Goal: Task Accomplishment & Management: Use online tool/utility

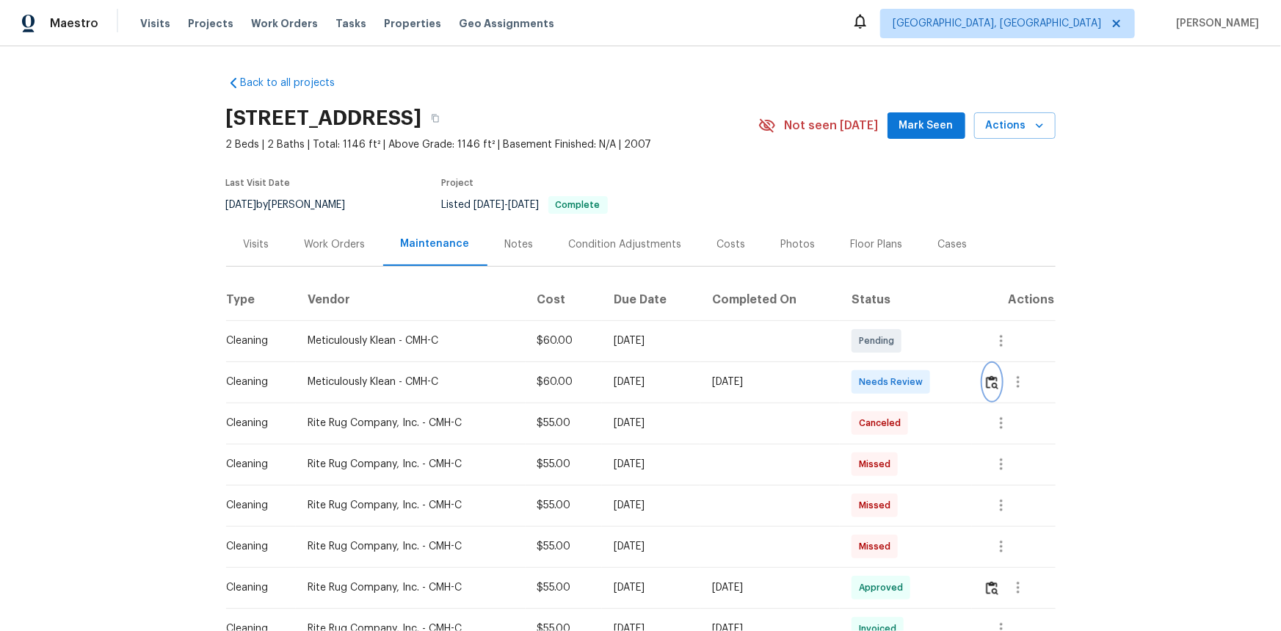
click at [990, 383] on img "button" at bounding box center [992, 382] width 12 height 14
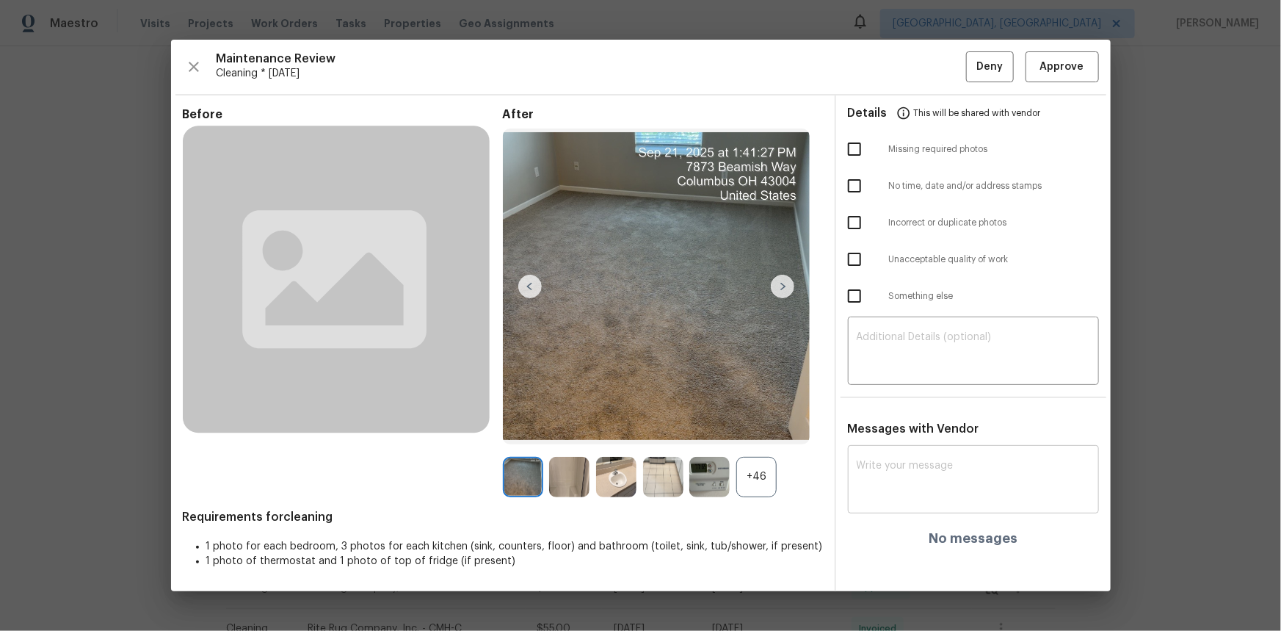
click at [894, 452] on div "x ​" at bounding box center [973, 481] width 251 height 65
click at [753, 479] on div "+46" at bounding box center [756, 477] width 40 height 40
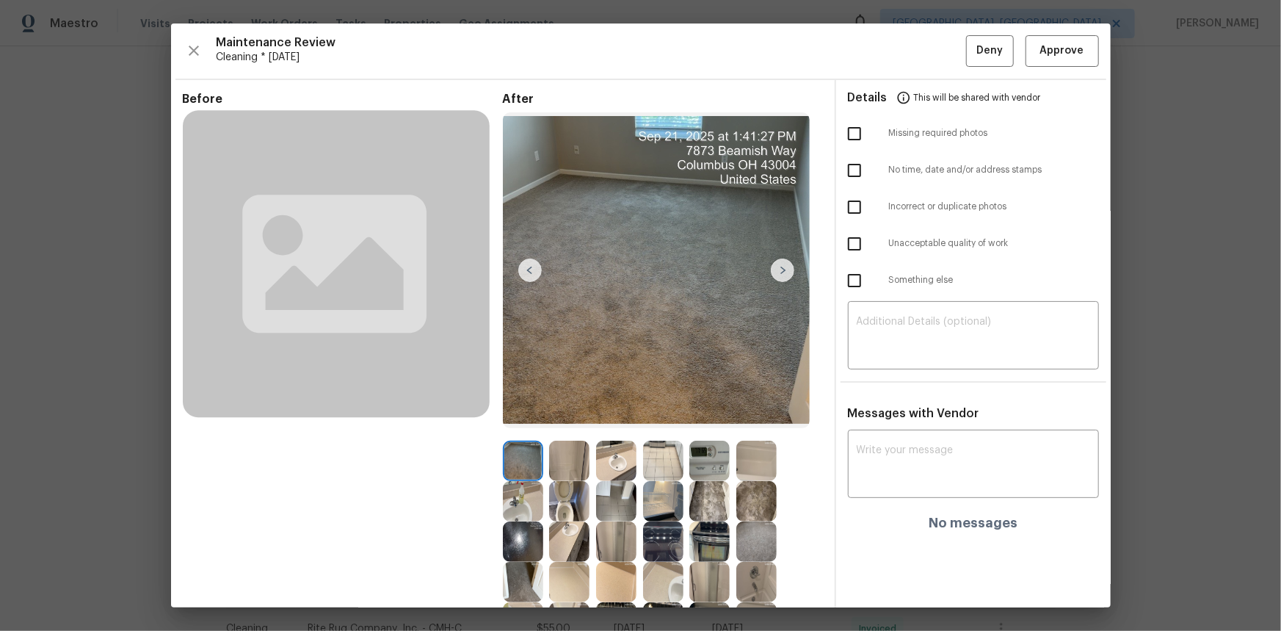
click at [705, 466] on img at bounding box center [710, 461] width 40 height 40
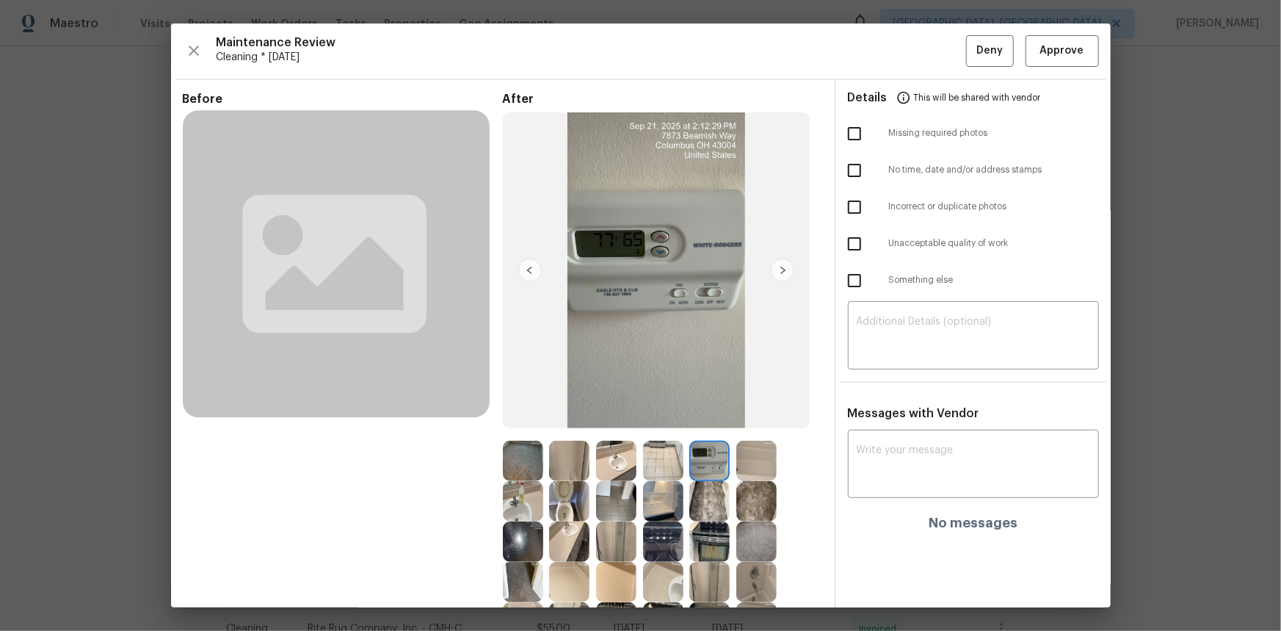
click at [705, 466] on img at bounding box center [710, 461] width 40 height 40
click at [877, 455] on textarea at bounding box center [974, 465] width 234 height 41
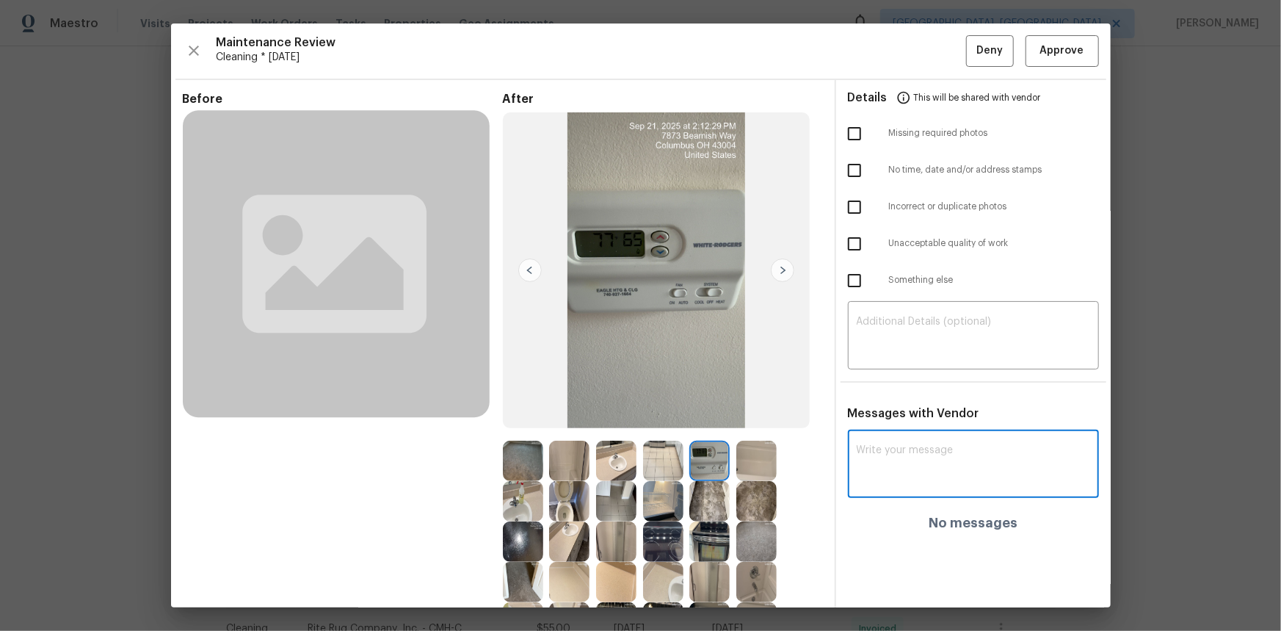
paste textarea "Maintenance Audit Team: Hello! Unfortunately, this cleaning visit completed on …"
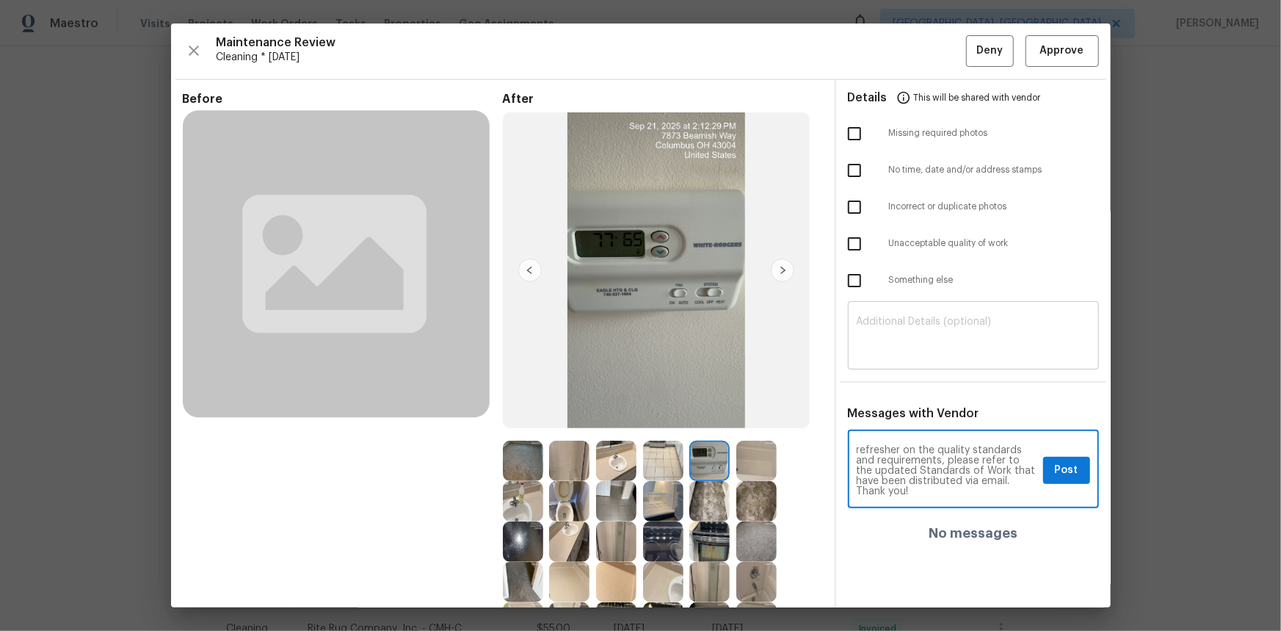
type textarea "Maintenance Audit Team: Hello! Unfortunately, this cleaning visit completed on …"
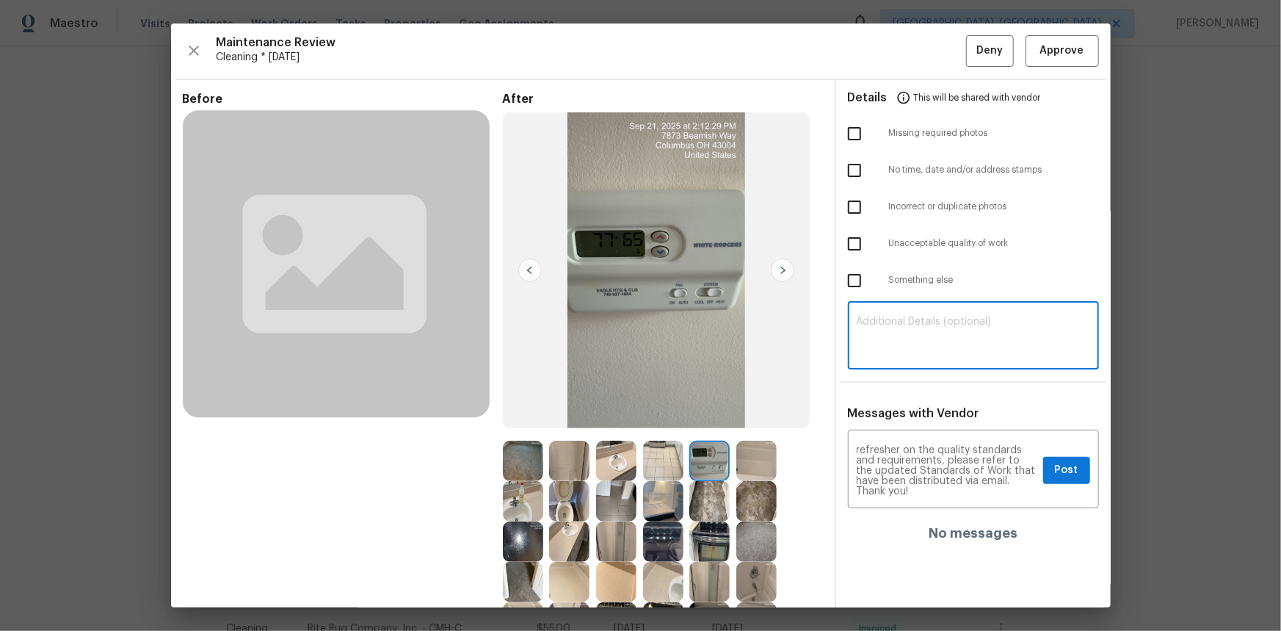
click at [873, 316] on textarea at bounding box center [974, 336] width 234 height 41
paste textarea "Maintenance Audit Team: Hello! Unfortunately, this cleaning visit completed on …"
type textarea "Maintenance Audit Team: Hello! Unfortunately, this cleaning visit completed on …"
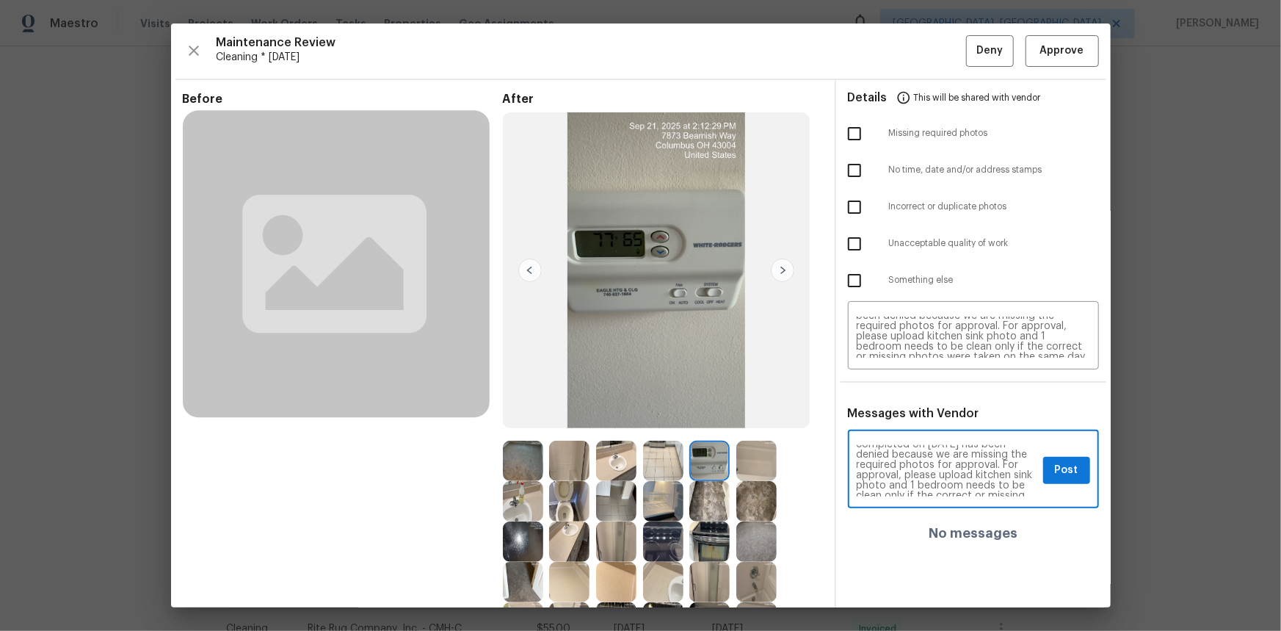
scroll to position [53, 0]
click at [1055, 474] on span "Post" at bounding box center [1066, 470] width 23 height 18
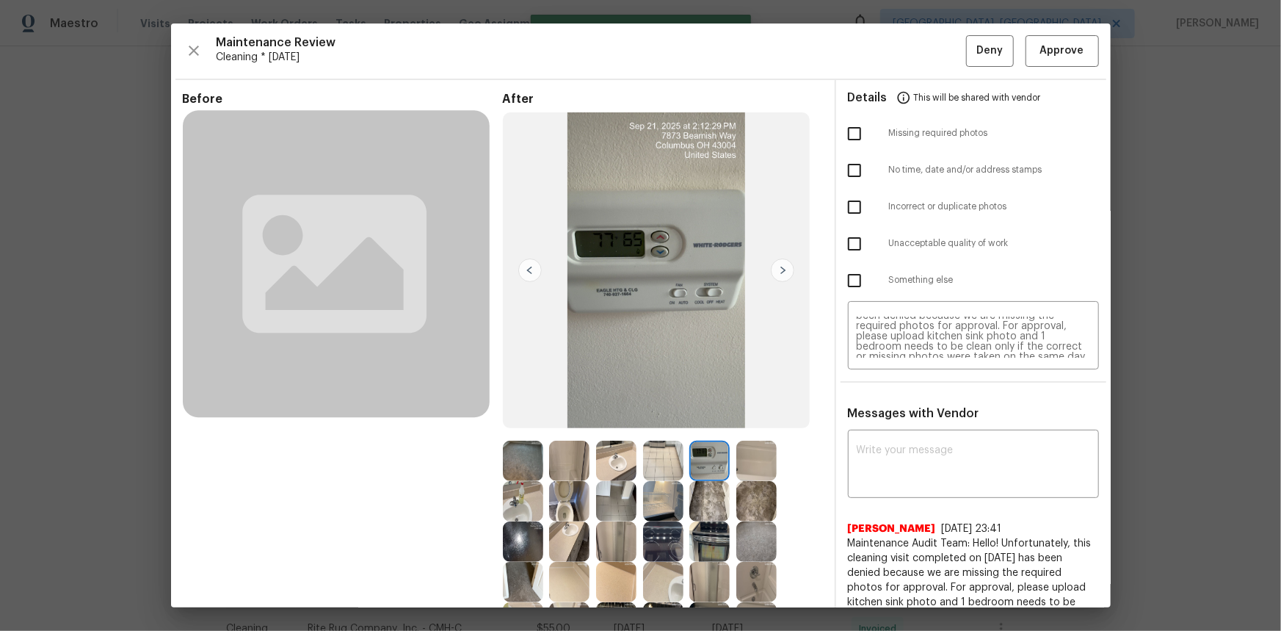
scroll to position [0, 0]
click at [842, 123] on input "checkbox" at bounding box center [854, 133] width 31 height 31
checkbox input "true"
click at [849, 244] on input "checkbox" at bounding box center [854, 243] width 31 height 31
checkbox input "true"
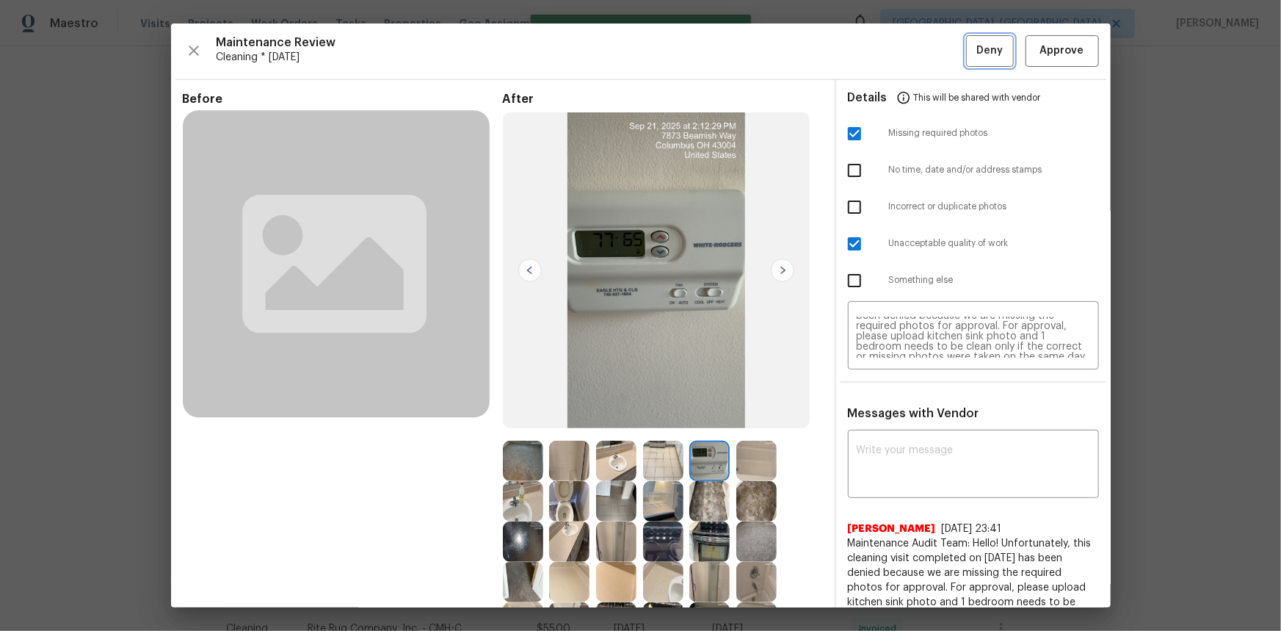
click at [977, 51] on span "Deny" at bounding box center [990, 51] width 26 height 18
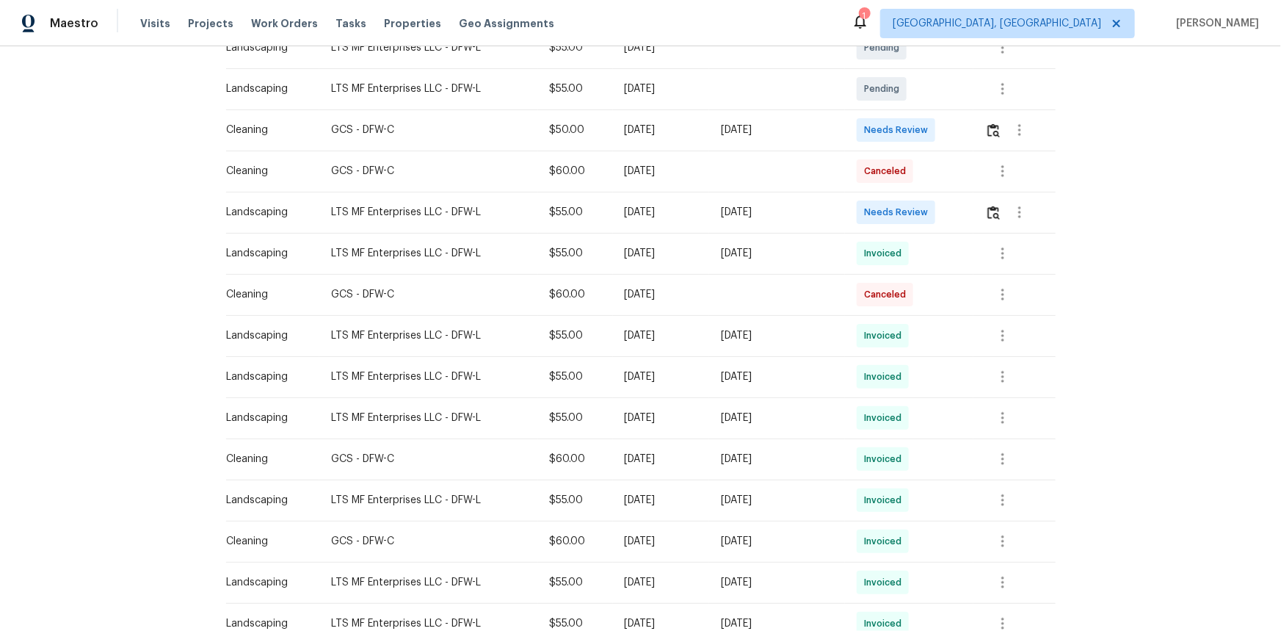
scroll to position [109, 0]
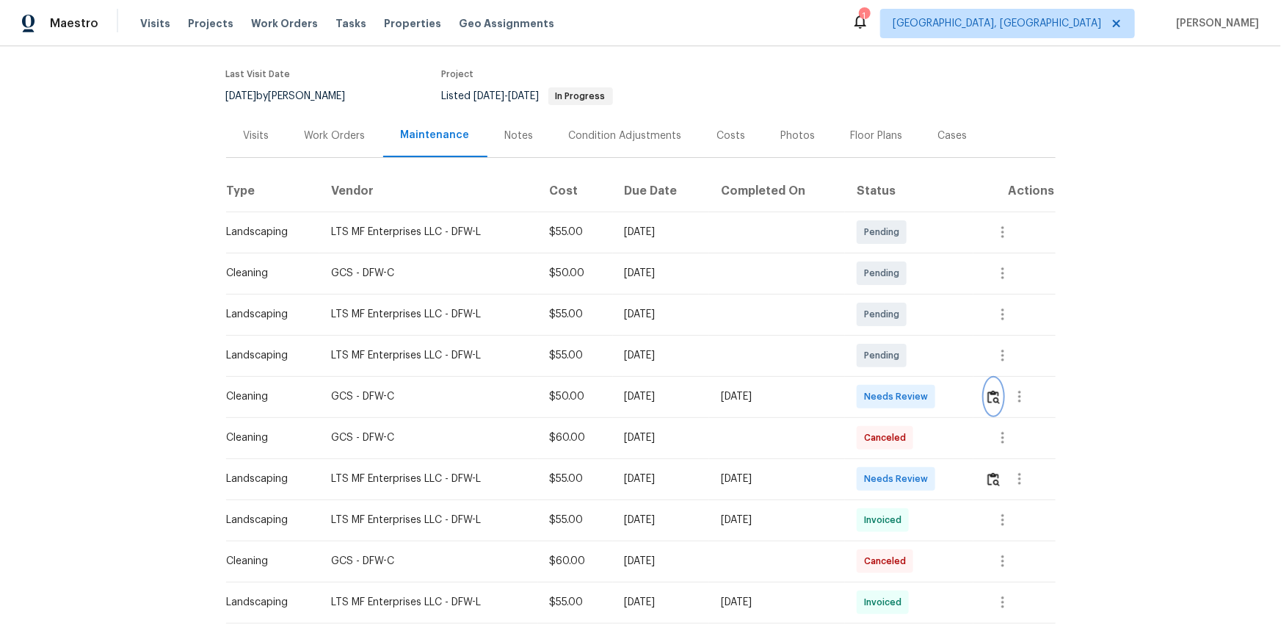
click at [911, 397] on img "button" at bounding box center [994, 397] width 12 height 14
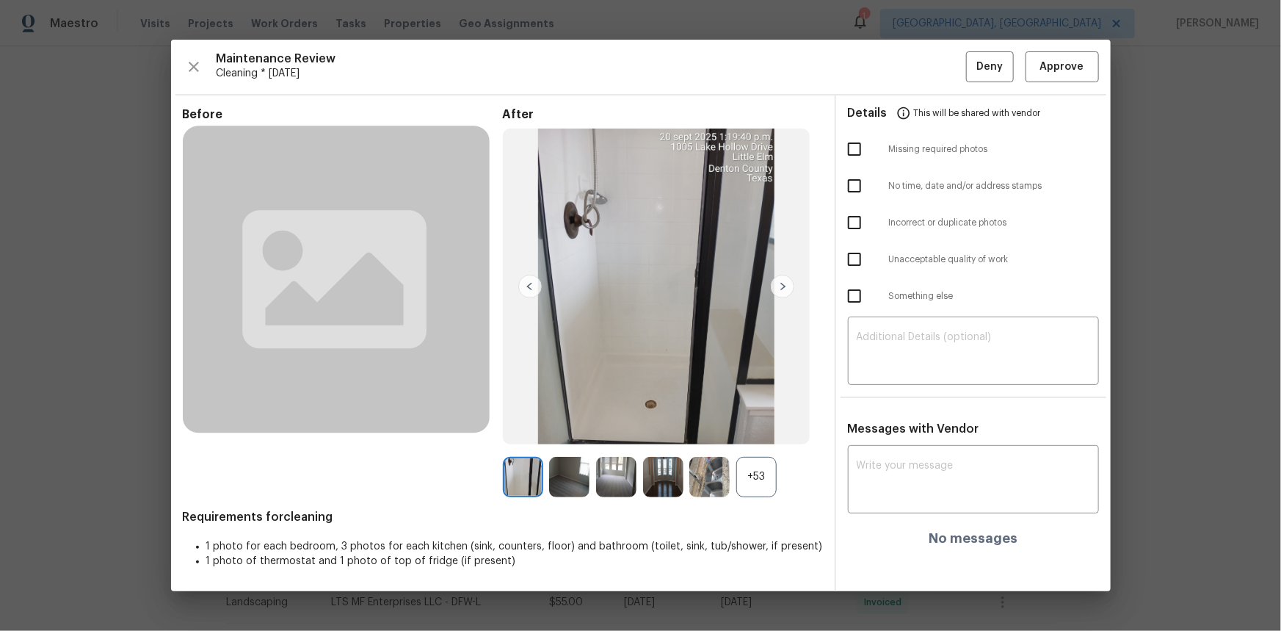
click at [762, 421] on div "+53" at bounding box center [756, 477] width 40 height 40
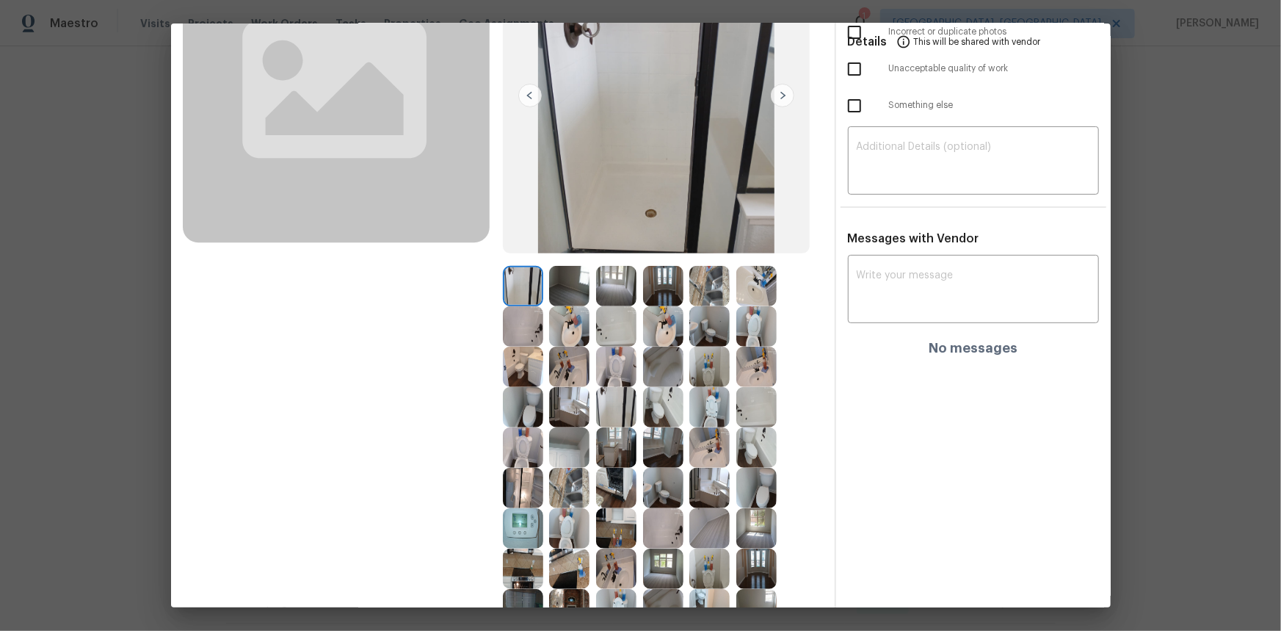
scroll to position [200, 0]
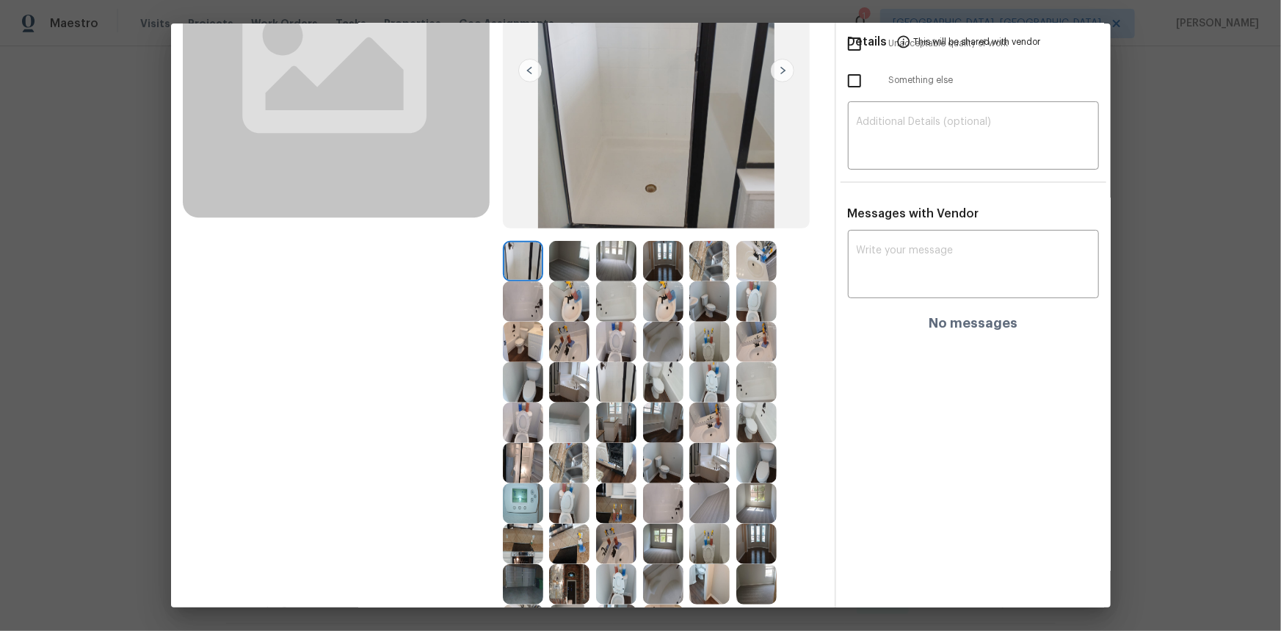
click at [505, 421] on img at bounding box center [523, 503] width 40 height 40
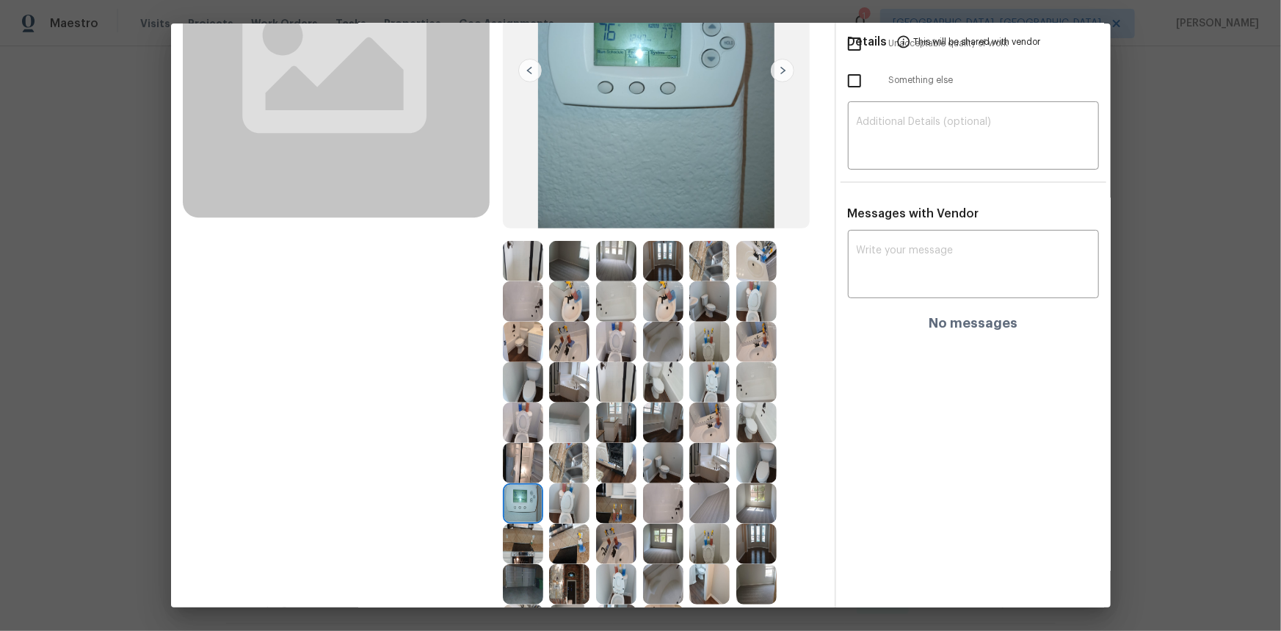
click at [505, 421] on img at bounding box center [523, 503] width 40 height 40
click at [507, 421] on img at bounding box center [523, 503] width 40 height 40
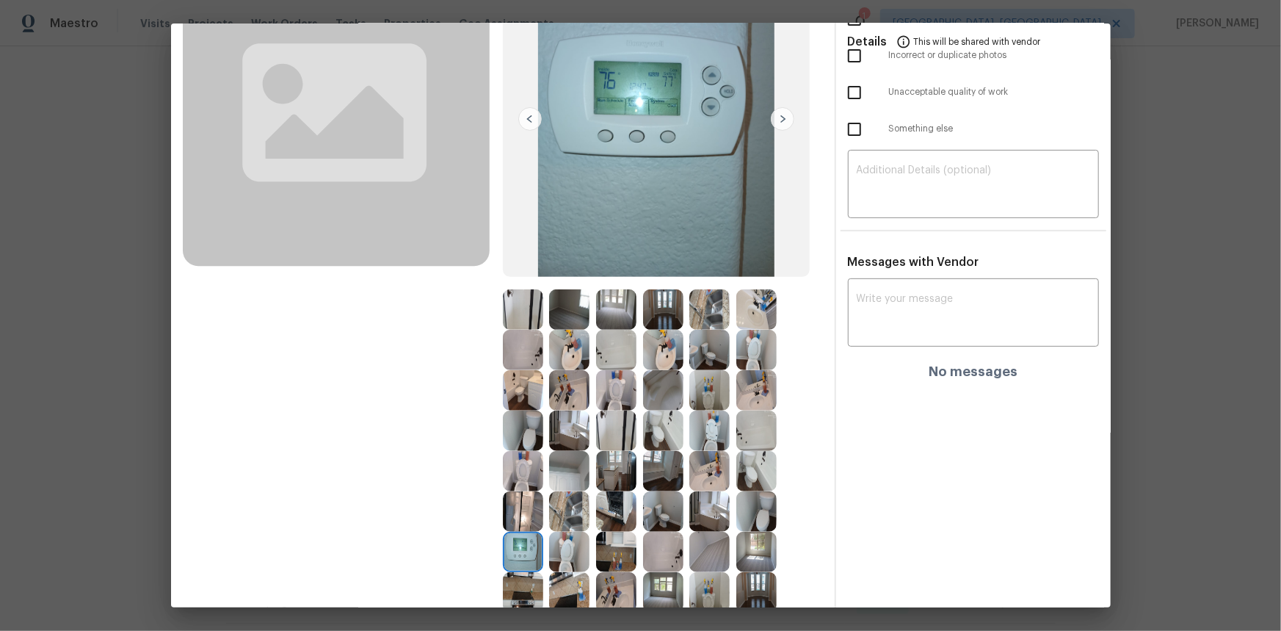
scroll to position [0, 0]
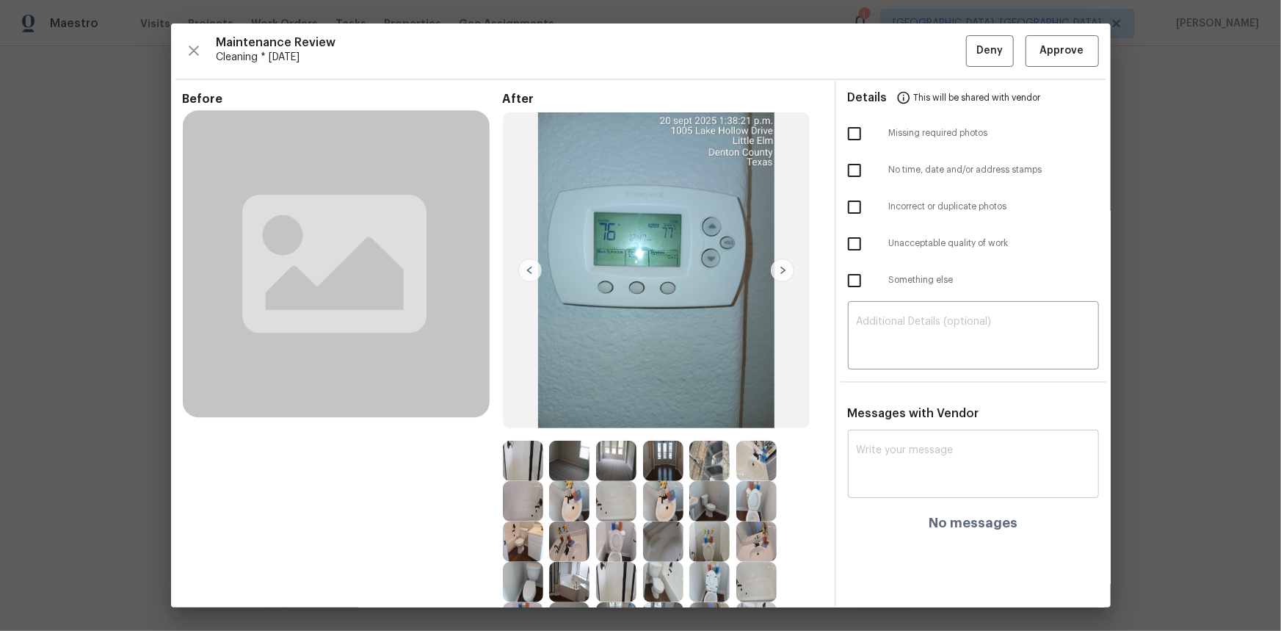
click at [861, 421] on textarea at bounding box center [974, 465] width 234 height 41
paste textarea "Maintenance Audit Team: Hello! Unfortunately, this cleaning visit completed on …"
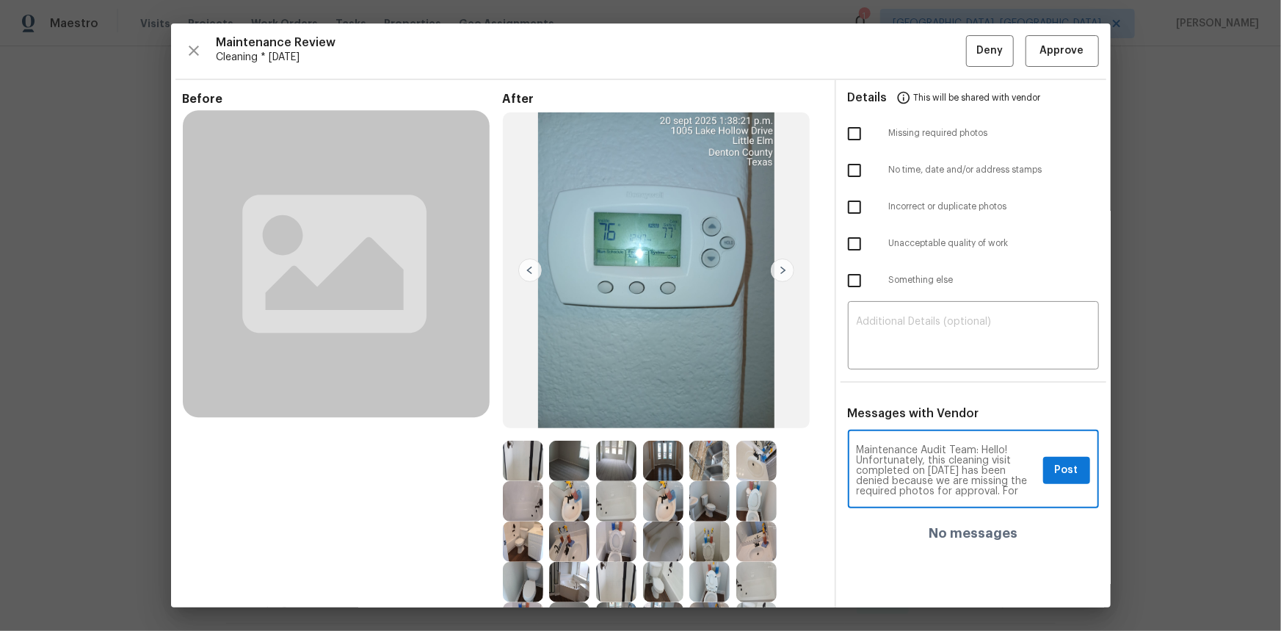
scroll to position [175, 0]
type textarea "Maintenance Audit Team: Hello! Unfortunately, this cleaning visit completed on …"
click at [861, 337] on textarea at bounding box center [974, 336] width 234 height 41
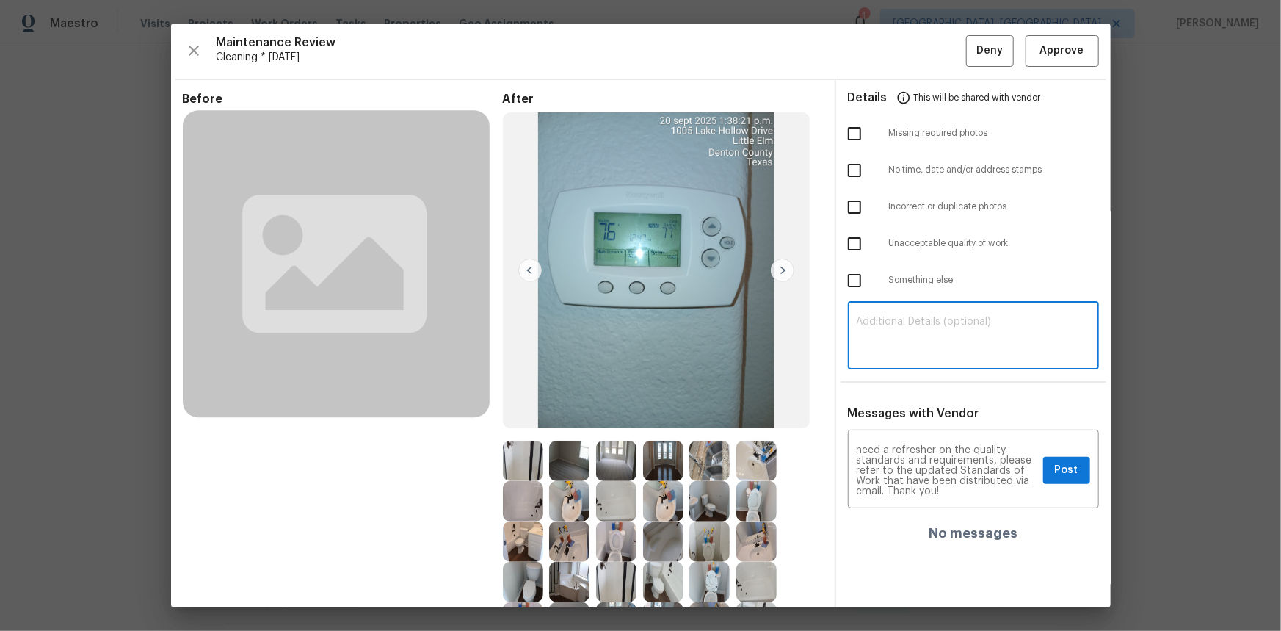
paste textarea "Maintenance Audit Team: Hello! Unfortunately, this cleaning visit completed on …"
type textarea "Maintenance Audit Team: Hello! Unfortunately, this cleaning visit completed on …"
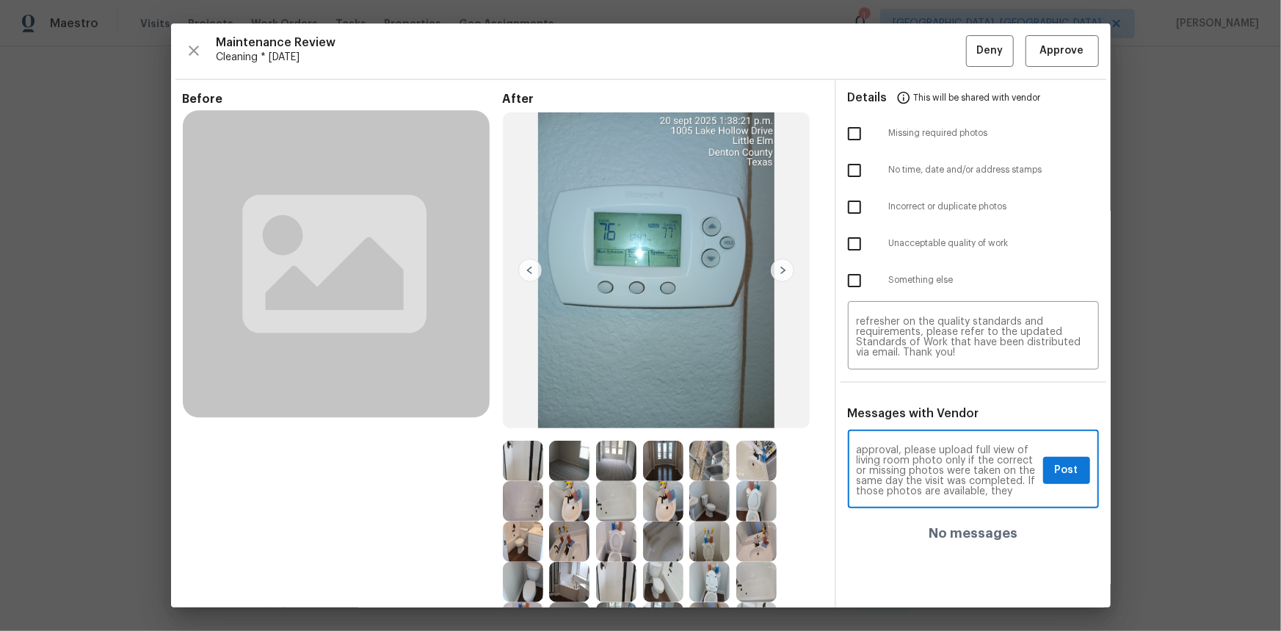
scroll to position [53, 0]
click at [911, 421] on span "Post" at bounding box center [1066, 470] width 23 height 18
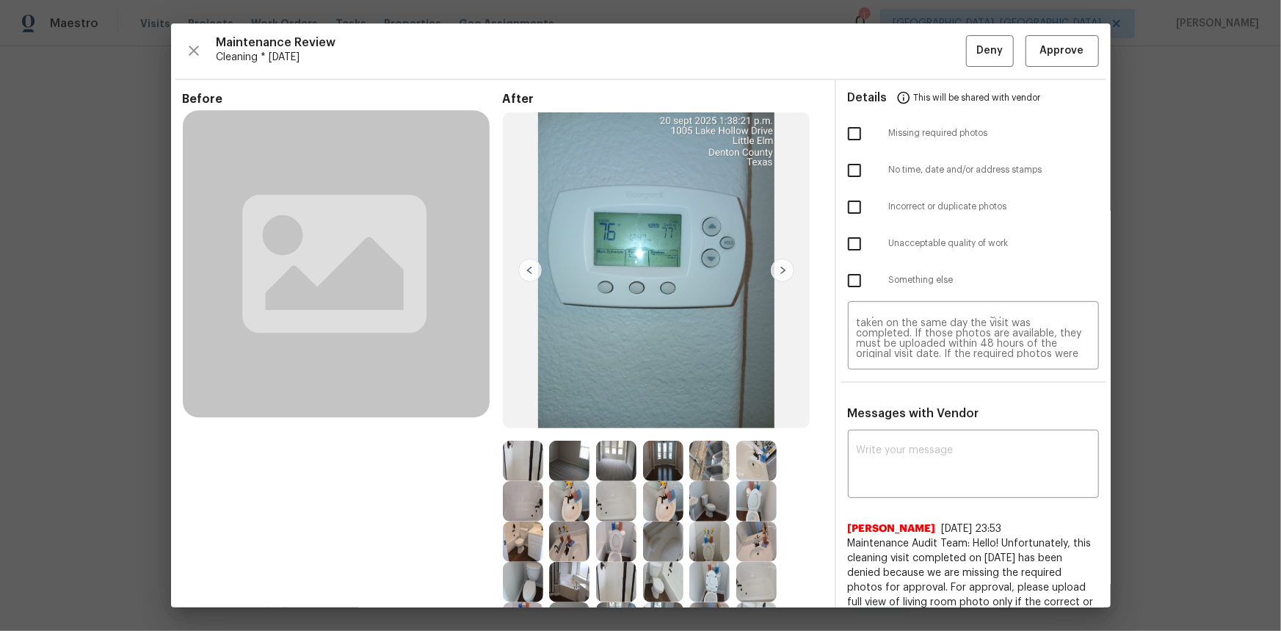
scroll to position [0, 0]
click at [843, 123] on input "checkbox" at bounding box center [854, 133] width 31 height 31
checkbox input "true"
click at [911, 43] on span "Deny" at bounding box center [990, 51] width 26 height 18
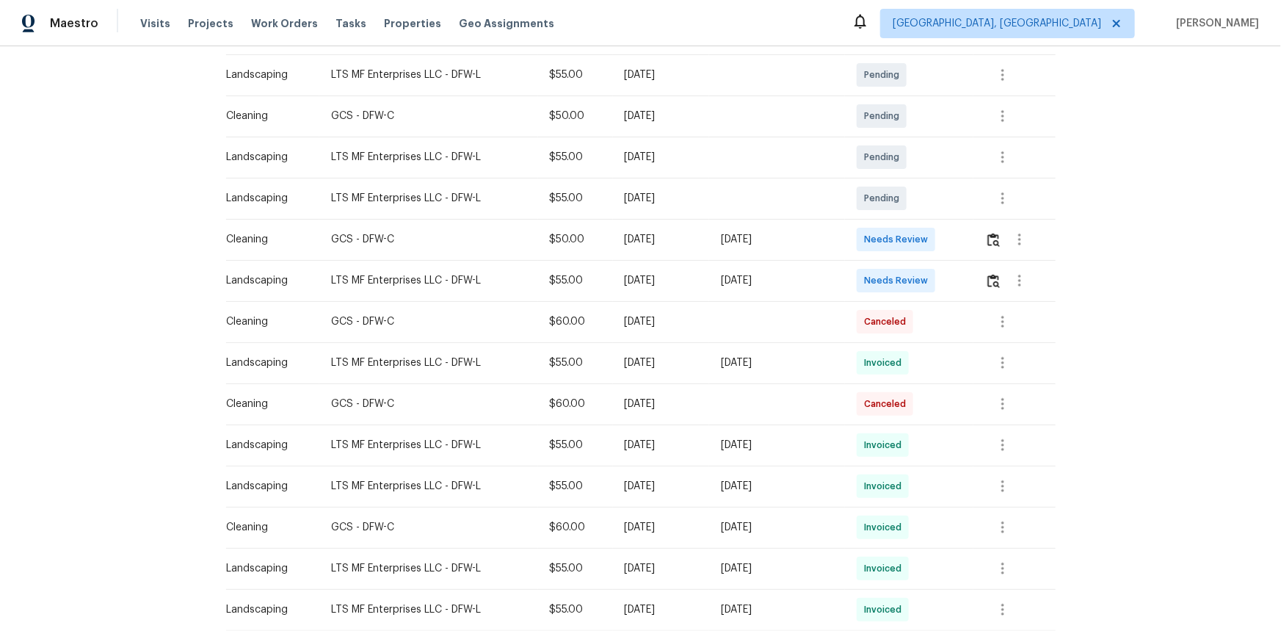
scroll to position [267, 0]
click at [911, 237] on img "button" at bounding box center [994, 239] width 12 height 14
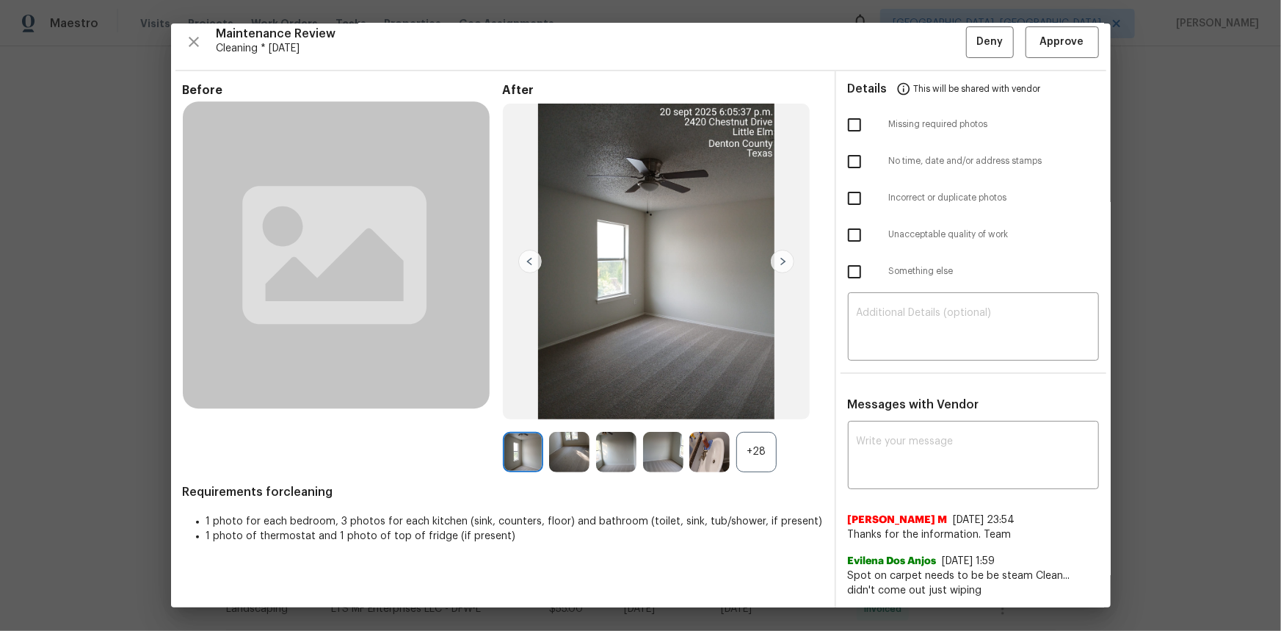
click at [748, 421] on div "+28" at bounding box center [756, 452] width 40 height 40
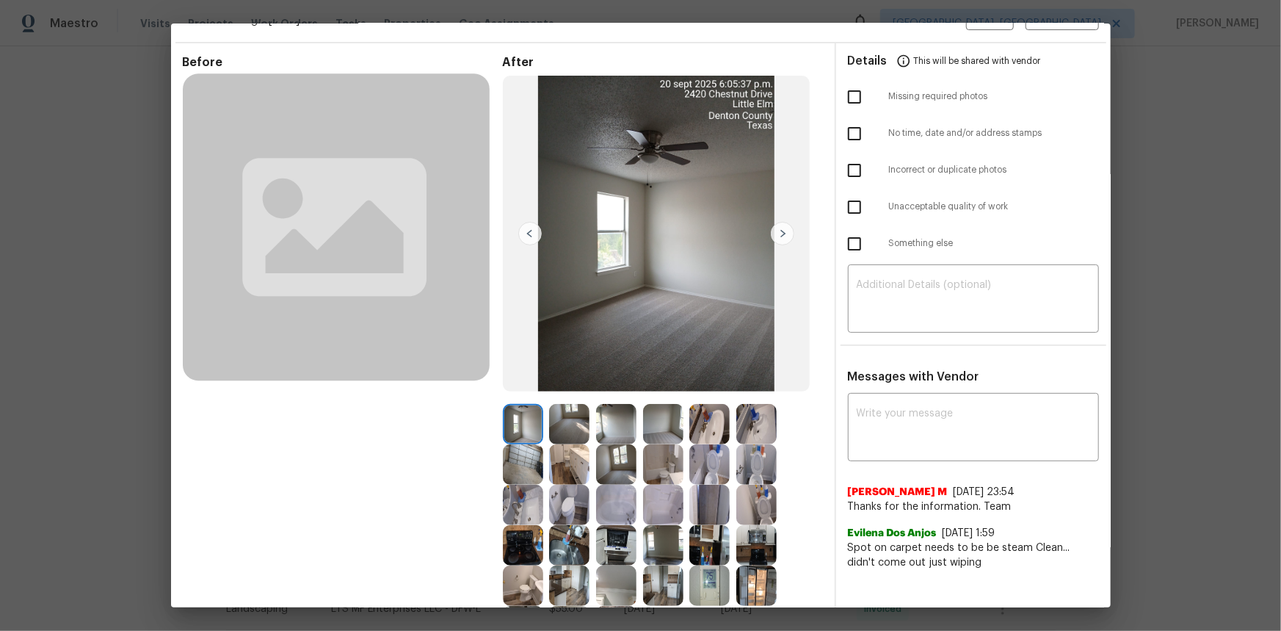
scroll to position [36, 0]
click at [712, 421] on img at bounding box center [710, 586] width 40 height 40
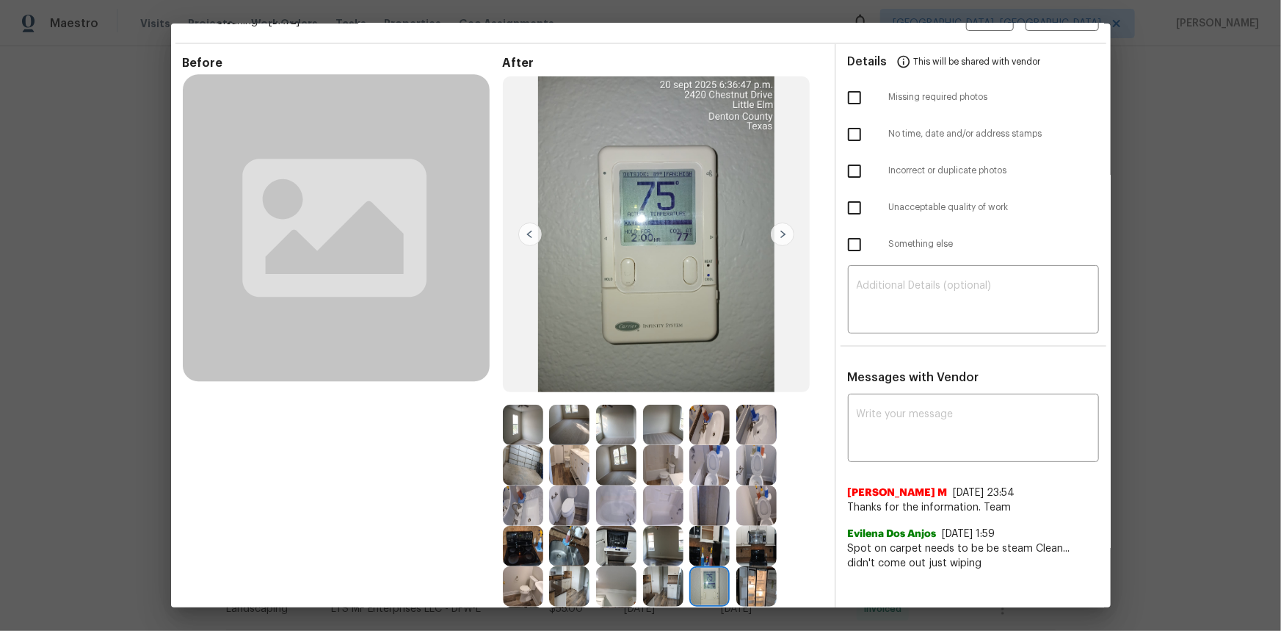
click at [712, 421] on img at bounding box center [710, 586] width 40 height 40
drag, startPoint x: 712, startPoint y: 582, endPoint x: 499, endPoint y: 321, distance: 336.1
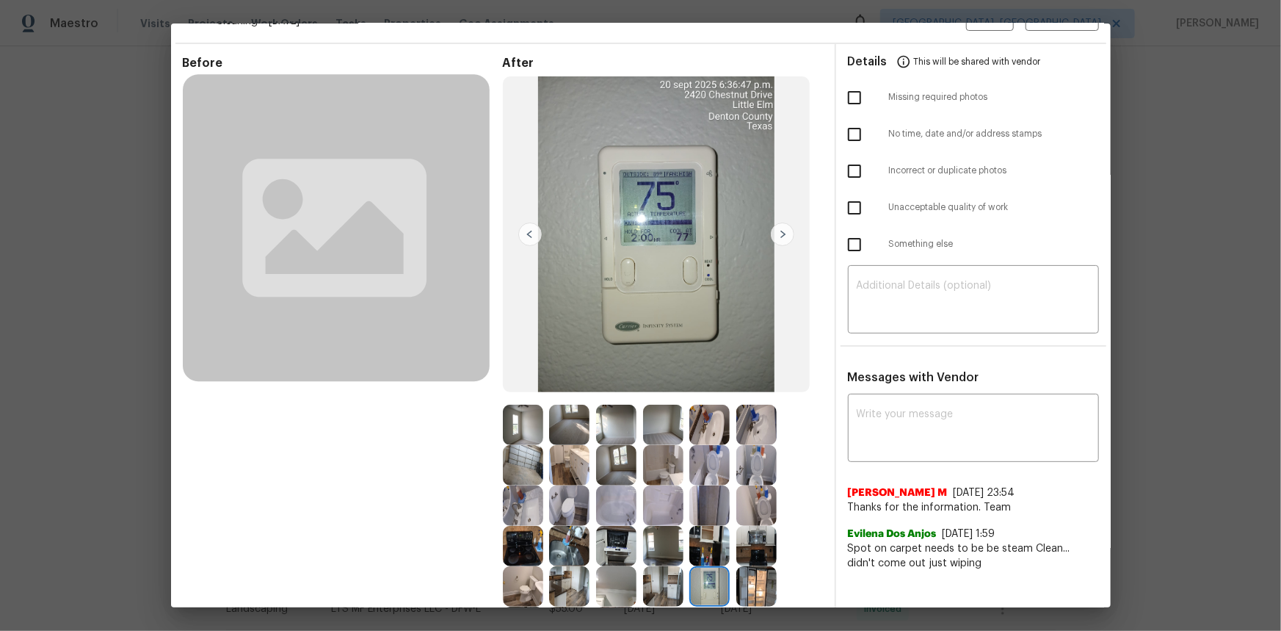
click at [711, 421] on img at bounding box center [710, 586] width 40 height 40
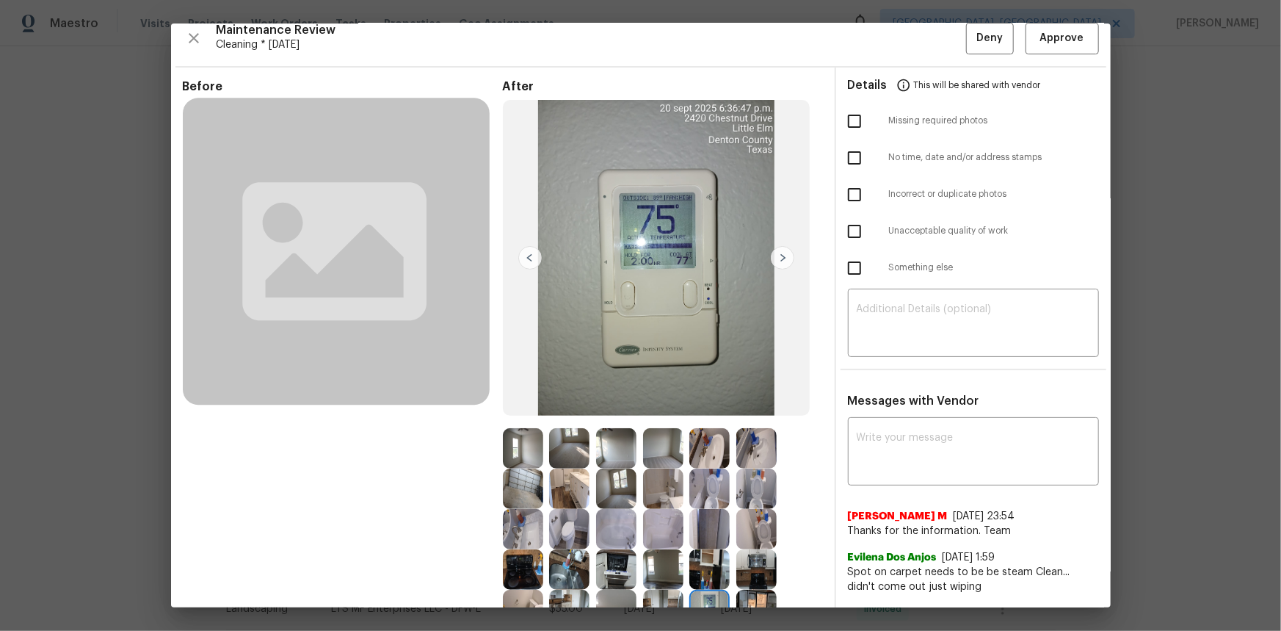
scroll to position [0, 0]
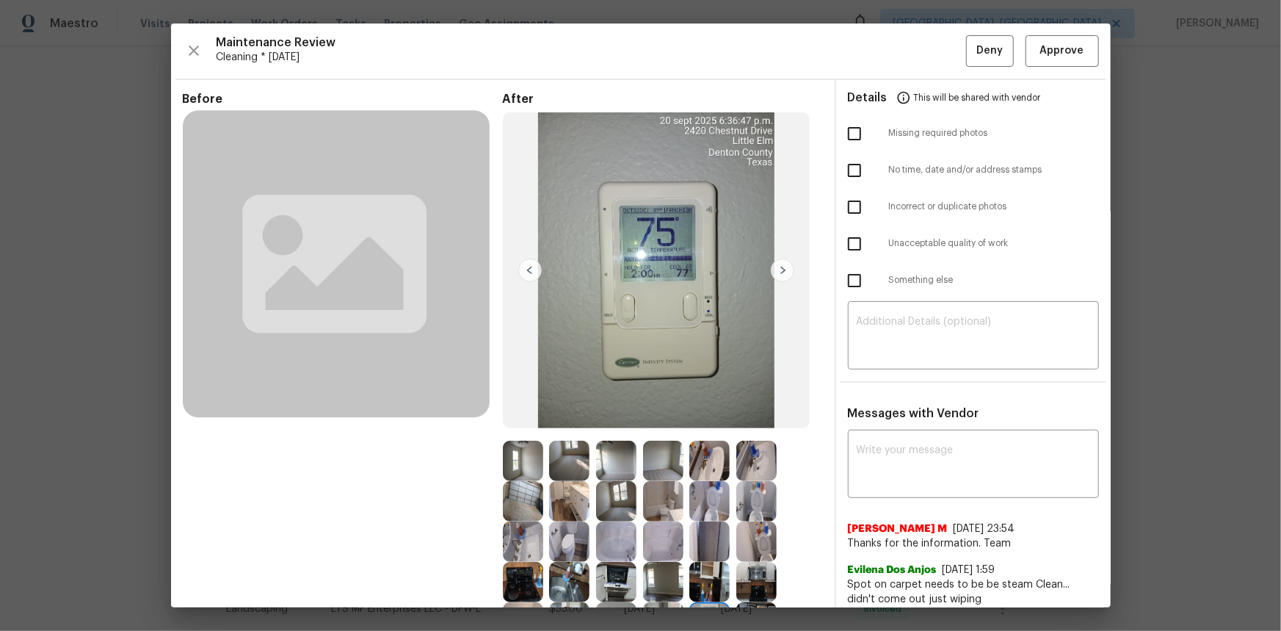
drag, startPoint x: 1034, startPoint y: 32, endPoint x: 1040, endPoint y: 52, distance: 20.7
click at [911, 32] on div "Maintenance Review Cleaning * Mon, Sep 15 Deny Approve Before After Requirement…" at bounding box center [641, 315] width 940 height 584
click at [911, 57] on span "Approve" at bounding box center [1062, 51] width 44 height 18
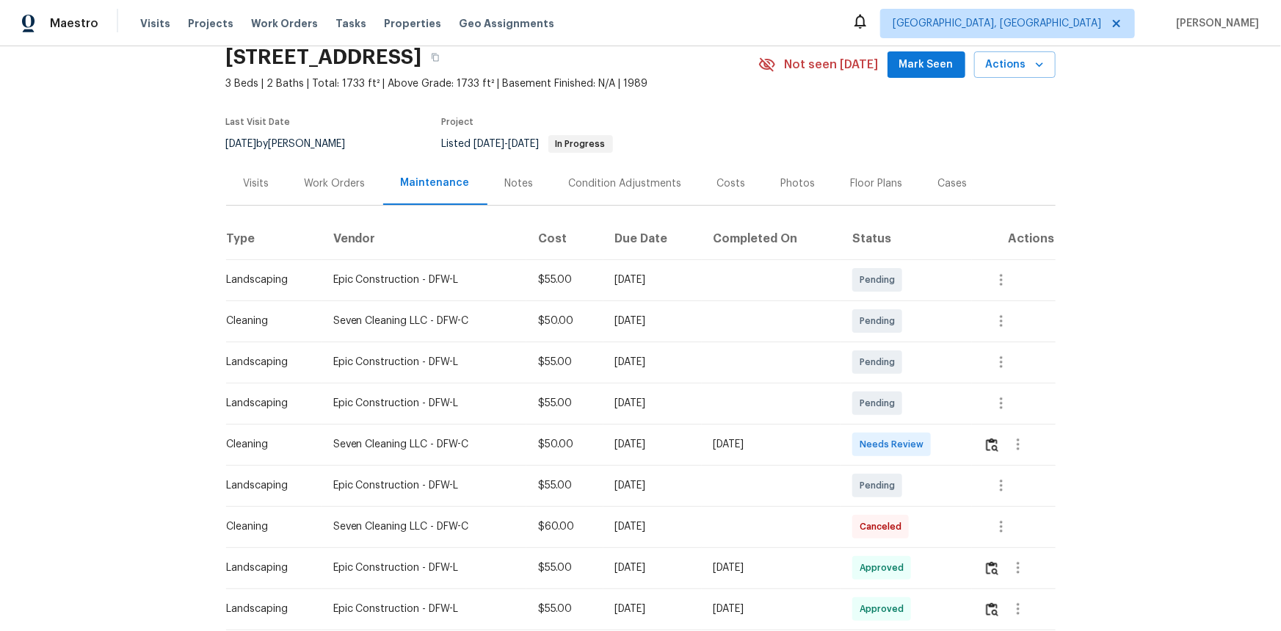
scroll to position [133, 0]
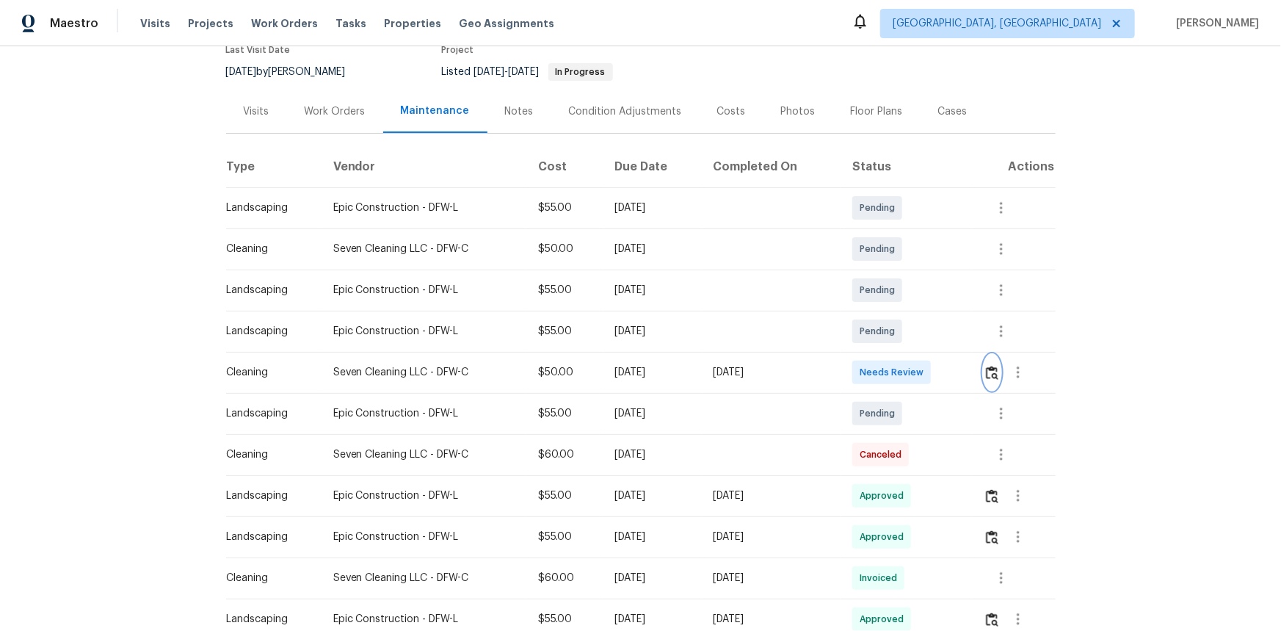
click at [998, 375] on img "button" at bounding box center [992, 373] width 12 height 14
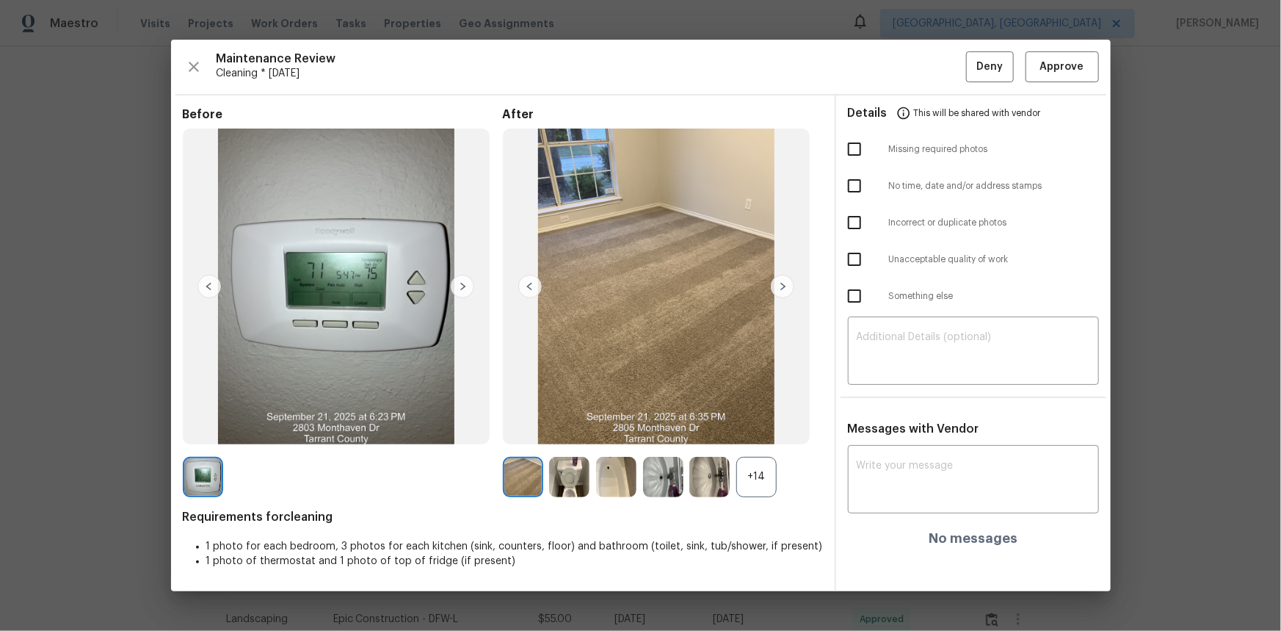
click at [760, 474] on div "+14" at bounding box center [756, 477] width 40 height 40
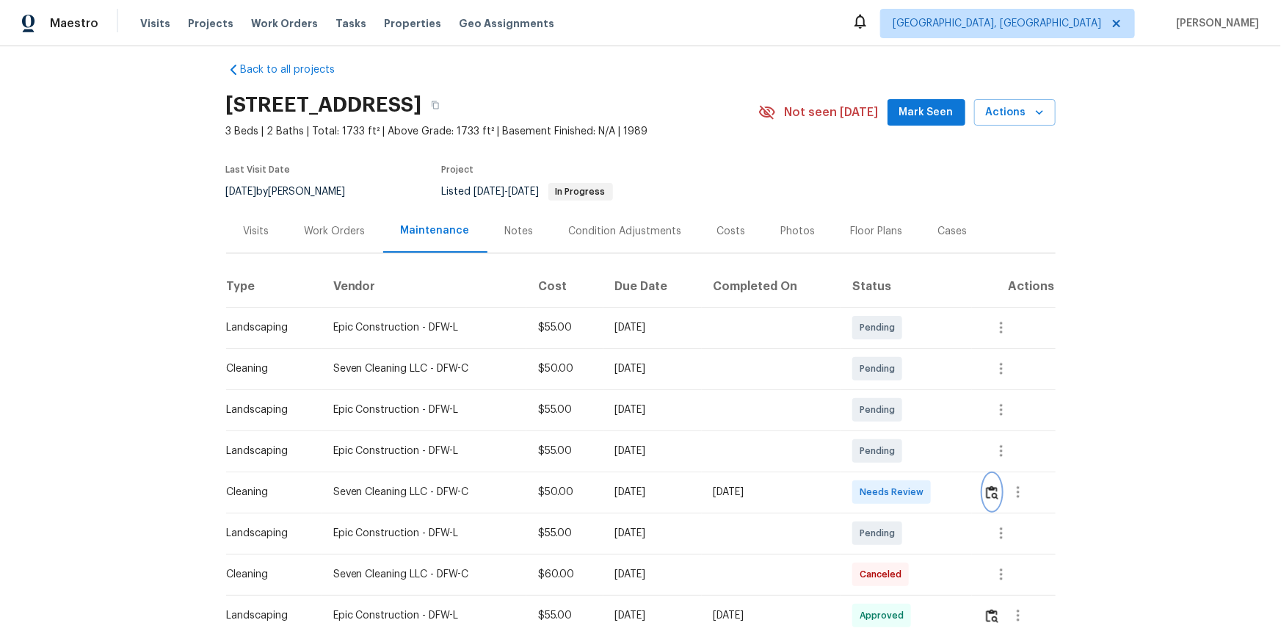
scroll to position [0, 0]
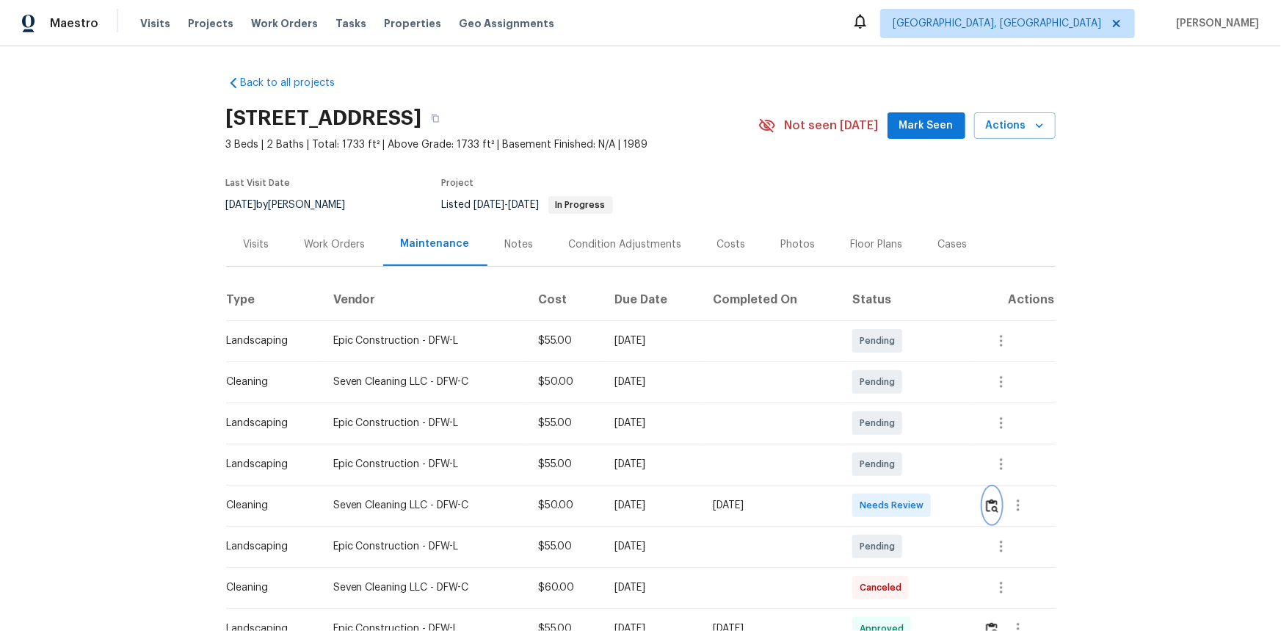
click at [991, 510] on img "button" at bounding box center [992, 506] width 12 height 14
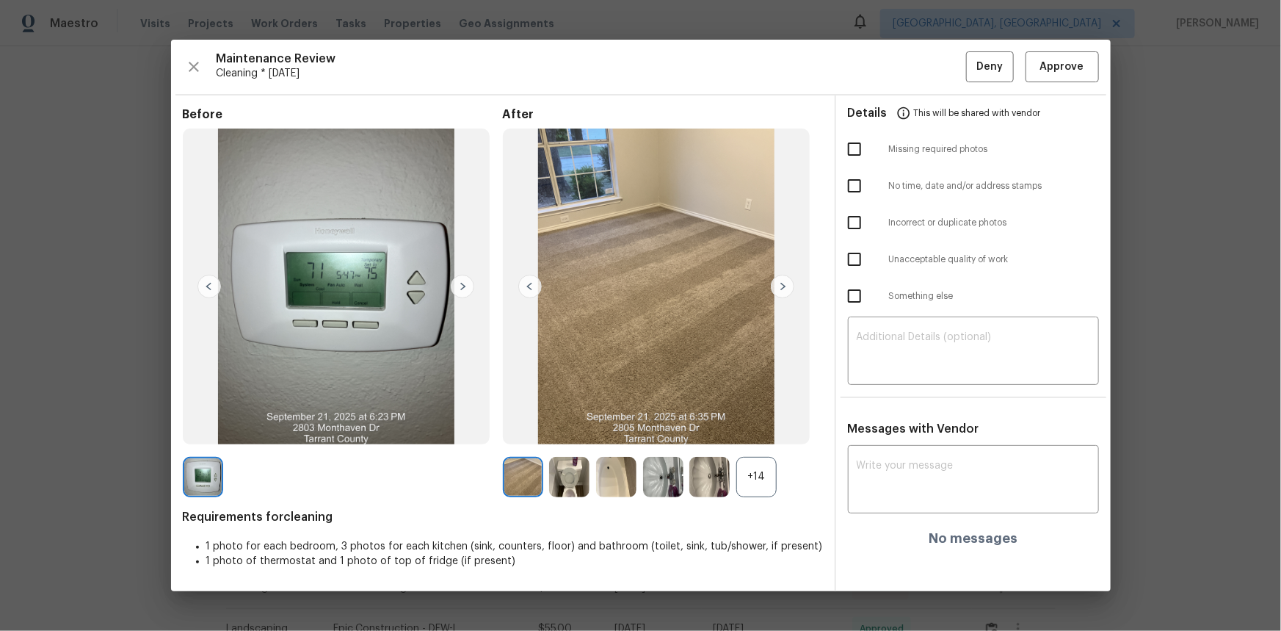
click at [751, 476] on div "+14" at bounding box center [756, 477] width 40 height 40
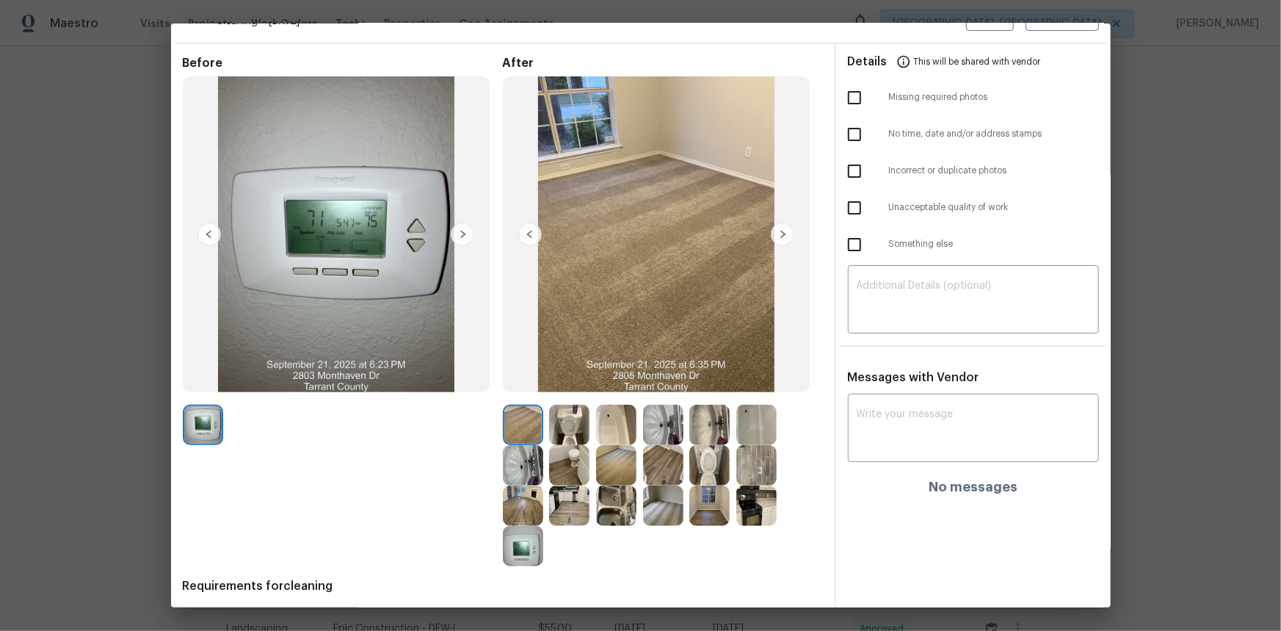
scroll to position [66, 0]
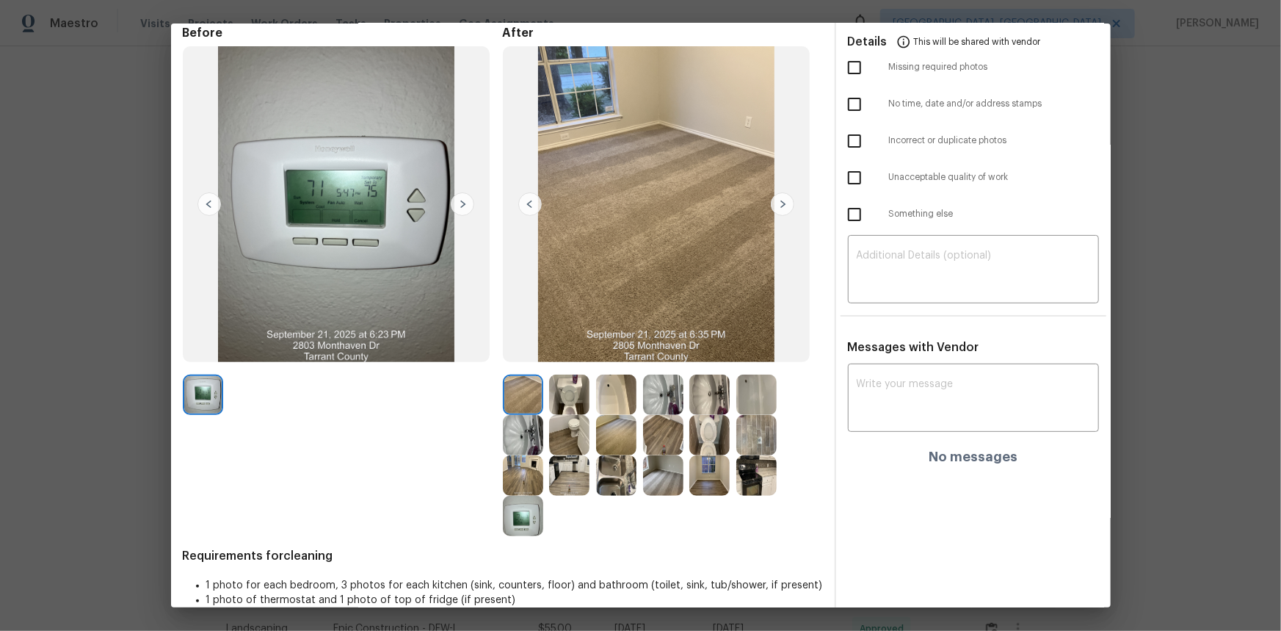
click at [521, 518] on img at bounding box center [523, 516] width 40 height 40
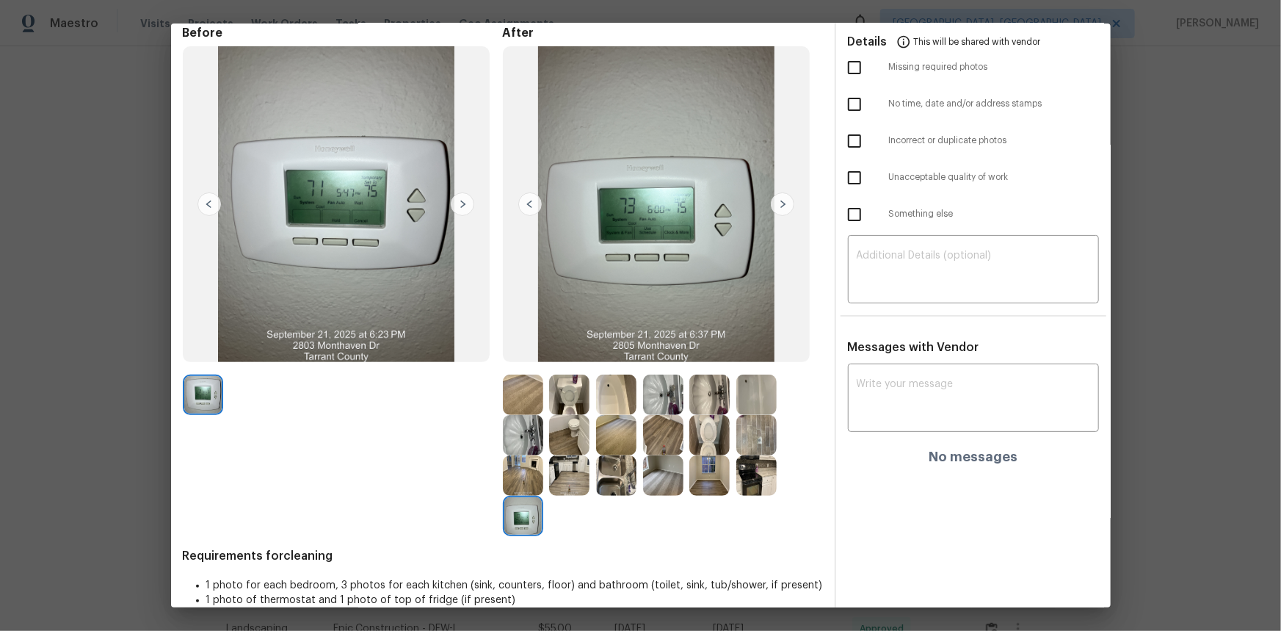
click at [521, 518] on img at bounding box center [523, 516] width 40 height 40
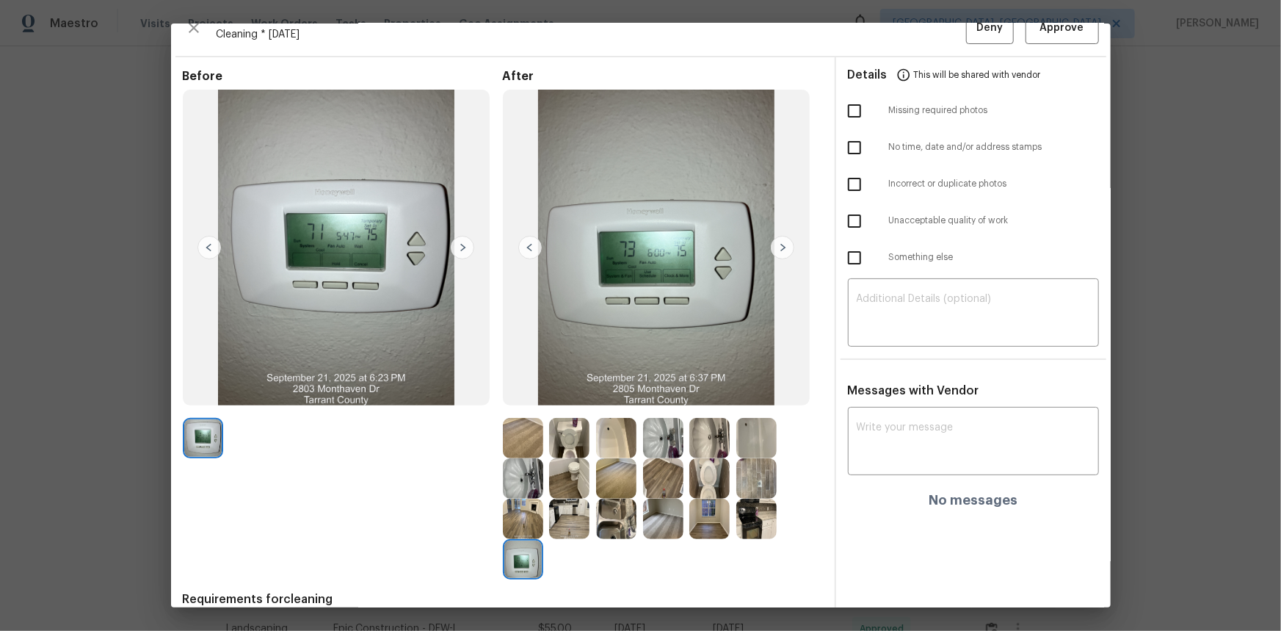
scroll to position [0, 0]
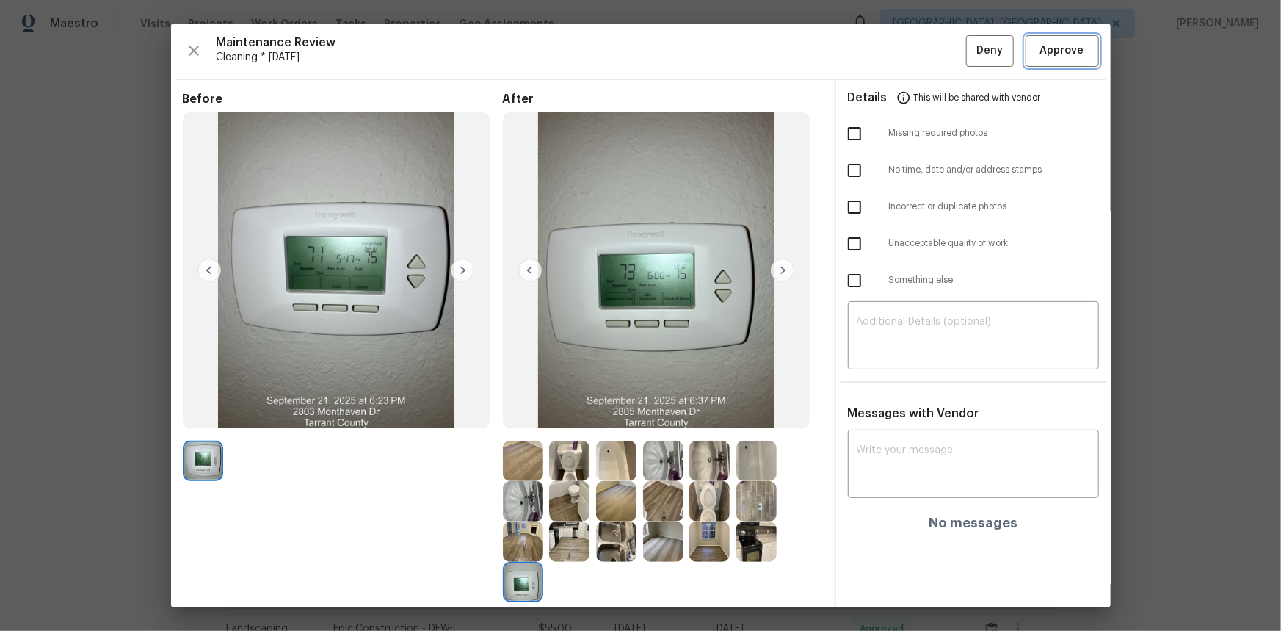
click at [1048, 46] on span "Approve" at bounding box center [1062, 51] width 44 height 18
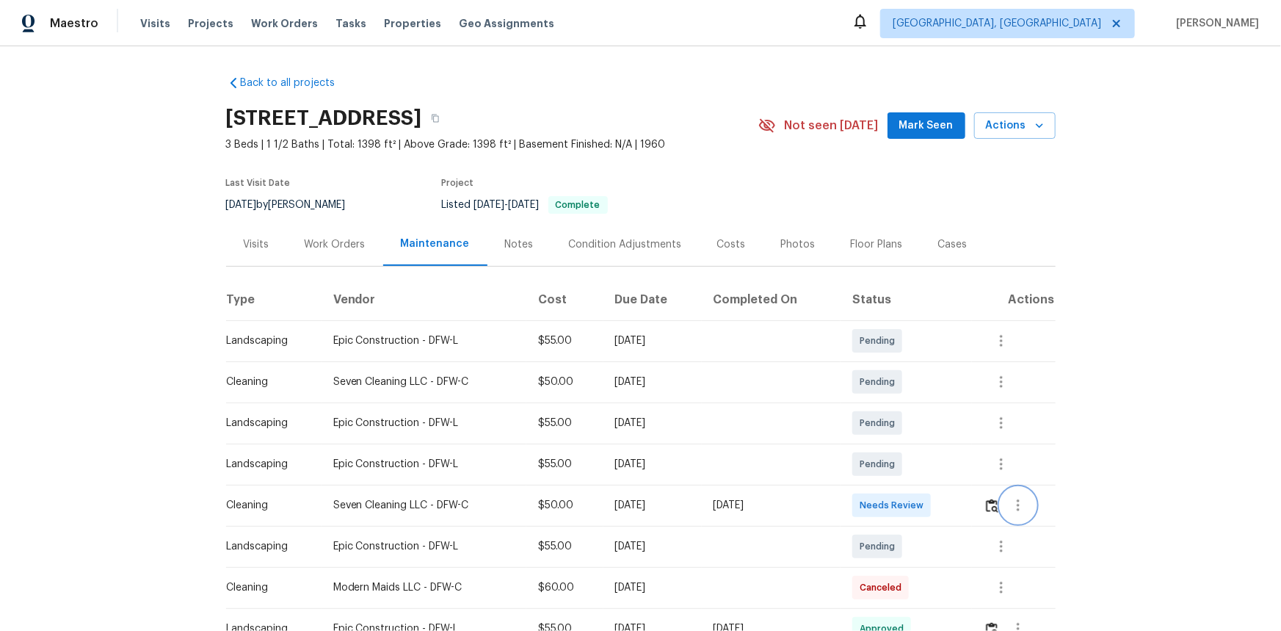
click at [911, 421] on button "button" at bounding box center [1018, 505] width 35 height 35
click at [911, 421] on div at bounding box center [640, 315] width 1281 height 631
click at [911, 421] on img "button" at bounding box center [992, 506] width 12 height 14
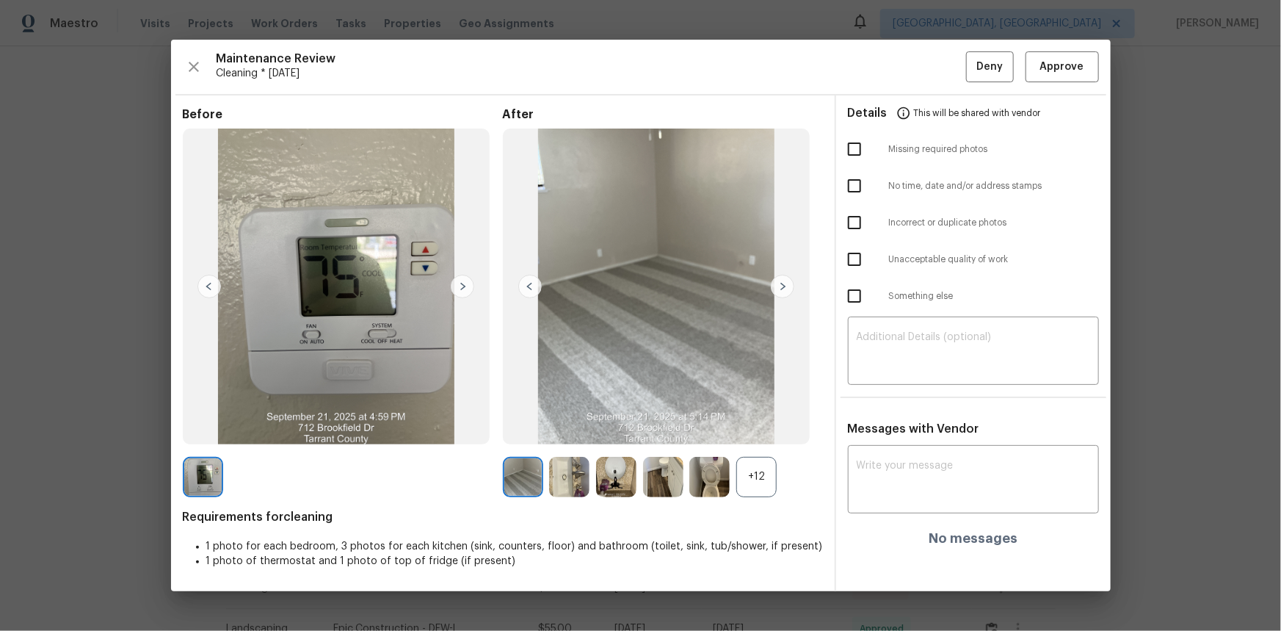
click at [756, 421] on div "+12" at bounding box center [756, 477] width 40 height 40
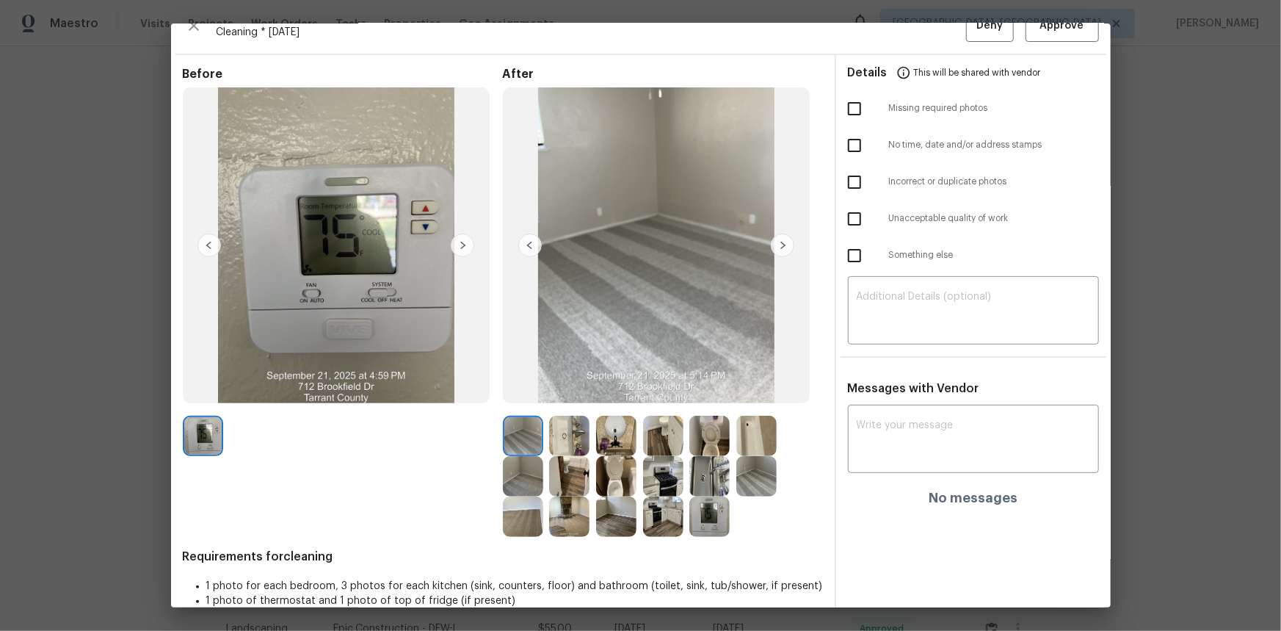
scroll to position [48, 0]
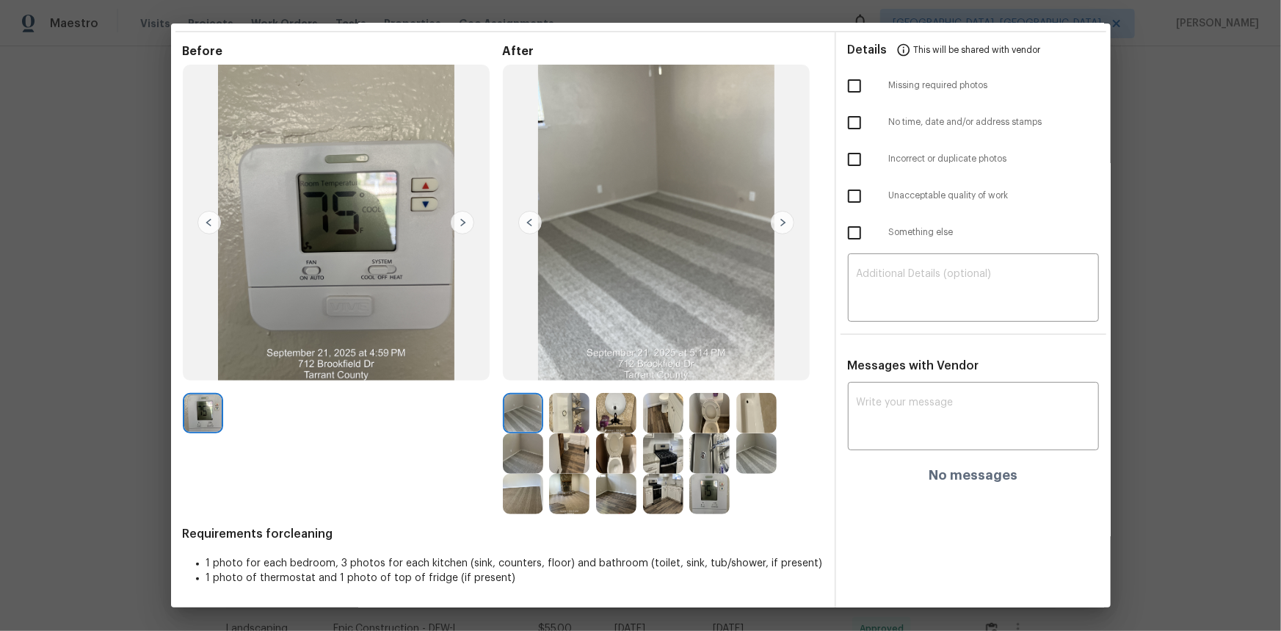
click at [707, 421] on img at bounding box center [710, 494] width 40 height 40
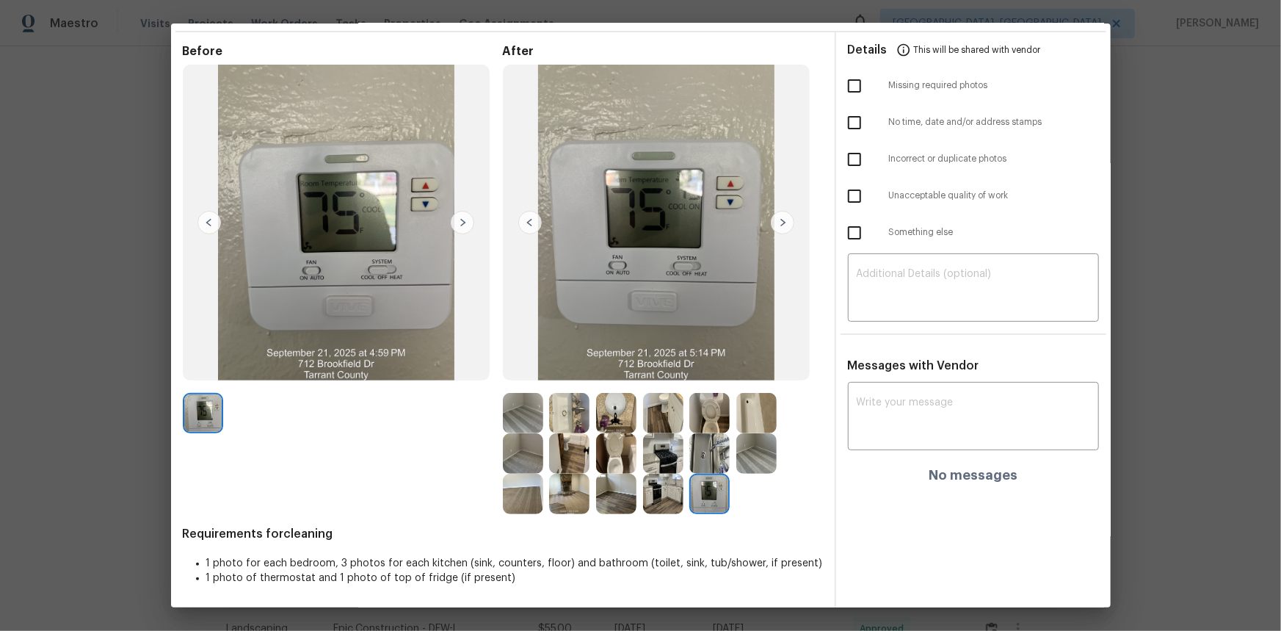
click at [707, 421] on img at bounding box center [710, 494] width 40 height 40
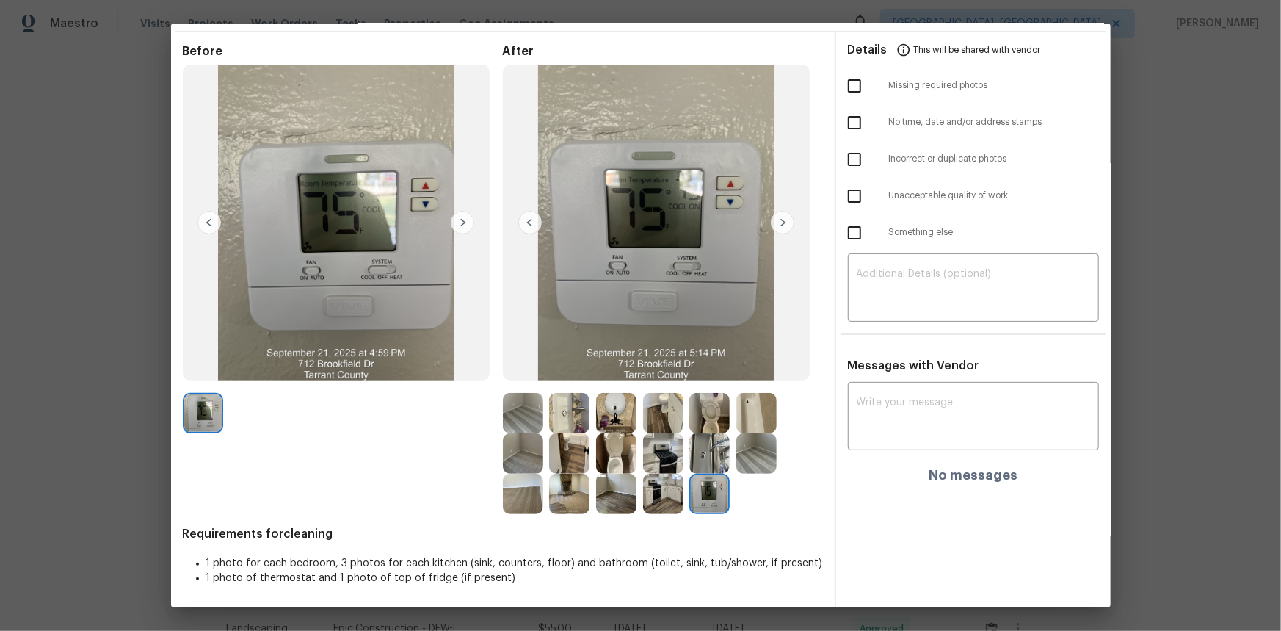
click at [695, 421] on img at bounding box center [710, 494] width 40 height 40
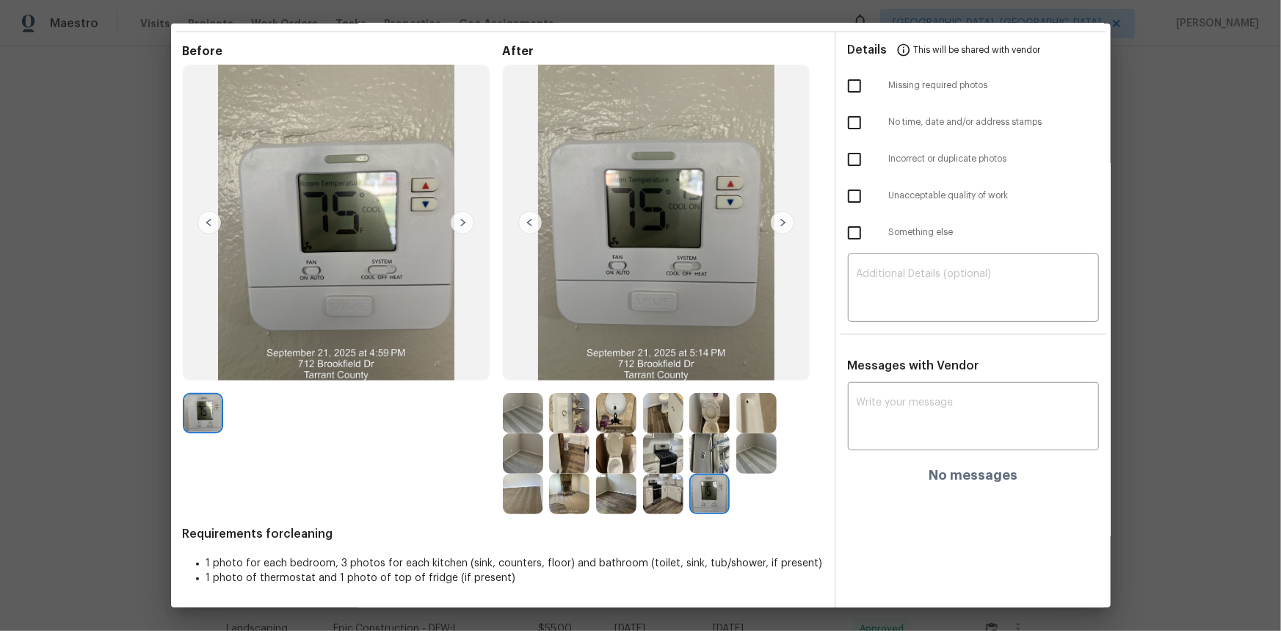
drag, startPoint x: 695, startPoint y: 496, endPoint x: 601, endPoint y: 384, distance: 146.0
click at [694, 421] on img at bounding box center [710, 494] width 40 height 40
click at [695, 421] on img at bounding box center [710, 494] width 40 height 40
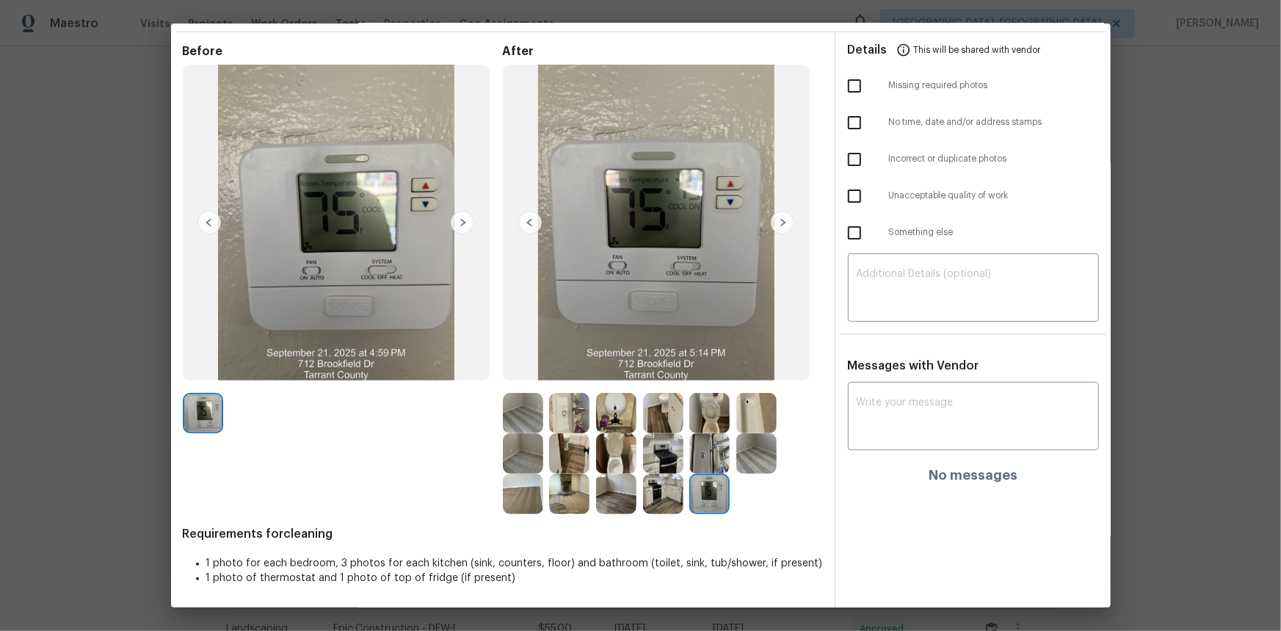
click at [695, 421] on img at bounding box center [710, 494] width 40 height 40
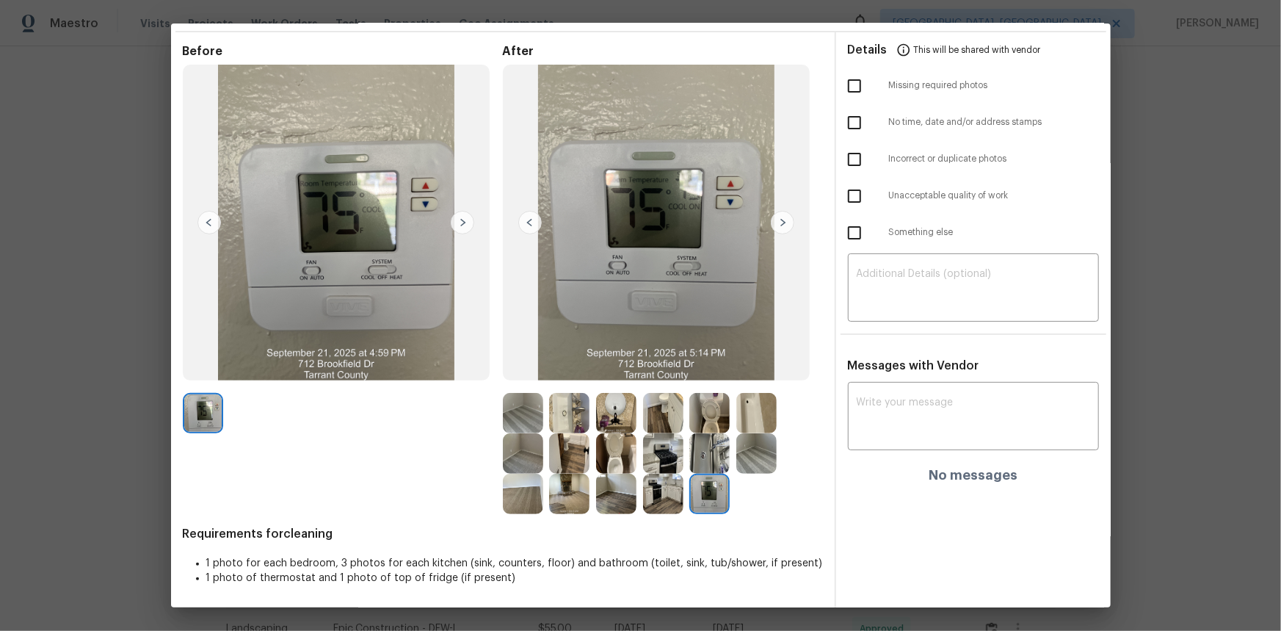
click at [695, 421] on img at bounding box center [710, 494] width 40 height 40
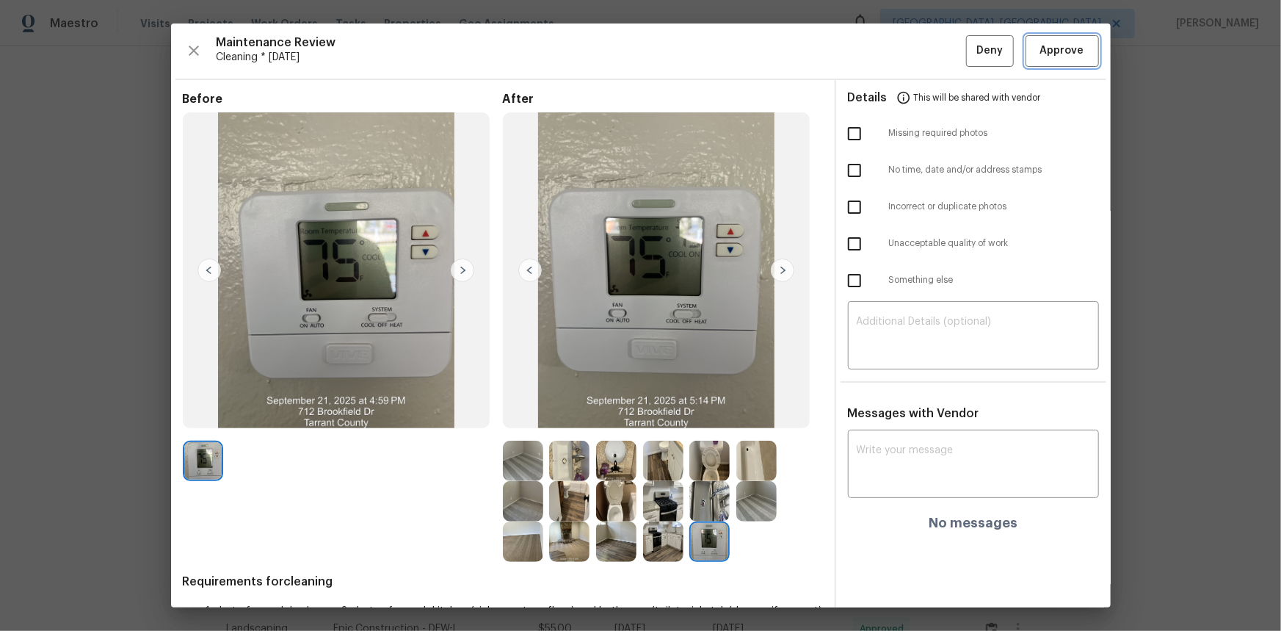
click at [911, 51] on span "Approve" at bounding box center [1062, 51] width 44 height 18
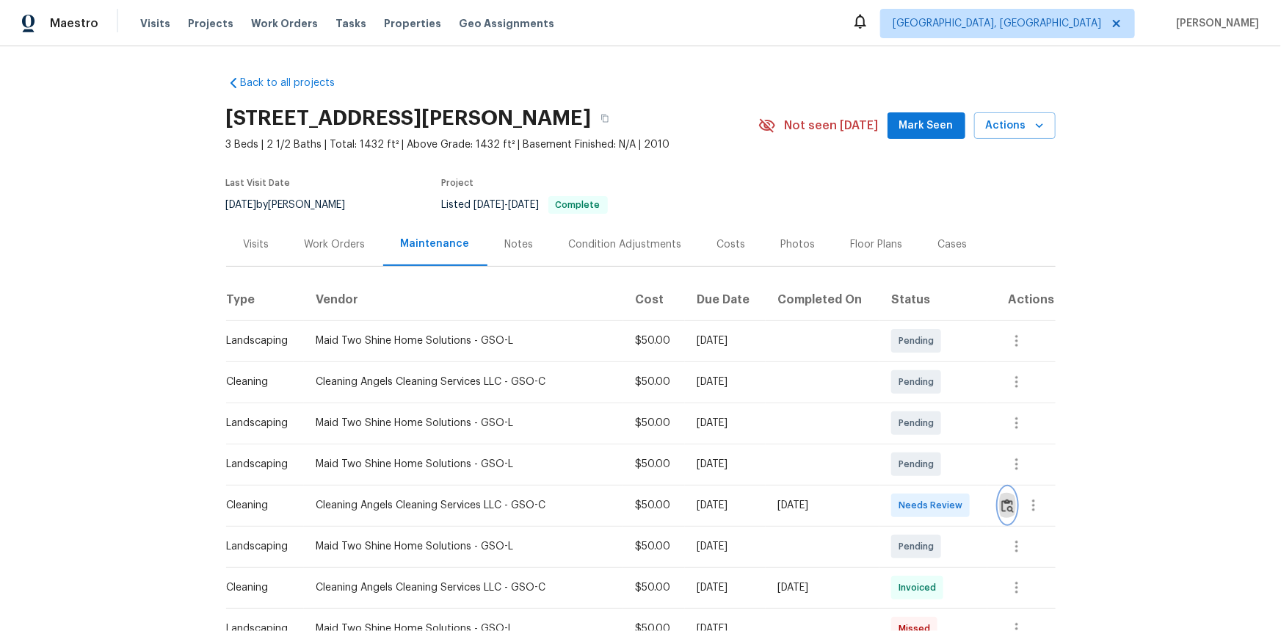
click at [911, 421] on img "button" at bounding box center [1008, 506] width 12 height 14
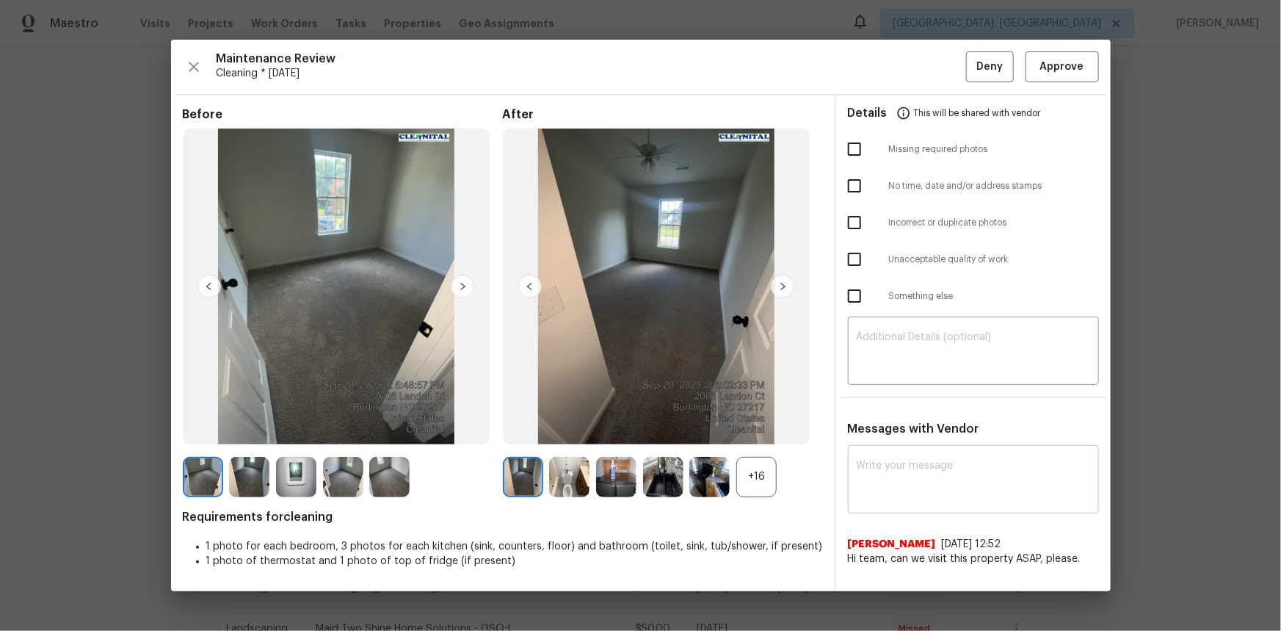
click at [864, 421] on textarea at bounding box center [974, 480] width 234 height 41
paste textarea "Maintenance Audit Team: Hello! Unfortunately, this cleaning visit completed on …"
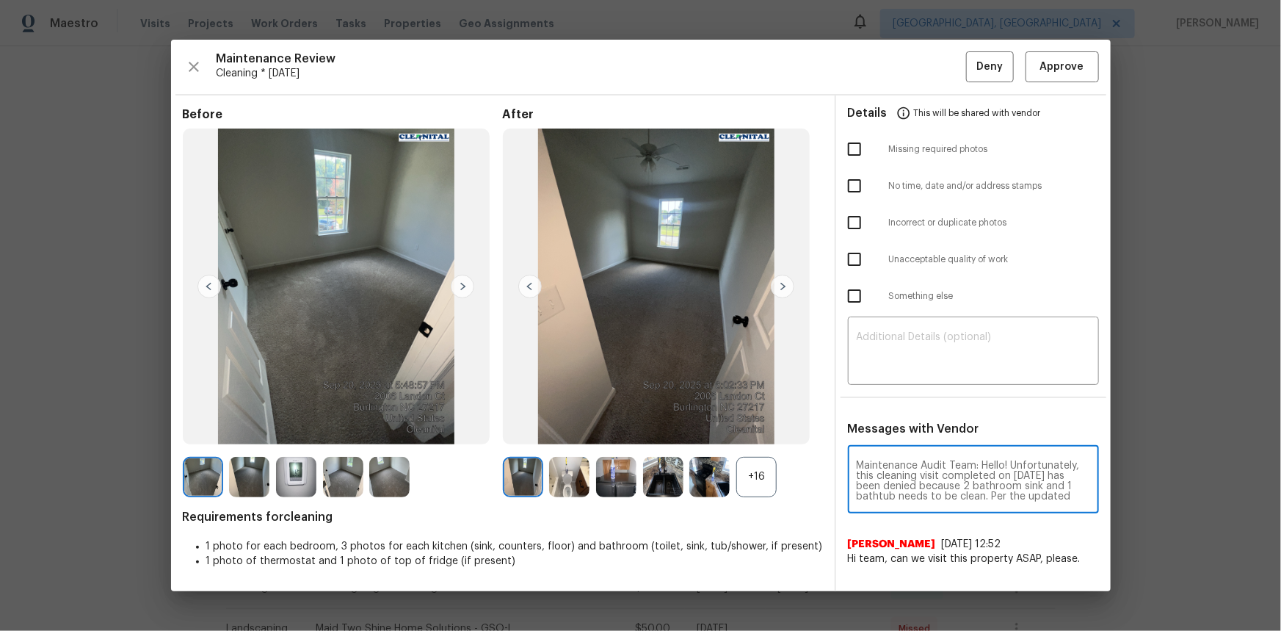
scroll to position [154, 0]
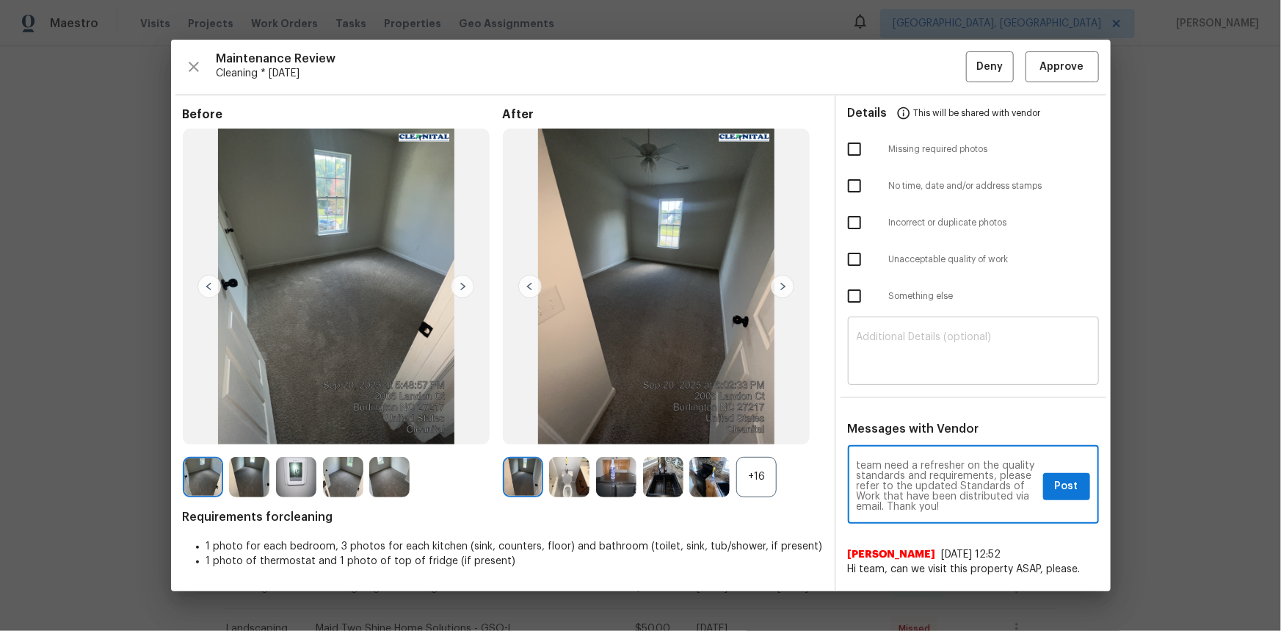
type textarea "Maintenance Audit Team: Hello! Unfortunately, this cleaning visit completed on …"
click at [900, 356] on textarea at bounding box center [974, 352] width 234 height 41
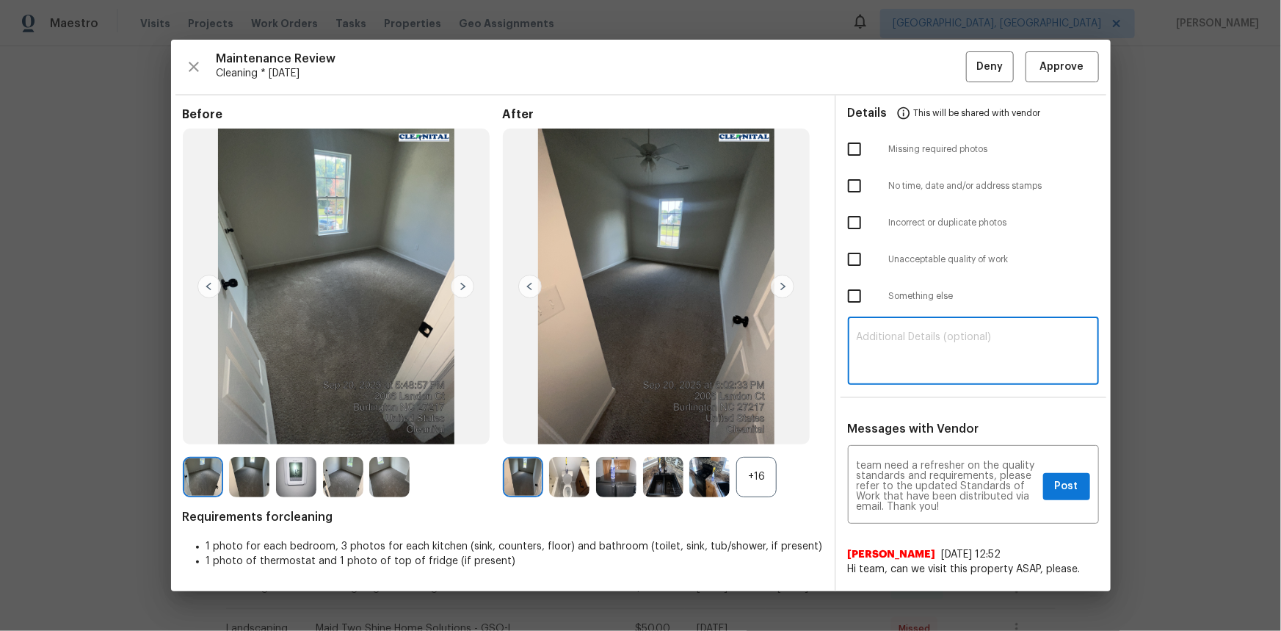
paste textarea "Maintenance Audit Team: Hello! Unfortunately, this cleaning visit completed on …"
type textarea "Maintenance Audit Team: Hello! Unfortunately, this cleaning visit completed on …"
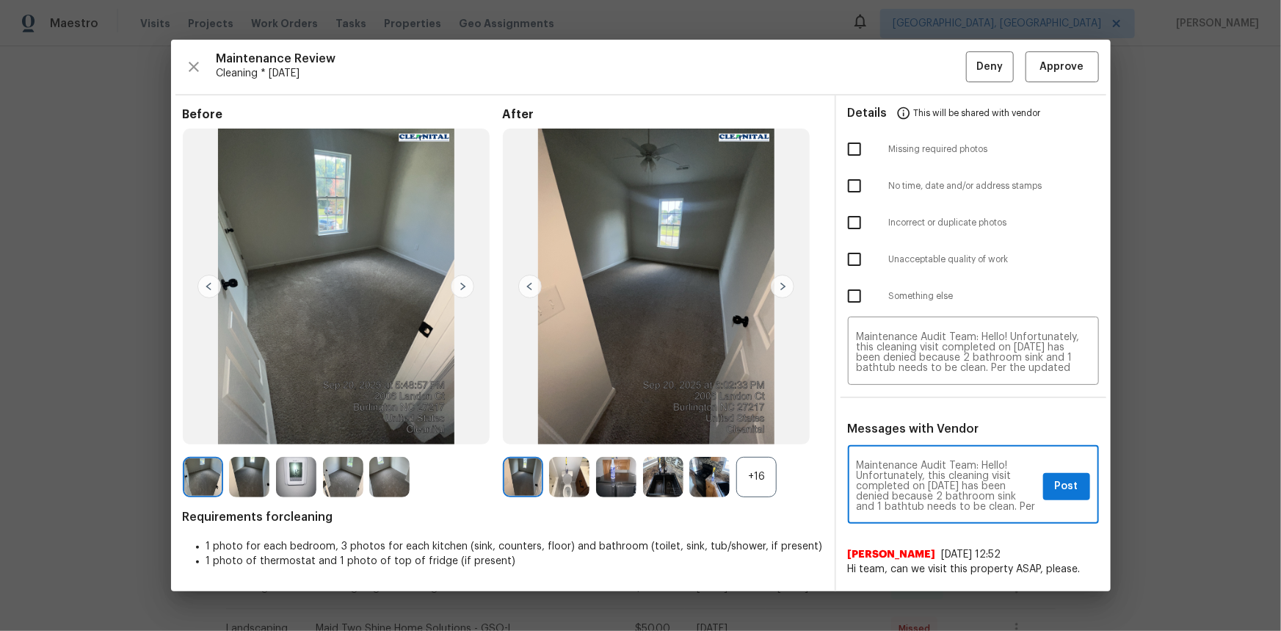
click at [740, 421] on div "+16" at bounding box center [756, 477] width 40 height 40
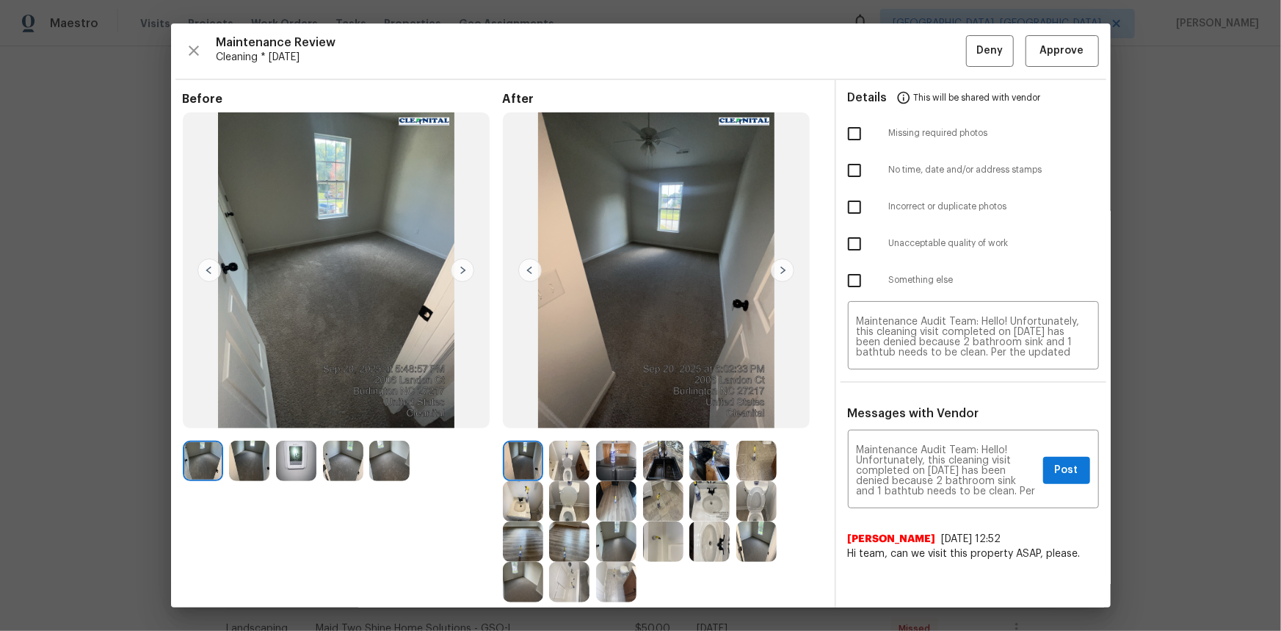
click at [295, 421] on img at bounding box center [296, 461] width 40 height 40
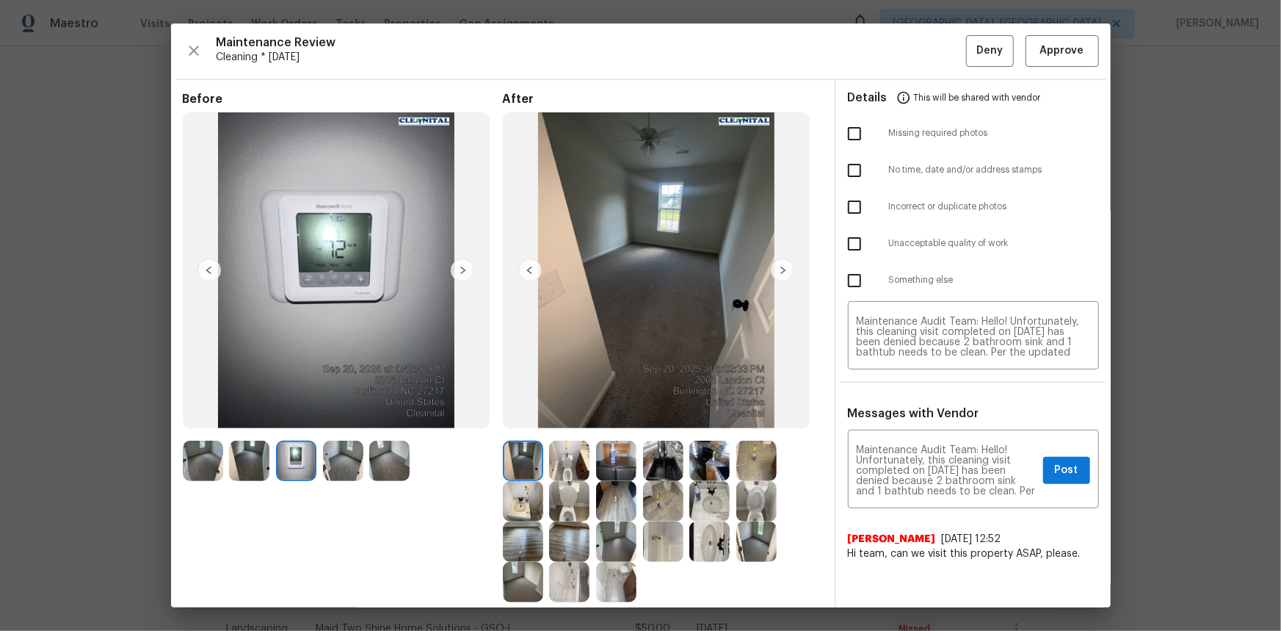
click at [295, 421] on img at bounding box center [296, 461] width 40 height 40
click at [911, 421] on div "Maintenance Audit Team: Hello! Unfortunately, this cleaning visit completed on …" at bounding box center [973, 470] width 251 height 75
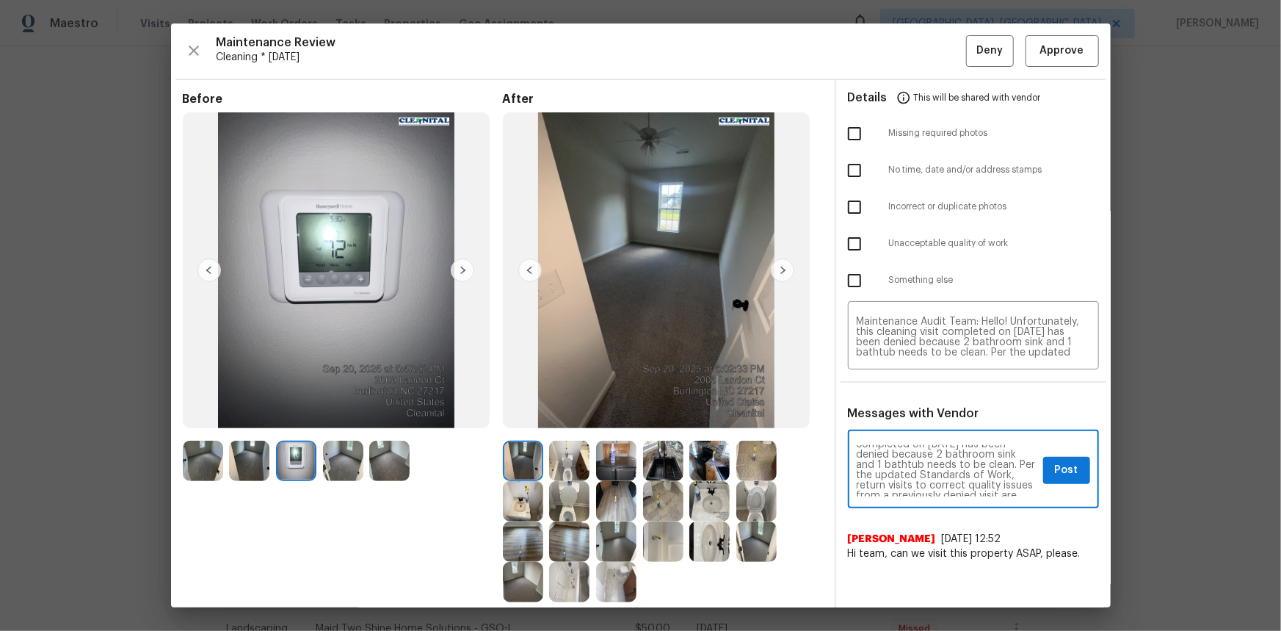
scroll to position [154, 0]
click at [911, 421] on div "Maintenance Audit Team: Hello! Unfortunately, this cleaning visit completed on …" at bounding box center [973, 470] width 251 height 75
click at [911, 421] on span "Post" at bounding box center [1066, 470] width 23 height 18
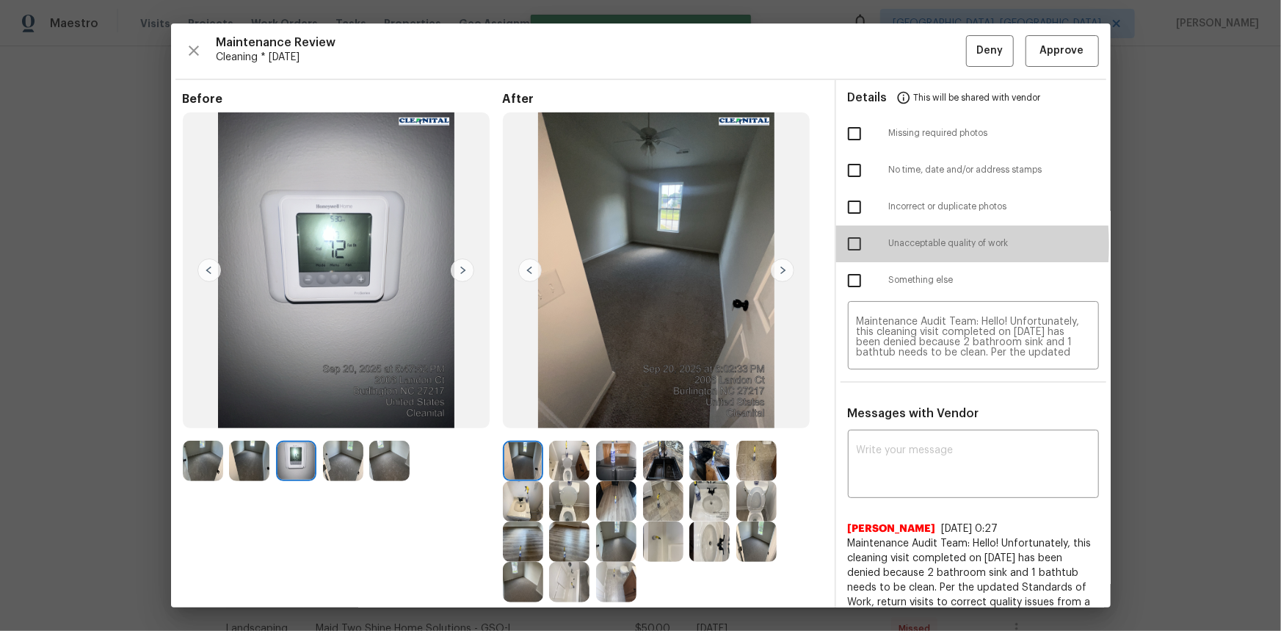
click at [846, 245] on input "checkbox" at bounding box center [854, 243] width 31 height 31
checkbox input "true"
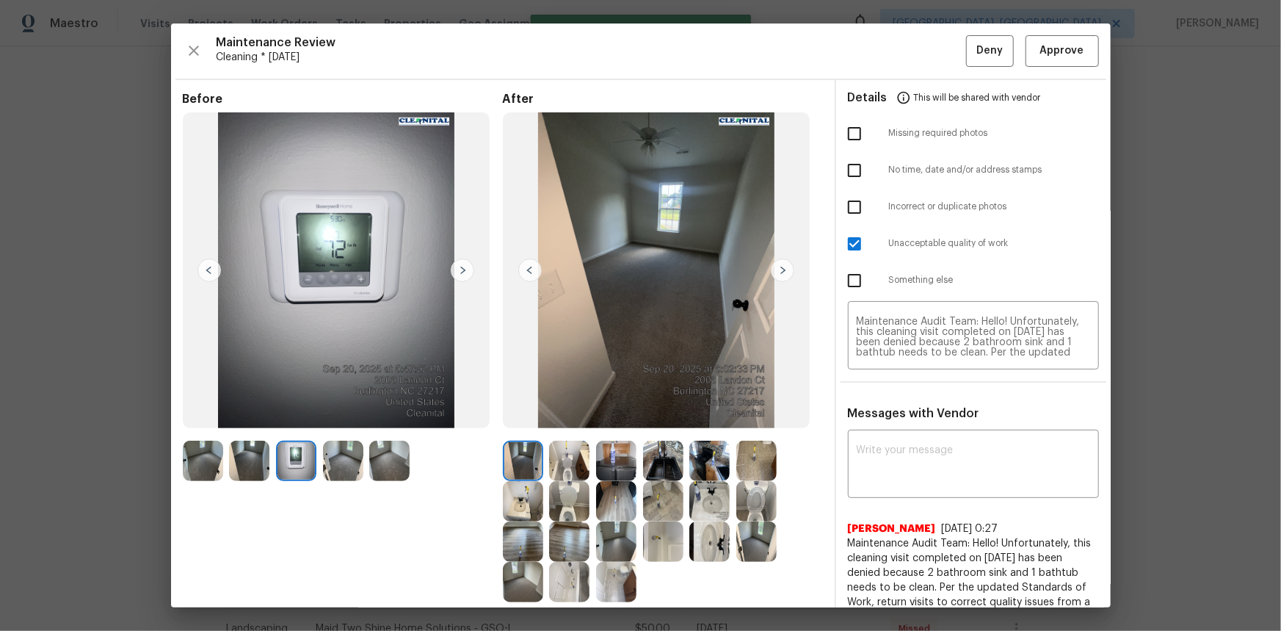
click at [911, 56] on span "Cleaning * [DATE]" at bounding box center [592, 57] width 750 height 15
click at [911, 51] on span "Deny" at bounding box center [990, 51] width 26 height 18
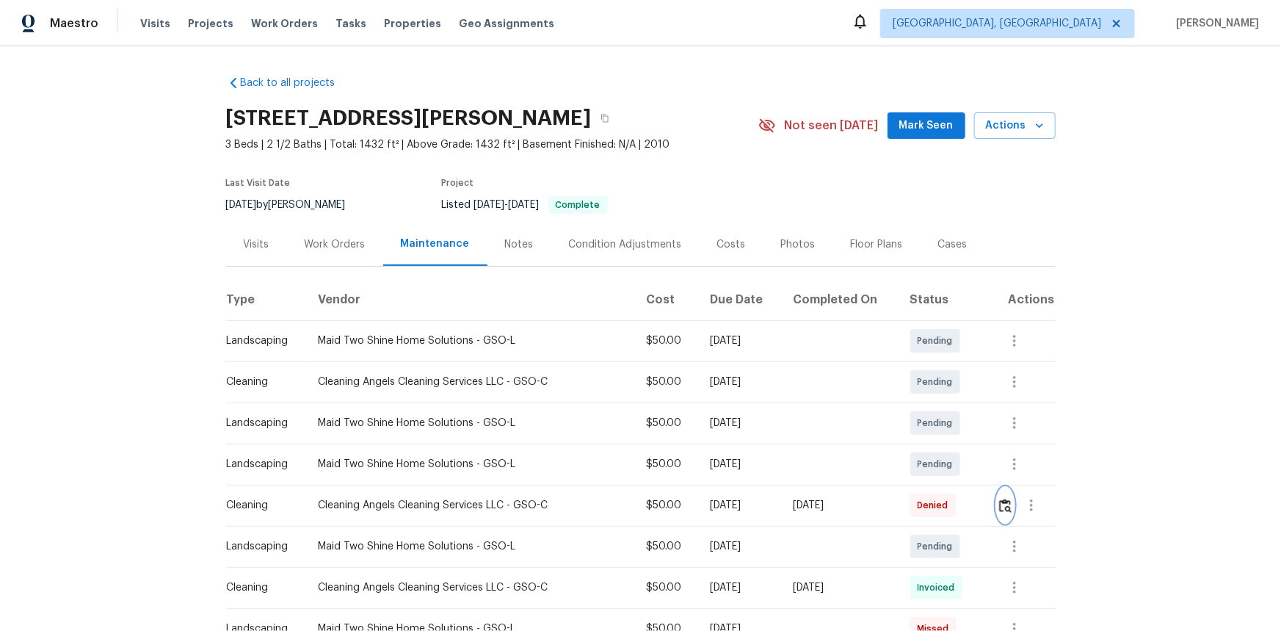
click at [911, 421] on img "button" at bounding box center [1005, 506] width 12 height 14
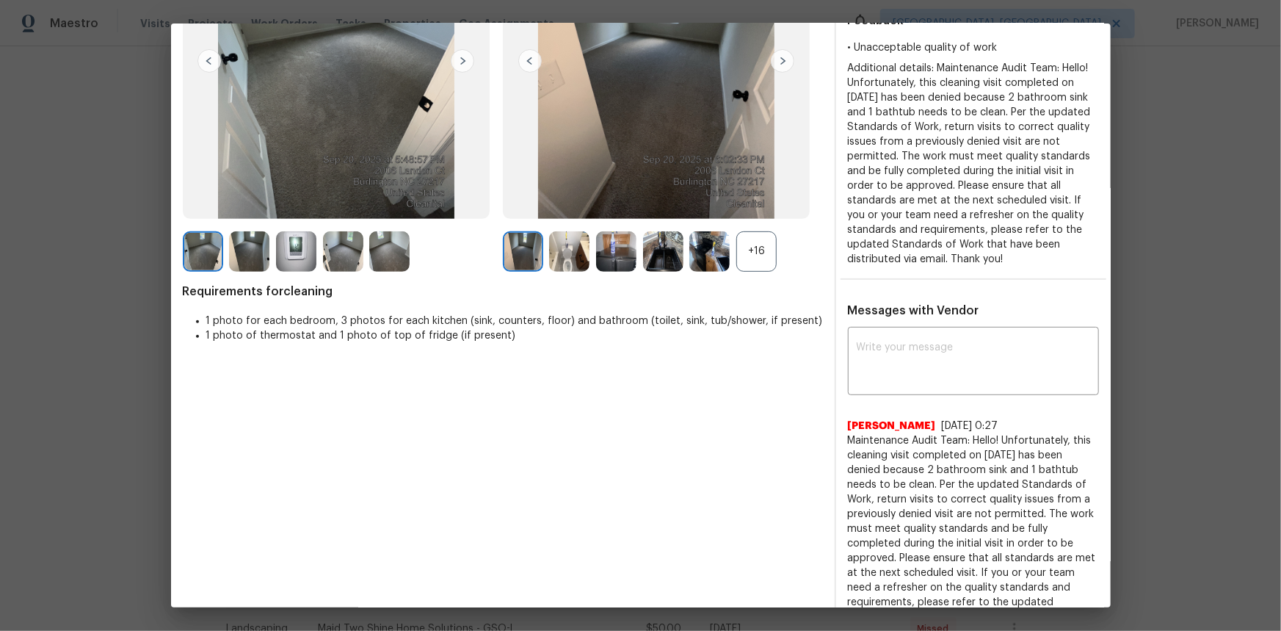
scroll to position [24, 0]
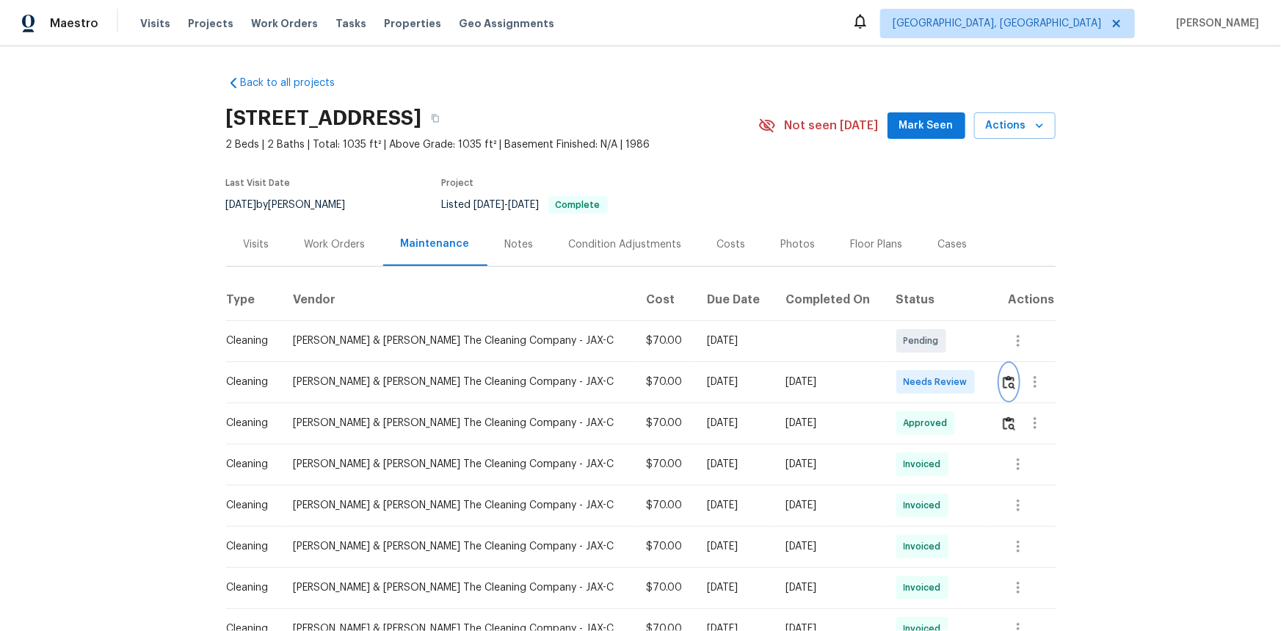
click at [911, 386] on img "button" at bounding box center [1009, 382] width 12 height 14
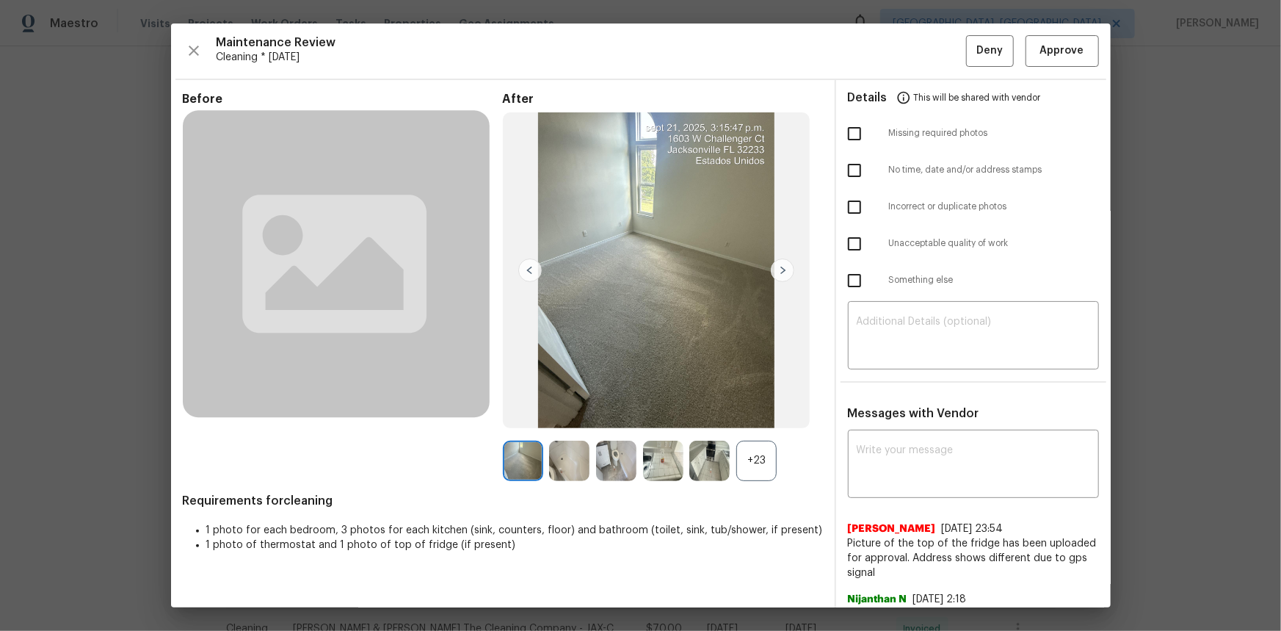
click at [769, 421] on div "+23" at bounding box center [756, 461] width 40 height 40
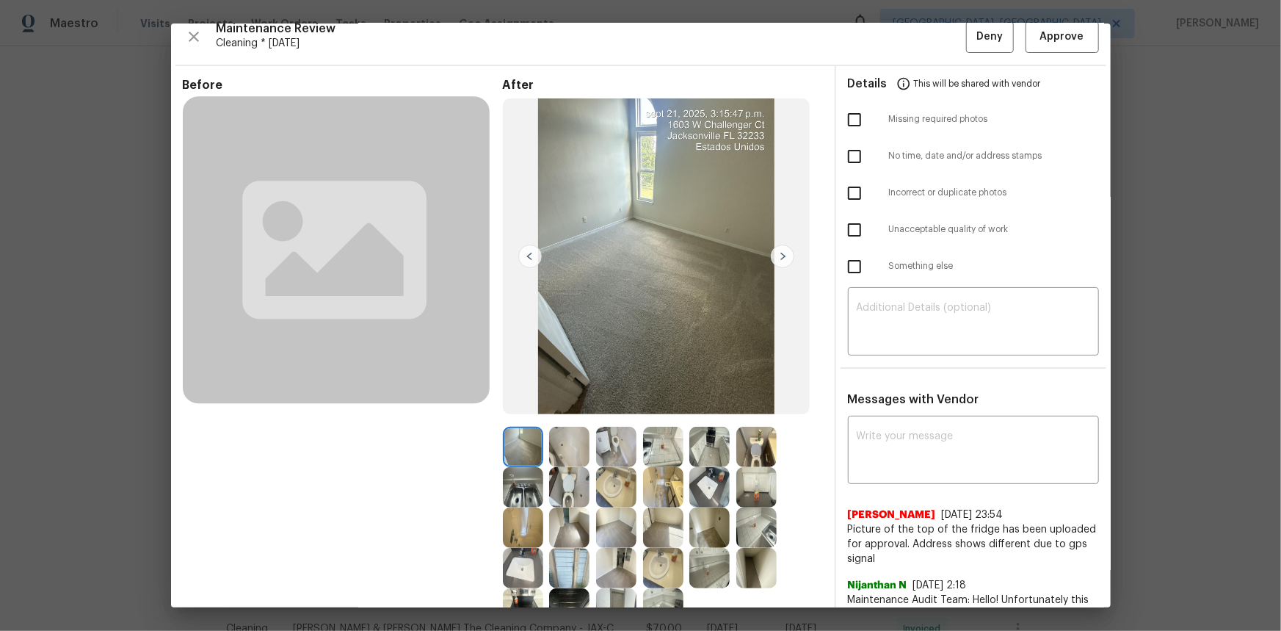
scroll to position [7, 0]
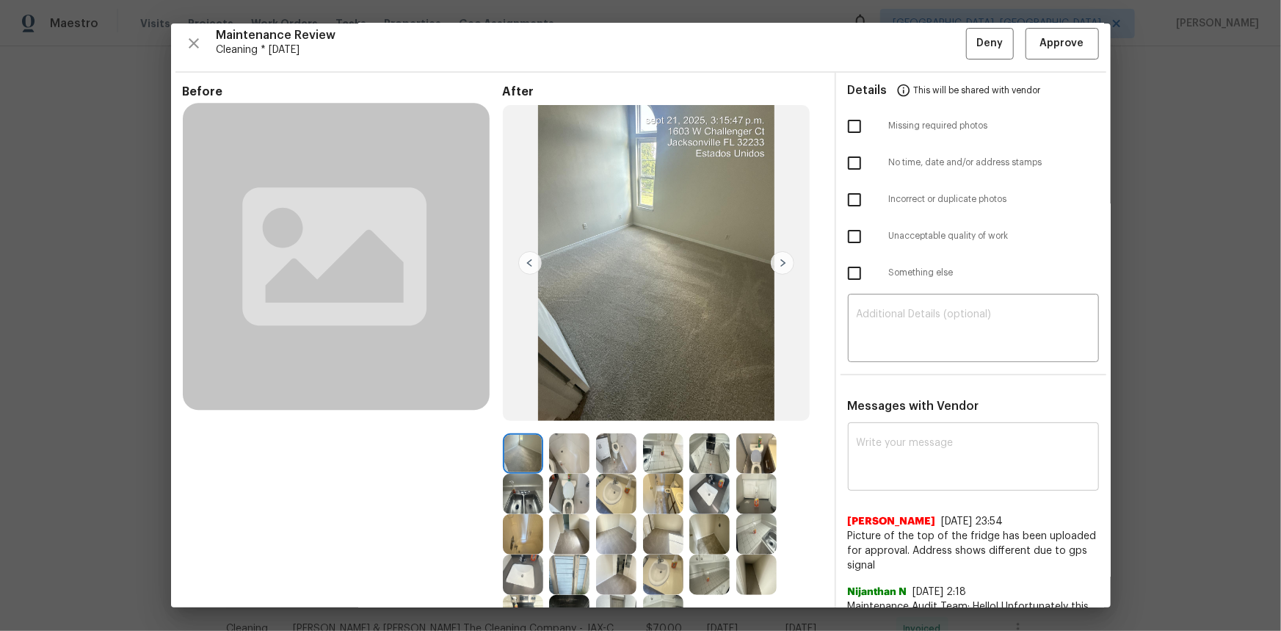
click at [857, 421] on textarea at bounding box center [974, 458] width 234 height 41
paste textarea "Maintenance Audit Team: Hello! Unfortunately, this cleaning visit completed on …"
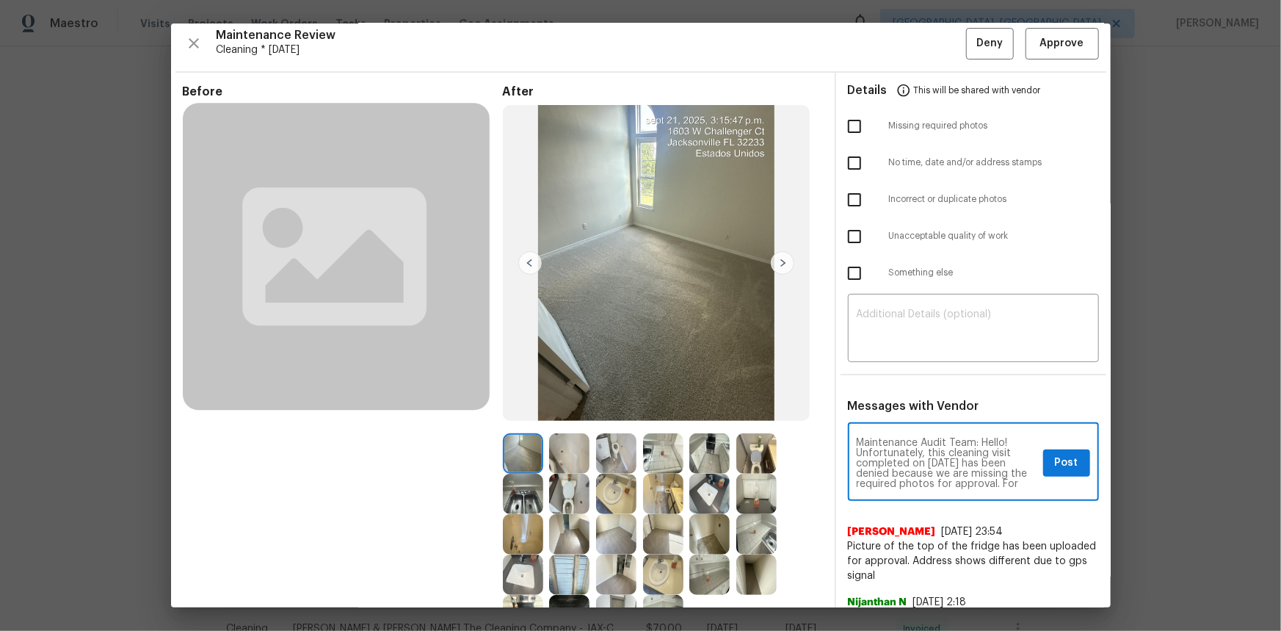
scroll to position [164, 0]
type textarea "Maintenance Audit Team: Hello! Unfortunately, this cleaning visit completed on …"
click at [857, 342] on textarea at bounding box center [974, 329] width 234 height 41
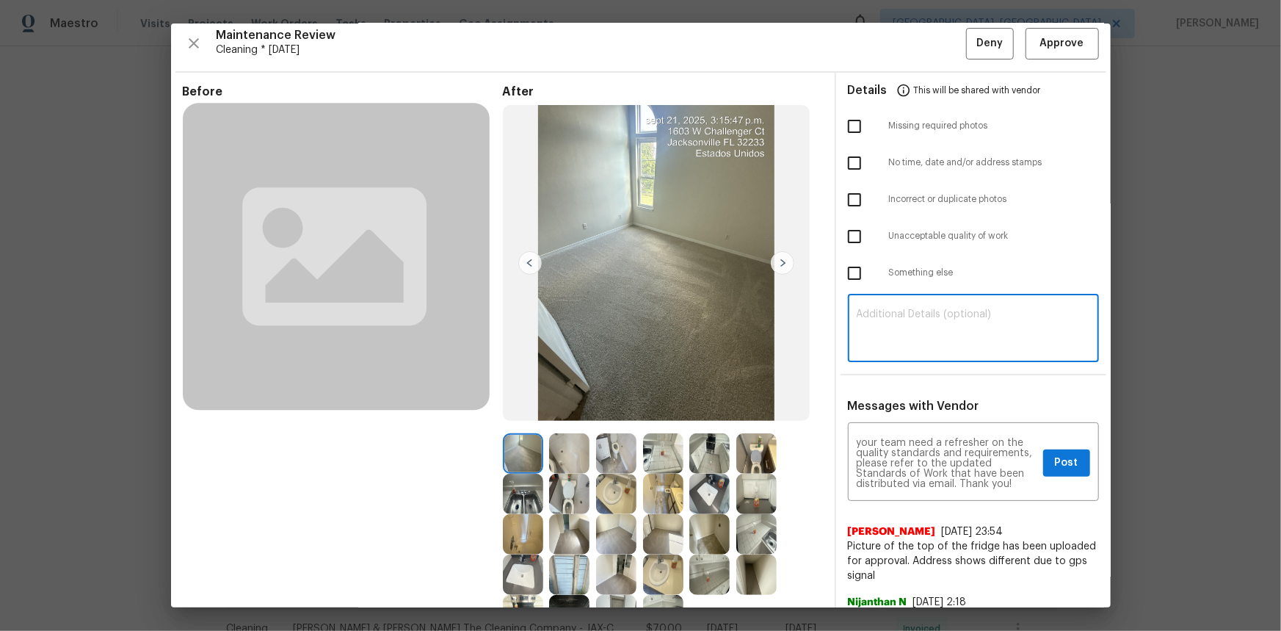
paste textarea "Maintenance Audit Team: Hello! Unfortunately, this cleaning visit completed on …"
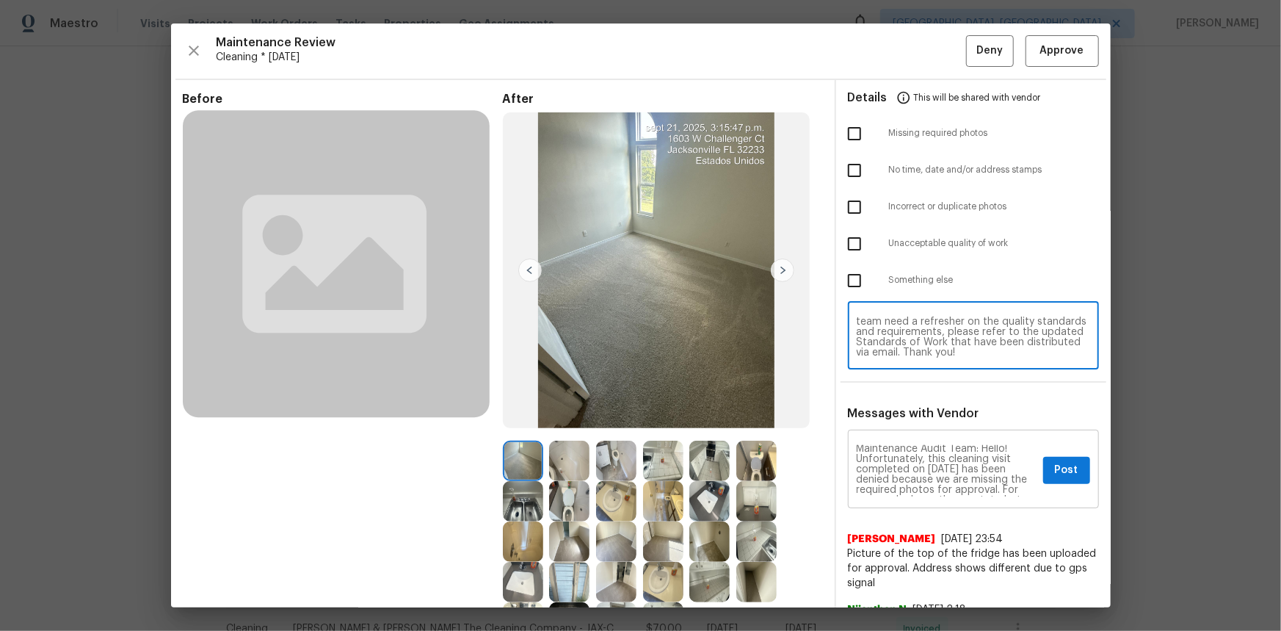
scroll to position [0, 0]
type textarea "Maintenance Audit Team: Hello! Unfortunately, this cleaning visit completed on …"
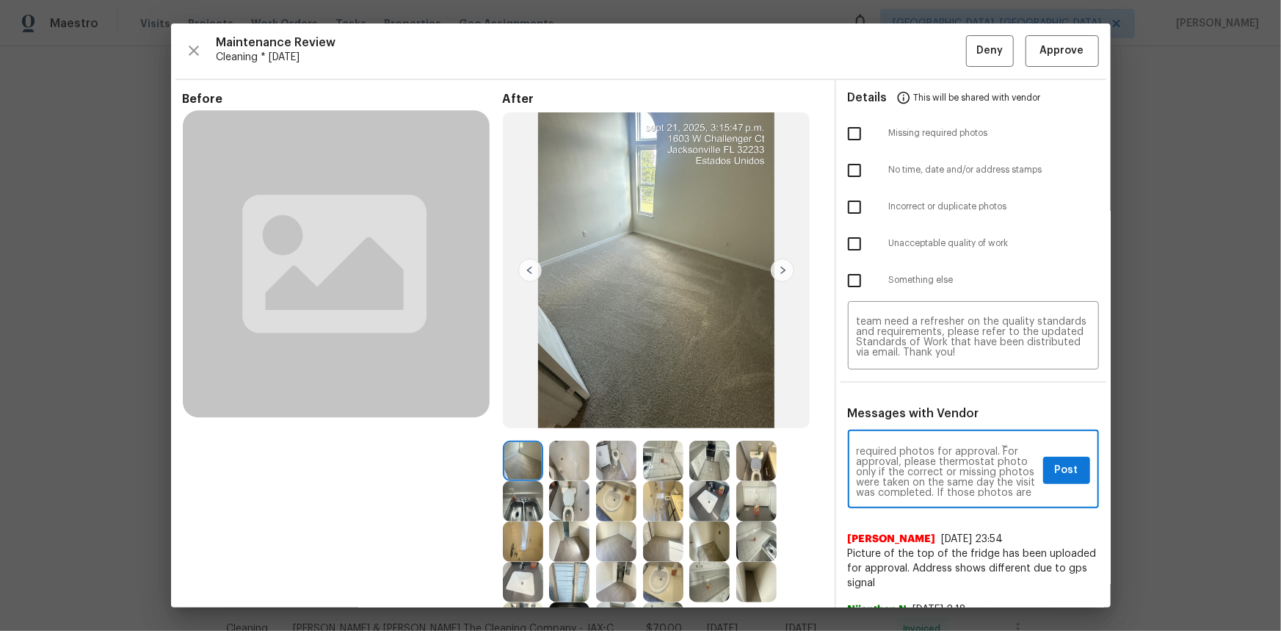
scroll to position [53, 0]
click at [911, 421] on button "Post" at bounding box center [1066, 470] width 47 height 27
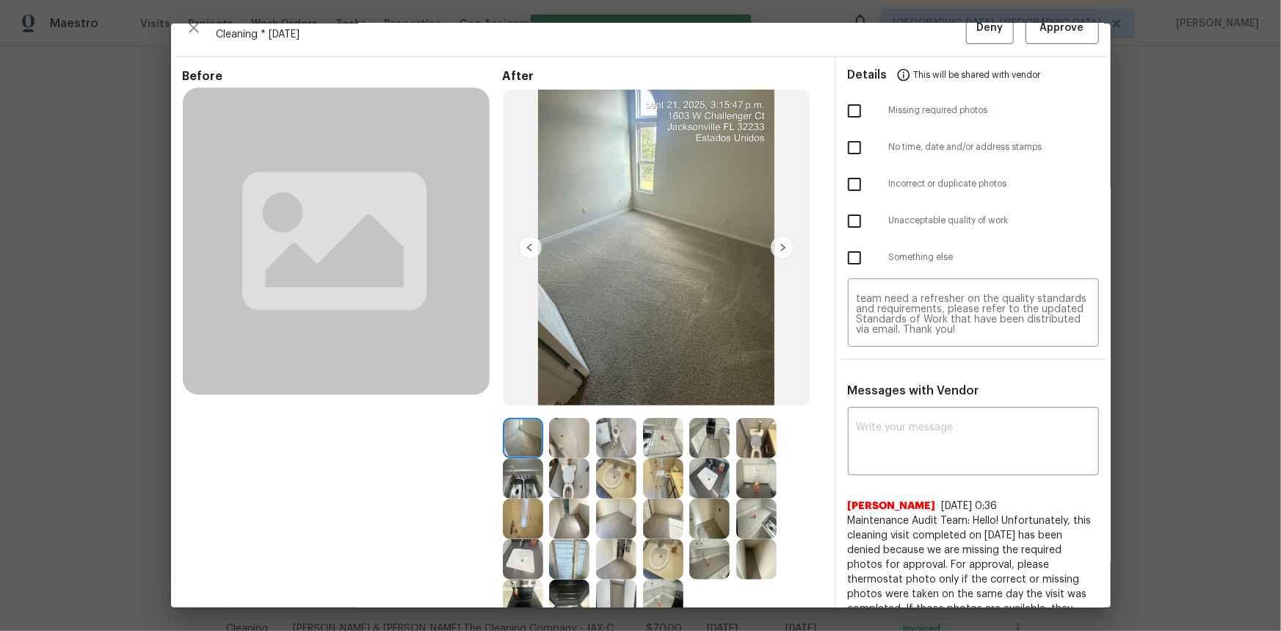
scroll to position [0, 0]
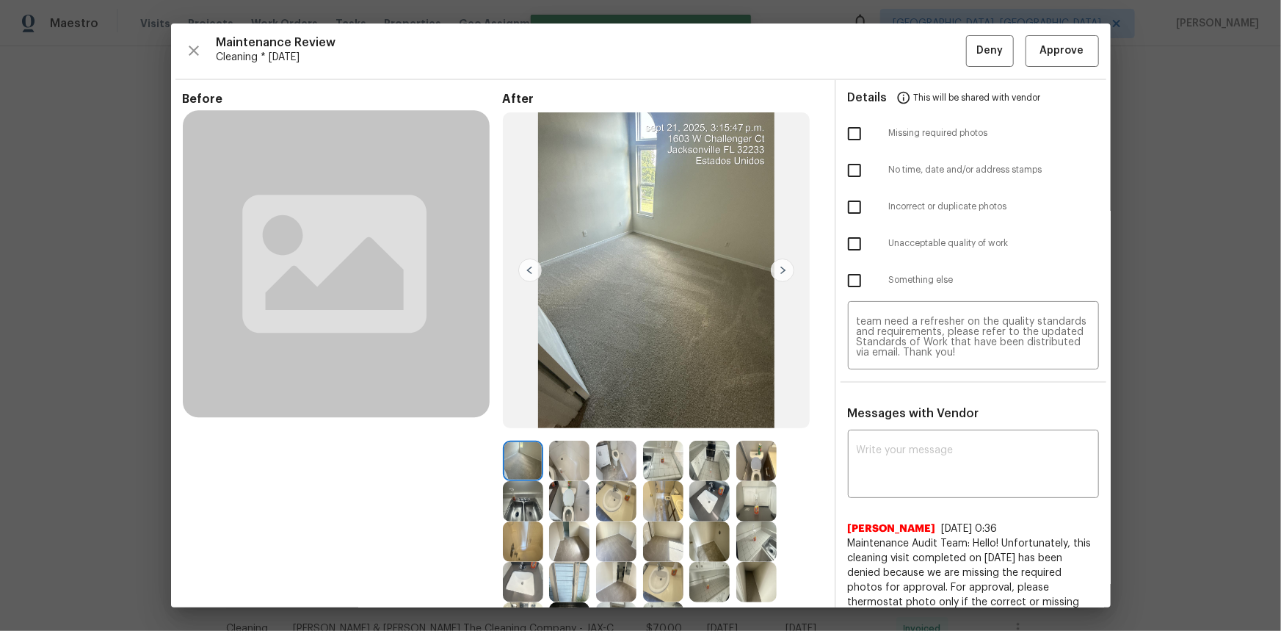
click at [839, 128] on input "checkbox" at bounding box center [854, 133] width 31 height 31
checkbox input "true"
click at [911, 43] on span "Deny" at bounding box center [990, 51] width 26 height 18
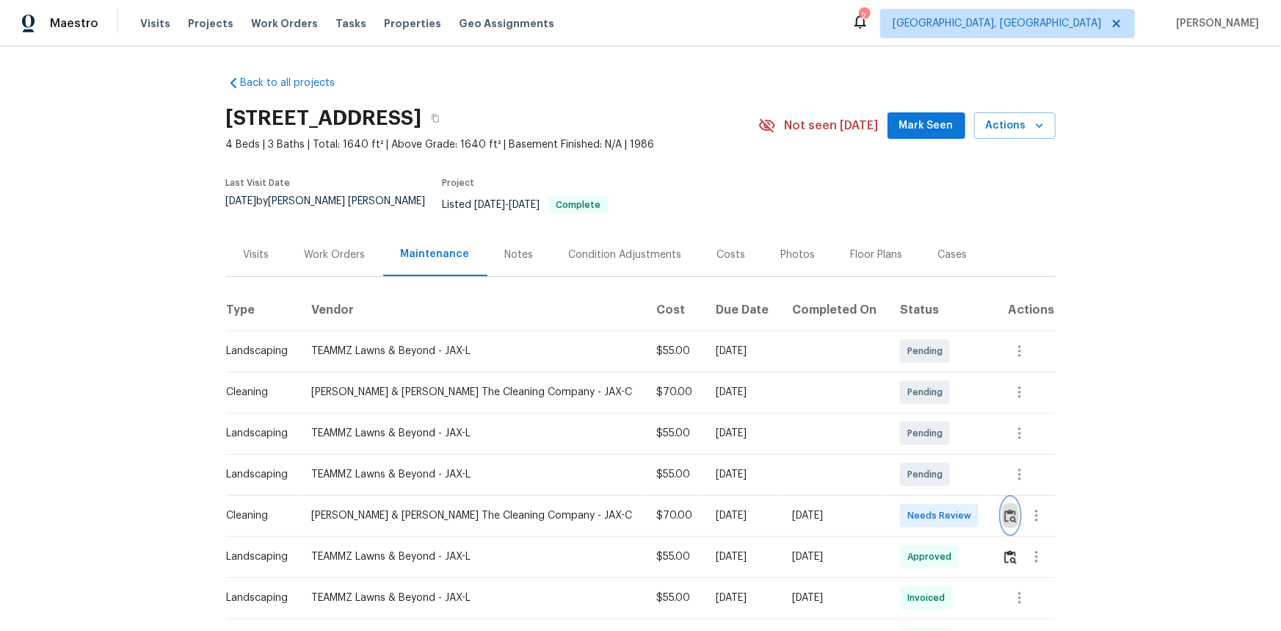
click at [911, 421] on img "button" at bounding box center [1011, 516] width 12 height 14
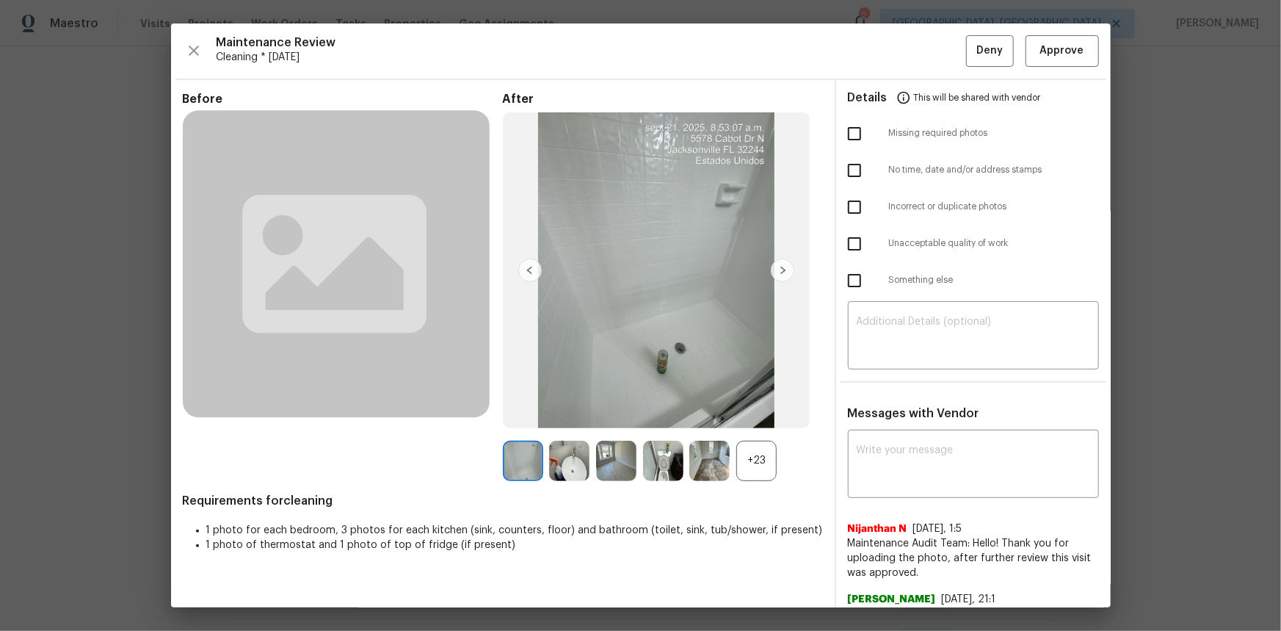
click at [757, 421] on div "+23" at bounding box center [756, 461] width 40 height 40
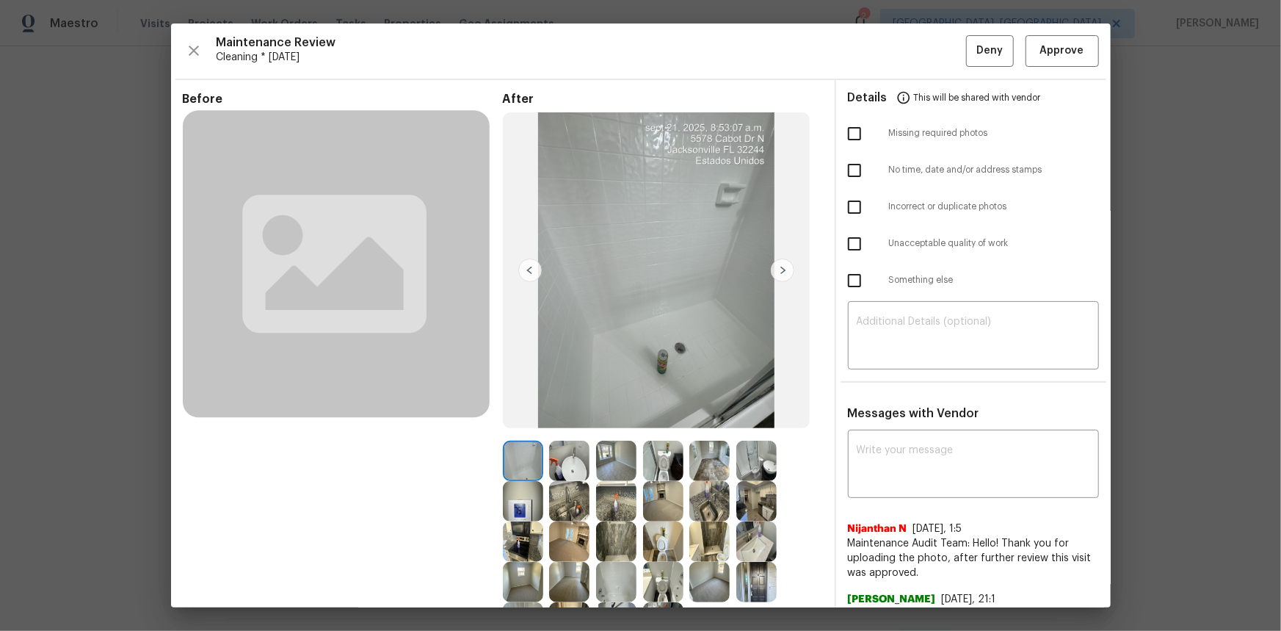
click at [510, 421] on img at bounding box center [523, 501] width 40 height 40
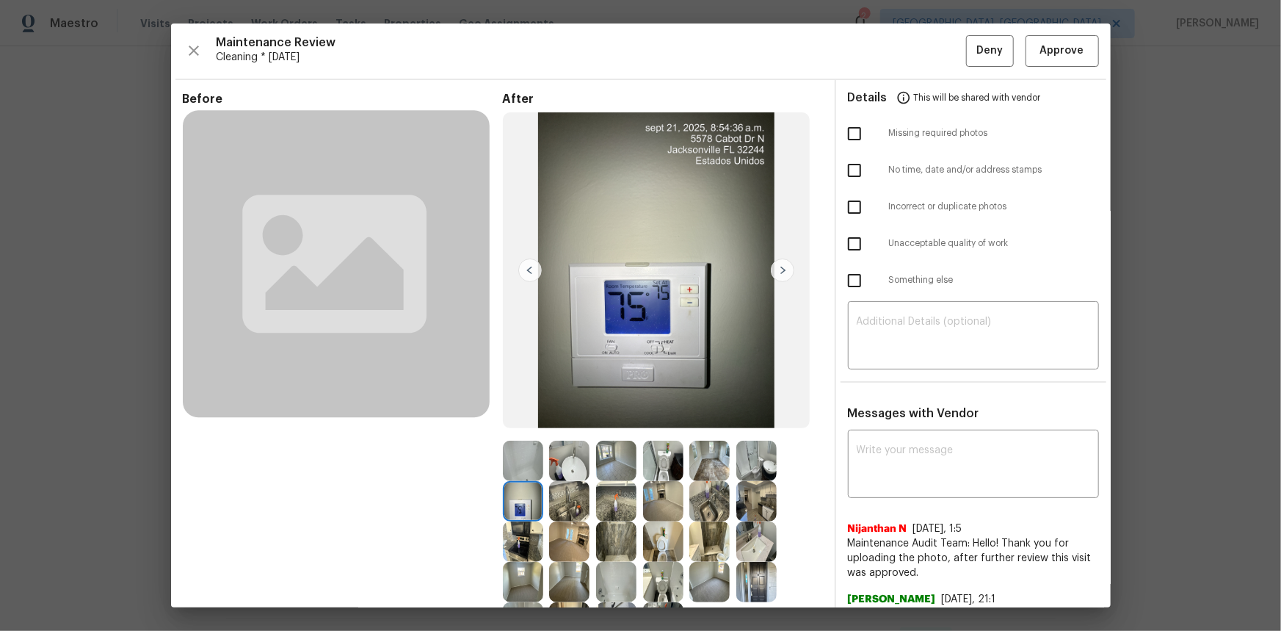
click at [510, 421] on img at bounding box center [523, 501] width 40 height 40
click at [524, 421] on img at bounding box center [523, 501] width 40 height 40
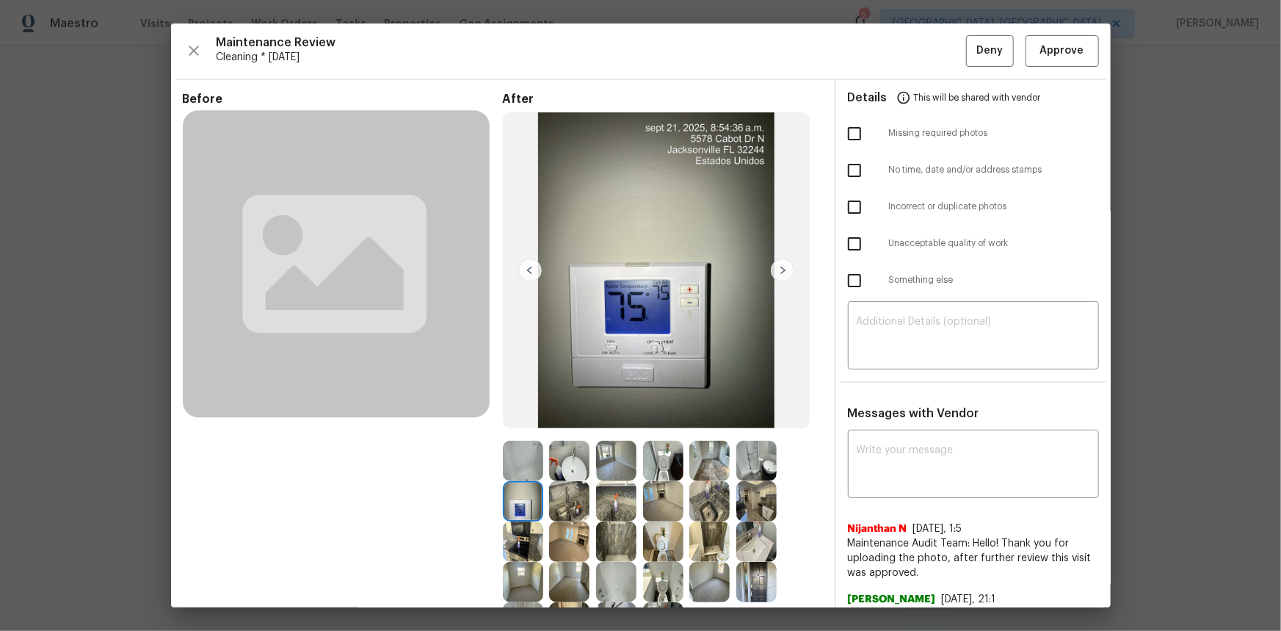
click at [518, 421] on img at bounding box center [523, 501] width 40 height 40
click at [516, 421] on img at bounding box center [523, 501] width 40 height 40
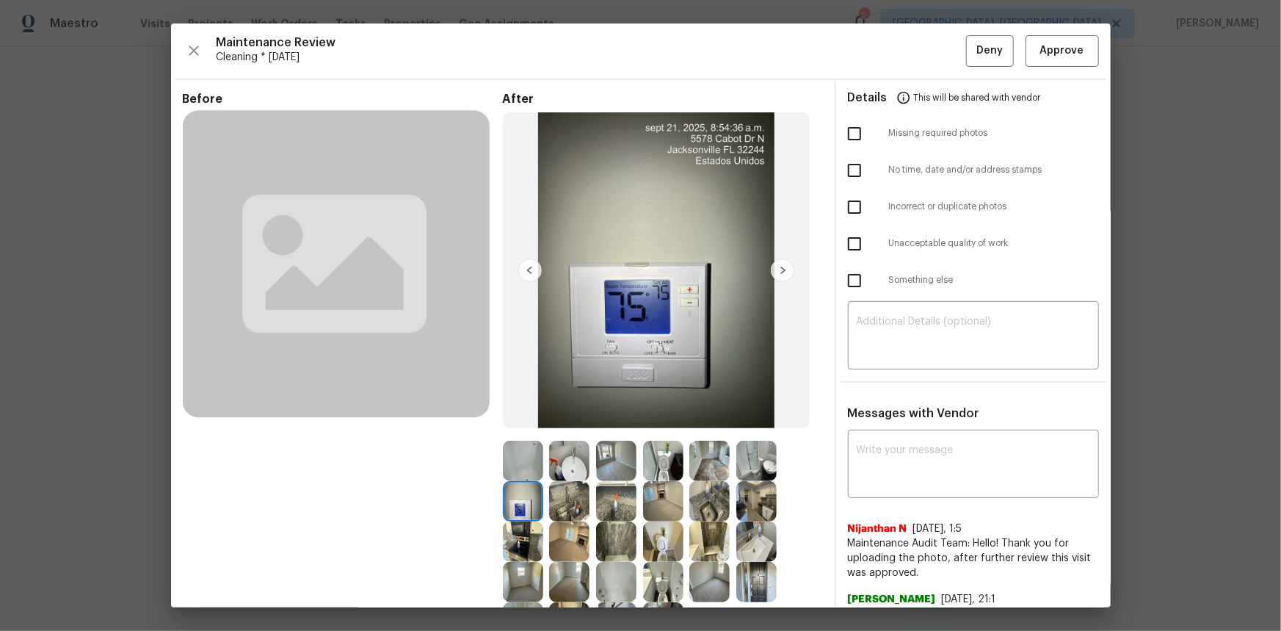
drag, startPoint x: 516, startPoint y: 499, endPoint x: 521, endPoint y: 479, distance: 20.3
click at [518, 421] on img at bounding box center [523, 501] width 40 height 40
click at [521, 421] on img at bounding box center [523, 461] width 40 height 40
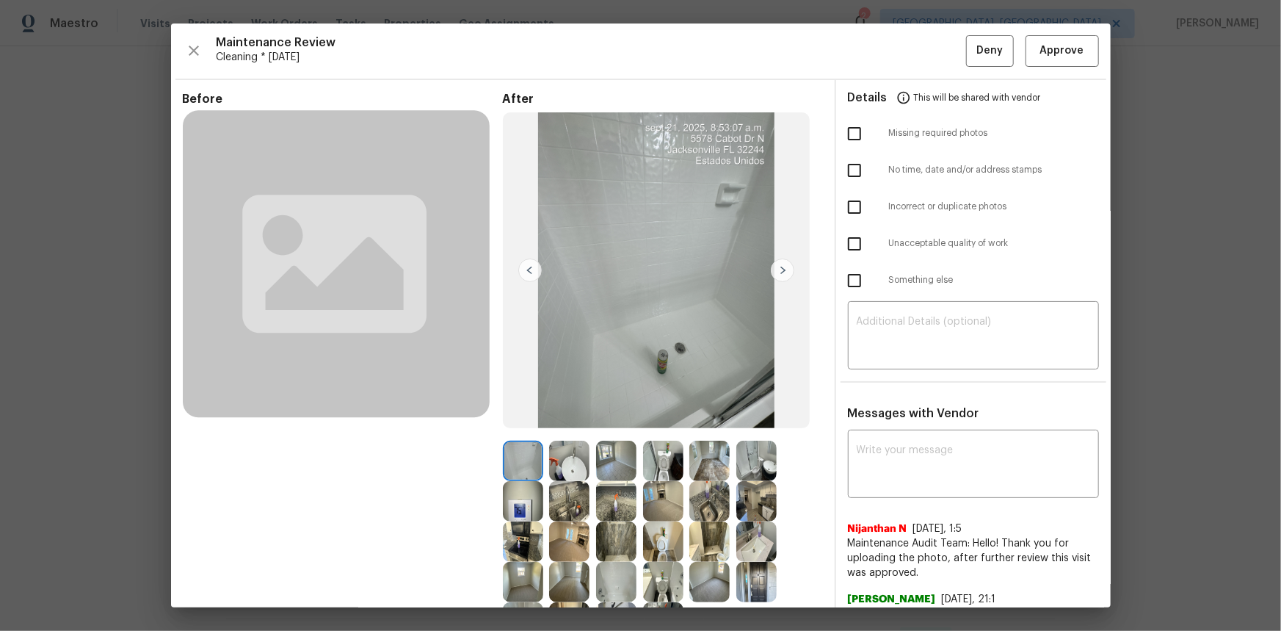
click at [515, 421] on img at bounding box center [523, 501] width 40 height 40
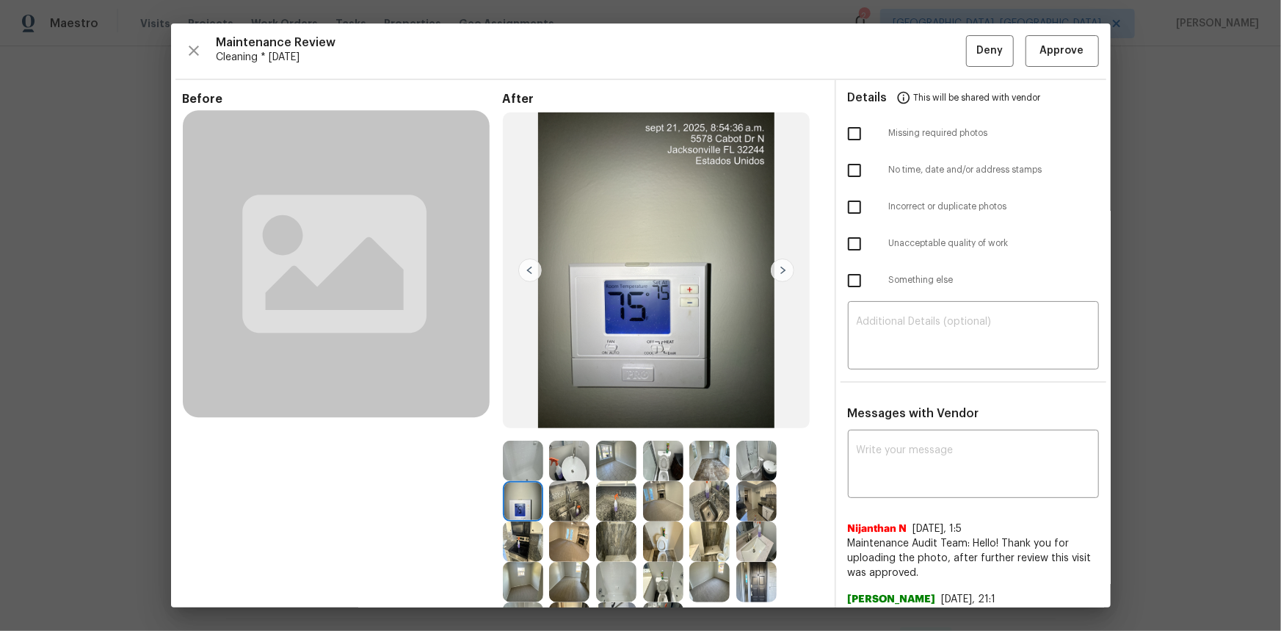
click at [515, 421] on img at bounding box center [523, 501] width 40 height 40
click at [911, 61] on button "Approve" at bounding box center [1062, 51] width 73 height 32
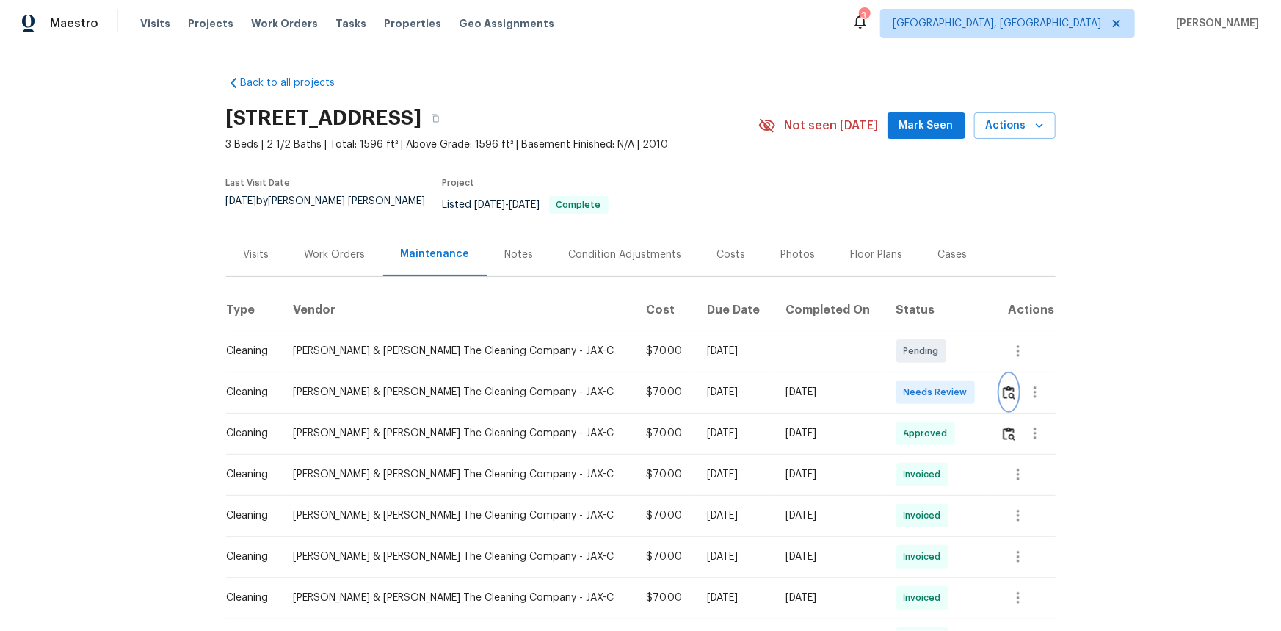
click at [911, 398] on img "button" at bounding box center [1009, 393] width 12 height 14
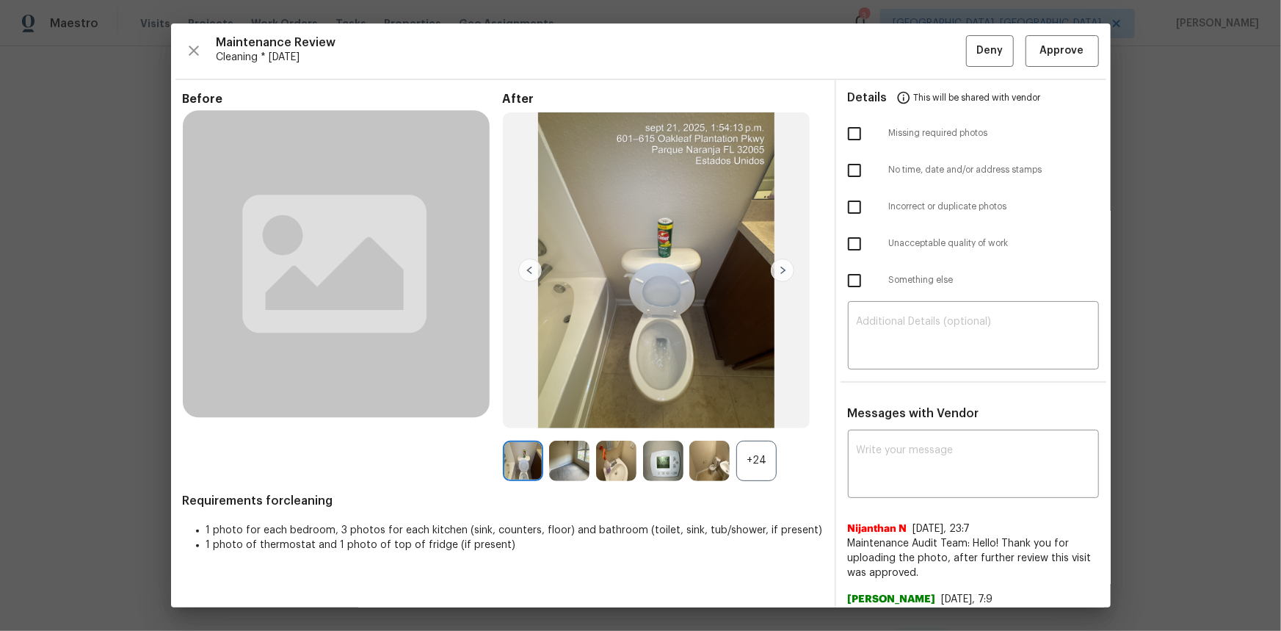
click at [649, 421] on img at bounding box center [663, 461] width 40 height 40
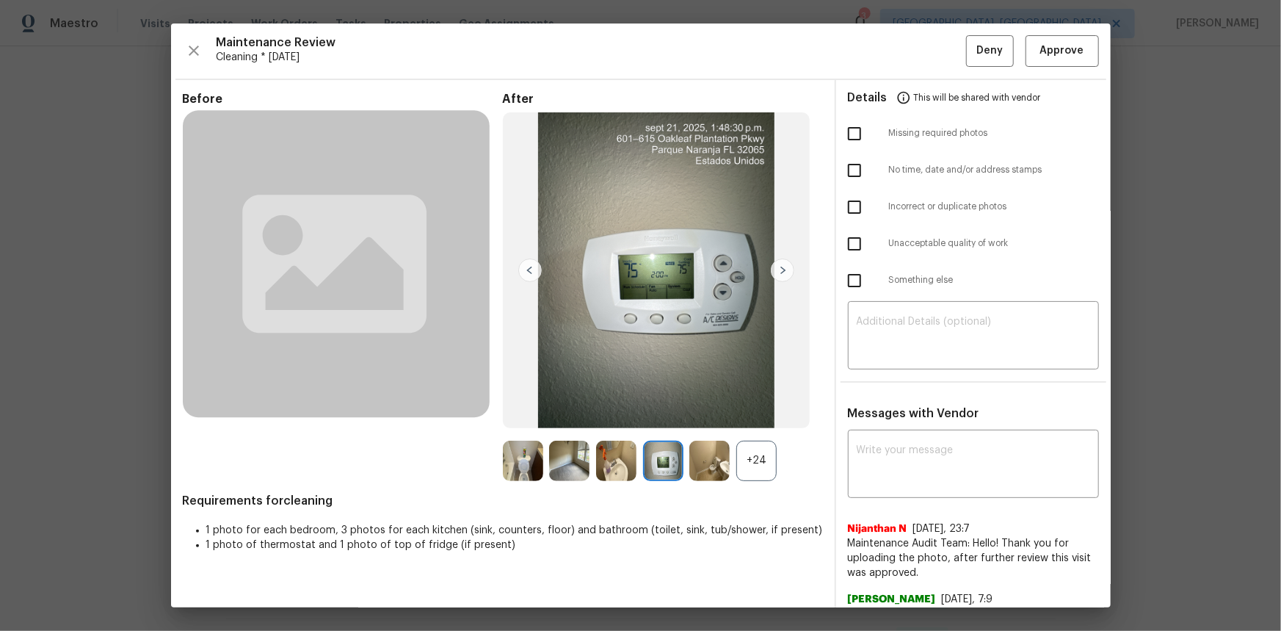
click at [649, 421] on img at bounding box center [663, 461] width 40 height 40
click at [911, 47] on span "Approve" at bounding box center [1062, 51] width 44 height 18
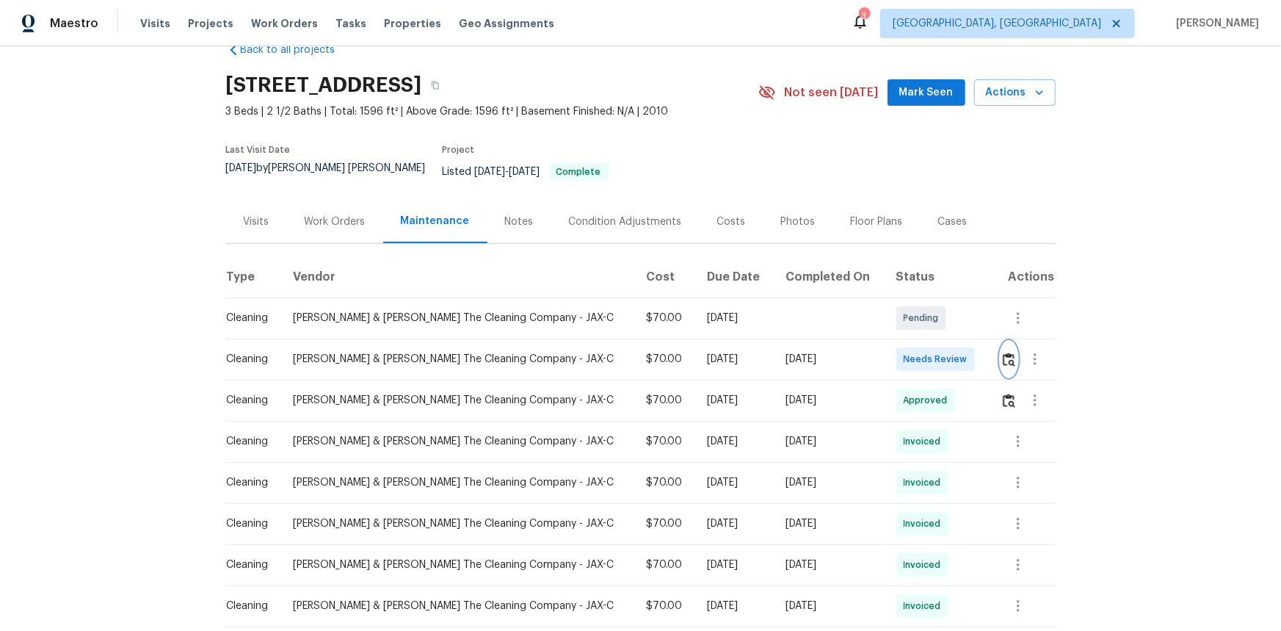
scroll to position [66, 0]
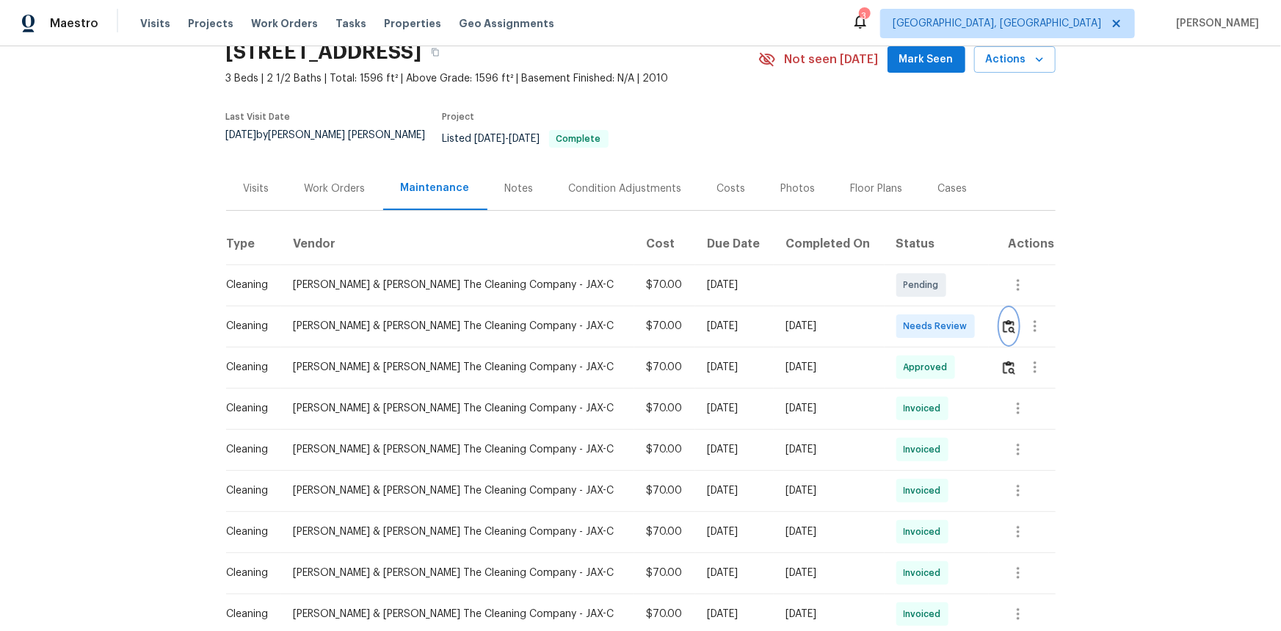
click at [911, 333] on img "button" at bounding box center [1009, 326] width 12 height 14
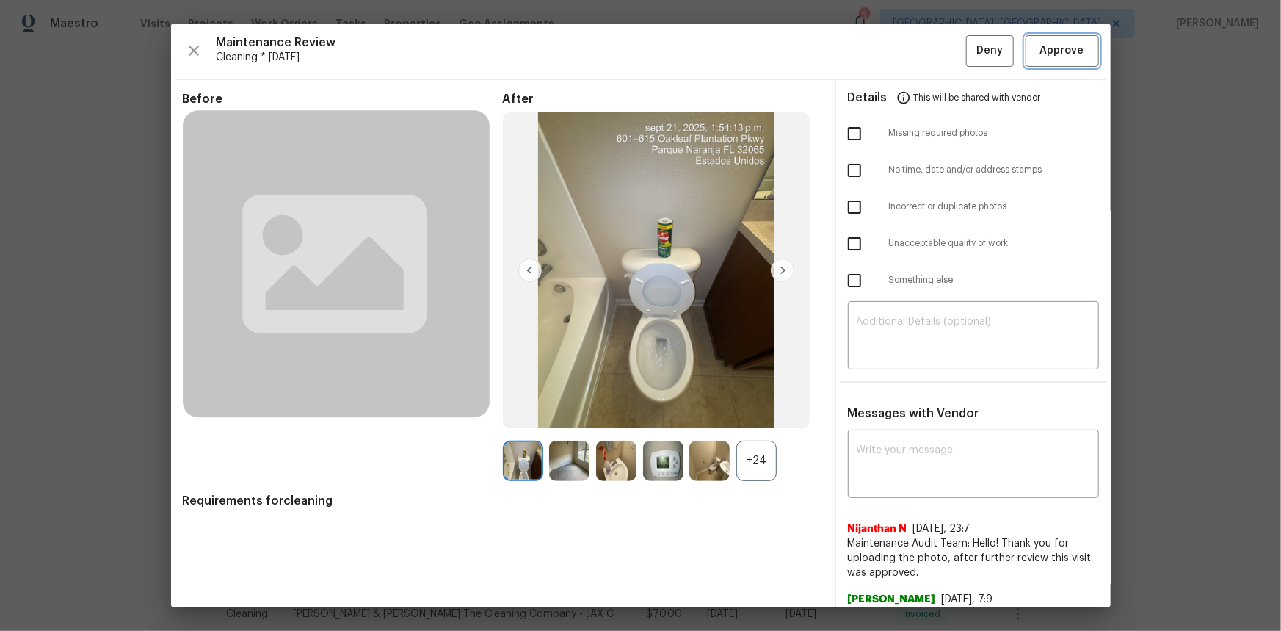
click at [911, 58] on span "Approve" at bounding box center [1062, 51] width 44 height 18
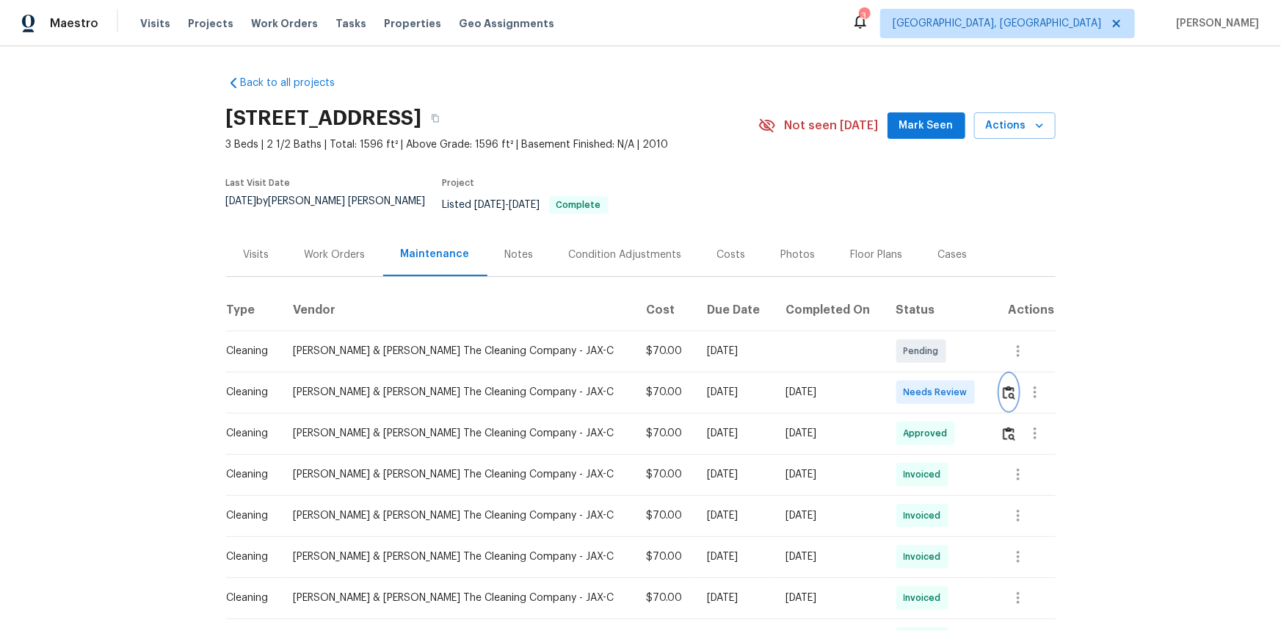
scroll to position [0, 0]
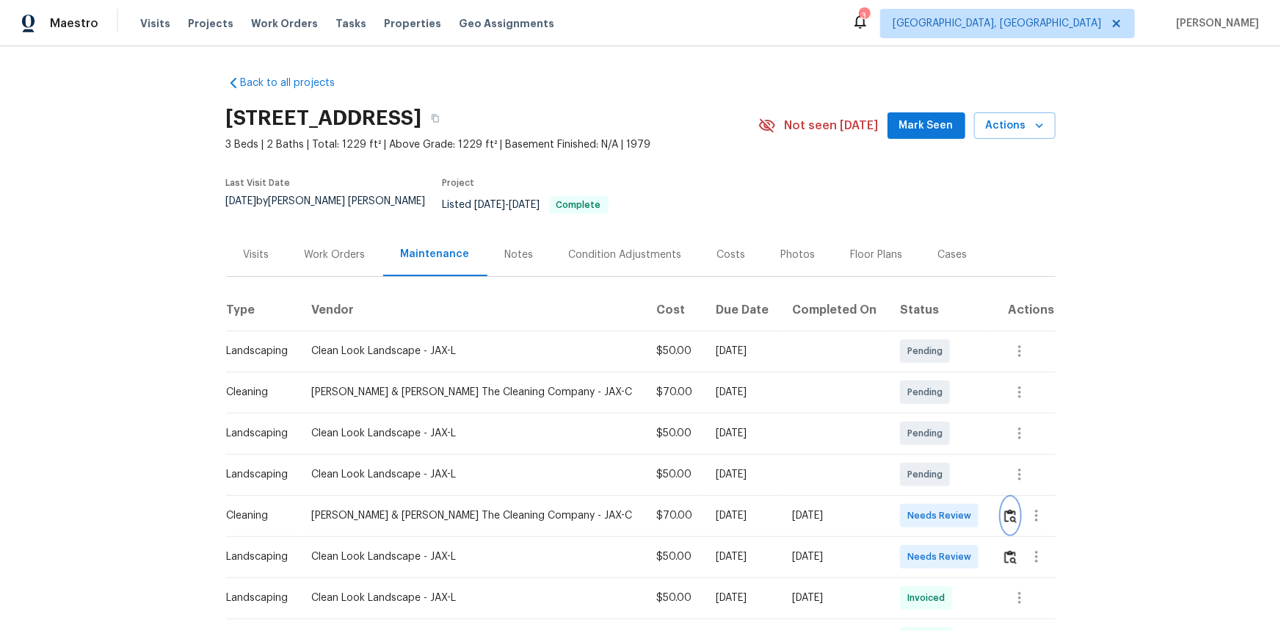
click at [911, 421] on img "button" at bounding box center [1011, 516] width 12 height 14
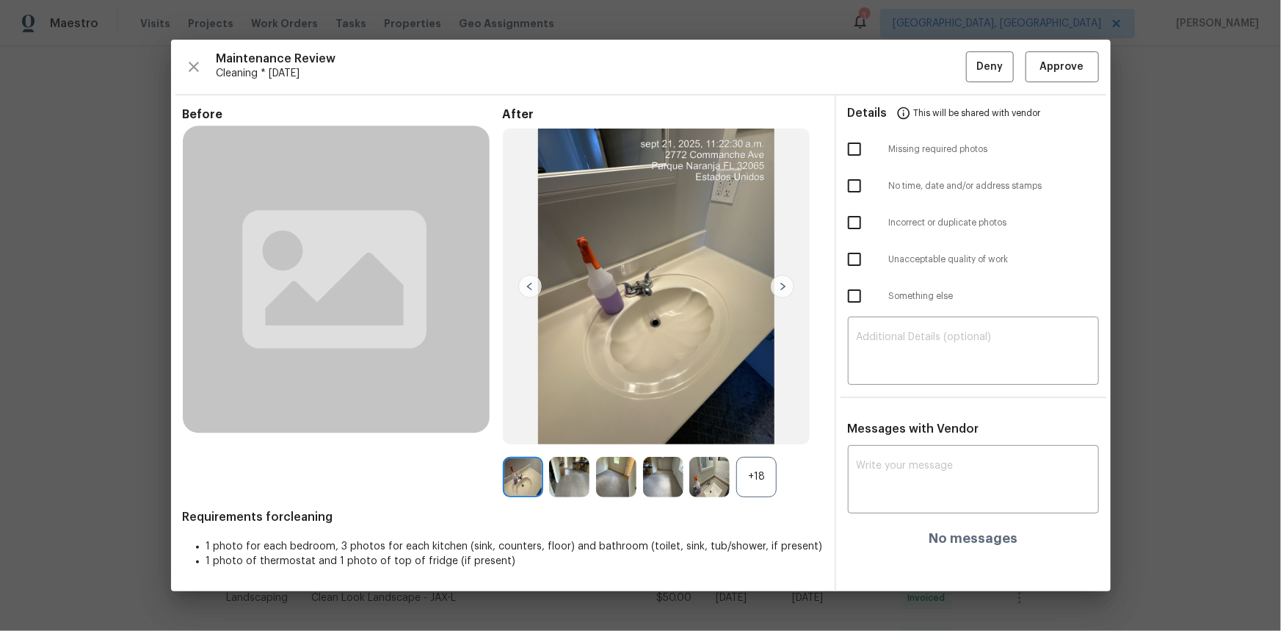
click at [748, 421] on div "+18" at bounding box center [756, 477] width 40 height 40
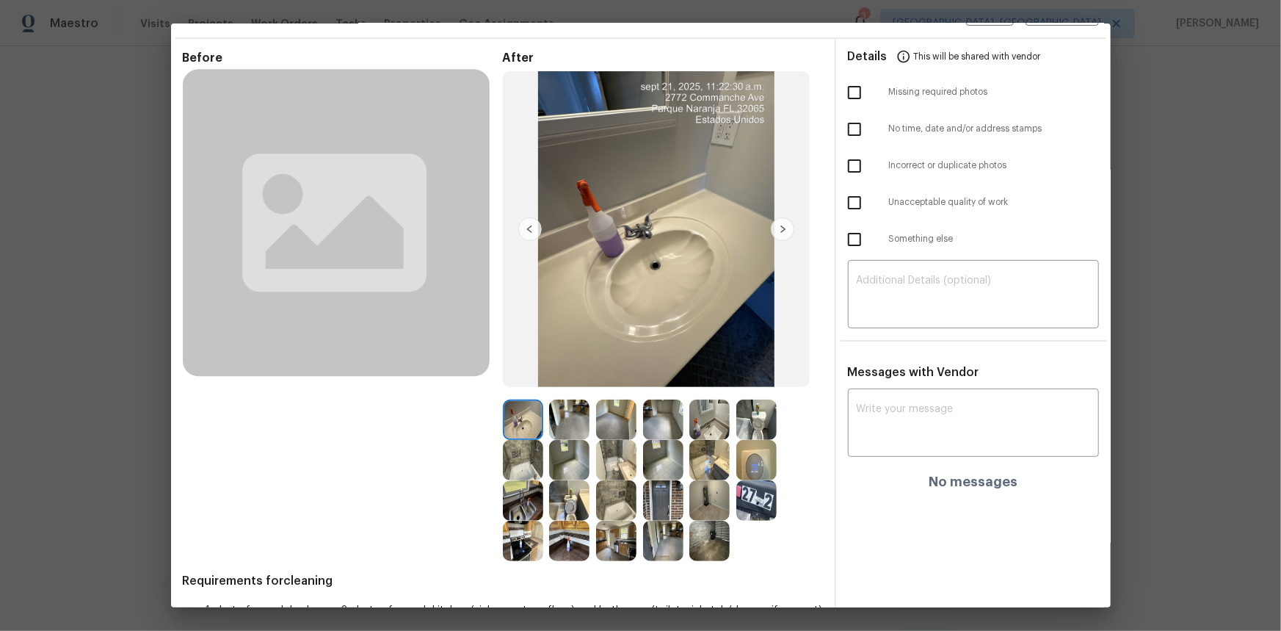
scroll to position [88, 0]
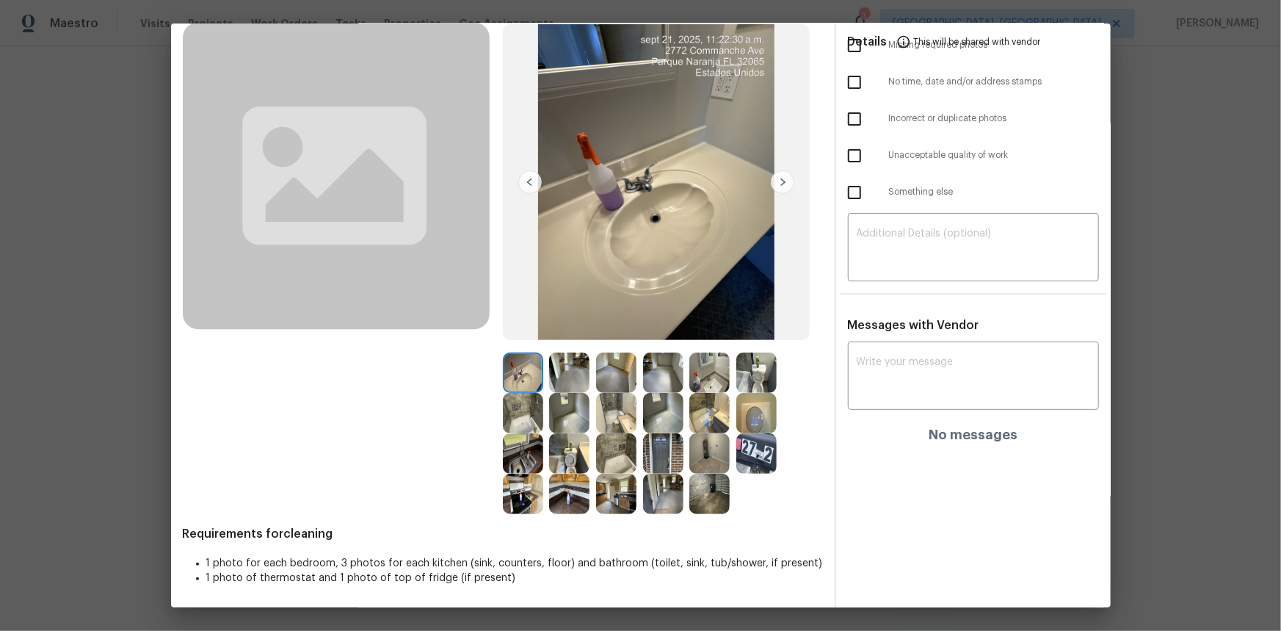
click at [757, 419] on img at bounding box center [756, 413] width 40 height 40
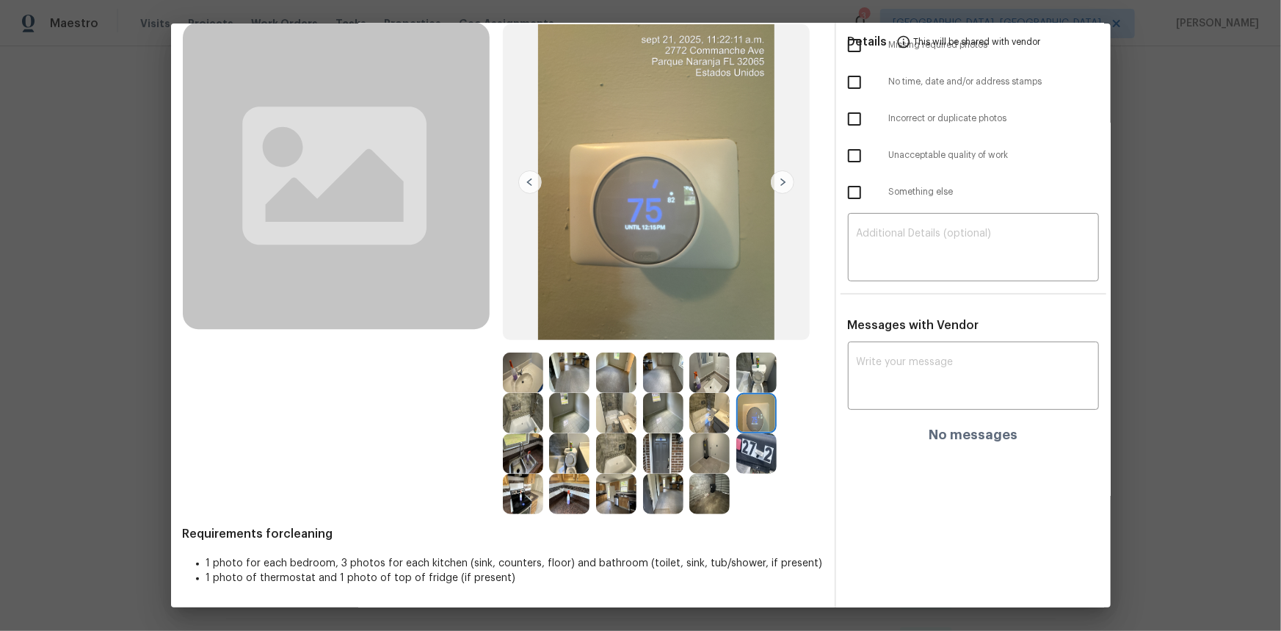
click at [756, 419] on img at bounding box center [756, 413] width 40 height 40
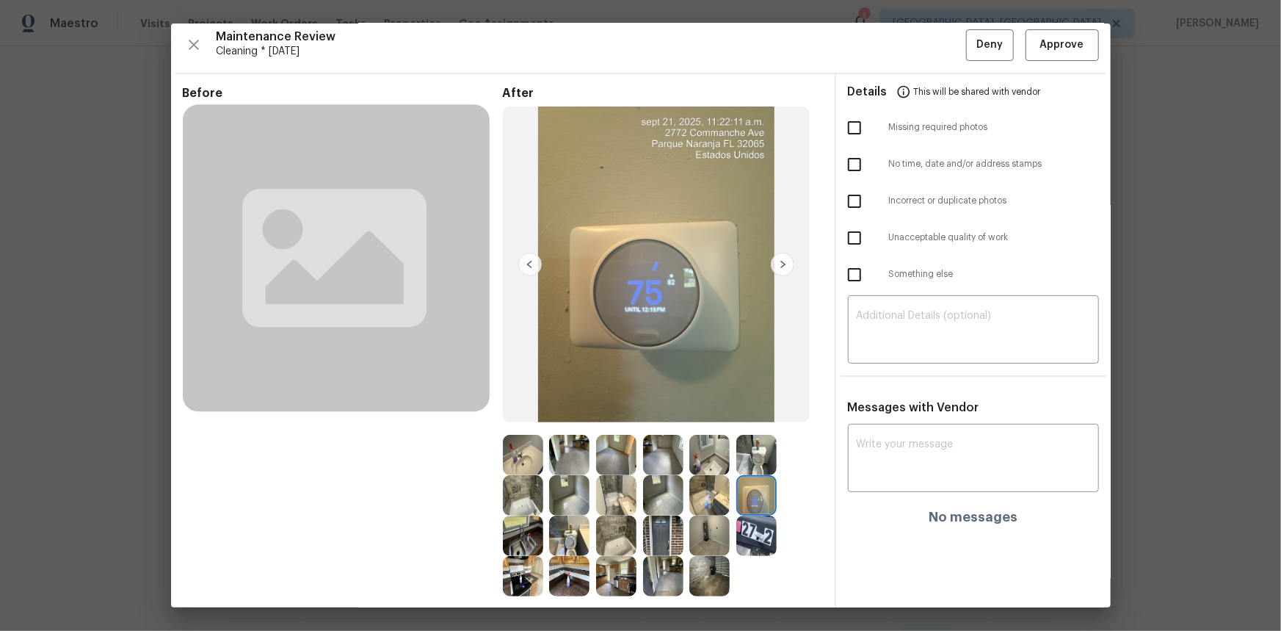
scroll to position [0, 0]
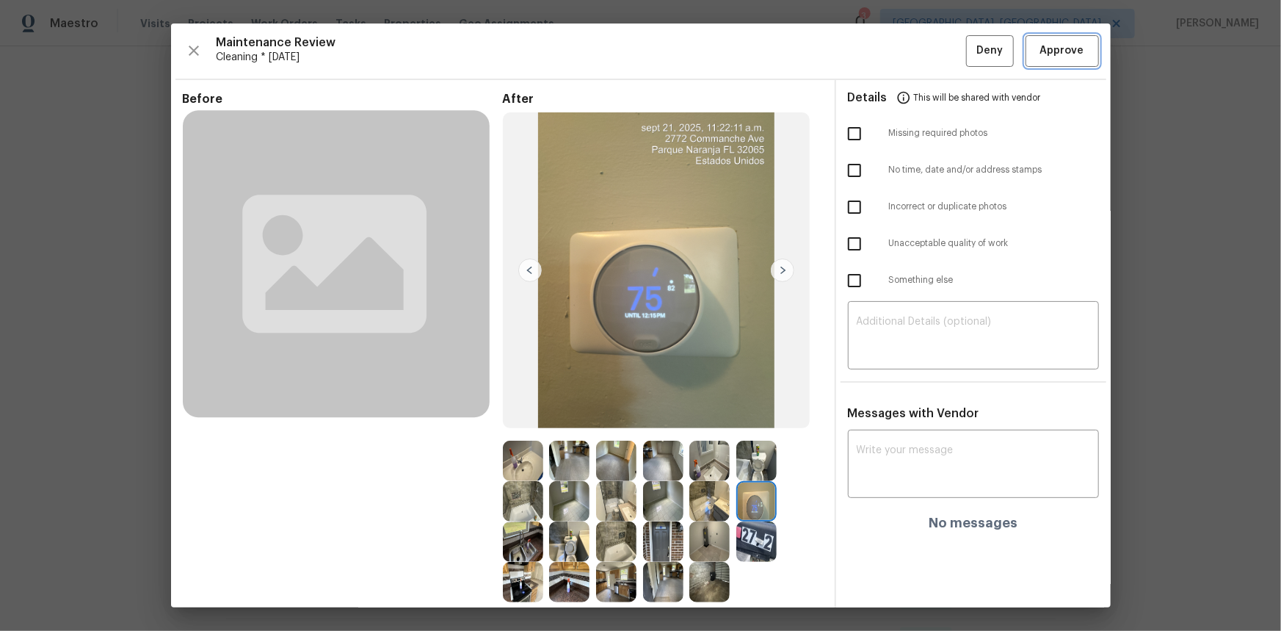
click at [911, 49] on span "Approve" at bounding box center [1062, 51] width 44 height 18
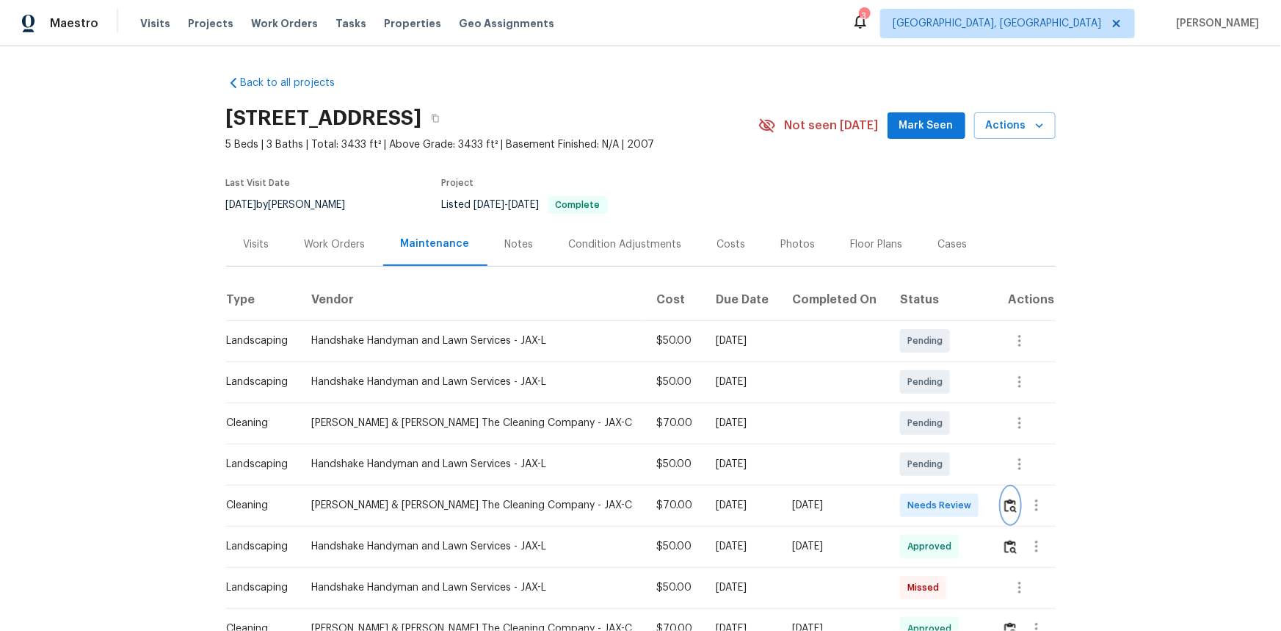
click at [911, 421] on img "button" at bounding box center [1011, 506] width 12 height 14
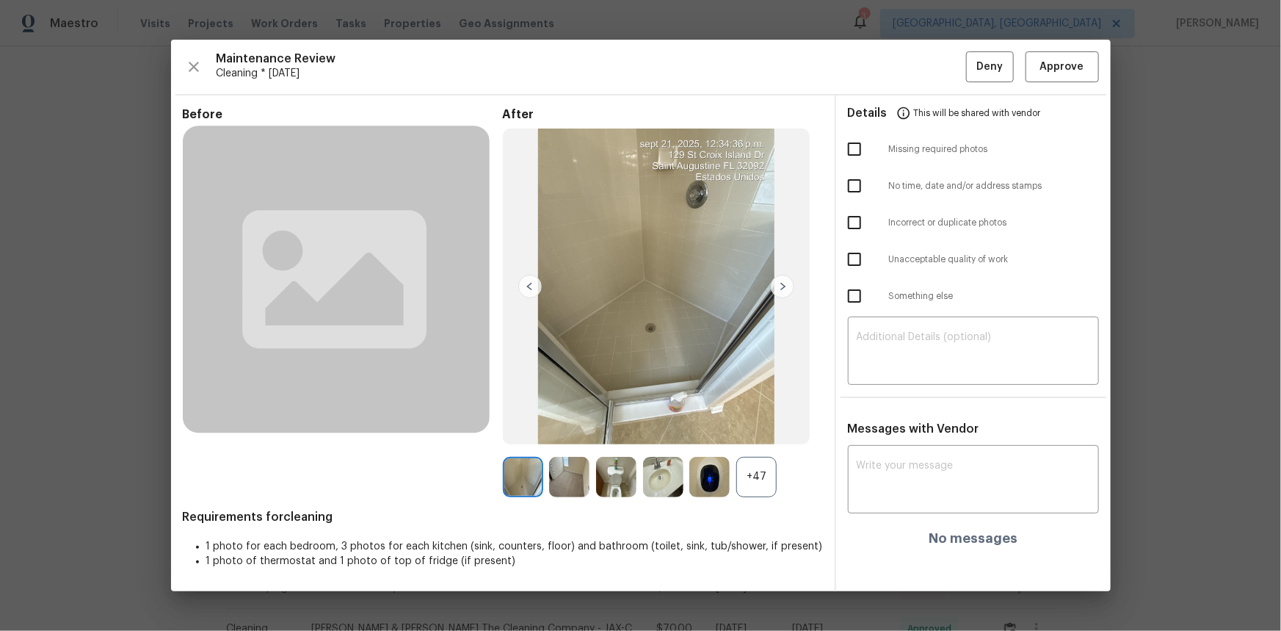
click at [770, 421] on div "+47" at bounding box center [756, 477] width 40 height 40
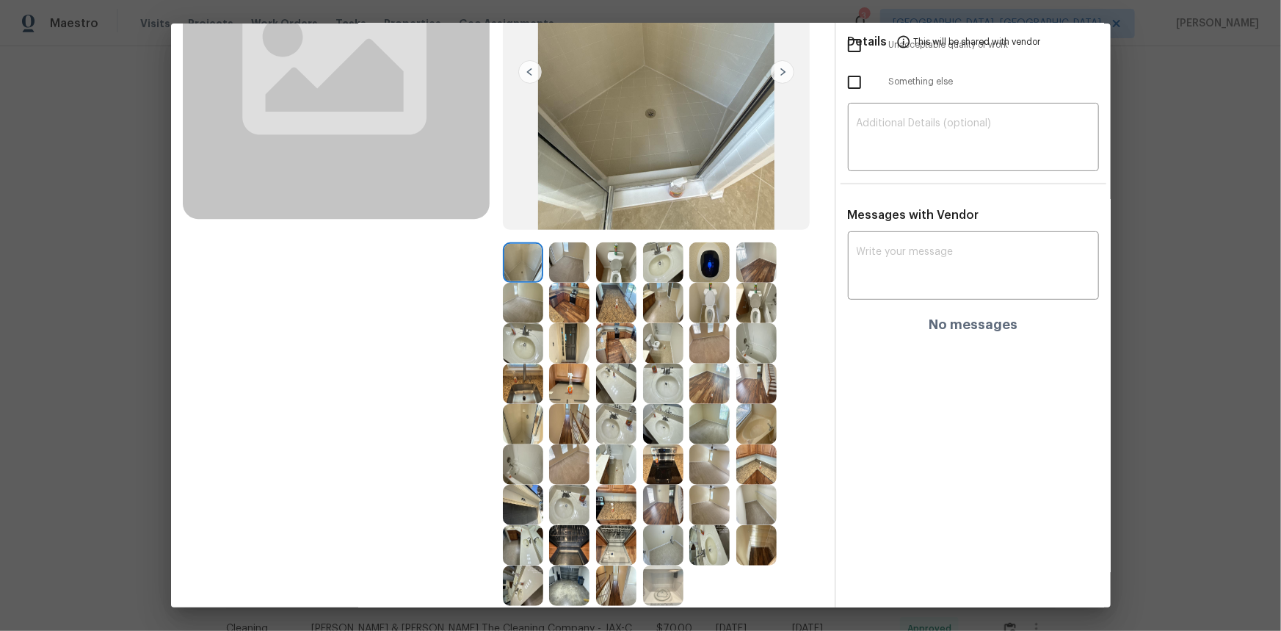
scroll to position [200, 0]
click at [705, 252] on img at bounding box center [710, 261] width 40 height 40
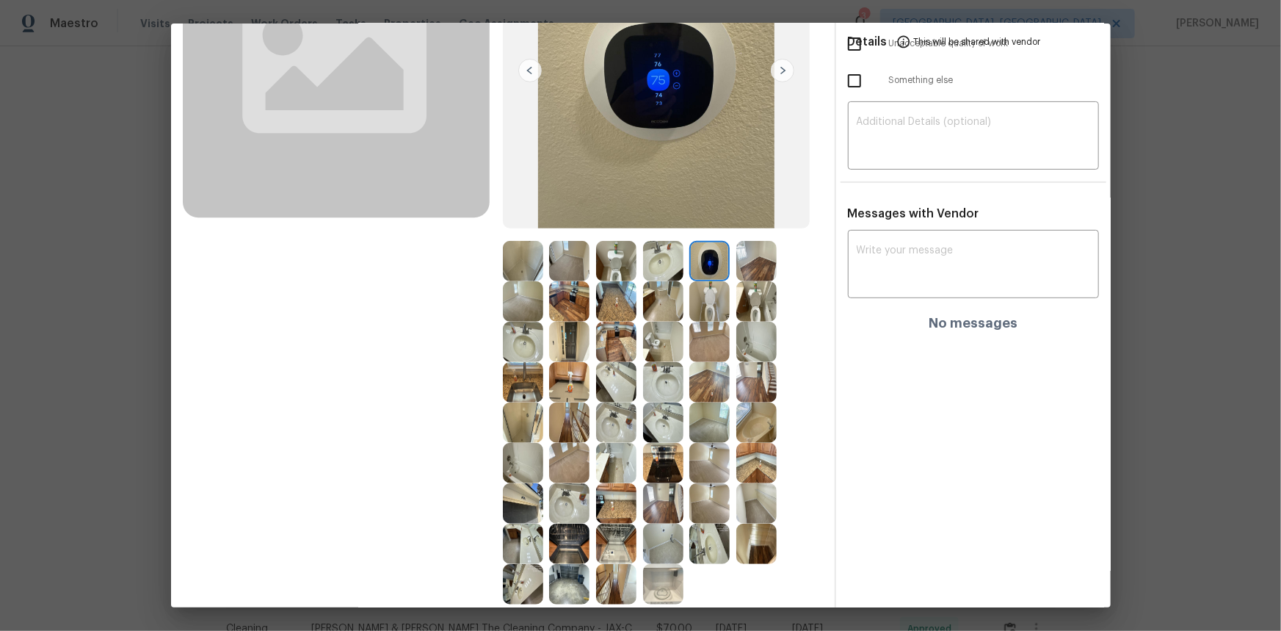
click at [705, 252] on img at bounding box center [710, 261] width 40 height 40
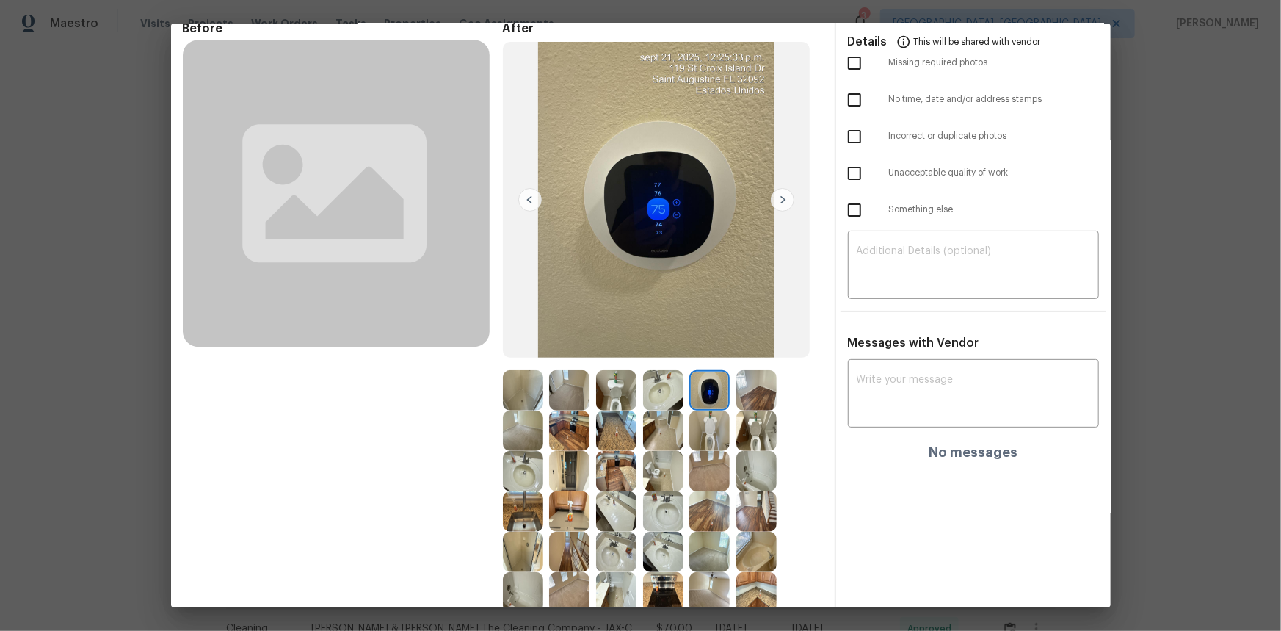
scroll to position [0, 0]
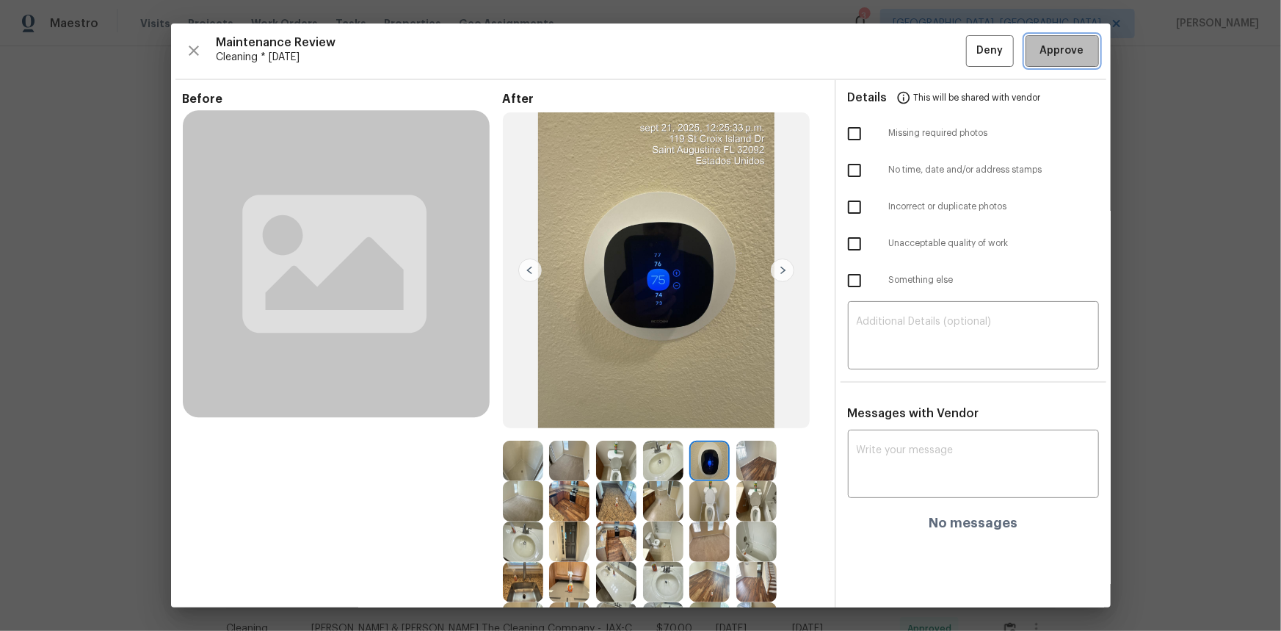
click at [911, 51] on span "Approve" at bounding box center [1062, 51] width 44 height 18
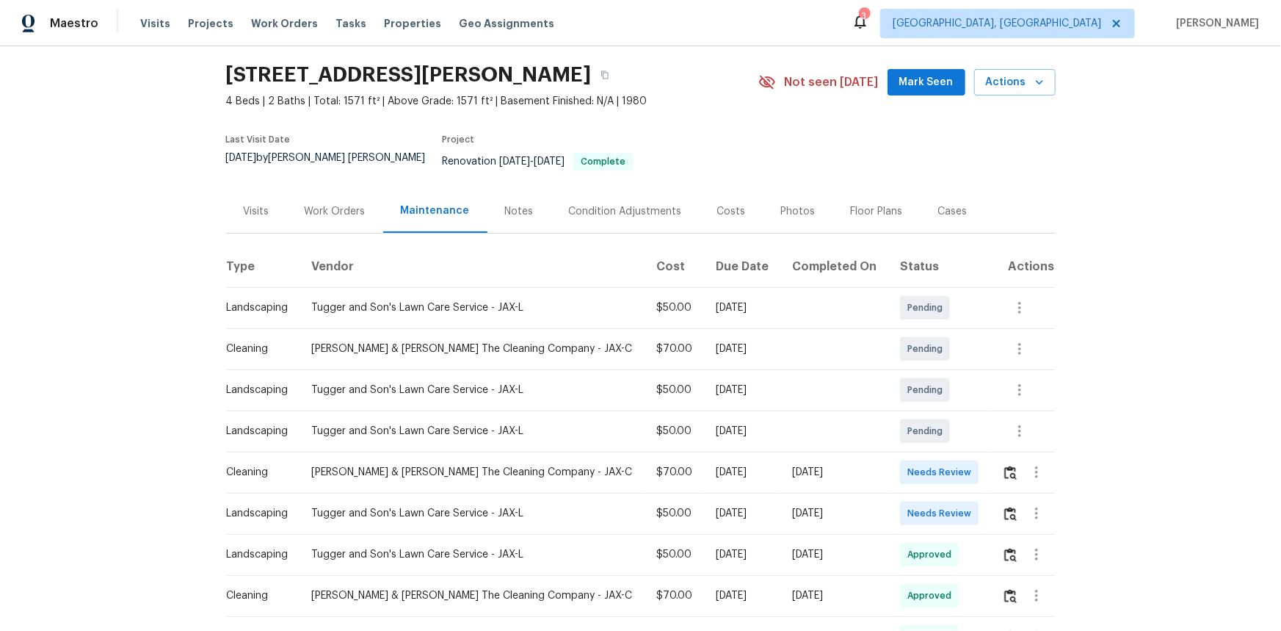
scroll to position [42, 0]
click at [911, 421] on img "button" at bounding box center [1011, 474] width 12 height 14
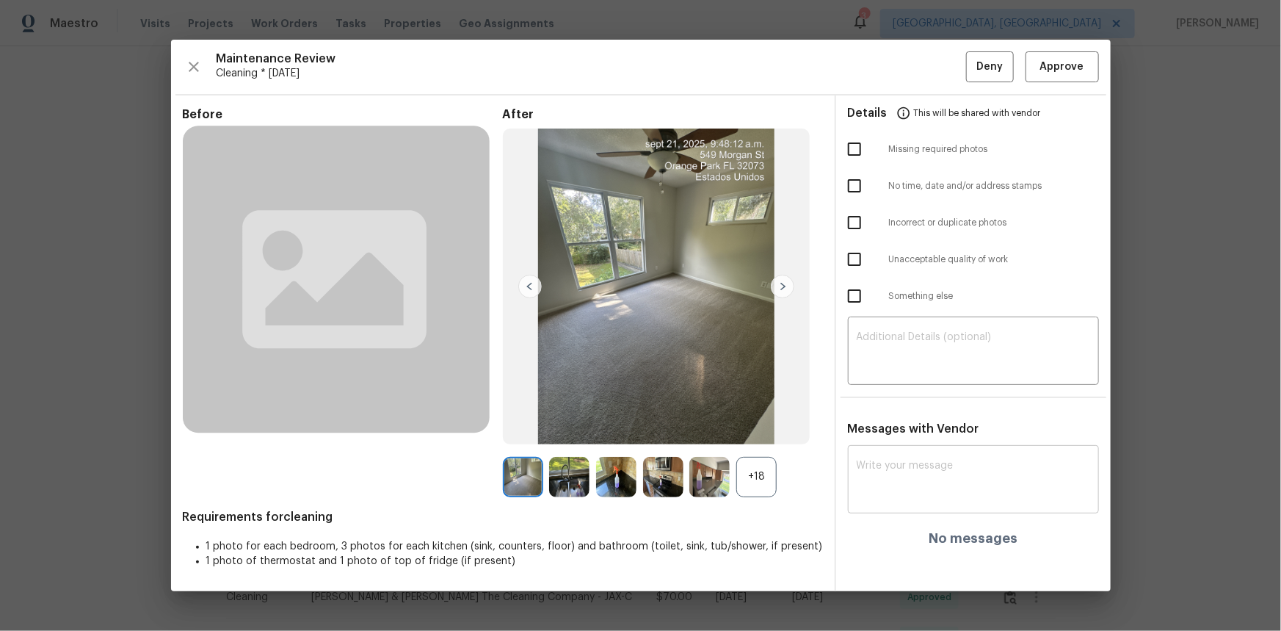
click at [875, 421] on textarea at bounding box center [974, 480] width 234 height 41
click at [756, 421] on div "+18" at bounding box center [756, 477] width 40 height 40
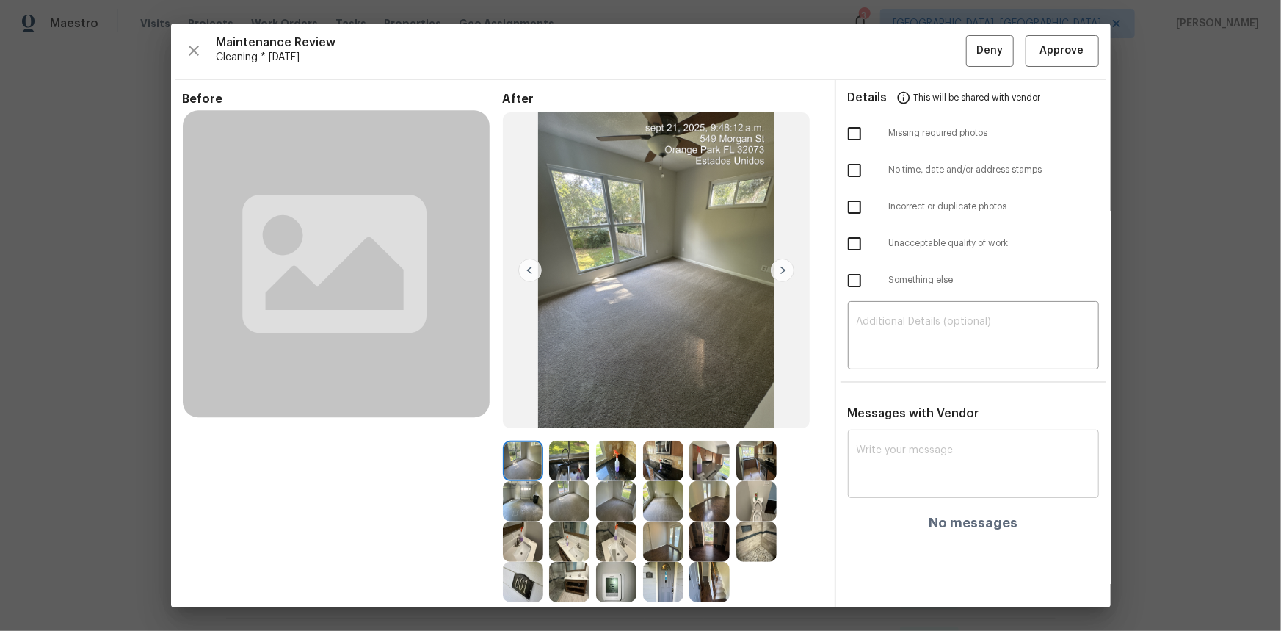
click at [891, 421] on textarea at bounding box center [974, 465] width 234 height 41
paste textarea "Maintenance Audit Team: Hello! Unfortunately, this cleaning visit completed on …"
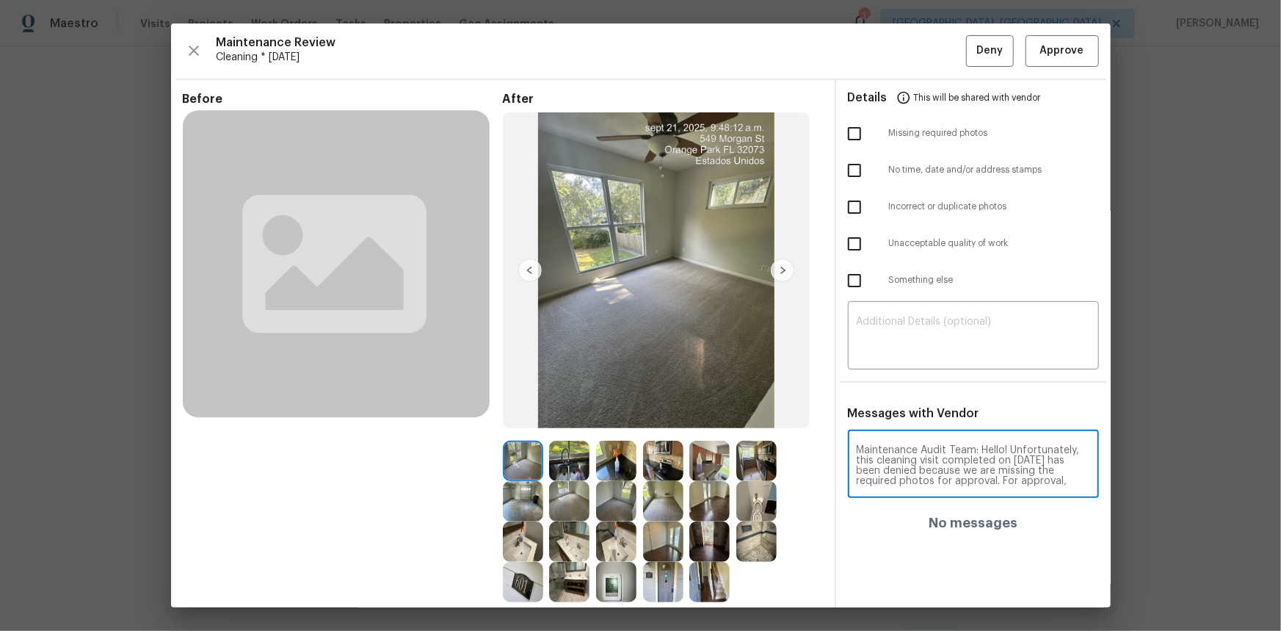
scroll to position [184, 0]
type textarea "Maintenance Audit Team: Hello! Unfortunately, this cleaning visit completed on …"
click at [882, 305] on div "​" at bounding box center [973, 337] width 251 height 65
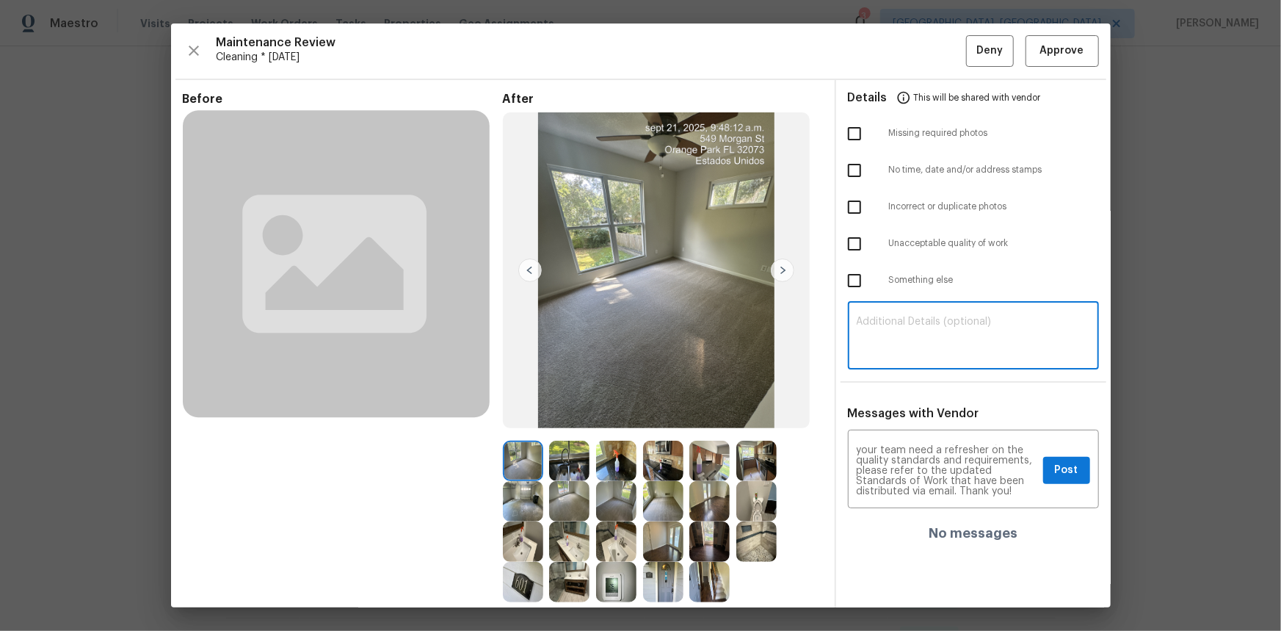
paste textarea "Maintenance Audit Team: Hello! Unfortunately, this cleaning visit completed on …"
type textarea "Maintenance Audit Team: Hello! Unfortunately, this cleaning visit completed on …"
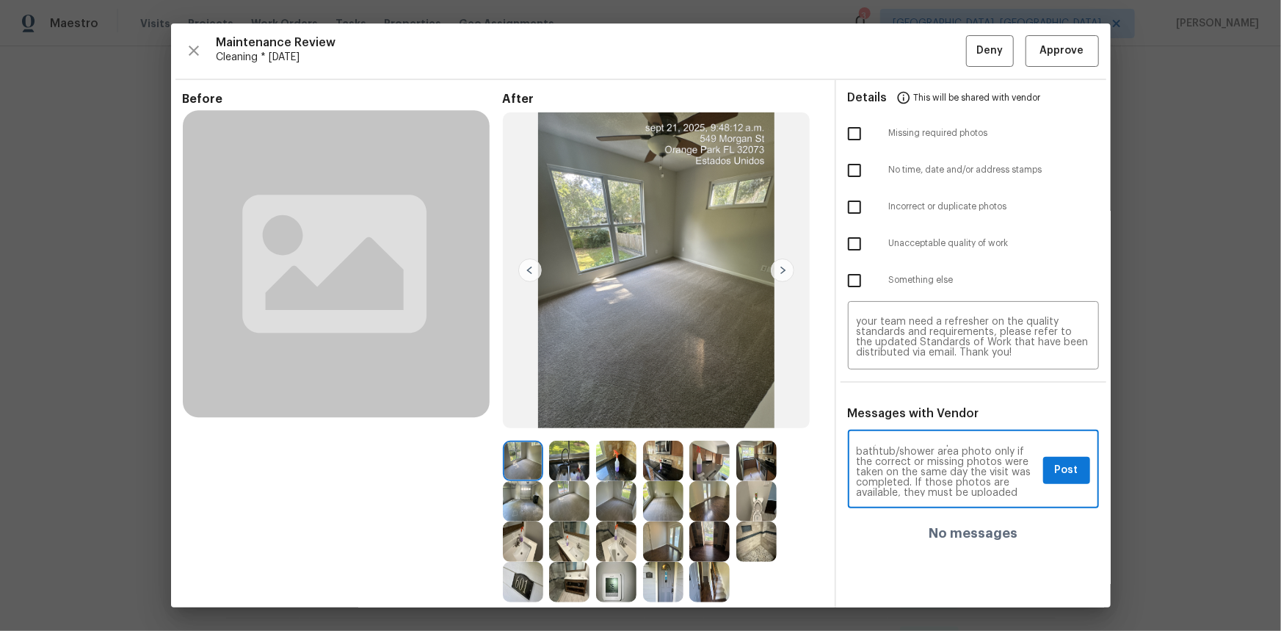
scroll to position [80, 0]
drag, startPoint x: 1067, startPoint y: 472, endPoint x: 1052, endPoint y: 468, distance: 16.0
click at [911, 421] on span "Post" at bounding box center [1066, 470] width 23 height 18
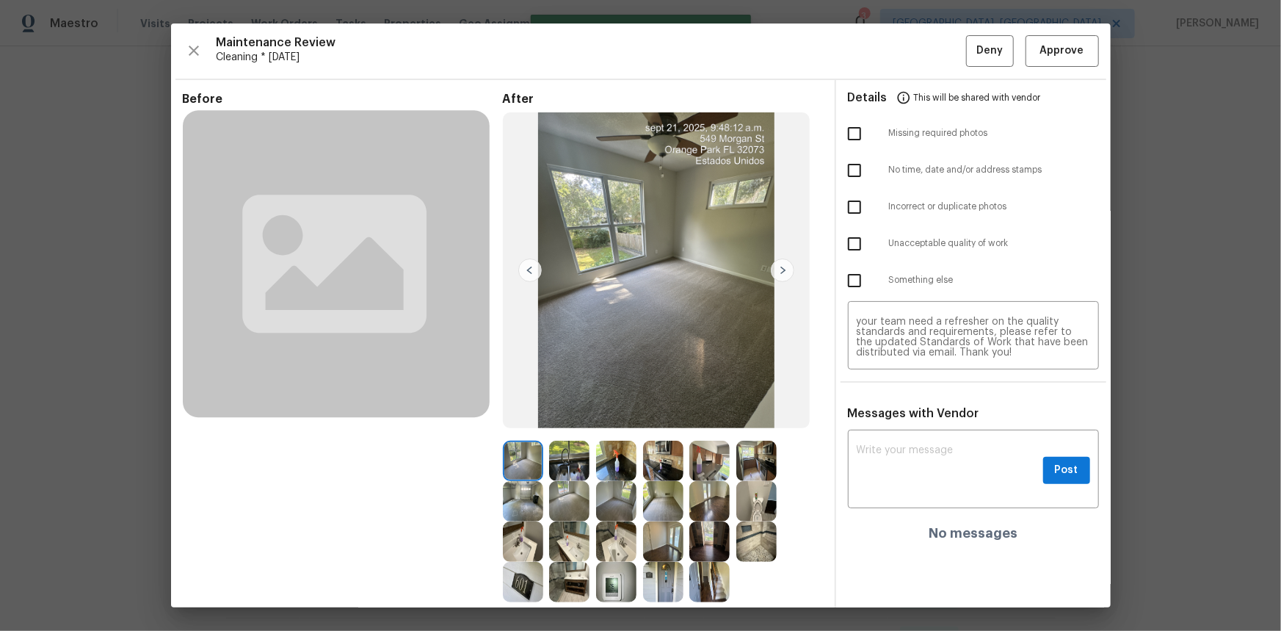
scroll to position [0, 0]
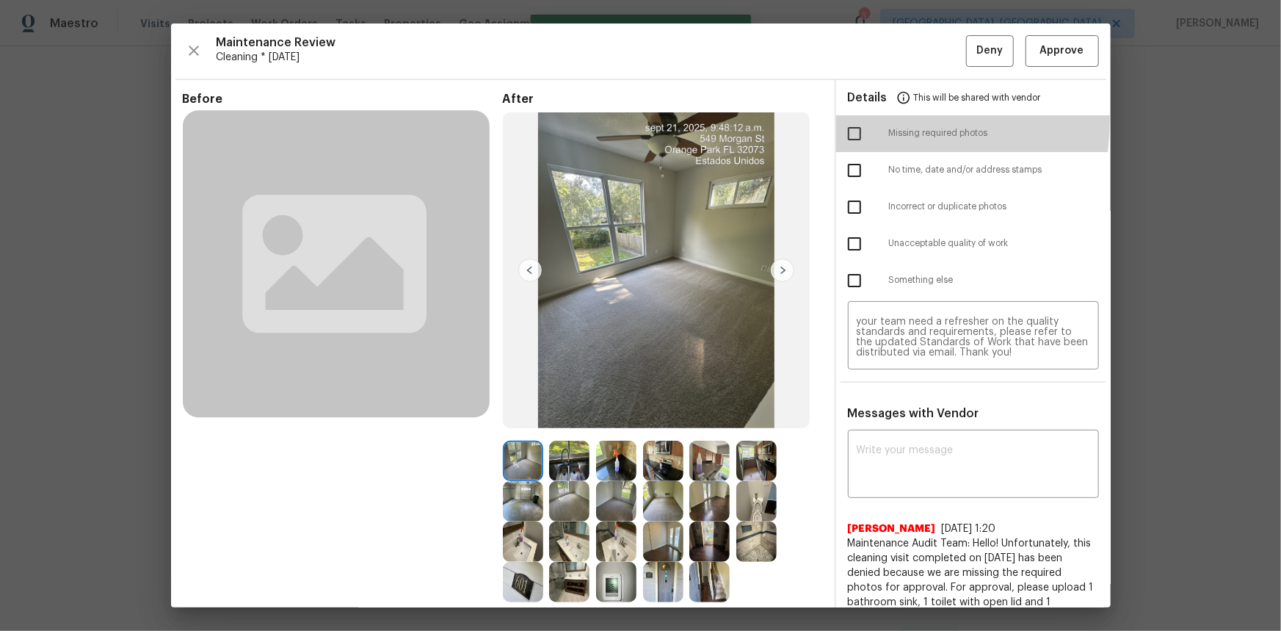
click at [844, 120] on input "checkbox" at bounding box center [854, 133] width 31 height 31
checkbox input "true"
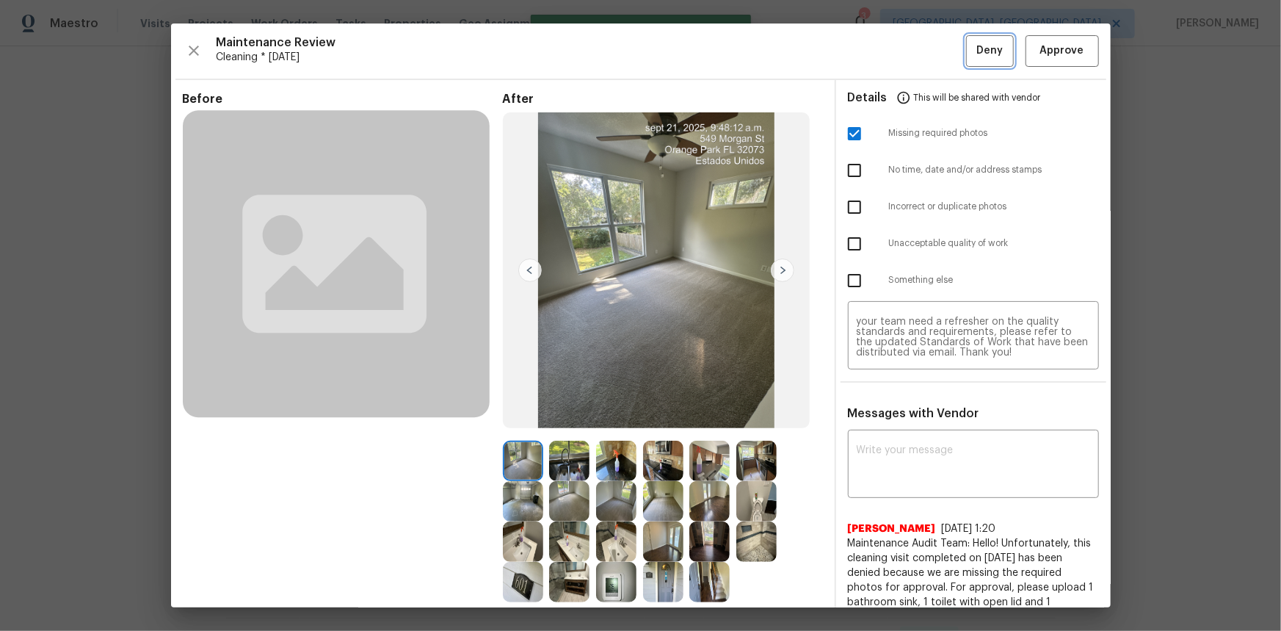
click at [911, 44] on span "Deny" at bounding box center [990, 51] width 26 height 18
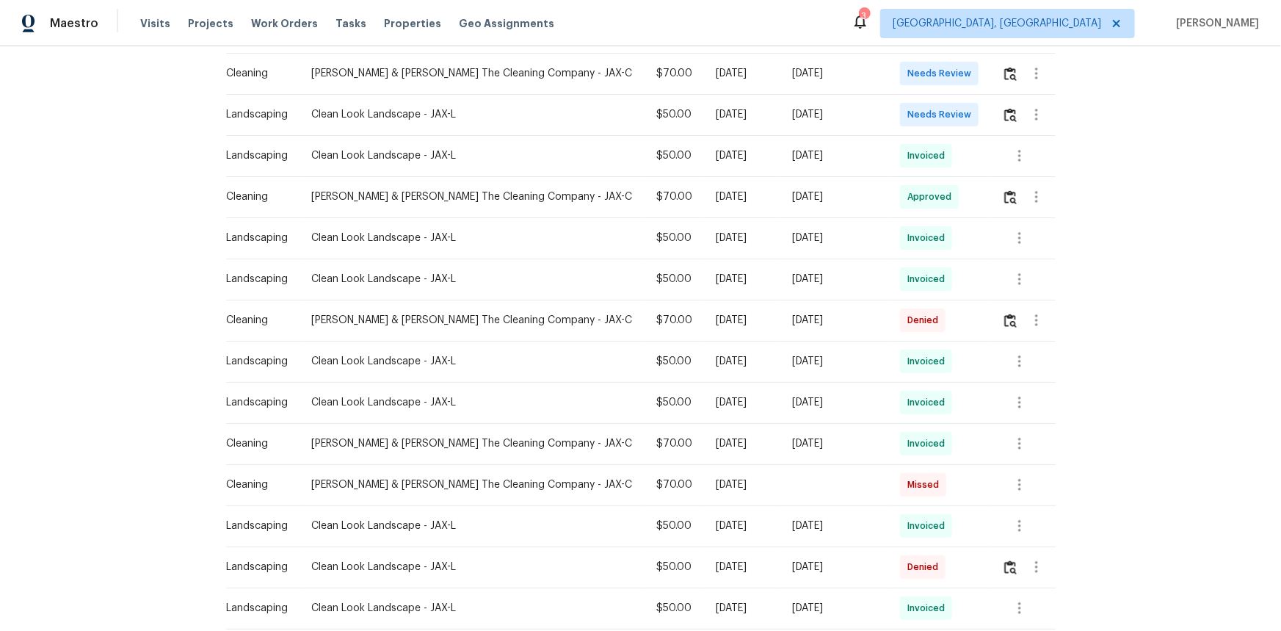
scroll to position [175, 0]
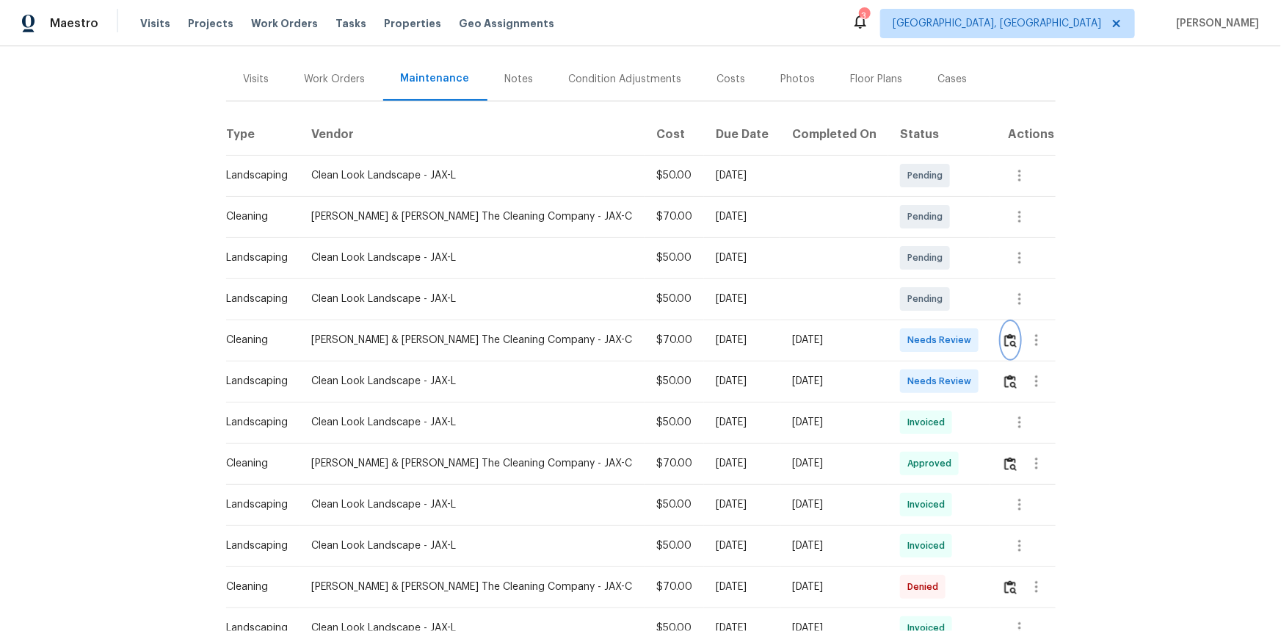
click at [911, 333] on img "button" at bounding box center [1011, 340] width 12 height 14
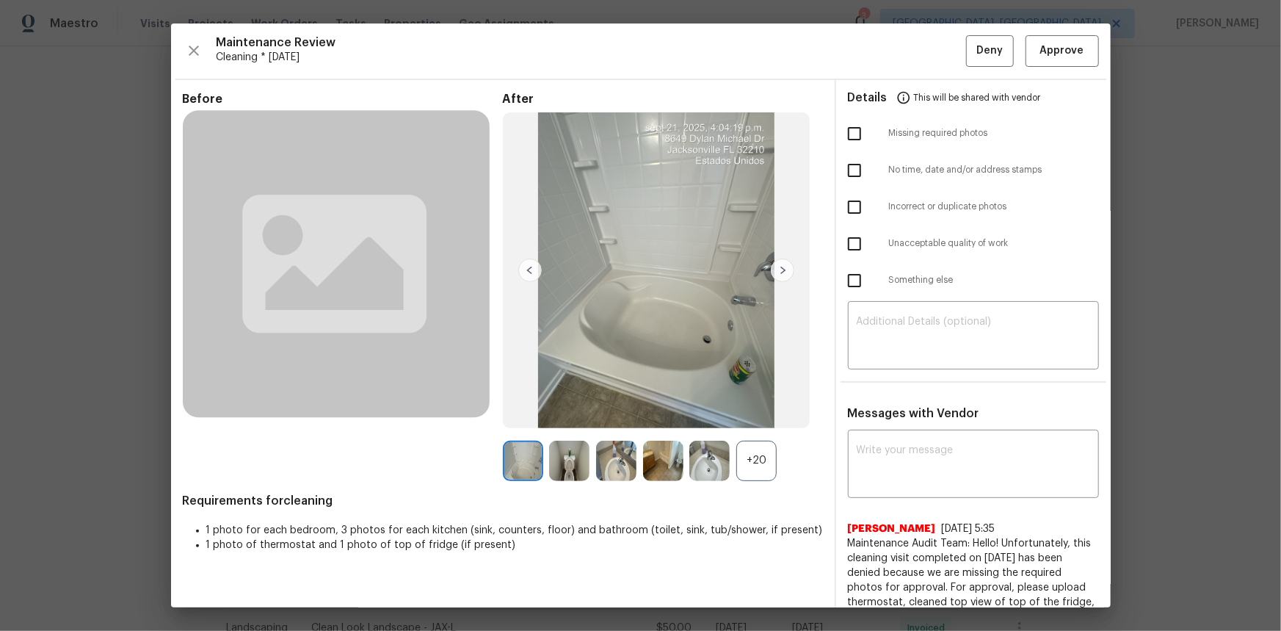
click at [773, 421] on div "+20" at bounding box center [756, 461] width 40 height 40
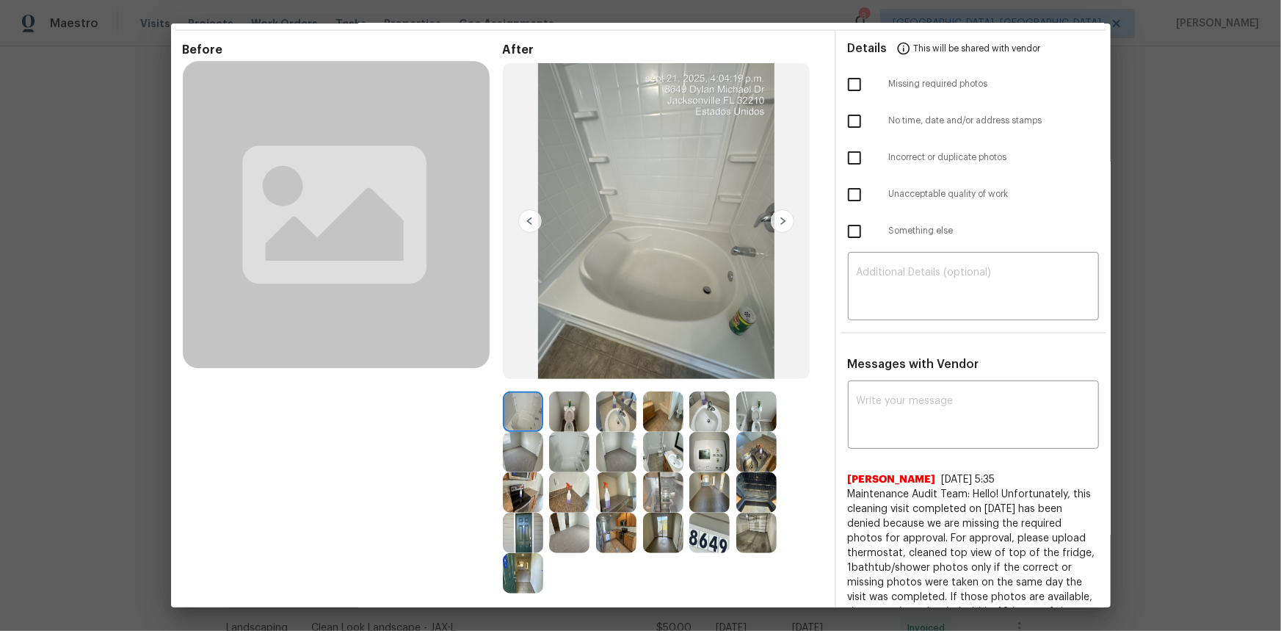
scroll to position [200, 0]
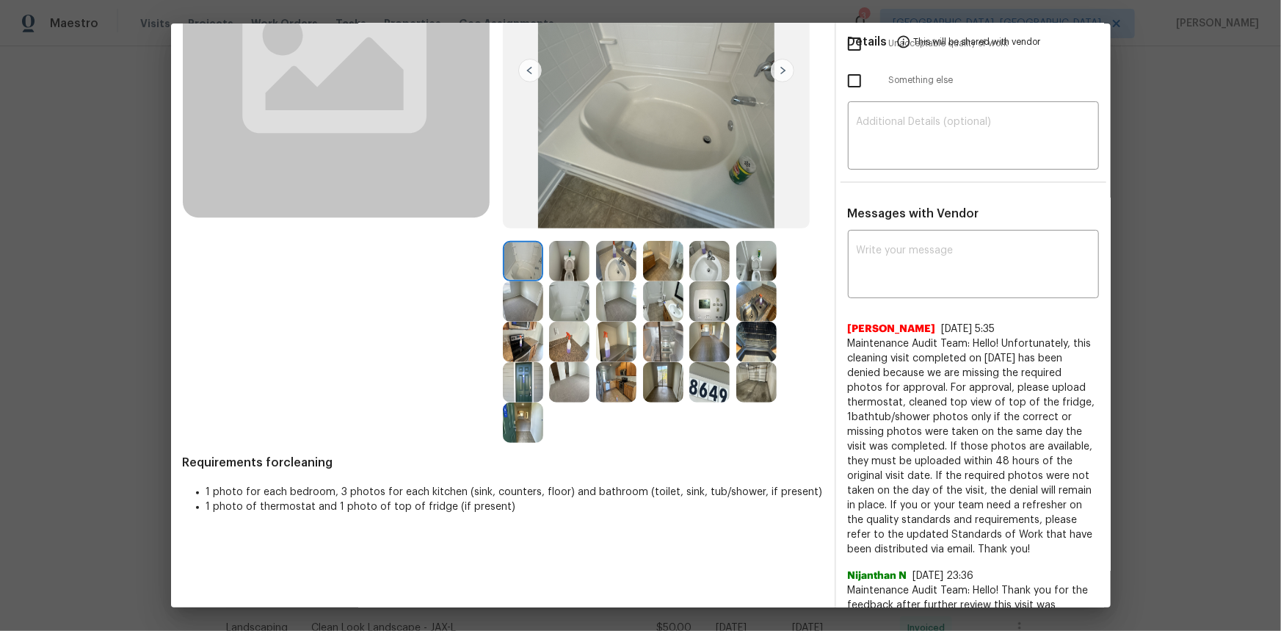
click at [701, 316] on img at bounding box center [710, 301] width 40 height 40
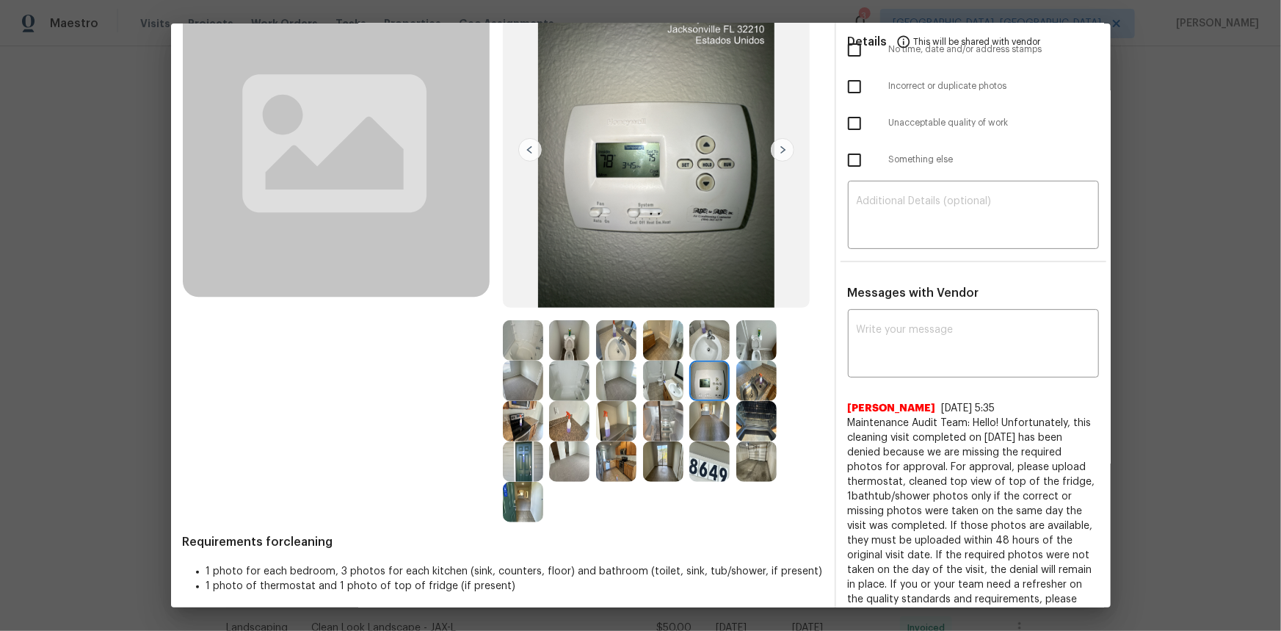
scroll to position [0, 0]
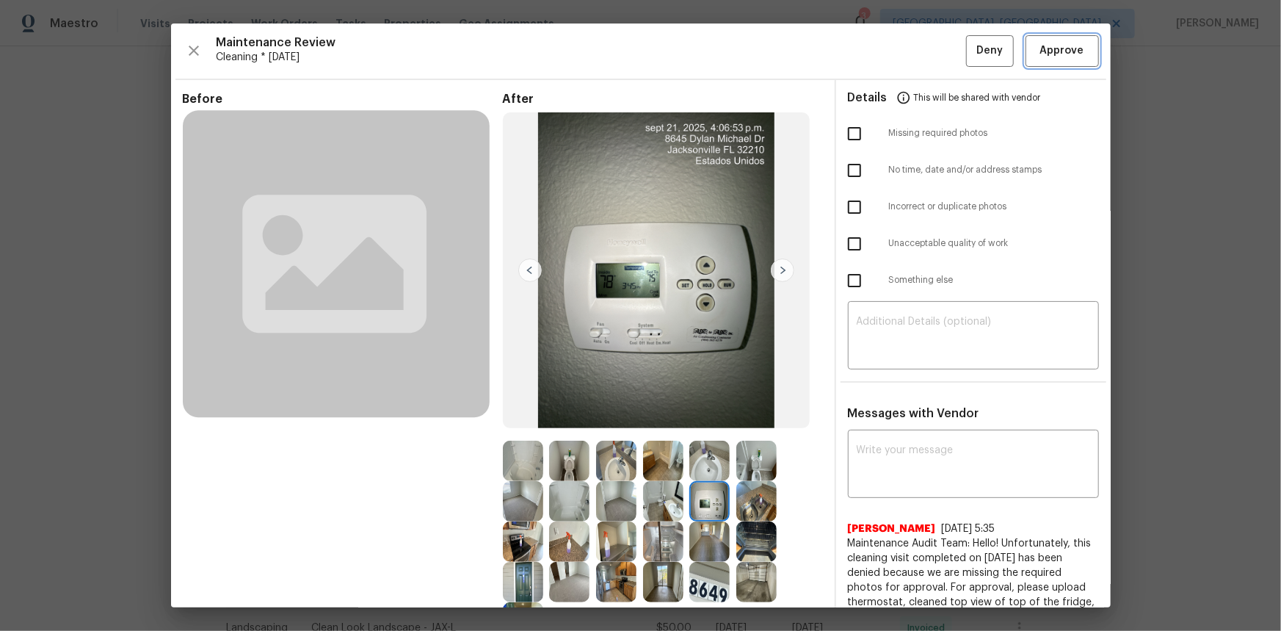
click at [911, 45] on span "Approve" at bounding box center [1062, 51] width 44 height 18
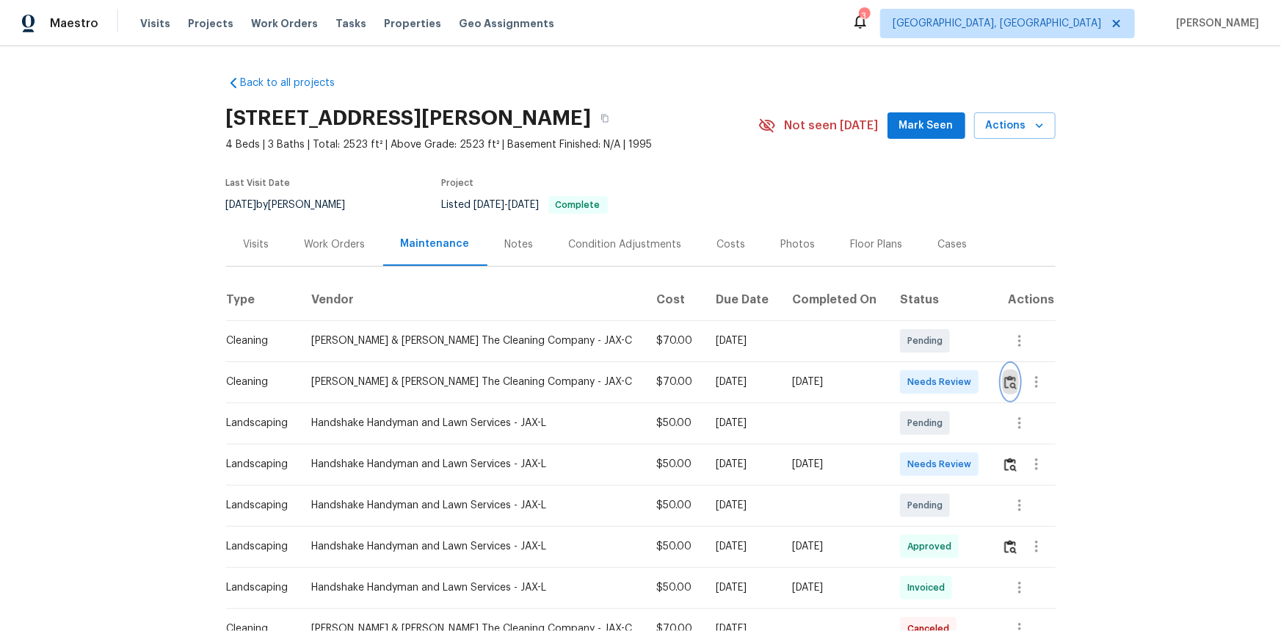
click at [911, 381] on img "button" at bounding box center [1011, 382] width 12 height 14
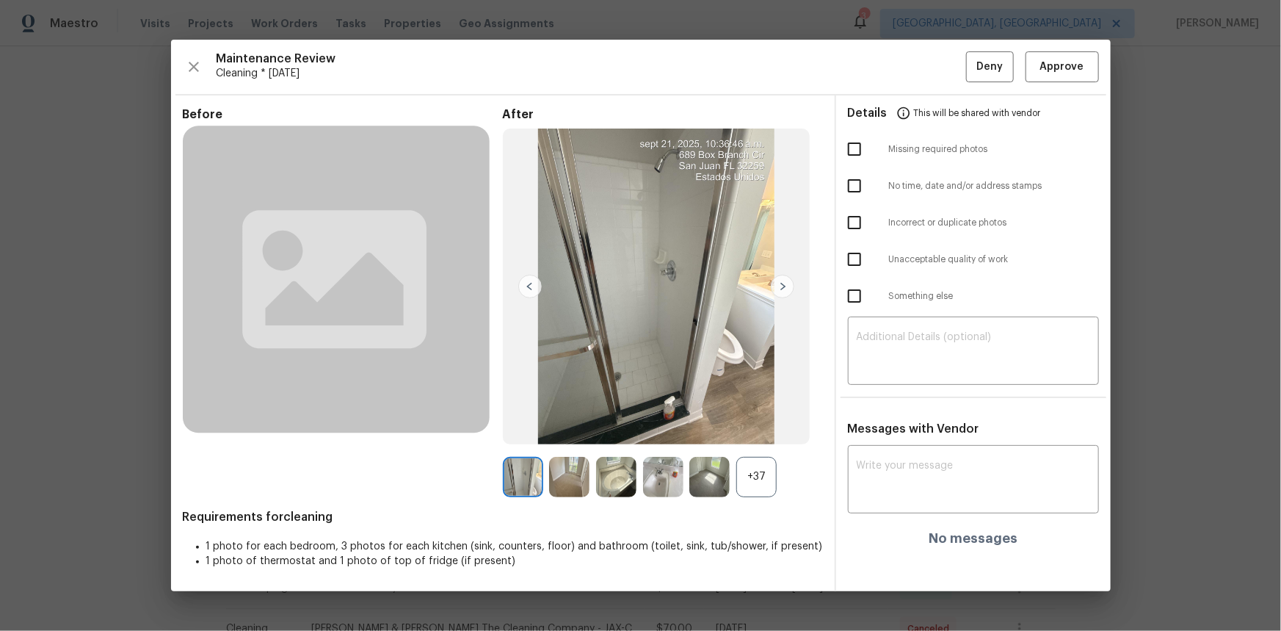
click at [759, 421] on div "+37" at bounding box center [756, 477] width 40 height 40
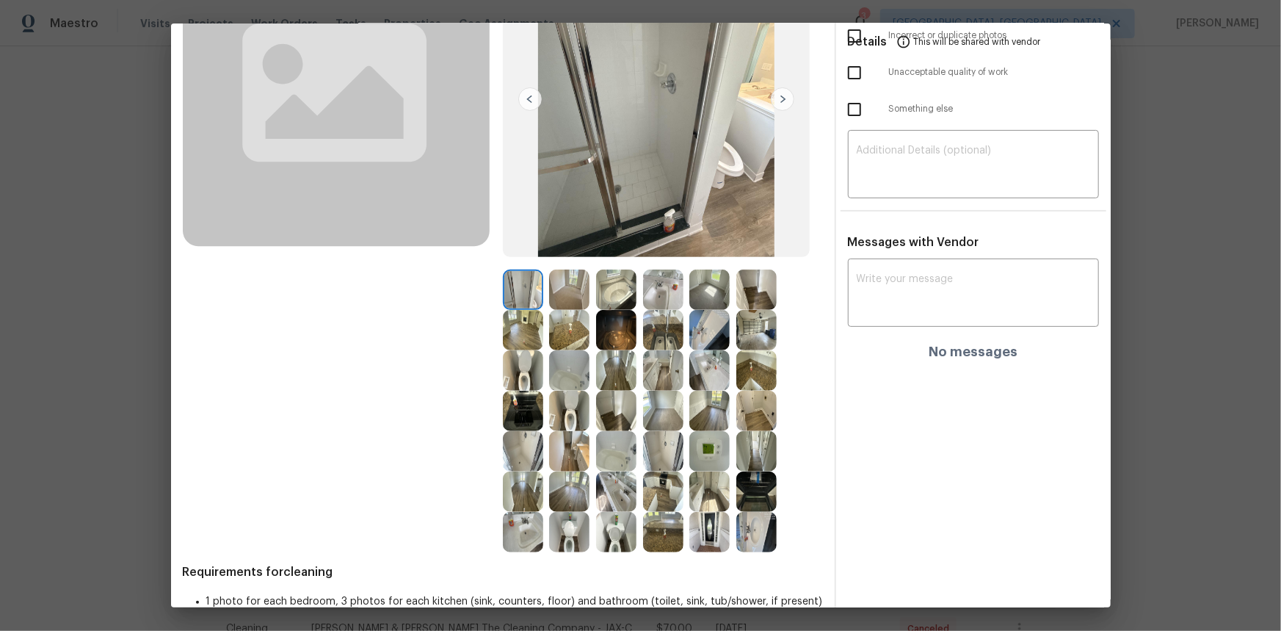
scroll to position [200, 0]
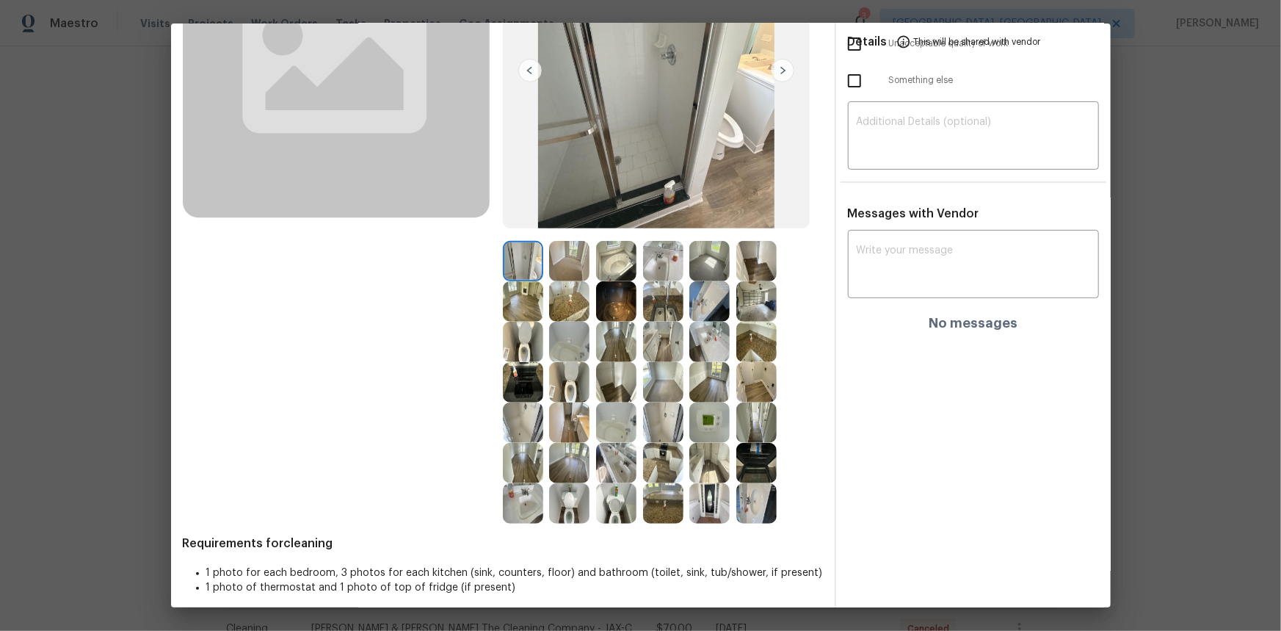
click at [703, 413] on img at bounding box center [710, 422] width 40 height 40
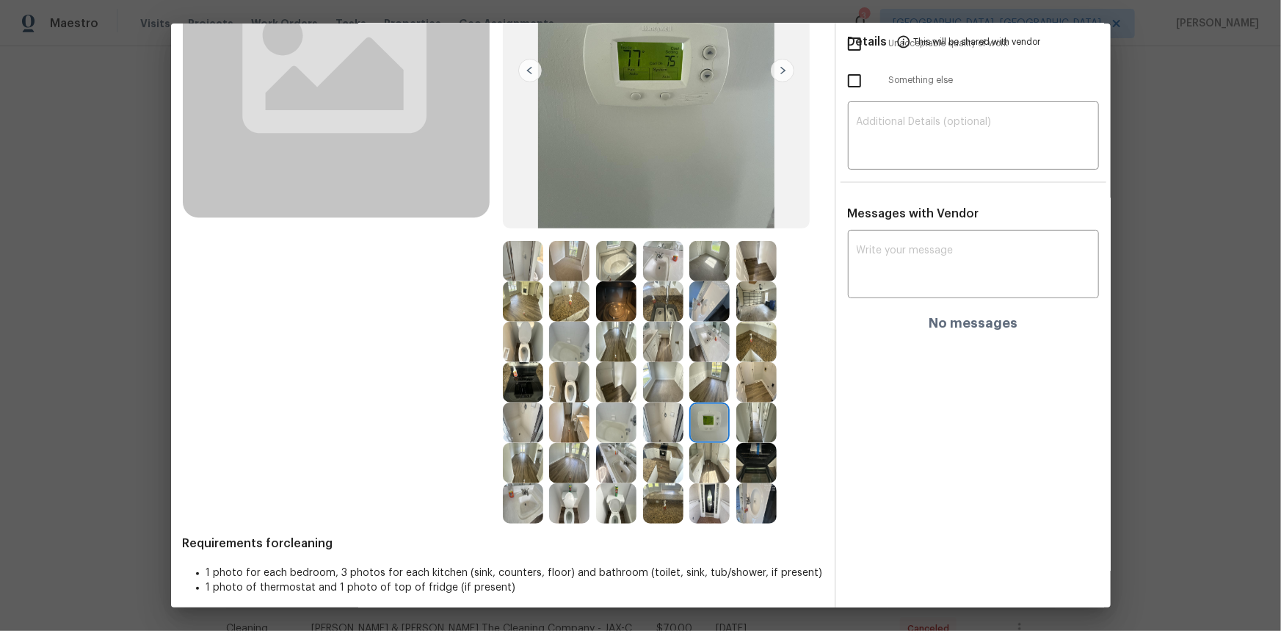
click at [703, 413] on img at bounding box center [710, 422] width 40 height 40
click at [703, 414] on img at bounding box center [710, 422] width 40 height 40
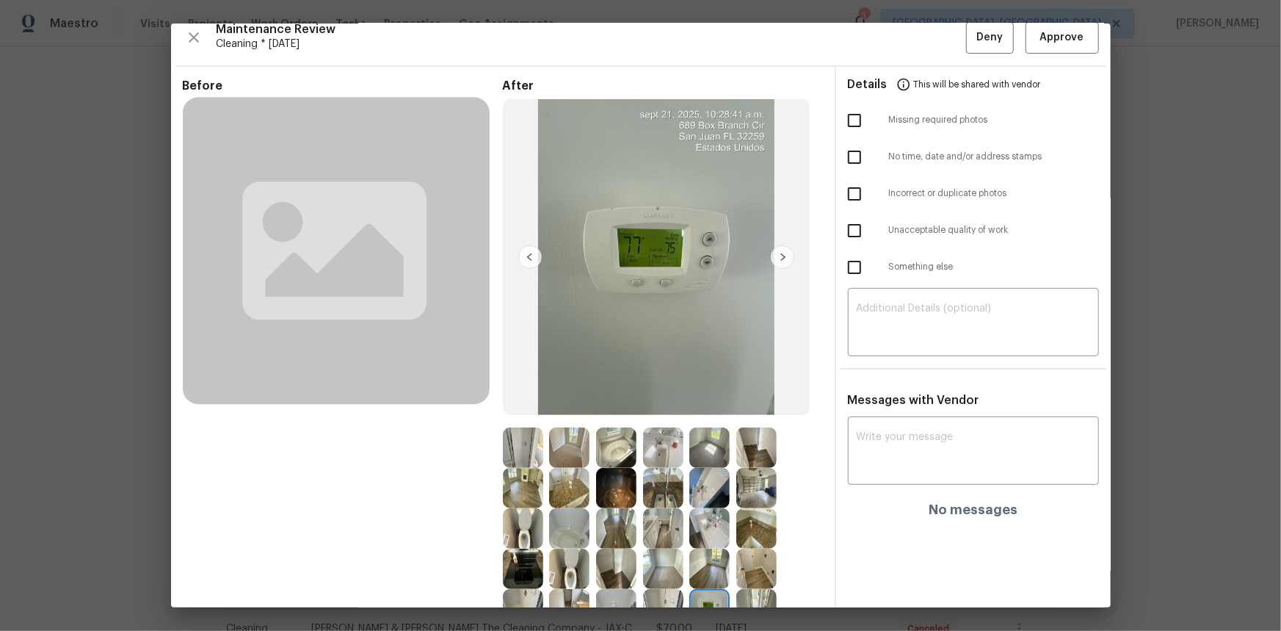
scroll to position [0, 0]
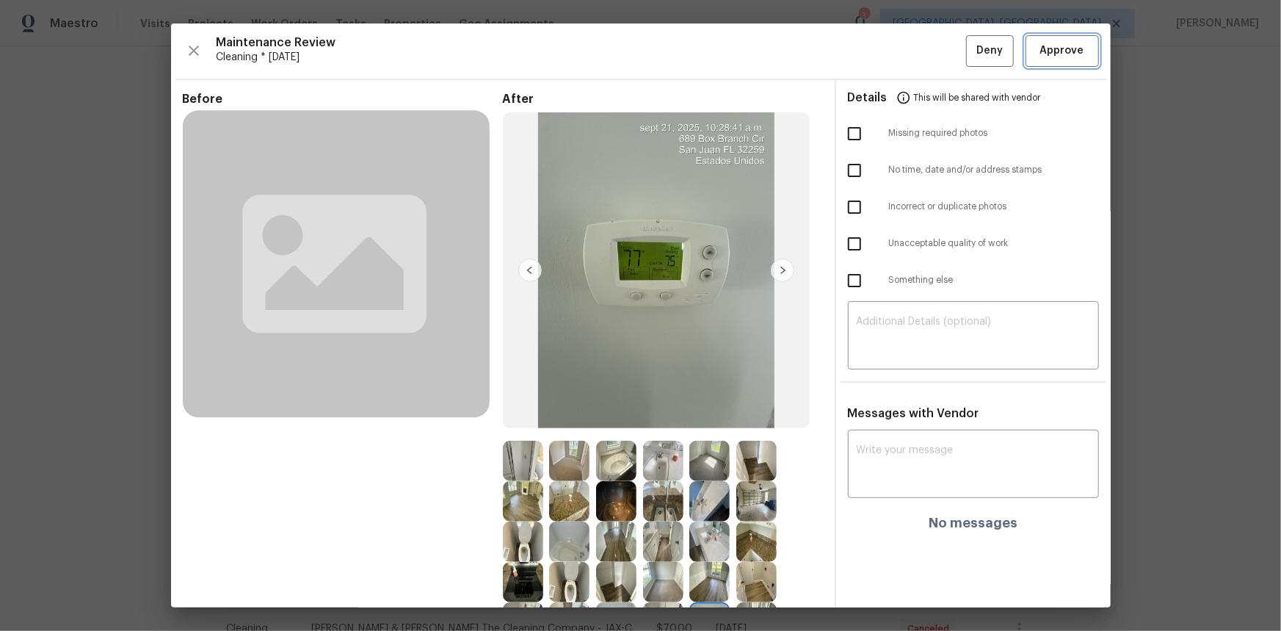
click at [911, 43] on span "Approve" at bounding box center [1062, 51] width 44 height 18
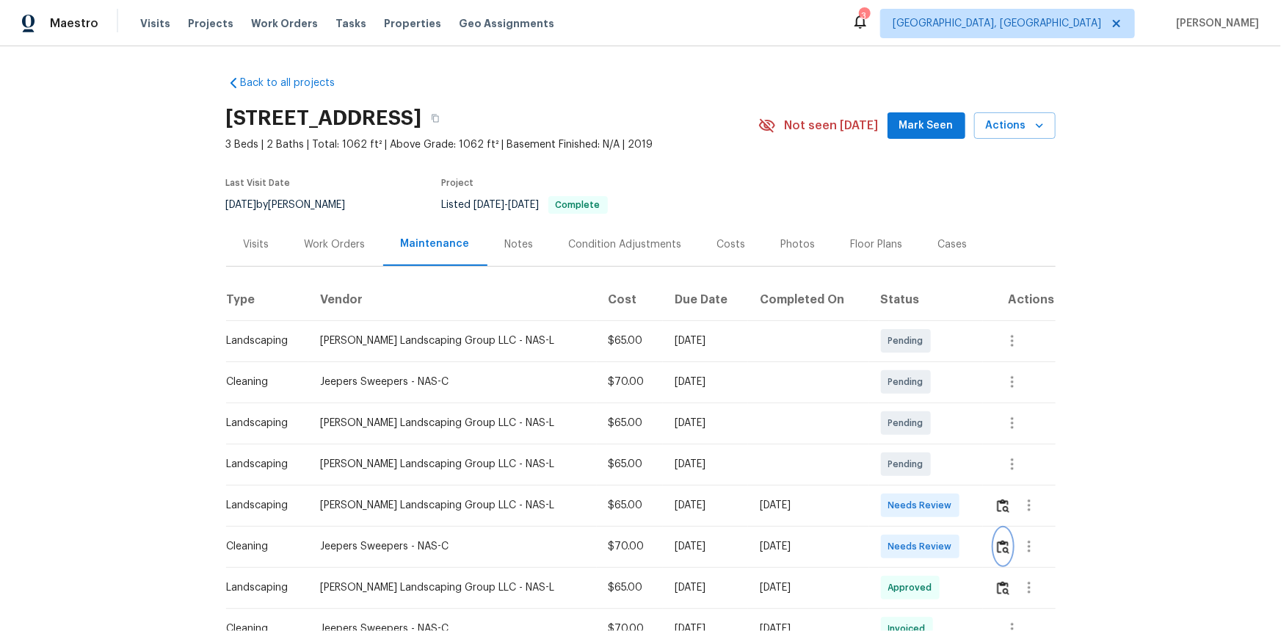
click at [911, 421] on img "button" at bounding box center [1003, 547] width 12 height 14
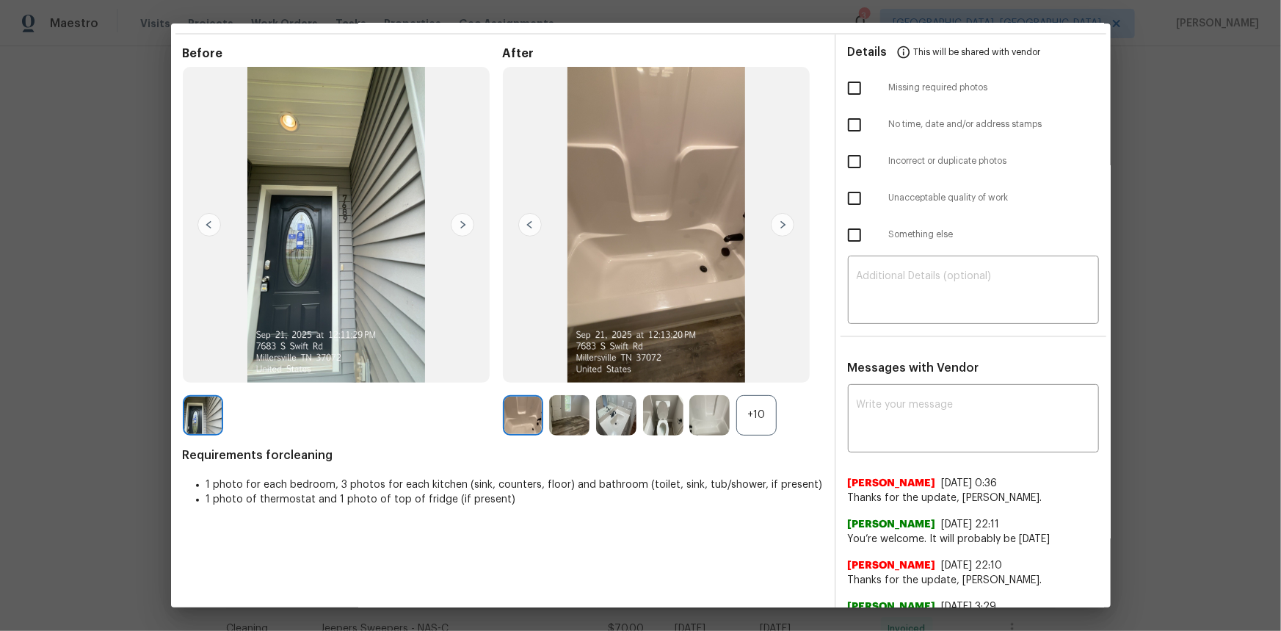
scroll to position [66, 0]
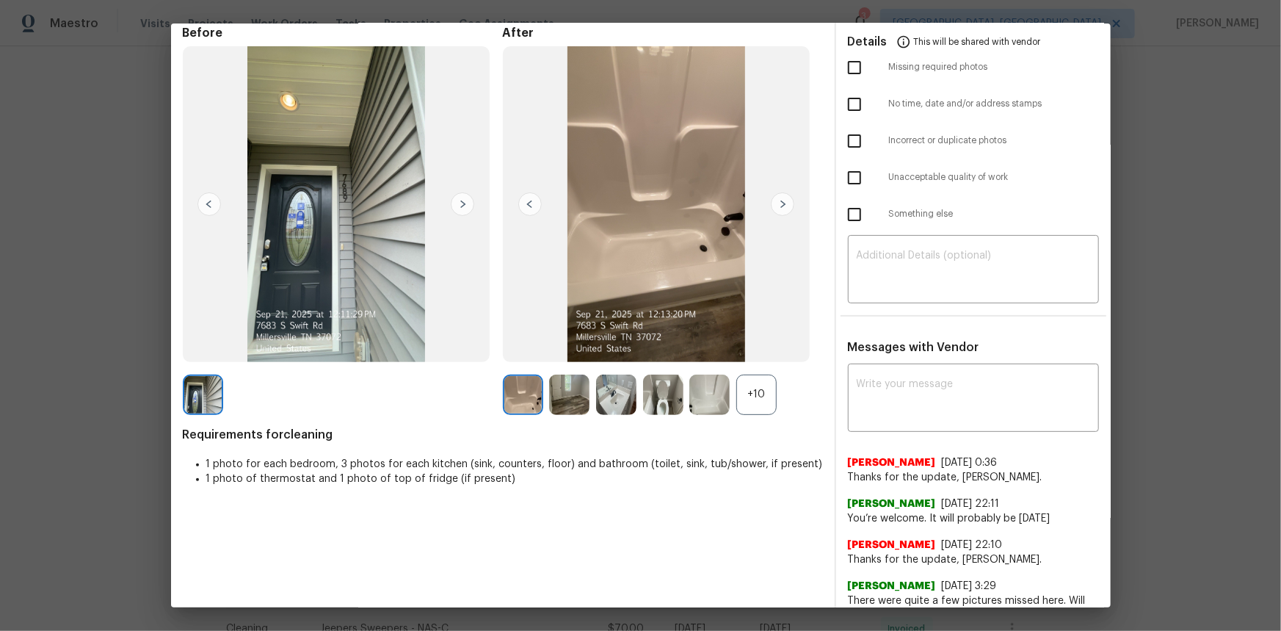
click at [761, 398] on div "+10" at bounding box center [756, 394] width 40 height 40
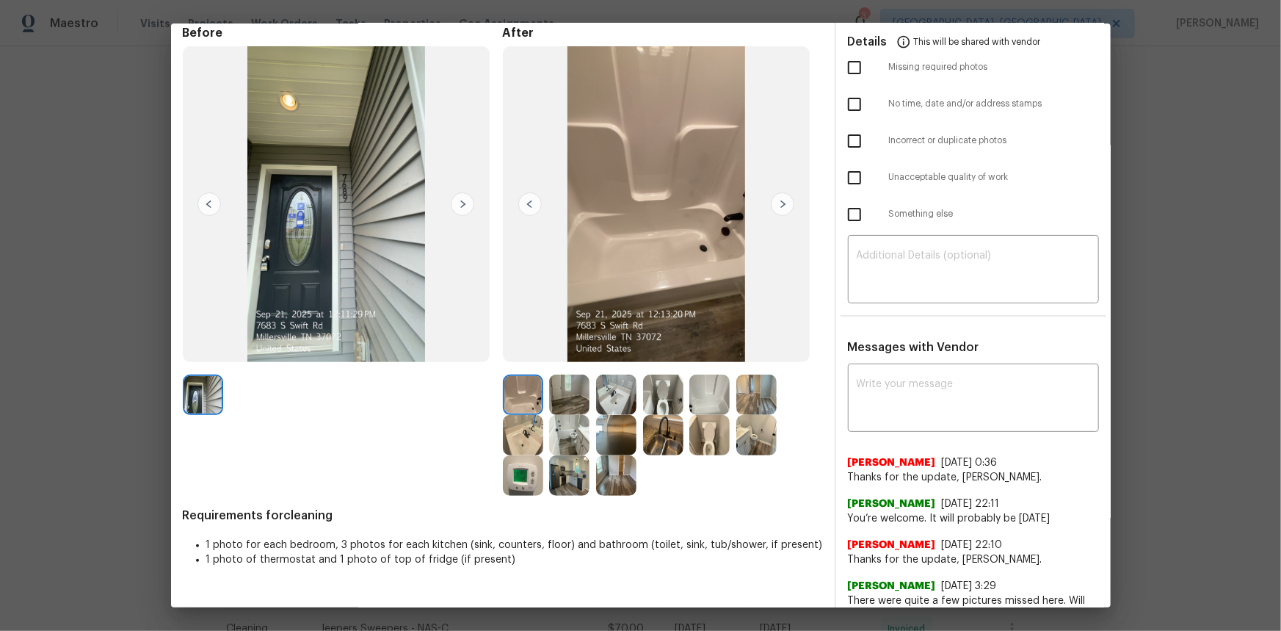
click at [520, 421] on img at bounding box center [523, 475] width 40 height 40
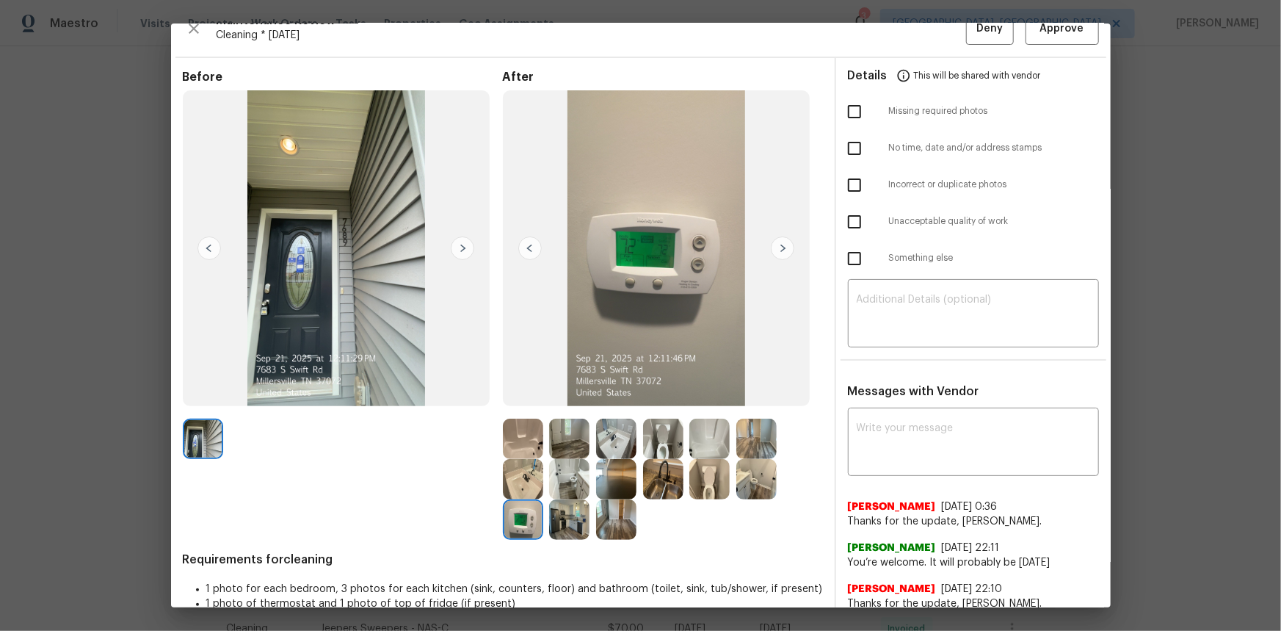
scroll to position [0, 0]
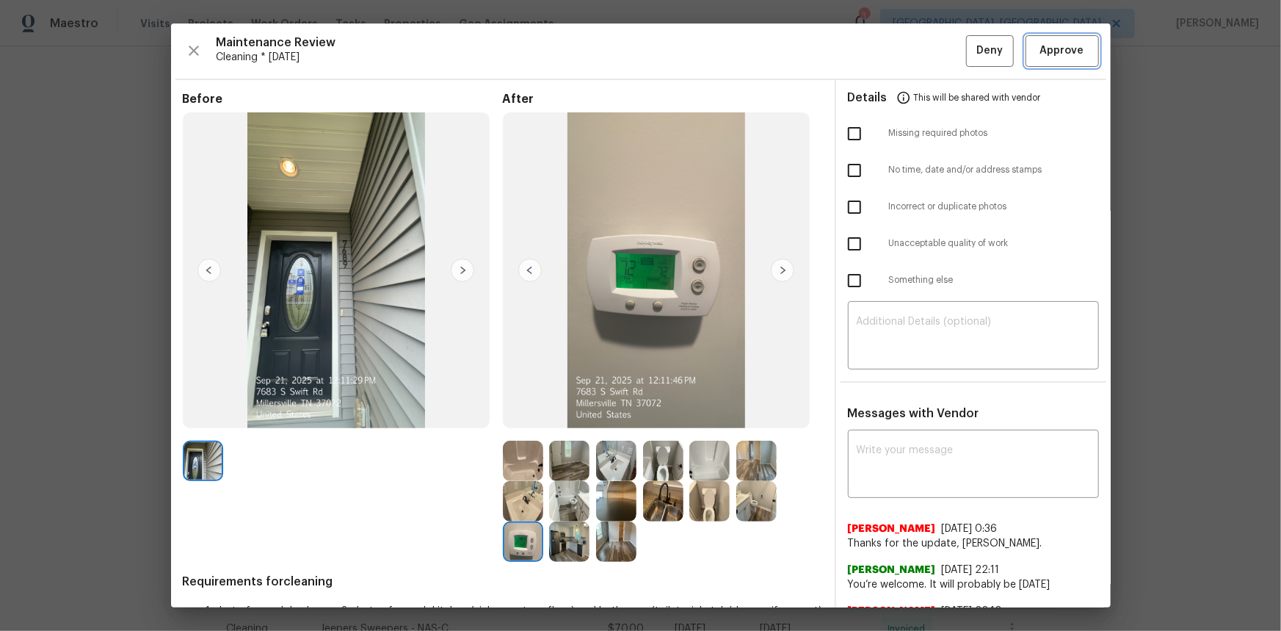
click at [911, 46] on span "Approve" at bounding box center [1062, 51] width 44 height 18
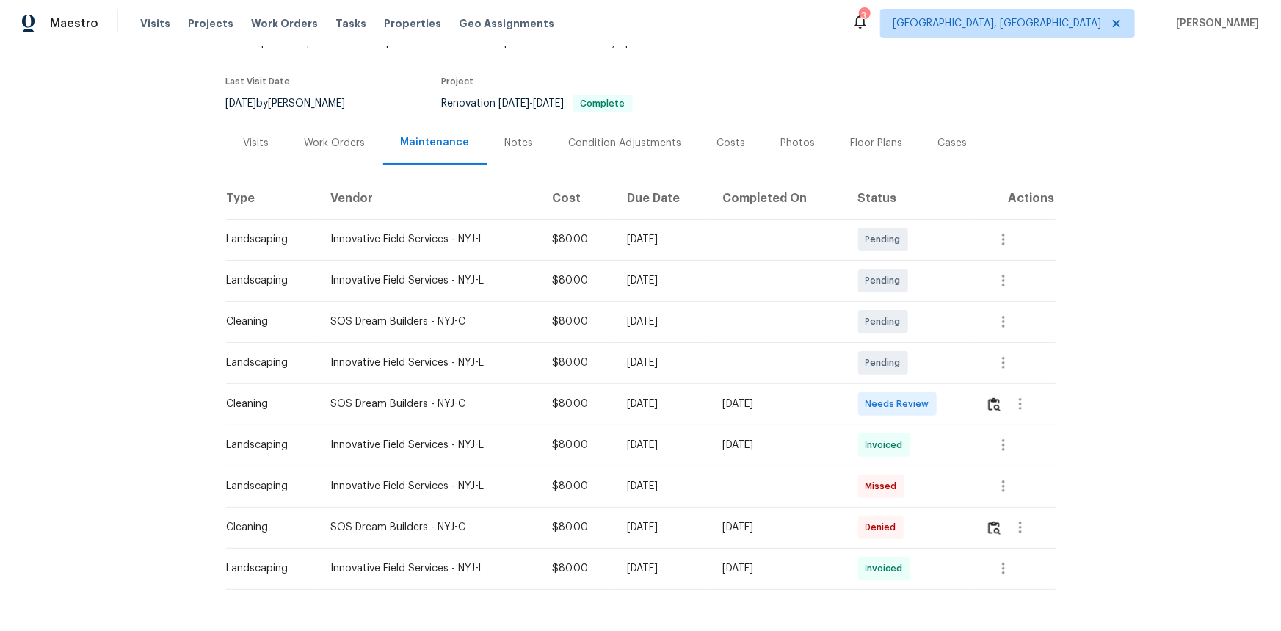
scroll to position [23, 0]
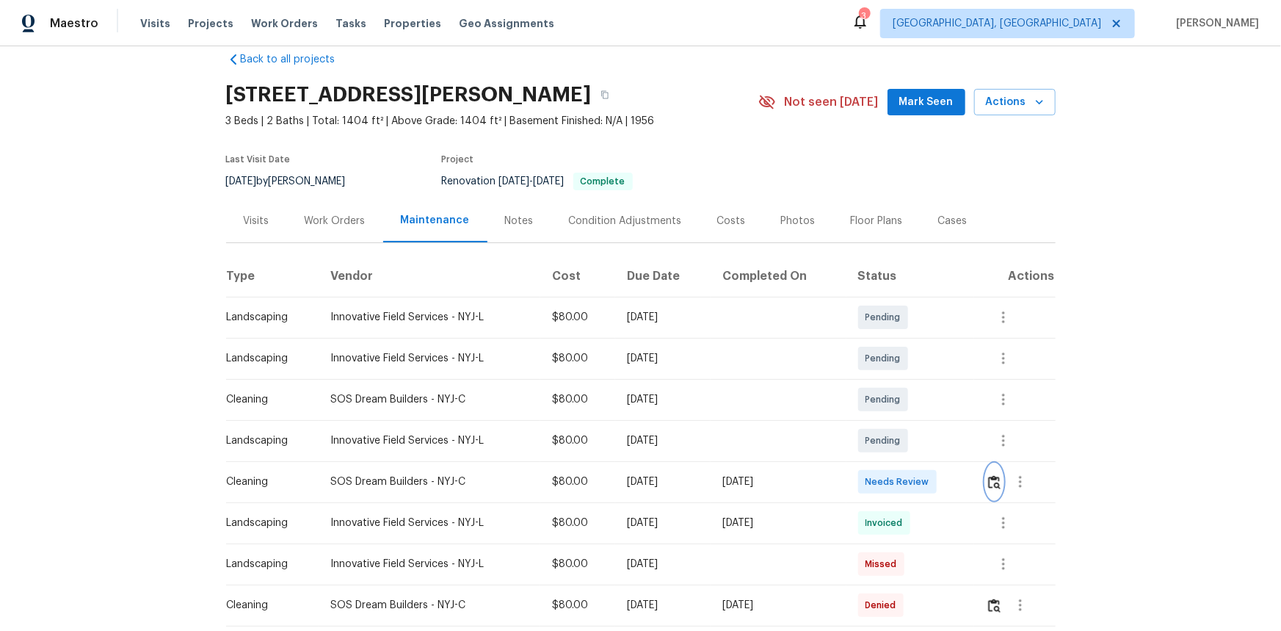
click at [911, 421] on img "button" at bounding box center [994, 482] width 12 height 14
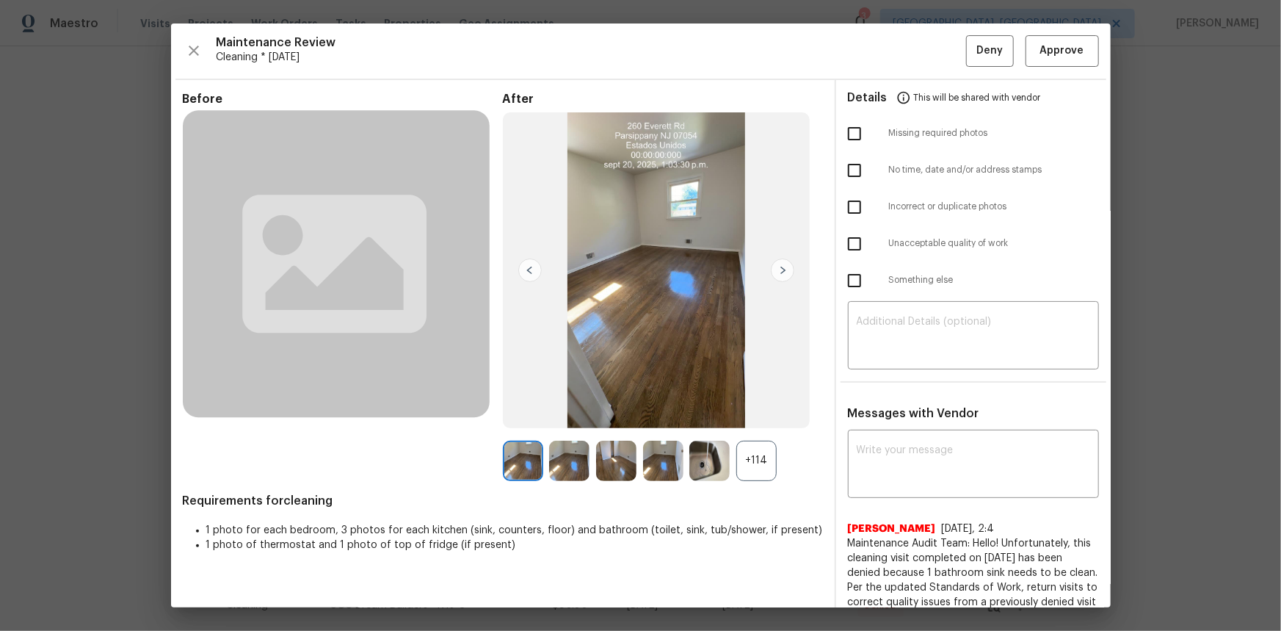
click at [763, 421] on div "+114" at bounding box center [756, 461] width 40 height 40
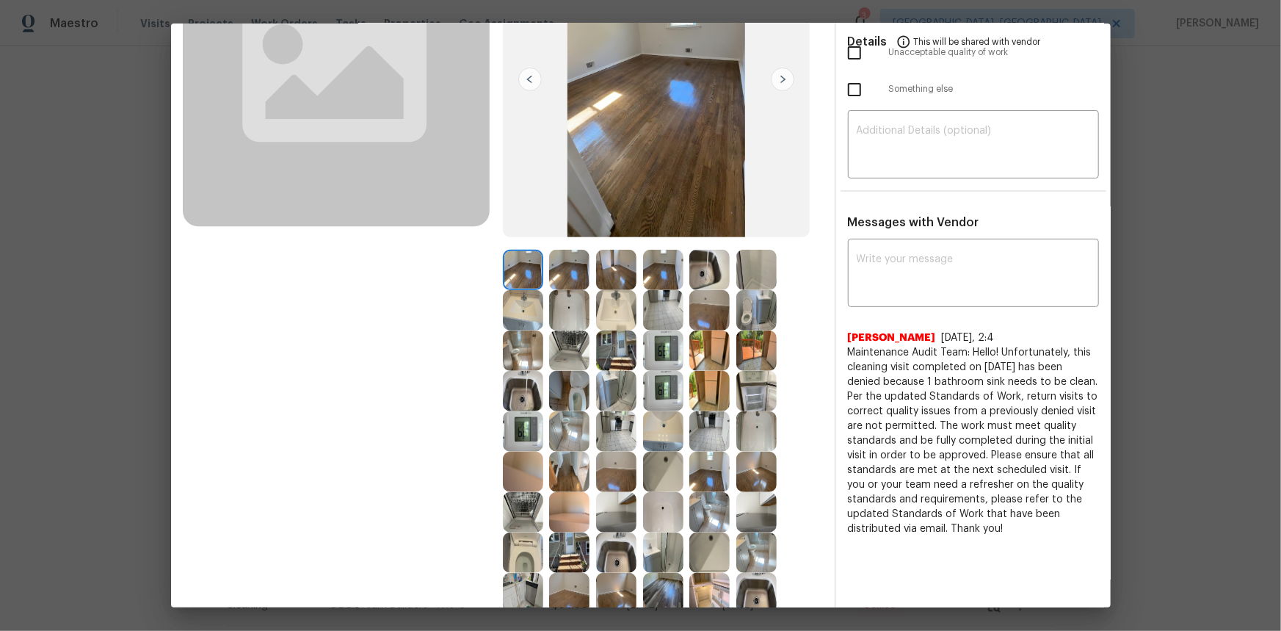
scroll to position [200, 0]
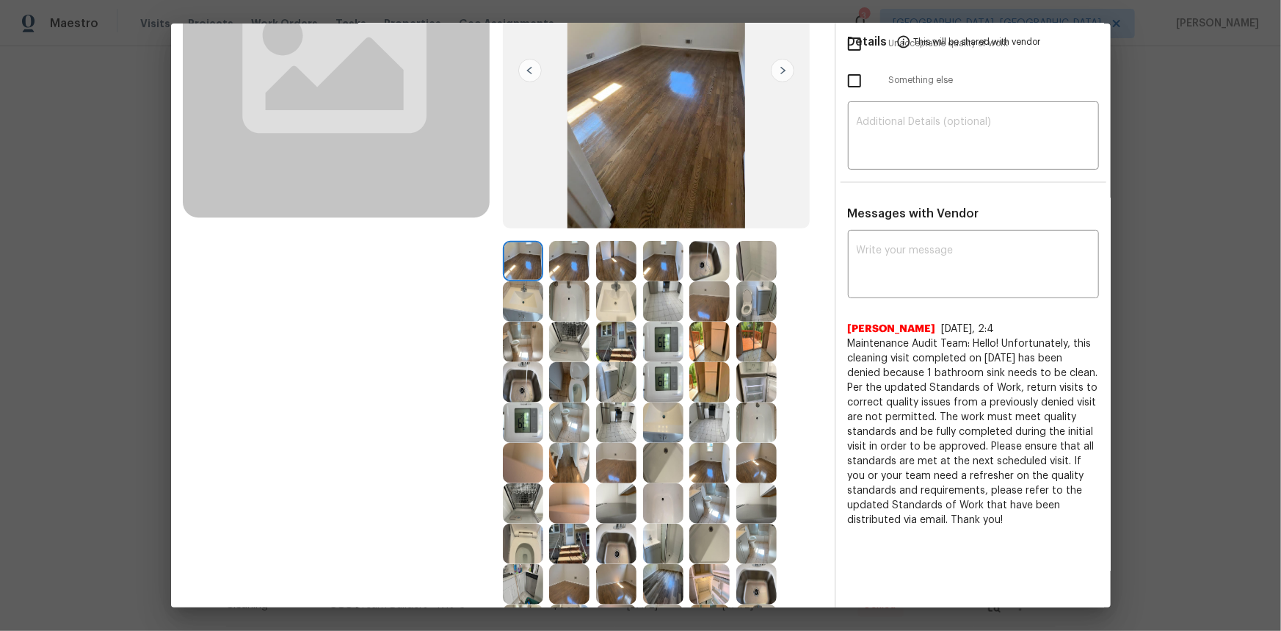
click at [659, 327] on img at bounding box center [663, 342] width 40 height 40
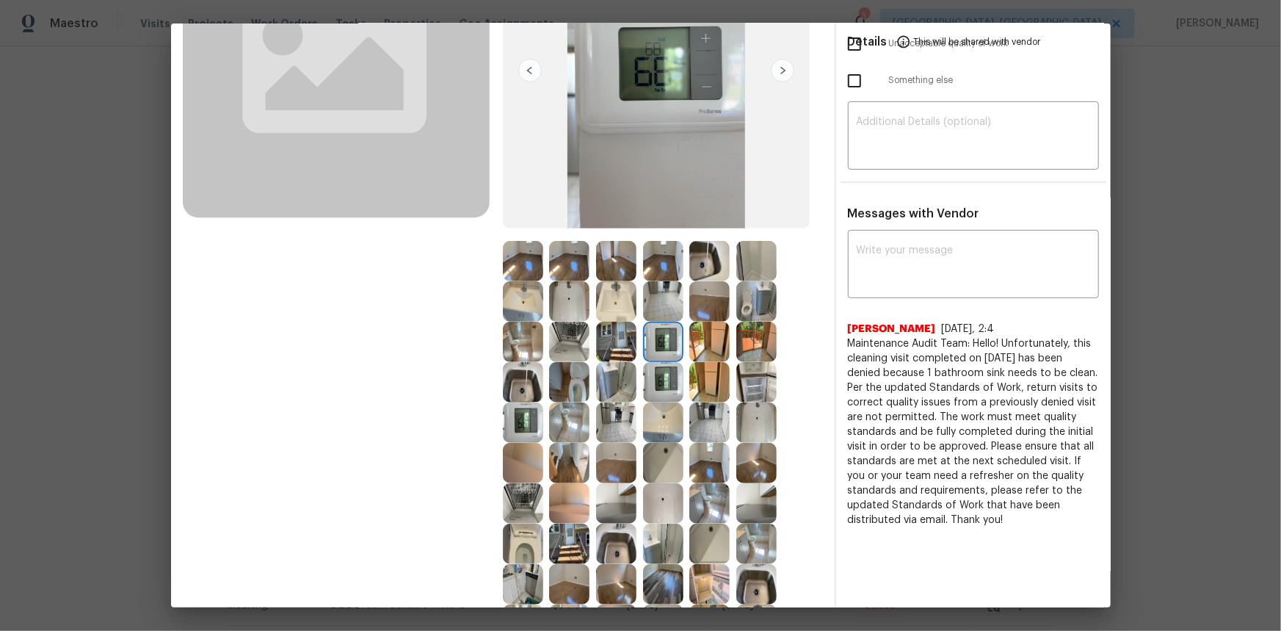
click at [659, 327] on img at bounding box center [663, 342] width 40 height 40
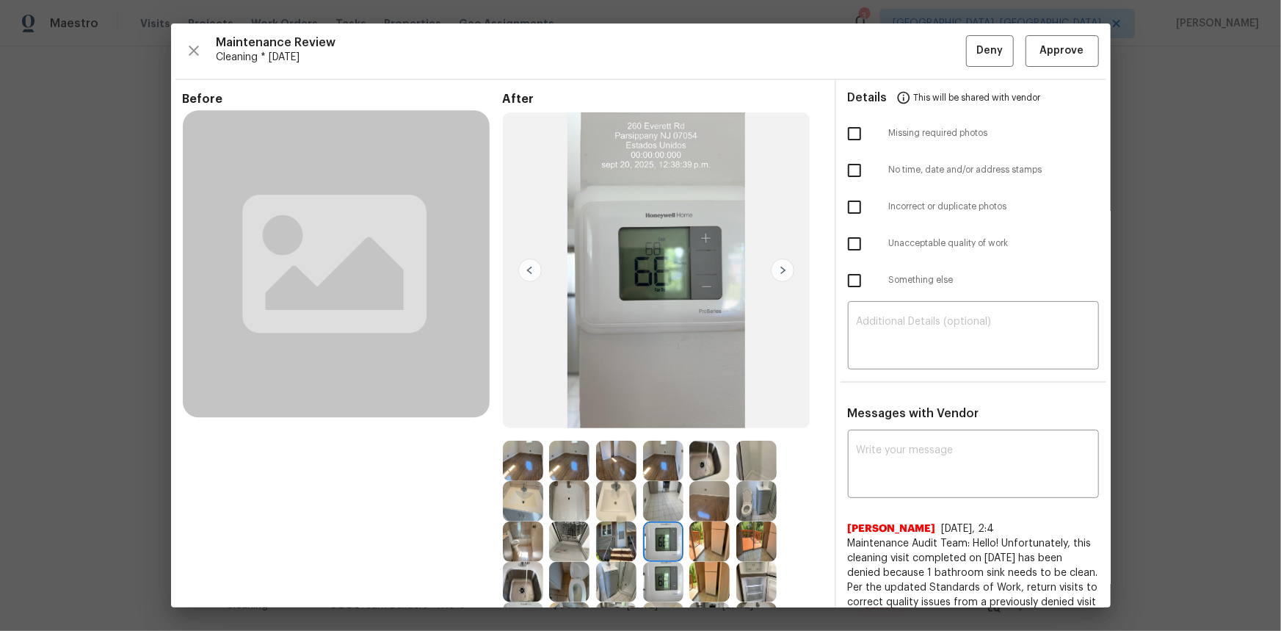
scroll to position [0, 0]
click at [911, 43] on span "Approve" at bounding box center [1062, 51] width 44 height 18
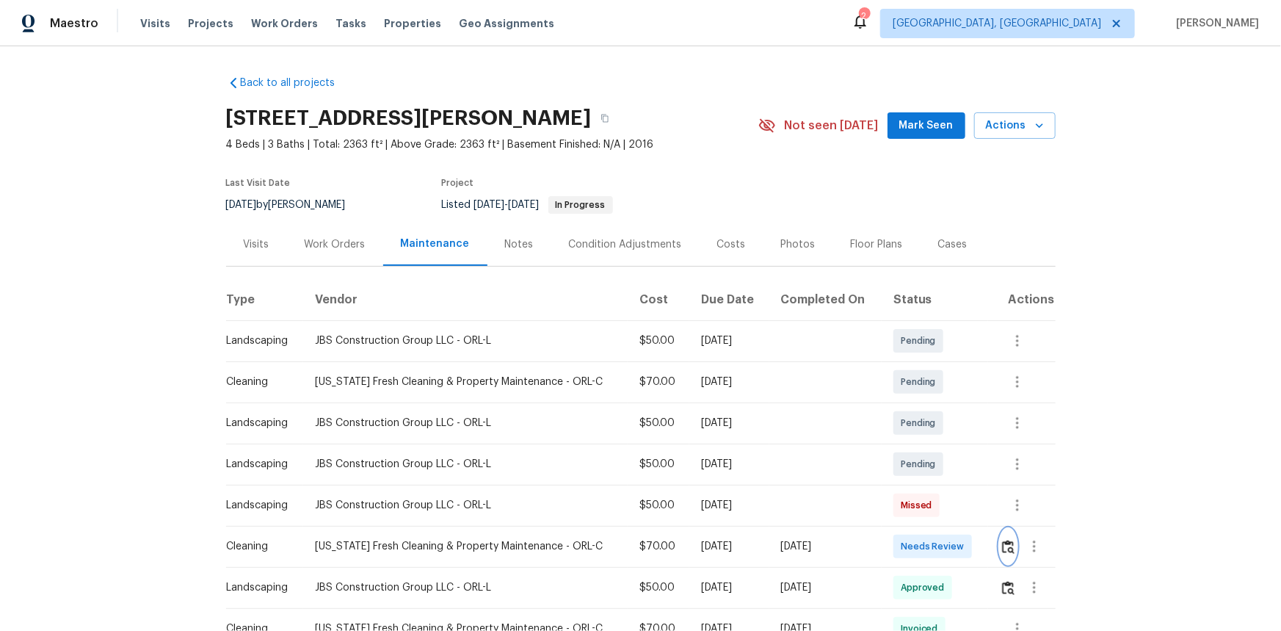
click at [911, 421] on img "button" at bounding box center [1008, 547] width 12 height 14
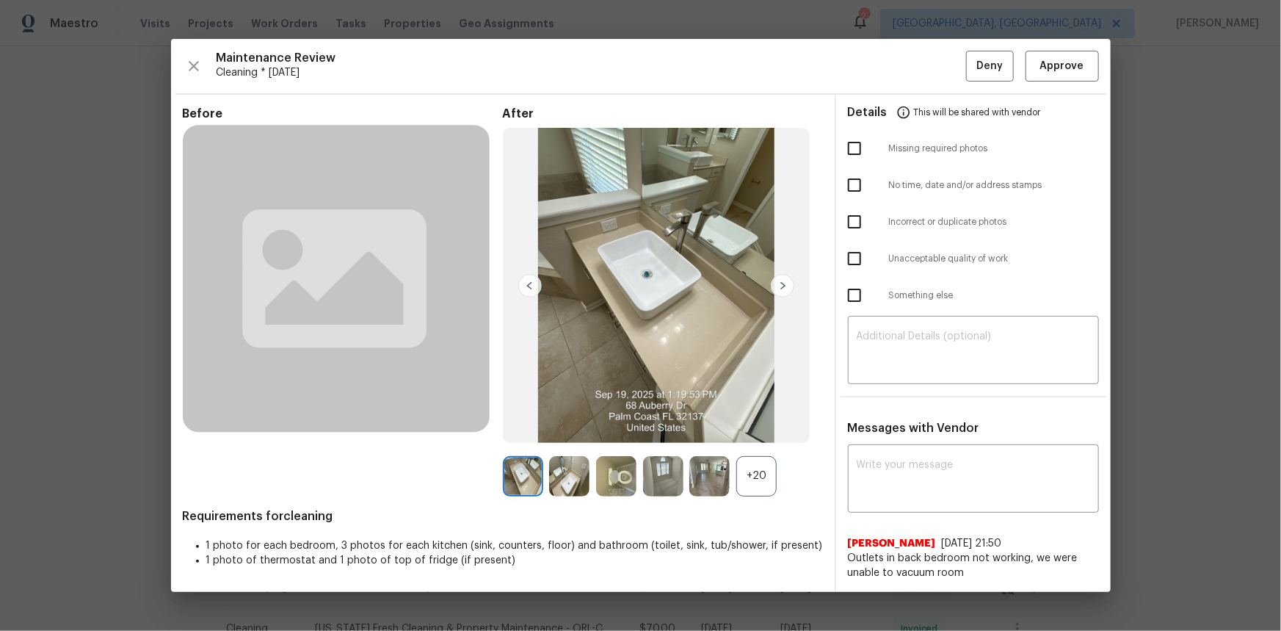
click at [752, 421] on div "+20" at bounding box center [756, 476] width 40 height 40
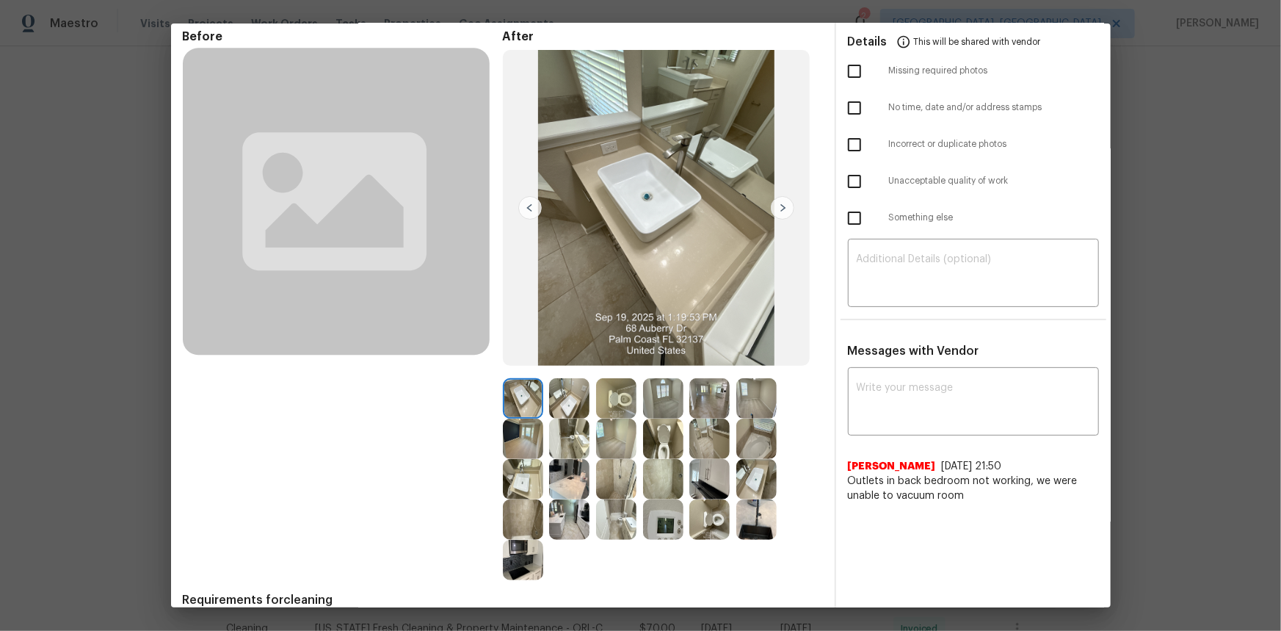
scroll to position [62, 0]
click at [670, 421] on img at bounding box center [663, 520] width 40 height 40
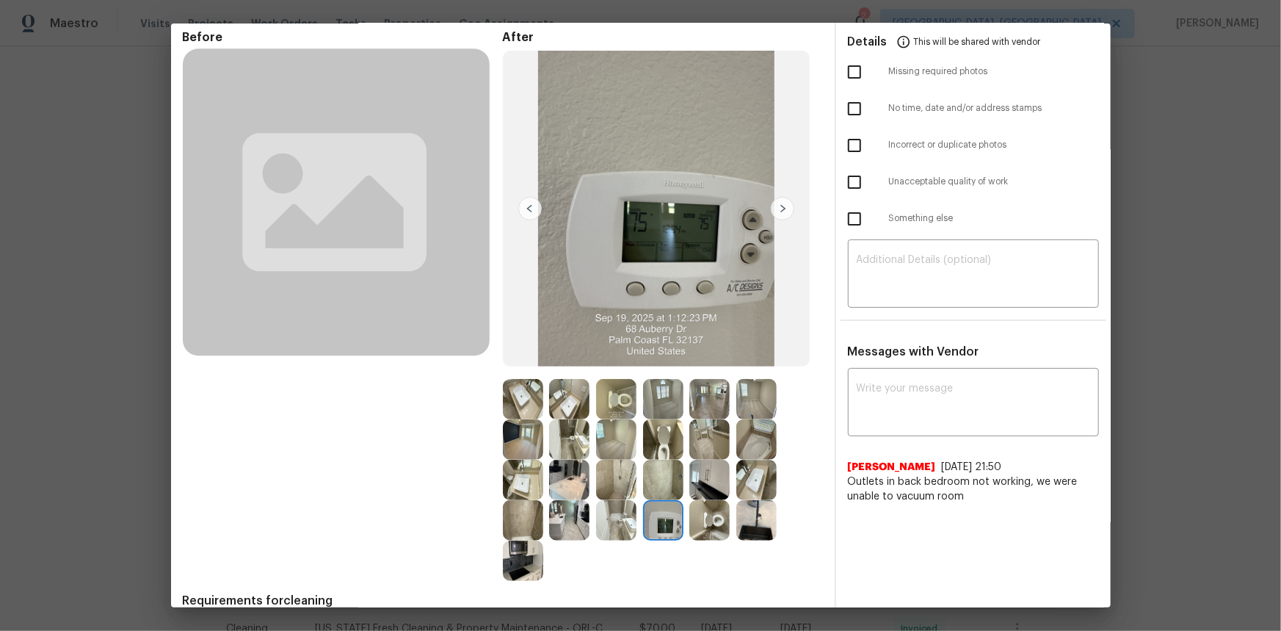
click at [670, 421] on img at bounding box center [663, 520] width 40 height 40
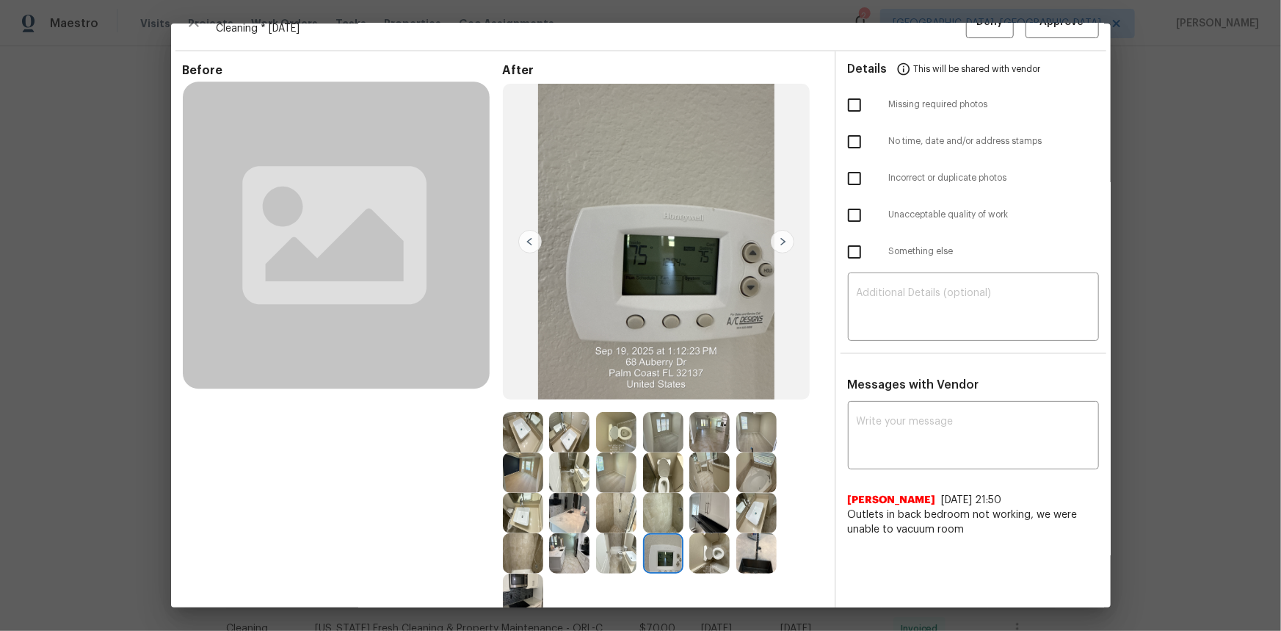
scroll to position [0, 0]
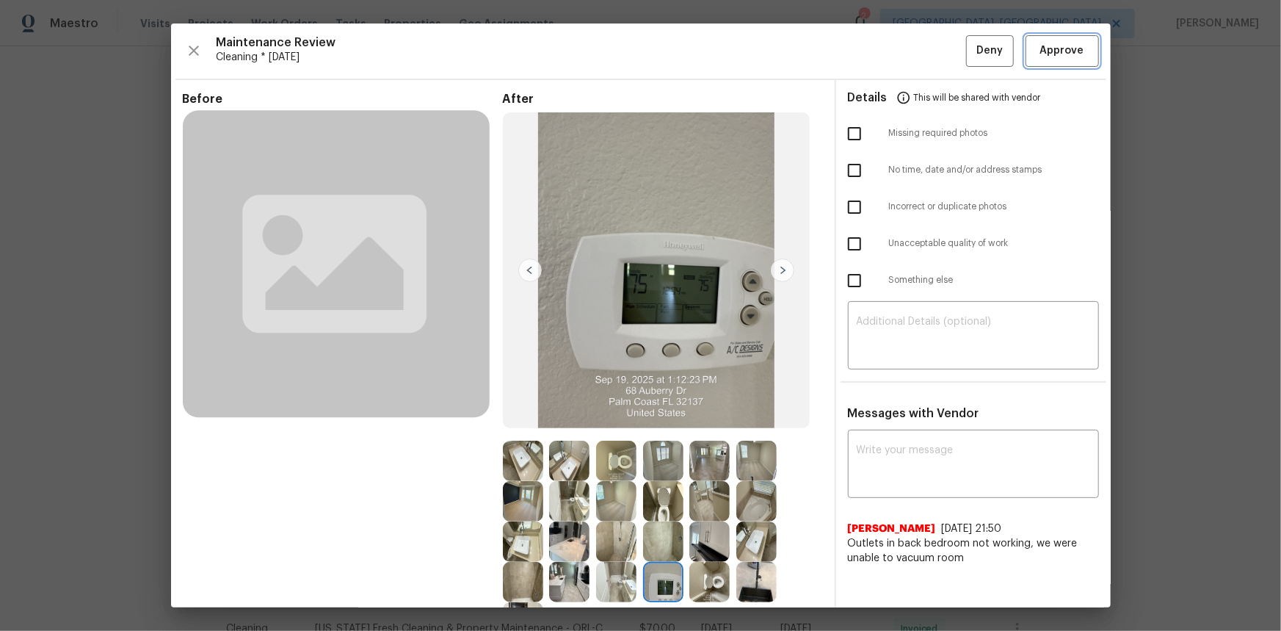
click at [911, 61] on button "Approve" at bounding box center [1062, 51] width 73 height 32
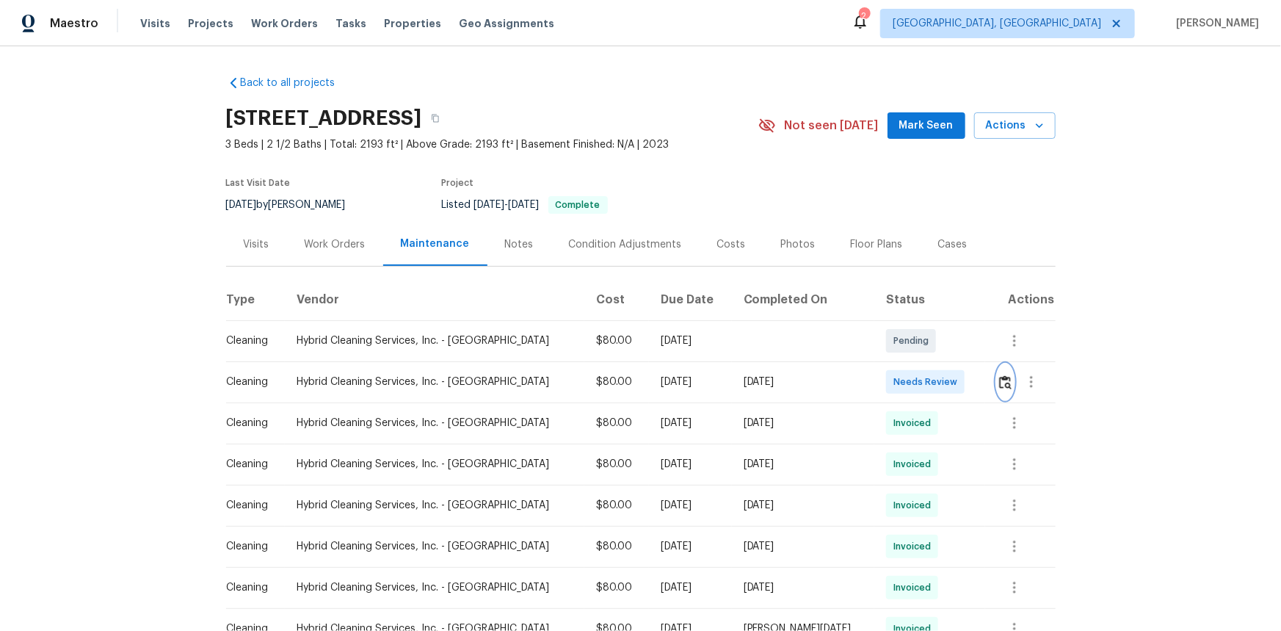
click at [911, 386] on img "button" at bounding box center [1005, 382] width 12 height 14
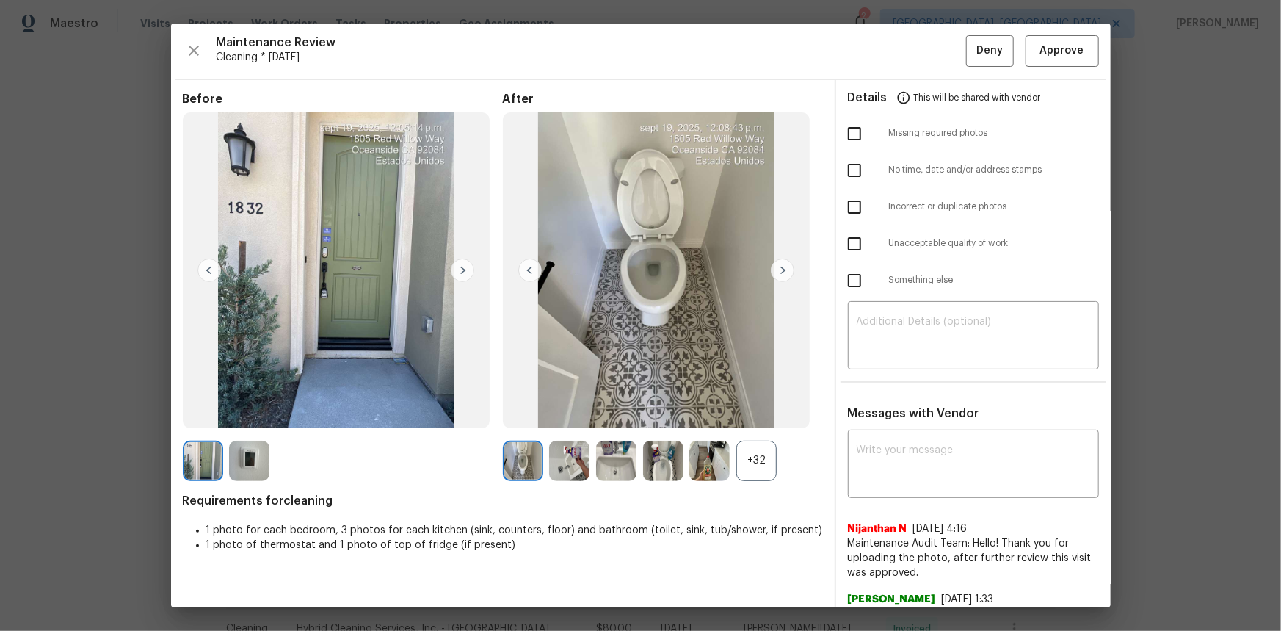
click at [242, 421] on img at bounding box center [249, 461] width 40 height 40
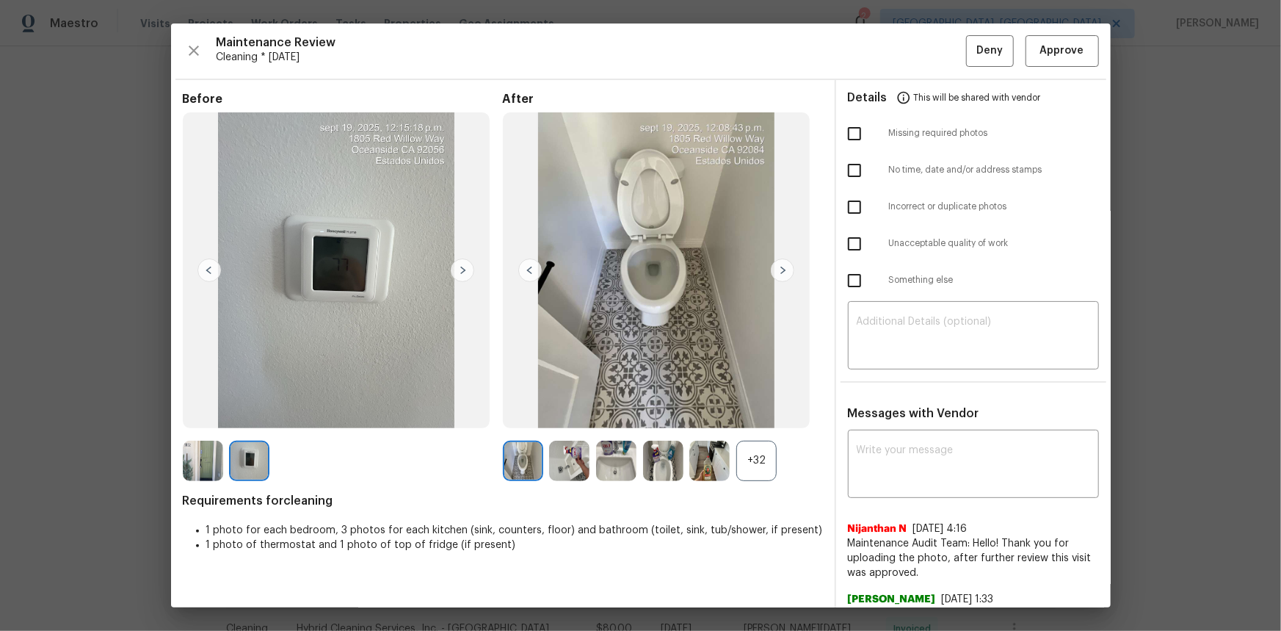
click at [242, 421] on img at bounding box center [249, 461] width 40 height 40
click at [911, 55] on button "Approve" at bounding box center [1062, 51] width 73 height 32
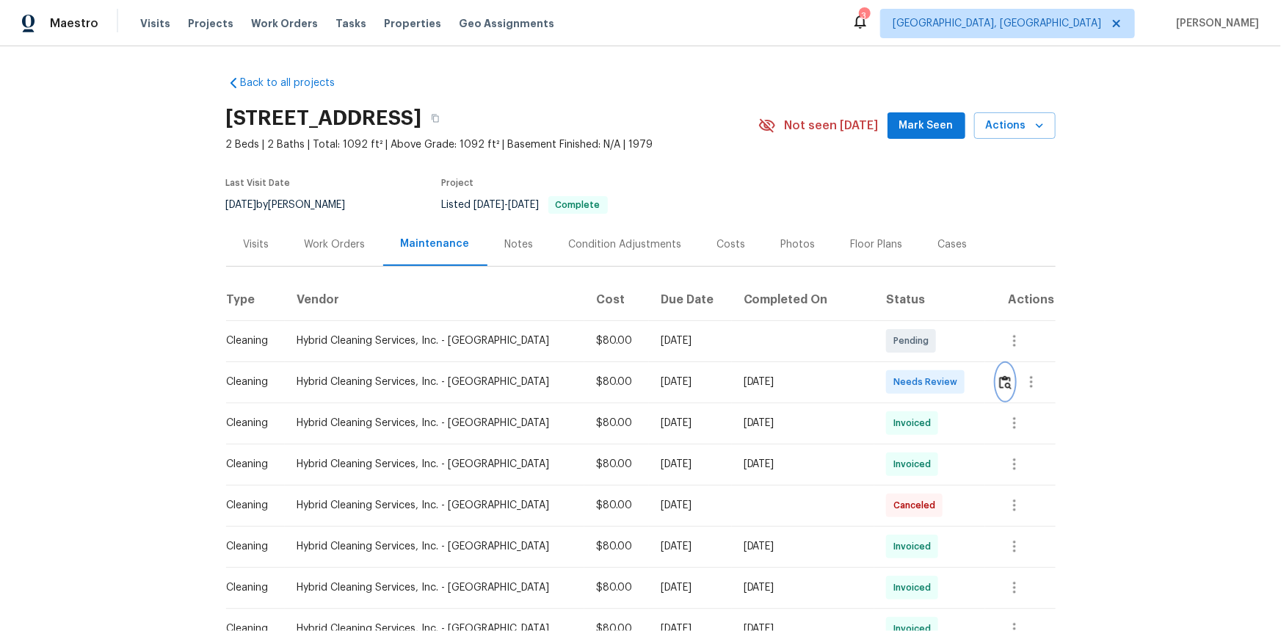
click at [911, 381] on img "button" at bounding box center [1005, 382] width 12 height 14
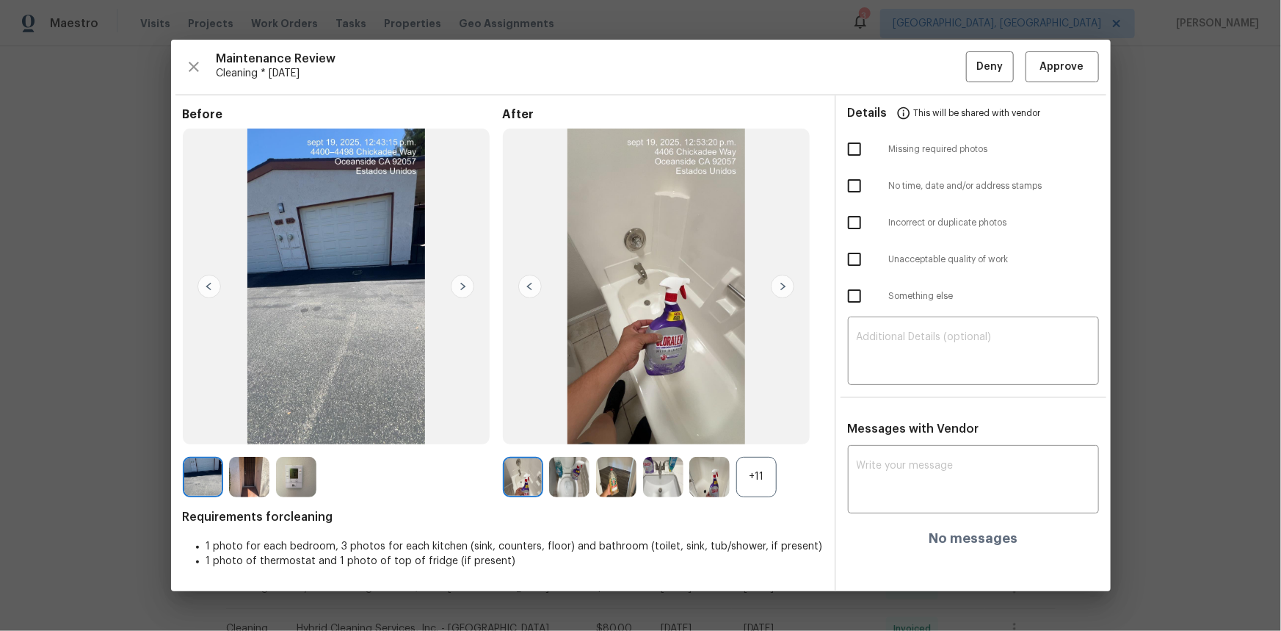
click at [283, 421] on img at bounding box center [296, 477] width 40 height 40
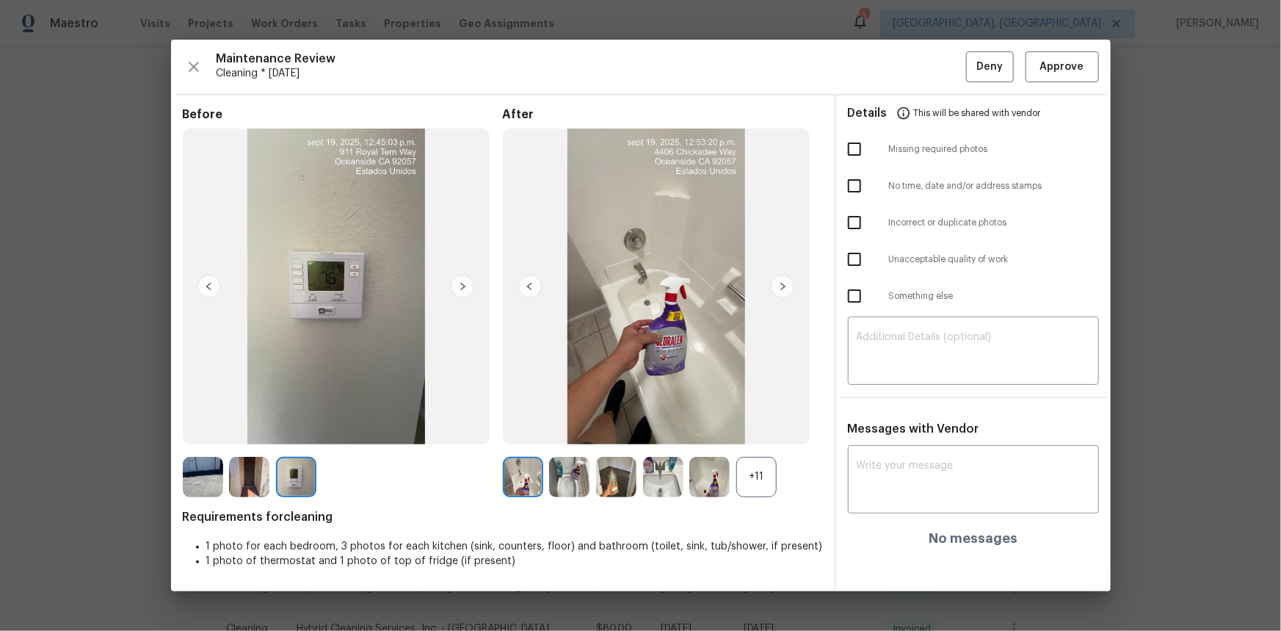
click at [283, 421] on img at bounding box center [296, 477] width 40 height 40
click at [911, 67] on span "Approve" at bounding box center [1062, 67] width 44 height 18
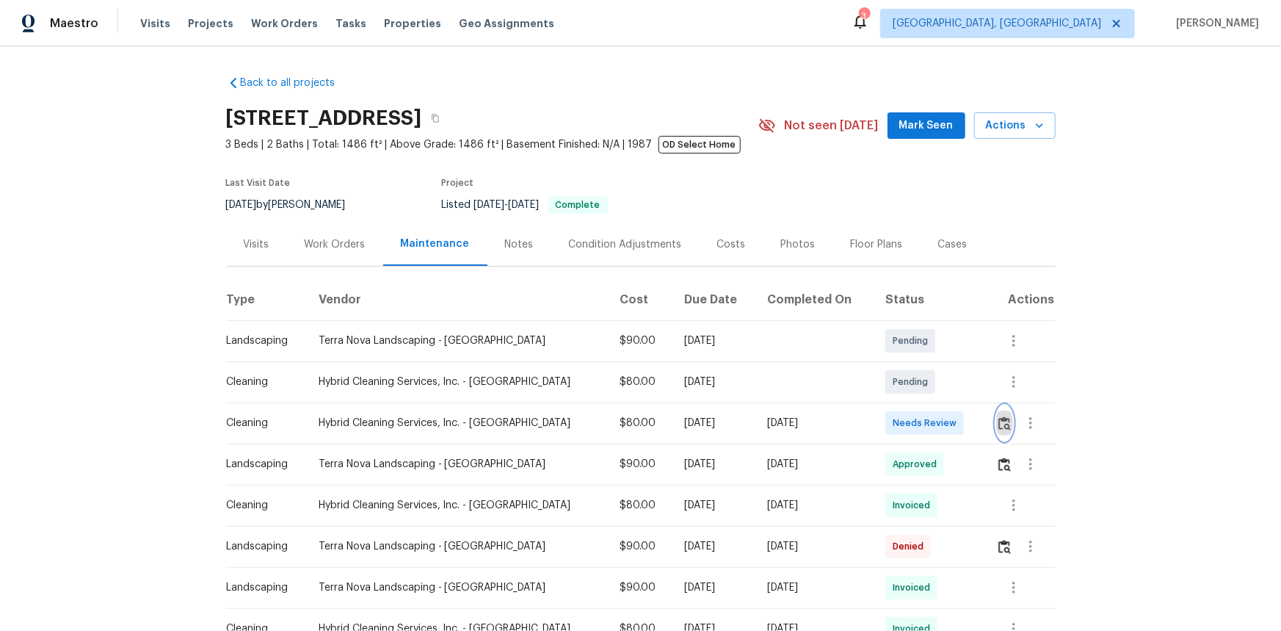
click at [911, 421] on img "button" at bounding box center [1005, 423] width 12 height 14
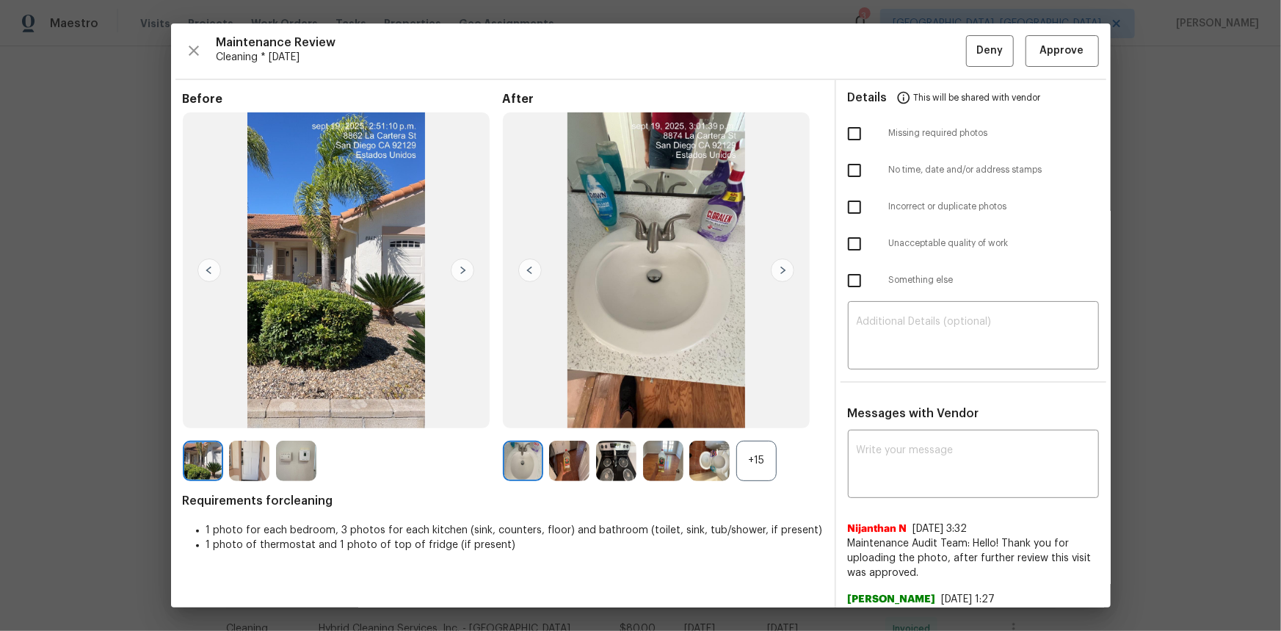
click at [762, 421] on div "+15" at bounding box center [756, 461] width 40 height 40
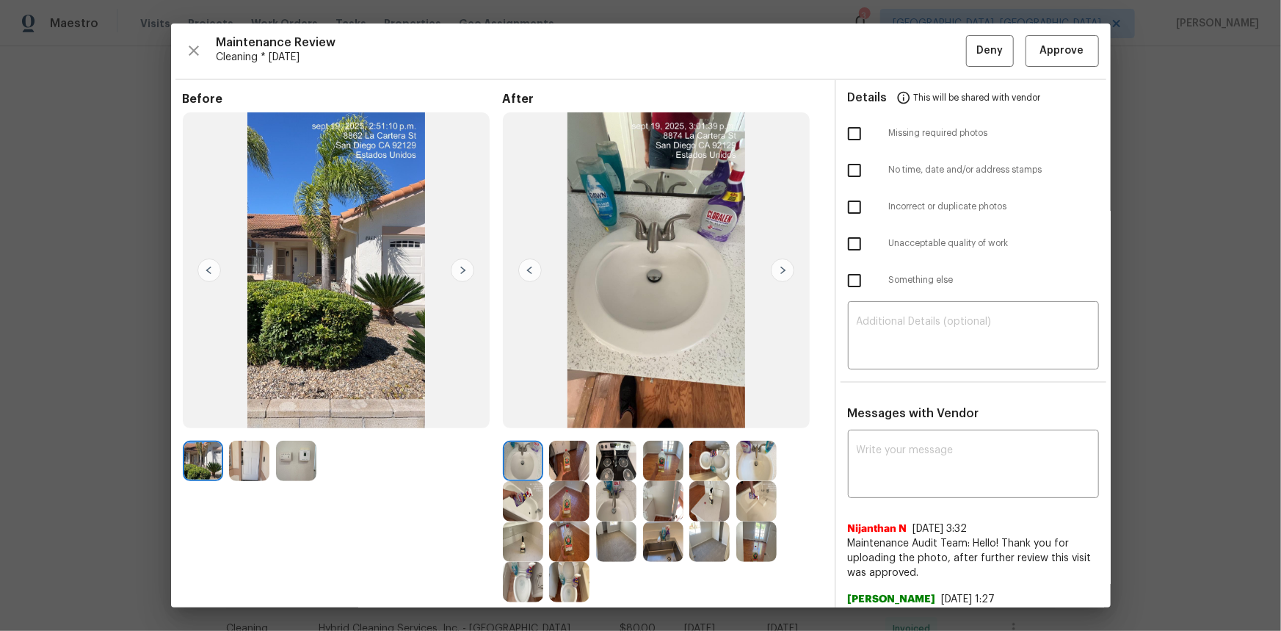
click at [300, 421] on img at bounding box center [296, 461] width 40 height 40
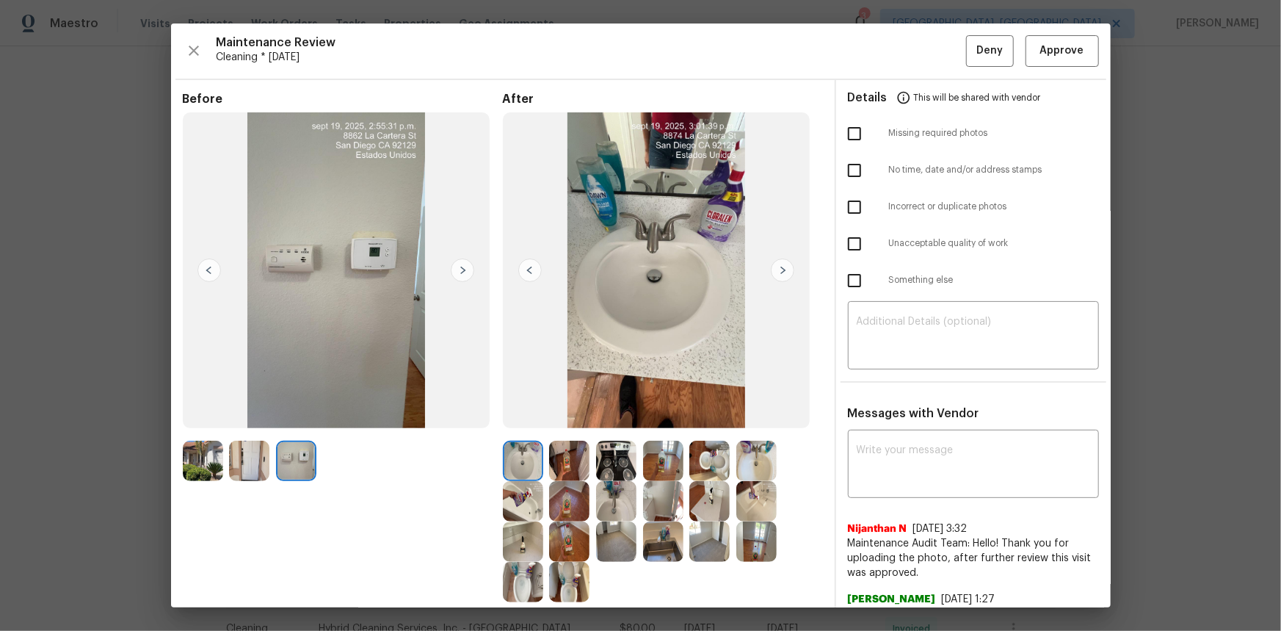
click at [301, 421] on img at bounding box center [296, 461] width 40 height 40
click at [911, 43] on button "Approve" at bounding box center [1062, 51] width 73 height 32
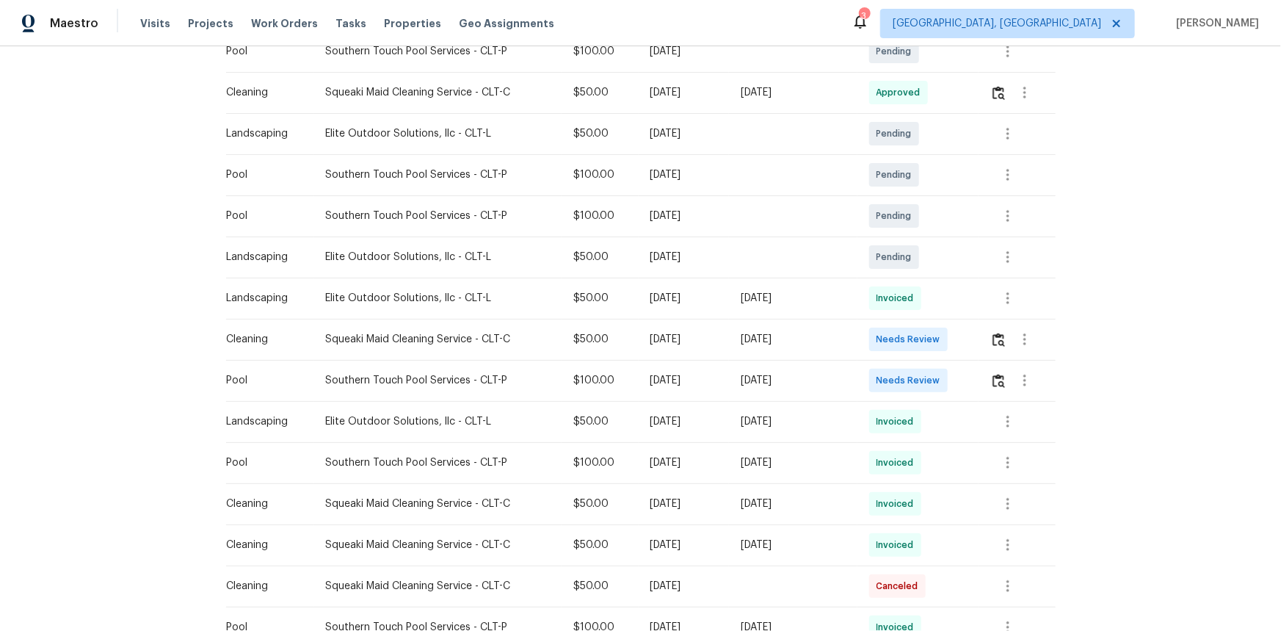
scroll to position [308, 0]
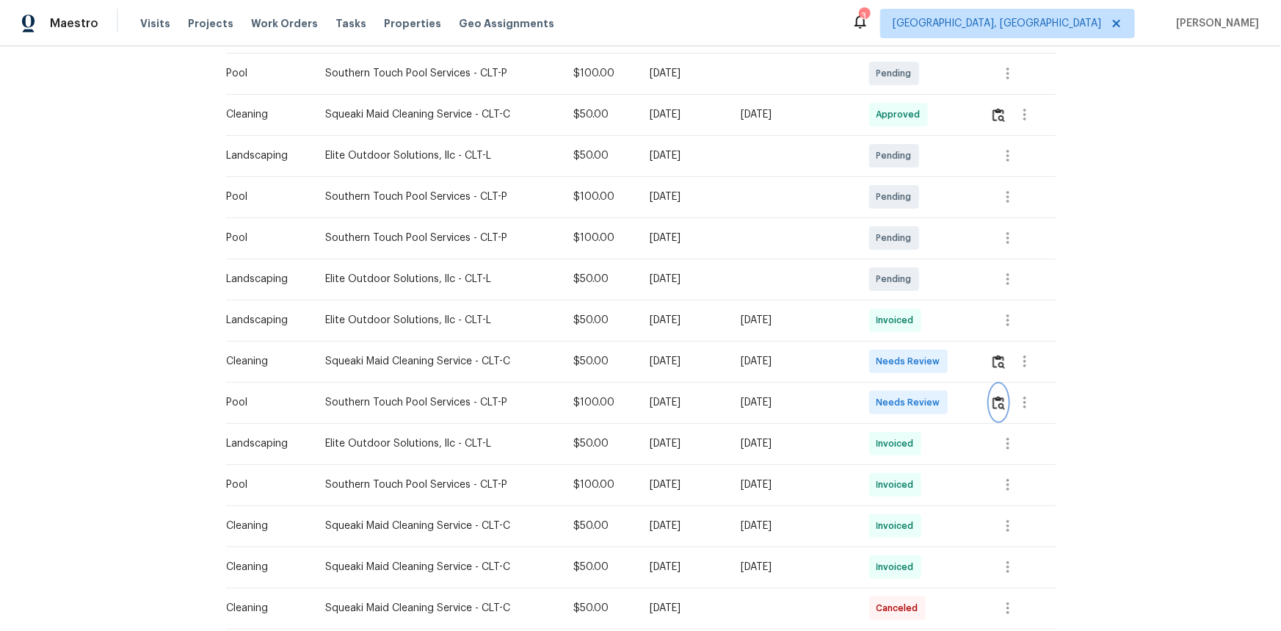
click at [911, 404] on button "button" at bounding box center [999, 402] width 17 height 35
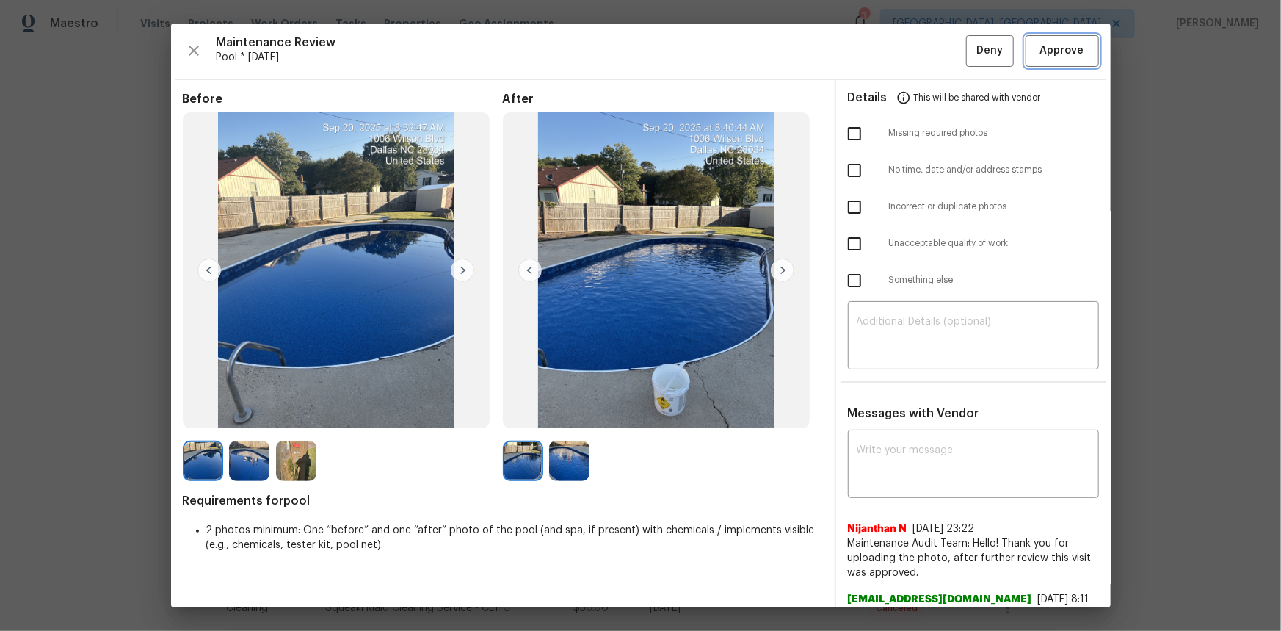
click at [911, 50] on span "Approve" at bounding box center [1062, 51] width 44 height 18
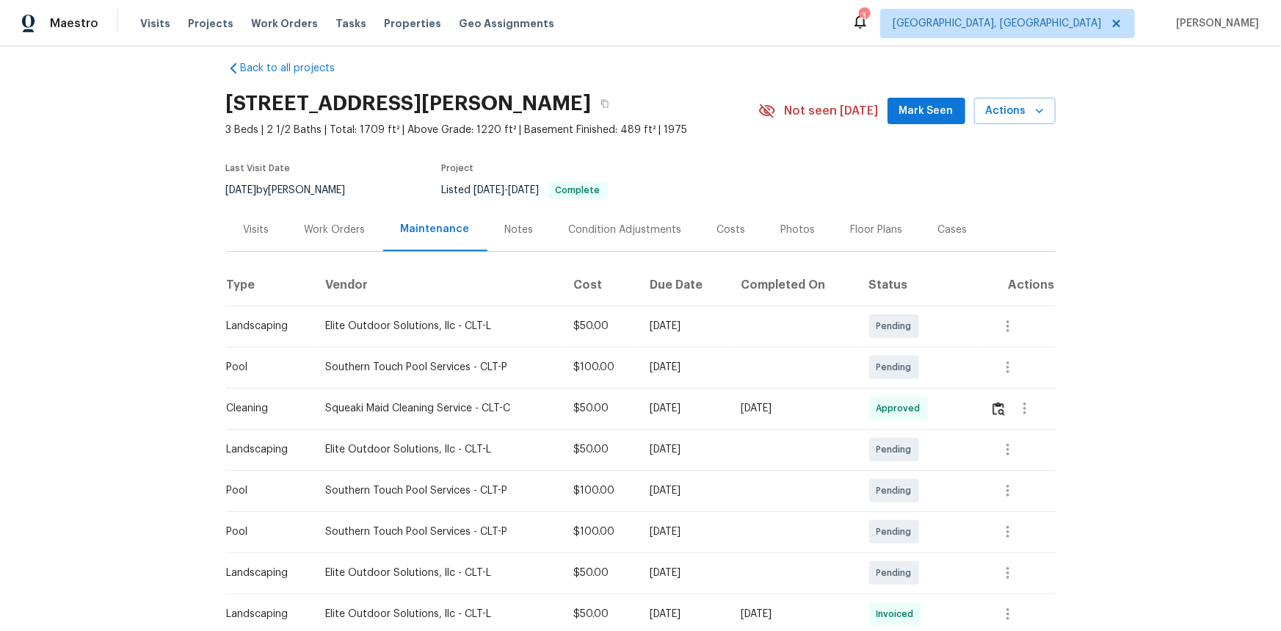
scroll to position [0, 0]
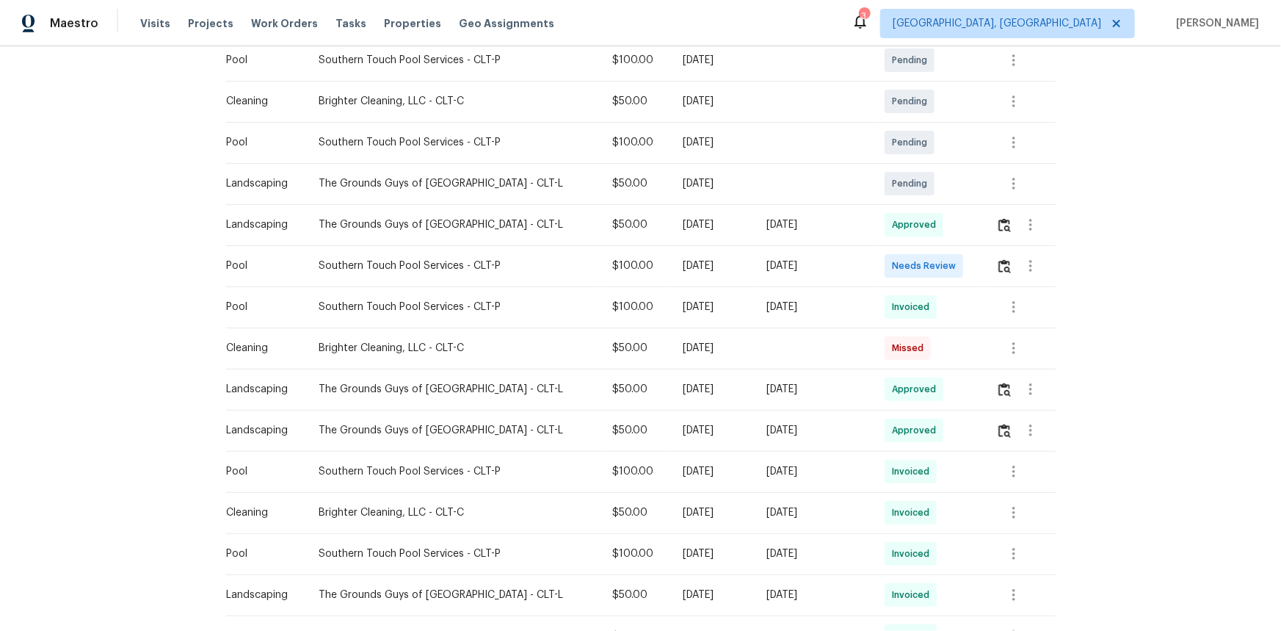
scroll to position [375, 0]
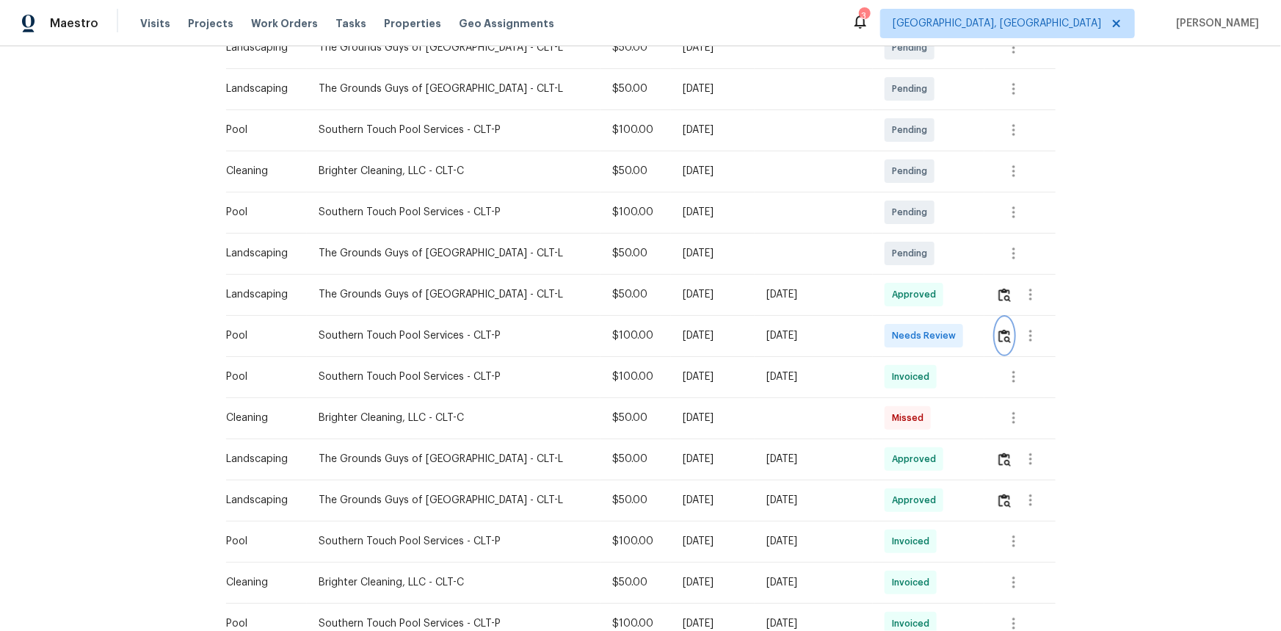
click at [911, 339] on img "button" at bounding box center [1005, 336] width 12 height 14
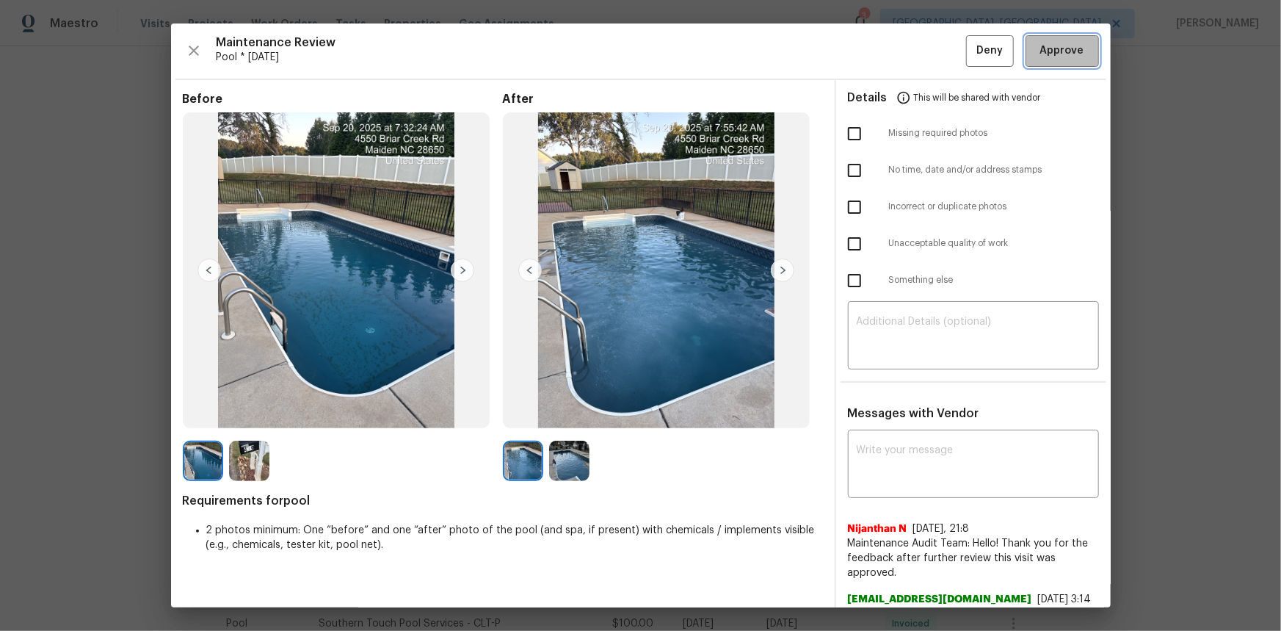
click at [911, 49] on span "Approve" at bounding box center [1062, 51] width 44 height 18
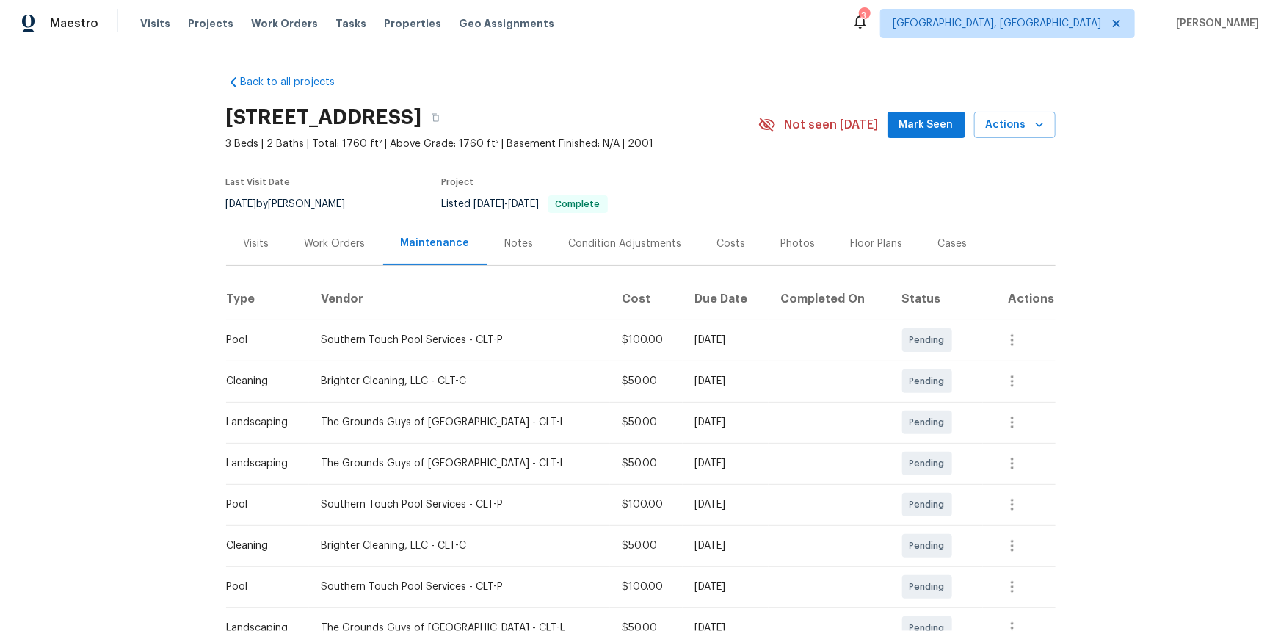
scroll to position [0, 0]
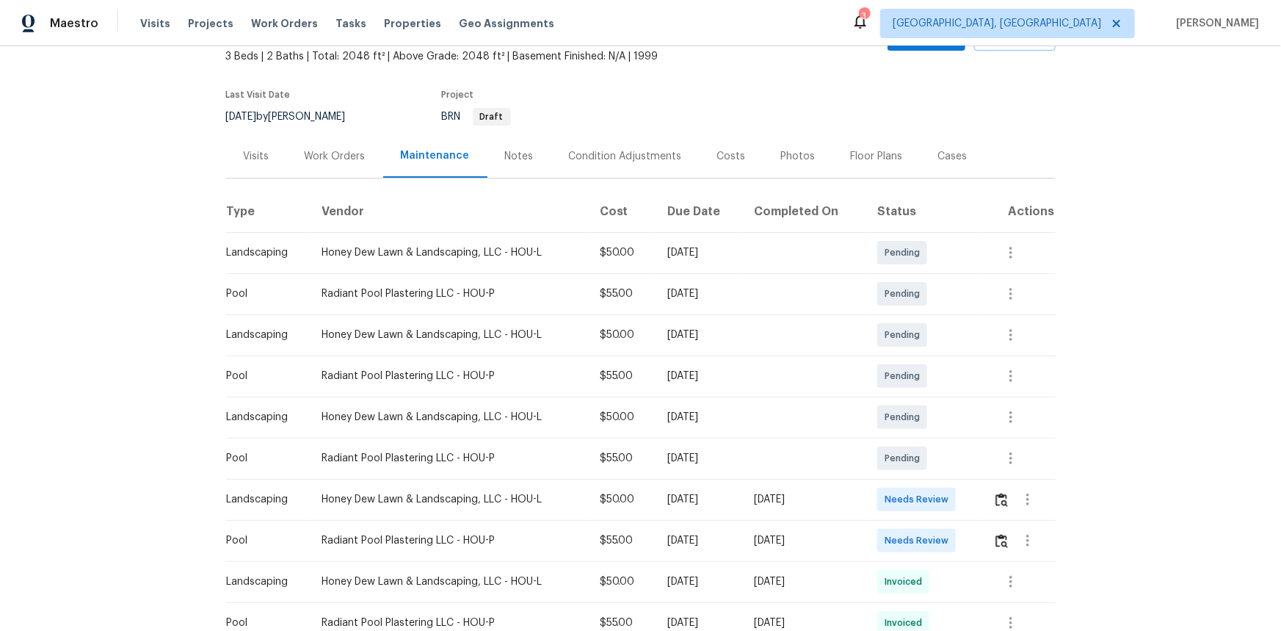
scroll to position [42, 0]
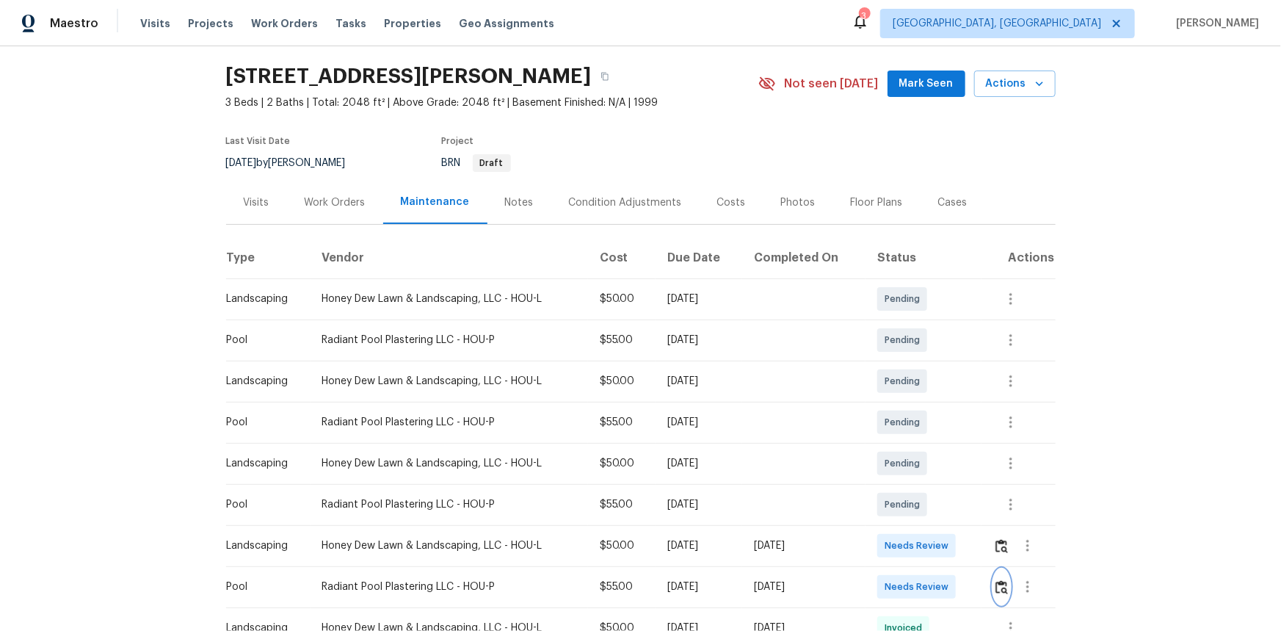
click at [911, 421] on img "button" at bounding box center [1002, 587] width 12 height 14
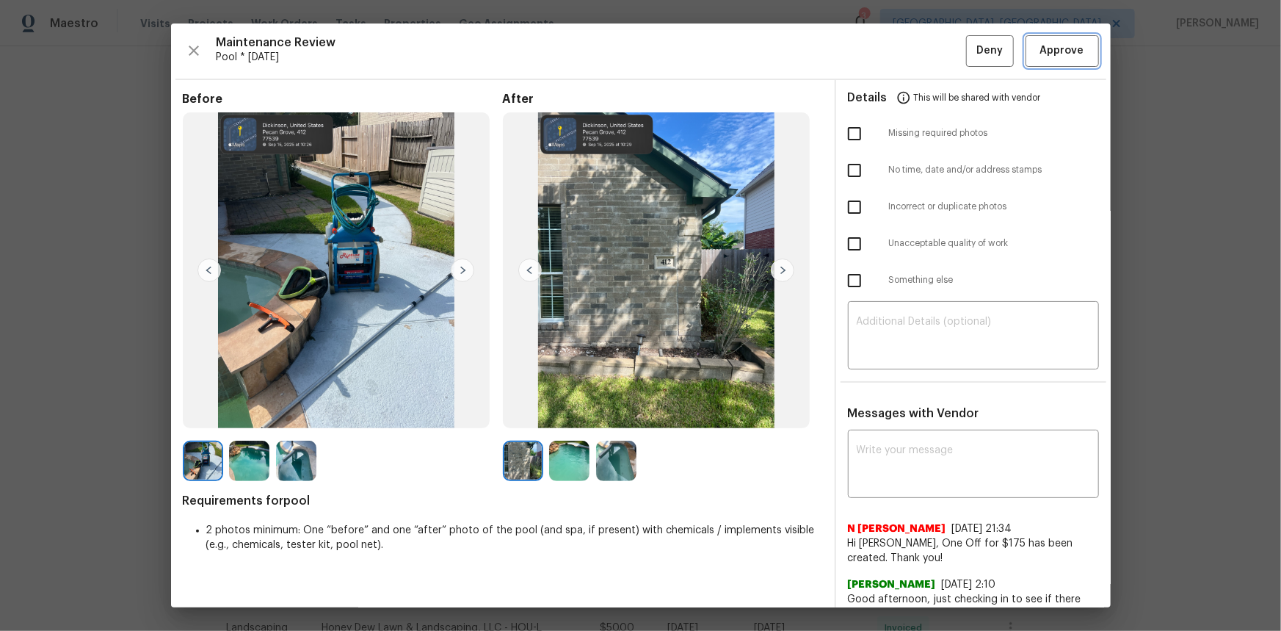
drag, startPoint x: 1056, startPoint y: 35, endPoint x: 1050, endPoint y: 50, distance: 15.8
click at [911, 37] on button "Approve" at bounding box center [1062, 51] width 73 height 32
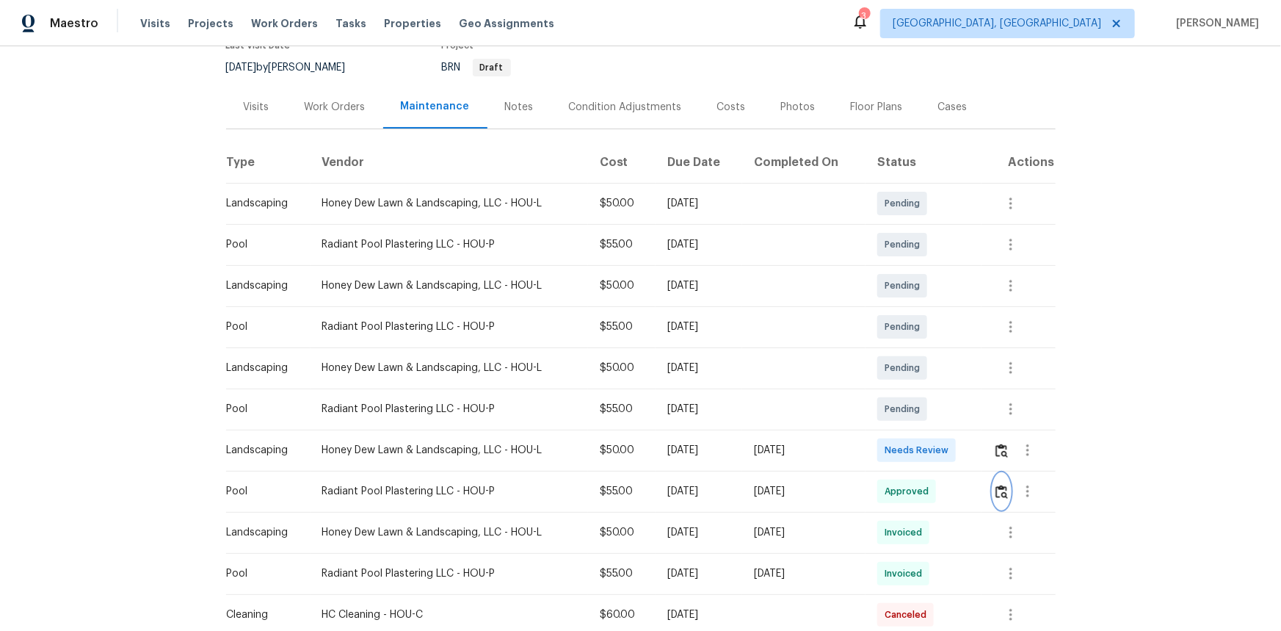
scroll to position [333, 0]
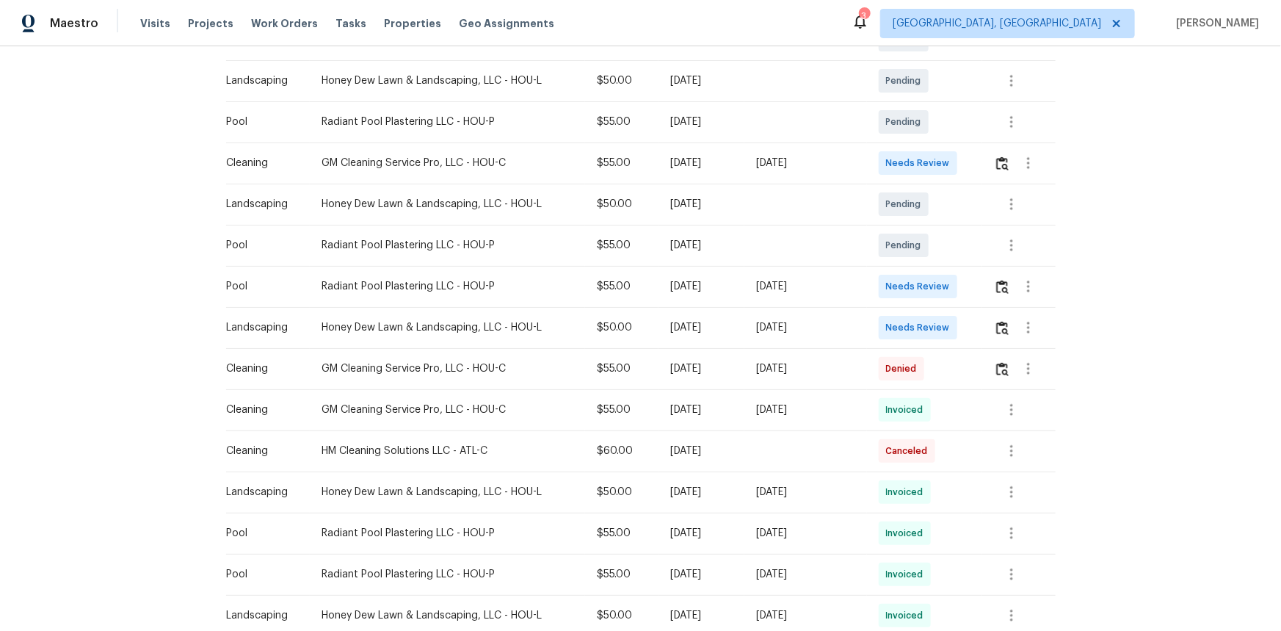
scroll to position [308, 0]
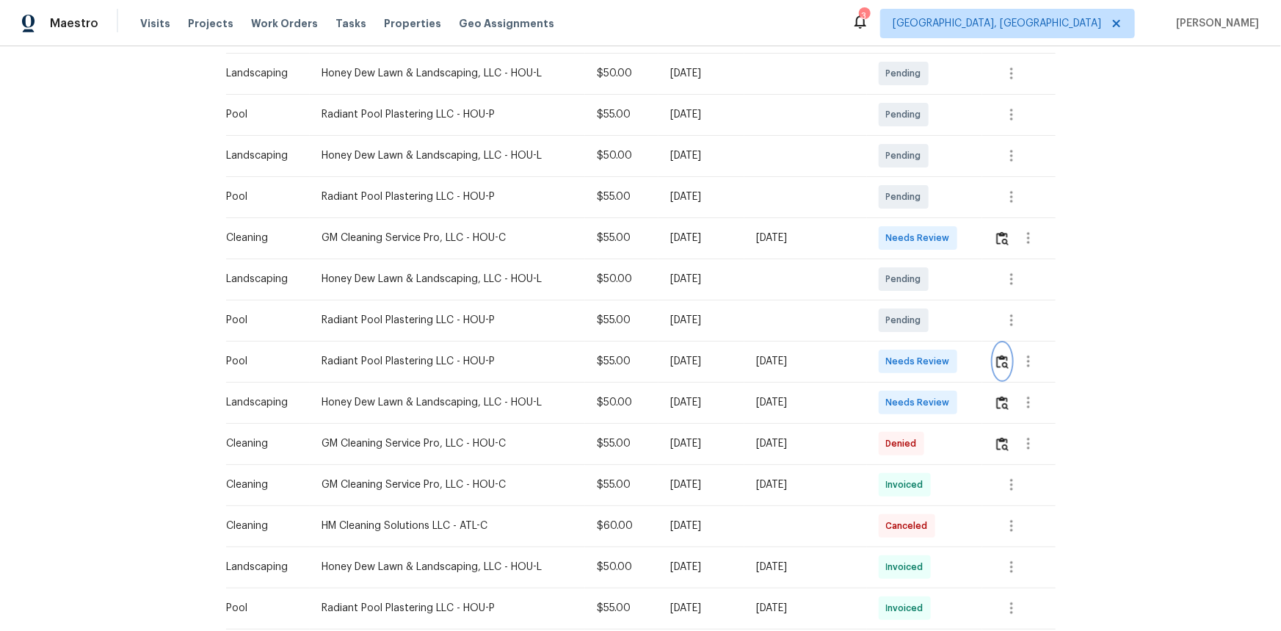
click at [911, 360] on img "button" at bounding box center [1002, 362] width 12 height 14
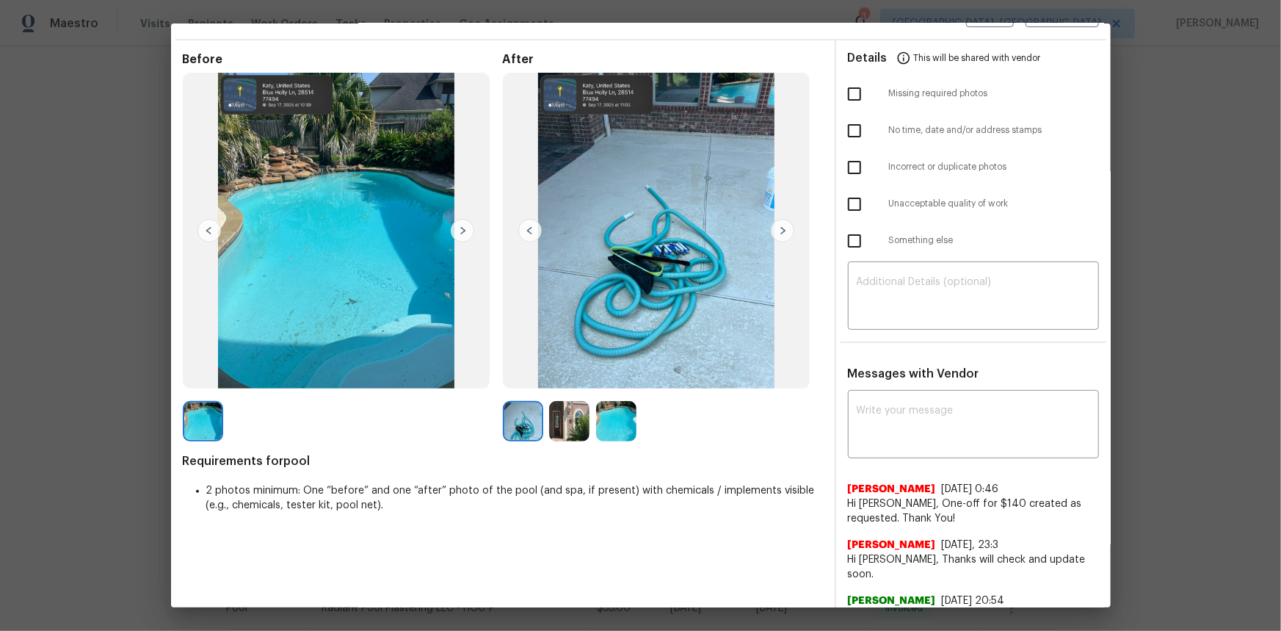
scroll to position [0, 0]
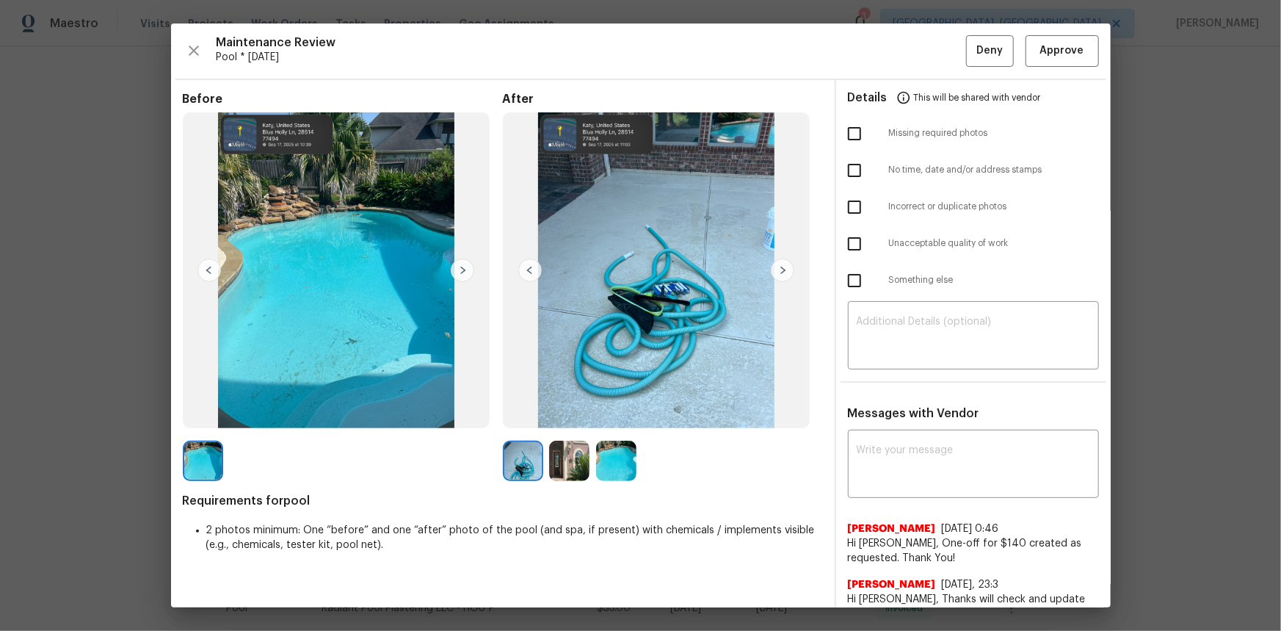
click at [604, 421] on img at bounding box center [616, 461] width 40 height 40
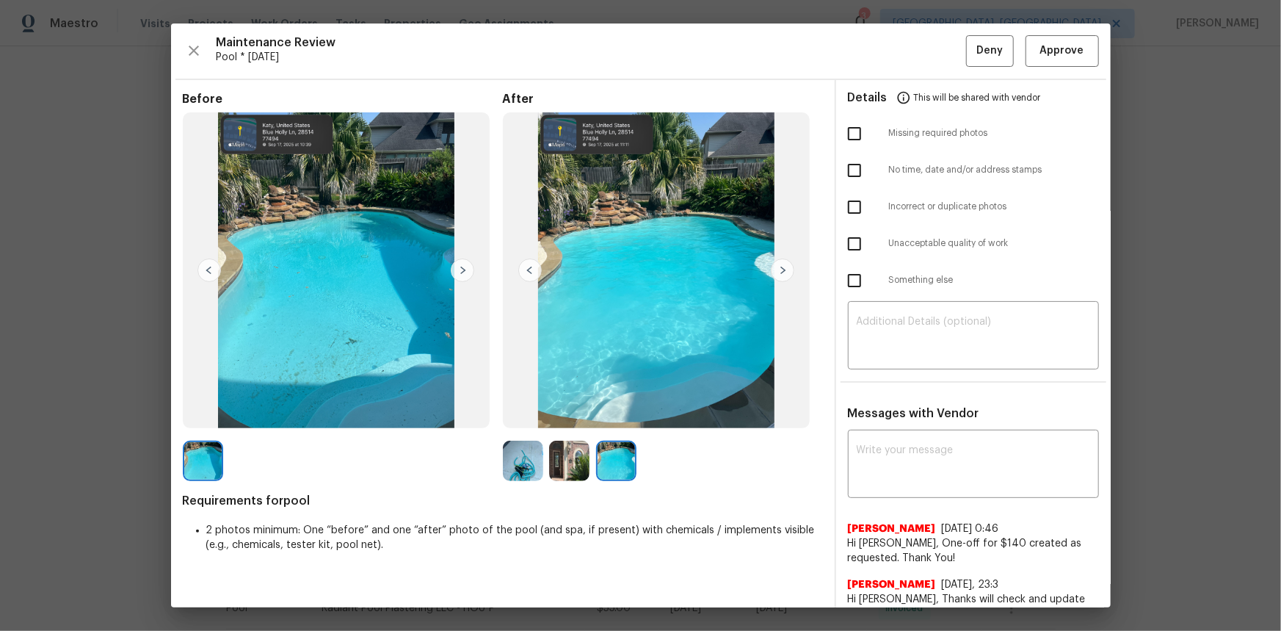
click at [568, 421] on img at bounding box center [569, 461] width 40 height 40
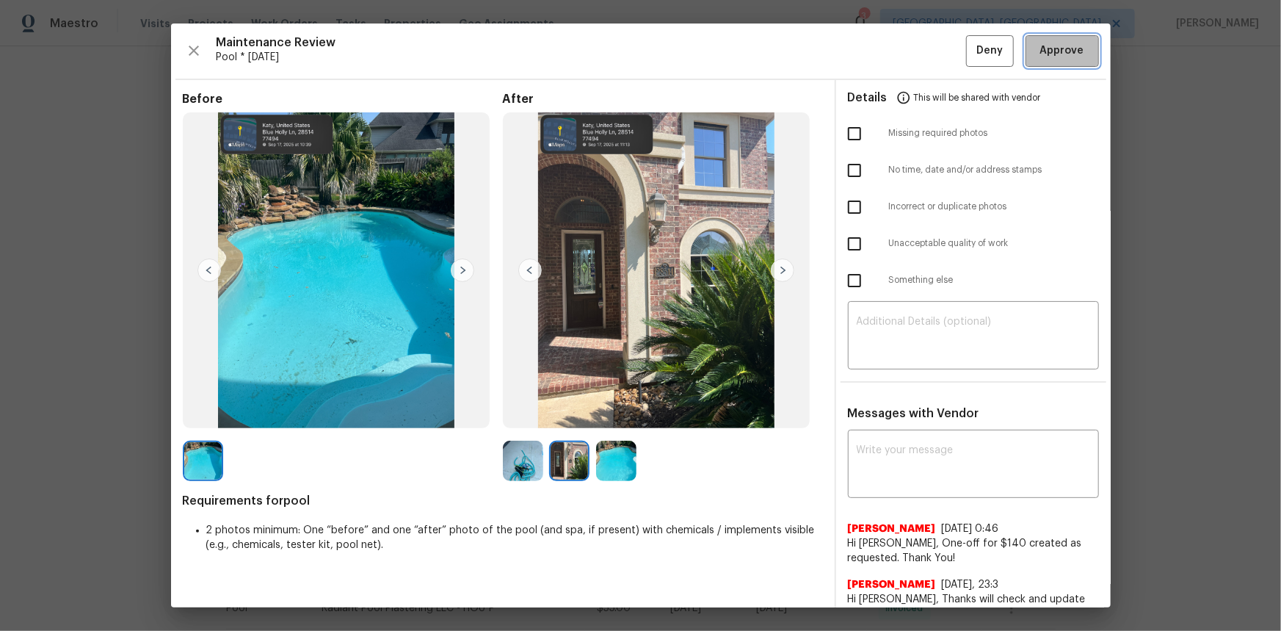
click at [911, 47] on span "Approve" at bounding box center [1063, 51] width 50 height 18
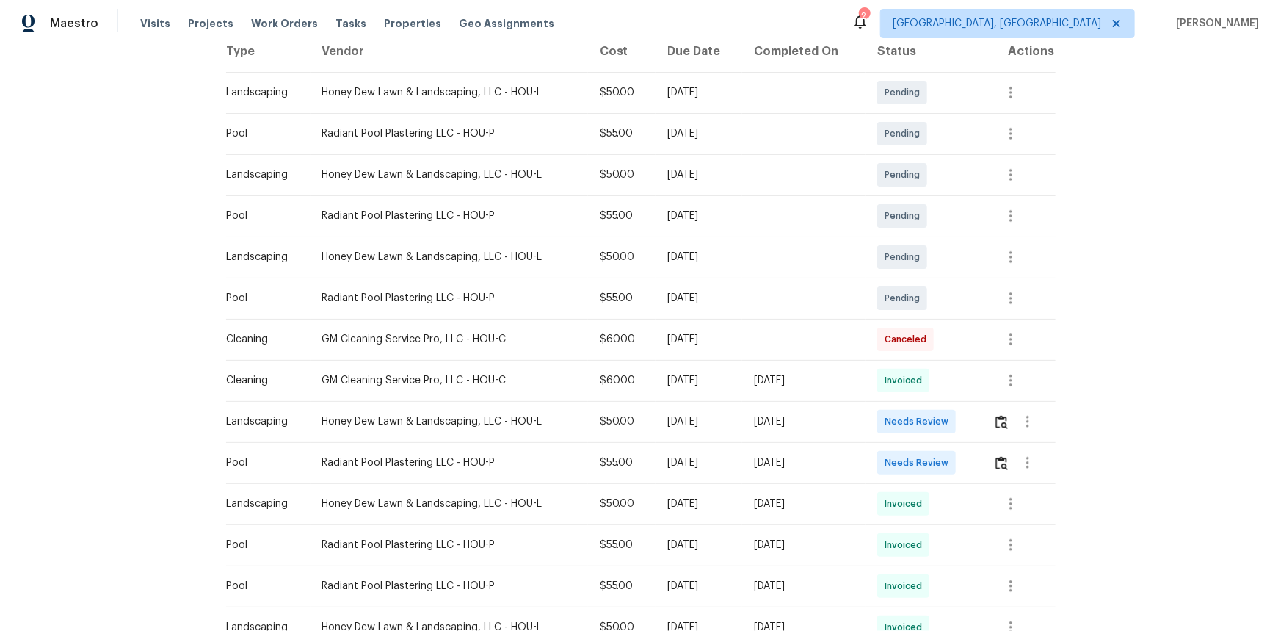
scroll to position [175, 0]
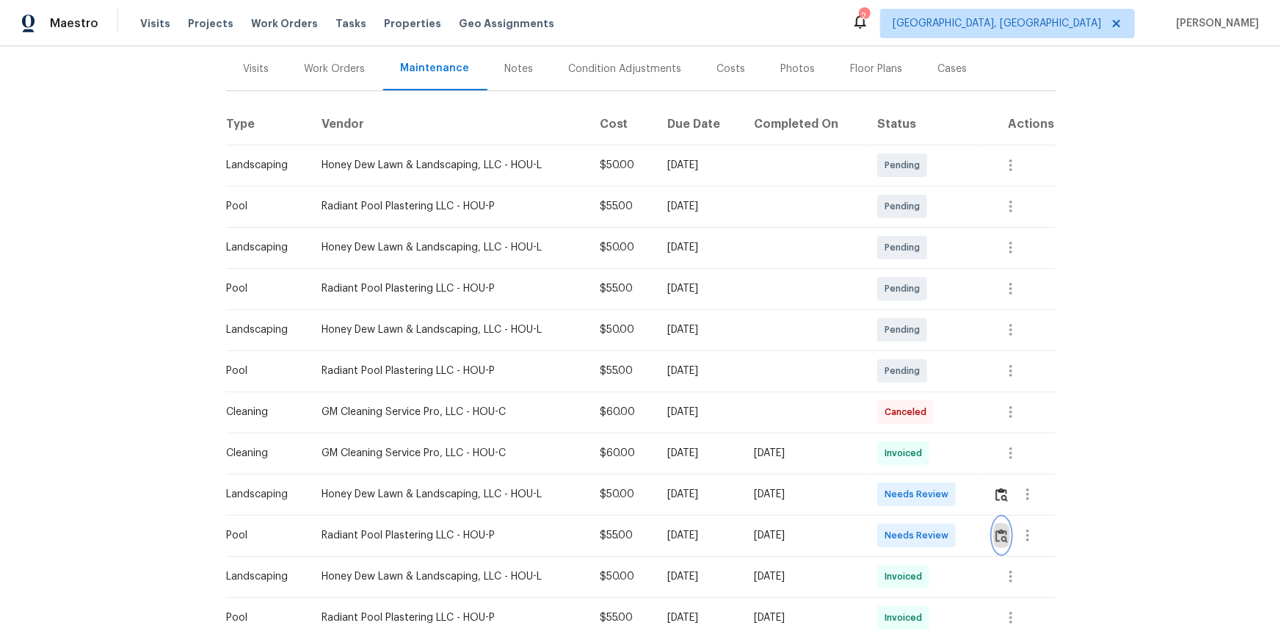
click at [911, 421] on button "button" at bounding box center [1002, 535] width 17 height 35
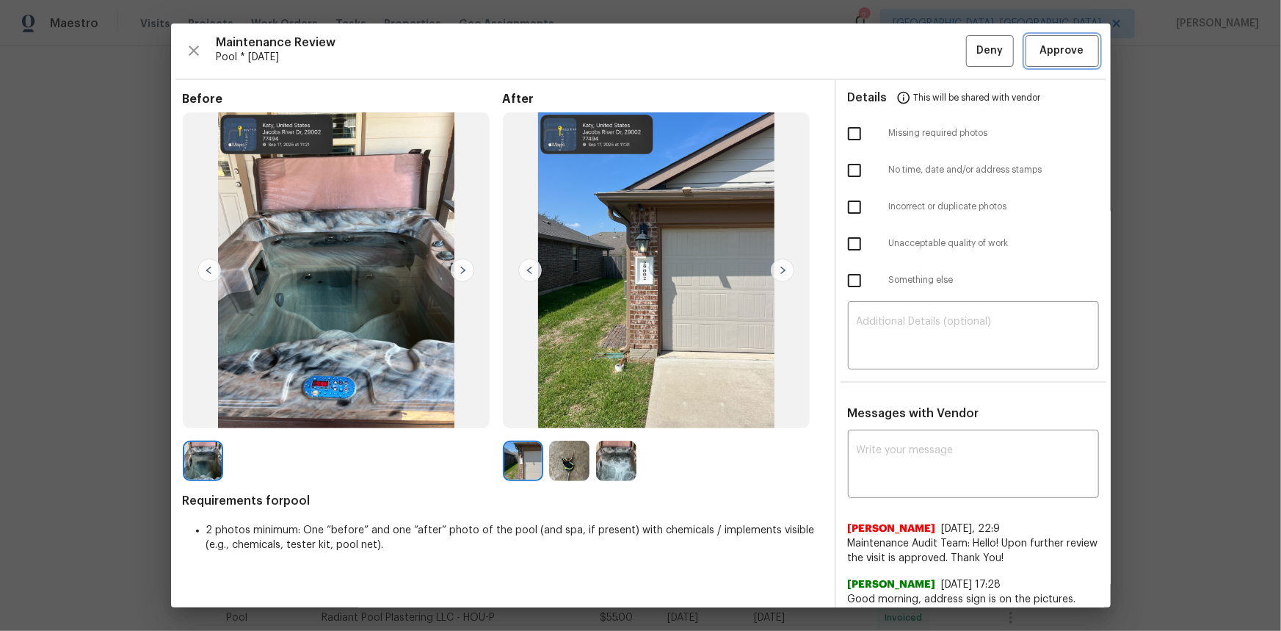
click at [911, 61] on button "Approve" at bounding box center [1062, 51] width 73 height 32
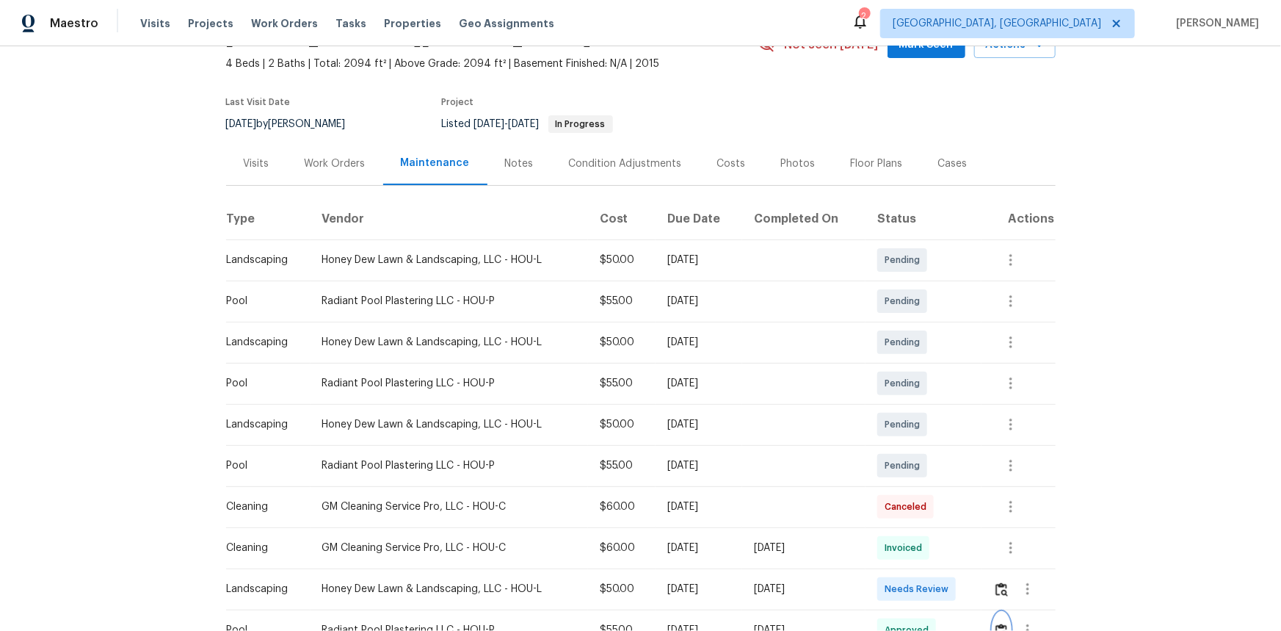
scroll to position [333, 0]
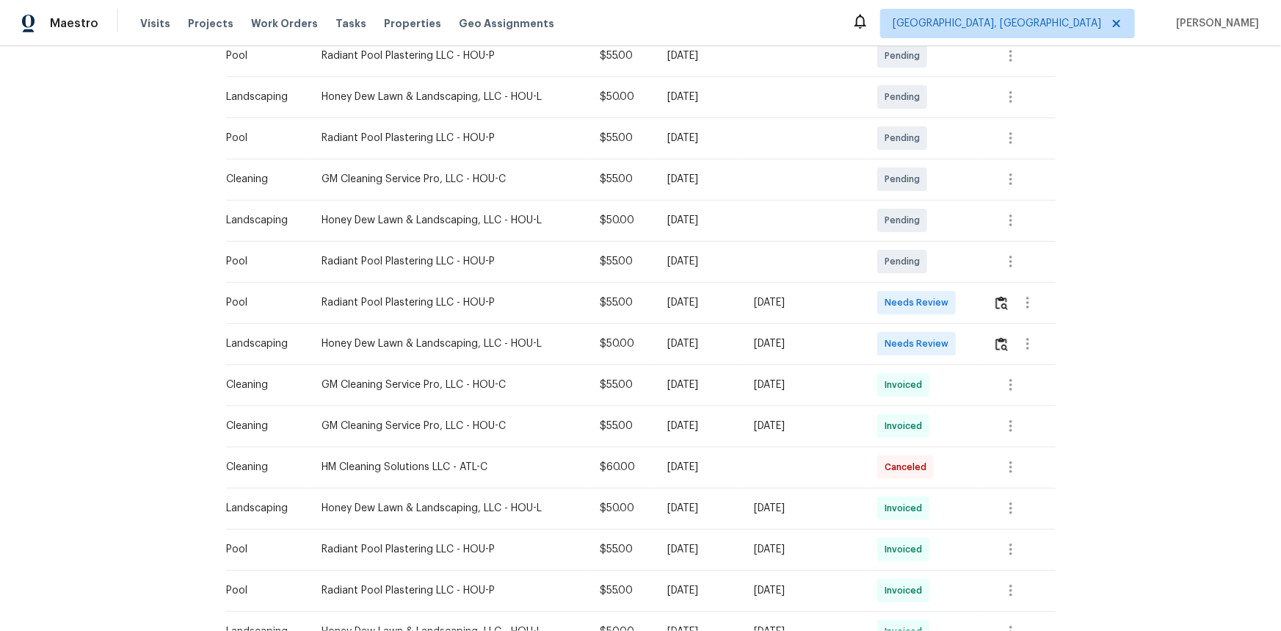
scroll to position [467, 0]
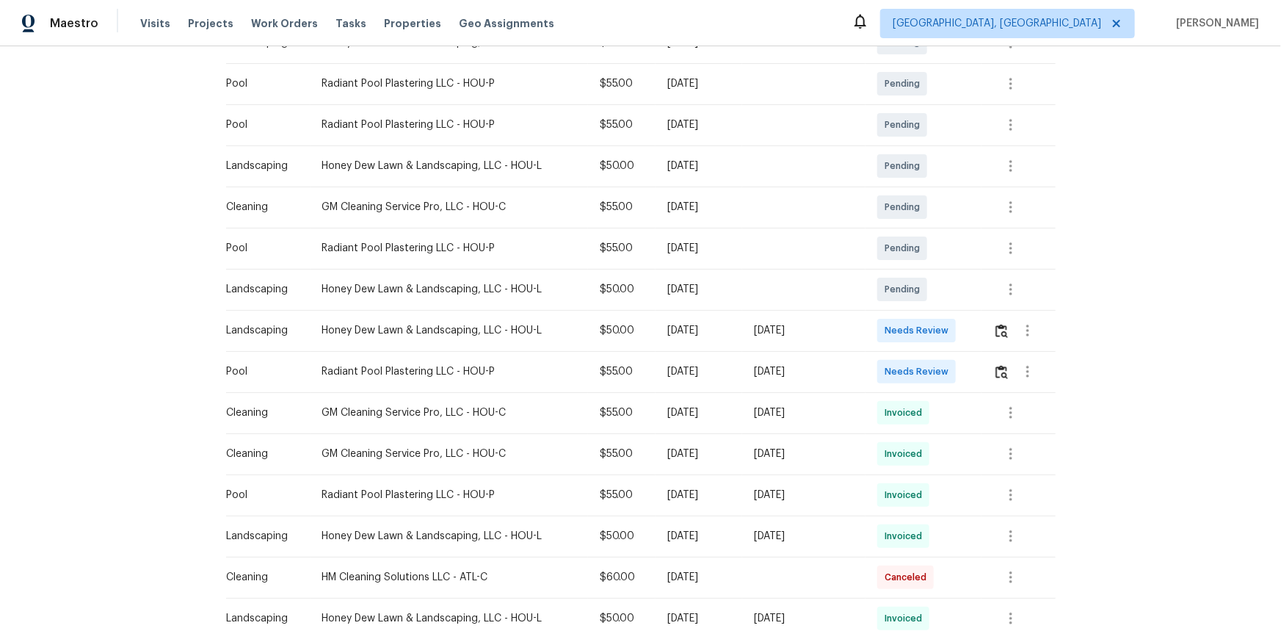
scroll to position [308, 0]
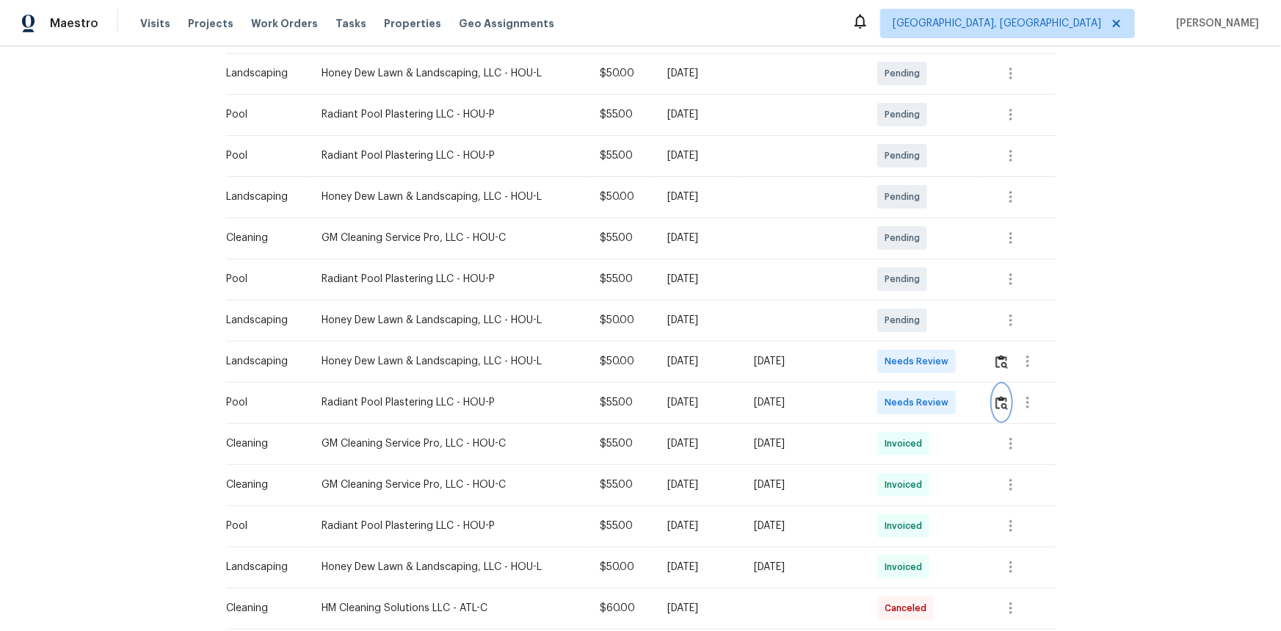
click at [911, 408] on img "button" at bounding box center [1002, 403] width 12 height 14
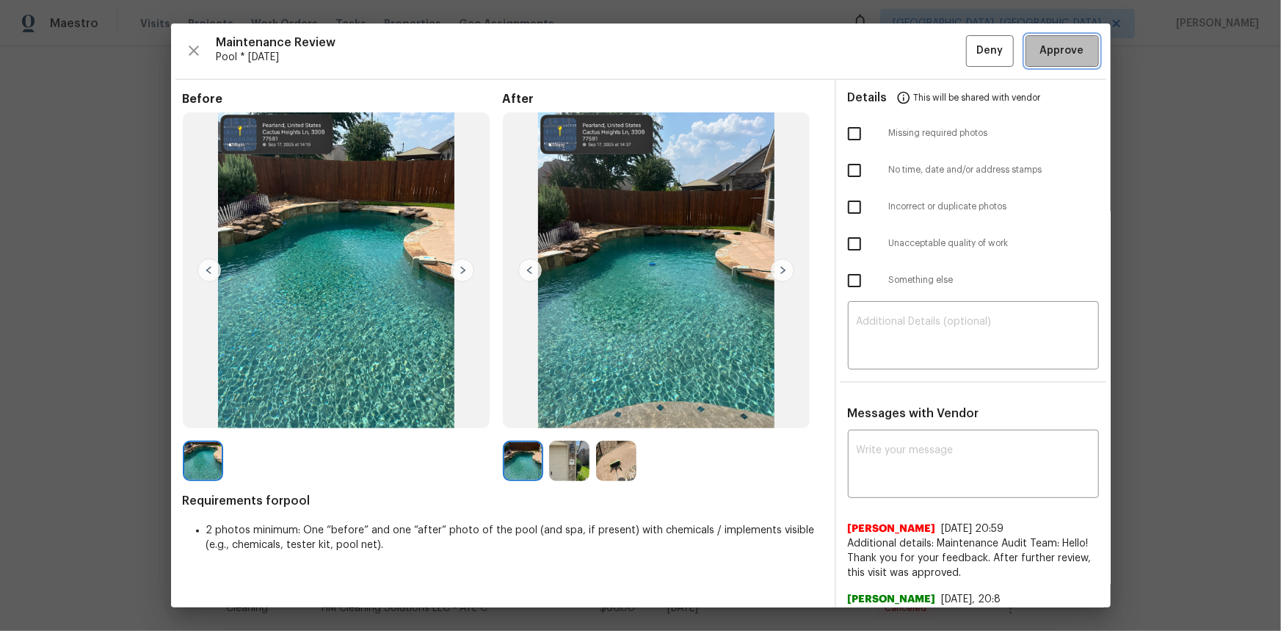
click at [911, 43] on span "Approve" at bounding box center [1062, 51] width 44 height 18
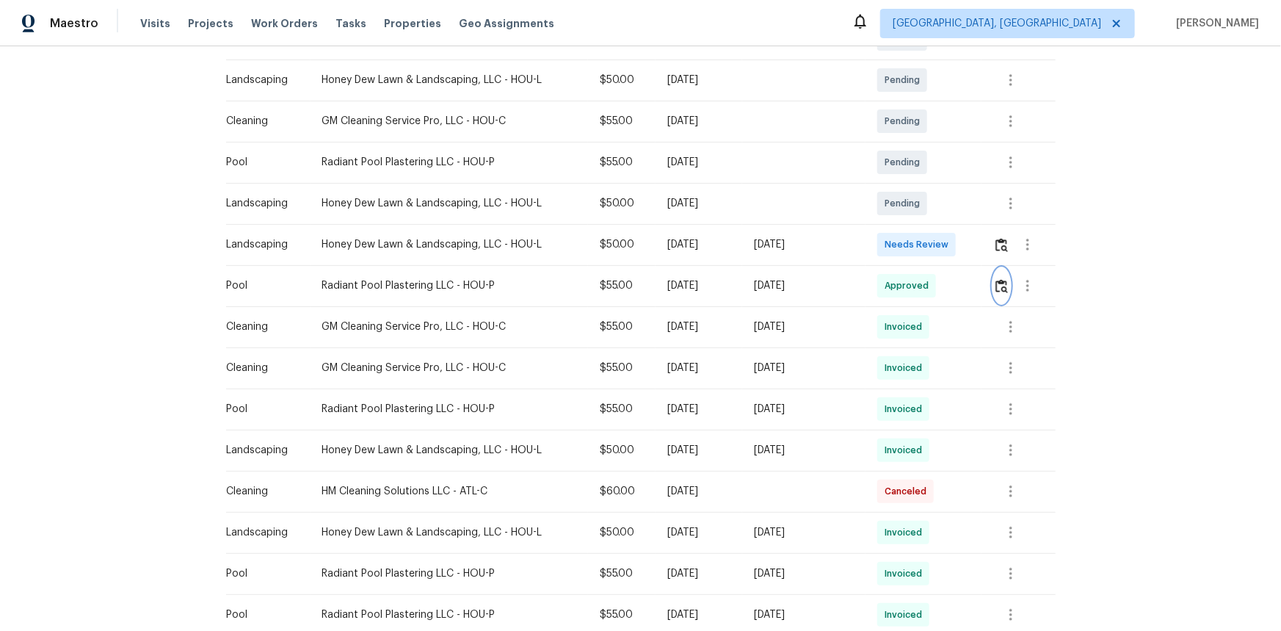
scroll to position [534, 0]
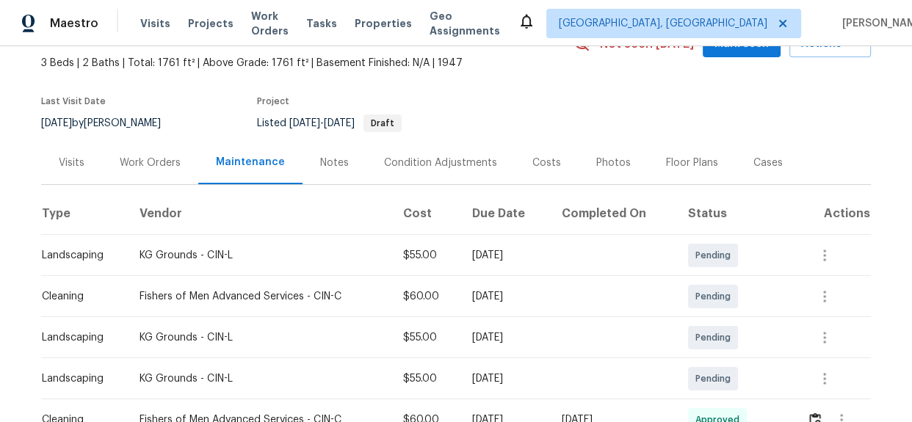
scroll to position [200, 0]
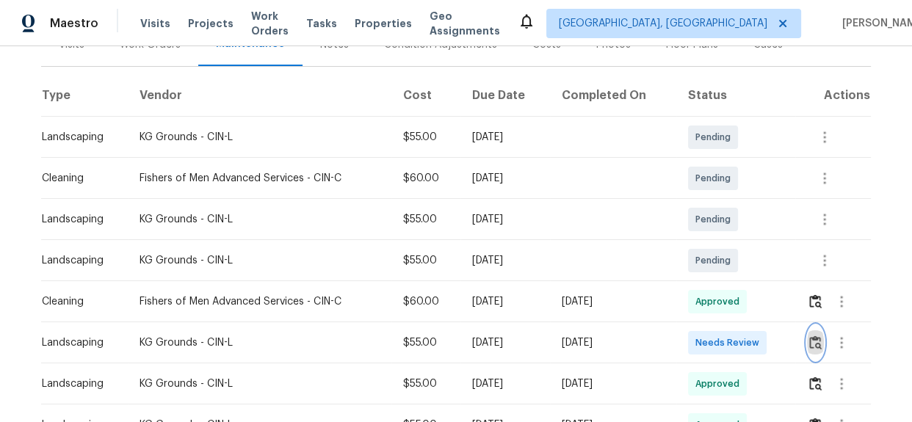
click at [811, 351] on button "button" at bounding box center [815, 342] width 17 height 35
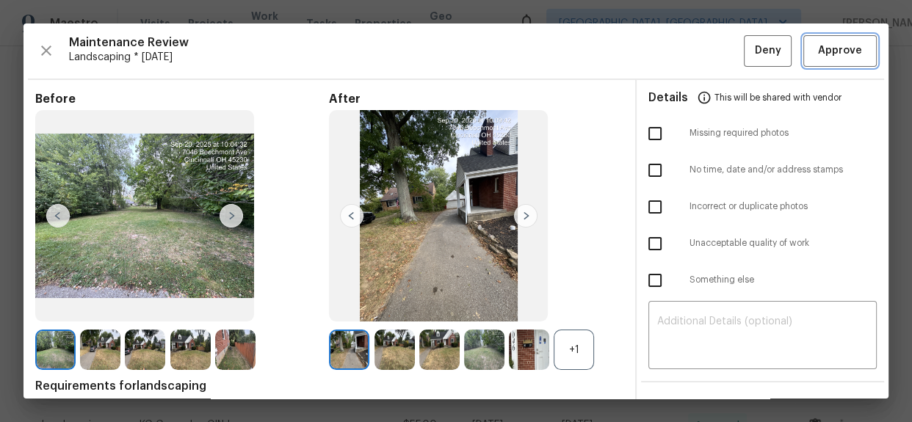
click at [818, 54] on span "Approve" at bounding box center [840, 51] width 44 height 18
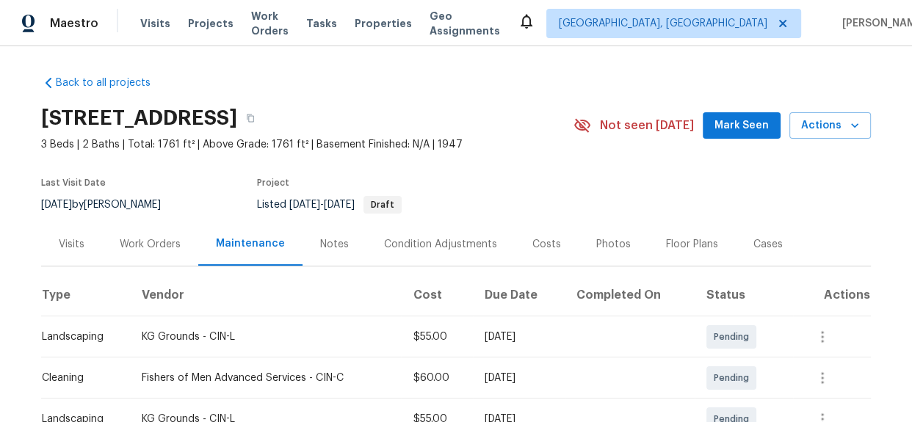
scroll to position [333, 0]
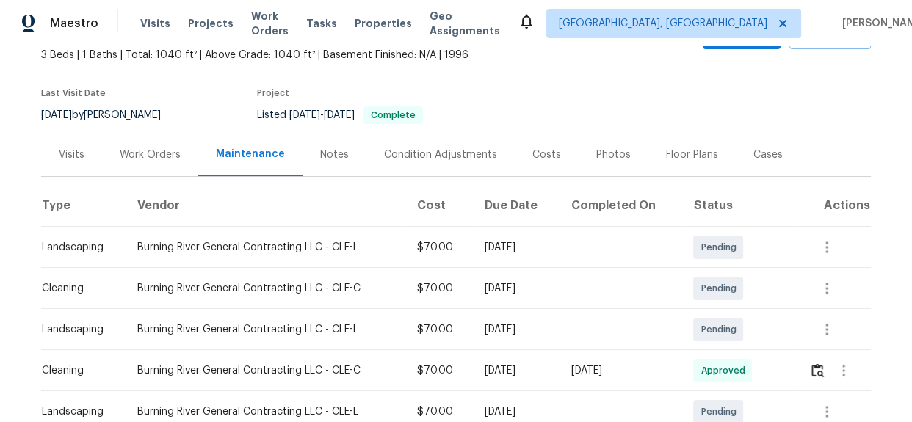
scroll to position [267, 0]
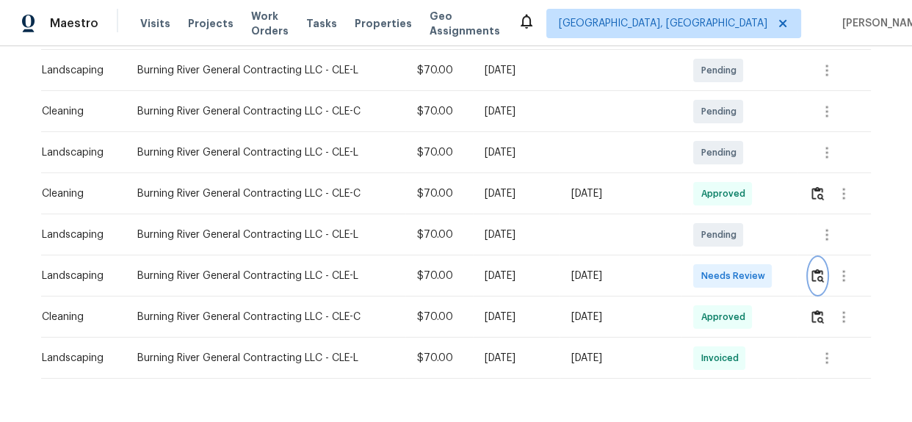
click at [811, 270] on img "button" at bounding box center [817, 276] width 12 height 14
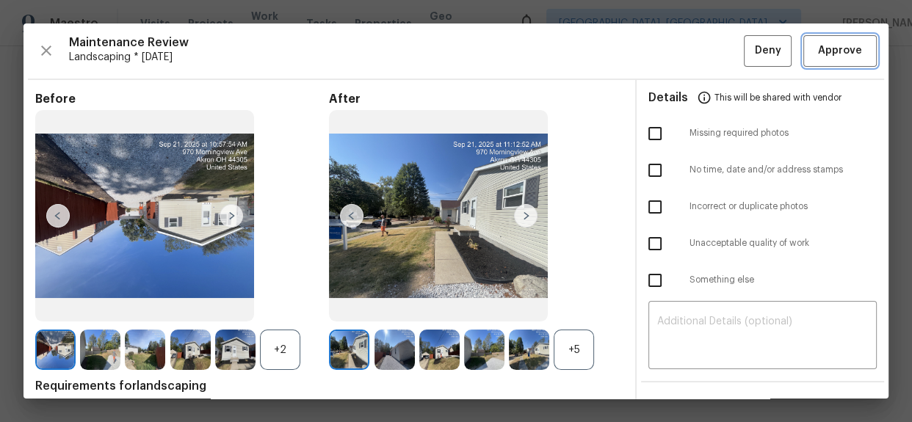
click at [830, 61] on button "Approve" at bounding box center [839, 51] width 73 height 32
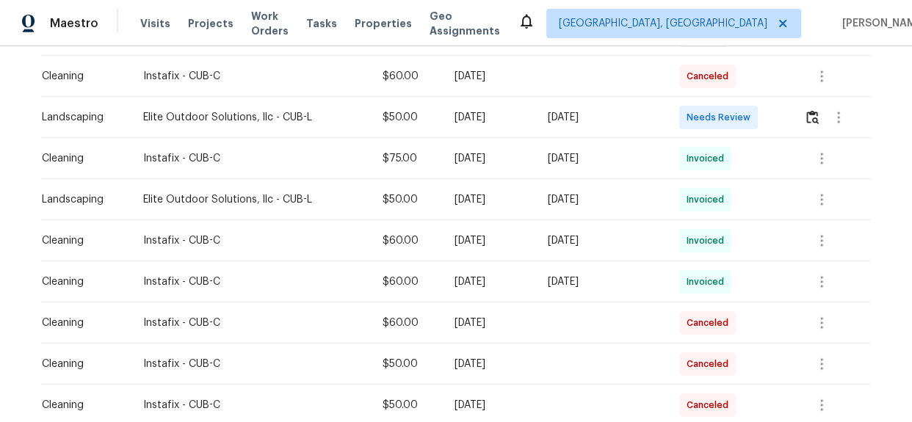
scroll to position [467, 0]
click at [812, 116] on img "button" at bounding box center [812, 116] width 12 height 14
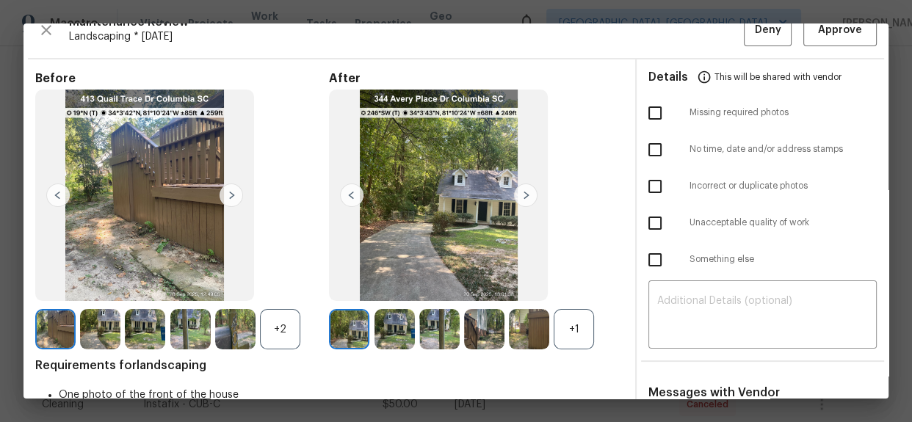
scroll to position [0, 0]
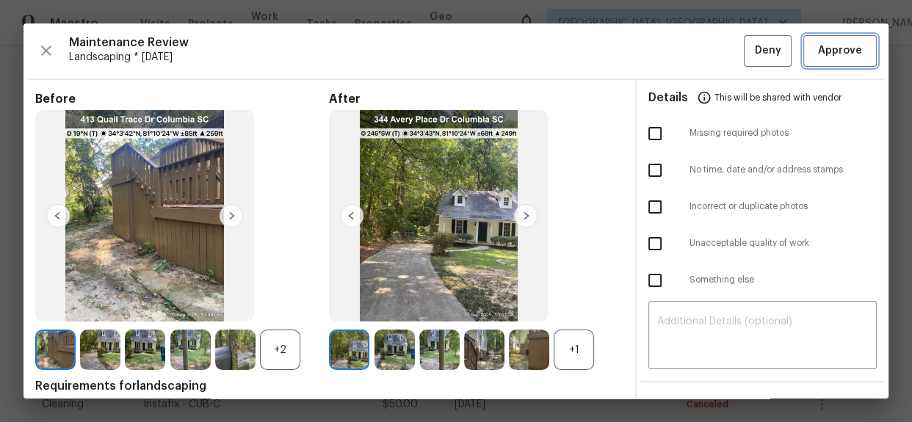
click at [842, 59] on span "Approve" at bounding box center [840, 51] width 44 height 18
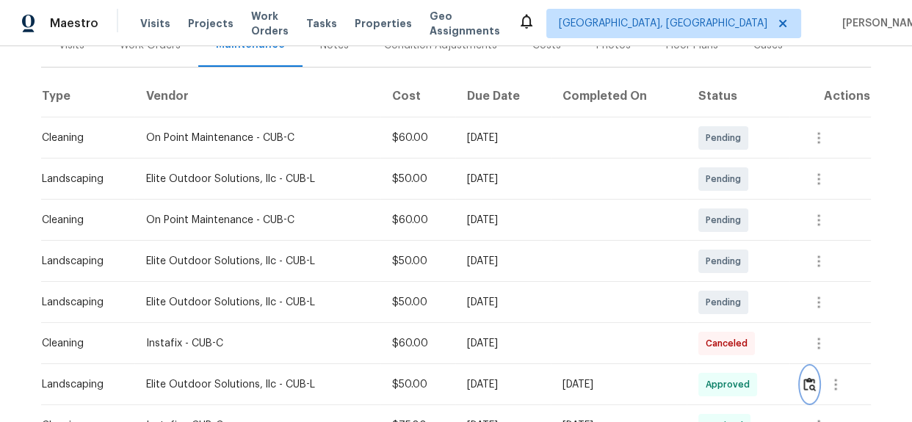
scroll to position [200, 0]
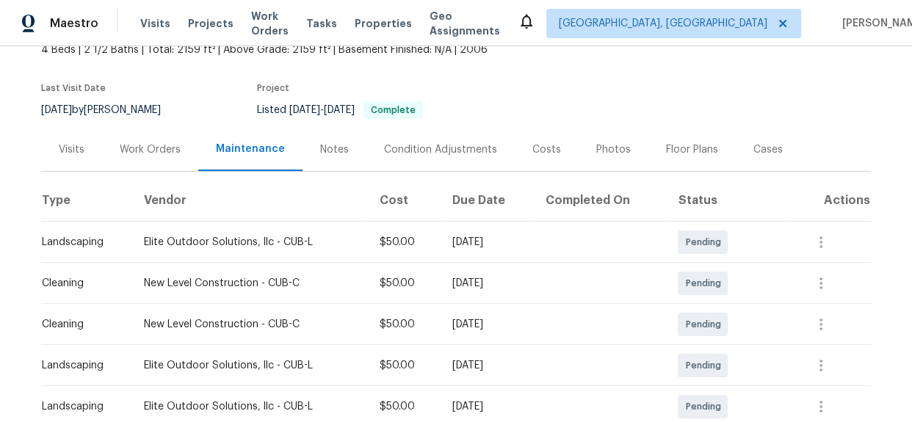
scroll to position [228, 0]
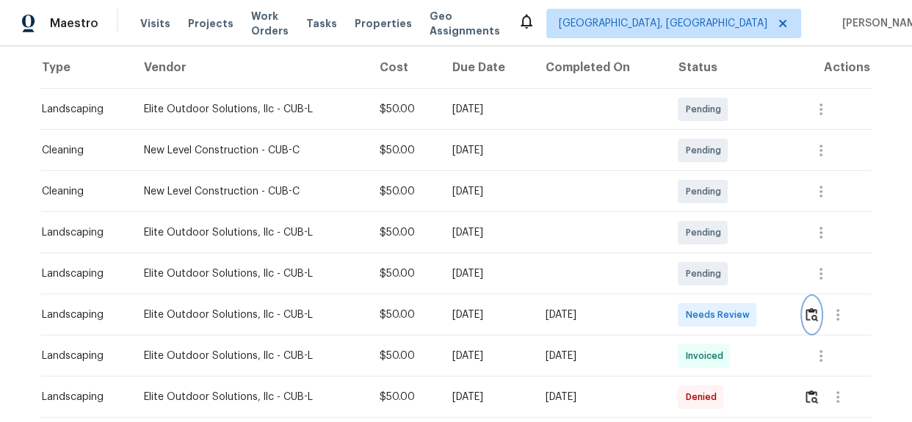
click at [811, 322] on button "button" at bounding box center [811, 314] width 17 height 35
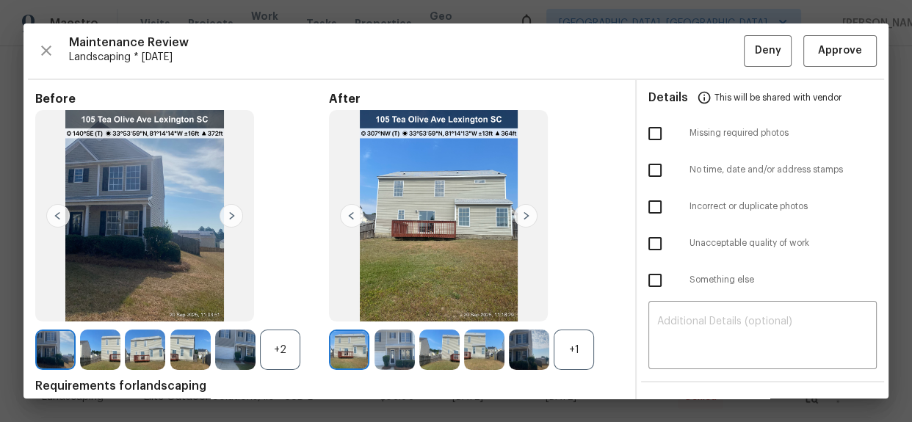
click at [830, 68] on div "Maintenance Review Landscaping * [DATE] Deny Approve Before +2 After +1 Require…" at bounding box center [455, 210] width 865 height 375
click at [830, 59] on span "Approve" at bounding box center [840, 51] width 44 height 18
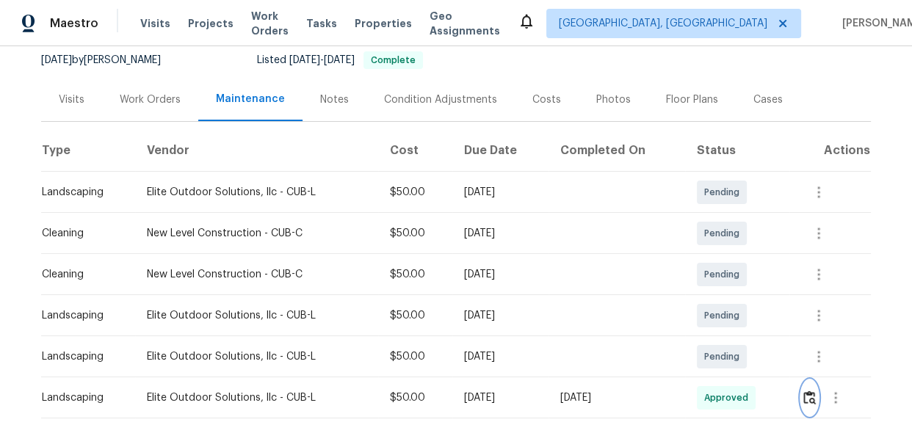
scroll to position [0, 0]
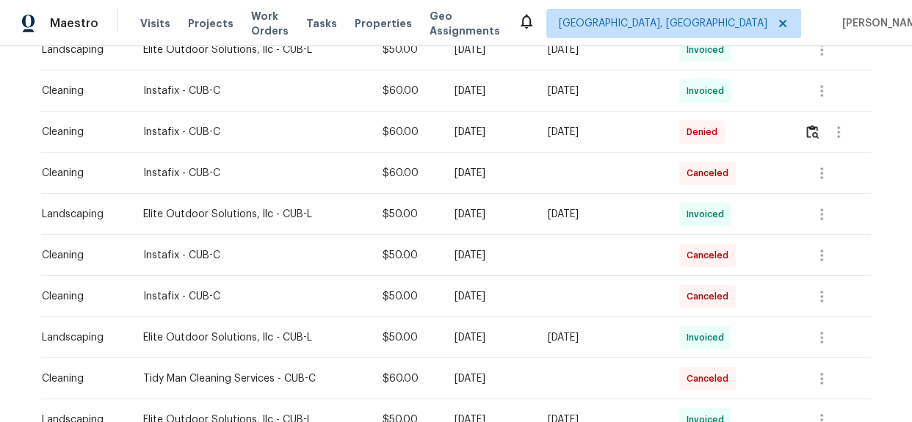
scroll to position [333, 0]
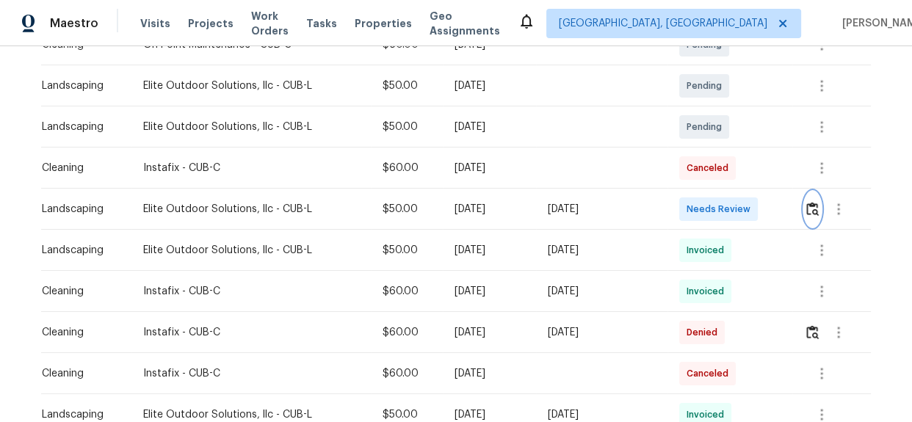
click at [814, 213] on img "button" at bounding box center [812, 209] width 12 height 14
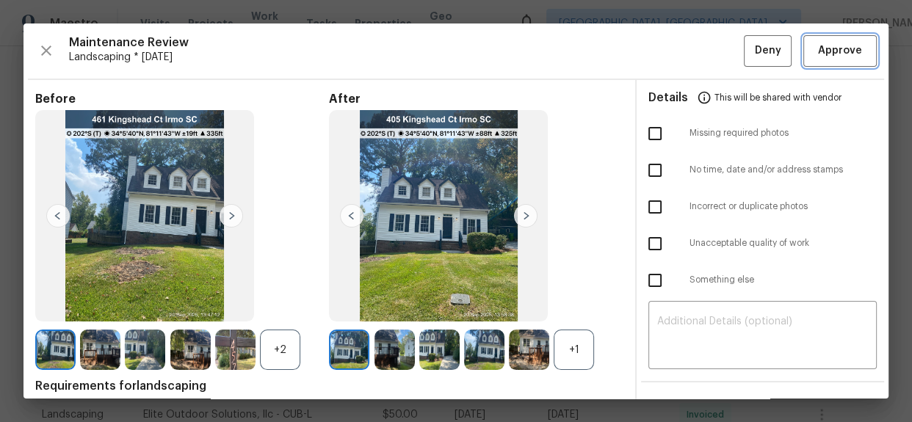
click at [830, 63] on button "Approve" at bounding box center [839, 51] width 73 height 32
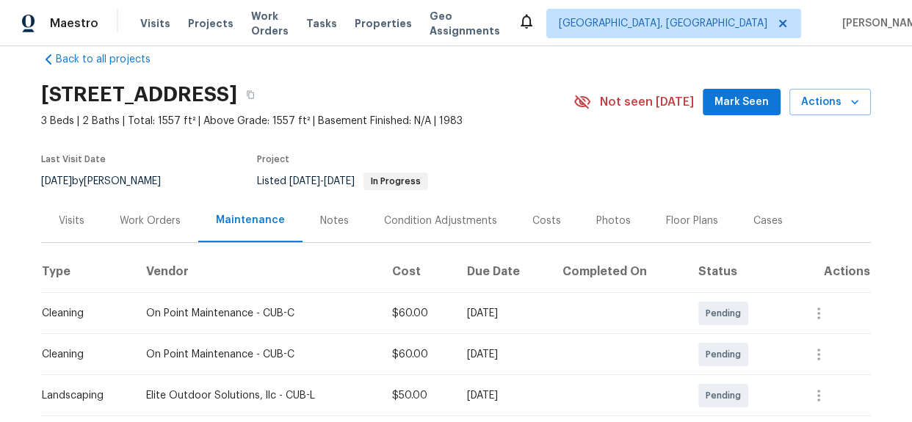
scroll to position [0, 0]
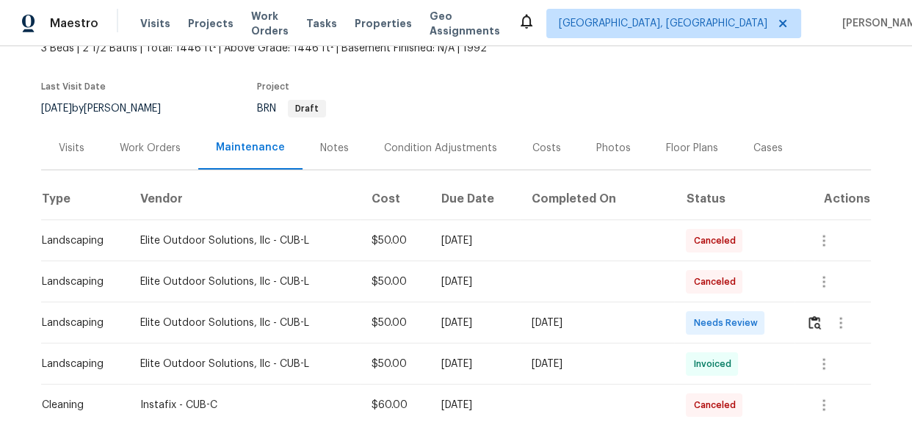
scroll to position [333, 0]
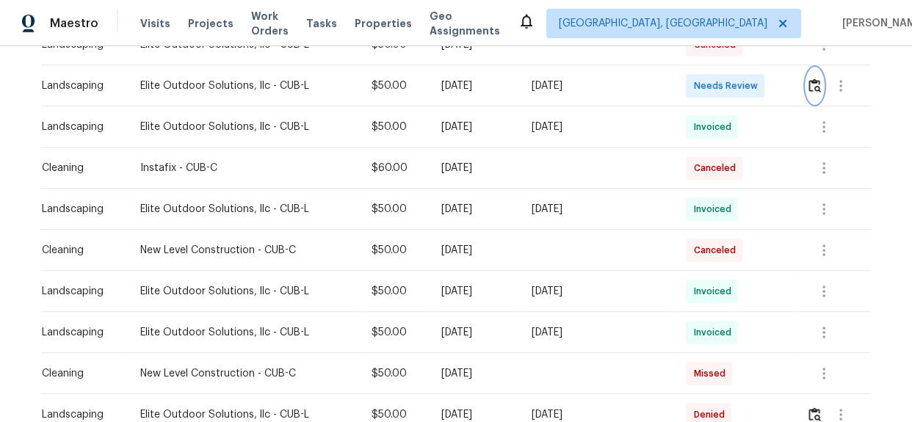
click at [810, 90] on img "button" at bounding box center [814, 86] width 12 height 14
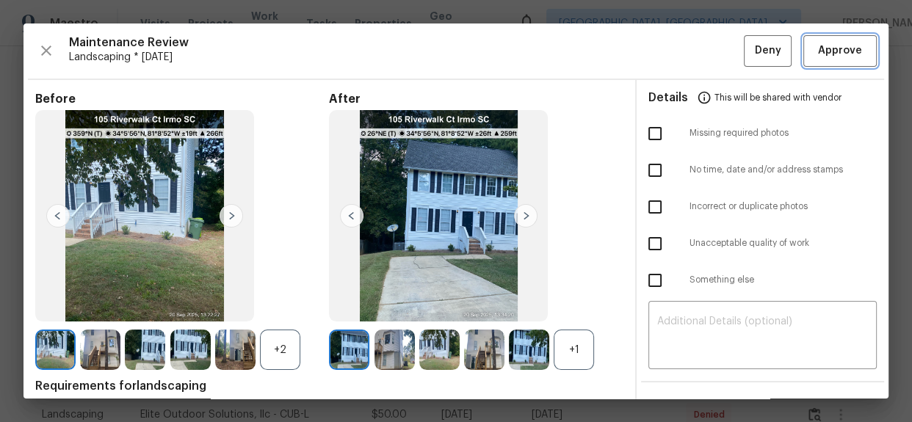
click at [824, 48] on span "Approve" at bounding box center [840, 51] width 44 height 18
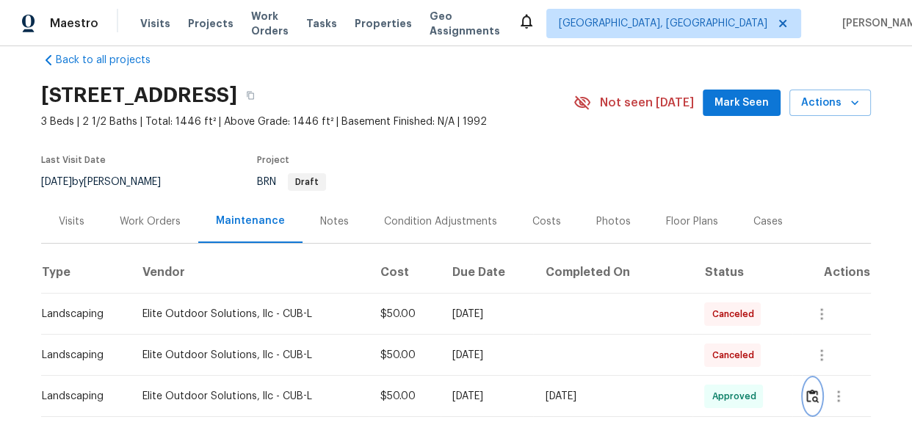
scroll to position [0, 0]
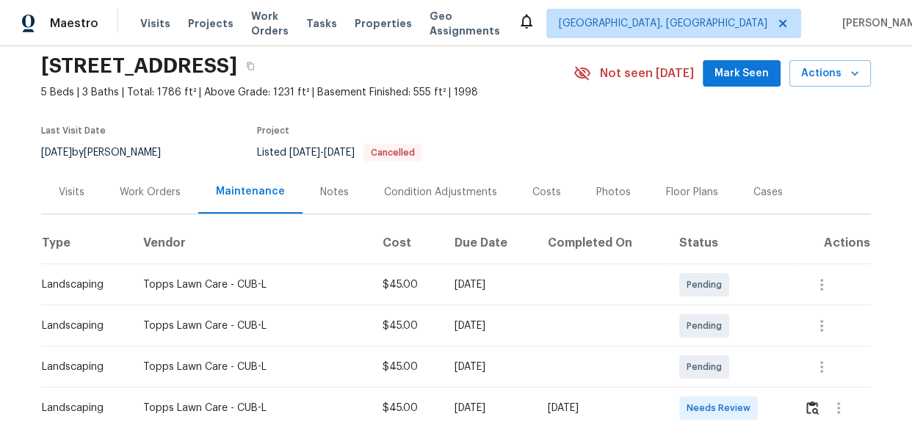
scroll to position [267, 0]
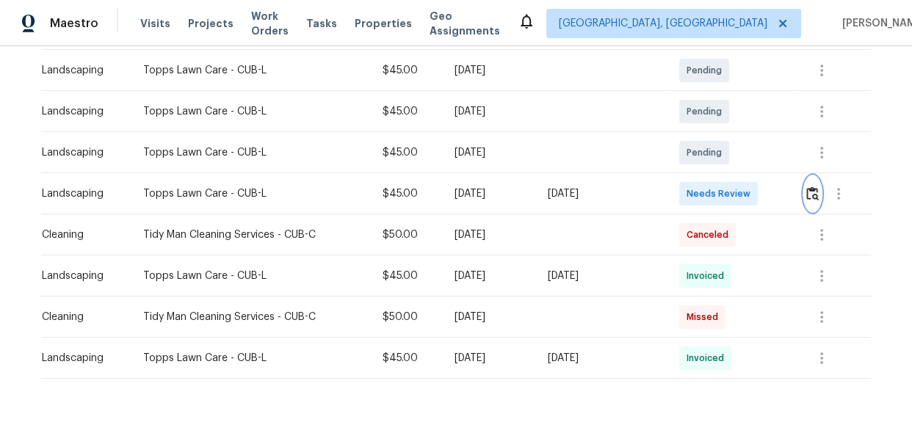
click at [806, 199] on img "button" at bounding box center [812, 194] width 12 height 14
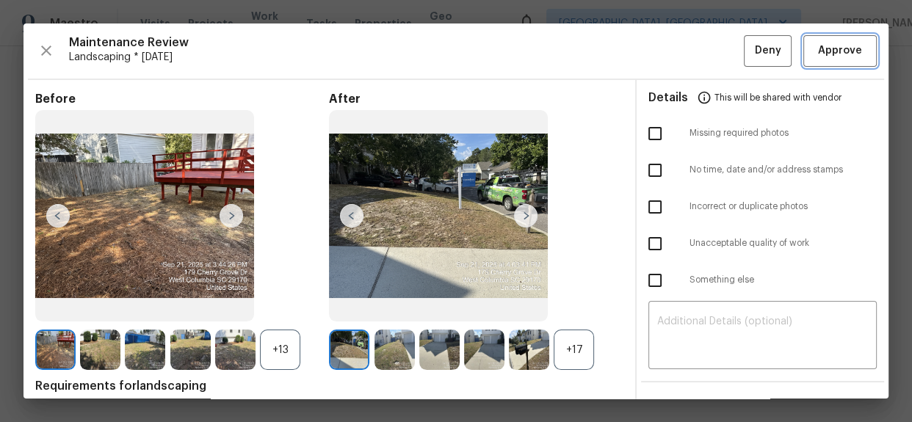
click at [833, 51] on span "Approve" at bounding box center [840, 51] width 44 height 18
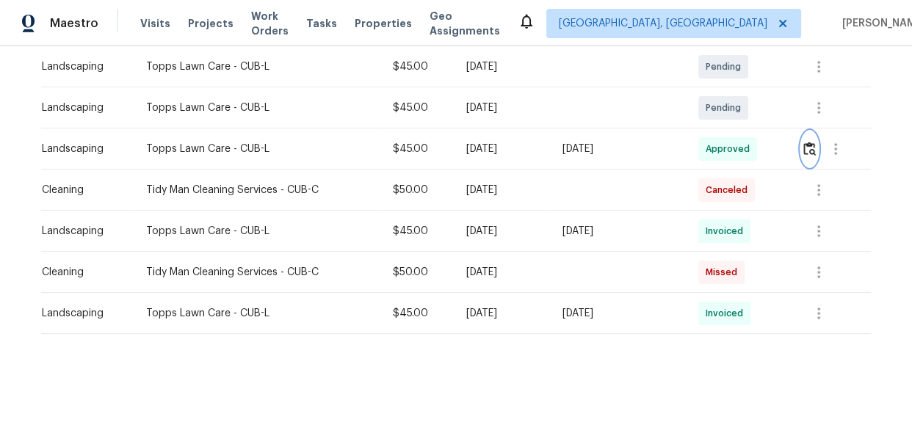
scroll to position [320, 0]
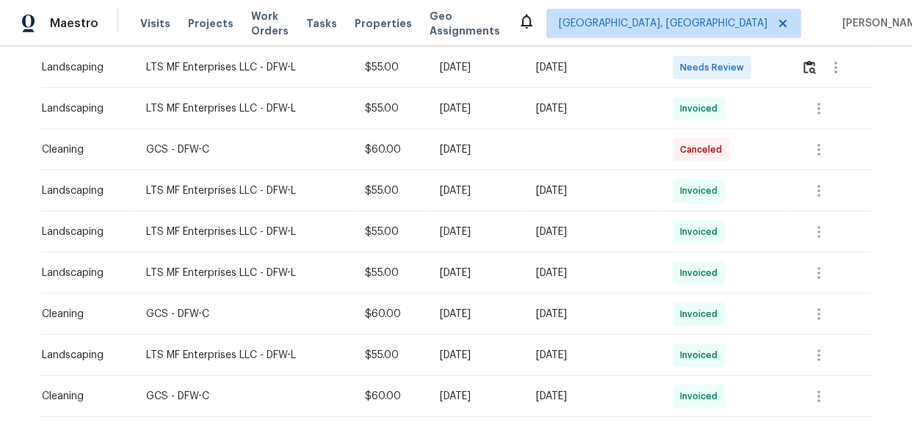
scroll to position [333, 0]
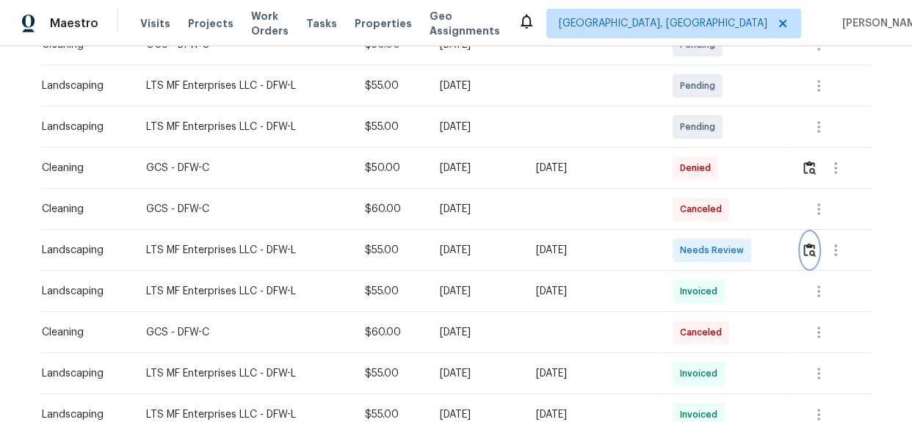
click at [811, 250] on img "button" at bounding box center [809, 250] width 12 height 14
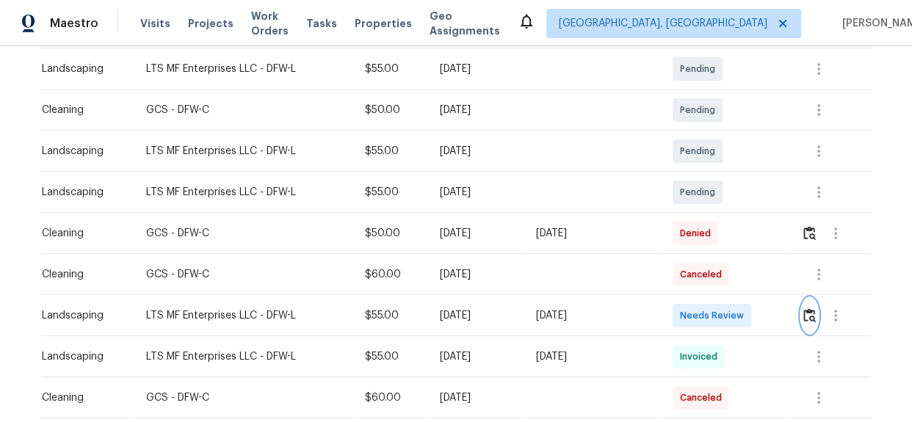
scroll to position [267, 0]
click at [811, 322] on img "button" at bounding box center [809, 317] width 12 height 14
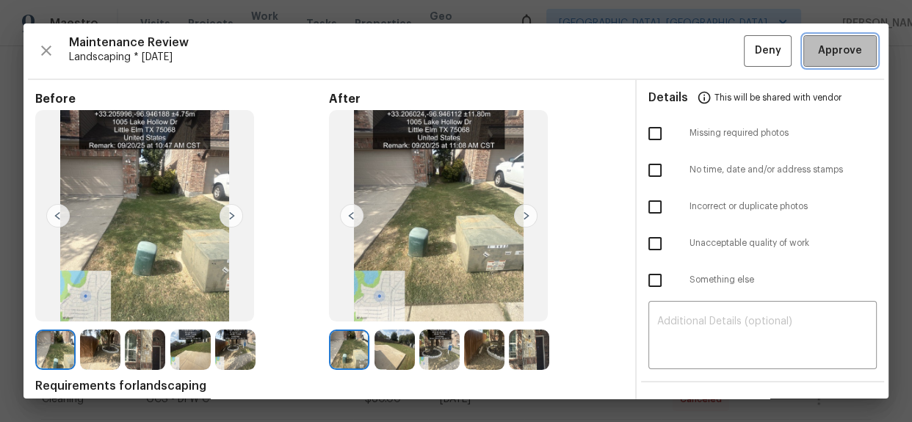
drag, startPoint x: 845, startPoint y: 46, endPoint x: 844, endPoint y: 59, distance: 12.5
click at [844, 46] on span "Approve" at bounding box center [840, 51] width 44 height 18
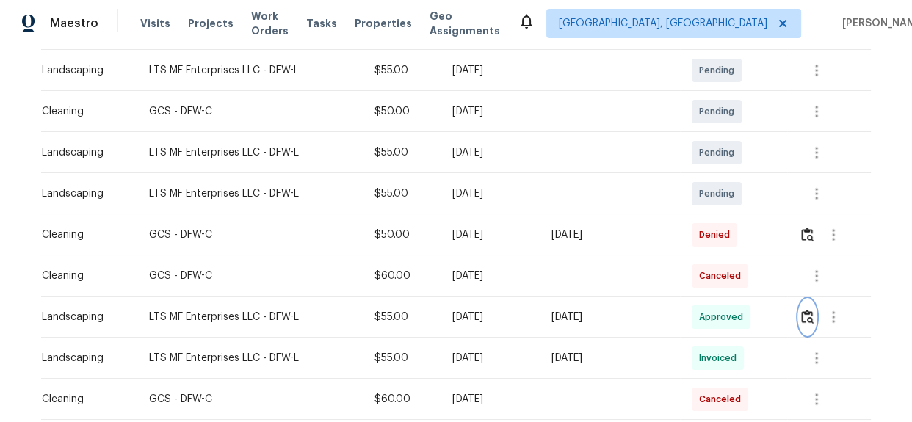
scroll to position [0, 0]
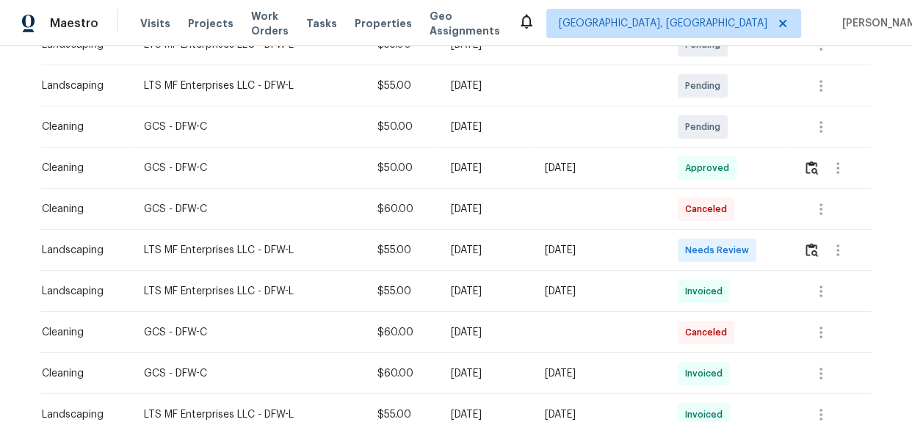
scroll to position [308, 0]
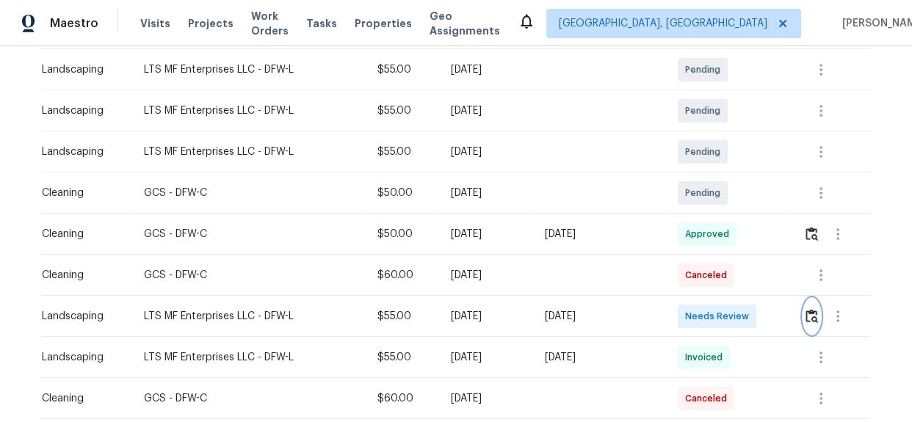
click at [808, 319] on img "button" at bounding box center [812, 316] width 12 height 14
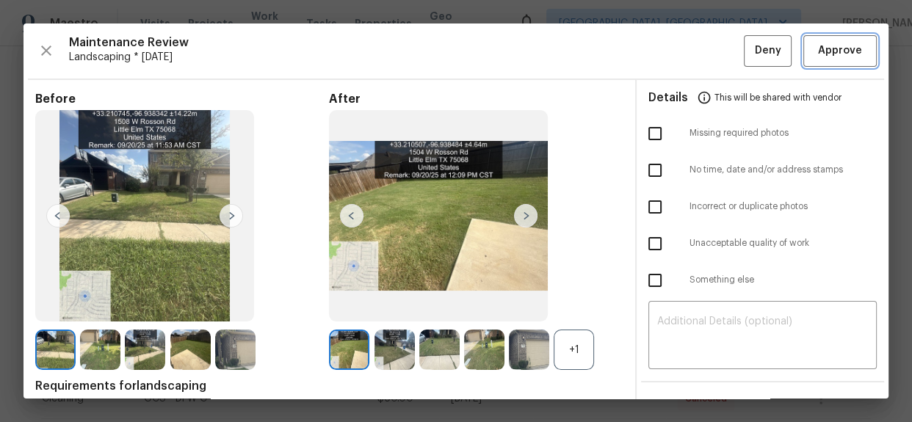
click at [832, 50] on span "Approve" at bounding box center [840, 51] width 44 height 18
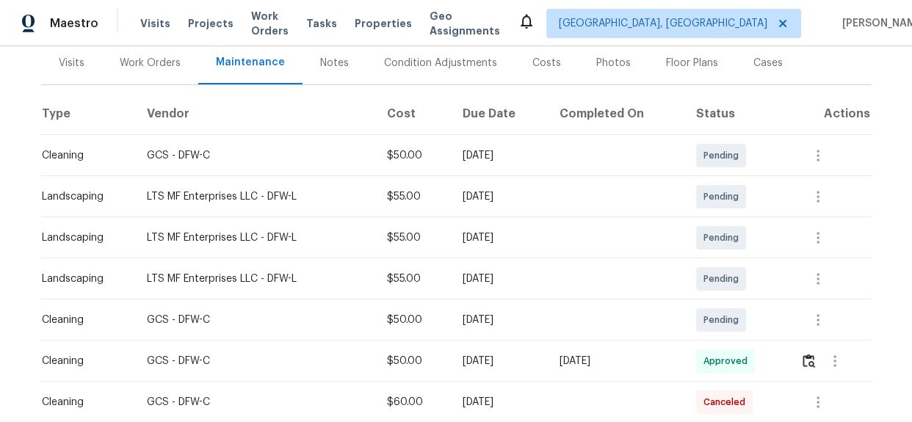
scroll to position [0, 0]
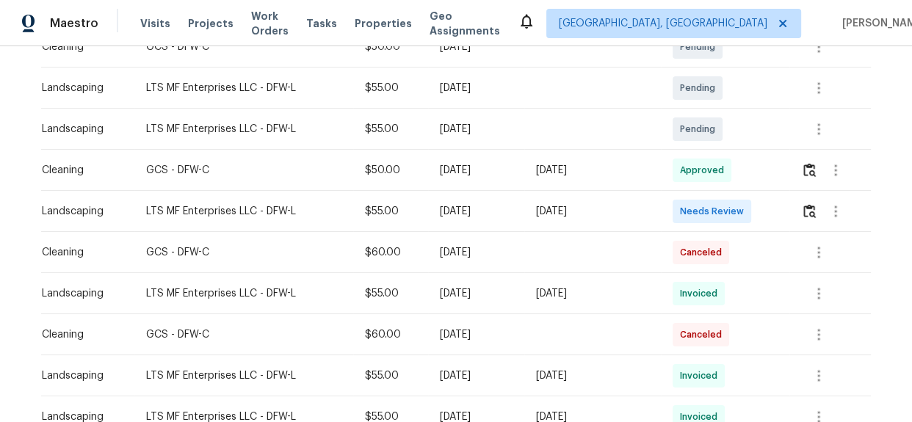
scroll to position [308, 0]
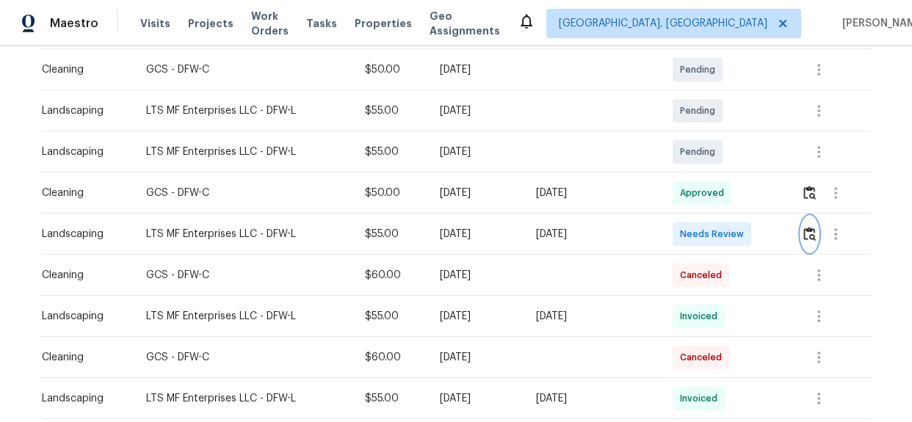
click at [808, 234] on img "button" at bounding box center [809, 234] width 12 height 14
click at [803, 234] on img "button" at bounding box center [809, 234] width 12 height 14
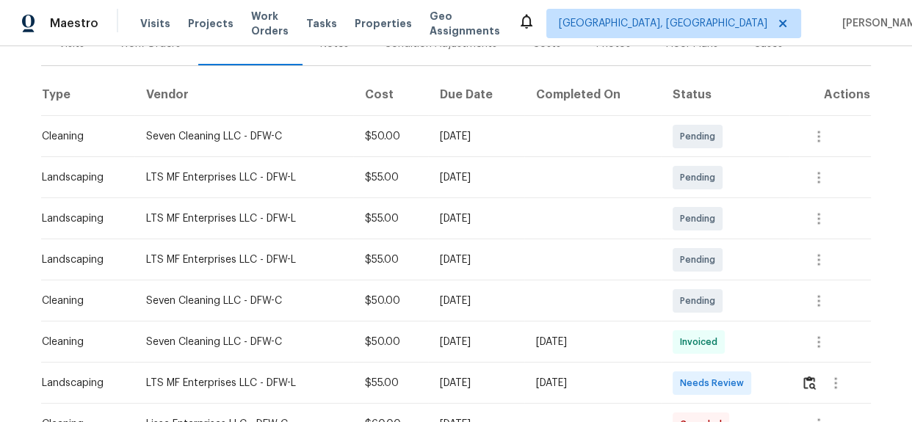
scroll to position [200, 0]
click at [806, 382] on img "button" at bounding box center [809, 384] width 12 height 14
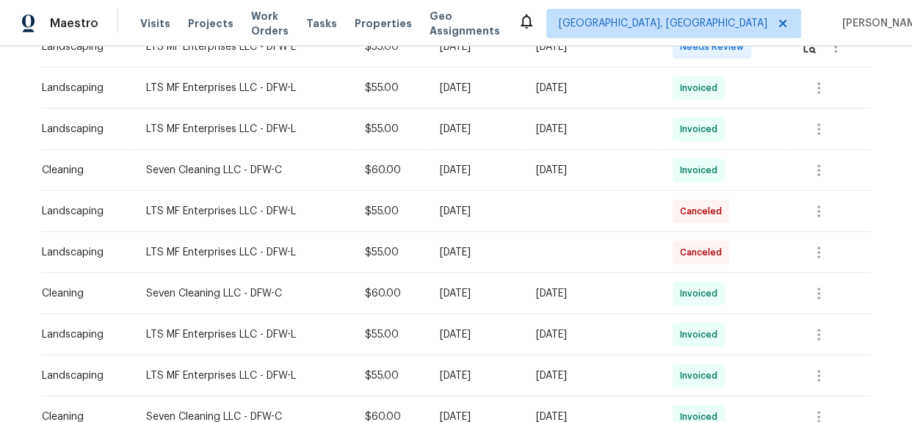
scroll to position [254, 0]
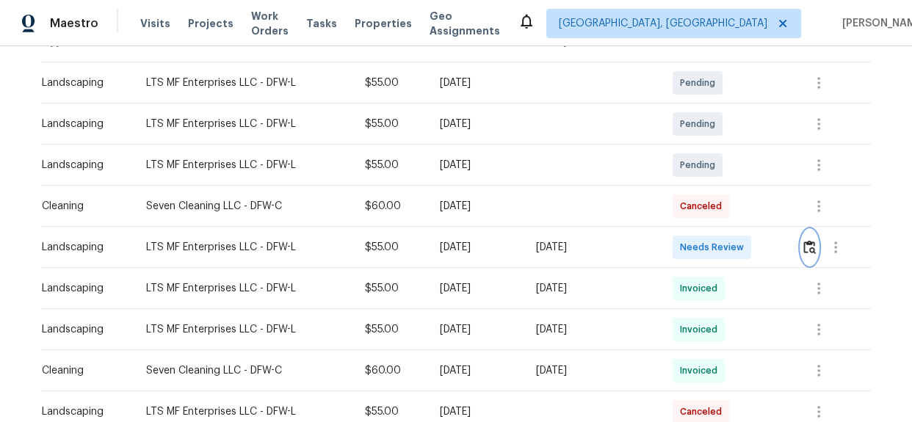
click at [805, 238] on button "button" at bounding box center [809, 247] width 17 height 35
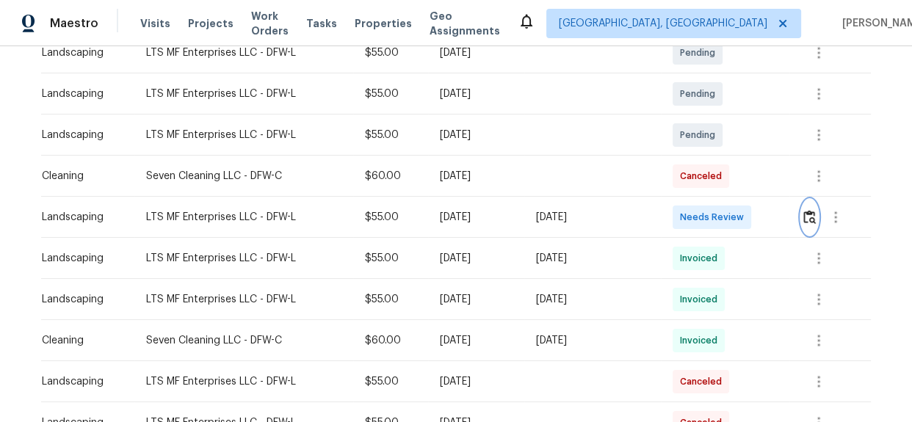
scroll to position [200, 0]
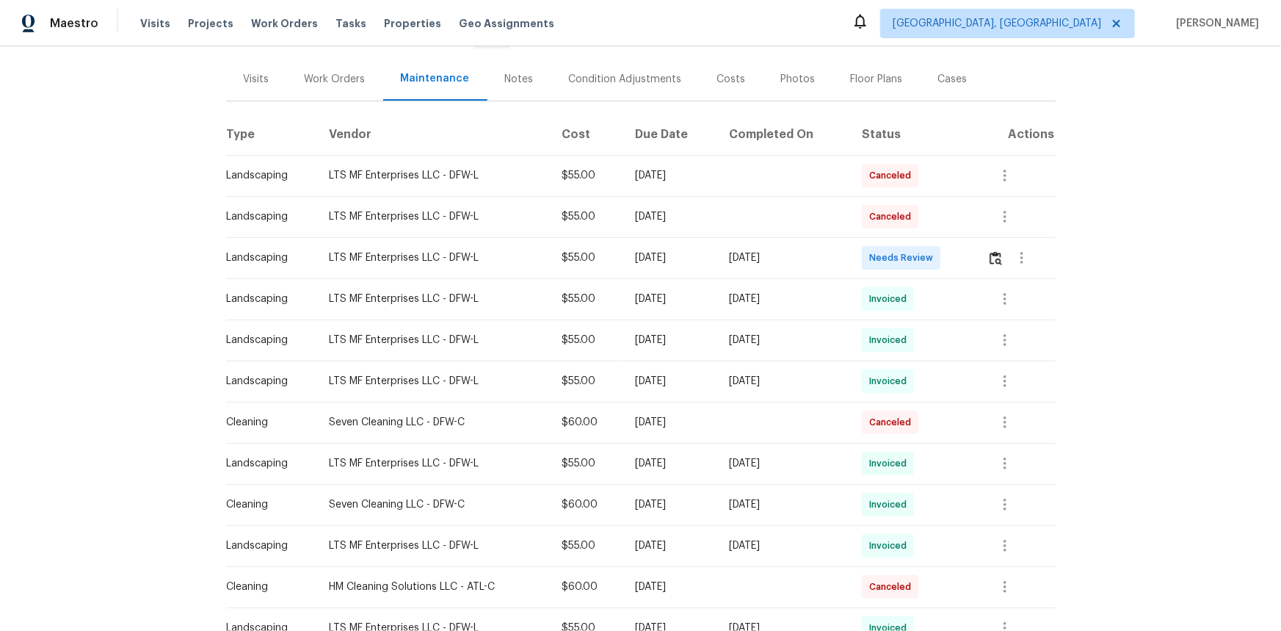
scroll to position [200, 0]
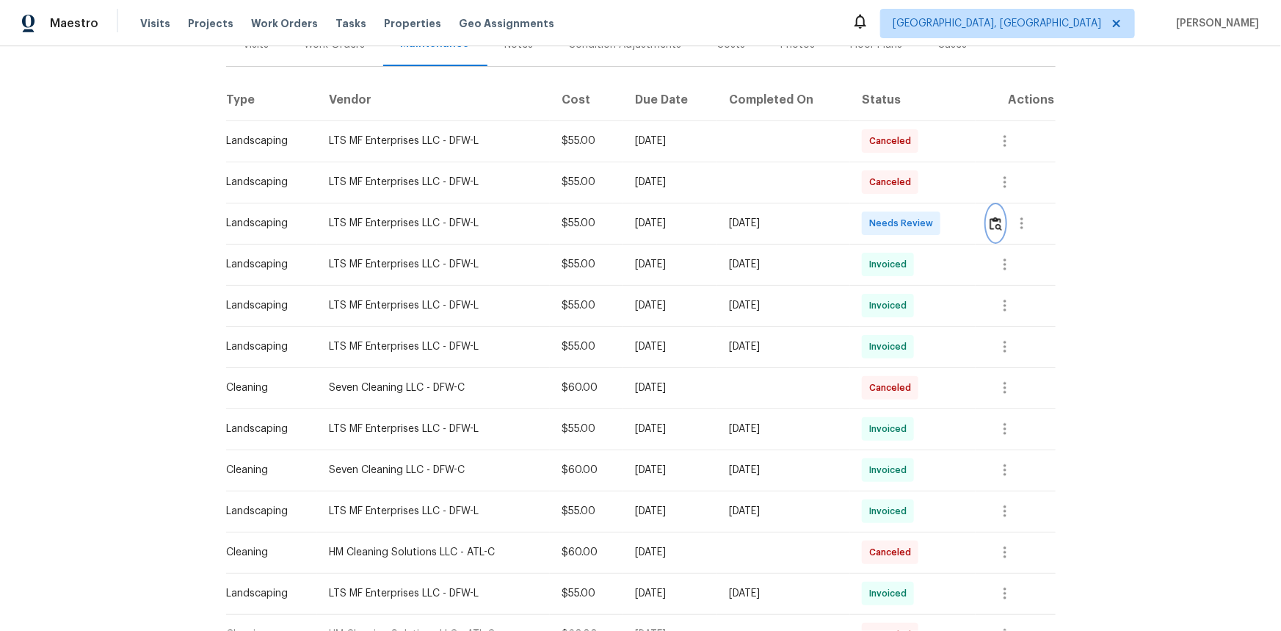
click at [911, 229] on button "button" at bounding box center [996, 223] width 17 height 35
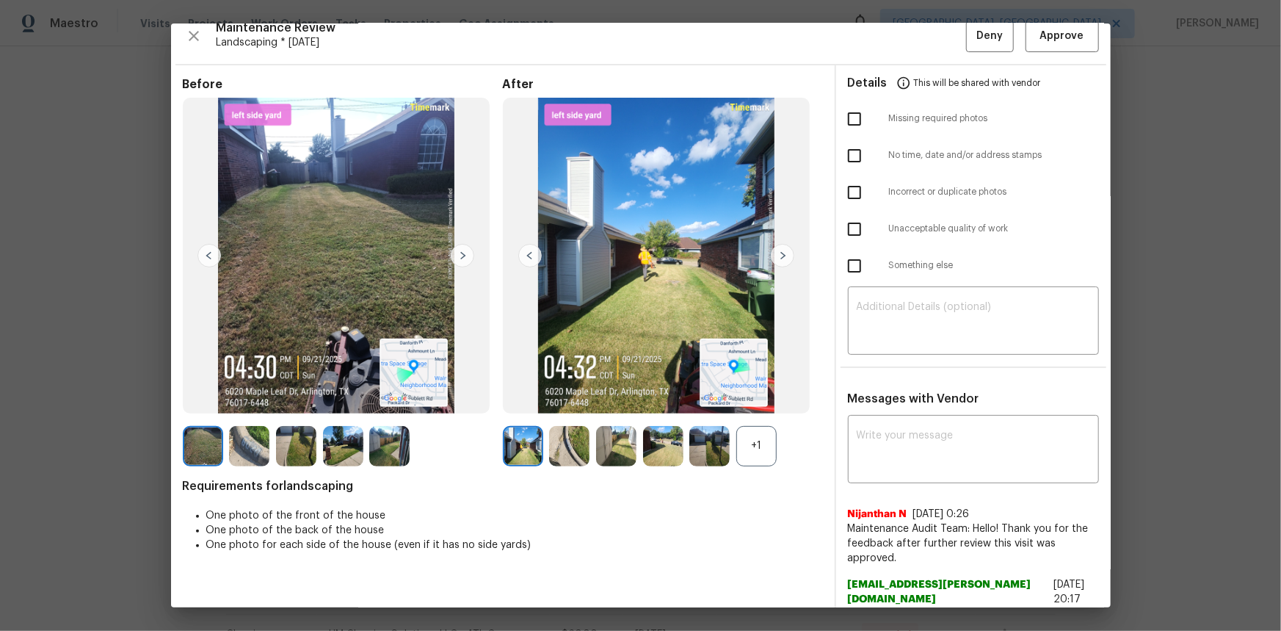
scroll to position [0, 0]
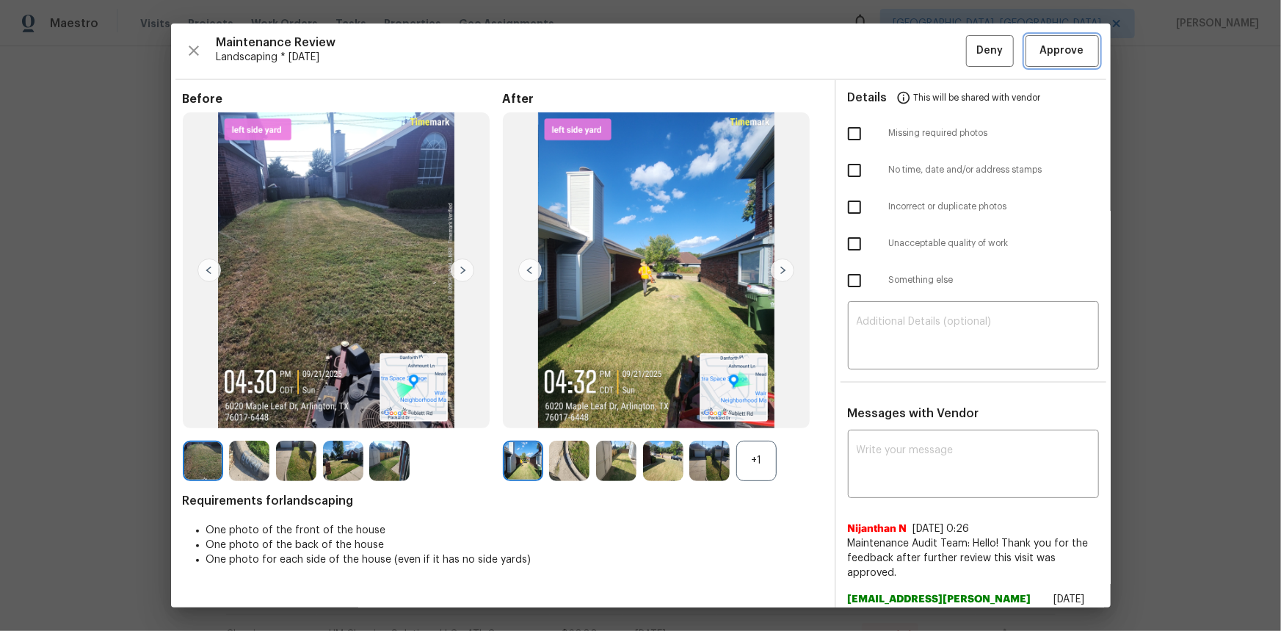
click at [911, 62] on button "Approve" at bounding box center [1062, 51] width 73 height 32
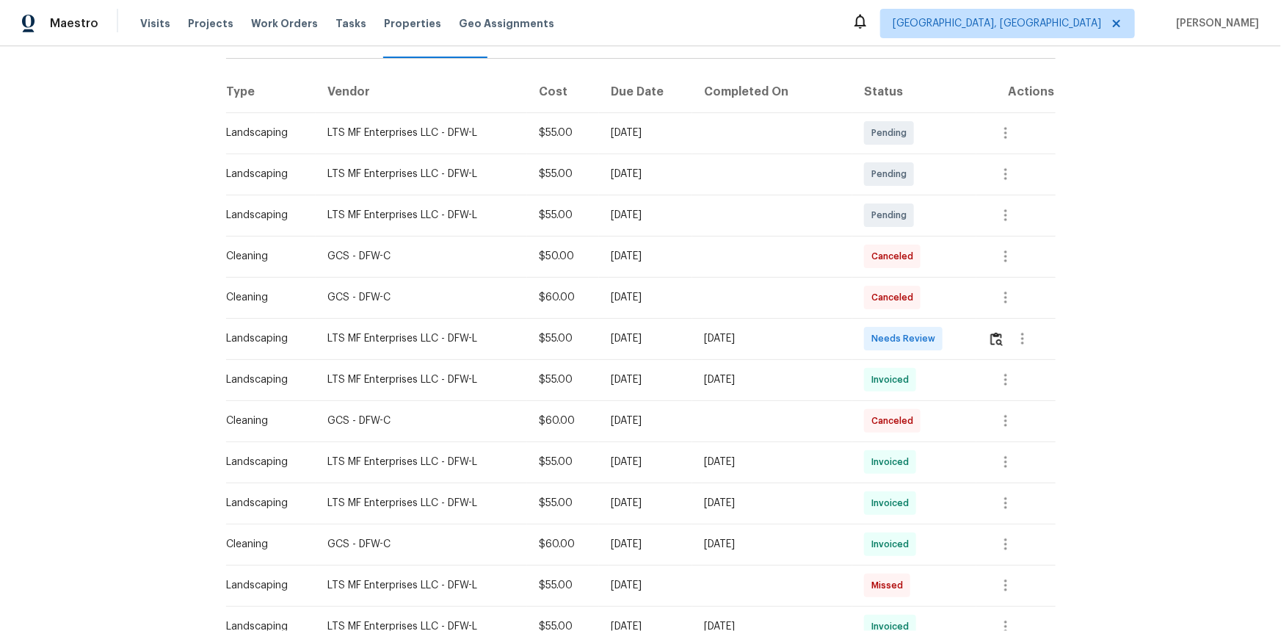
scroll to position [42, 0]
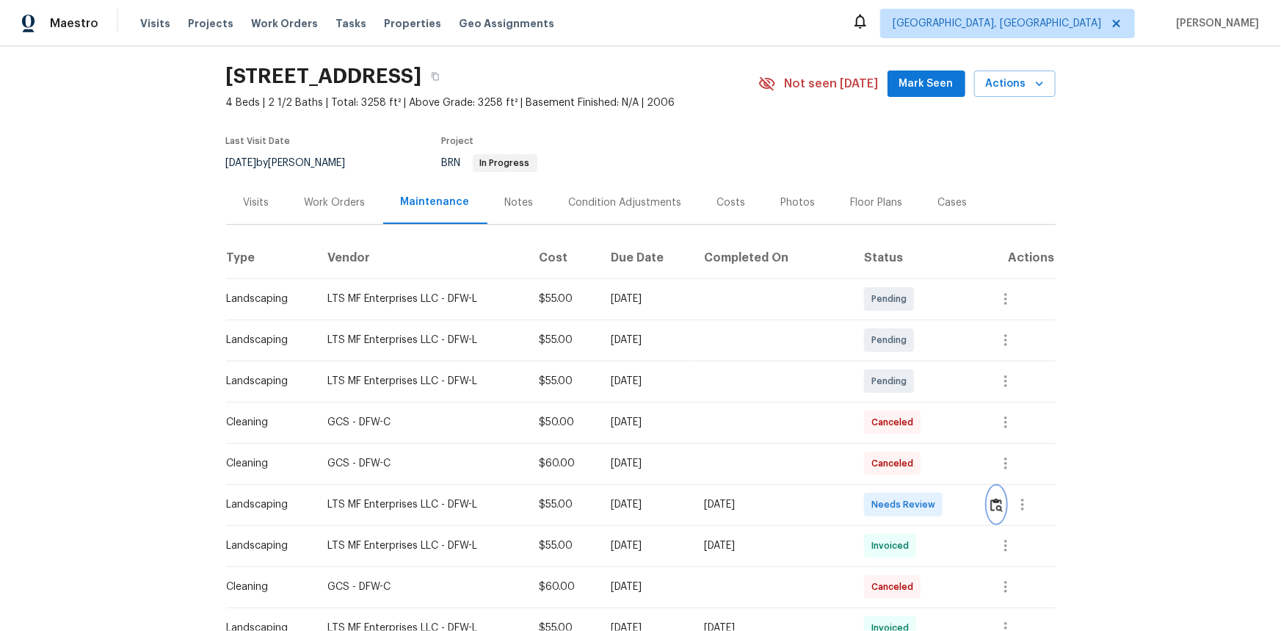
click at [911, 421] on img "button" at bounding box center [997, 505] width 12 height 14
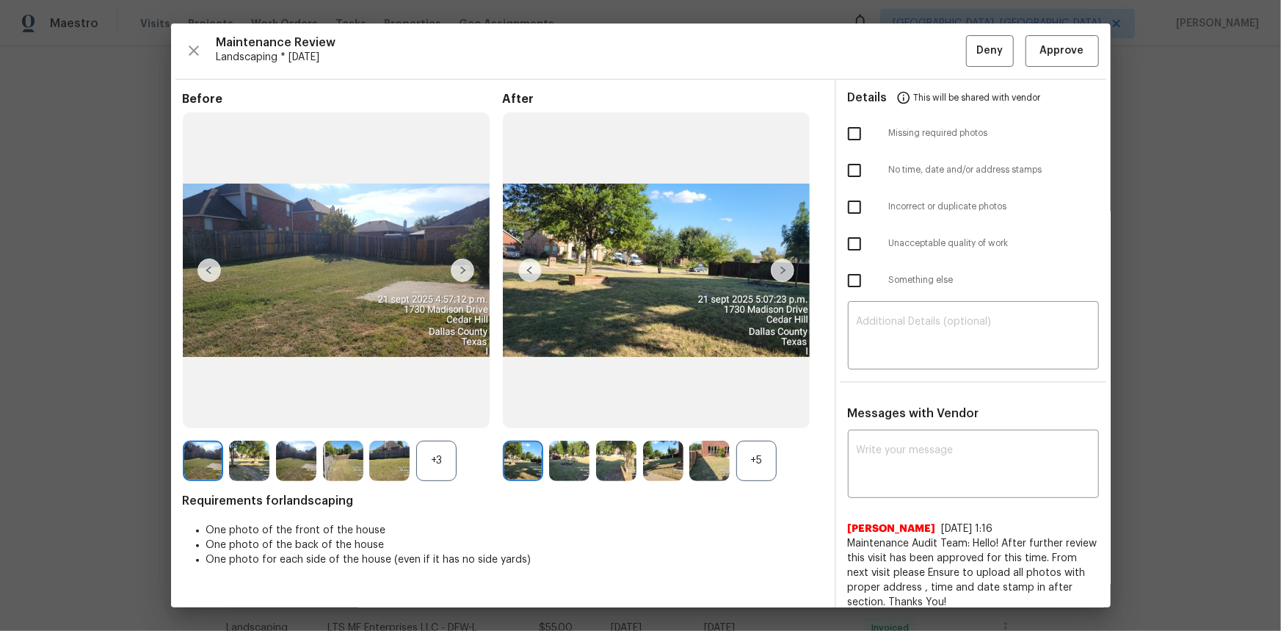
click at [752, 421] on div "+5" at bounding box center [756, 461] width 40 height 40
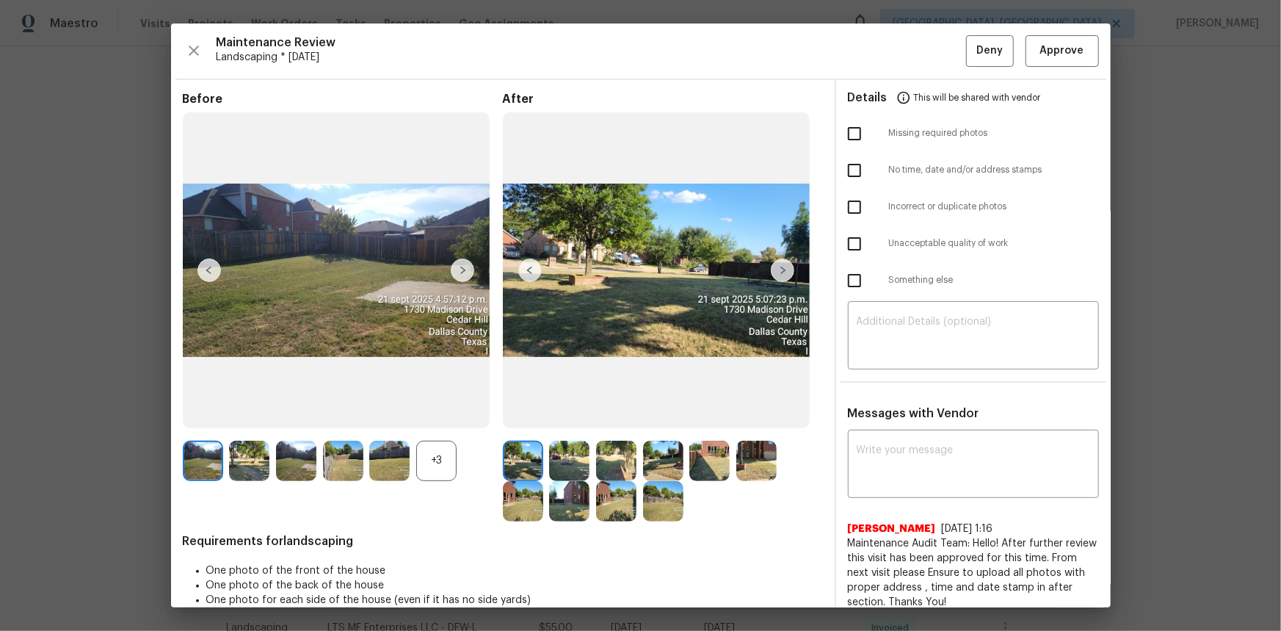
click at [203, 421] on img at bounding box center [203, 461] width 40 height 40
click at [911, 51] on span "Approve" at bounding box center [1062, 51] width 44 height 18
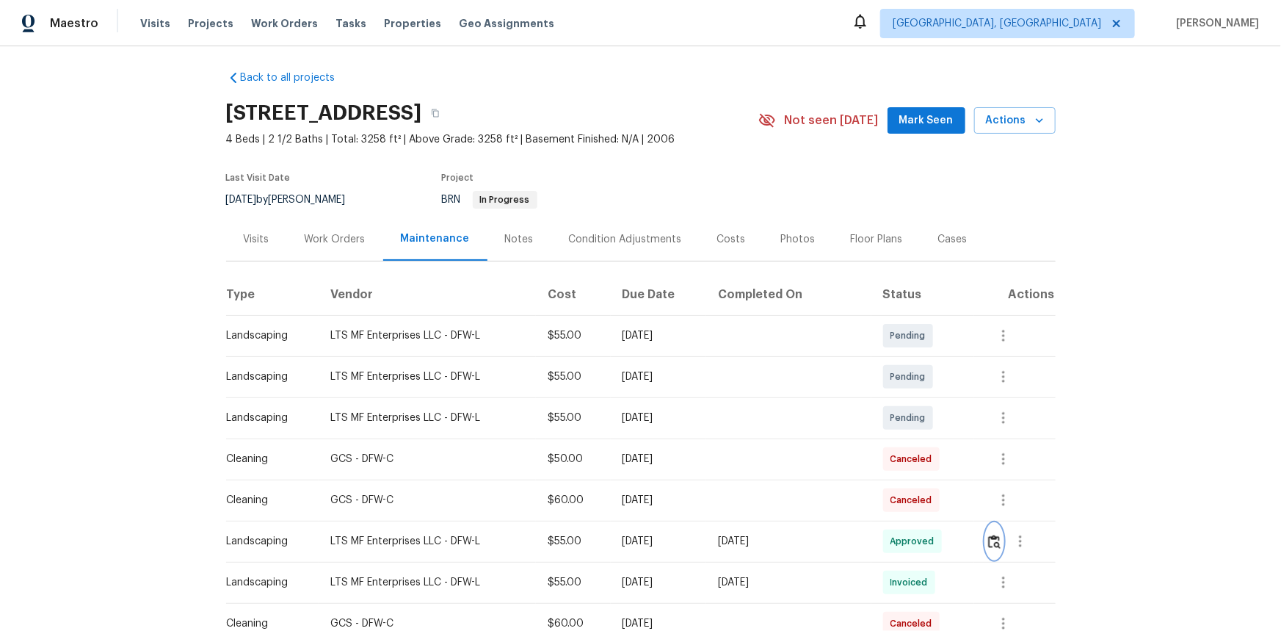
scroll to position [0, 0]
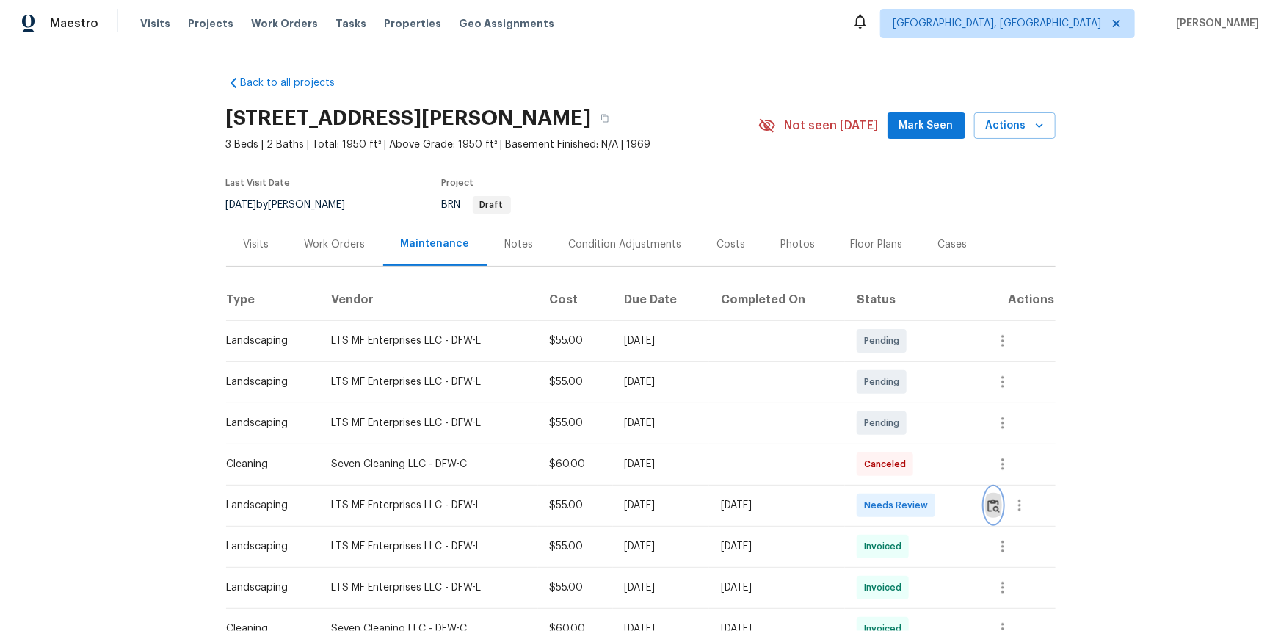
click at [911, 421] on img "button" at bounding box center [994, 506] width 12 height 14
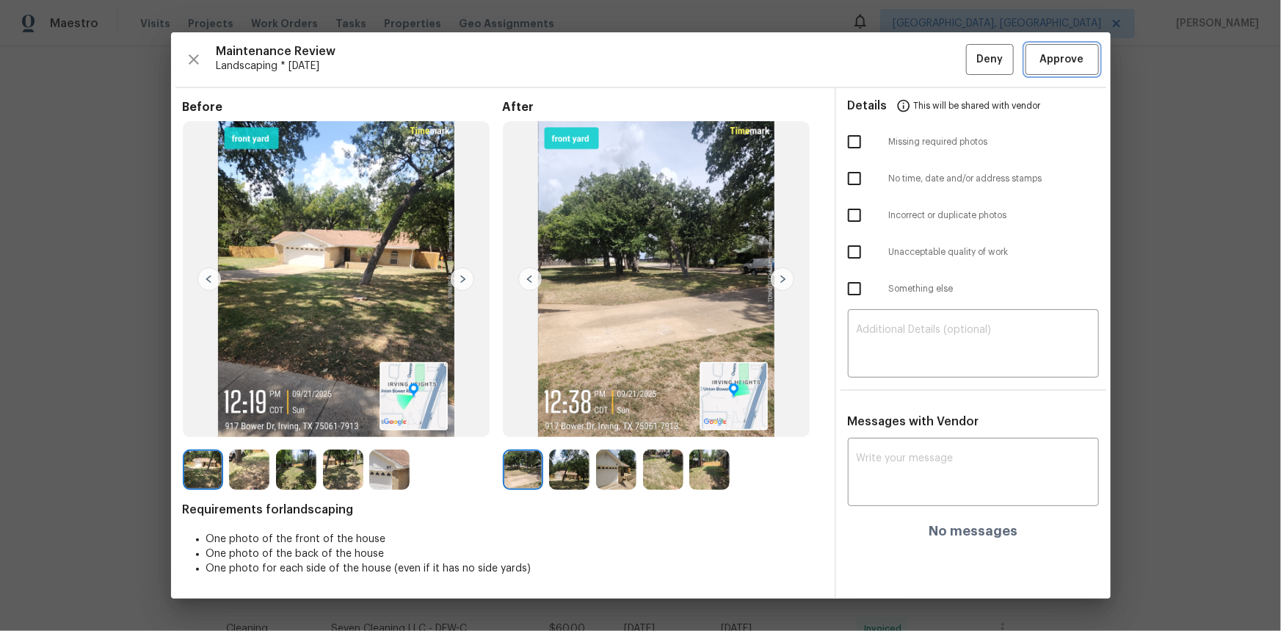
click at [911, 69] on button "Approve" at bounding box center [1062, 60] width 73 height 32
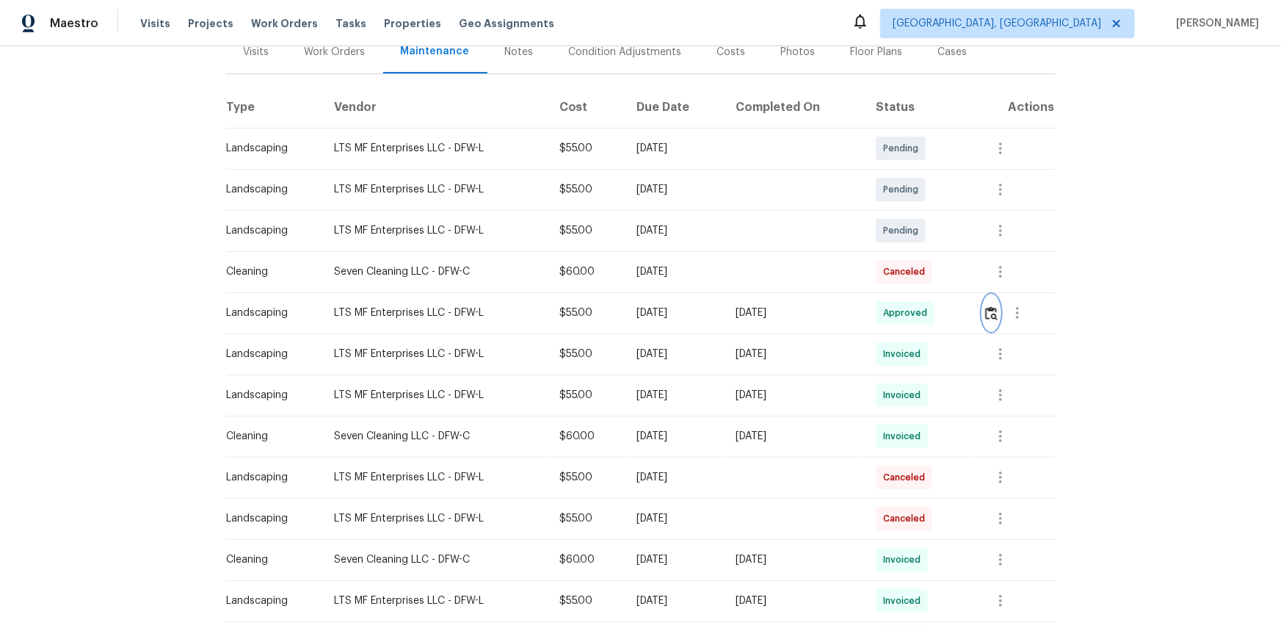
scroll to position [51, 0]
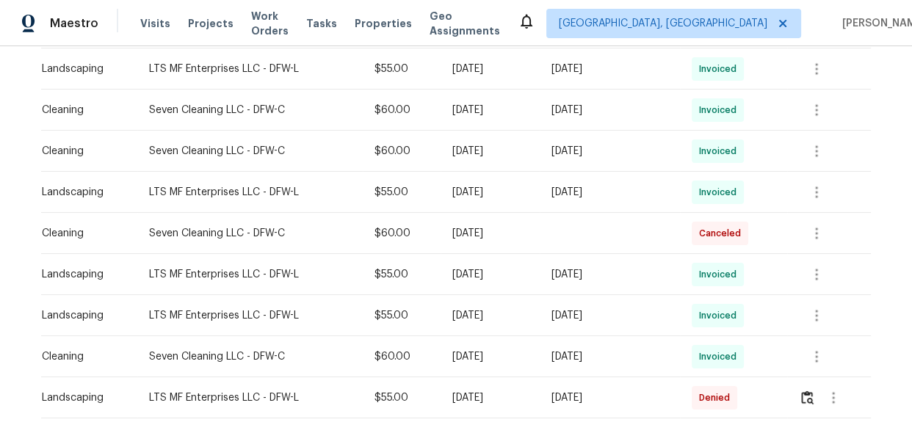
scroll to position [855, 0]
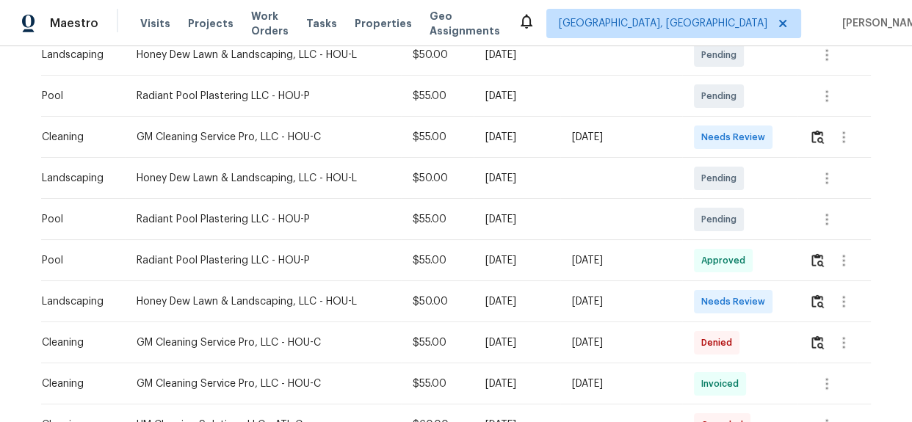
scroll to position [374, 0]
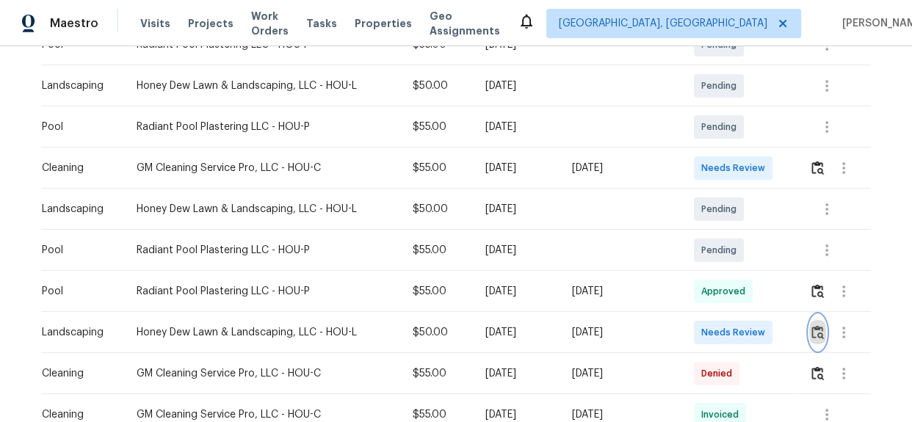
click at [819, 337] on img "button" at bounding box center [817, 332] width 12 height 14
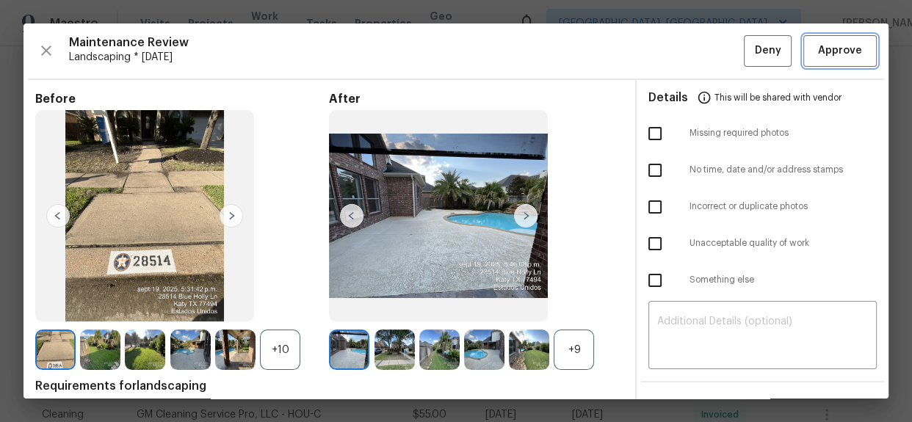
drag, startPoint x: 819, startPoint y: 48, endPoint x: 910, endPoint y: 98, distance: 103.2
click at [819, 48] on span "Approve" at bounding box center [840, 51] width 44 height 18
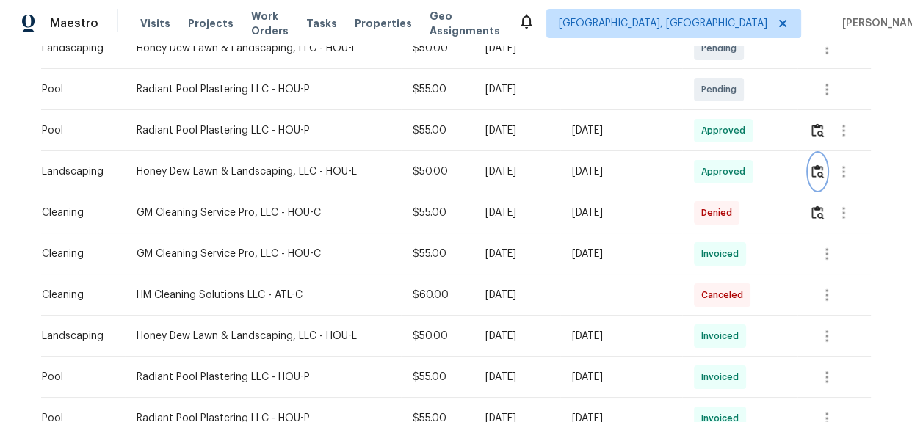
scroll to position [534, 0]
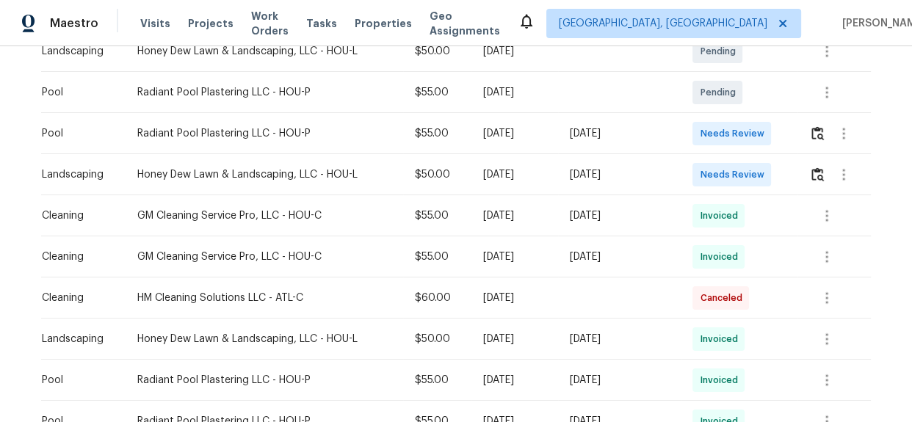
scroll to position [508, 0]
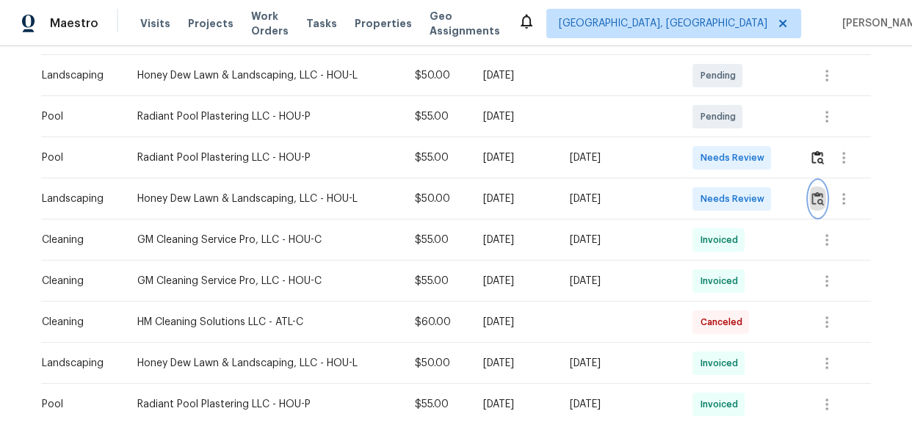
click at [817, 199] on img "button" at bounding box center [817, 199] width 12 height 14
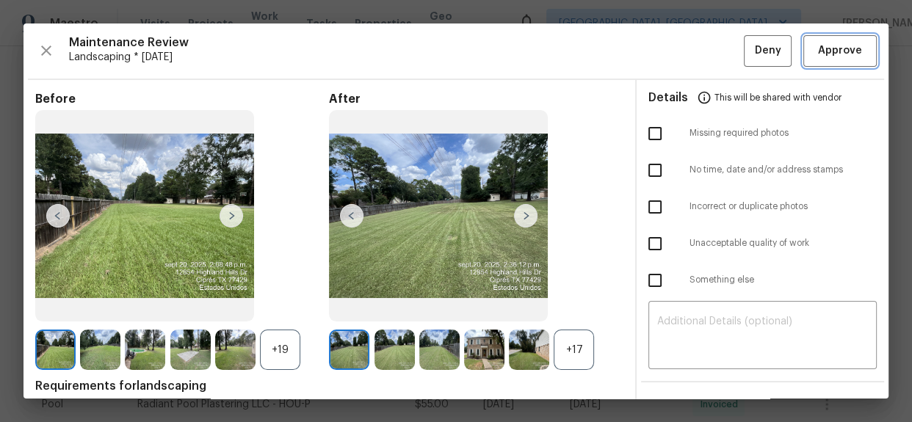
click at [818, 51] on span "Approve" at bounding box center [840, 51] width 44 height 18
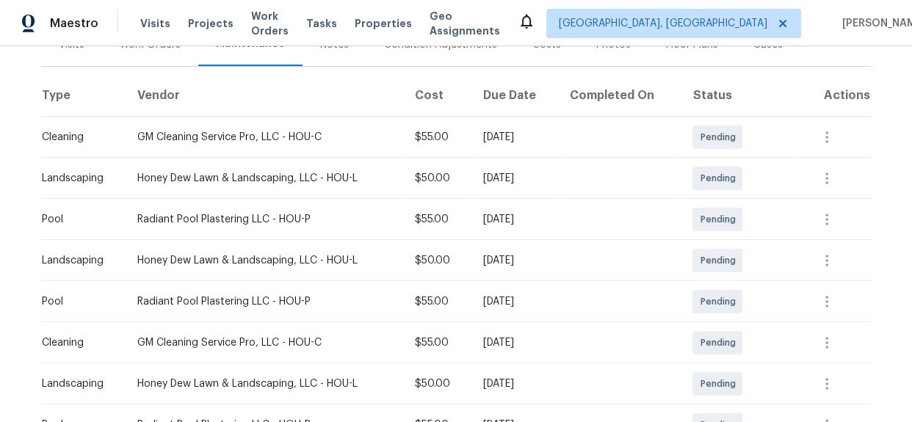
scroll to position [467, 0]
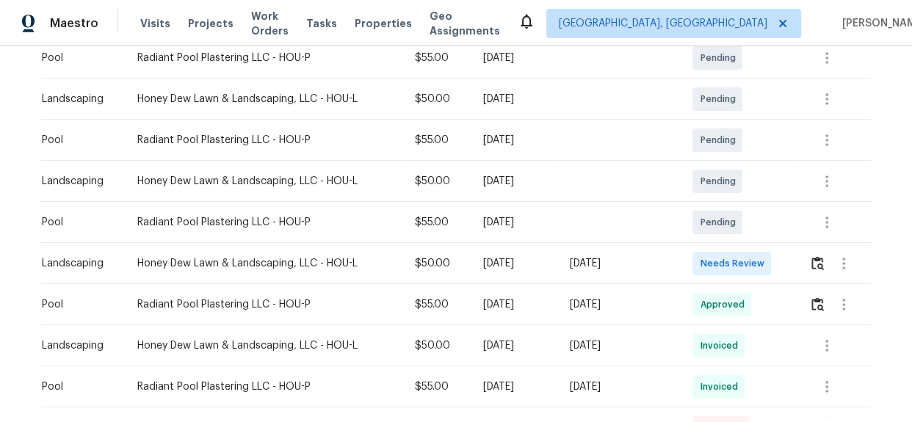
scroll to position [308, 0]
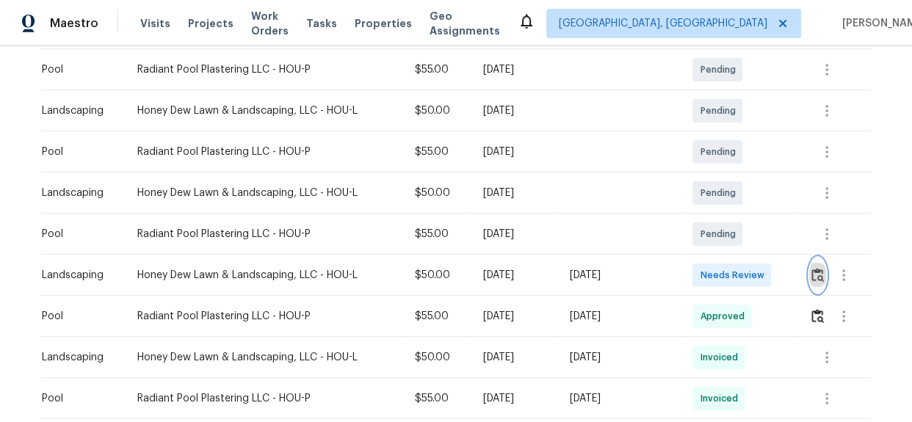
click at [818, 279] on img "button" at bounding box center [817, 275] width 12 height 14
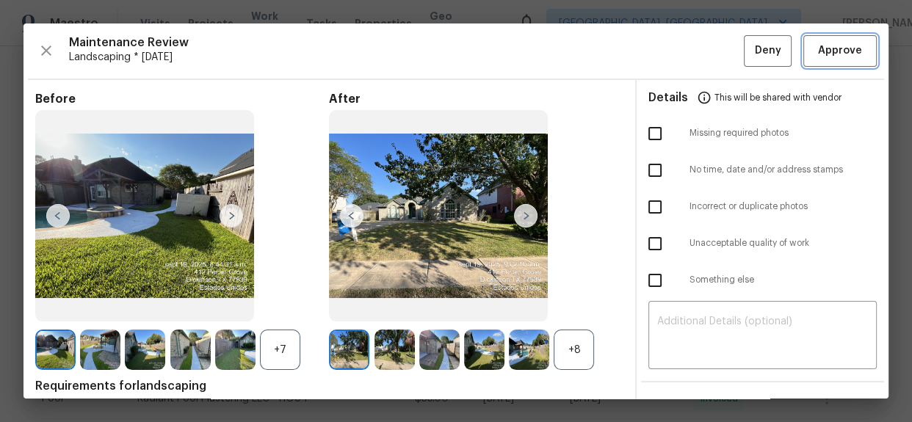
click at [830, 38] on button "Approve" at bounding box center [839, 51] width 73 height 32
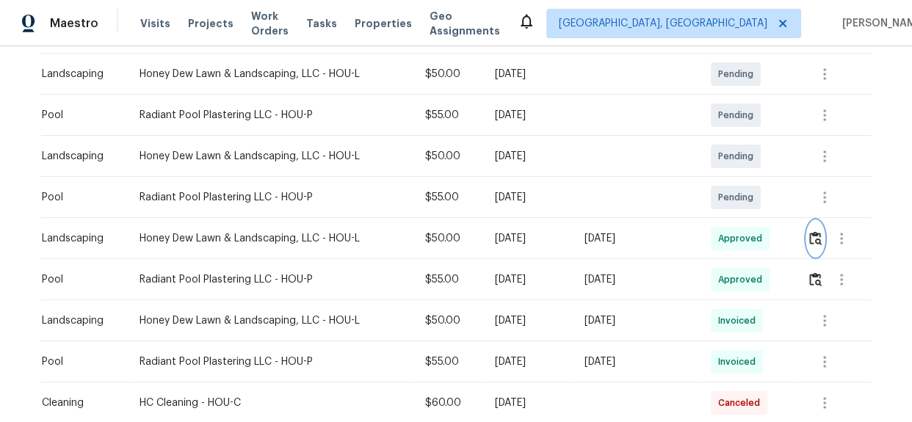
scroll to position [467, 0]
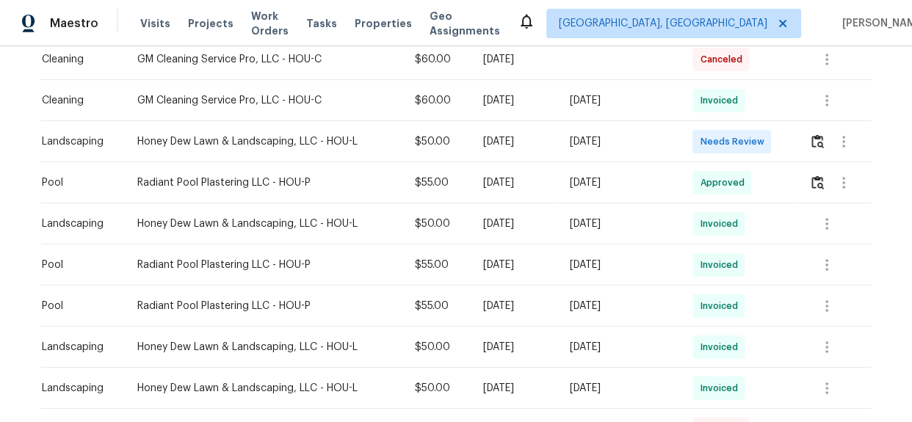
scroll to position [441, 0]
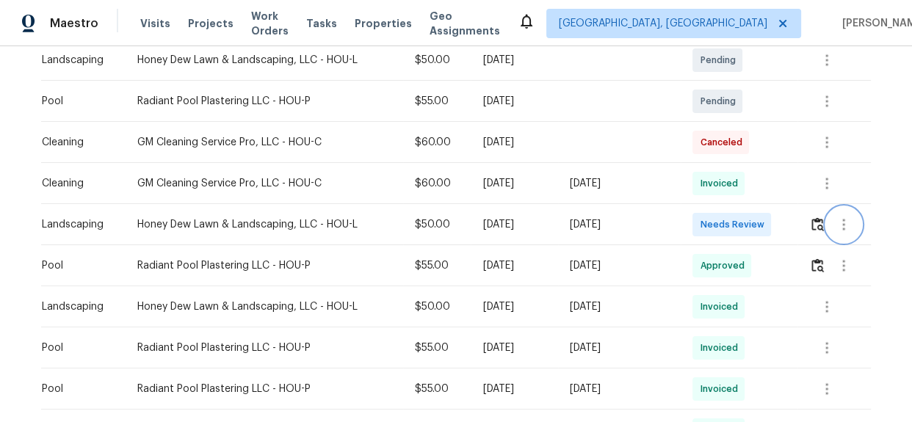
click at [826, 224] on button "button" at bounding box center [843, 224] width 35 height 35
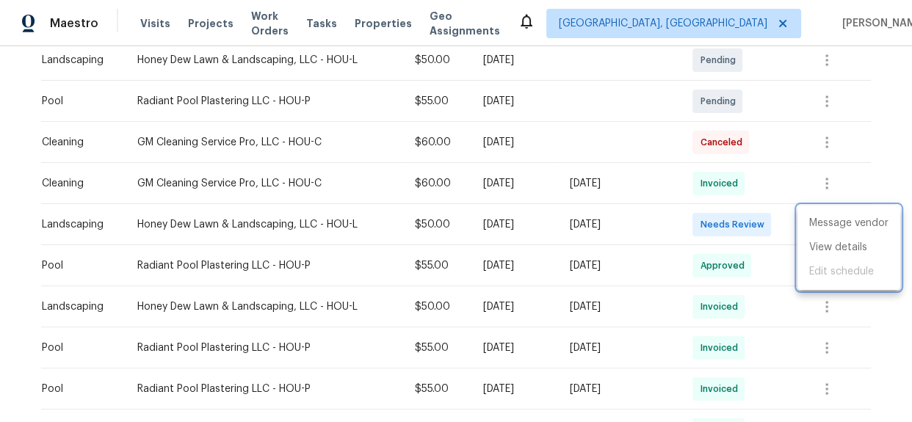
click at [793, 230] on div at bounding box center [456, 211] width 912 height 422
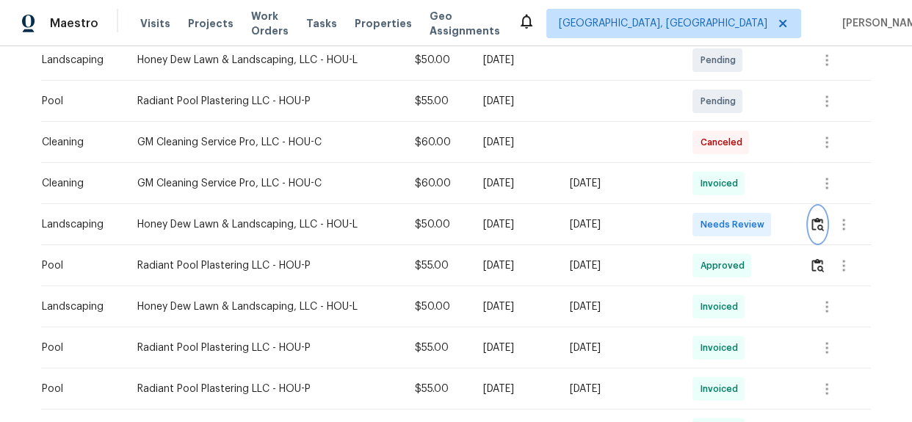
click at [811, 228] on img "button" at bounding box center [817, 224] width 12 height 14
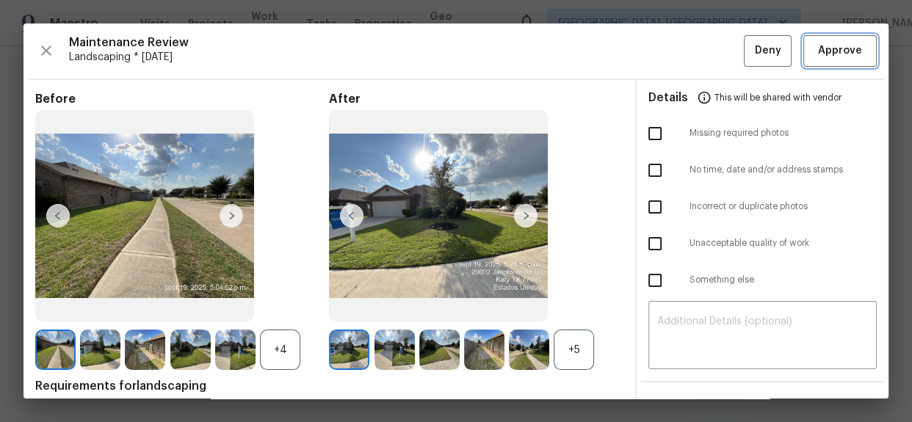
drag, startPoint x: 838, startPoint y: 50, endPoint x: 864, endPoint y: 63, distance: 29.6
click at [838, 50] on span "Approve" at bounding box center [840, 51] width 44 height 18
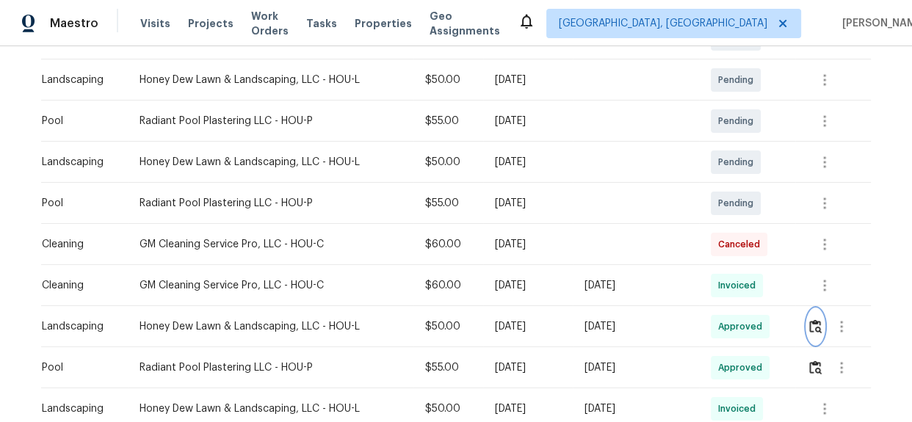
scroll to position [467, 0]
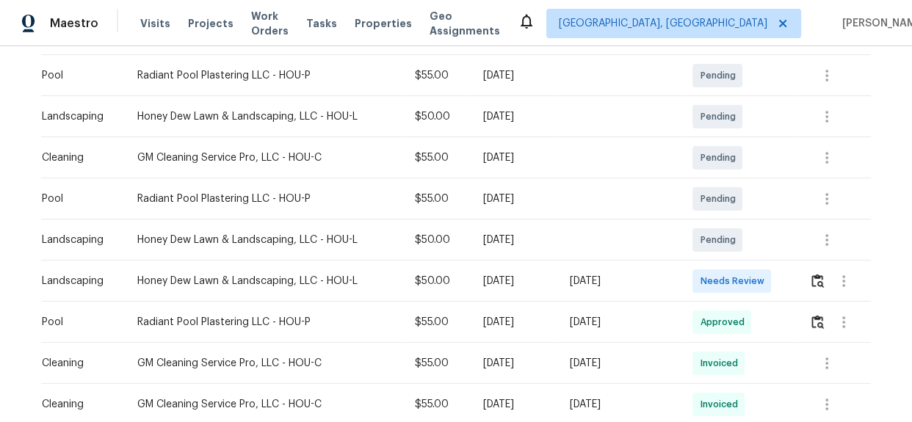
scroll to position [374, 0]
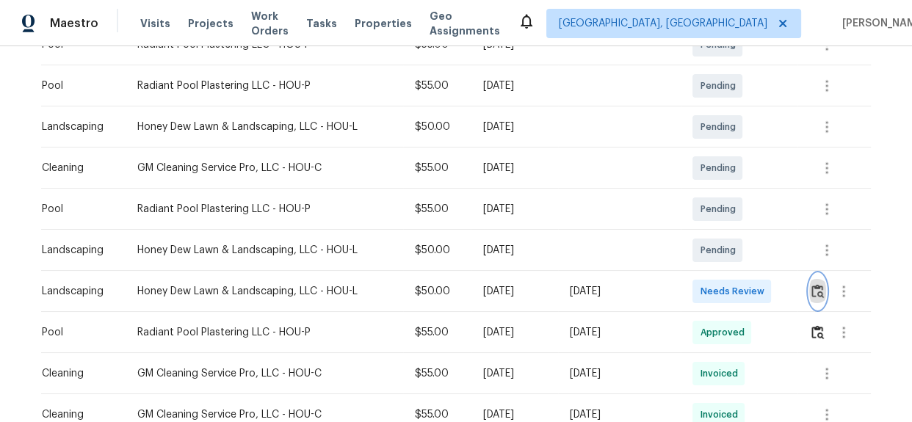
click at [814, 292] on img "button" at bounding box center [817, 291] width 12 height 14
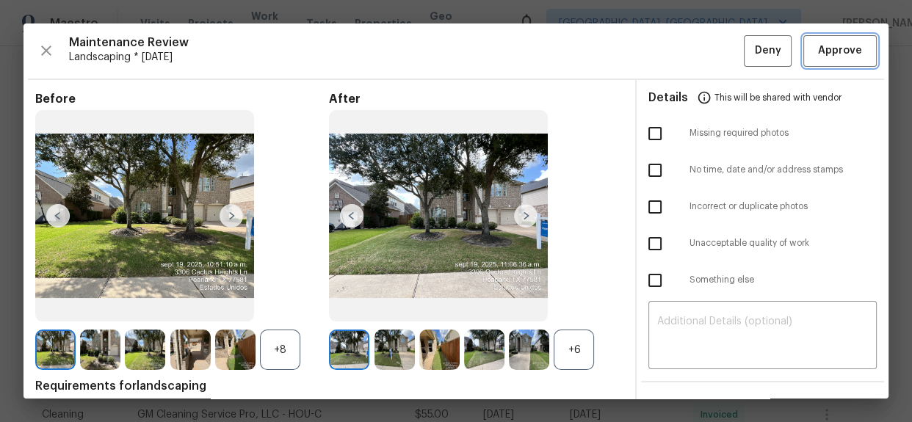
click at [842, 51] on span "Approve" at bounding box center [840, 51] width 44 height 18
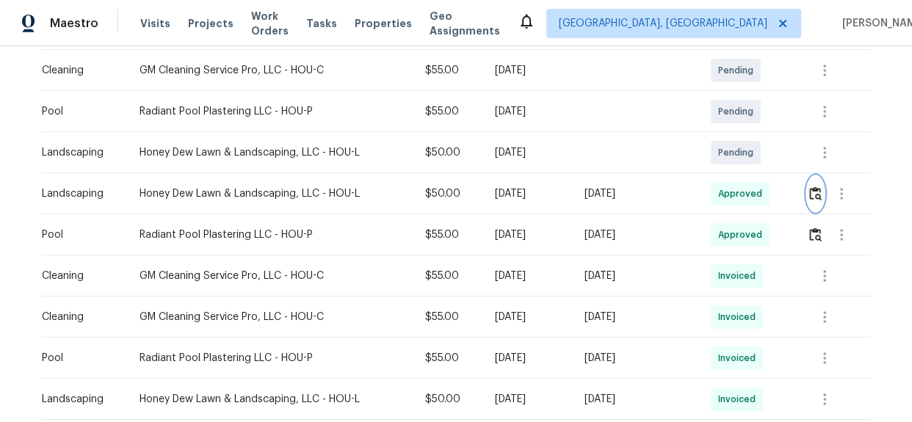
scroll to position [467, 0]
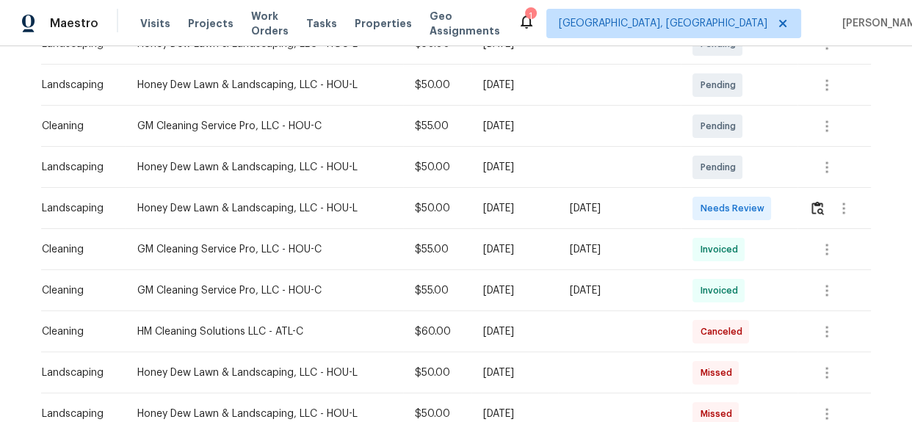
scroll to position [308, 0]
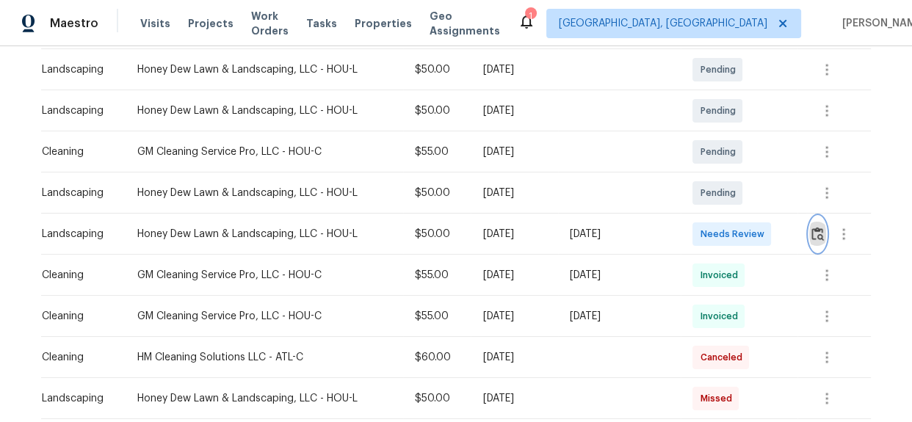
click at [814, 232] on img "button" at bounding box center [817, 234] width 12 height 14
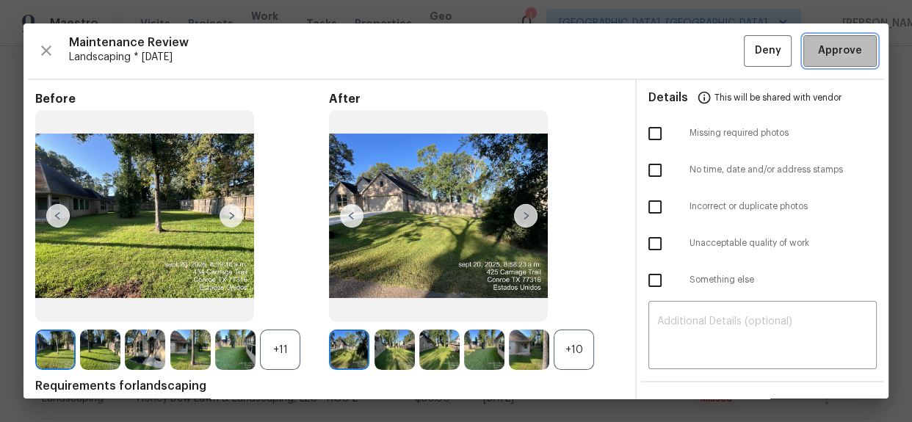
click at [818, 51] on span "Approve" at bounding box center [840, 51] width 44 height 18
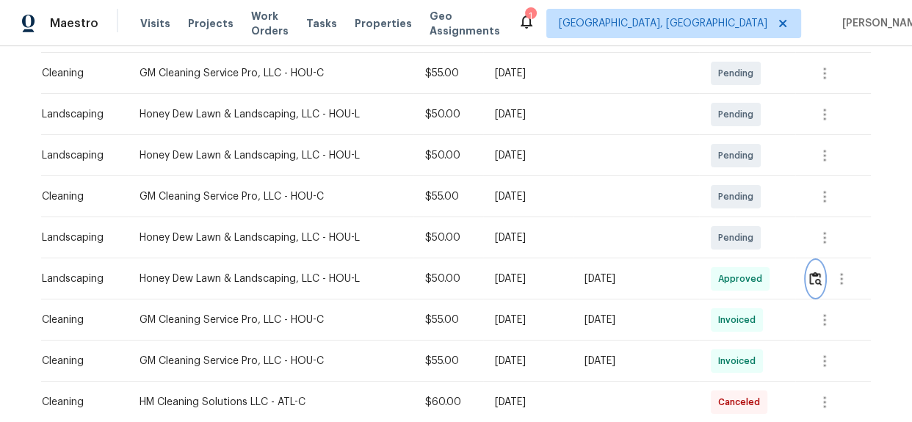
scroll to position [333, 0]
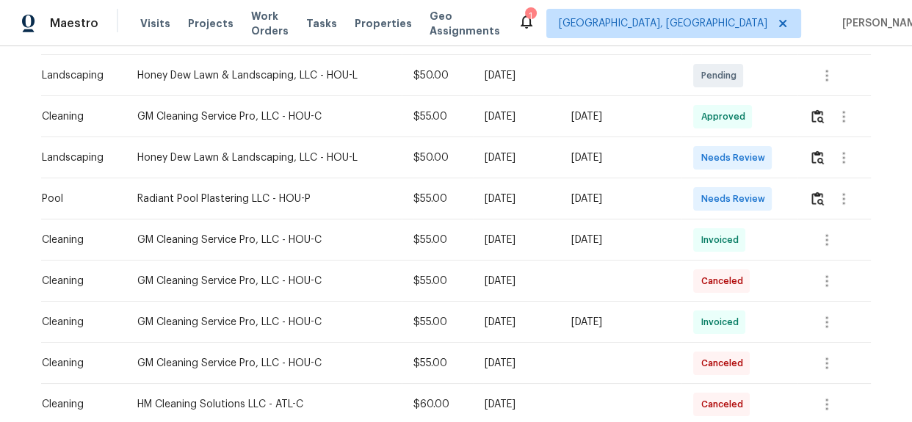
scroll to position [441, 0]
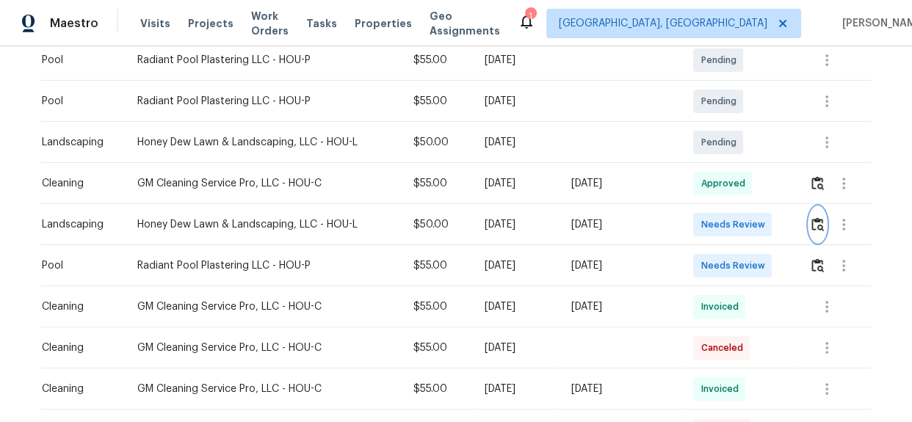
click at [812, 224] on img "button" at bounding box center [817, 224] width 12 height 14
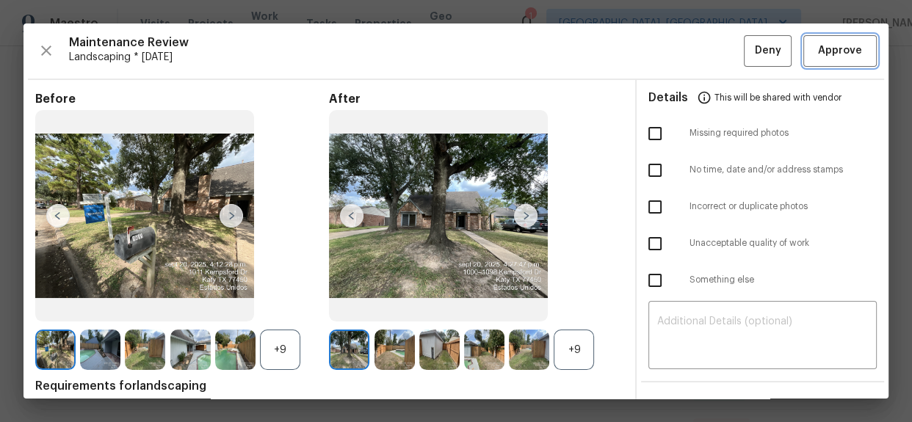
click at [829, 51] on span "Approve" at bounding box center [840, 51] width 44 height 18
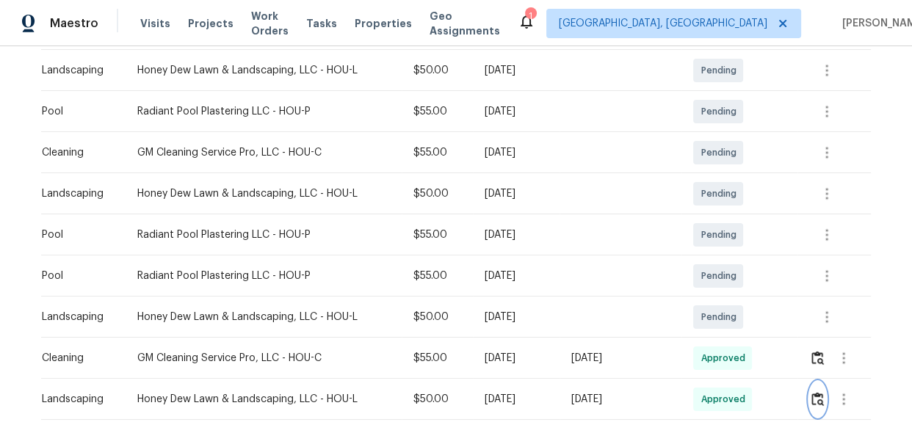
scroll to position [601, 0]
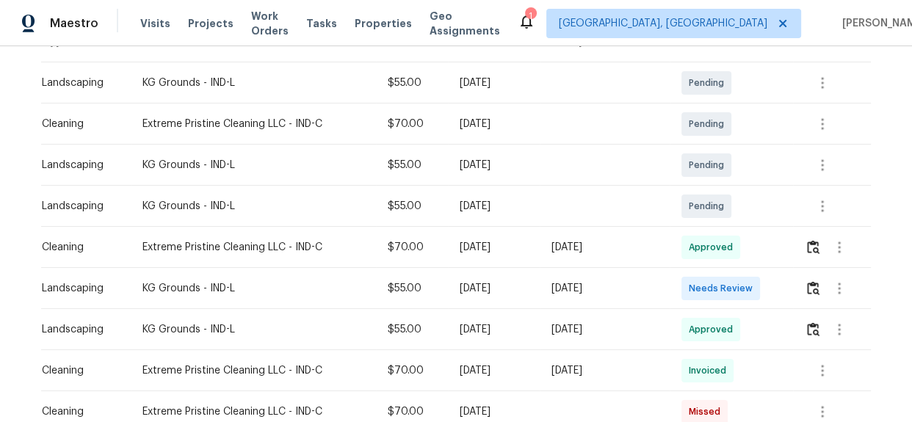
scroll to position [242, 0]
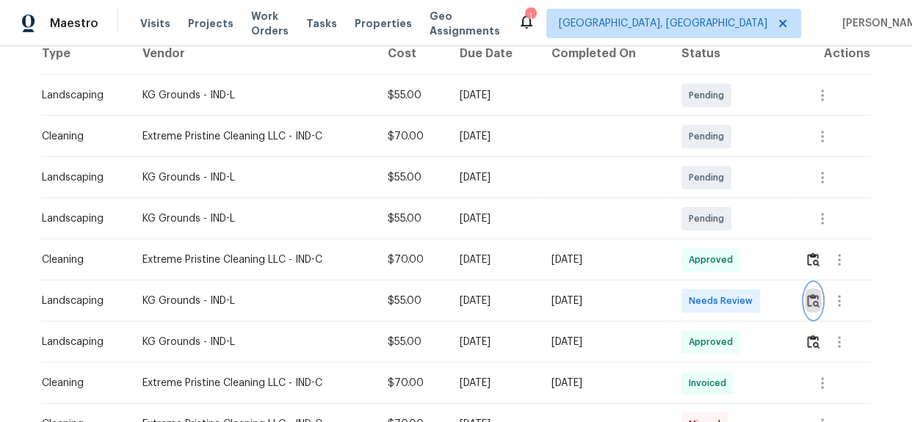
click at [814, 297] on img "button" at bounding box center [813, 301] width 12 height 14
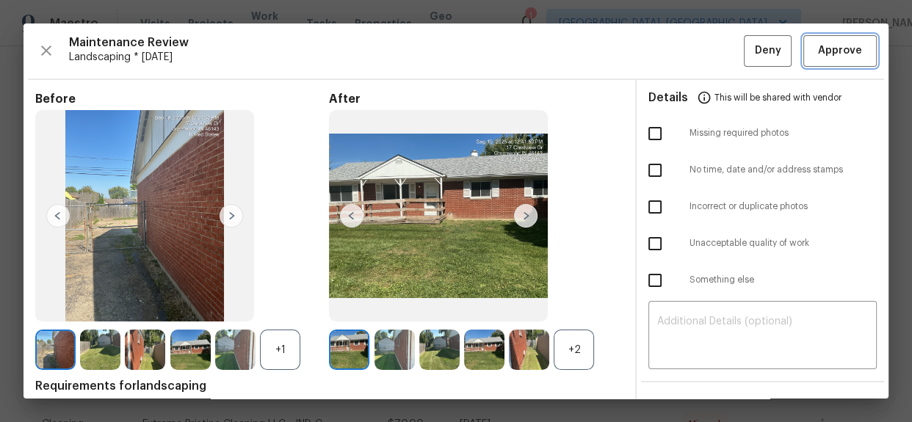
click at [818, 53] on span "Approve" at bounding box center [840, 51] width 44 height 18
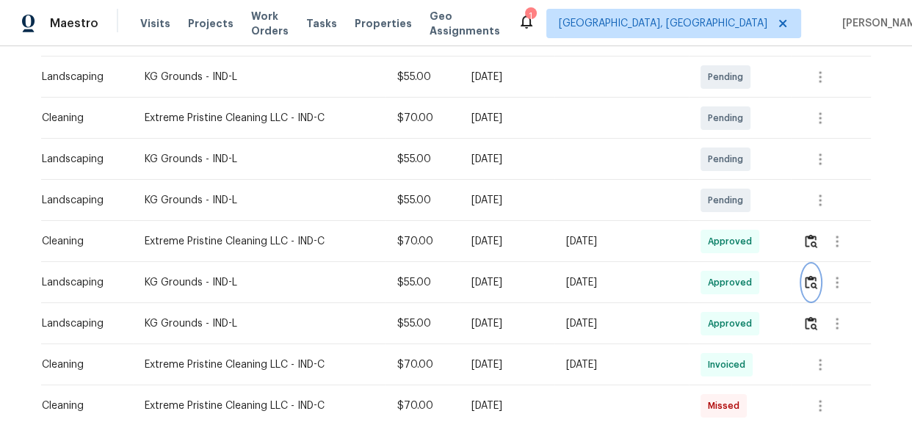
scroll to position [333, 0]
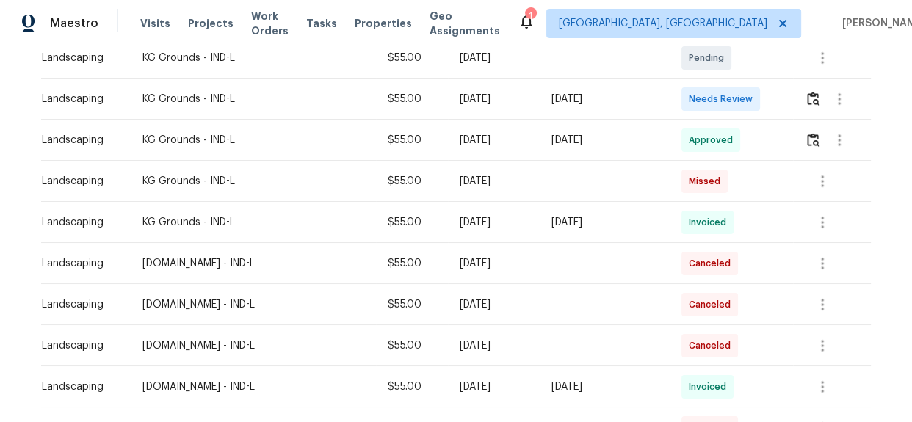
scroll to position [308, 0]
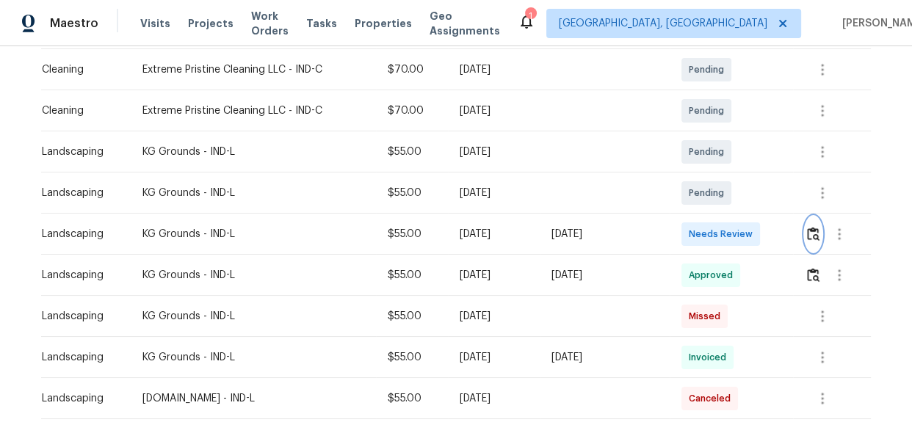
click at [808, 238] on img "button" at bounding box center [813, 234] width 12 height 14
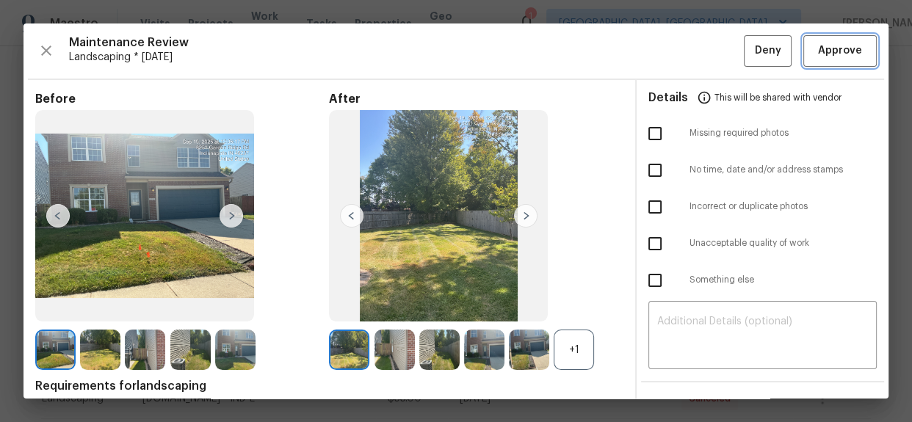
click at [831, 43] on span "Approve" at bounding box center [840, 51] width 44 height 18
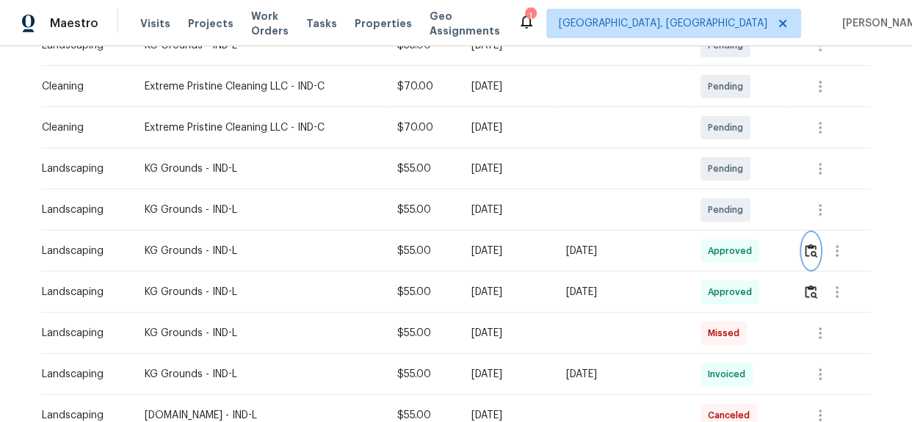
scroll to position [333, 0]
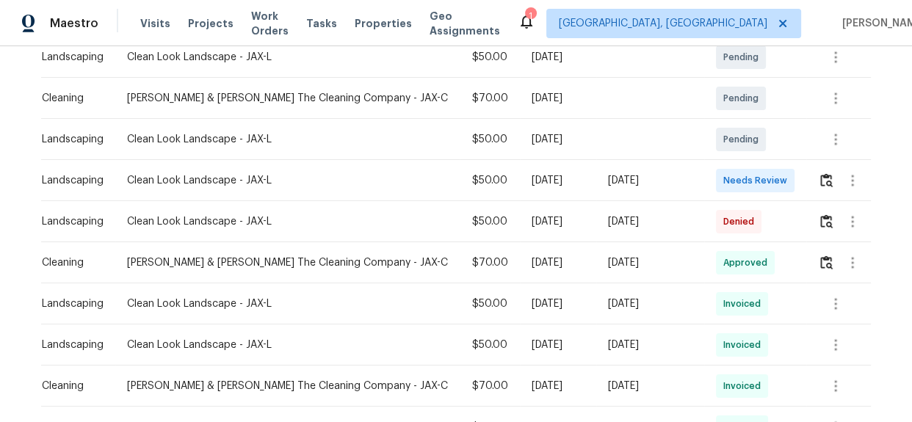
scroll to position [308, 0]
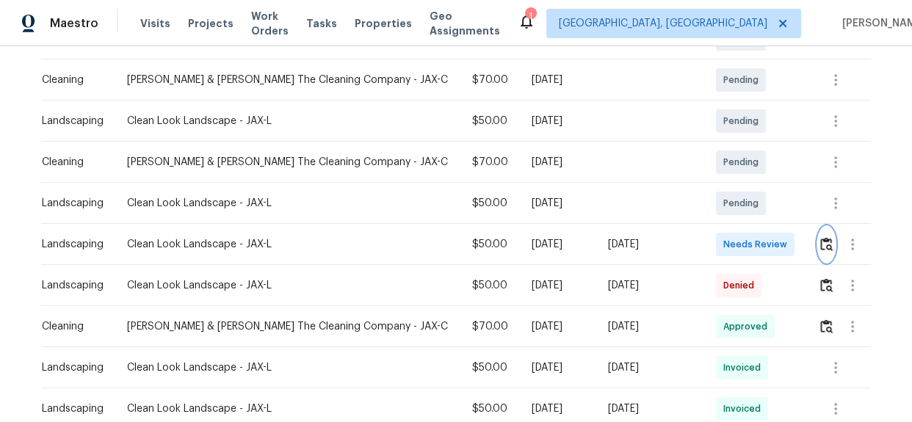
click at [822, 237] on img "button" at bounding box center [826, 244] width 12 height 14
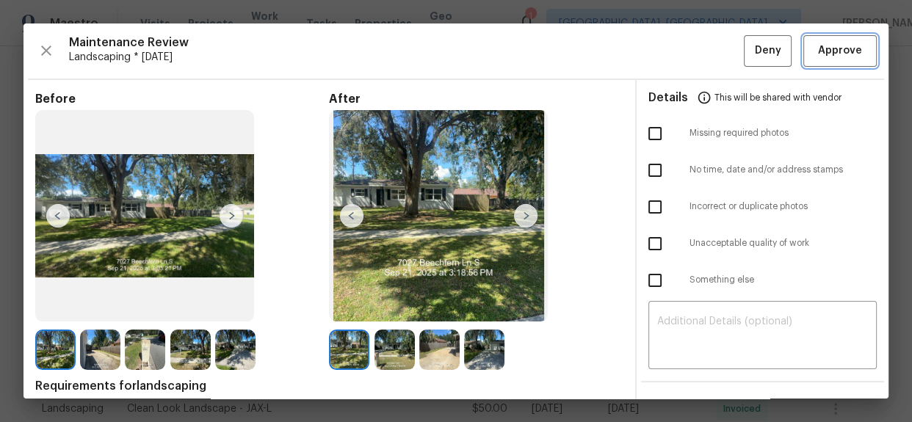
click at [847, 55] on span "Approve" at bounding box center [840, 51] width 44 height 18
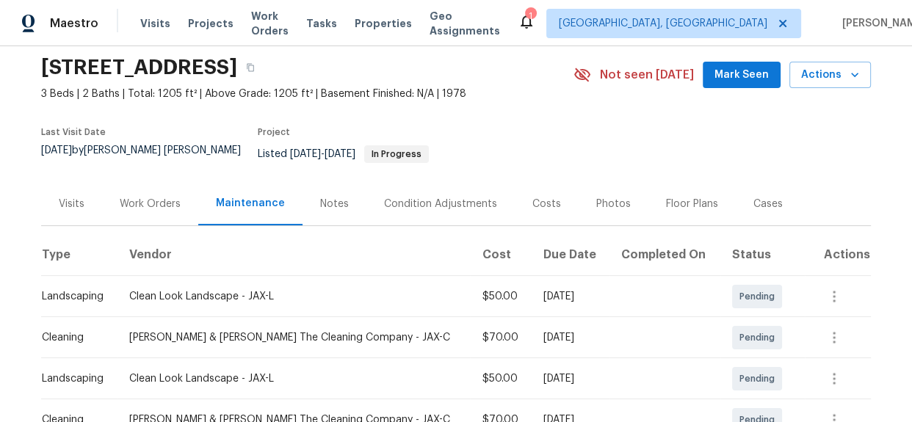
scroll to position [0, 0]
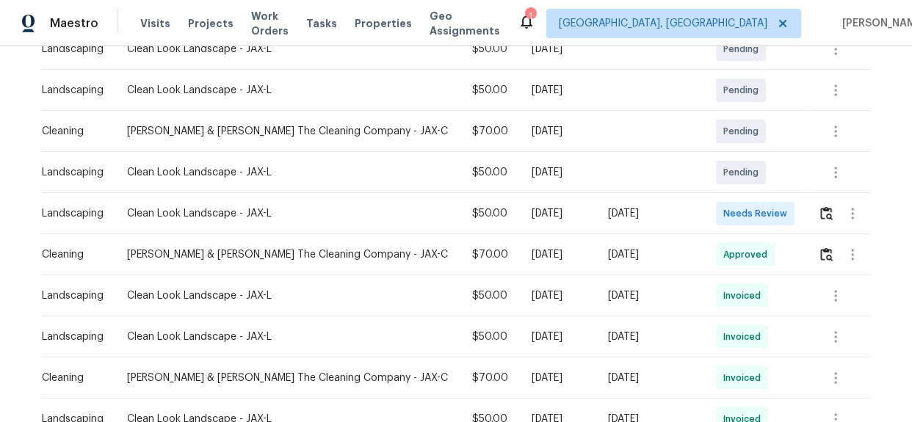
scroll to position [333, 0]
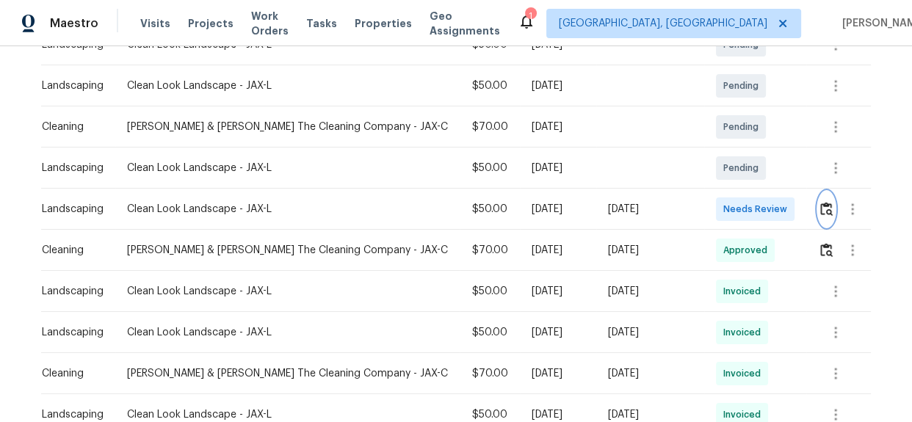
click at [820, 207] on img "button" at bounding box center [826, 209] width 12 height 14
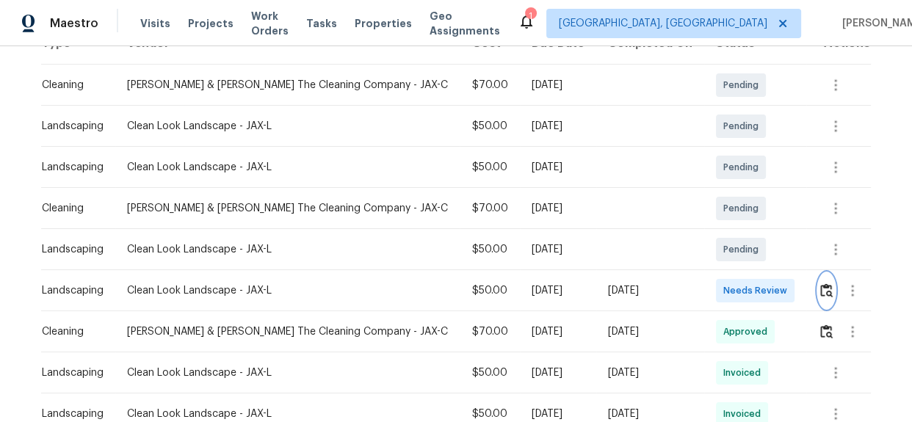
scroll to position [242, 0]
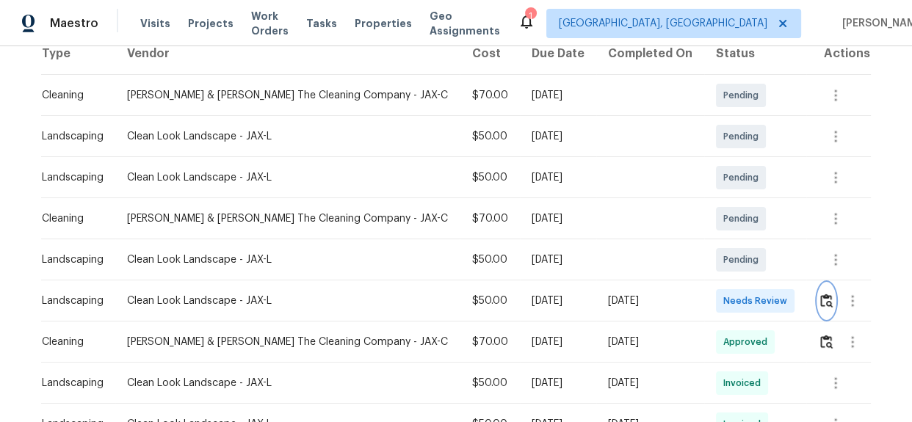
click at [820, 305] on img "button" at bounding box center [826, 301] width 12 height 14
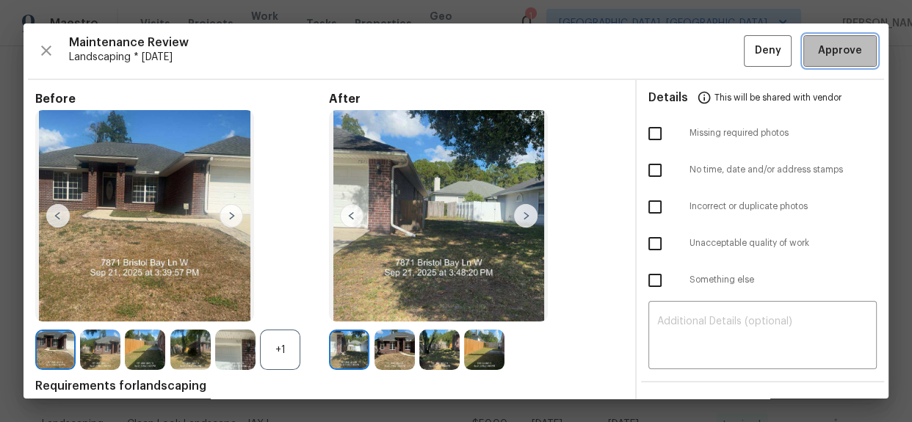
click at [818, 52] on span "Approve" at bounding box center [840, 51] width 44 height 18
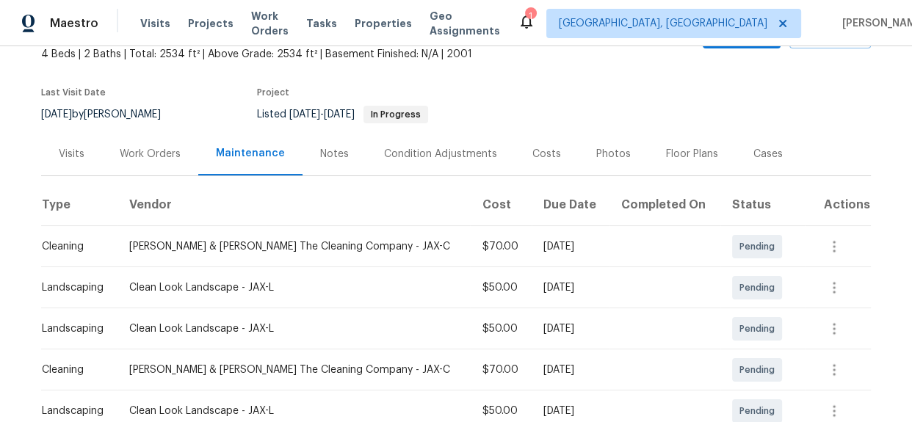
scroll to position [267, 0]
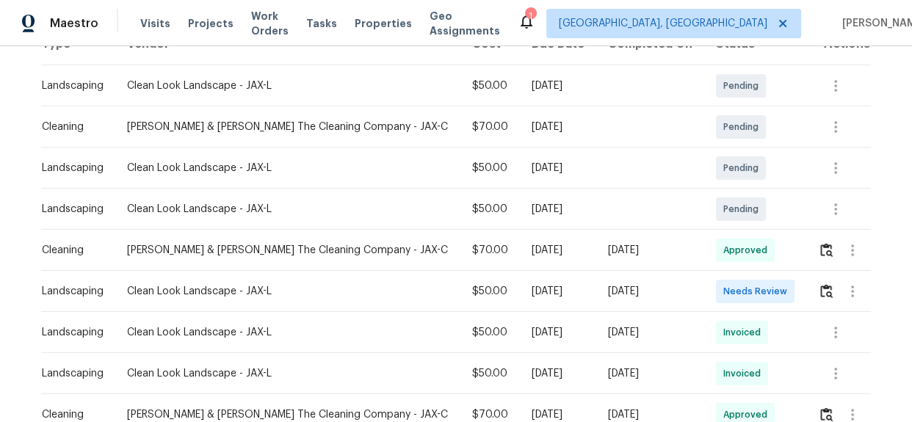
scroll to position [285, 0]
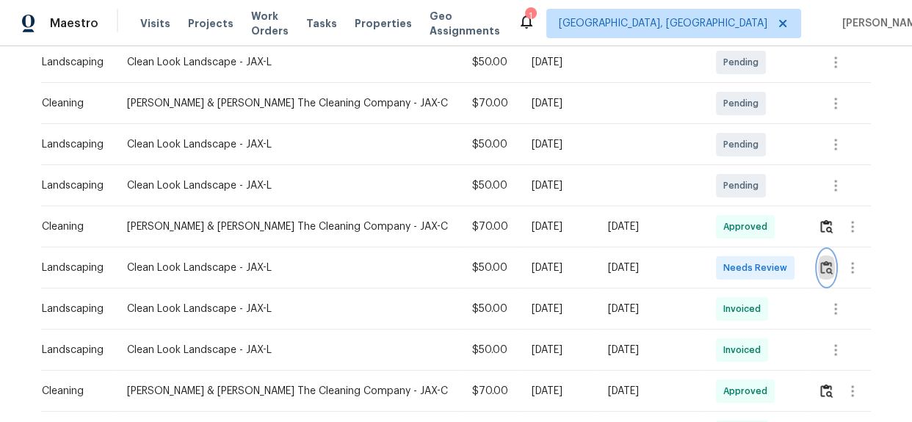
click at [820, 261] on img "button" at bounding box center [826, 268] width 12 height 14
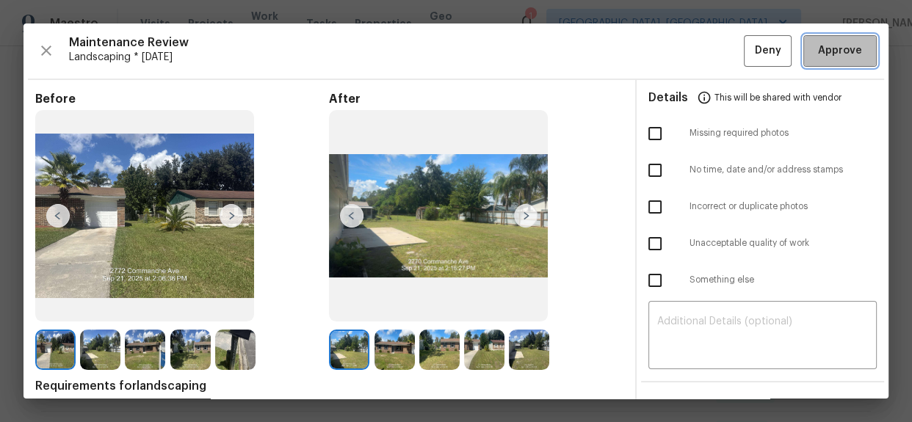
click at [818, 49] on span "Approve" at bounding box center [840, 51] width 44 height 18
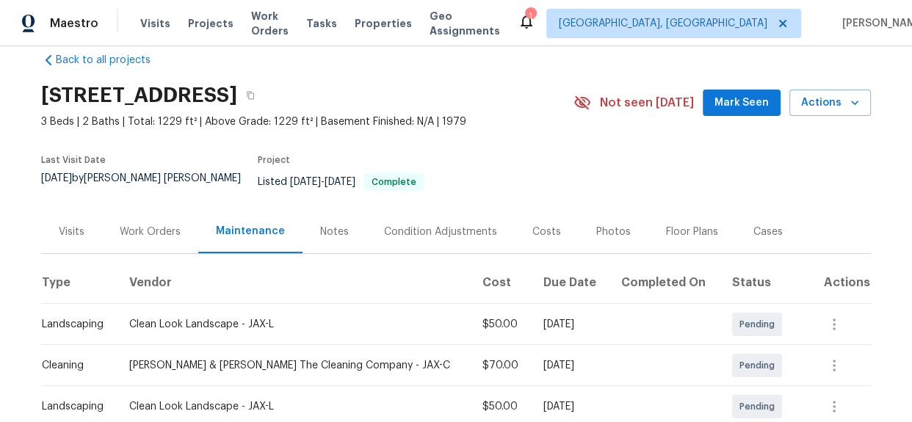
scroll to position [0, 0]
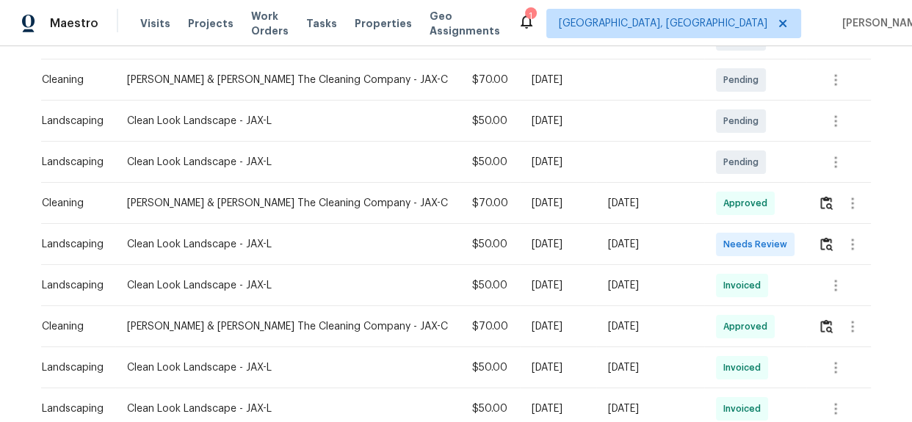
scroll to position [308, 0]
click at [822, 237] on img "button" at bounding box center [826, 244] width 12 height 14
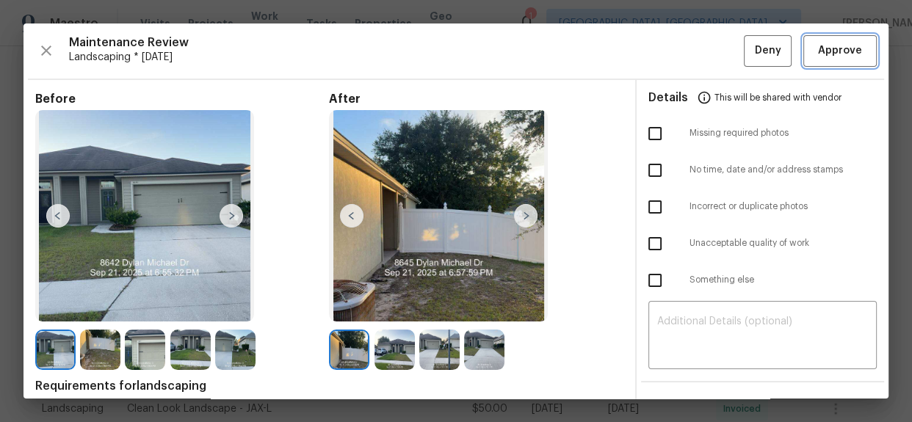
drag, startPoint x: 830, startPoint y: 59, endPoint x: 812, endPoint y: 62, distance: 18.0
click at [830, 59] on span "Approve" at bounding box center [840, 51] width 44 height 18
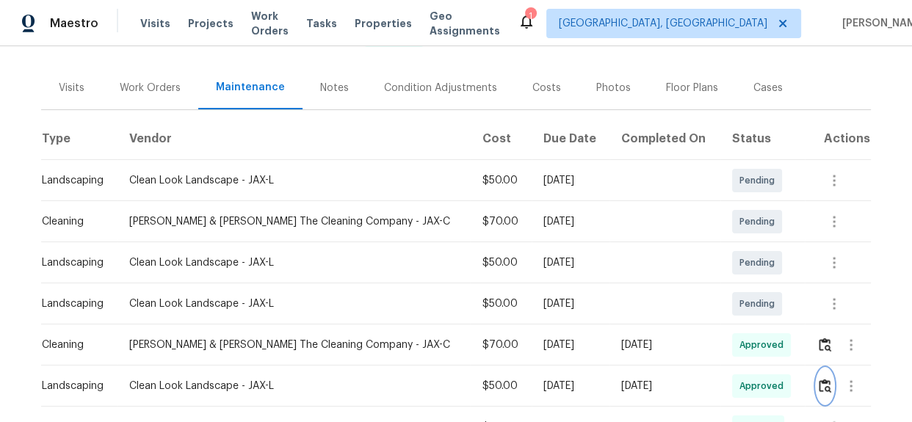
scroll to position [0, 0]
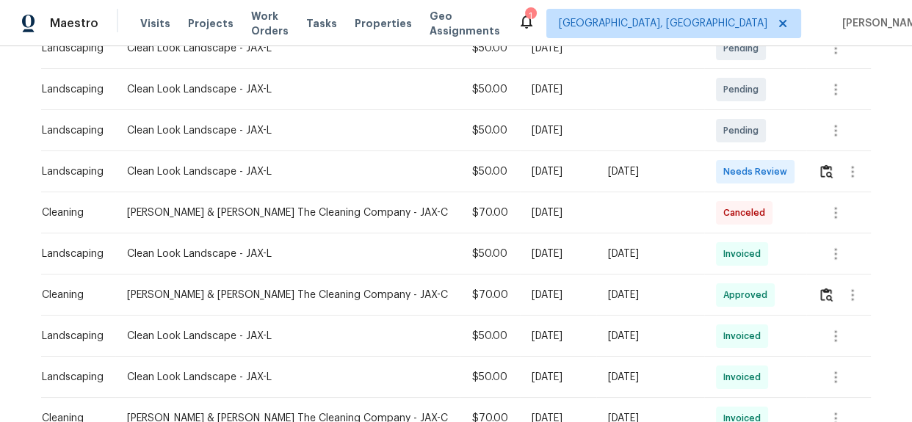
scroll to position [176, 0]
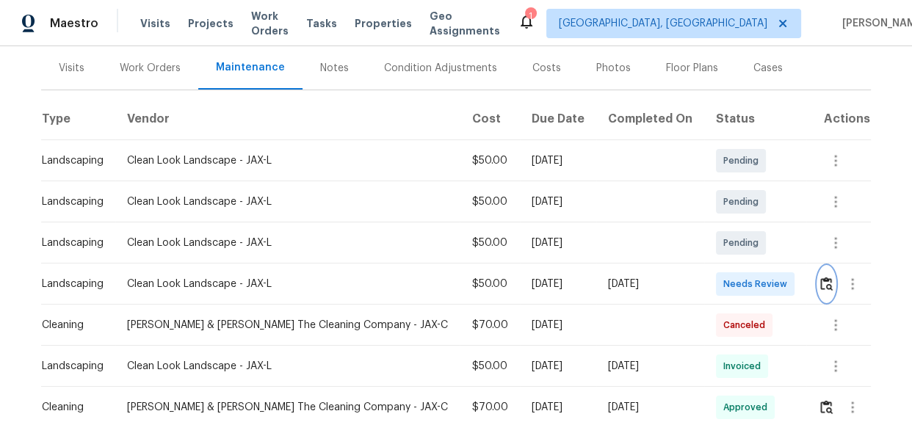
click at [818, 275] on button "button" at bounding box center [826, 284] width 17 height 35
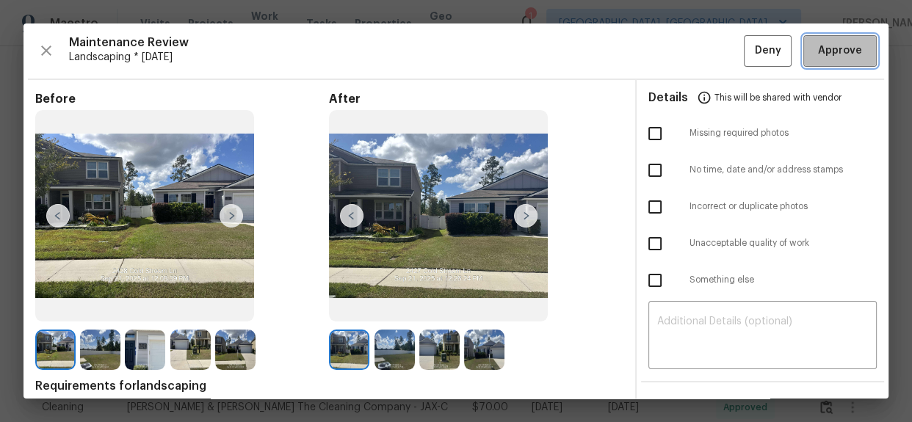
click at [832, 59] on span "Approve" at bounding box center [840, 51] width 44 height 18
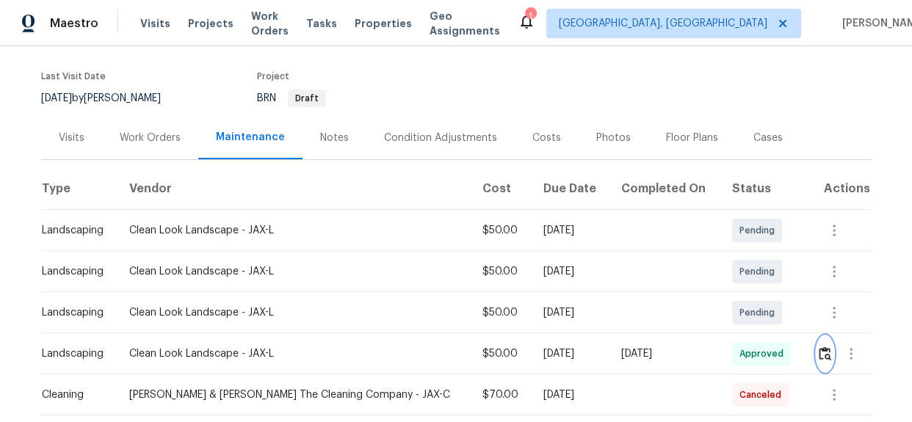
scroll to position [0, 0]
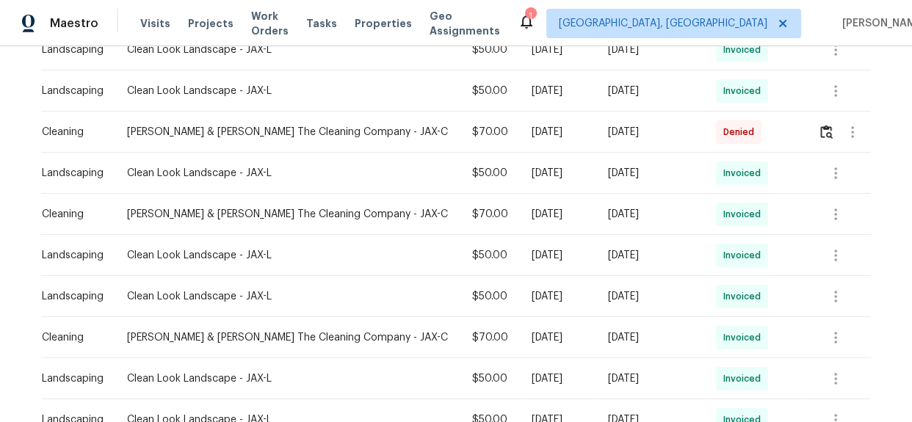
scroll to position [308, 0]
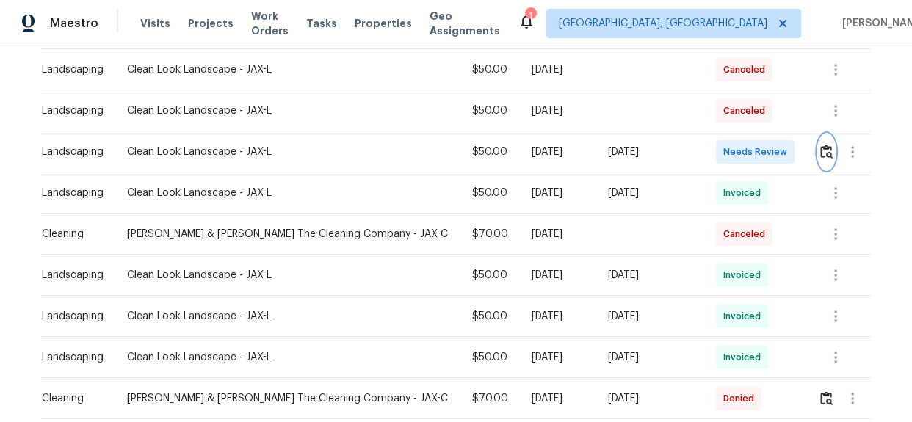
click at [820, 154] on img "button" at bounding box center [826, 152] width 12 height 14
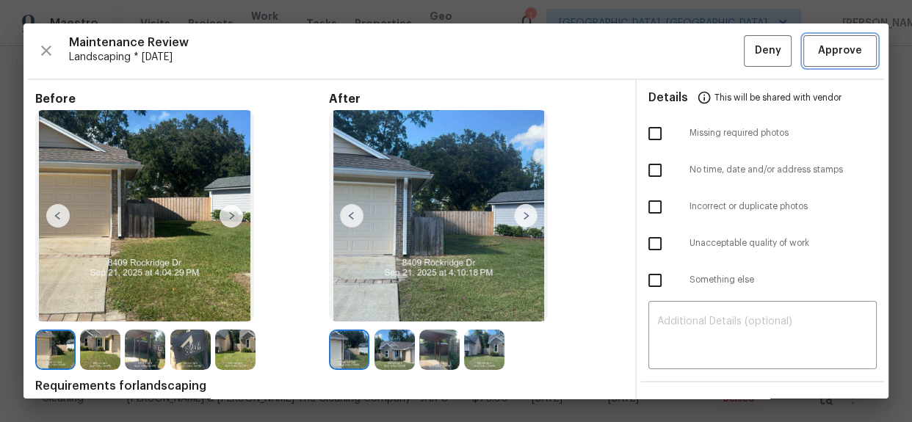
click at [827, 47] on span "Approve" at bounding box center [840, 51] width 44 height 18
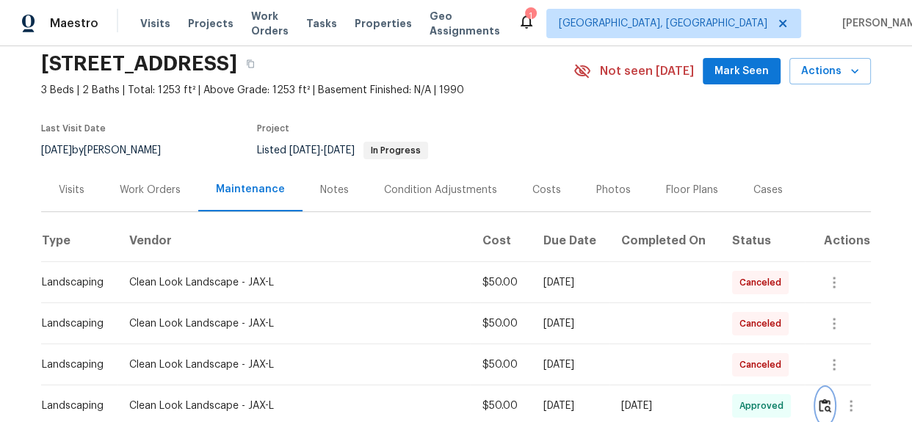
scroll to position [0, 0]
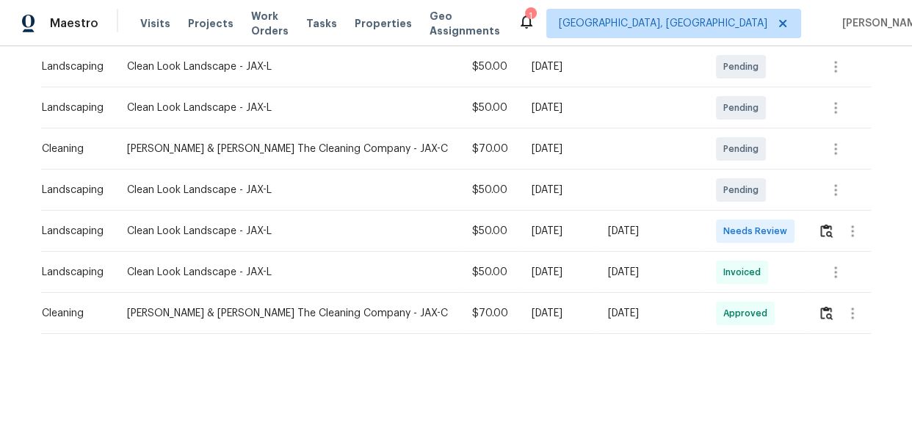
scroll to position [320, 0]
click at [820, 224] on img "button" at bounding box center [826, 231] width 12 height 14
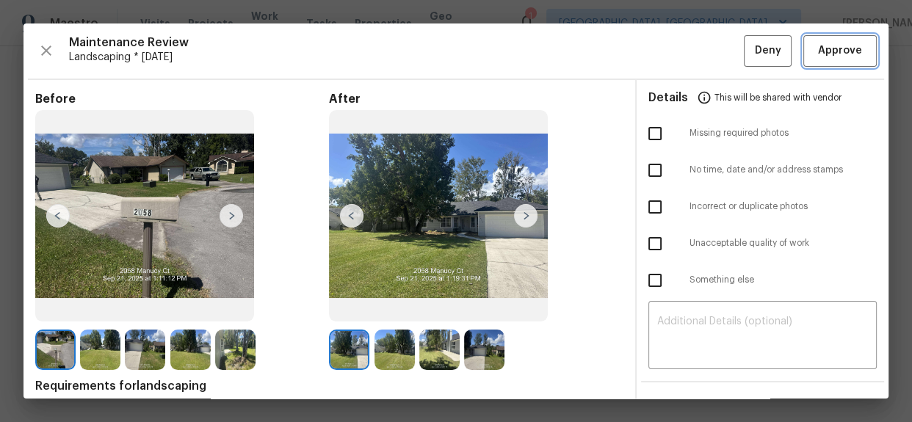
drag, startPoint x: 842, startPoint y: 55, endPoint x: 871, endPoint y: 73, distance: 34.6
click at [842, 55] on span "Approve" at bounding box center [840, 51] width 44 height 18
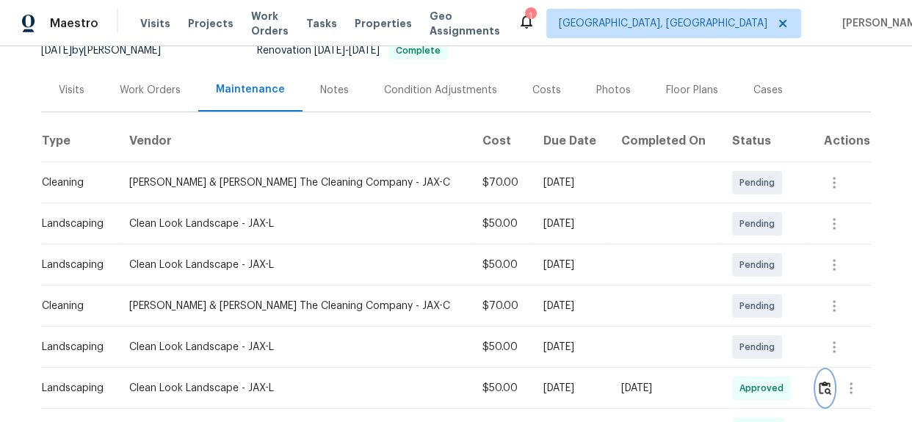
scroll to position [200, 0]
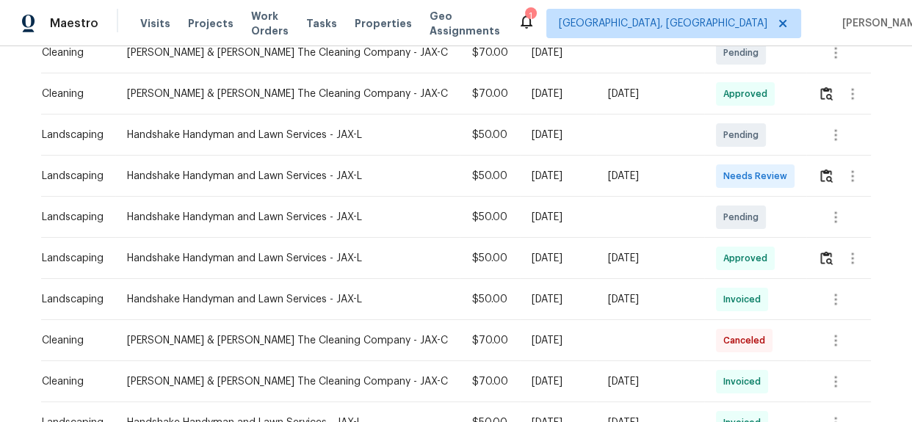
scroll to position [200, 0]
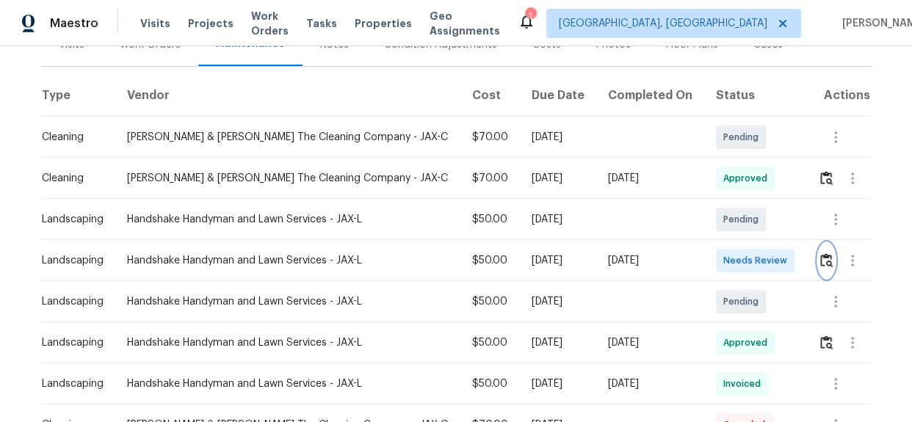
click at [821, 261] on img "button" at bounding box center [826, 260] width 12 height 14
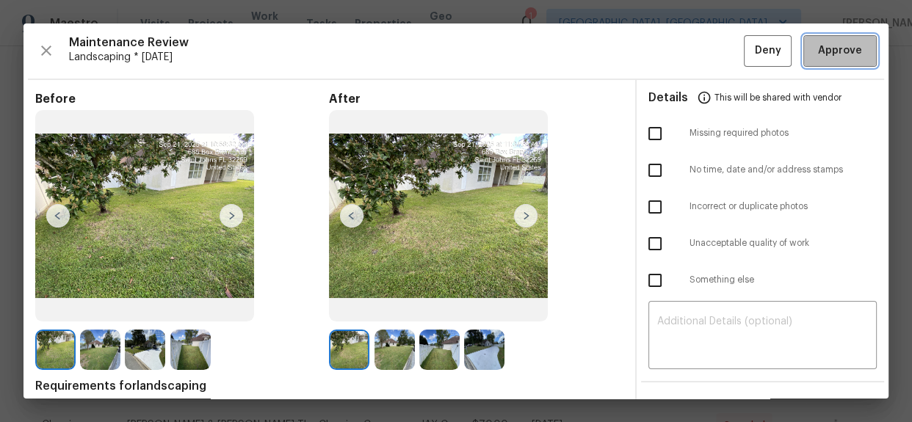
click at [833, 45] on span "Approve" at bounding box center [840, 51] width 44 height 18
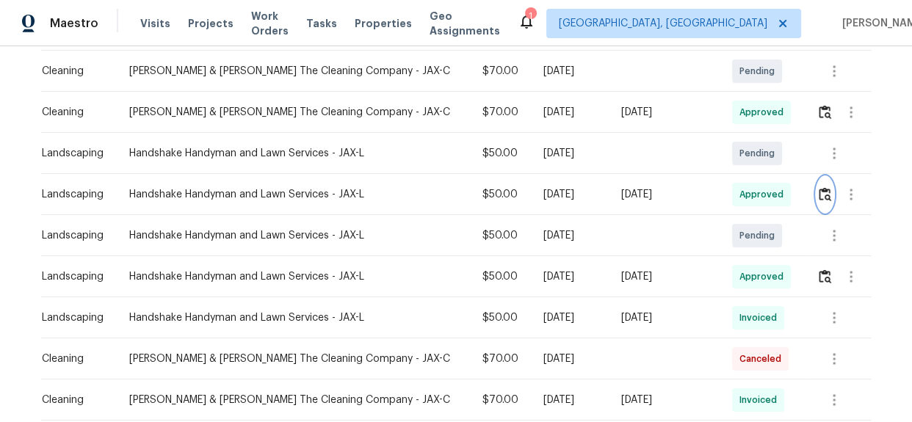
scroll to position [267, 0]
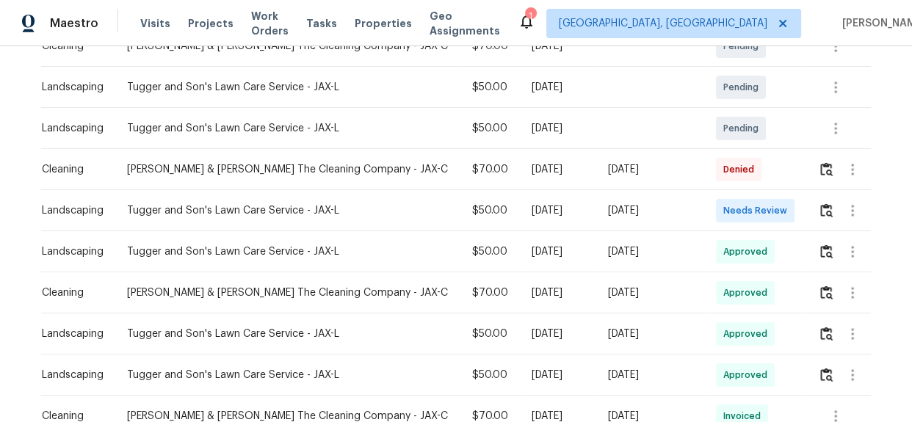
scroll to position [308, 0]
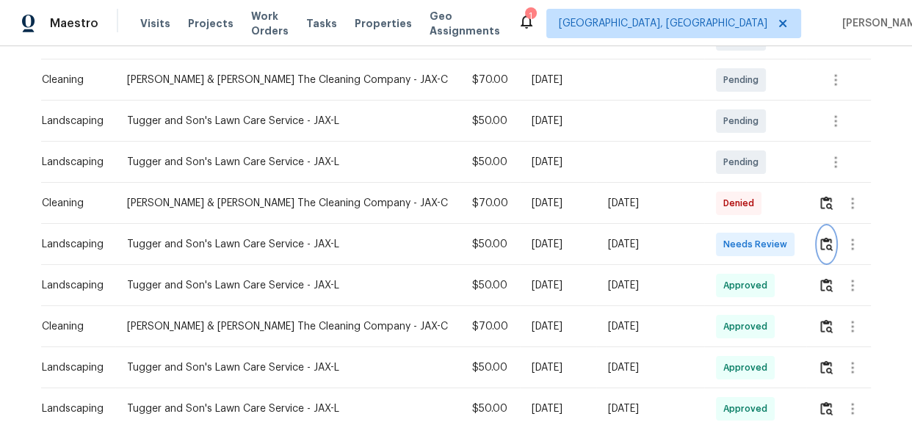
click at [818, 243] on button "button" at bounding box center [826, 244] width 17 height 35
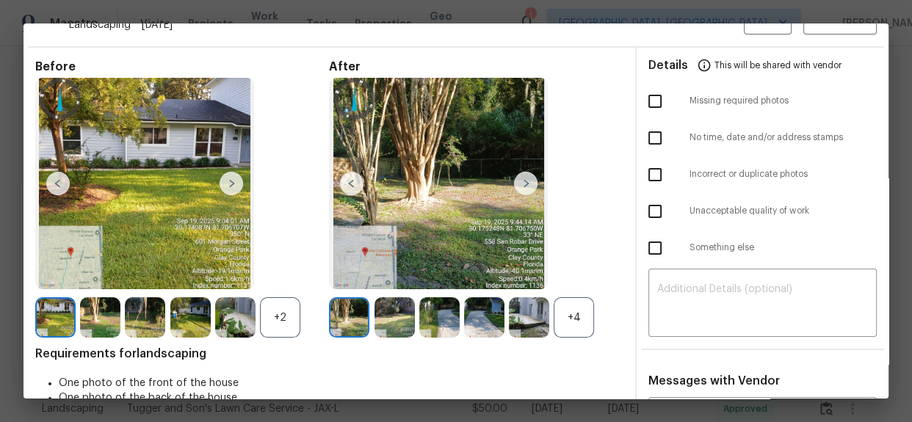
scroll to position [0, 0]
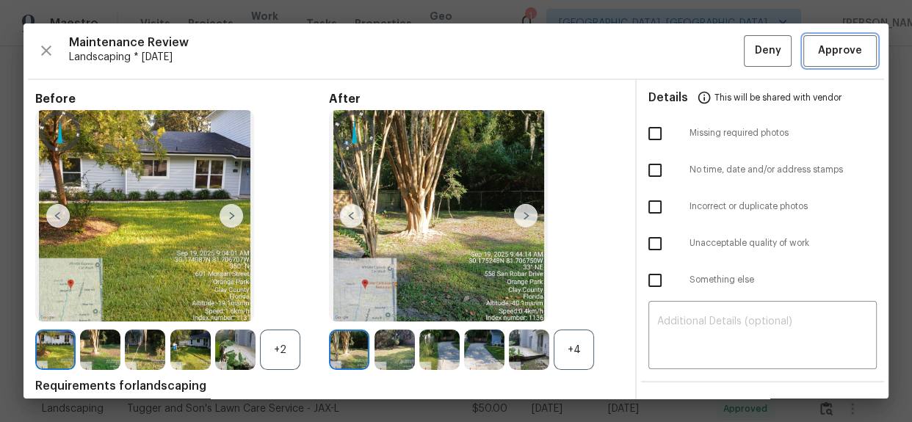
click at [818, 49] on span "Approve" at bounding box center [840, 51] width 44 height 18
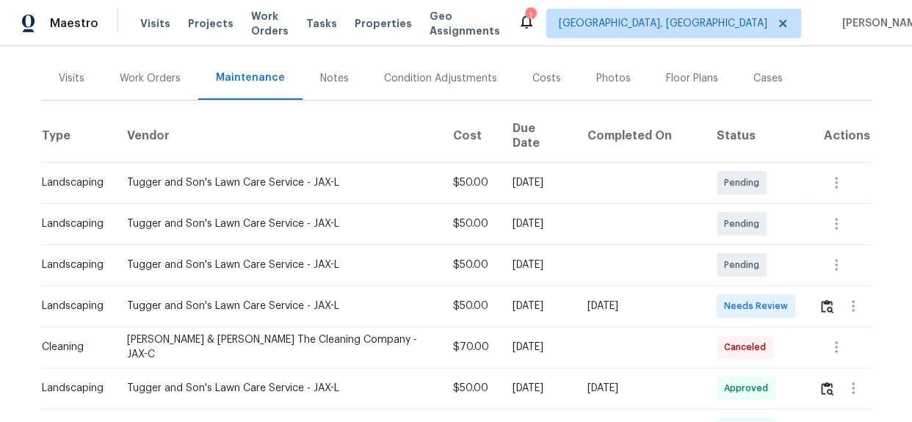
scroll to position [175, 0]
click at [819, 290] on button "button" at bounding box center [827, 307] width 17 height 35
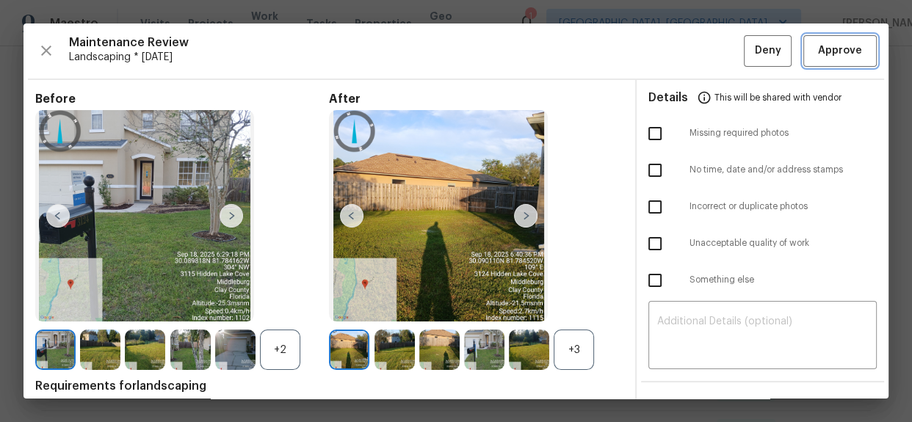
drag, startPoint x: 836, startPoint y: 59, endPoint x: 864, endPoint y: 102, distance: 51.9
click at [836, 59] on span "Approve" at bounding box center [840, 51] width 44 height 18
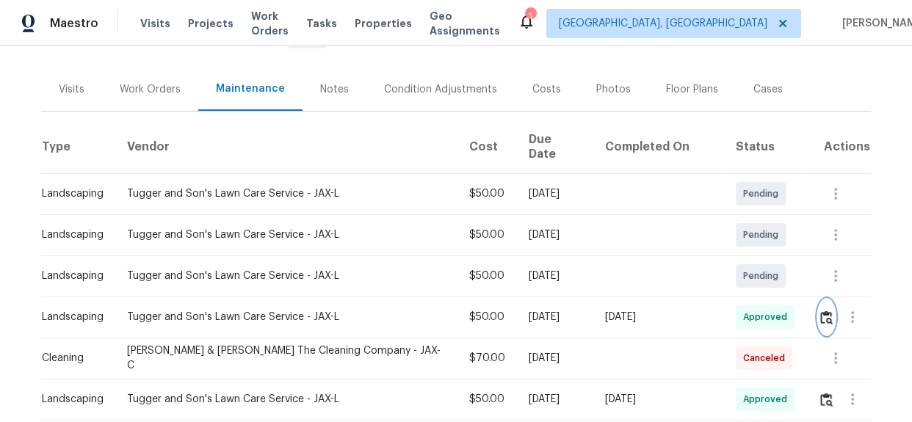
scroll to position [0, 0]
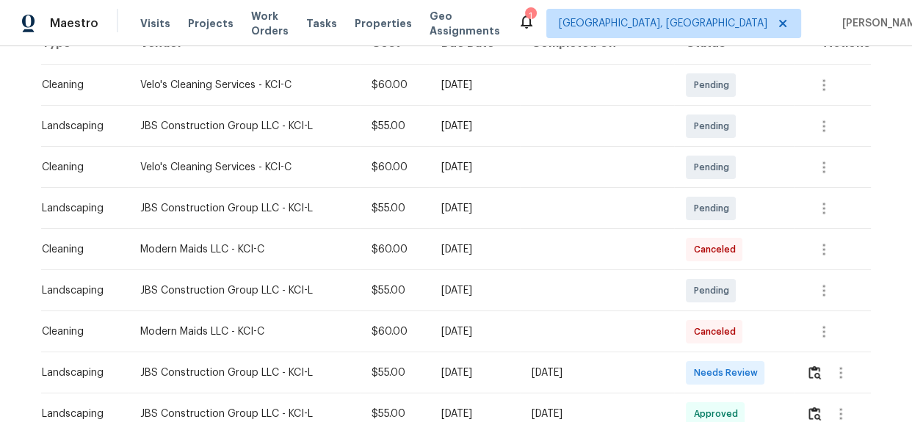
scroll to position [374, 0]
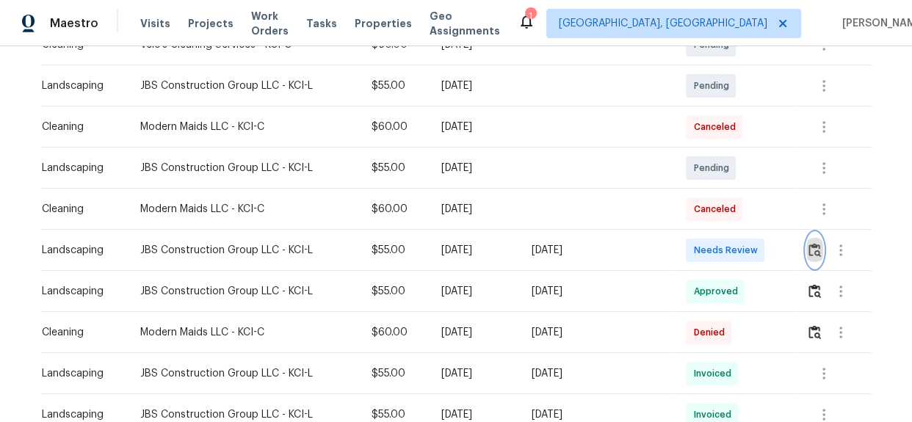
click at [812, 250] on img "button" at bounding box center [814, 250] width 12 height 14
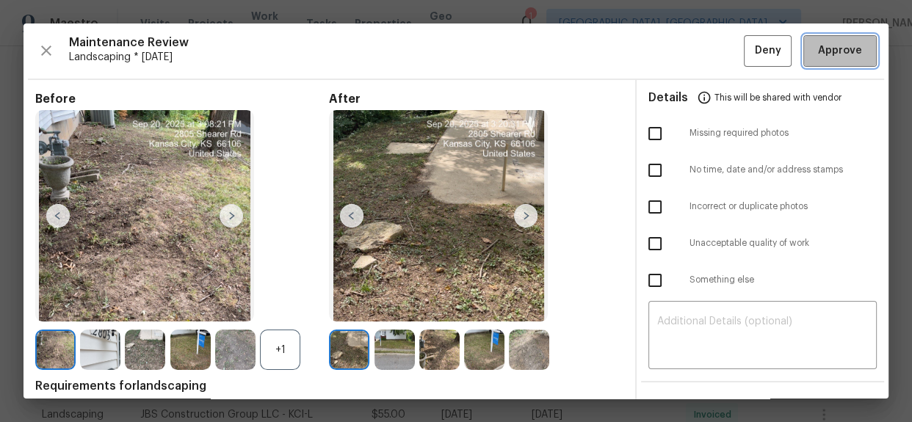
click at [830, 51] on span "Approve" at bounding box center [840, 51] width 44 height 18
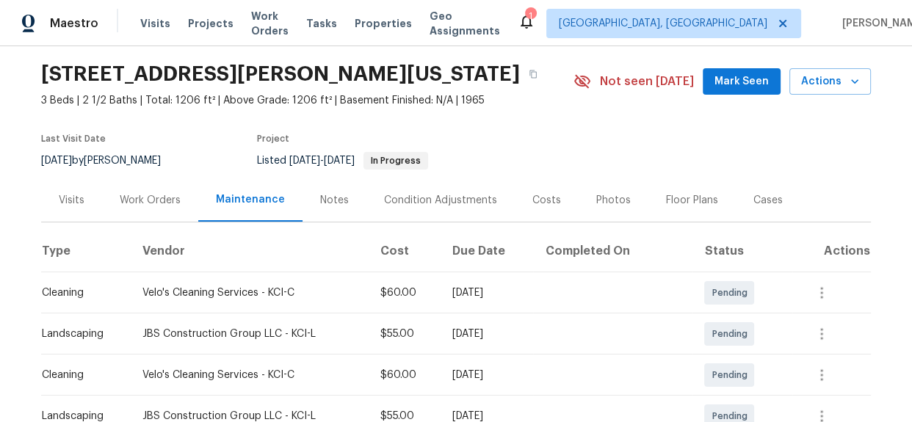
scroll to position [0, 0]
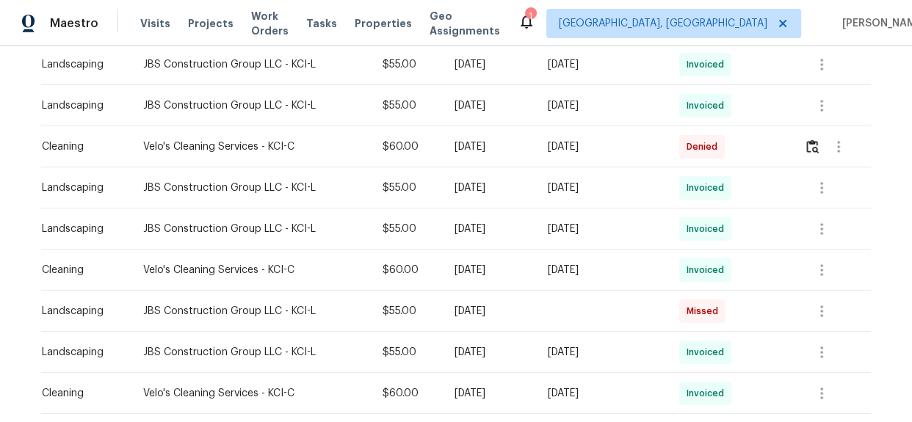
scroll to position [374, 0]
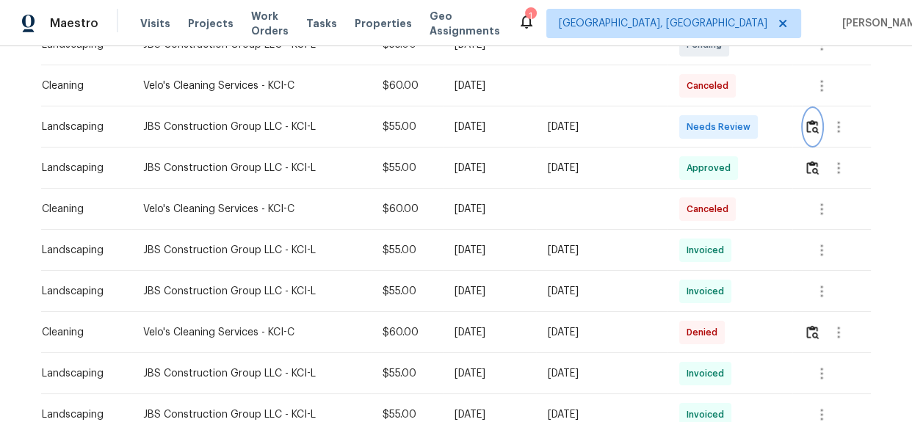
click at [810, 126] on img "button" at bounding box center [812, 127] width 12 height 14
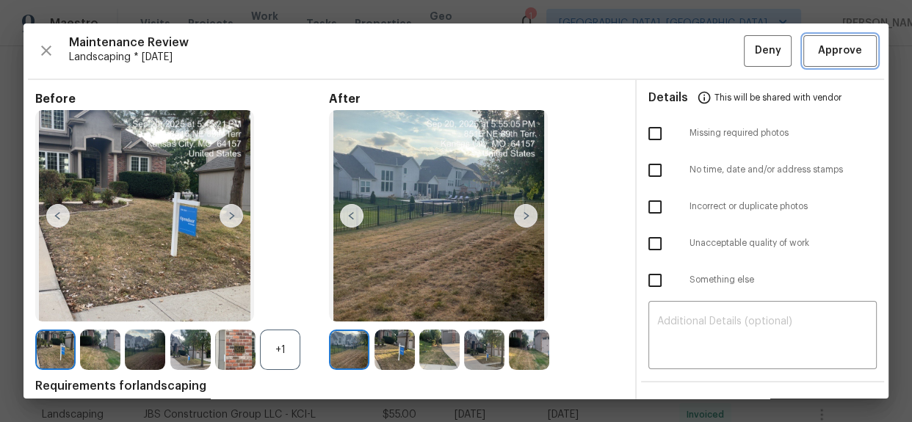
click at [837, 43] on span "Approve" at bounding box center [840, 51] width 44 height 18
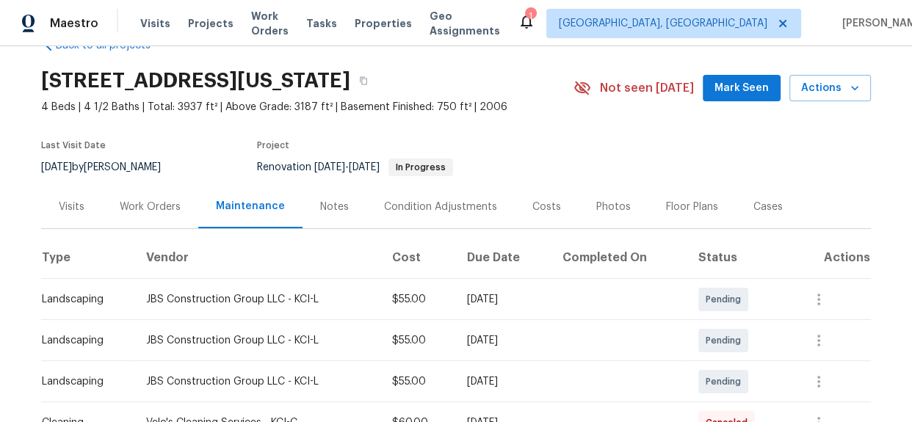
scroll to position [0, 0]
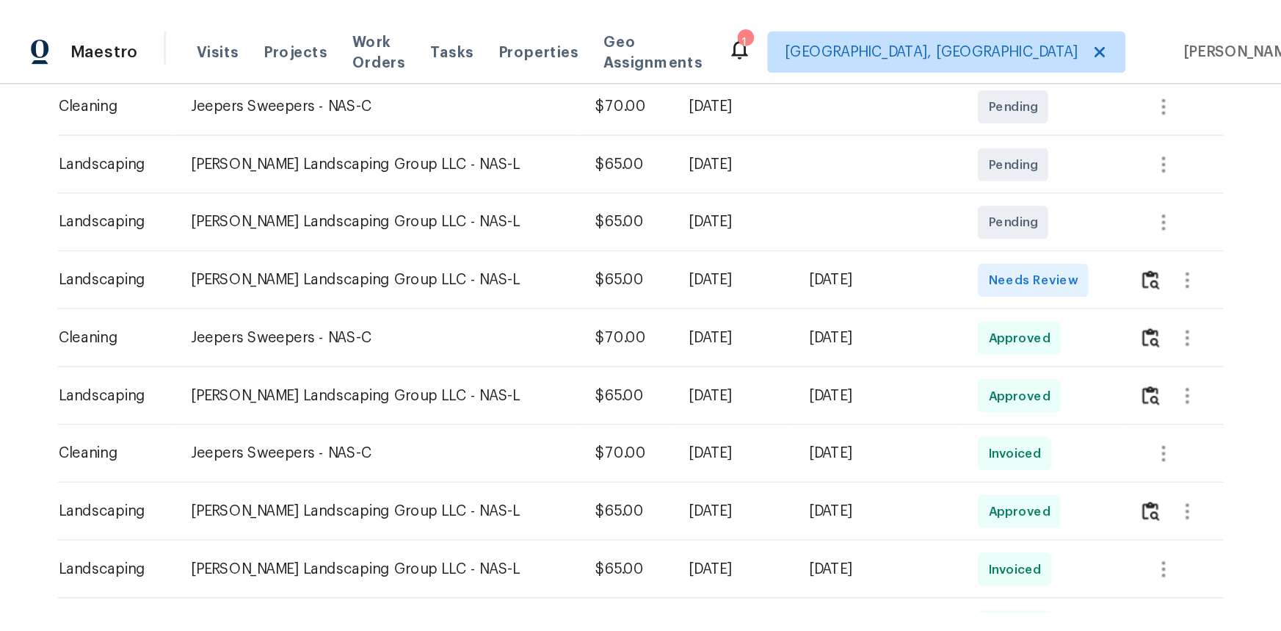
scroll to position [308, 0]
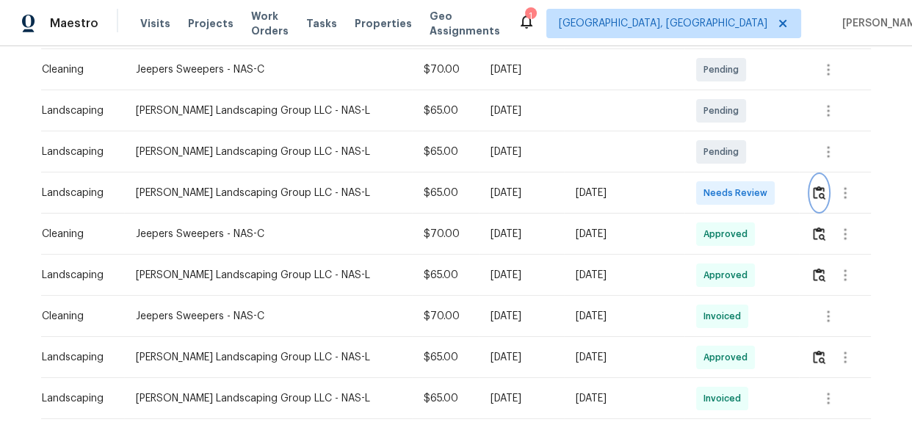
click at [813, 198] on img "button" at bounding box center [819, 193] width 12 height 14
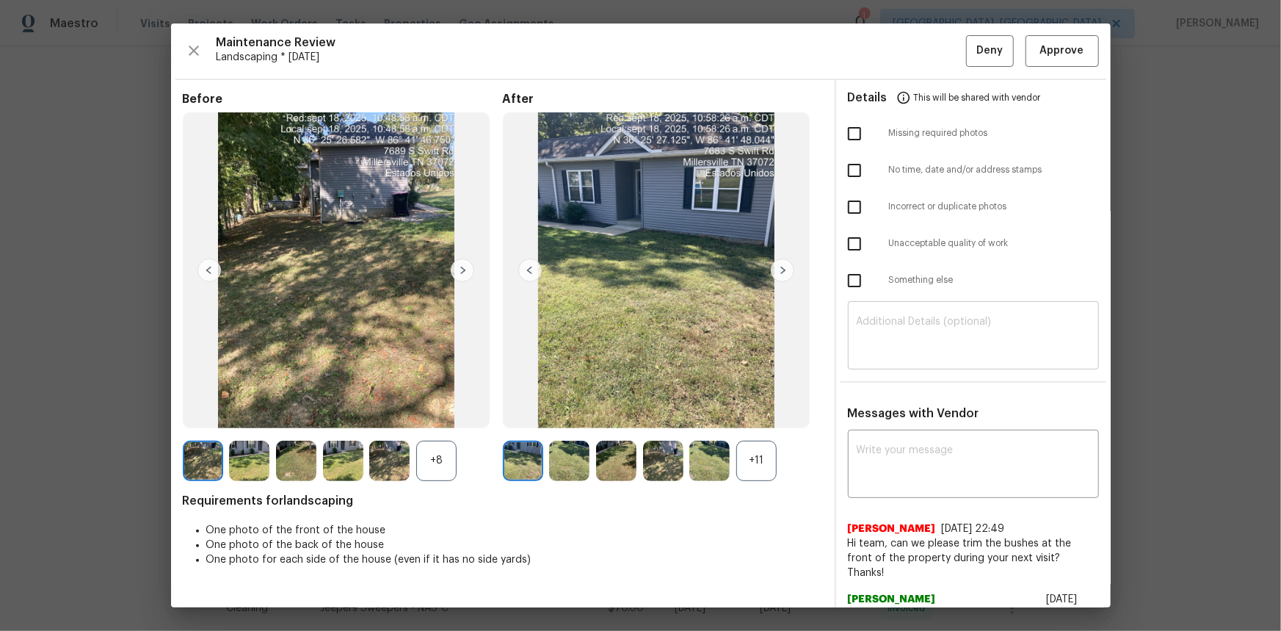
click at [885, 355] on textarea at bounding box center [974, 336] width 234 height 41
click at [885, 421] on textarea at bounding box center [974, 465] width 234 height 41
paste textarea "Maintenance Audit Team: Hello! Unfortunately, this landscaping visit completed …"
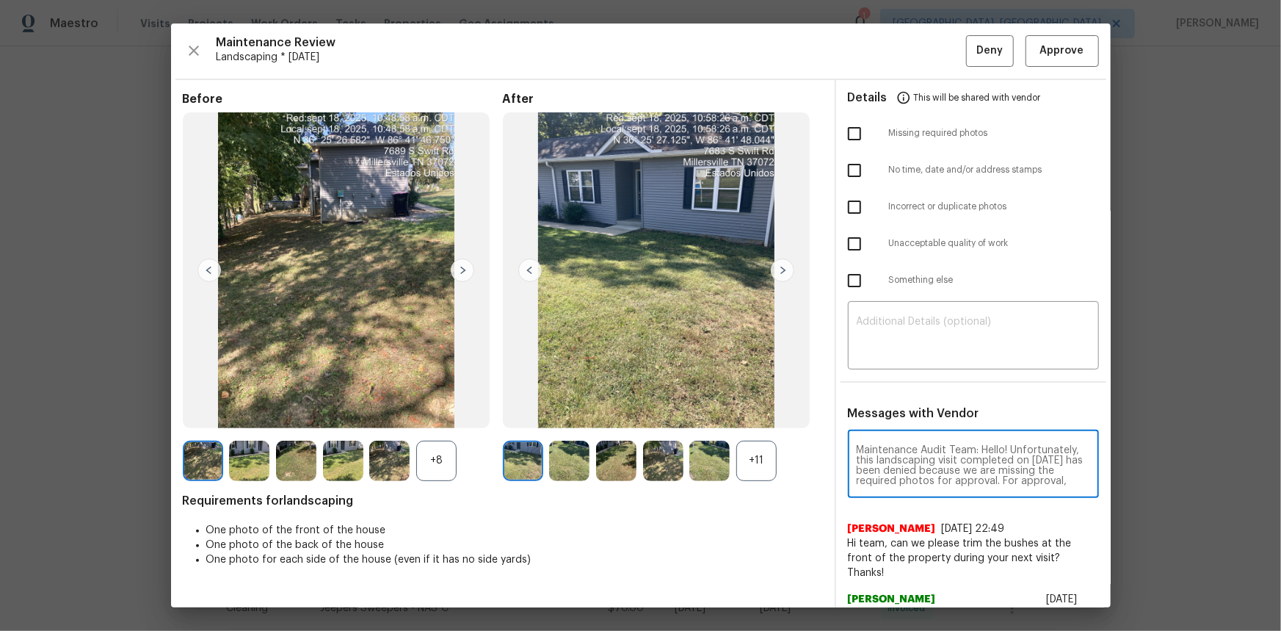
scroll to position [175, 0]
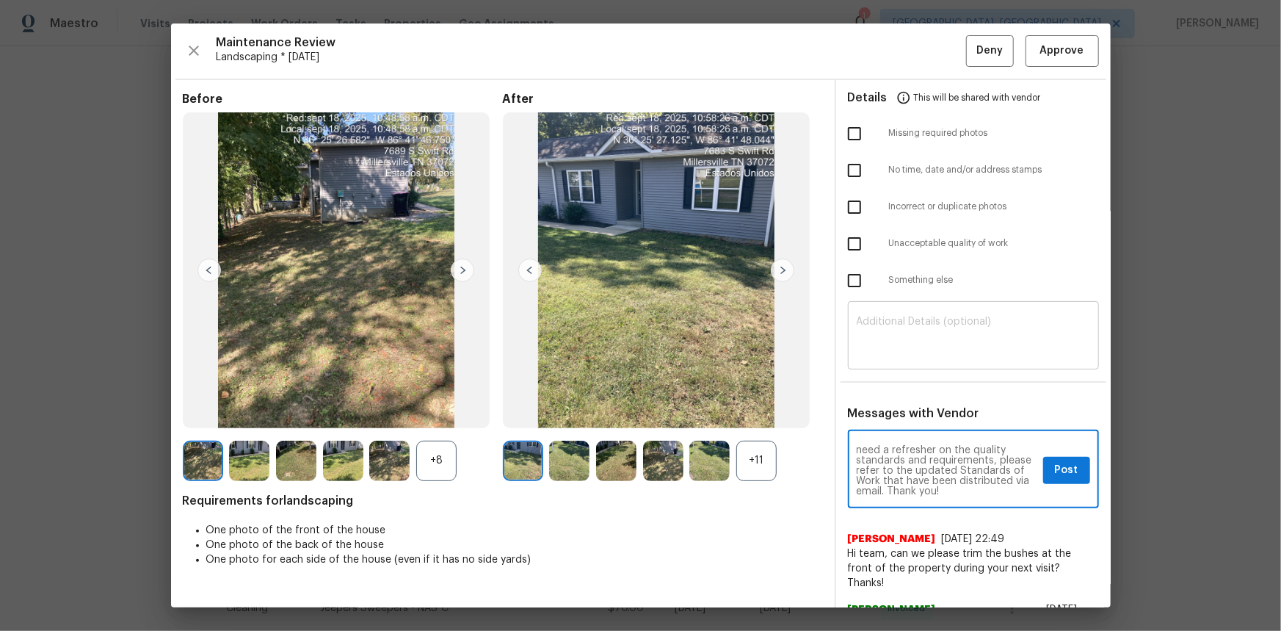
type textarea "Maintenance Audit Team: Hello! Unfortunately, this landscaping visit completed …"
click at [857, 331] on textarea at bounding box center [974, 336] width 234 height 41
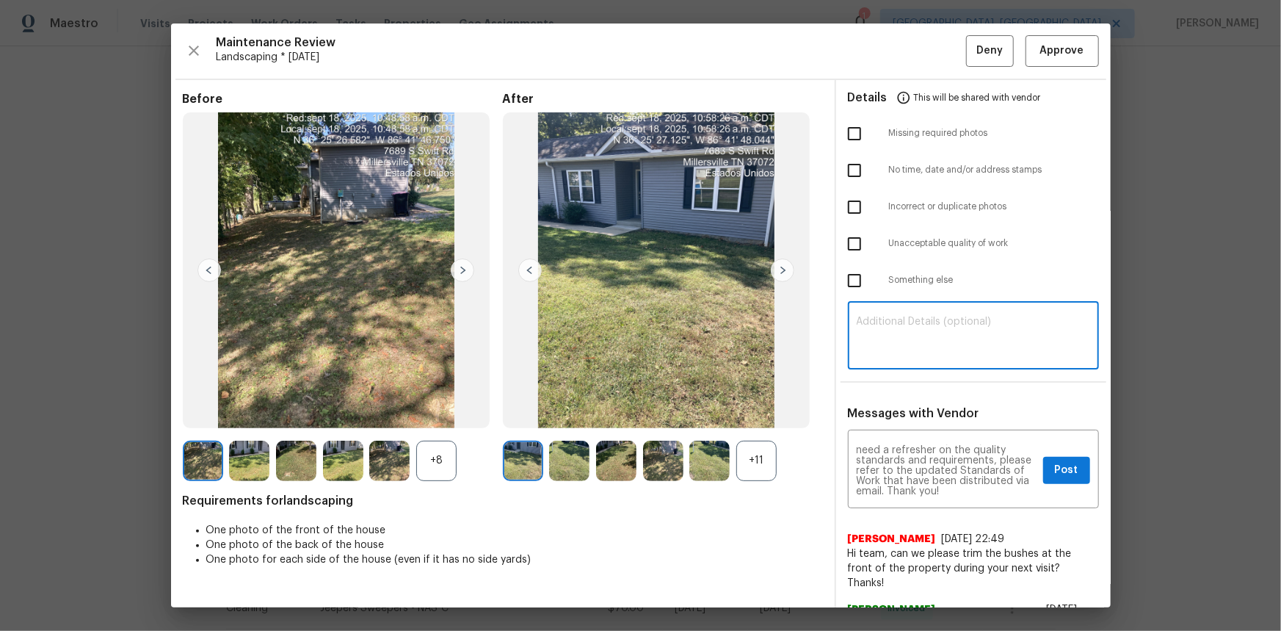
click at [888, 317] on textarea at bounding box center [974, 336] width 234 height 41
paste textarea "Maintenance Audit Team: Hello! Unfortunately, this landscaping visit completed …"
type textarea "Maintenance Audit Team: Hello! Unfortunately, this landscaping visit completed …"
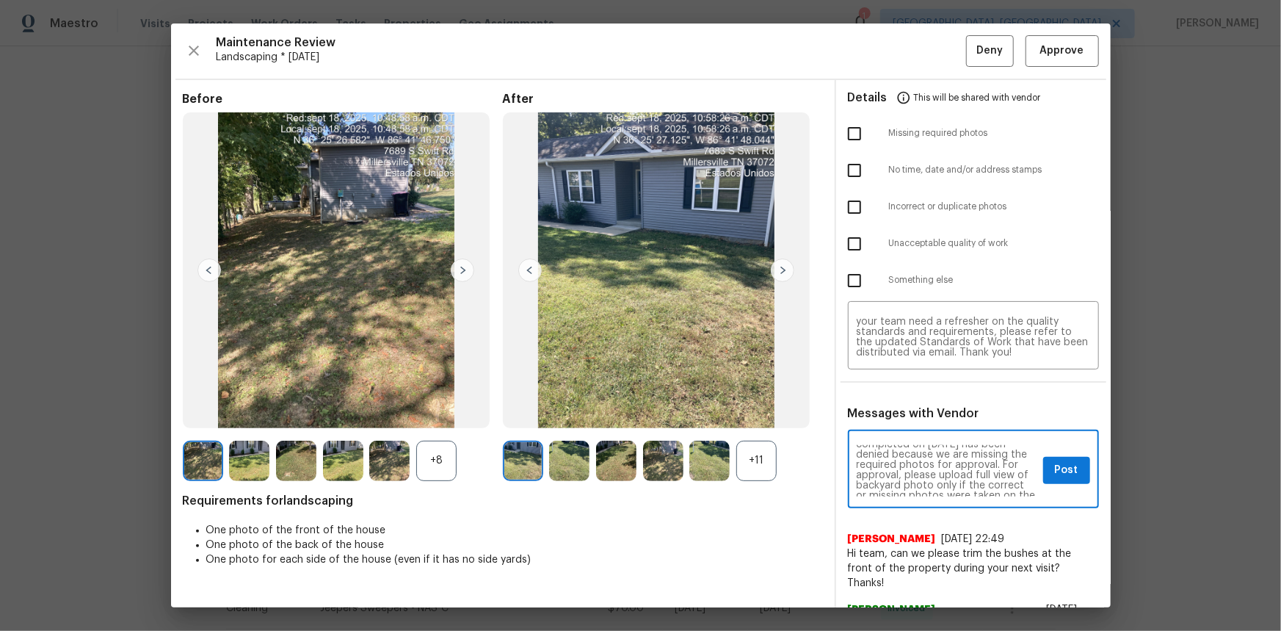
scroll to position [0, 0]
click at [911, 421] on span "Post" at bounding box center [1066, 470] width 23 height 18
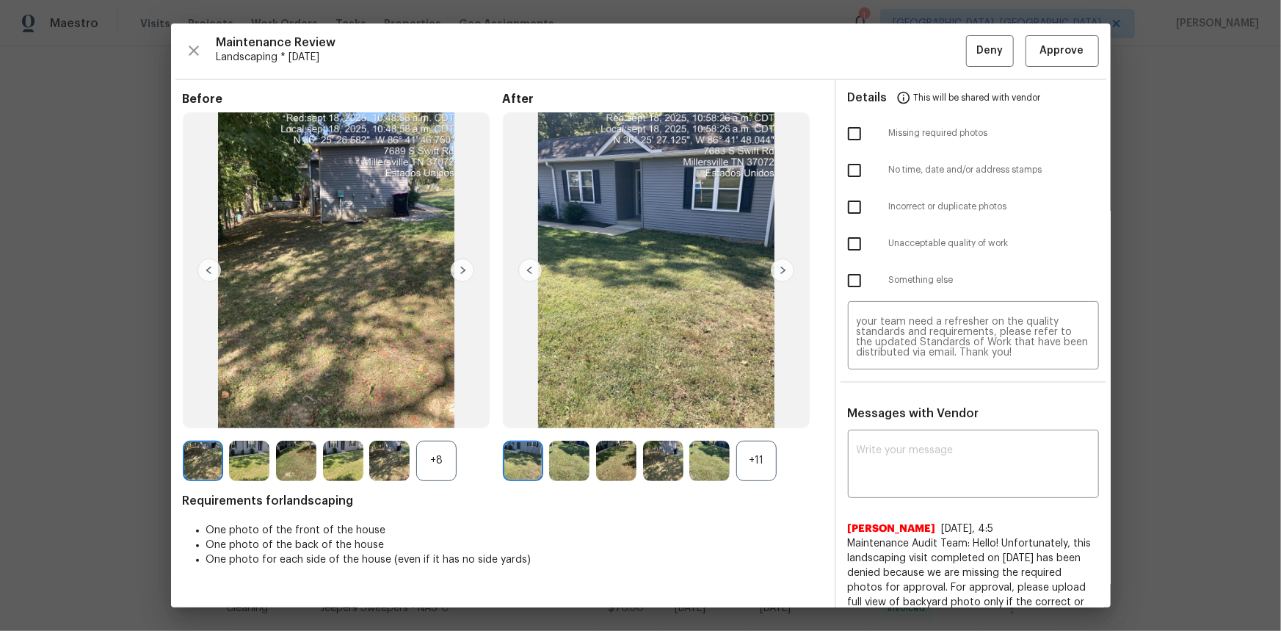
click at [850, 129] on input "checkbox" at bounding box center [854, 133] width 31 height 31
checkbox input "true"
click at [911, 62] on button "Deny" at bounding box center [990, 51] width 48 height 32
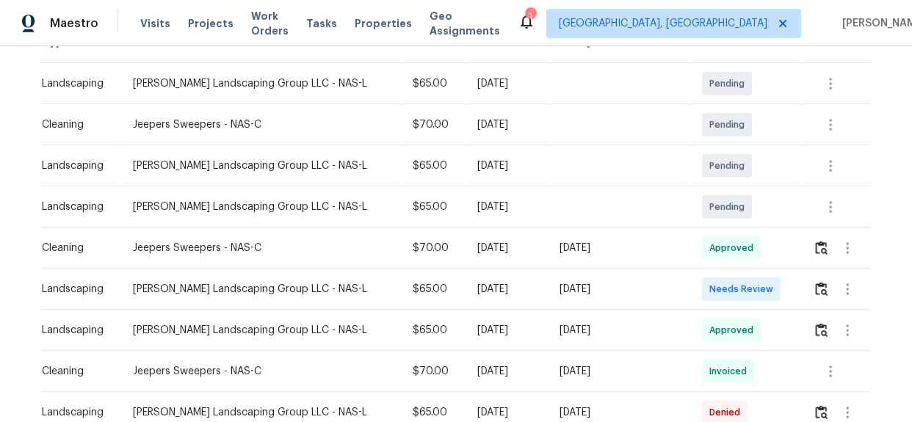
scroll to position [242, 0]
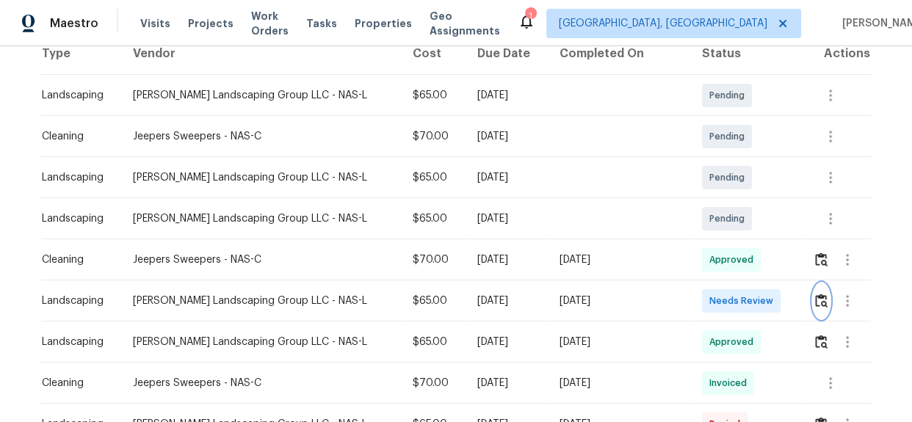
click at [813, 292] on button "button" at bounding box center [821, 300] width 17 height 35
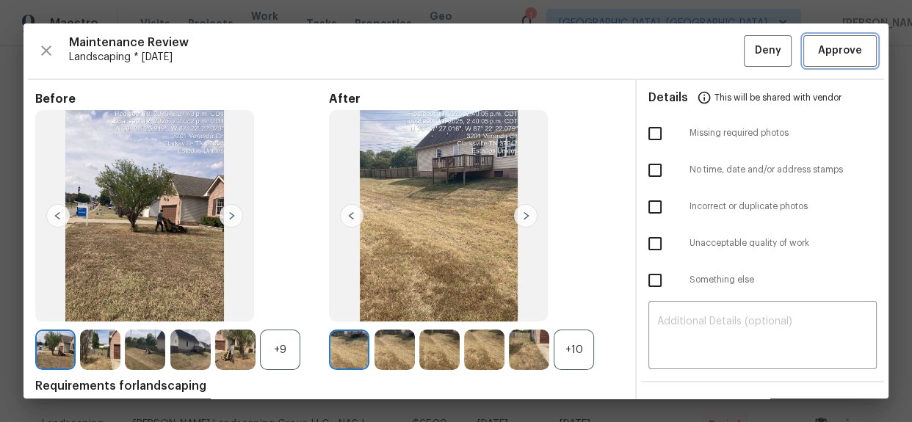
click at [847, 51] on span "Approve" at bounding box center [840, 51] width 44 height 18
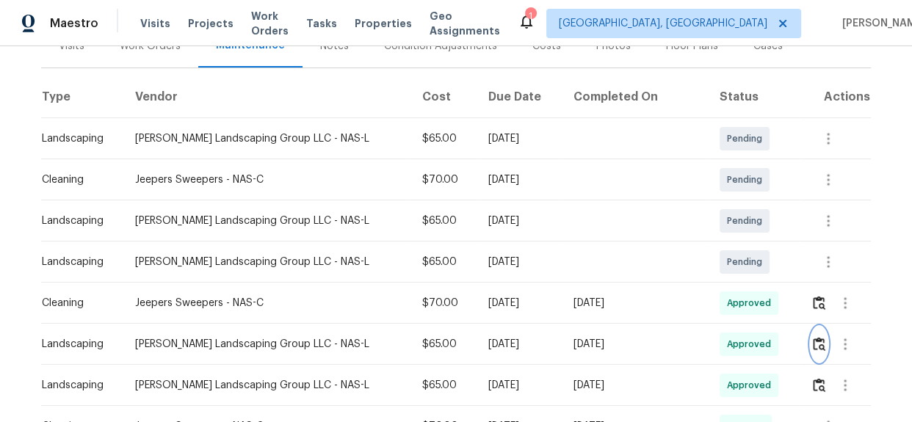
scroll to position [200, 0]
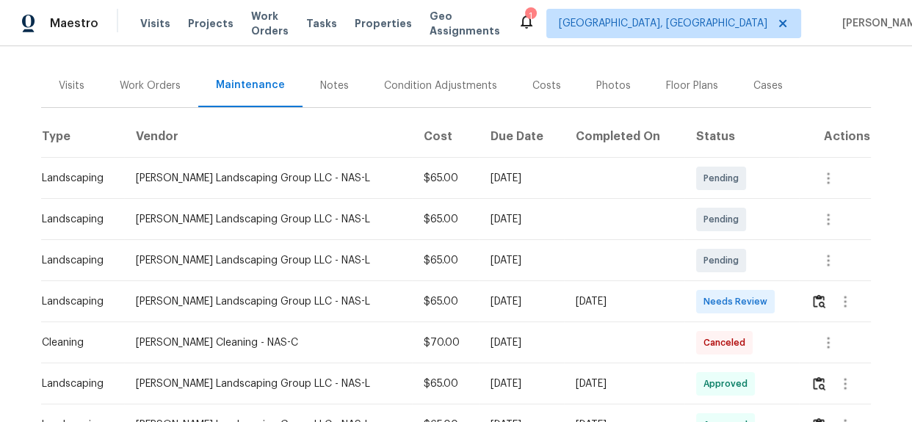
scroll to position [133, 0]
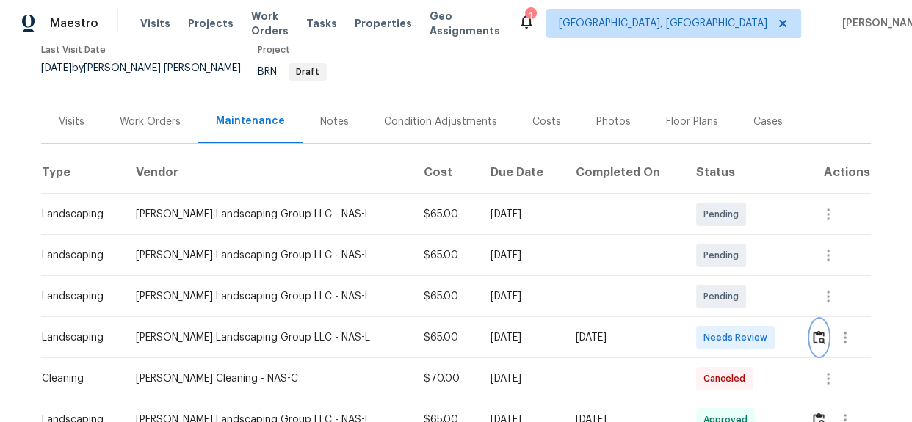
click at [815, 330] on img "button" at bounding box center [819, 337] width 12 height 14
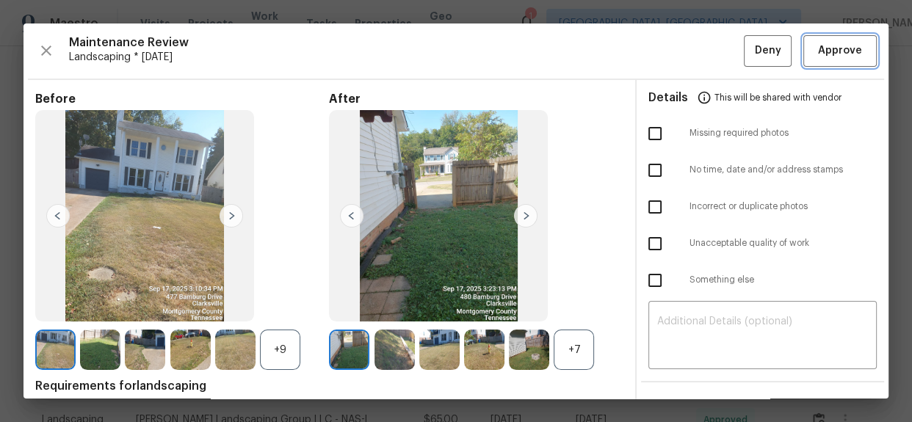
drag, startPoint x: 812, startPoint y: 59, endPoint x: 817, endPoint y: 83, distance: 24.8
click at [818, 59] on span "Approve" at bounding box center [840, 51] width 44 height 18
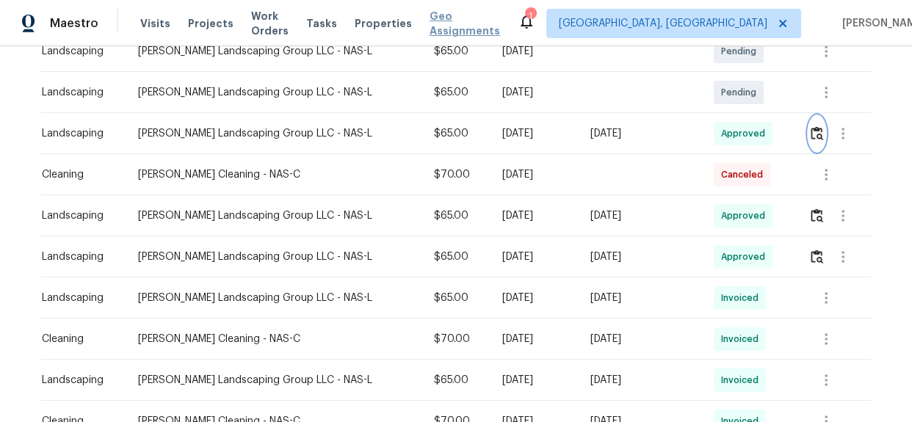
scroll to position [400, 0]
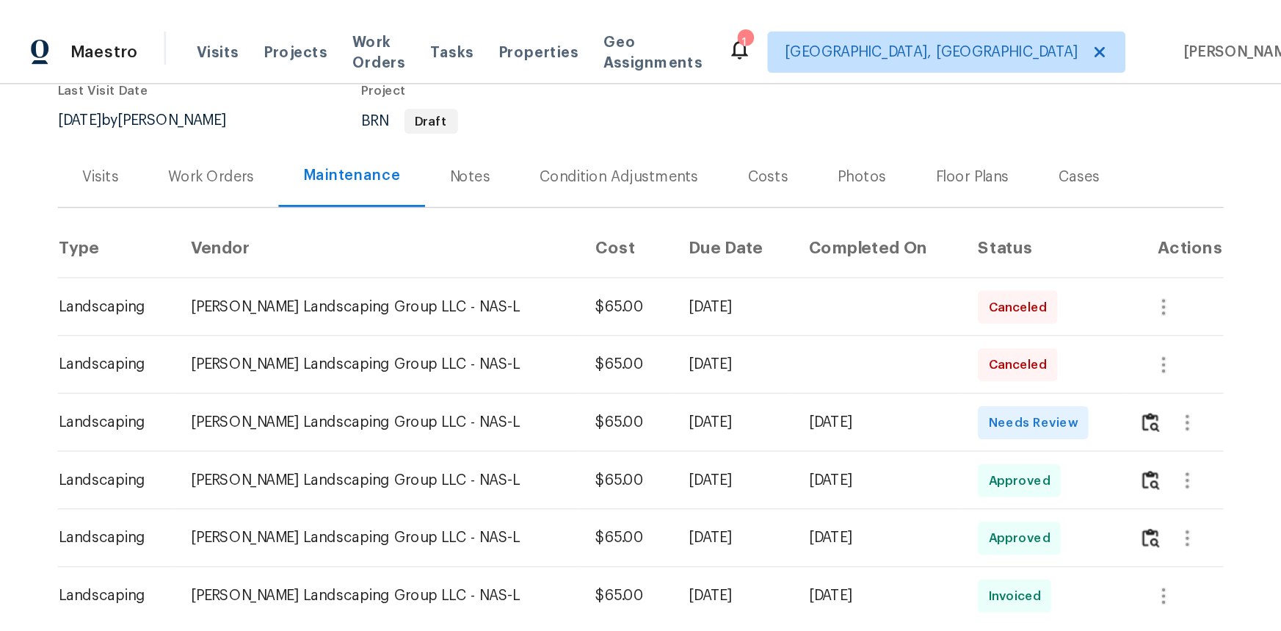
scroll to position [133, 0]
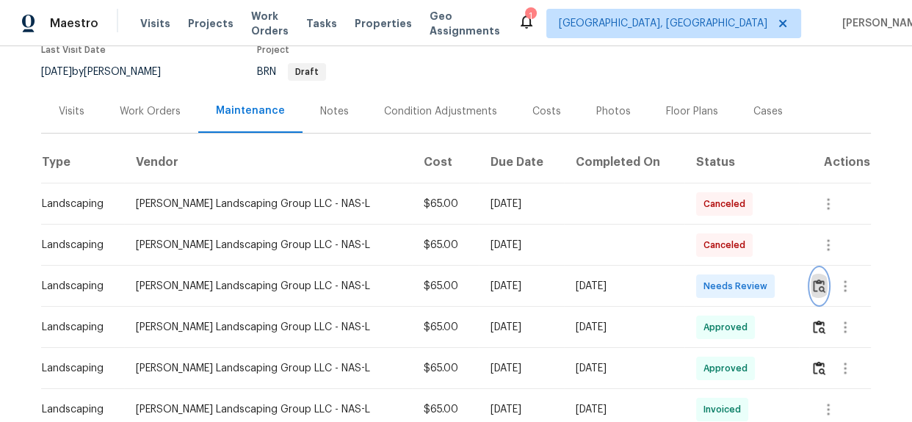
click at [812, 274] on button "button" at bounding box center [819, 286] width 17 height 35
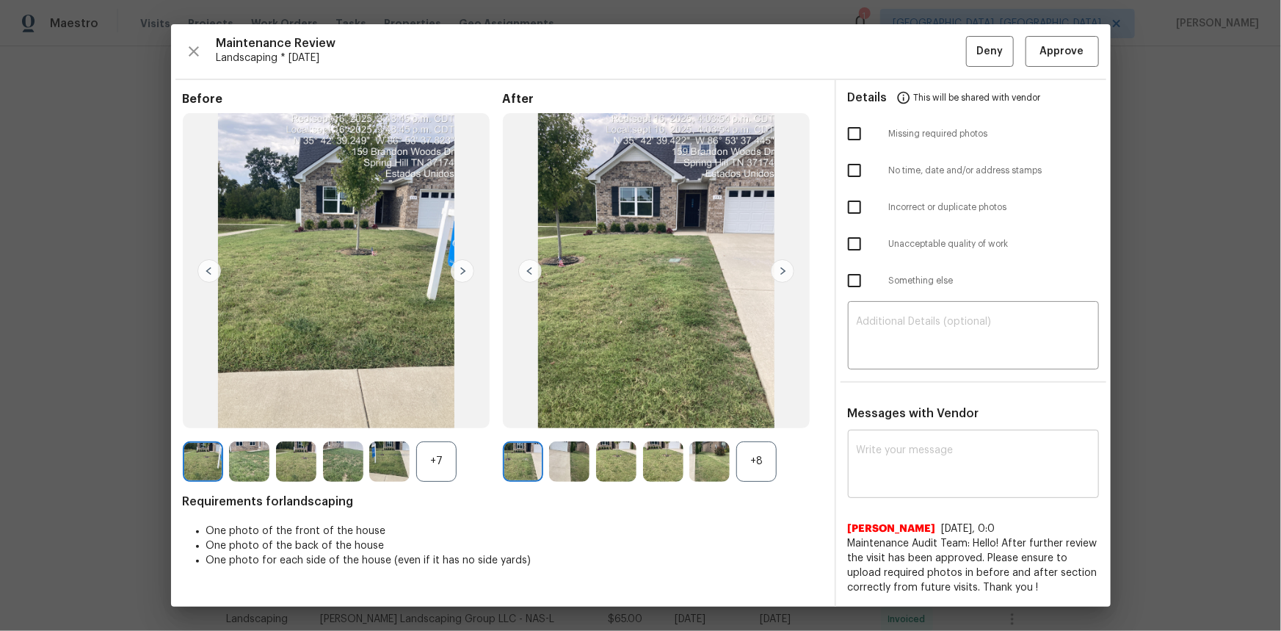
click at [873, 421] on div "x ​" at bounding box center [973, 465] width 251 height 65
paste textarea "Maintenance Audit Team: Hello! Unfortunately this landscaping visit completed o…"
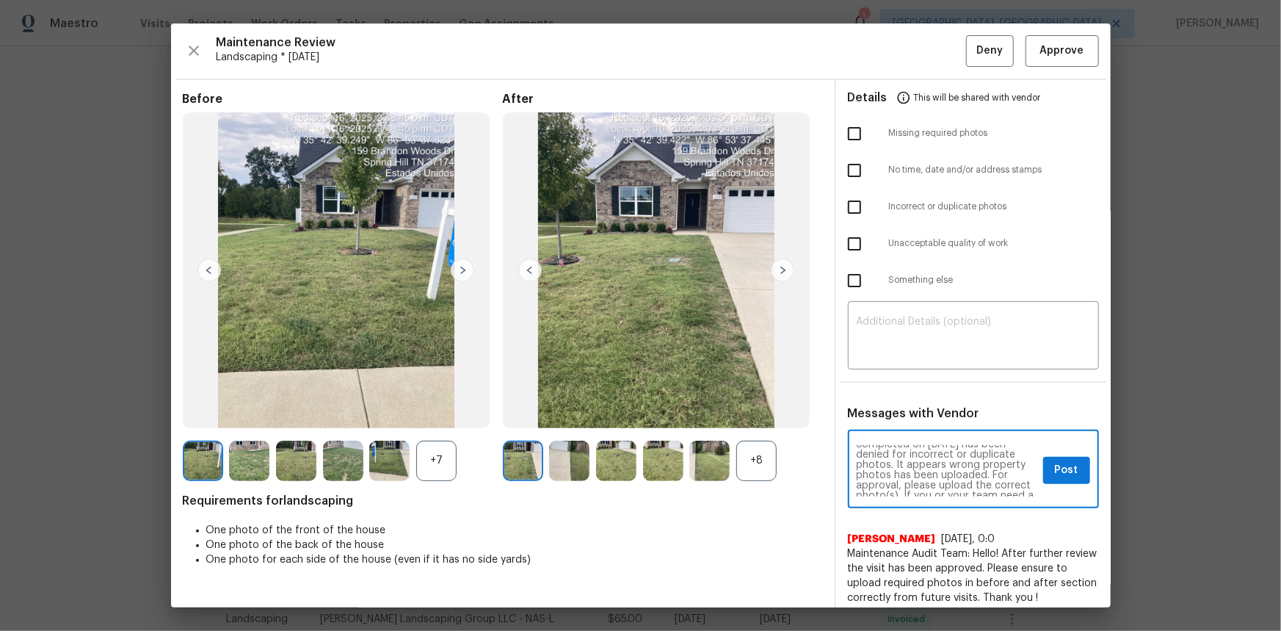
scroll to position [53, 0]
type textarea "Maintenance Audit Team: Hello! Unfortunately this landscaping visit completed o…"
click at [911, 421] on button "Post" at bounding box center [1066, 470] width 47 height 27
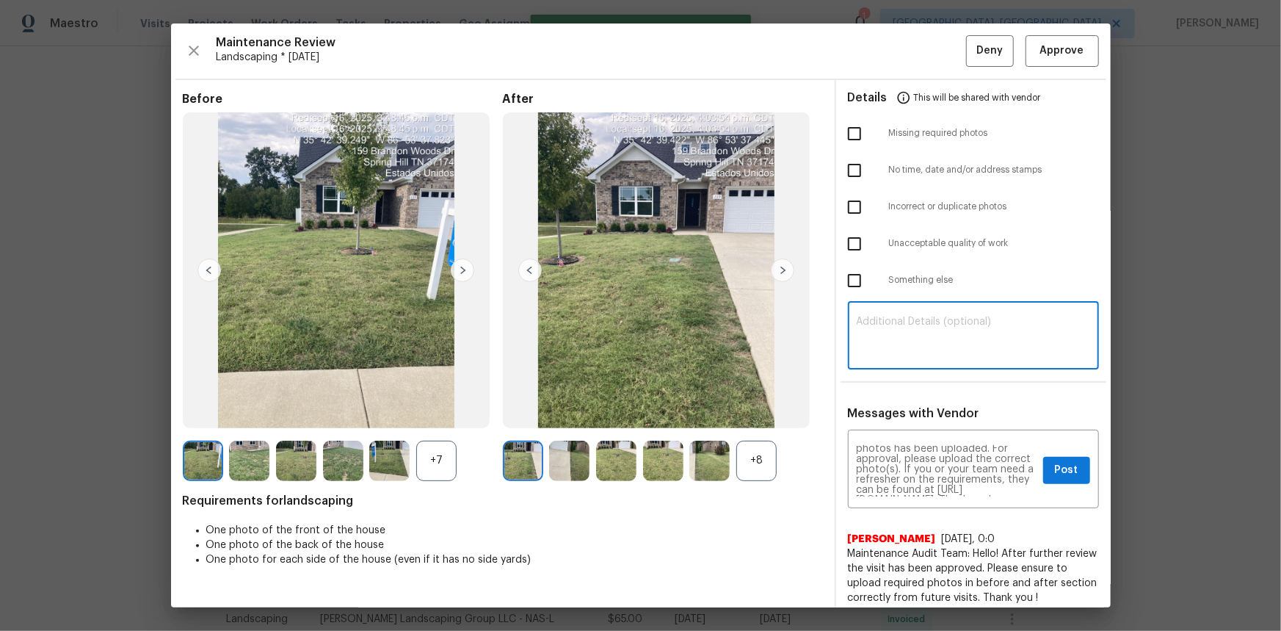
click at [902, 356] on textarea at bounding box center [974, 336] width 234 height 41
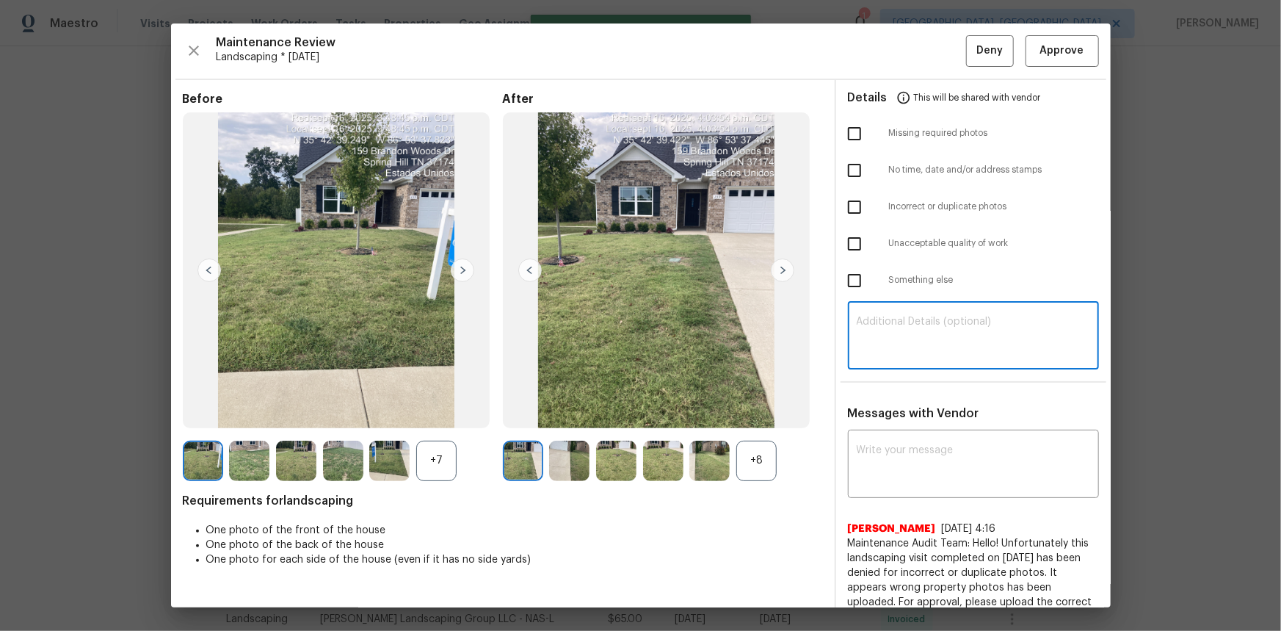
paste textarea "Maintenance Audit Team: Hello! Unfortunately this landscaping visit completed o…"
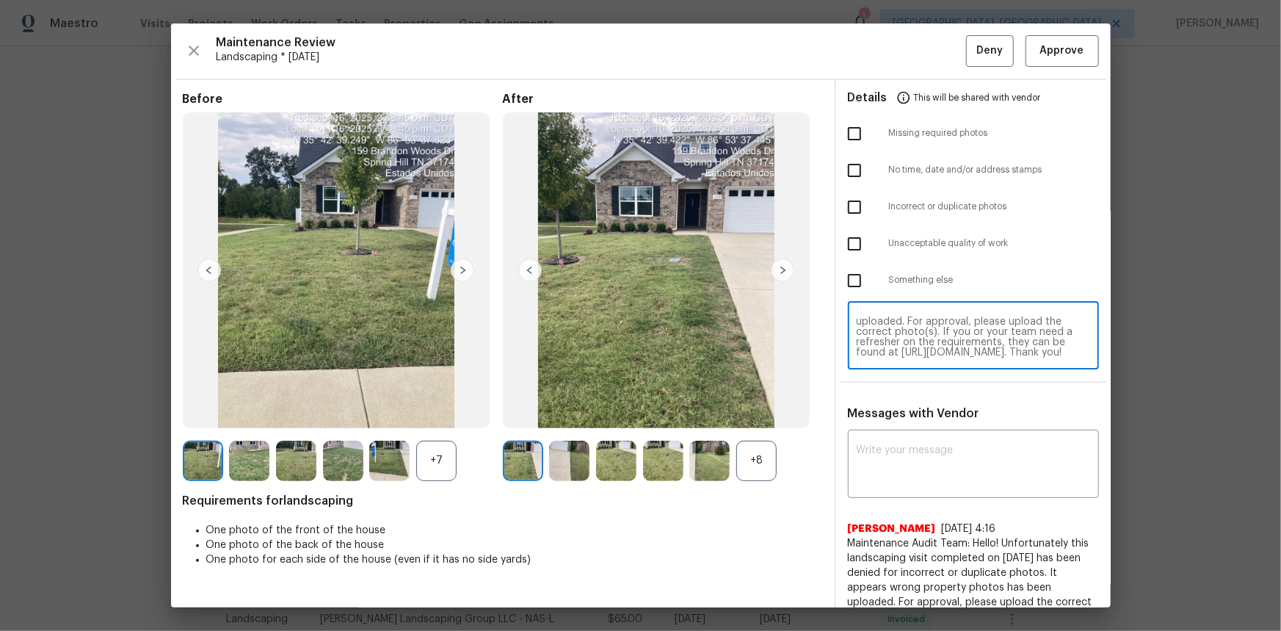
type textarea "Maintenance Audit Team: Hello! Unfortunately this landscaping visit completed o…"
click at [851, 129] on input "checkbox" at bounding box center [854, 133] width 31 height 31
click at [847, 129] on input "checkbox" at bounding box center [854, 133] width 31 height 31
checkbox input "false"
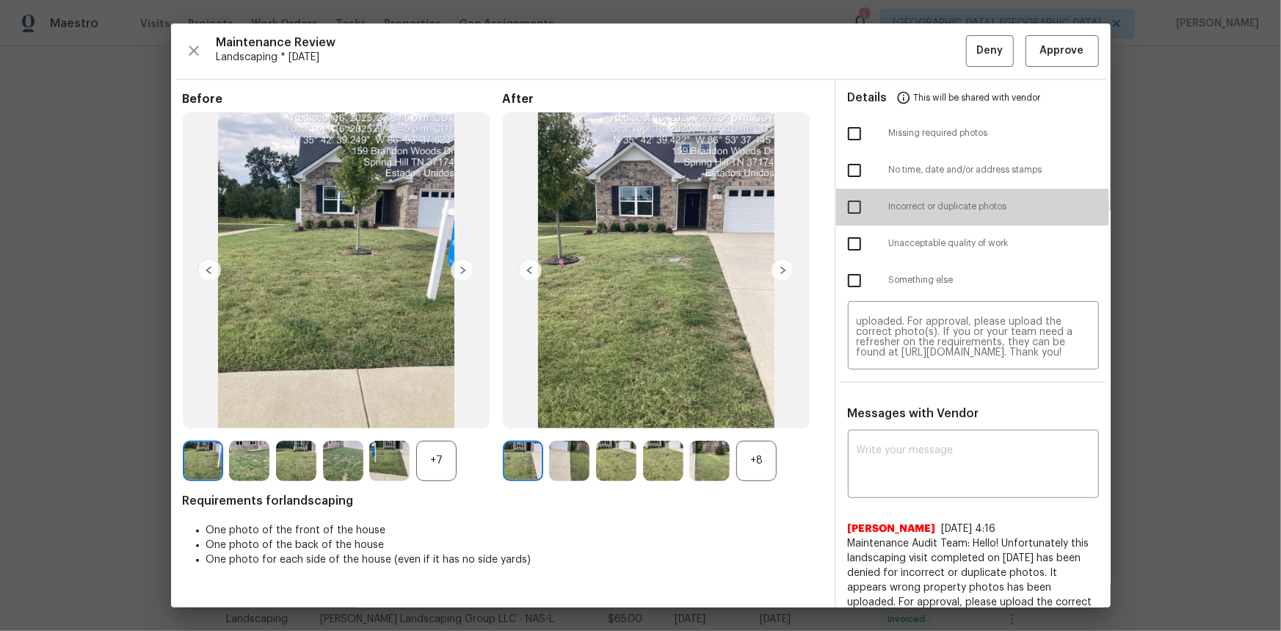
click at [858, 204] on input "checkbox" at bounding box center [854, 207] width 31 height 31
checkbox input "true"
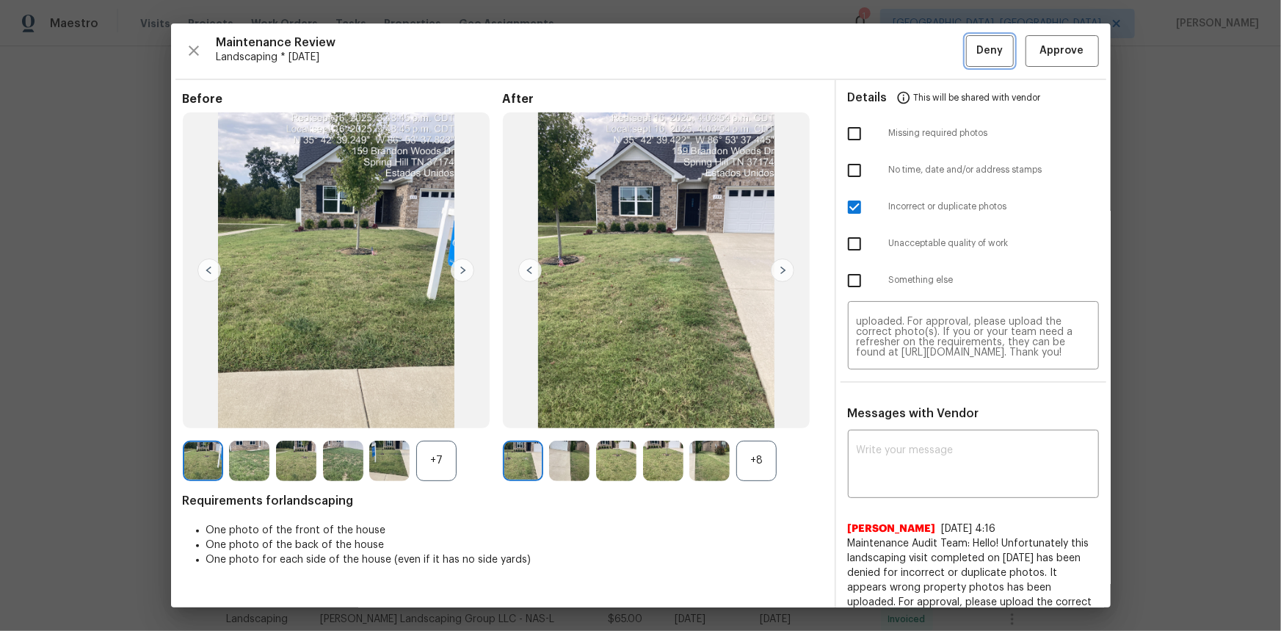
click at [911, 56] on span "Deny" at bounding box center [990, 51] width 26 height 18
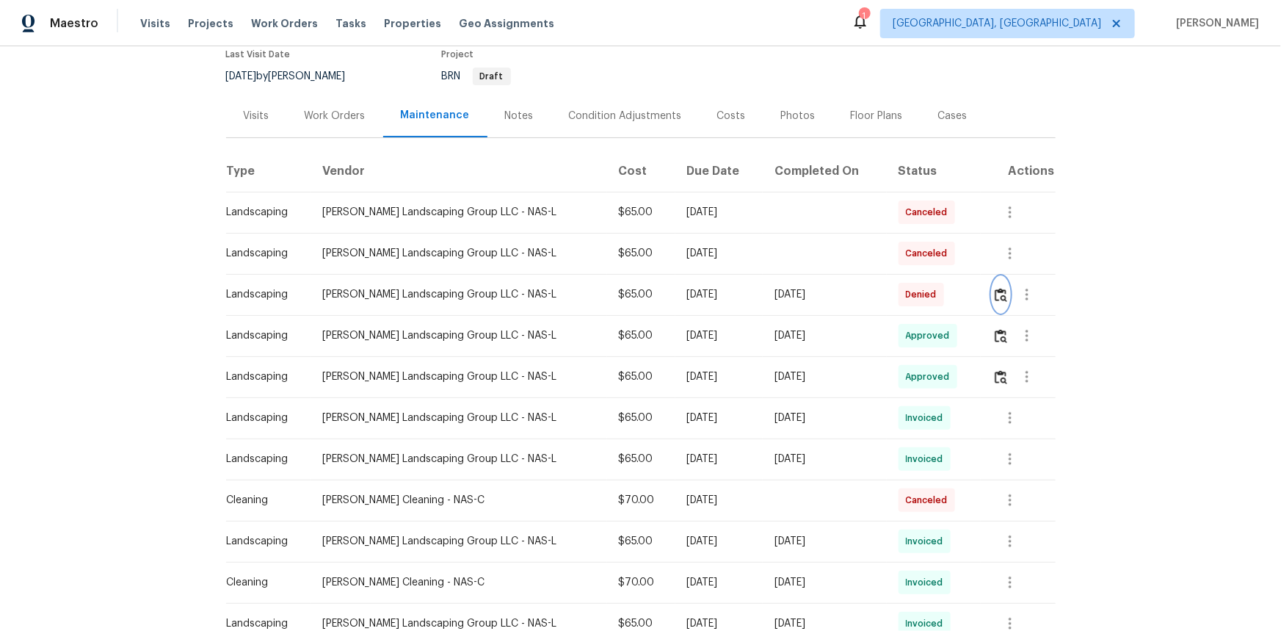
scroll to position [133, 0]
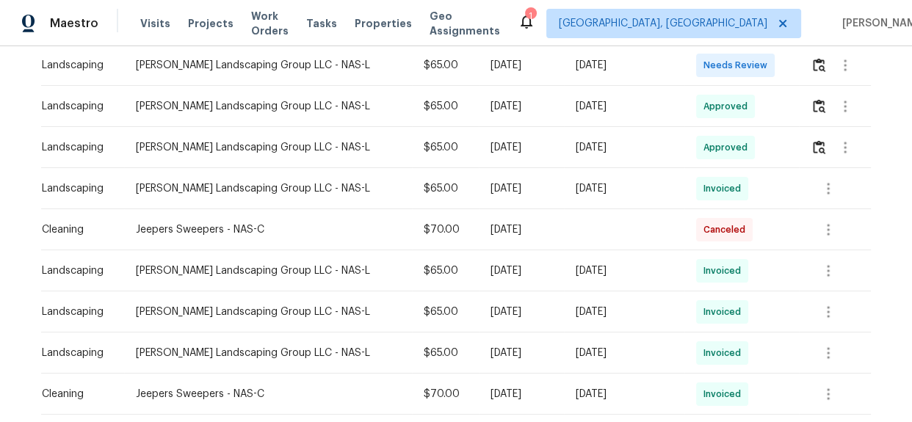
scroll to position [175, 0]
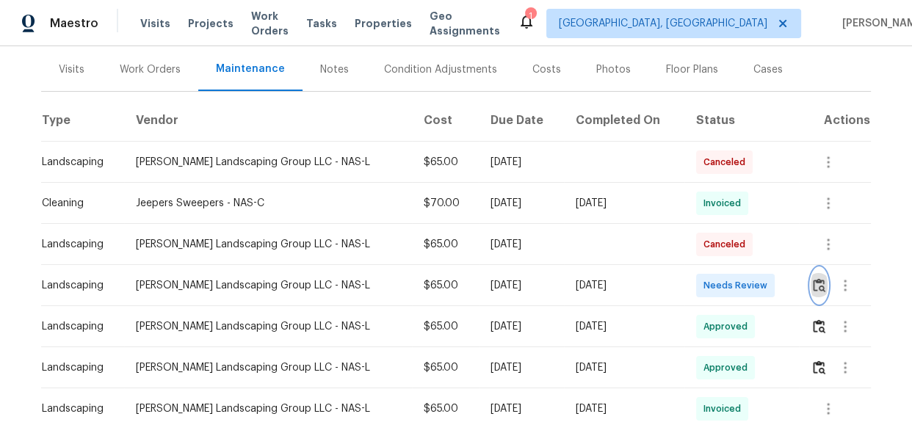
click at [816, 288] on img "button" at bounding box center [819, 285] width 12 height 14
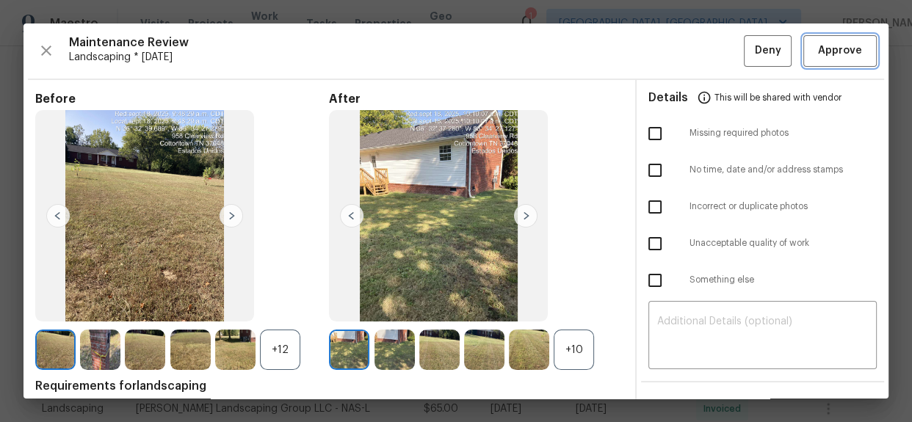
click at [818, 48] on span "Approve" at bounding box center [840, 51] width 44 height 18
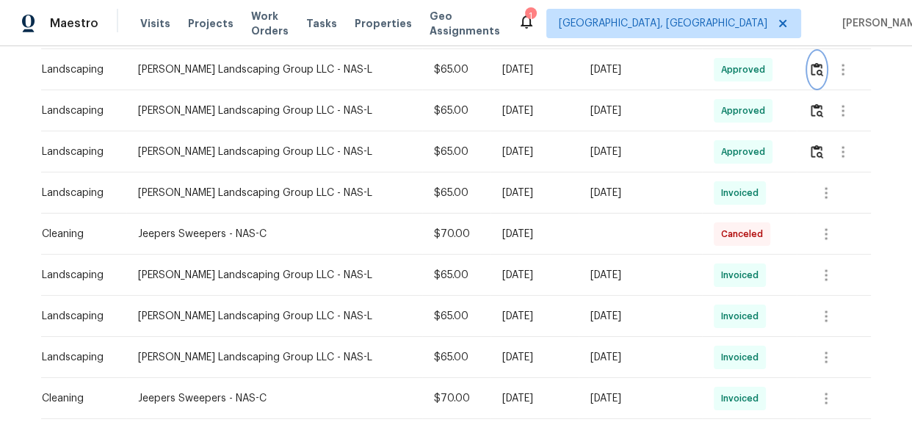
scroll to position [400, 0]
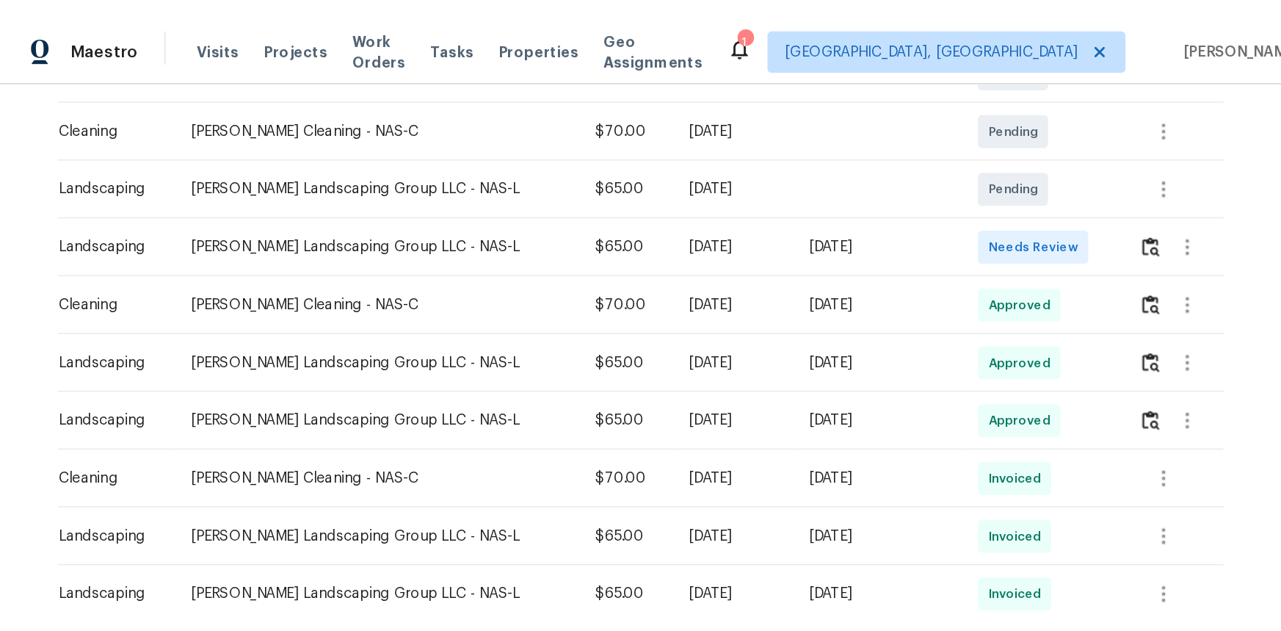
scroll to position [213, 0]
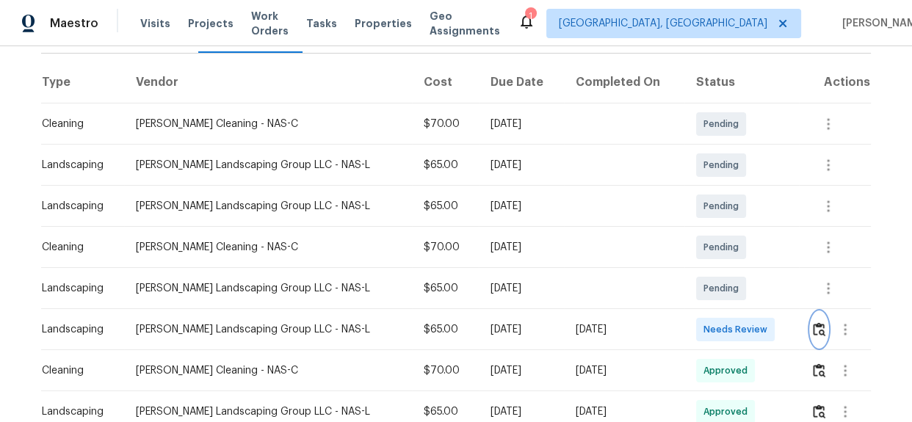
click at [814, 325] on img "button" at bounding box center [819, 329] width 12 height 14
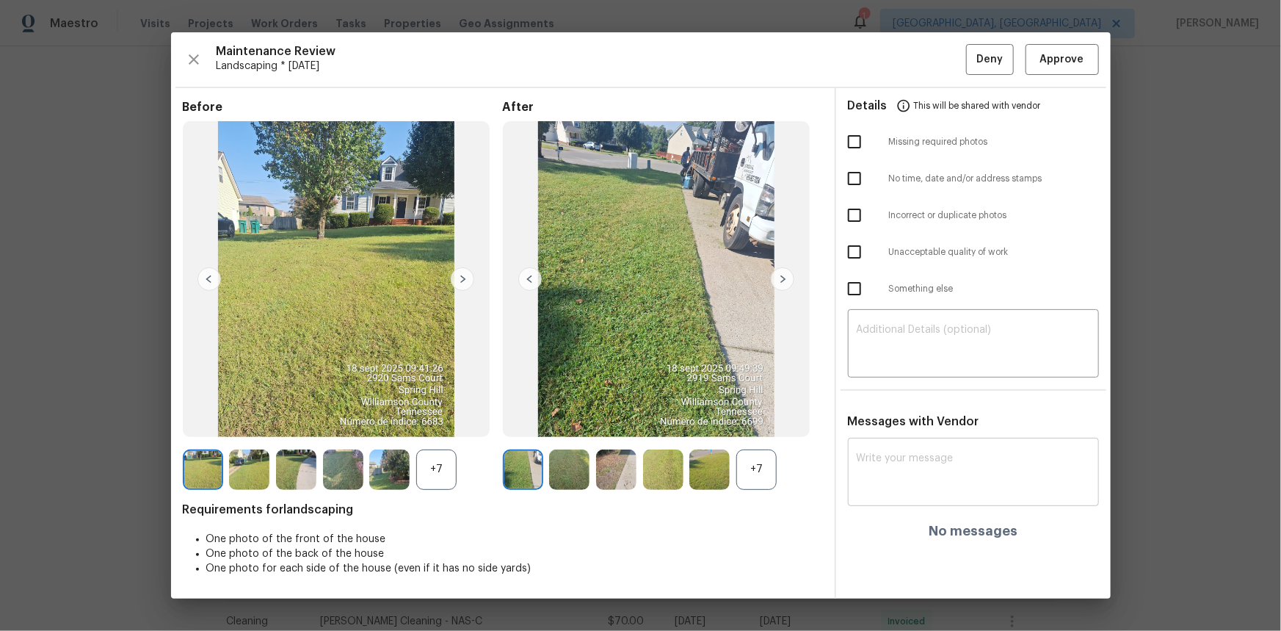
click at [876, 421] on textarea at bounding box center [974, 473] width 234 height 41
paste textarea "Maintenance Audit Team: Hello! Unfortunately, this landscaping visit completed …"
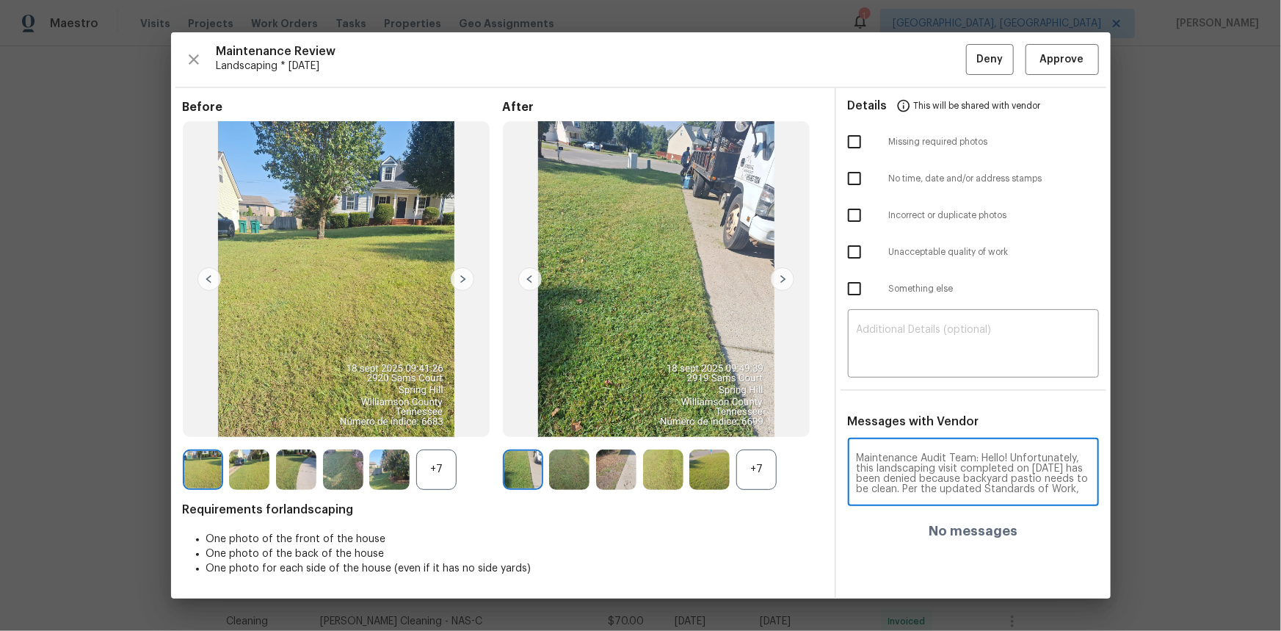
scroll to position [154, 0]
type textarea "Maintenance Audit Team: Hello! Unfortunately, this landscaping visit completed …"
click at [883, 356] on textarea at bounding box center [974, 345] width 234 height 41
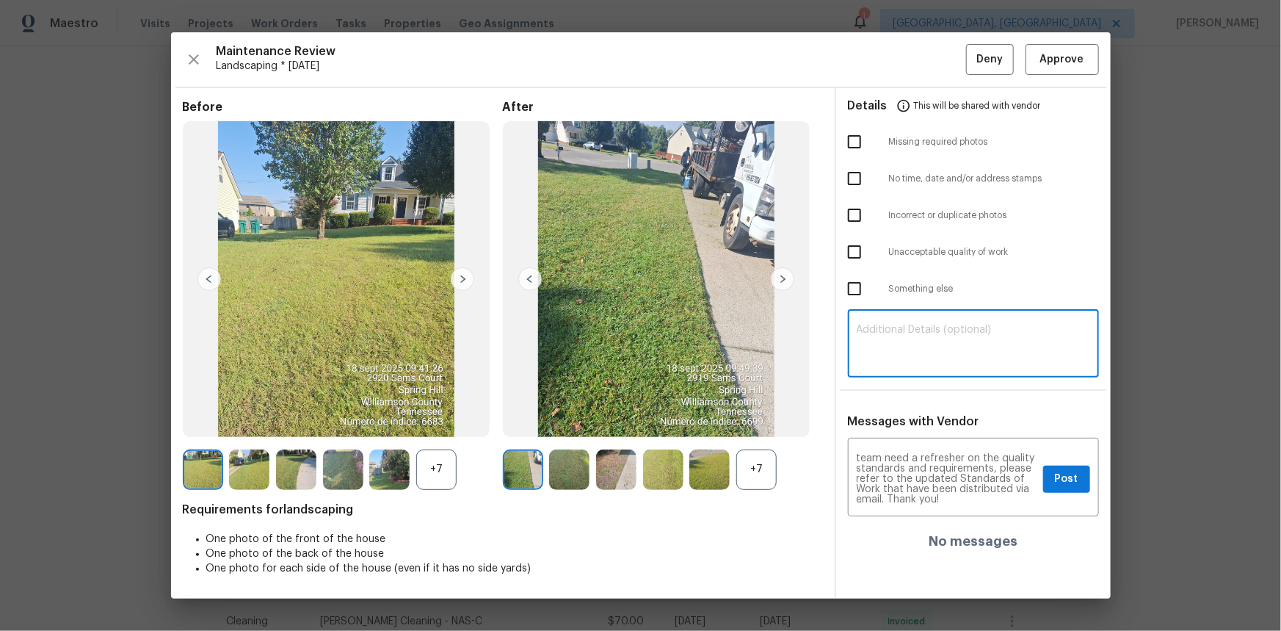
paste textarea "Maintenance Audit Team: Hello! Unfortunately, this landscaping visit completed …"
type textarea "Maintenance Audit Team: Hello! Unfortunately, this landscaping visit completed …"
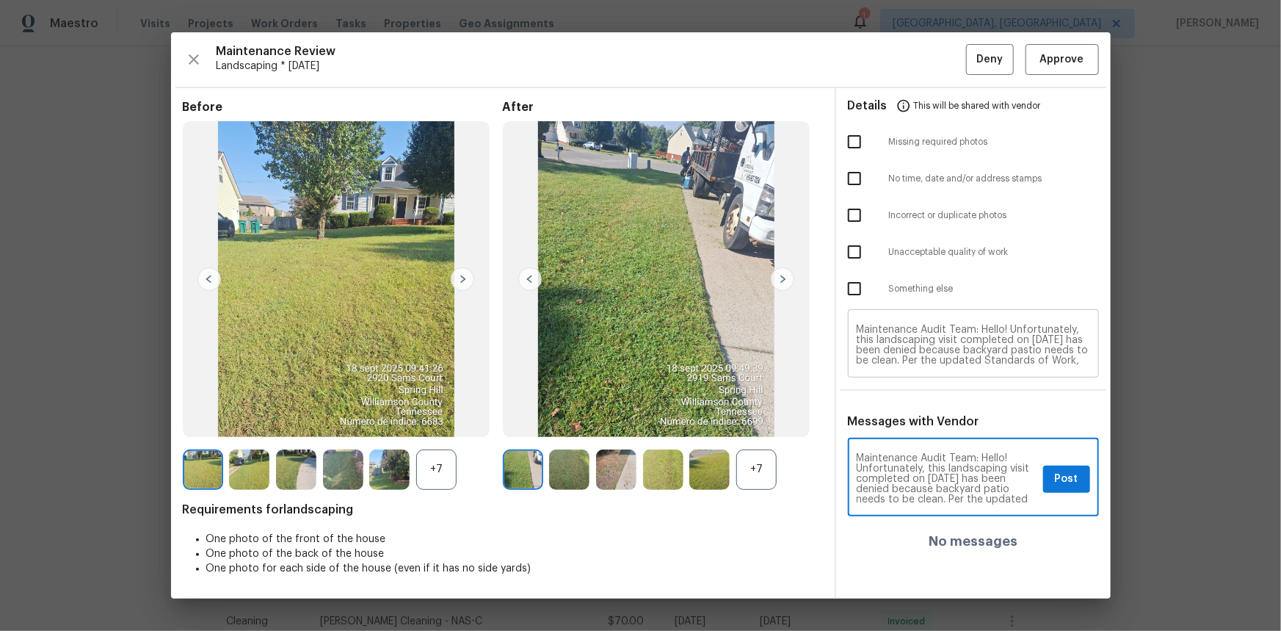
type textarea "Maintenance Audit Team: Hello! Unfortunately, this landscaping visit completed …"
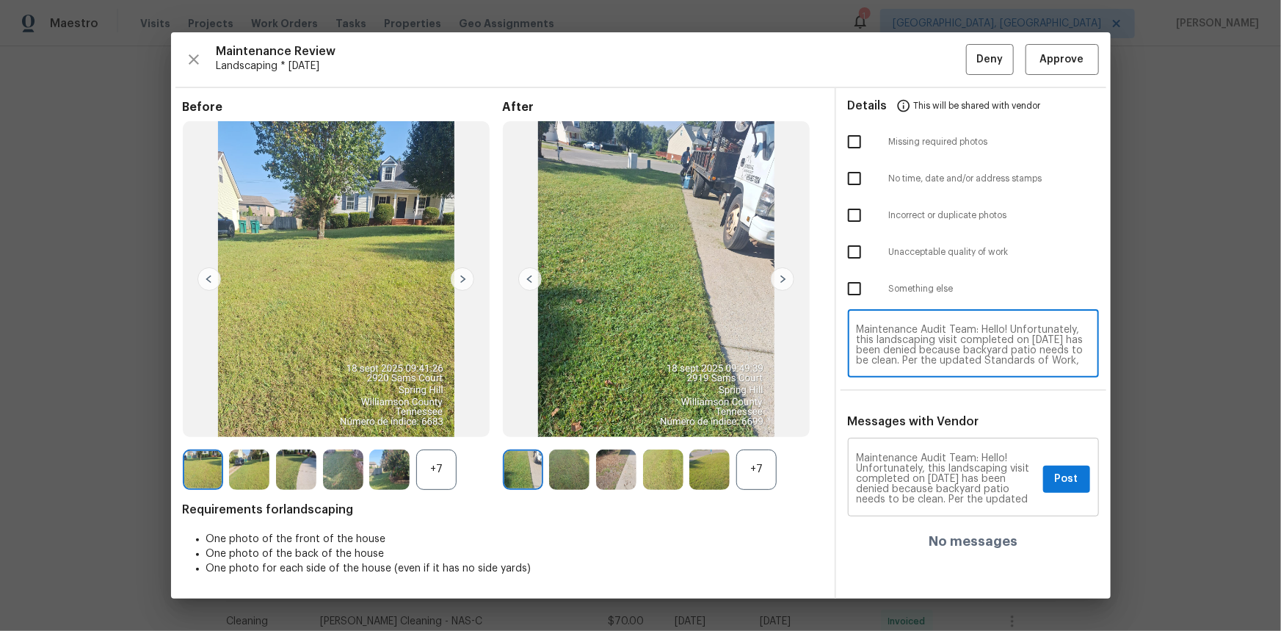
type textarea "Maintenance Audit Team: Hello! Unfortunately, this landscaping visit completed …"
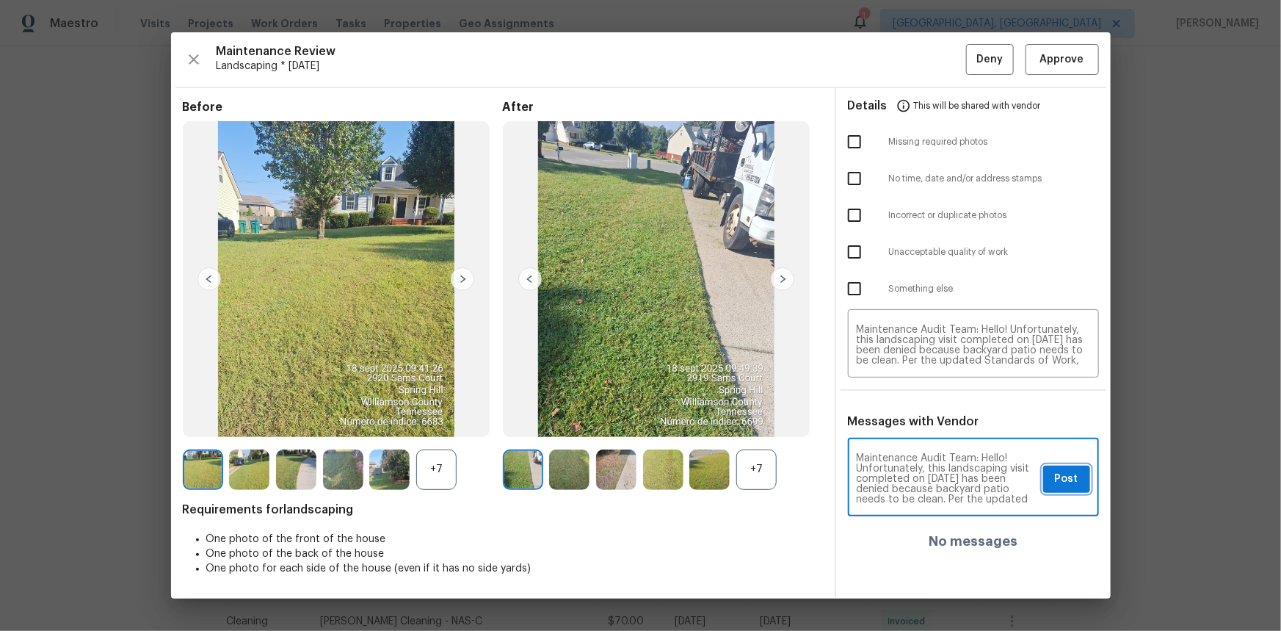
click at [911, 421] on span "Post" at bounding box center [1066, 479] width 23 height 18
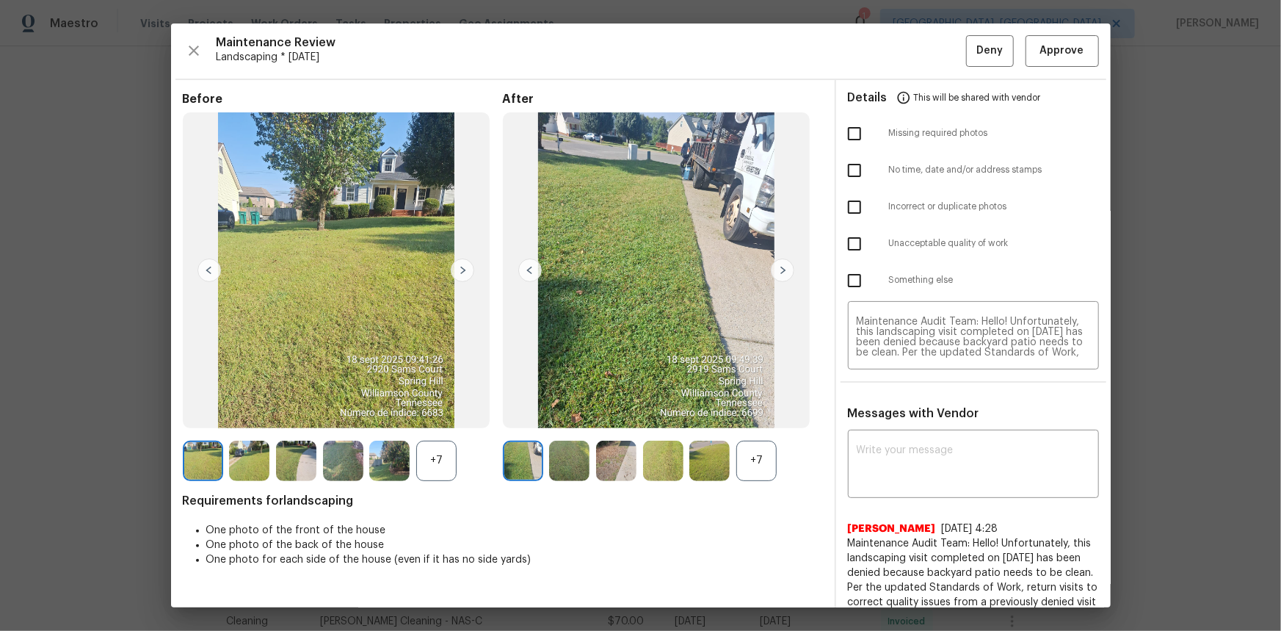
click at [845, 242] on input "checkbox" at bounding box center [854, 243] width 31 height 31
checkbox input "true"
click at [911, 57] on span "Deny" at bounding box center [990, 51] width 26 height 18
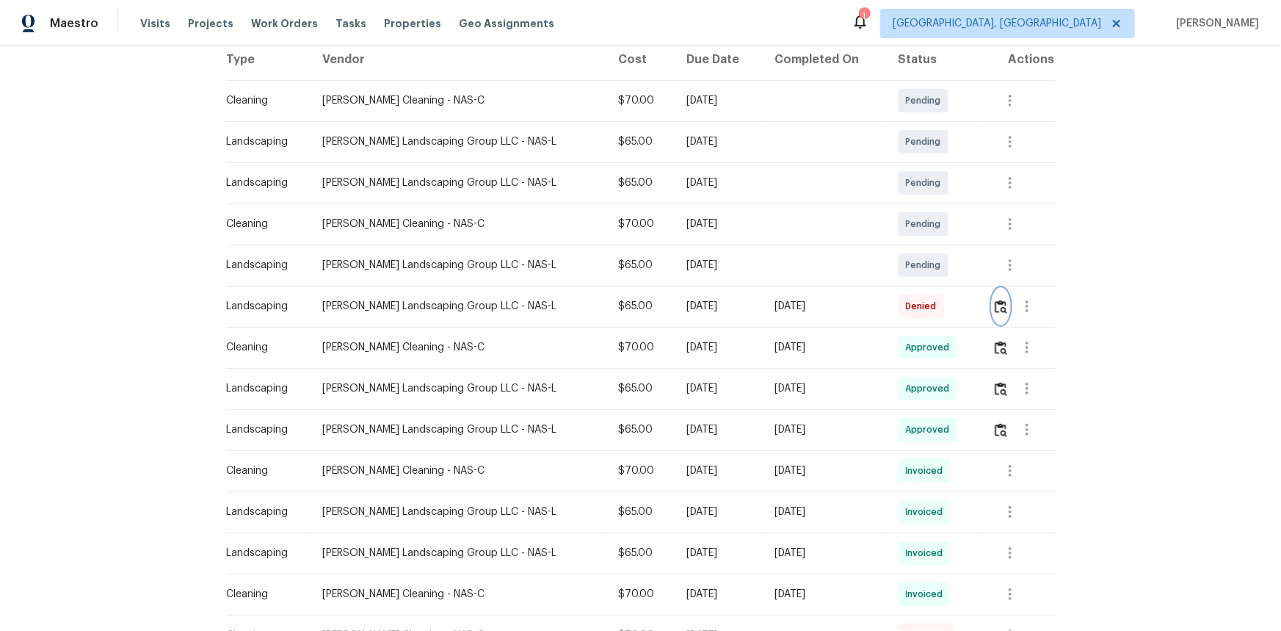
scroll to position [280, 0]
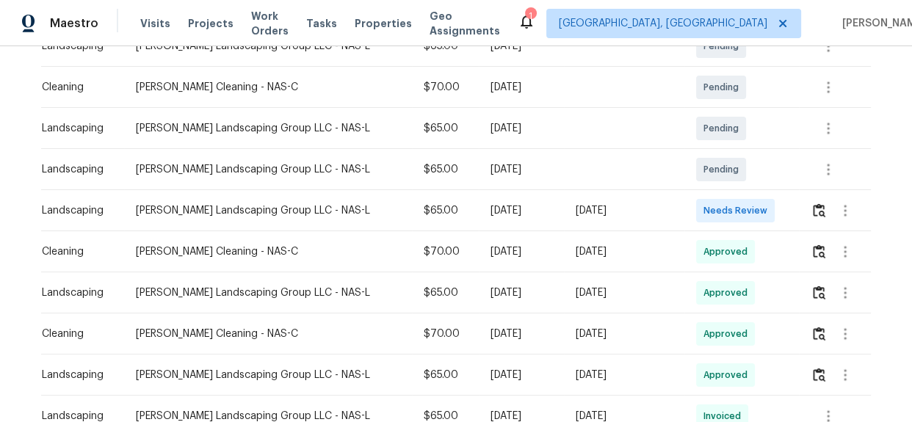
scroll to position [267, 0]
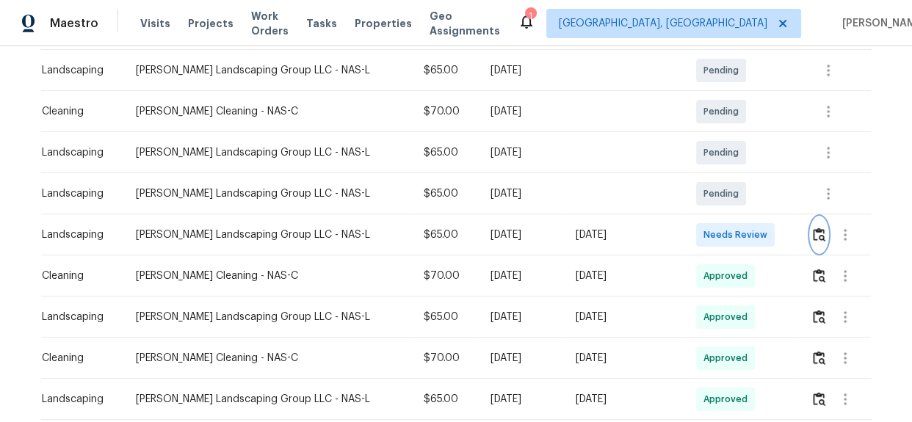
click at [816, 224] on button "button" at bounding box center [819, 234] width 17 height 35
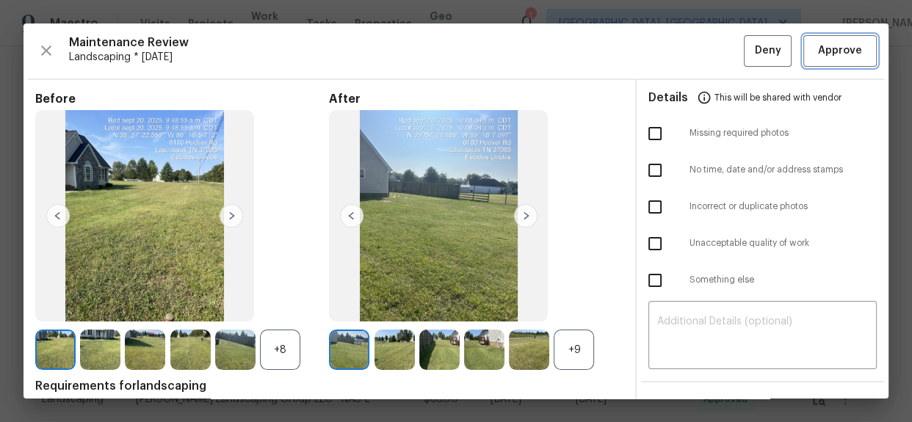
click at [809, 39] on button "Approve" at bounding box center [839, 51] width 73 height 32
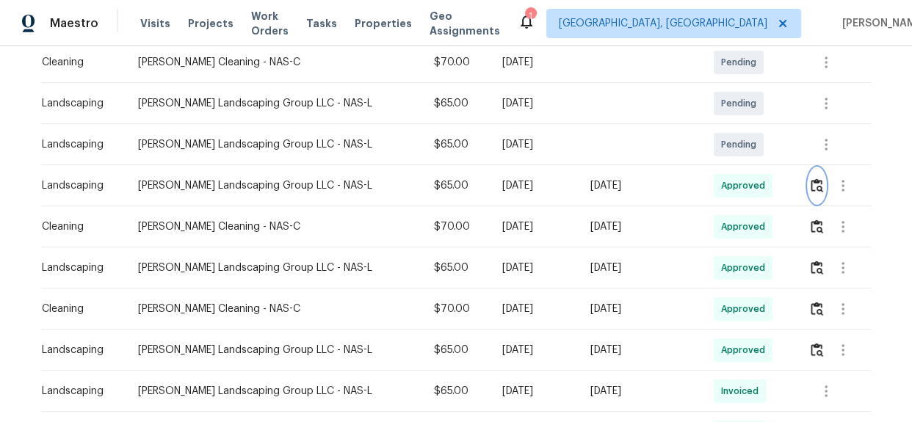
scroll to position [400, 0]
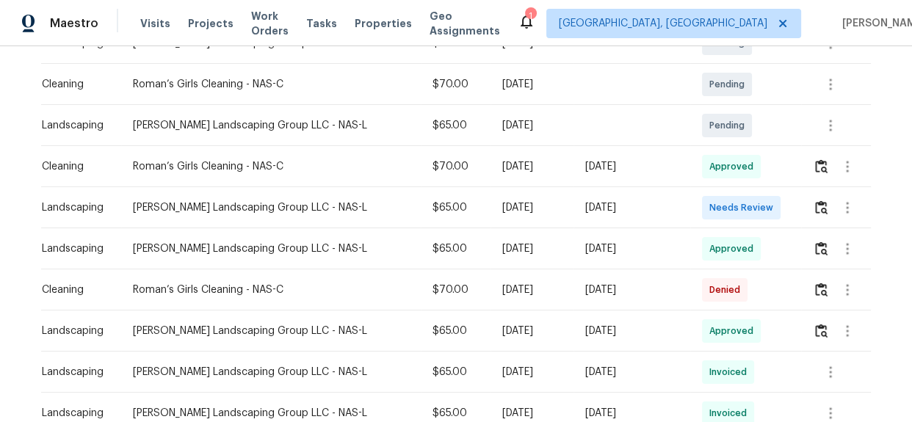
scroll to position [333, 0]
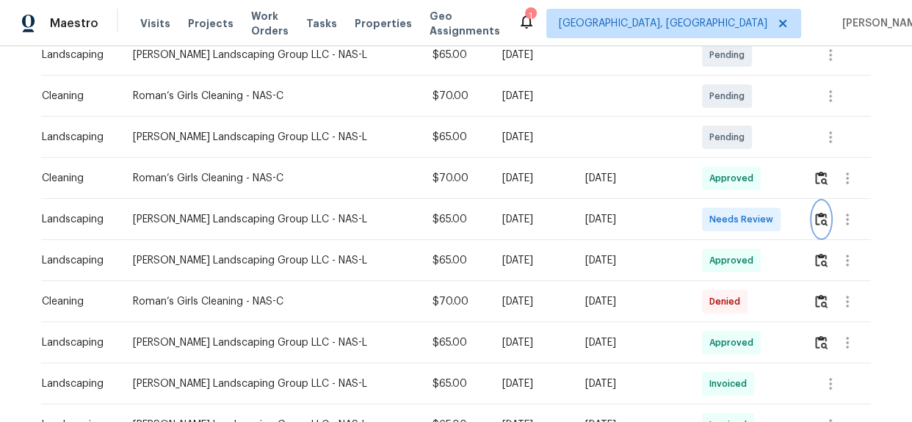
click at [815, 212] on img "button" at bounding box center [821, 219] width 12 height 14
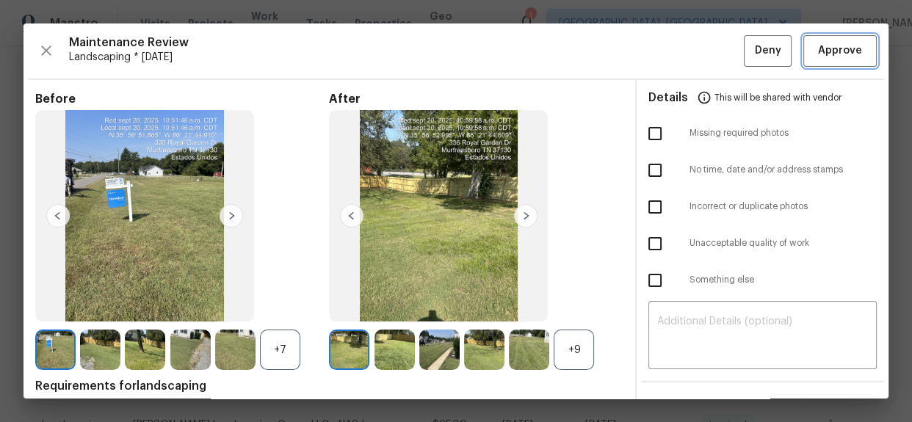
click at [819, 51] on span "Approve" at bounding box center [840, 51] width 44 height 18
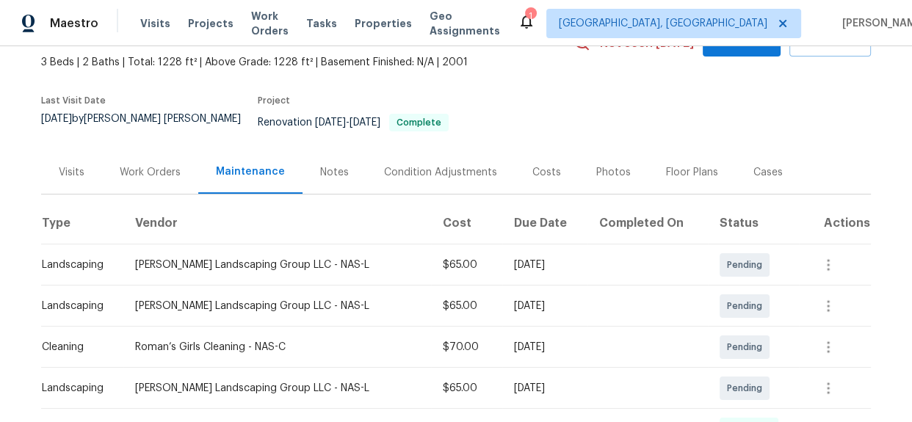
scroll to position [267, 0]
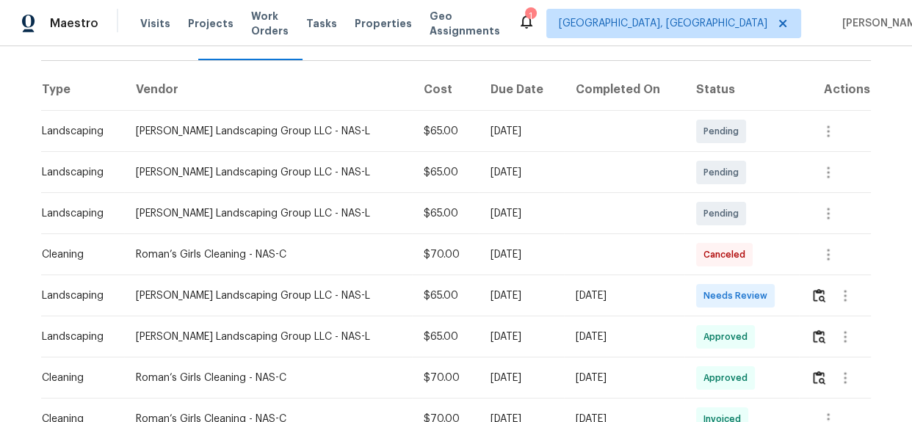
scroll to position [267, 0]
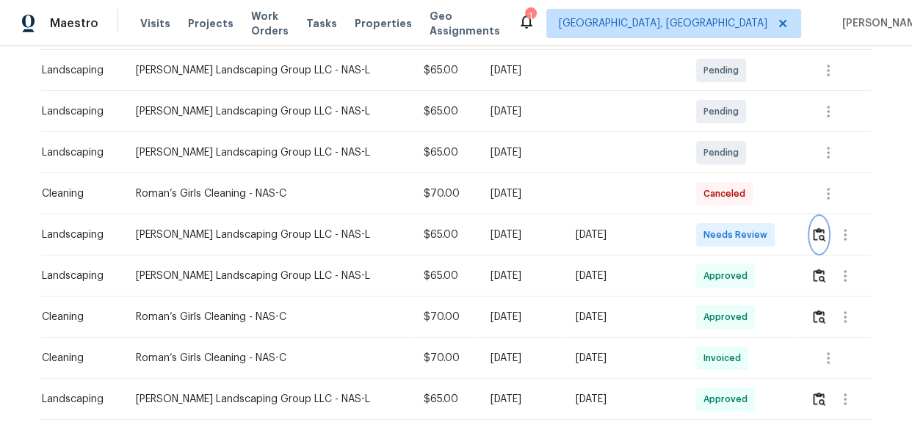
click at [817, 235] on img "button" at bounding box center [819, 235] width 12 height 14
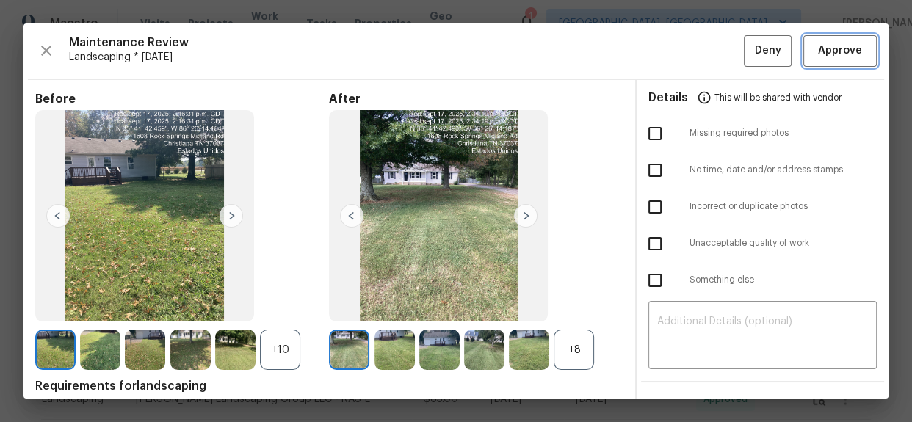
drag, startPoint x: 839, startPoint y: 47, endPoint x: 657, endPoint y: 27, distance: 182.5
click at [839, 47] on span "Approve" at bounding box center [840, 51] width 44 height 18
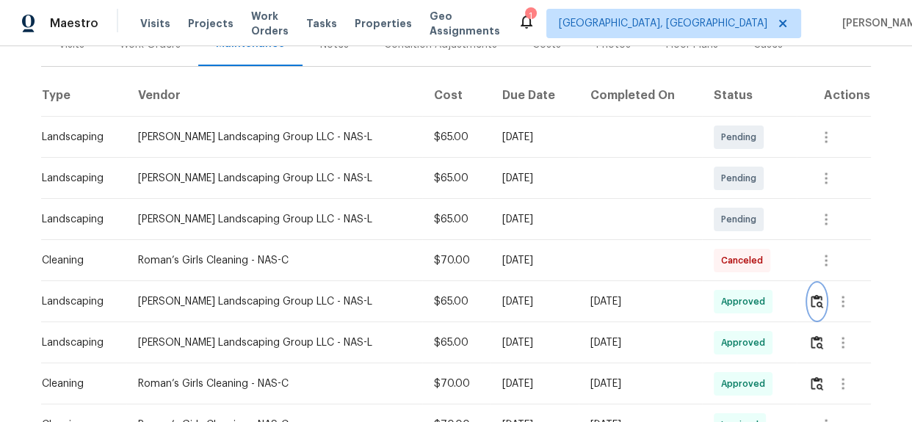
scroll to position [333, 0]
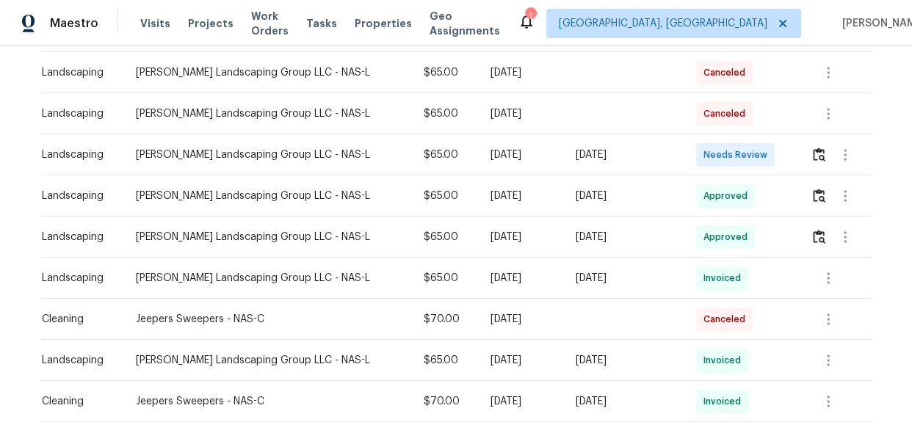
scroll to position [267, 0]
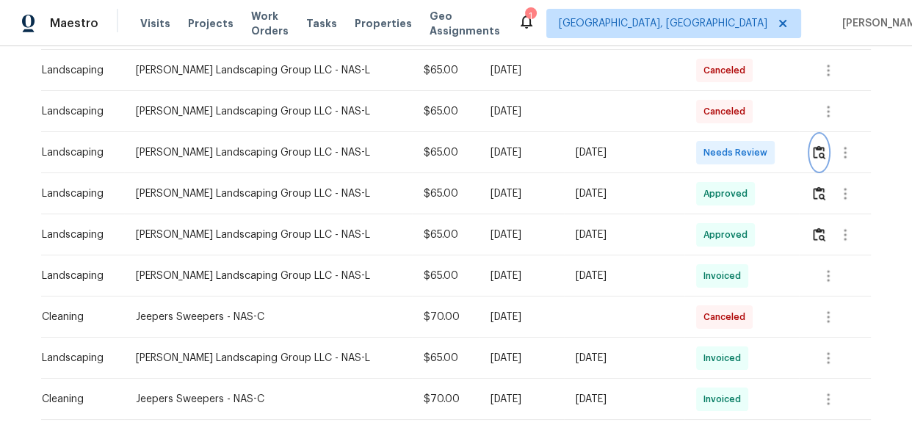
click at [813, 156] on img "button" at bounding box center [819, 152] width 12 height 14
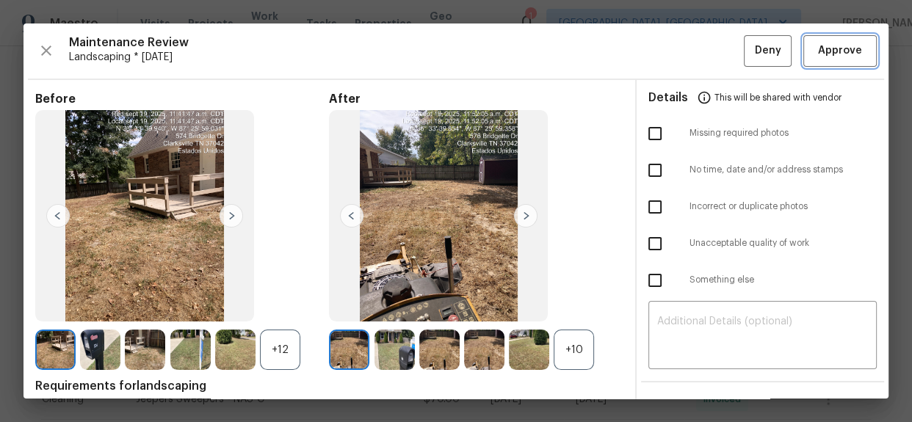
click at [853, 57] on span "Approve" at bounding box center [840, 51] width 50 height 18
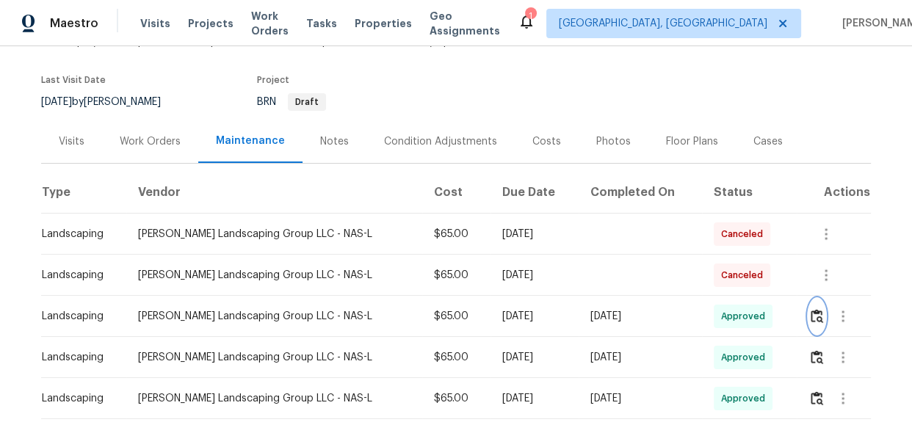
scroll to position [200, 0]
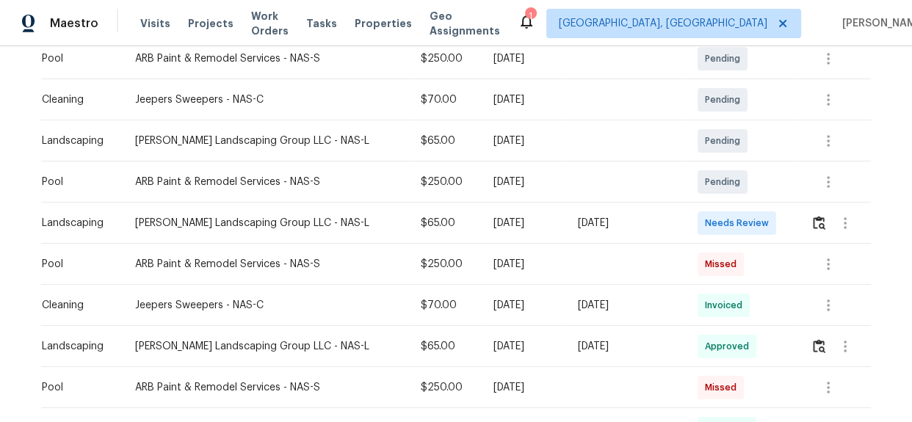
scroll to position [441, 0]
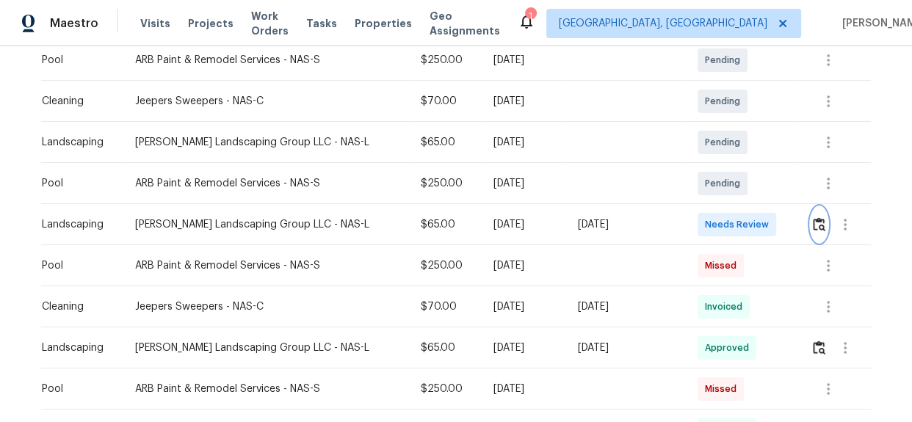
click at [813, 226] on img "button" at bounding box center [819, 224] width 12 height 14
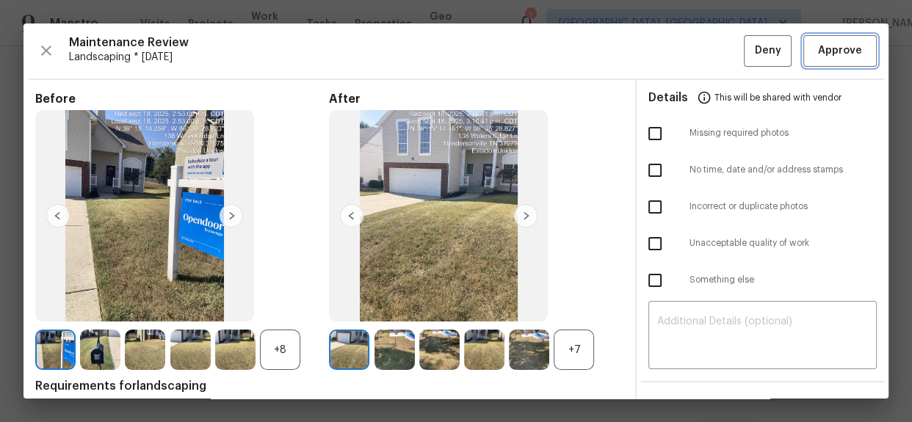
click at [836, 57] on span "Approve" at bounding box center [840, 51] width 44 height 18
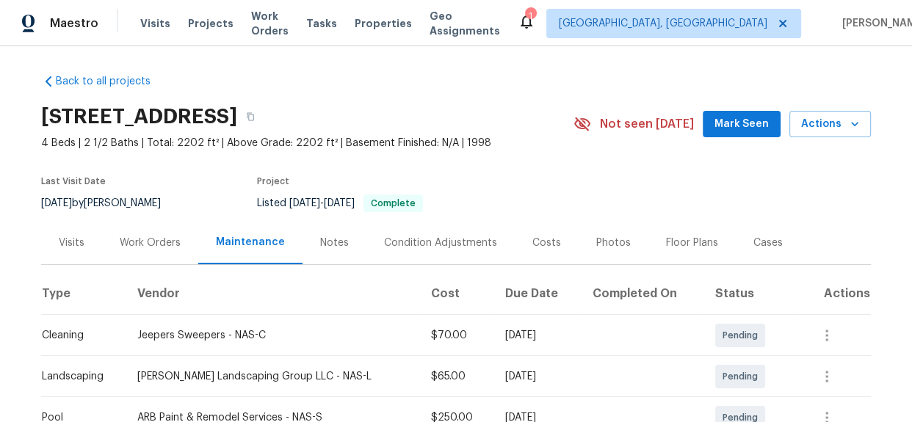
scroll to position [0, 0]
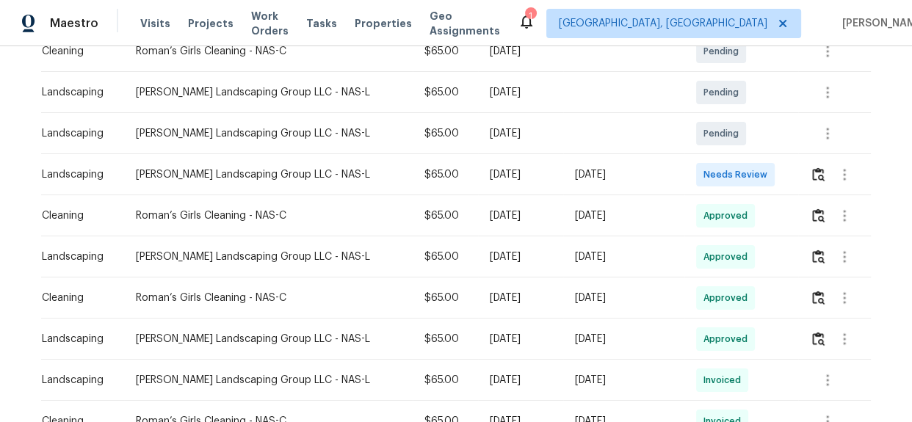
scroll to position [308, 0]
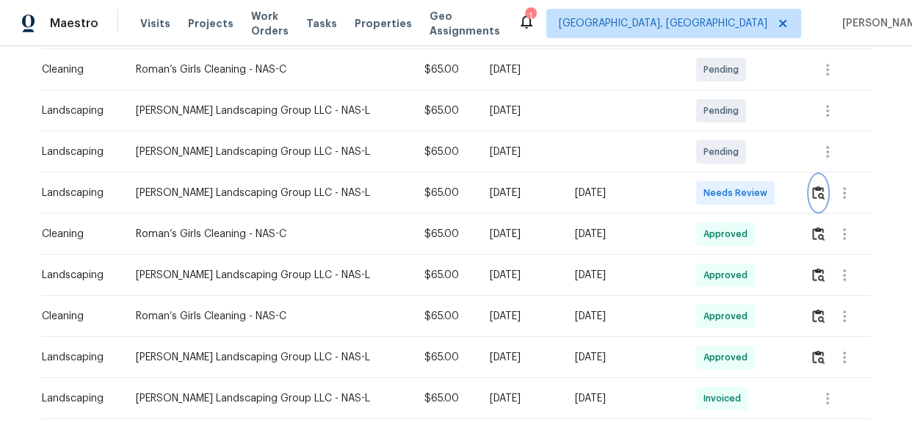
click at [817, 190] on img "button" at bounding box center [818, 193] width 12 height 14
click at [812, 192] on img "button" at bounding box center [818, 193] width 12 height 14
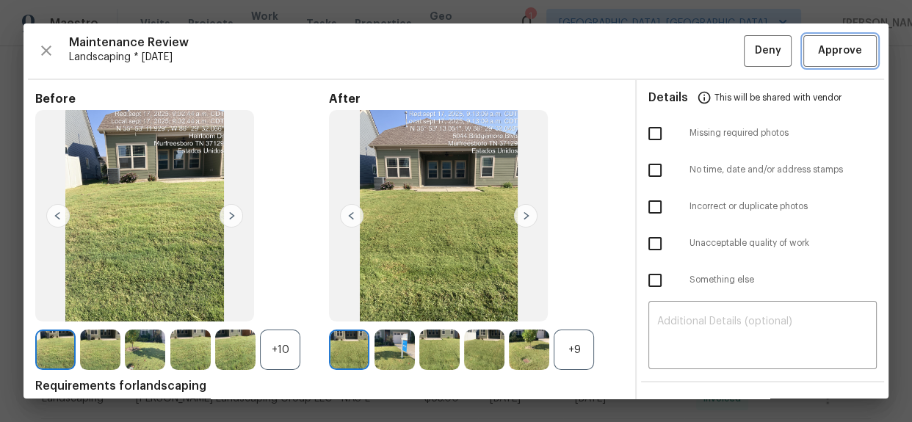
click at [853, 51] on span "Approve" at bounding box center [840, 51] width 50 height 18
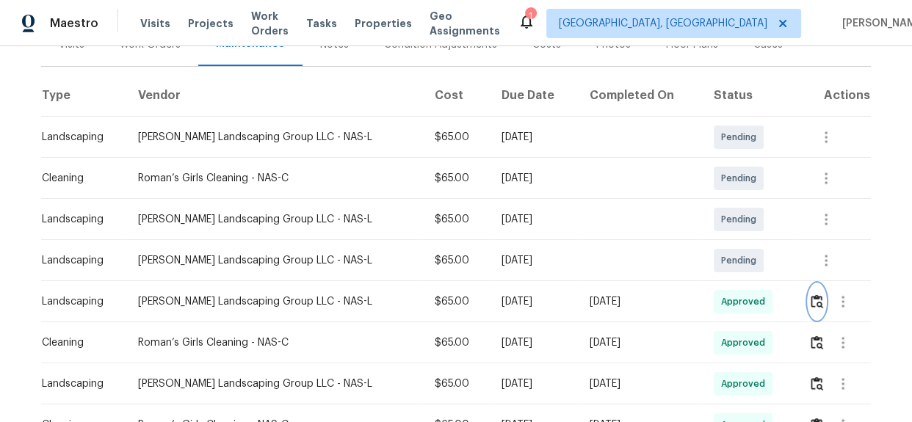
scroll to position [0, 0]
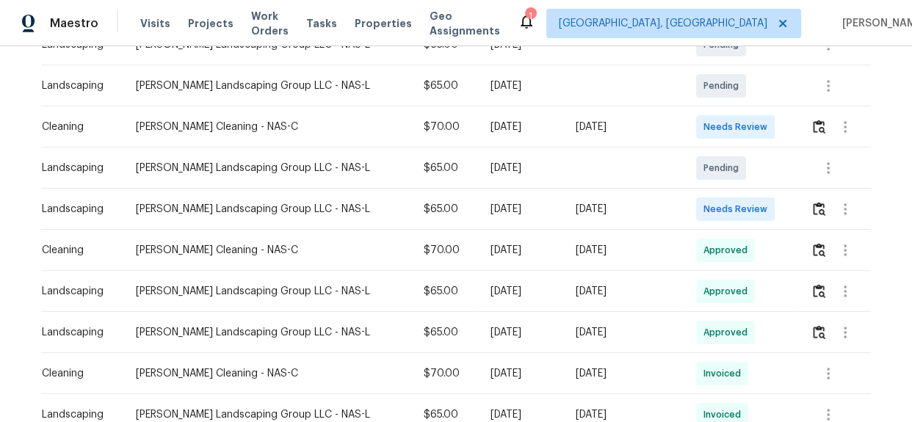
scroll to position [267, 0]
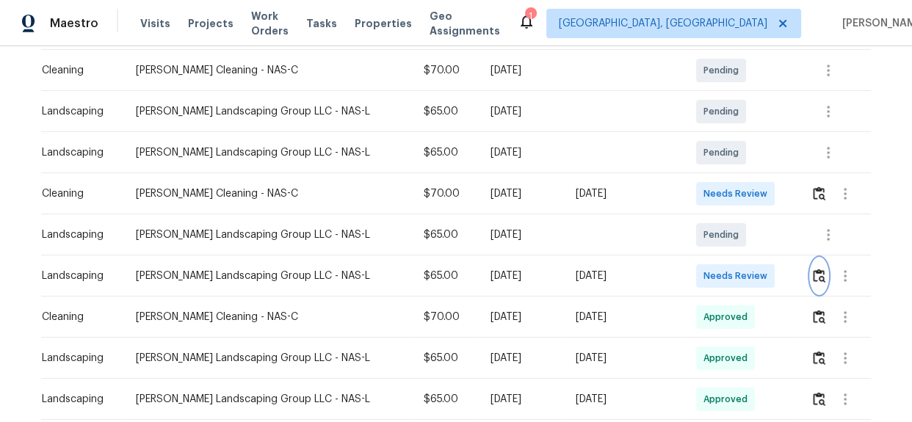
click at [813, 272] on img "button" at bounding box center [819, 276] width 12 height 14
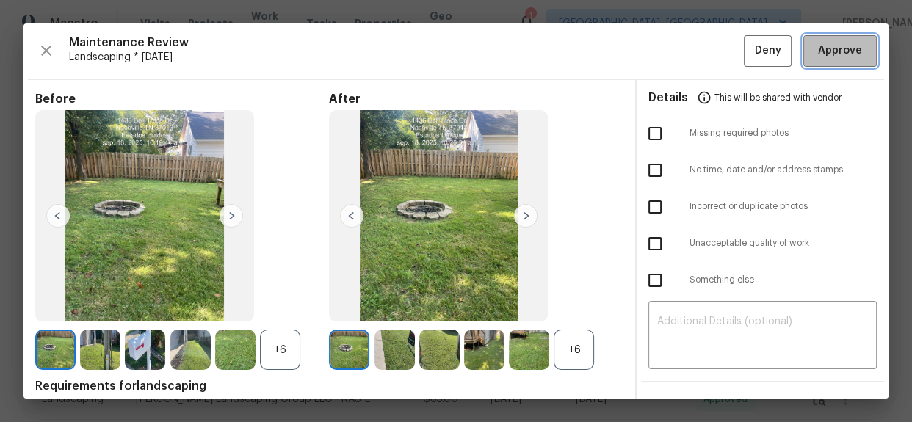
click at [818, 46] on span "Approve" at bounding box center [840, 51] width 44 height 18
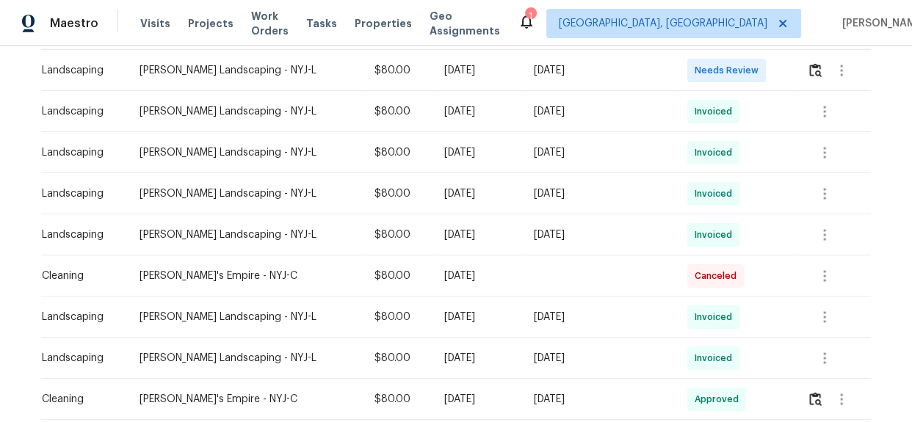
scroll to position [441, 0]
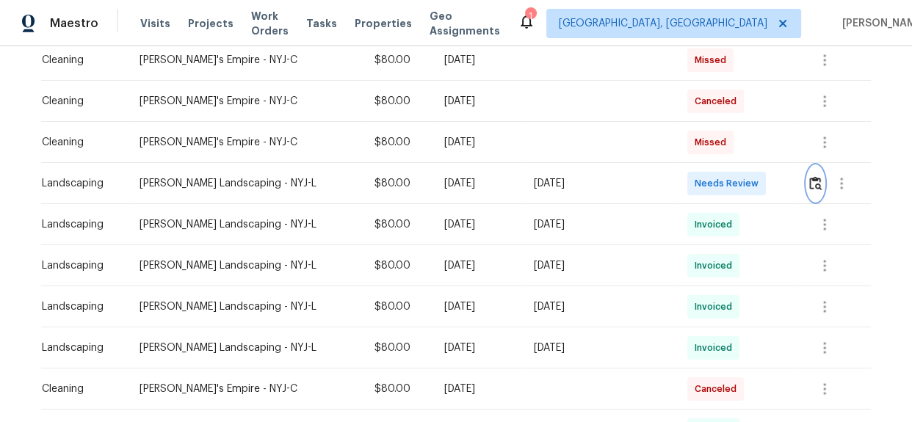
click at [814, 190] on button "button" at bounding box center [815, 183] width 17 height 35
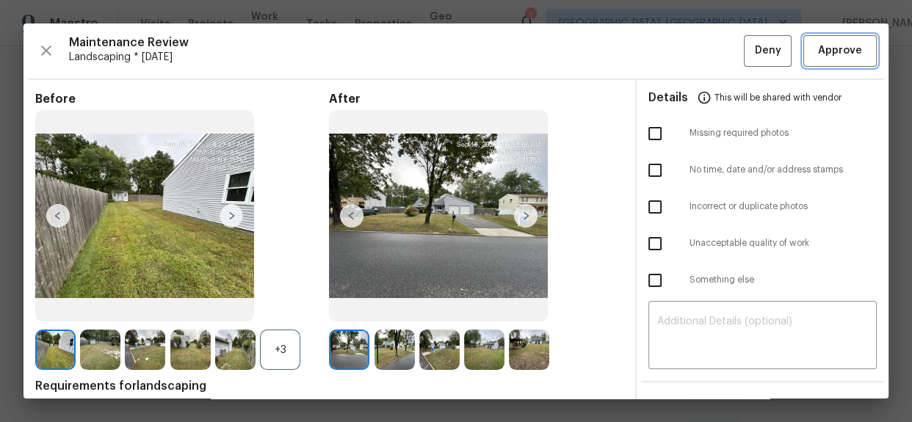
click at [837, 51] on span "Approve" at bounding box center [840, 51] width 44 height 18
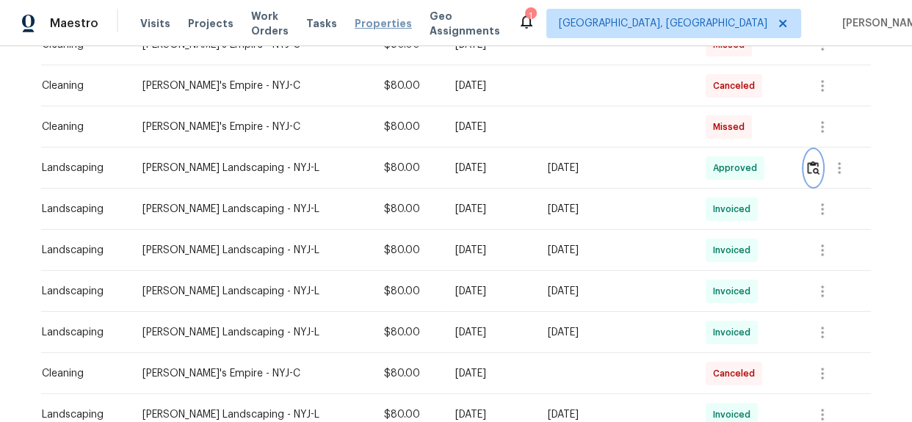
scroll to position [534, 0]
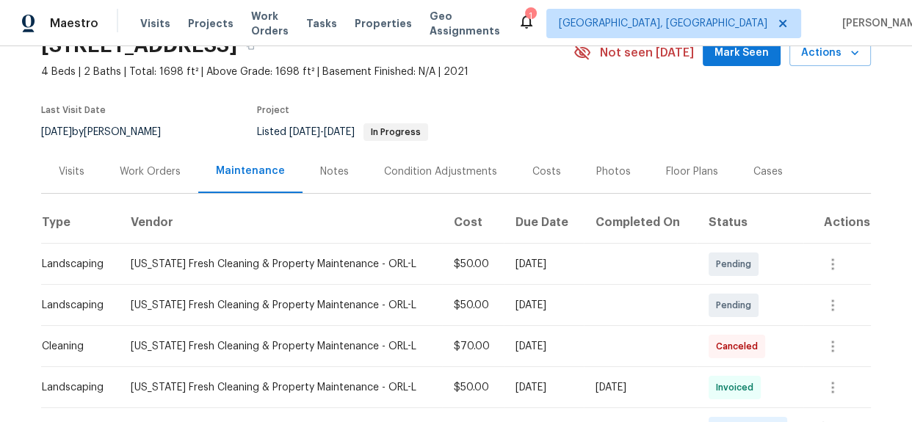
scroll to position [267, 0]
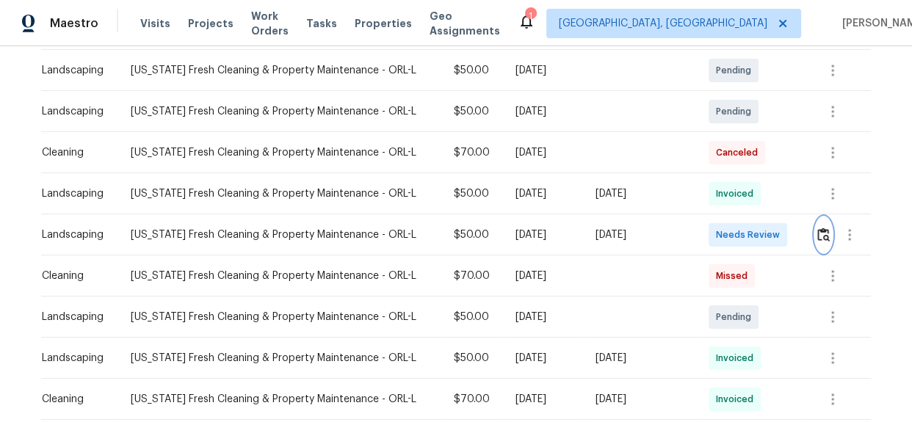
click at [817, 235] on img "button" at bounding box center [823, 235] width 12 height 14
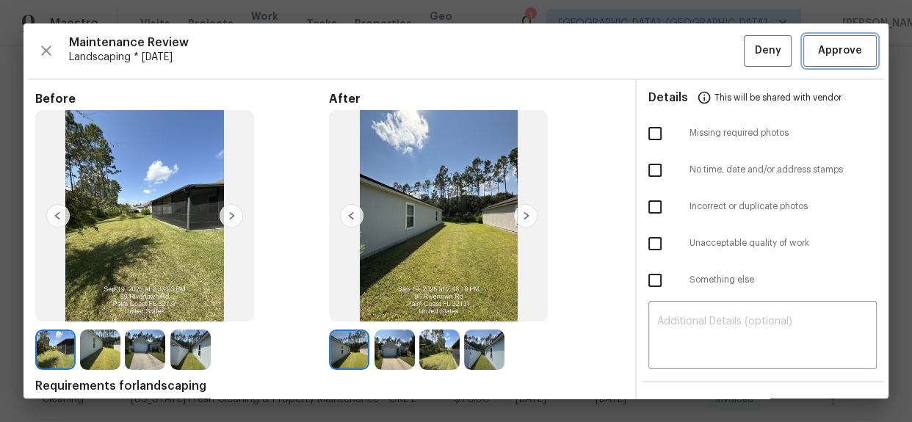
drag, startPoint x: 814, startPoint y: 48, endPoint x: 809, endPoint y: 54, distance: 7.8
click at [818, 48] on span "Approve" at bounding box center [840, 51] width 44 height 18
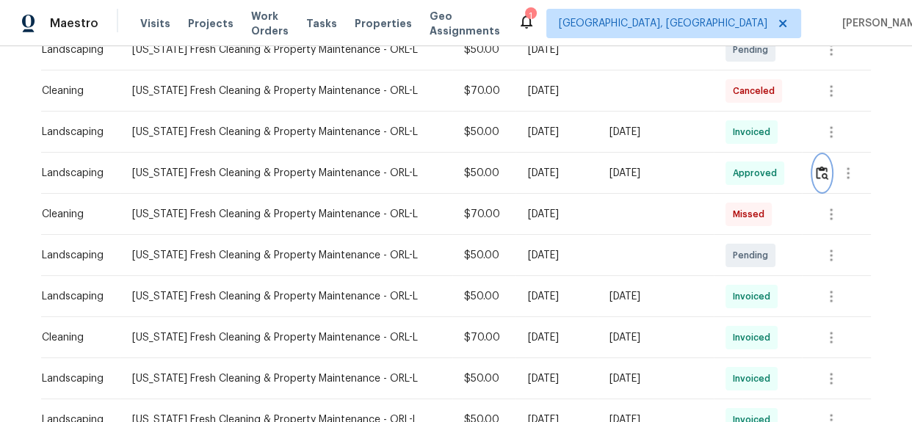
scroll to position [333, 0]
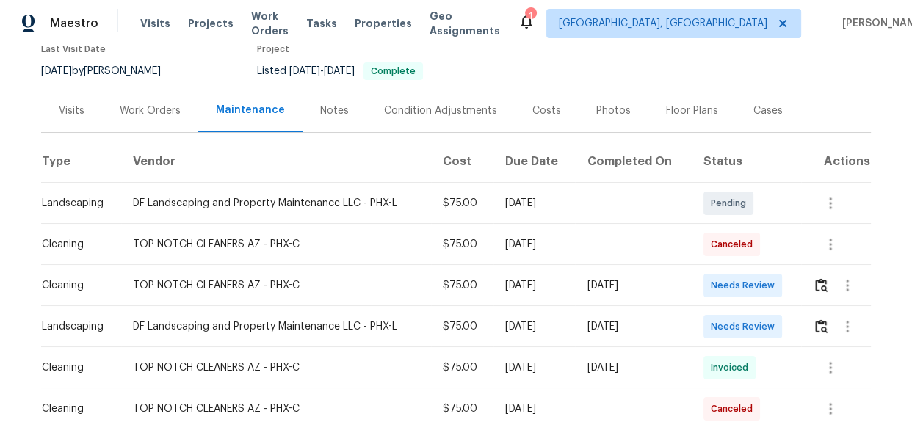
scroll to position [133, 0]
click at [815, 326] on img "button" at bounding box center [821, 327] width 12 height 14
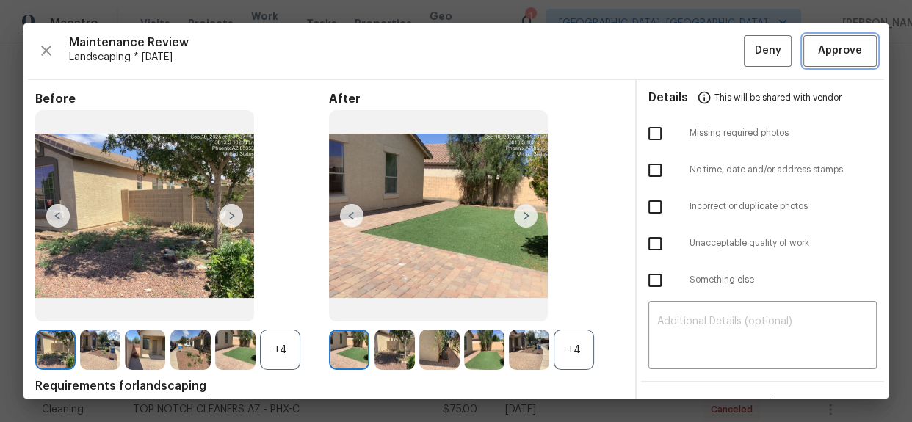
click at [815, 59] on span "Approve" at bounding box center [840, 51] width 50 height 18
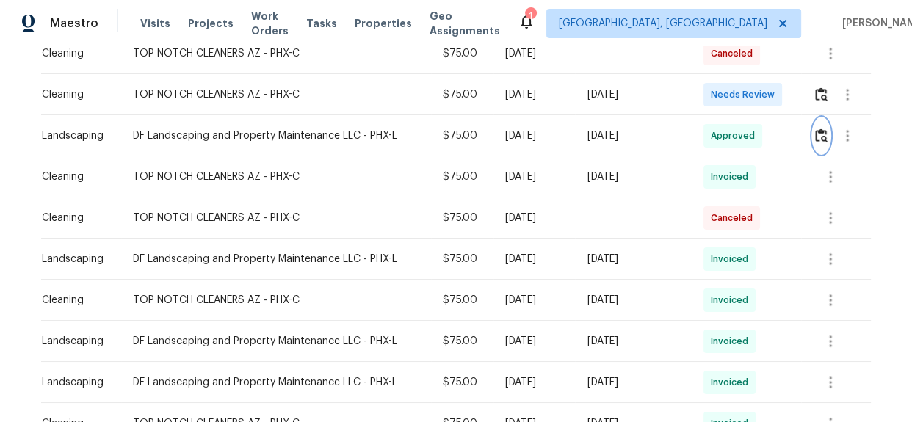
scroll to position [333, 0]
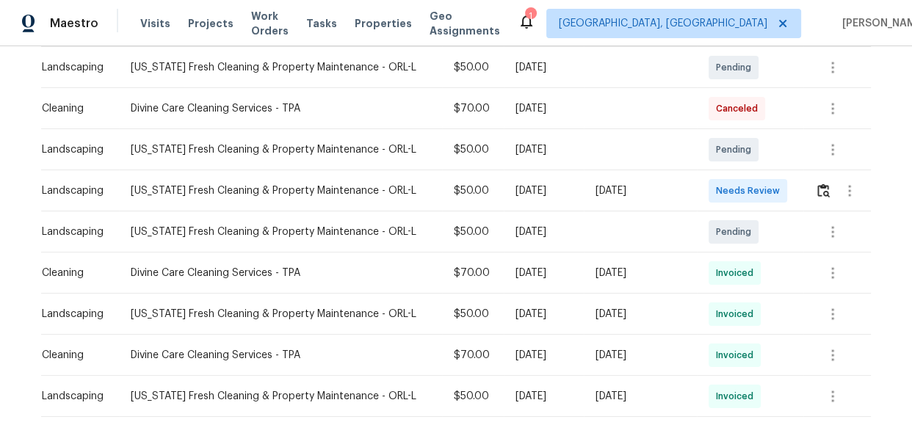
scroll to position [254, 0]
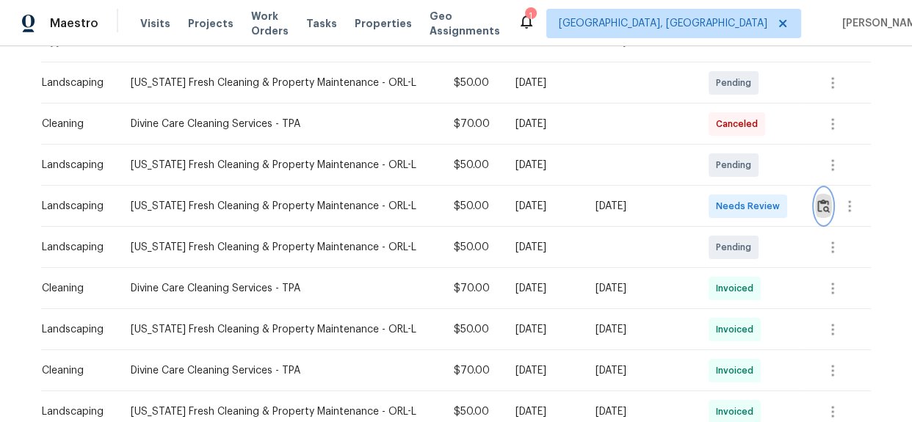
click at [815, 206] on button "button" at bounding box center [823, 206] width 17 height 35
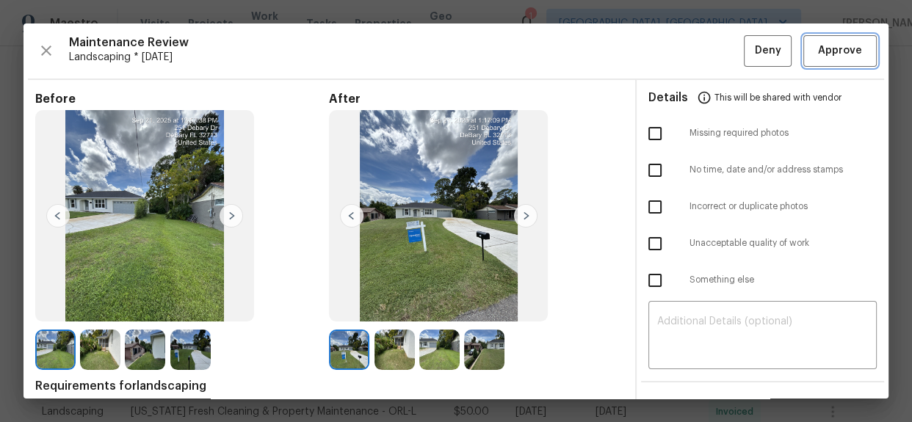
drag, startPoint x: 825, startPoint y: 43, endPoint x: 829, endPoint y: 52, distance: 9.5
click at [825, 43] on span "Approve" at bounding box center [840, 51] width 44 height 18
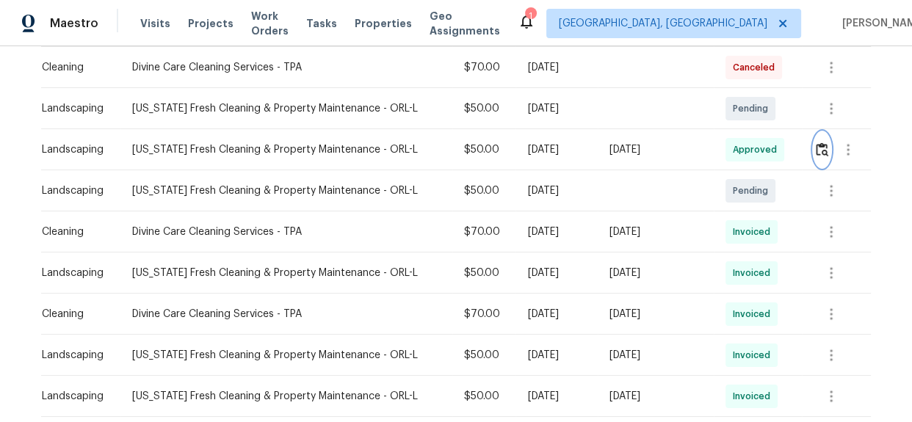
scroll to position [333, 0]
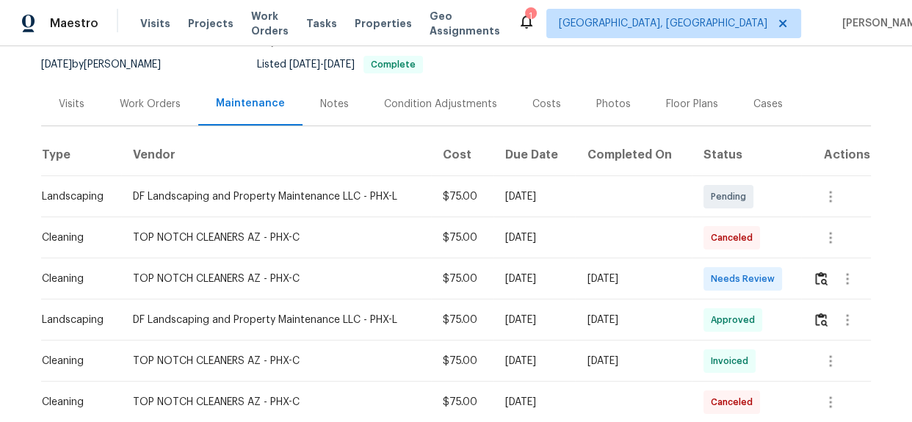
scroll to position [267, 0]
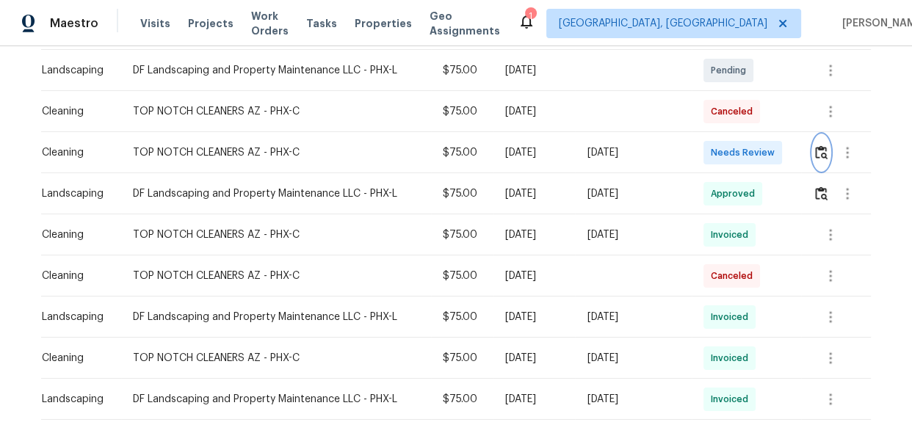
click at [818, 148] on img "button" at bounding box center [821, 152] width 12 height 14
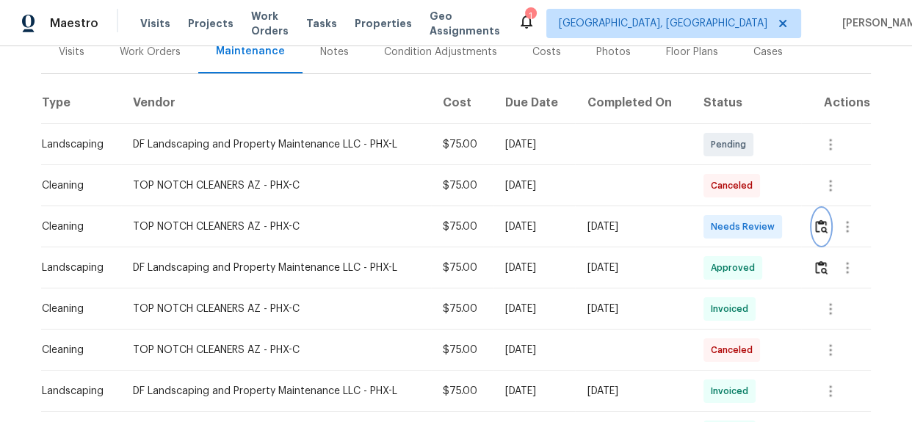
scroll to position [200, 0]
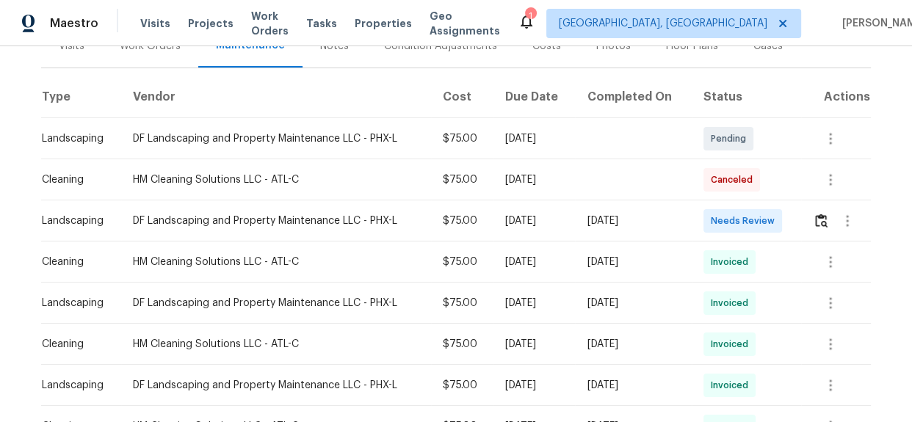
scroll to position [200, 0]
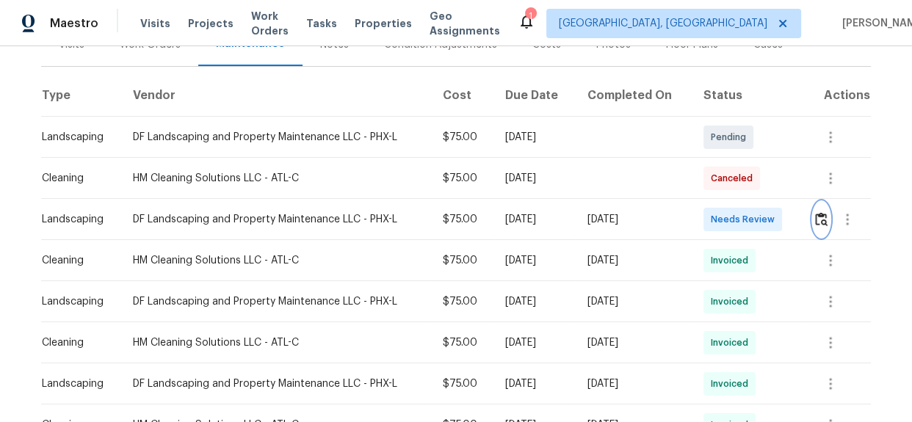
click at [815, 220] on img "button" at bounding box center [821, 219] width 12 height 14
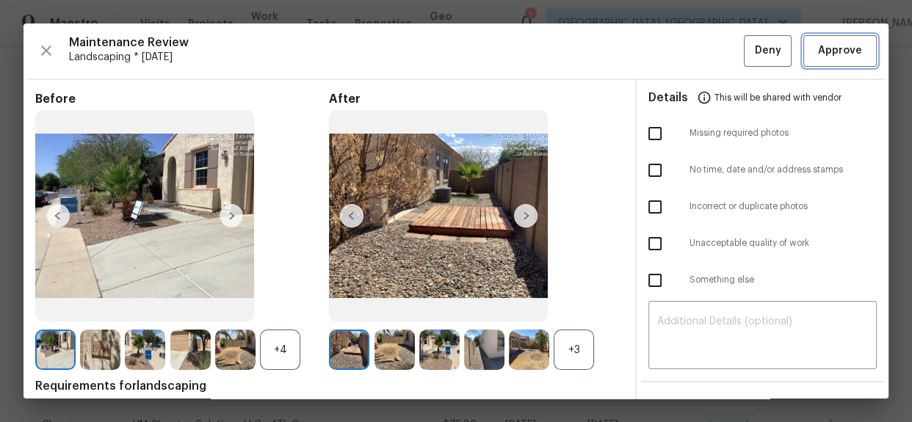
click at [819, 59] on span "Approve" at bounding box center [840, 51] width 44 height 18
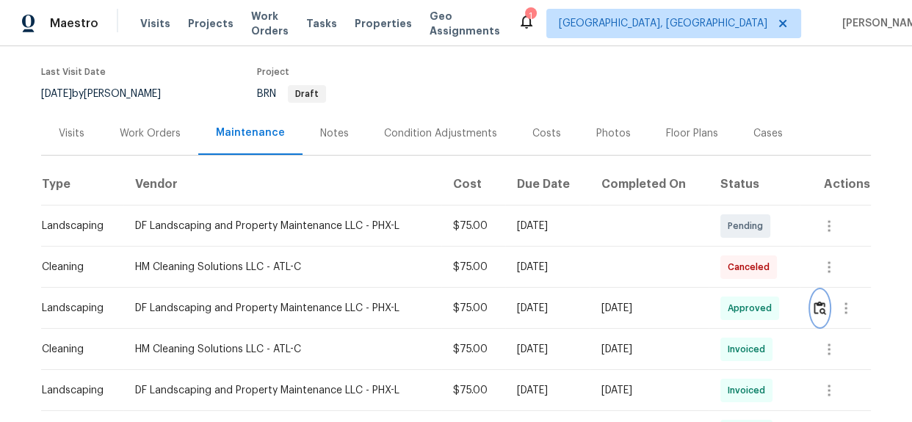
scroll to position [0, 0]
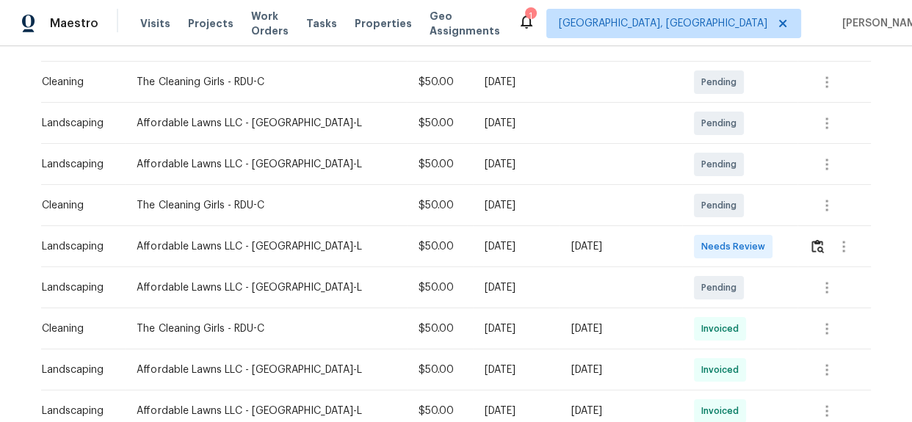
scroll to position [243, 0]
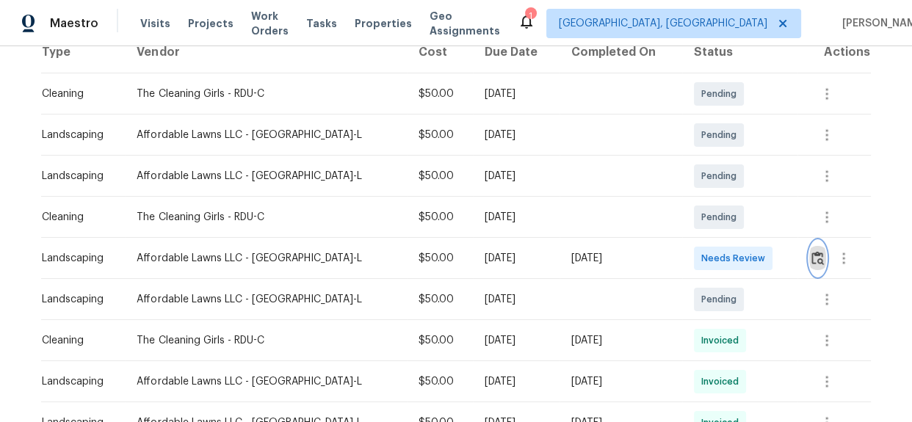
click at [811, 262] on img "button" at bounding box center [817, 258] width 12 height 14
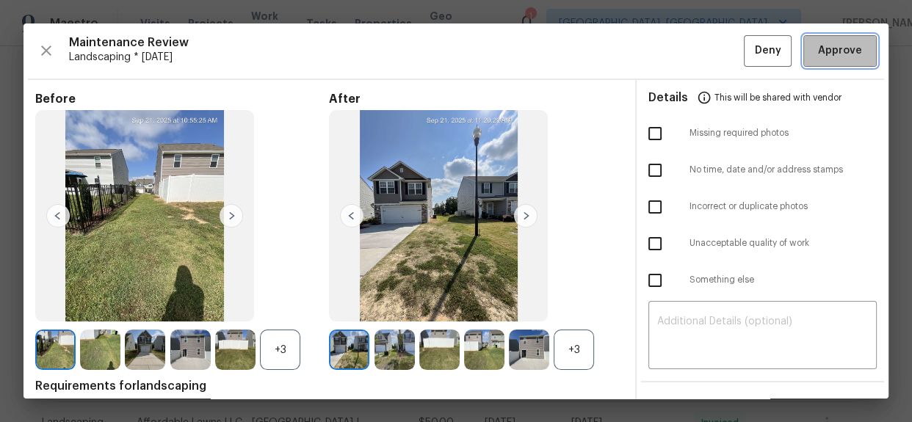
click at [815, 54] on span "Approve" at bounding box center [840, 51] width 50 height 18
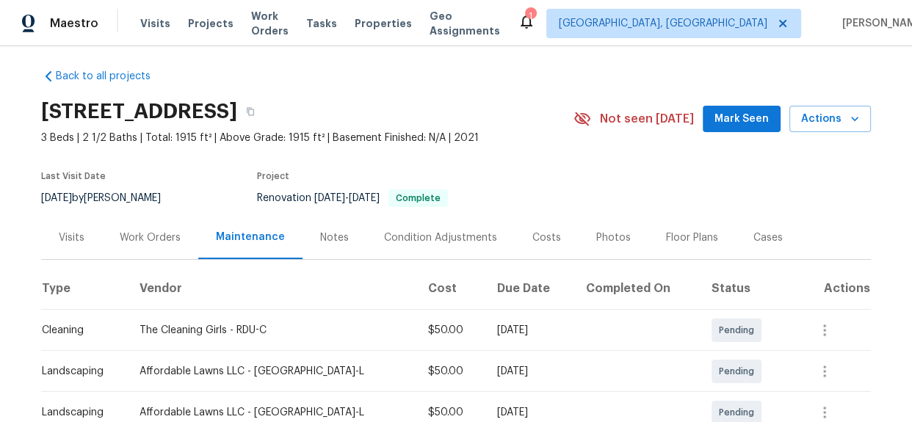
scroll to position [0, 0]
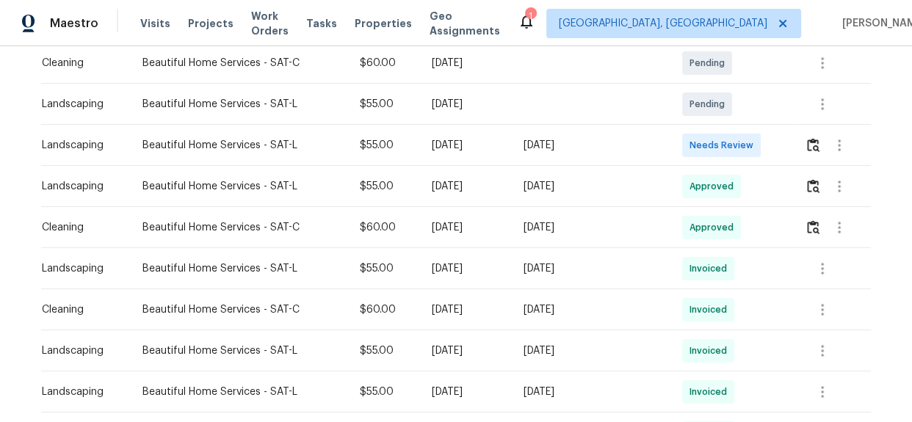
scroll to position [400, 0]
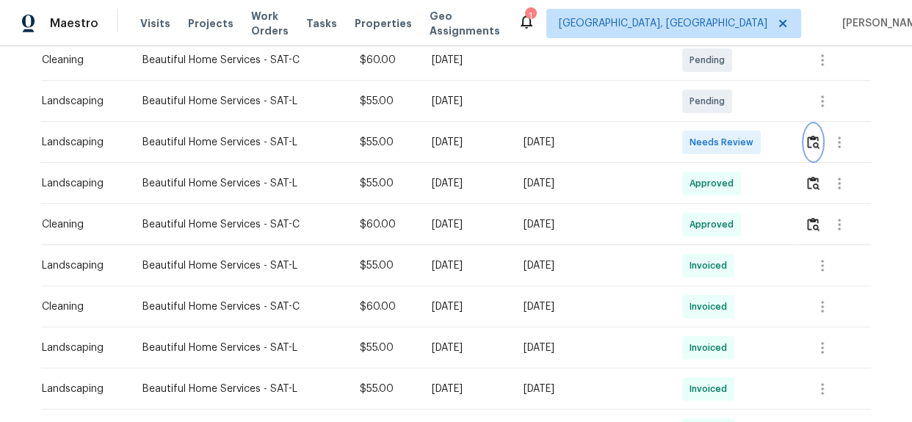
click at [808, 146] on img "button" at bounding box center [813, 142] width 12 height 14
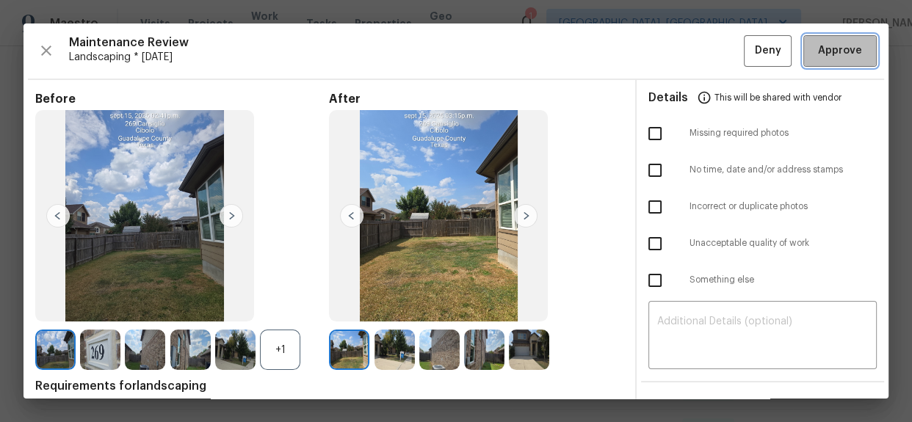
click at [822, 51] on span "Approve" at bounding box center [840, 51] width 44 height 18
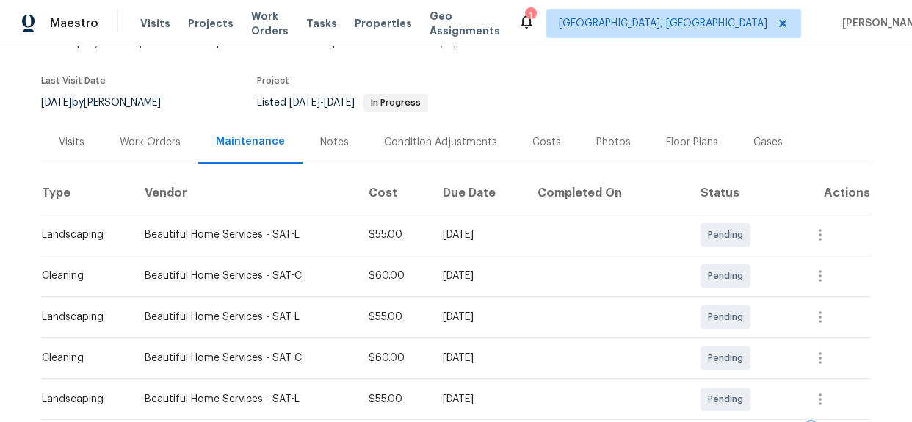
scroll to position [0, 0]
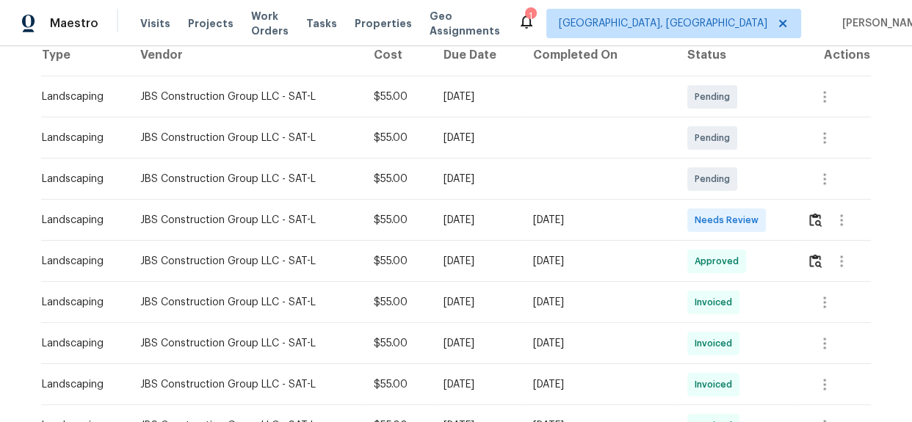
scroll to position [267, 0]
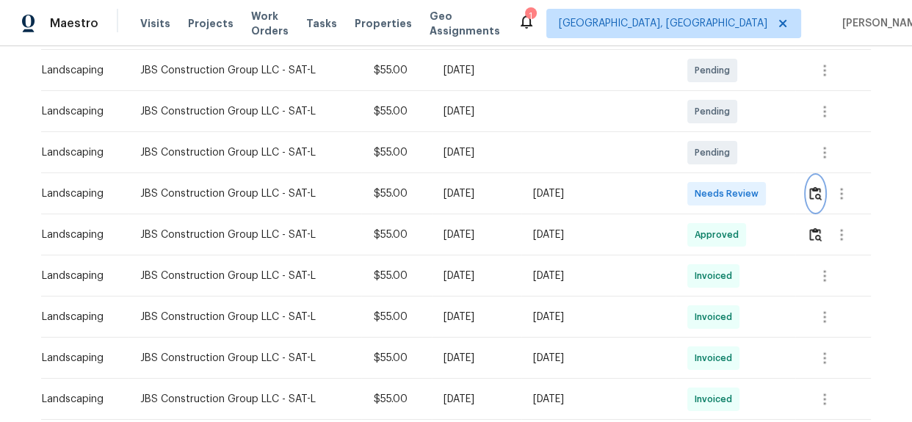
click at [810, 198] on img "button" at bounding box center [815, 194] width 12 height 14
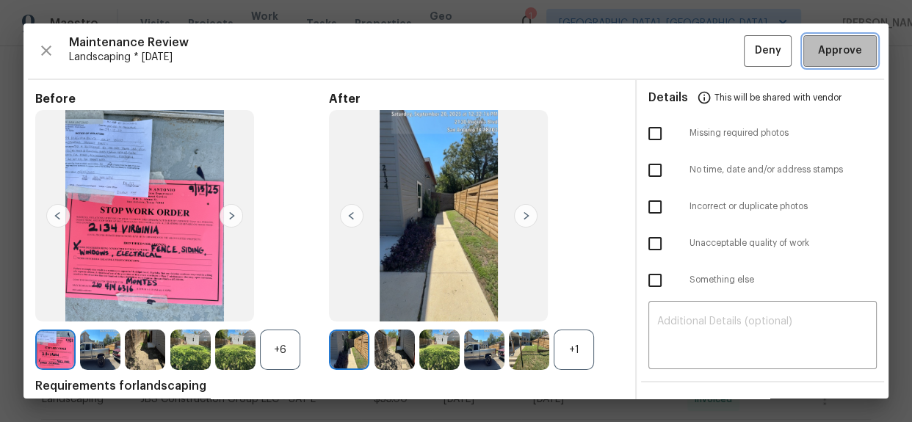
click at [849, 47] on span "Approve" at bounding box center [840, 51] width 44 height 18
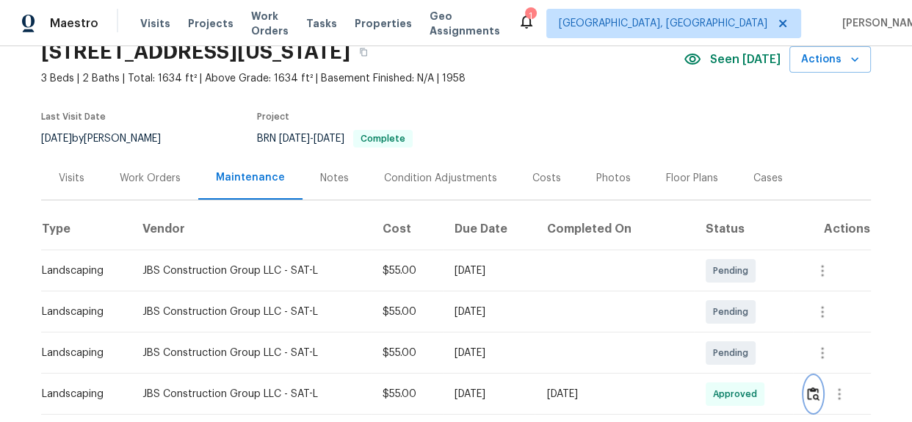
scroll to position [0, 0]
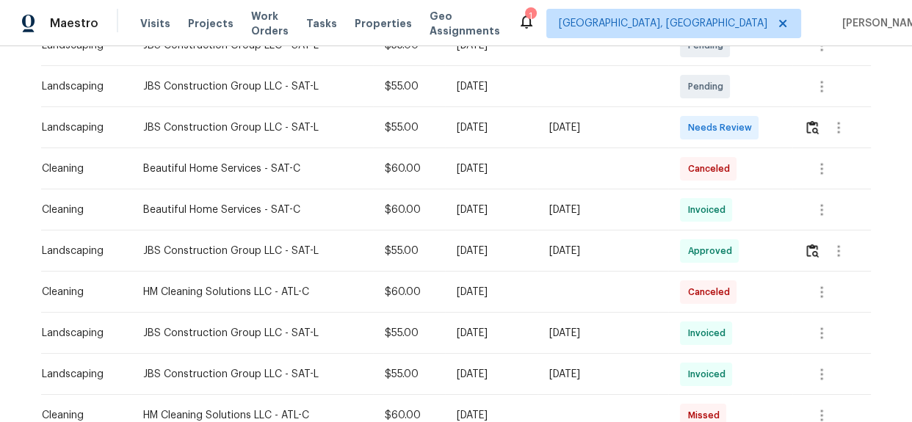
scroll to position [333, 0]
click at [806, 137] on button "button" at bounding box center [812, 126] width 17 height 35
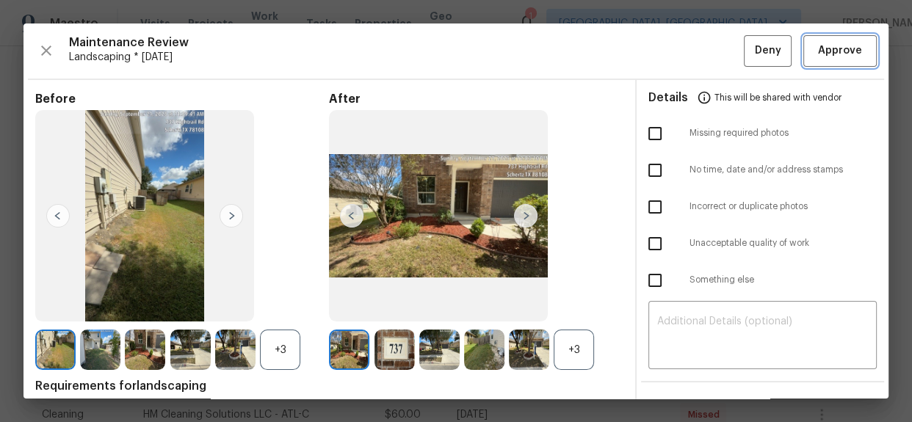
click at [842, 43] on span "Approve" at bounding box center [840, 51] width 44 height 18
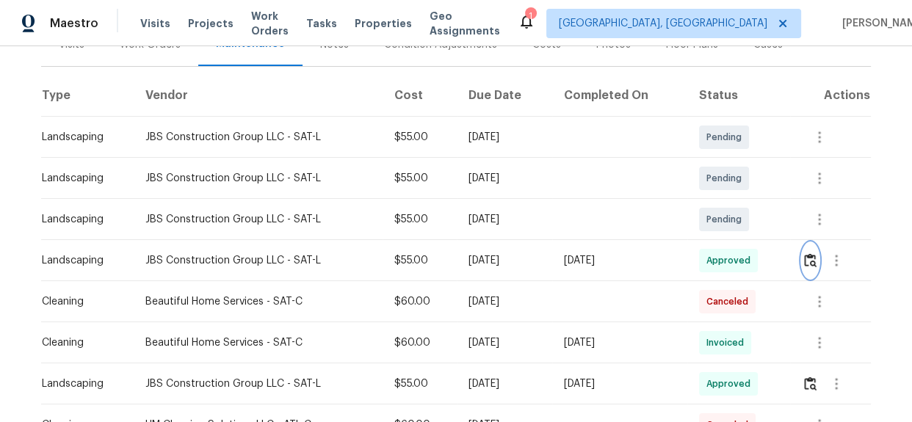
scroll to position [0, 0]
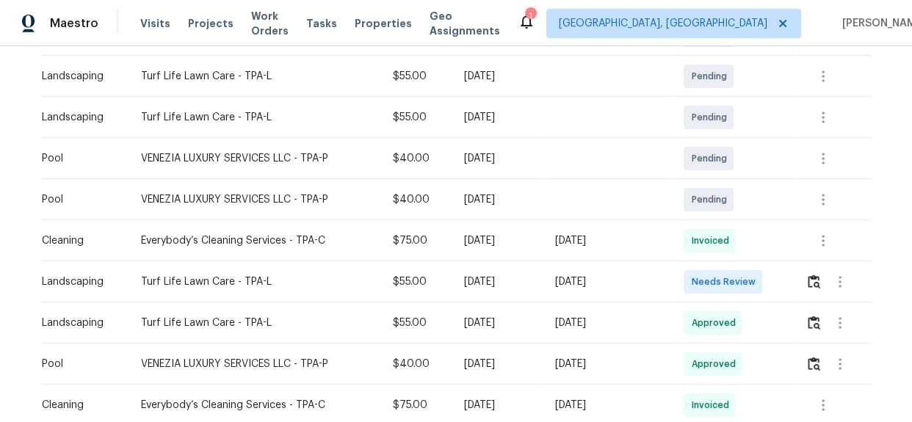
scroll to position [467, 0]
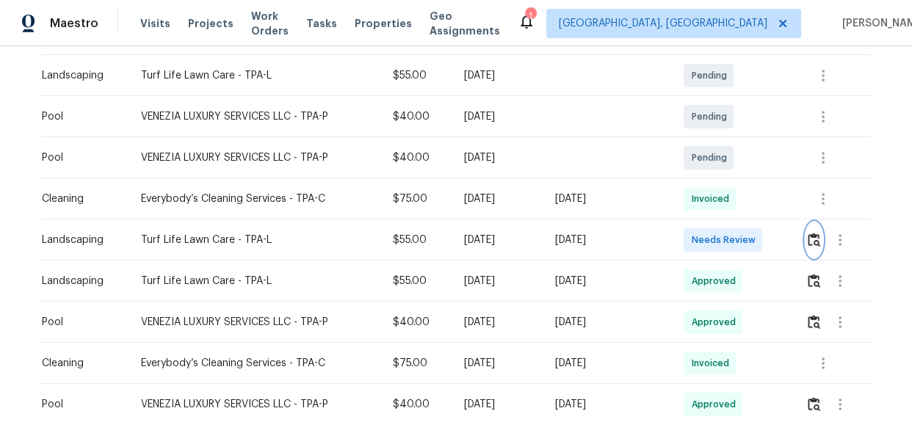
click at [815, 234] on img "button" at bounding box center [814, 240] width 12 height 14
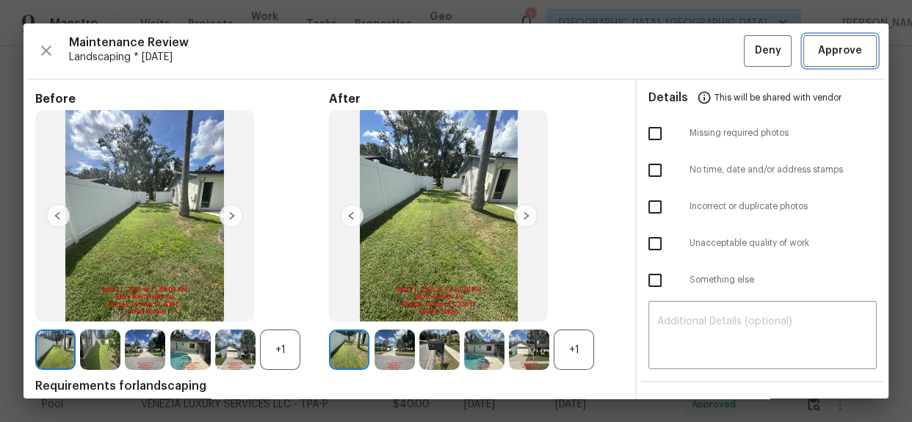
click at [834, 43] on span "Approve" at bounding box center [840, 51] width 44 height 18
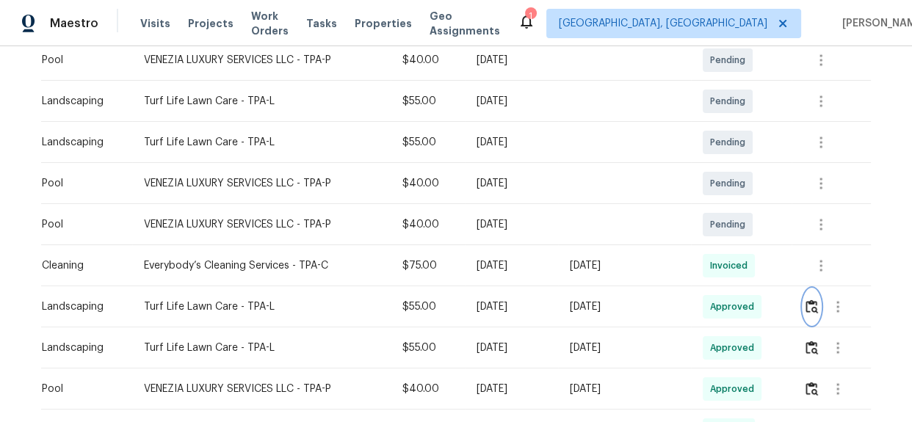
scroll to position [0, 0]
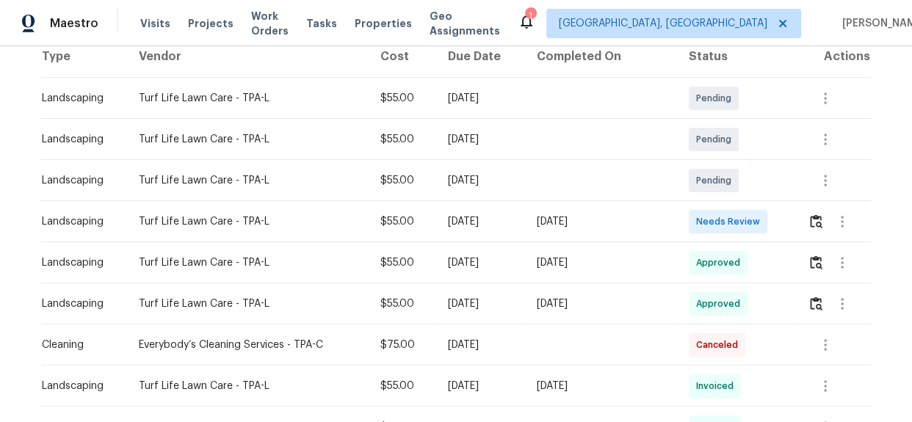
scroll to position [267, 0]
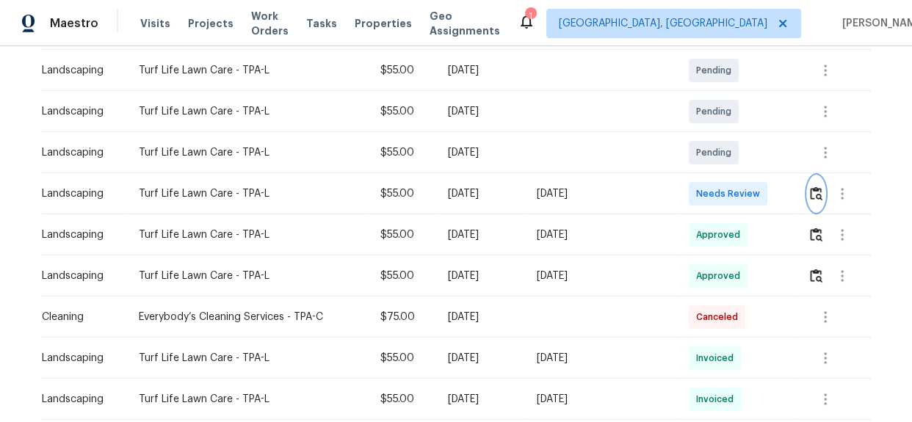
click at [810, 195] on img "button" at bounding box center [816, 194] width 12 height 14
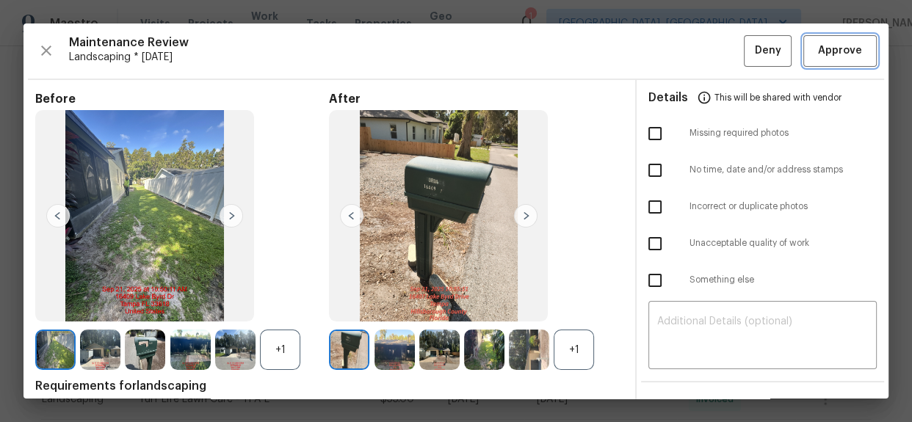
click at [833, 55] on span "Approve" at bounding box center [840, 51] width 44 height 18
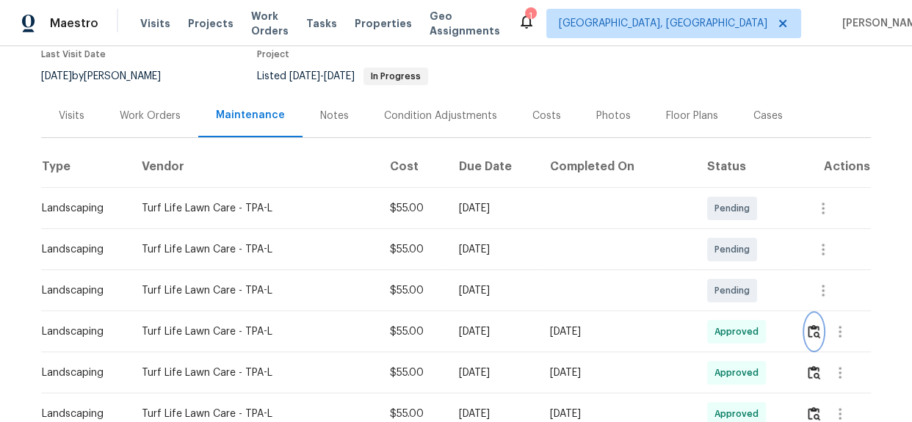
scroll to position [0, 0]
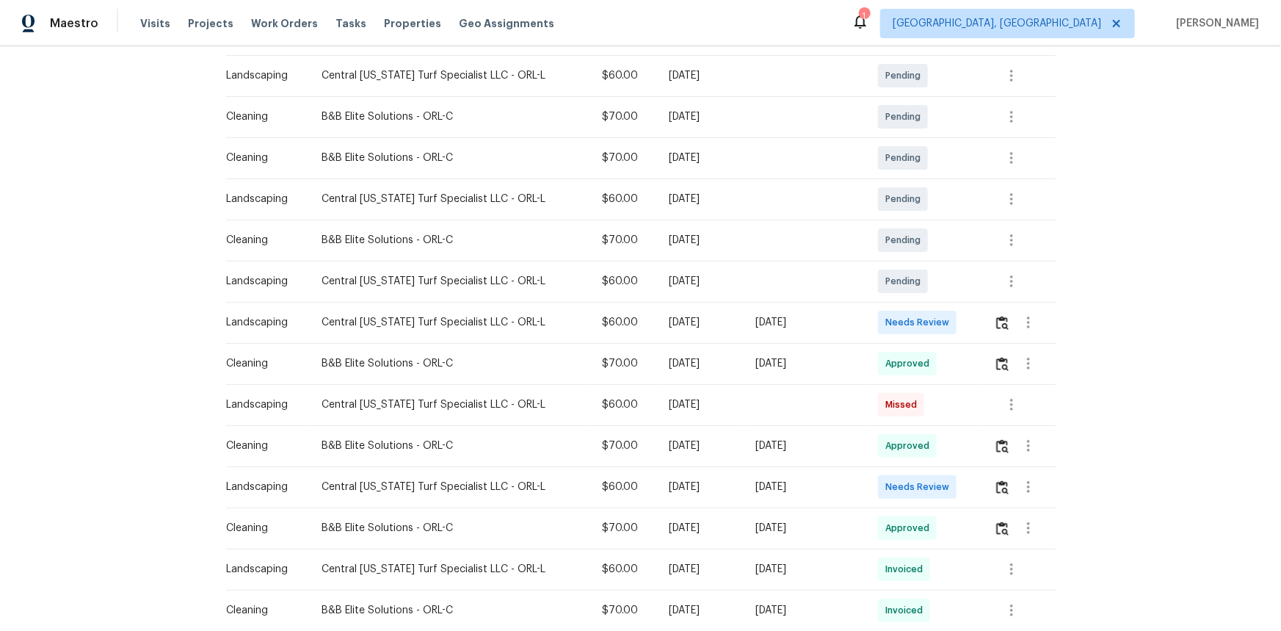
scroll to position [267, 0]
click at [1004, 321] on img "button" at bounding box center [1002, 321] width 12 height 14
click at [996, 482] on img "button" at bounding box center [1002, 486] width 12 height 14
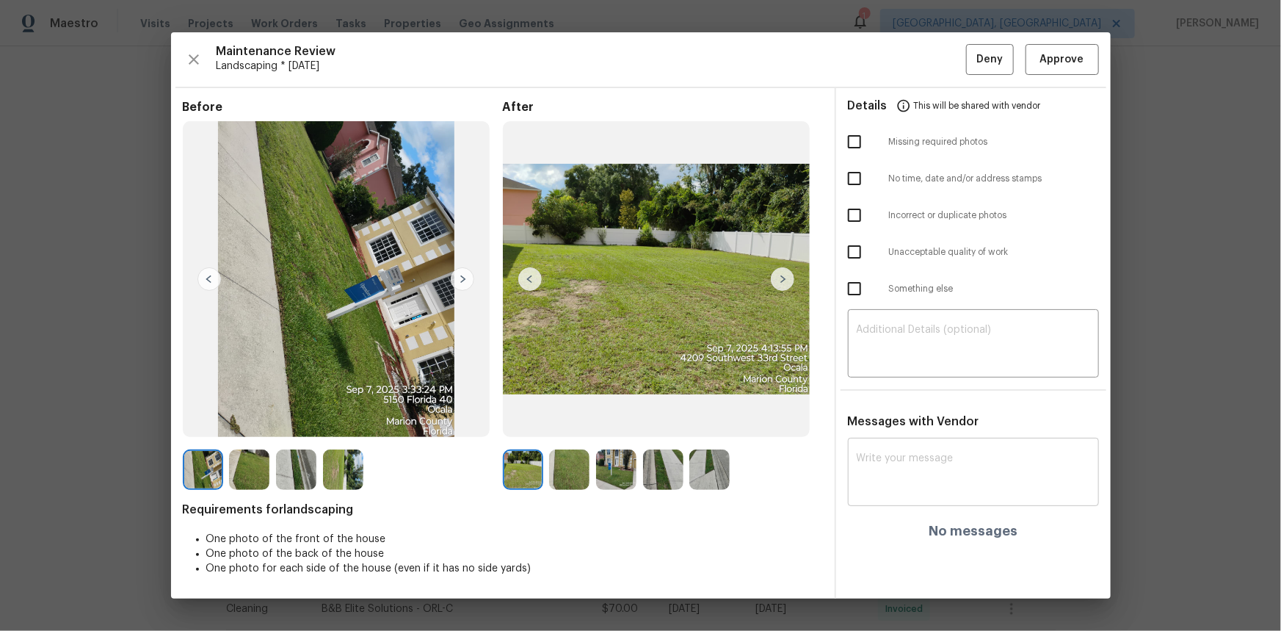
click at [873, 463] on textarea at bounding box center [974, 473] width 234 height 41
paste textarea "Maintenance Audit Team: Hello! Unfortunately, this landscaping visit completed …"
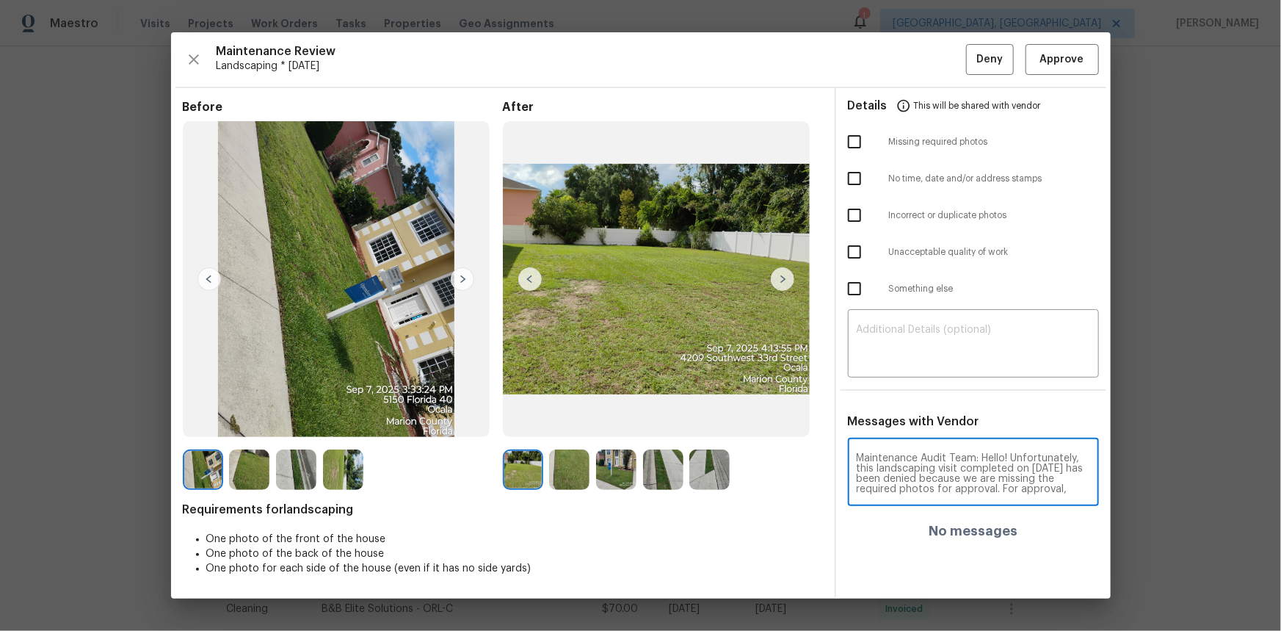
scroll to position [164, 0]
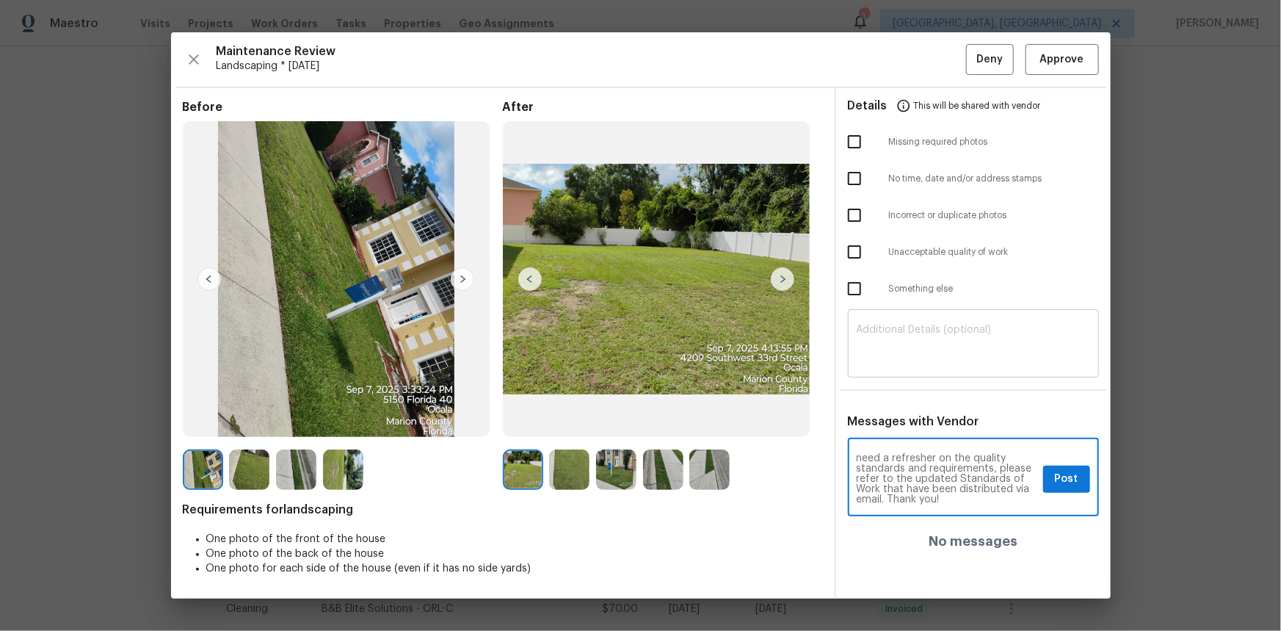
type textarea "Maintenance Audit Team: Hello! Unfortunately, this landscaping visit completed …"
click at [887, 352] on textarea at bounding box center [974, 345] width 234 height 41
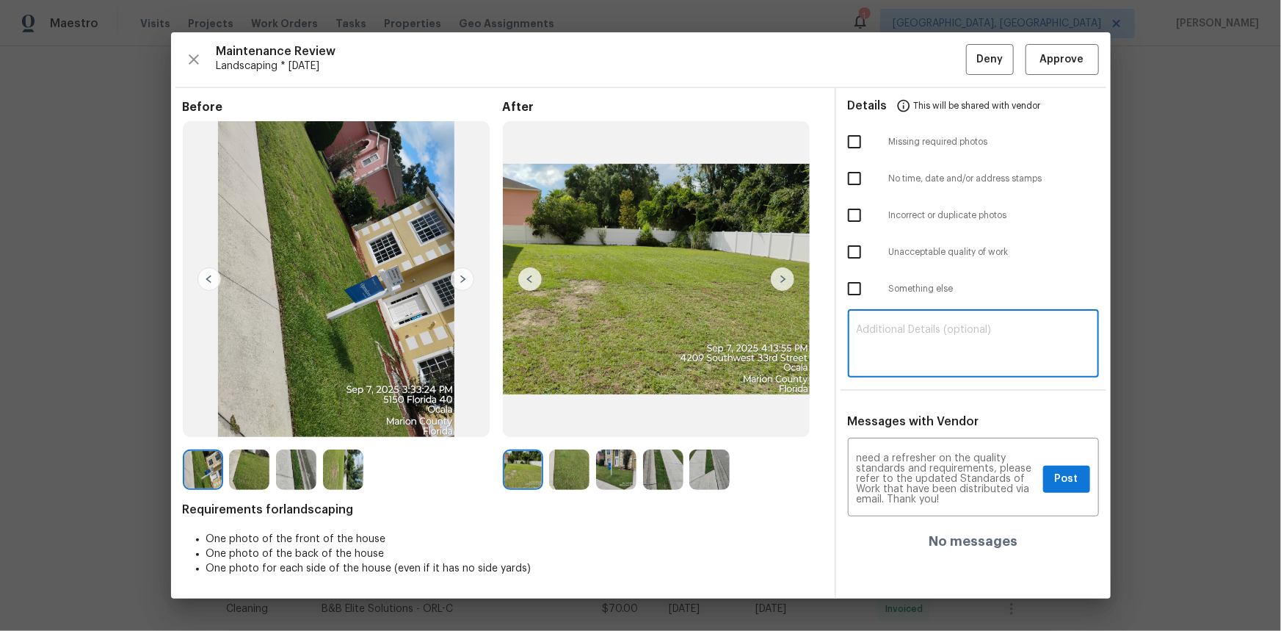
paste textarea "Maintenance Audit Team: Hello! Unfortunately, this landscaping visit completed …"
type textarea "Maintenance Audit Team: Hello! Unfortunately, this landscaping visit completed …"
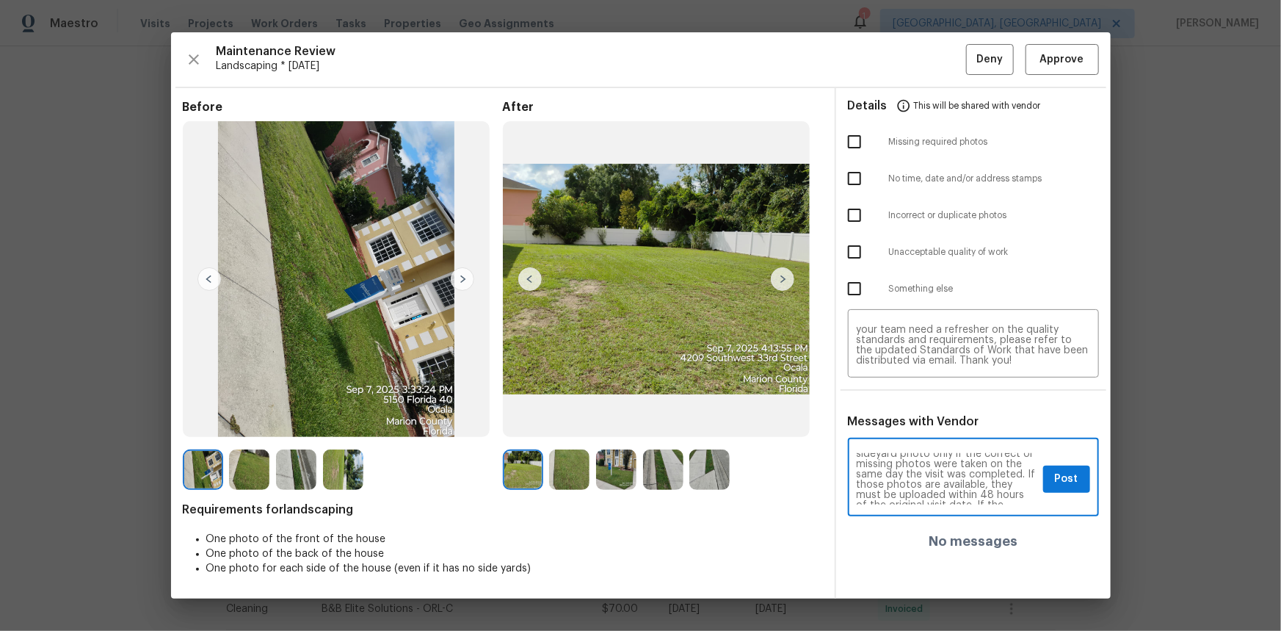
click at [970, 454] on textarea "Maintenance Audit Team: Hello! Unfortunately, this landscaping visit completed …" at bounding box center [947, 478] width 181 height 51
click at [1038, 499] on div "Maintenance Audit Team: Hello! Unfortunately, this landscaping visit completed …" at bounding box center [973, 478] width 251 height 75
click at [982, 480] on textarea "Maintenance Audit Team: Hello! Unfortunately, this landscaping visit completed …" at bounding box center [947, 478] width 181 height 51
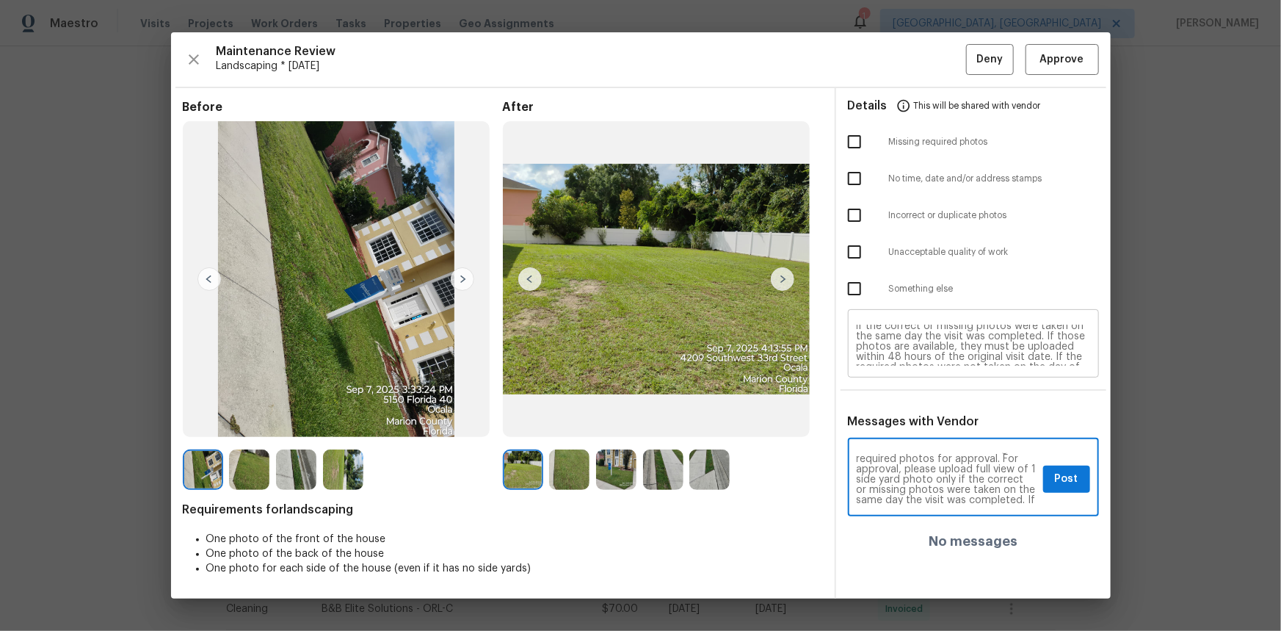
scroll to position [0, 0]
type textarea "Maintenance Audit Team: Hello! Unfortunately, this landscaping visit completed …"
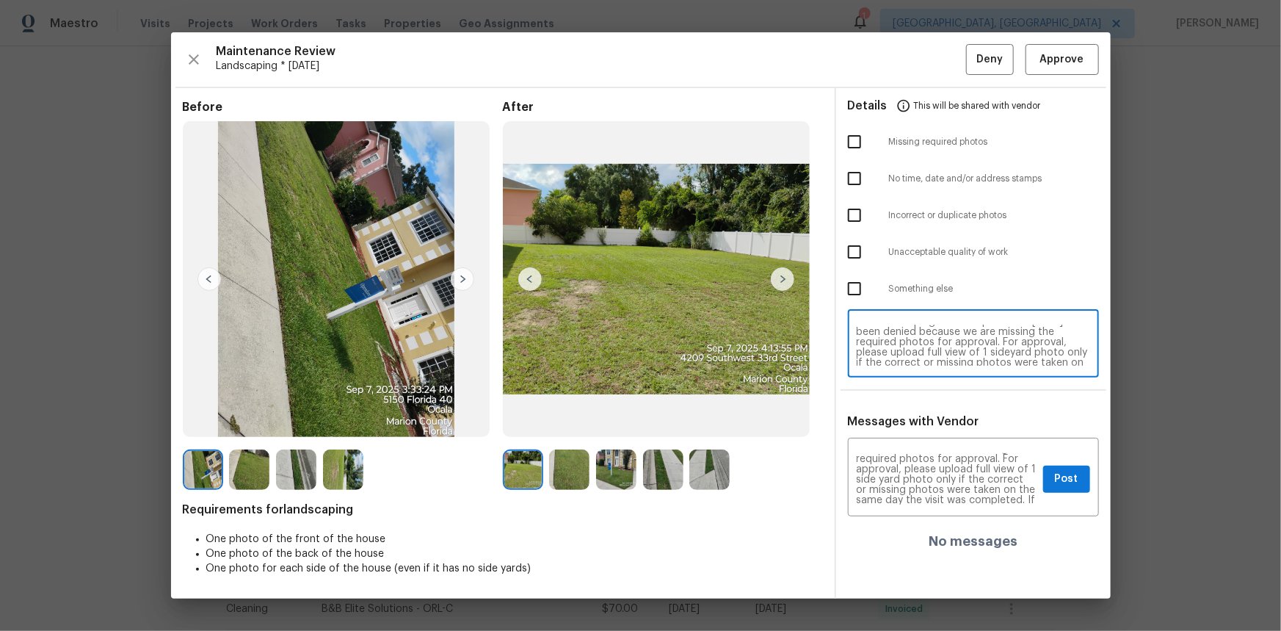
scroll to position [26, 0]
type textarea "Maintenance Audit Team: Hello! Unfortunately, this landscaping visit completed …"
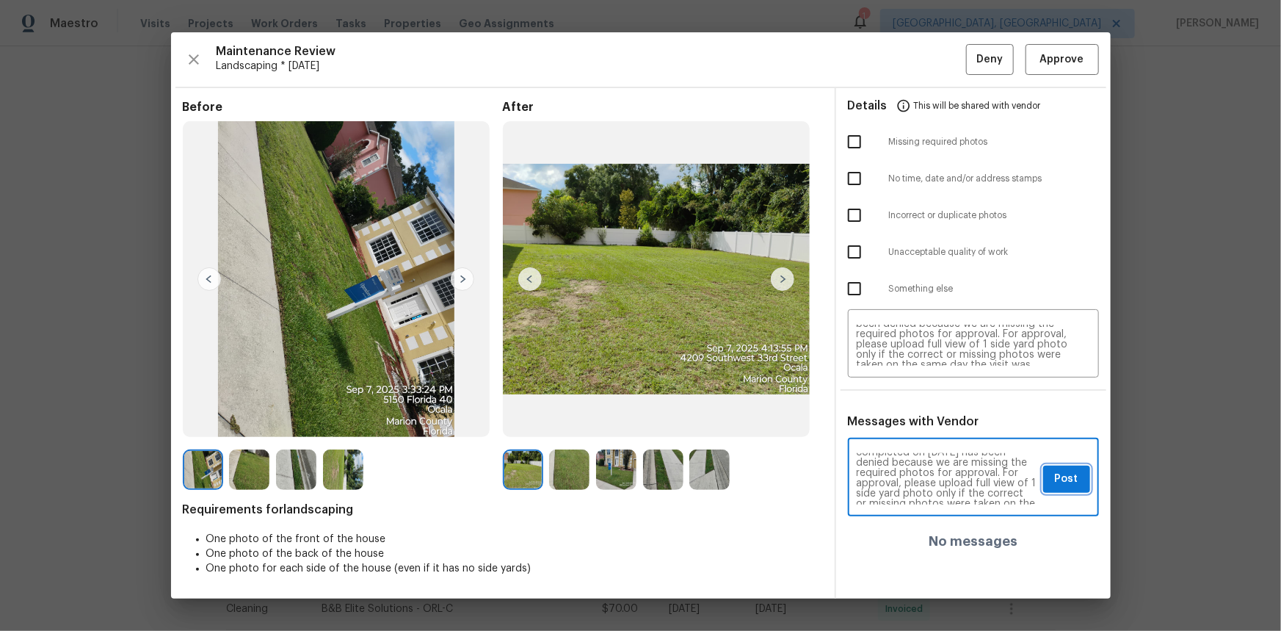
click at [1068, 479] on span "Post" at bounding box center [1066, 479] width 23 height 18
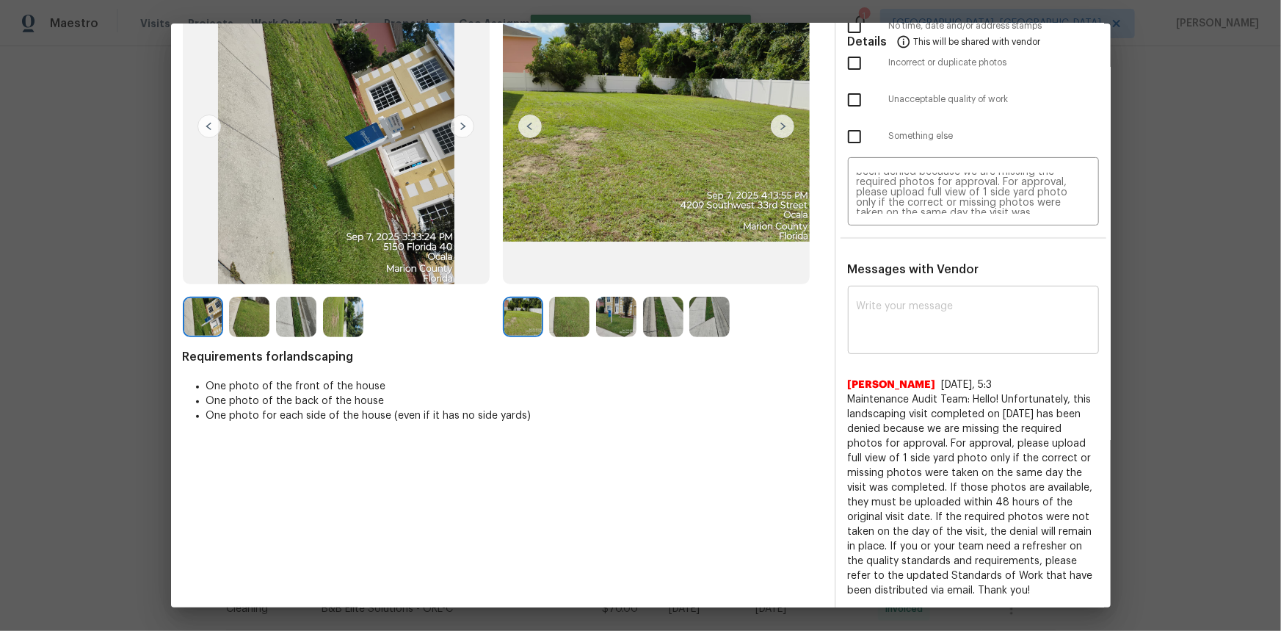
scroll to position [0, 0]
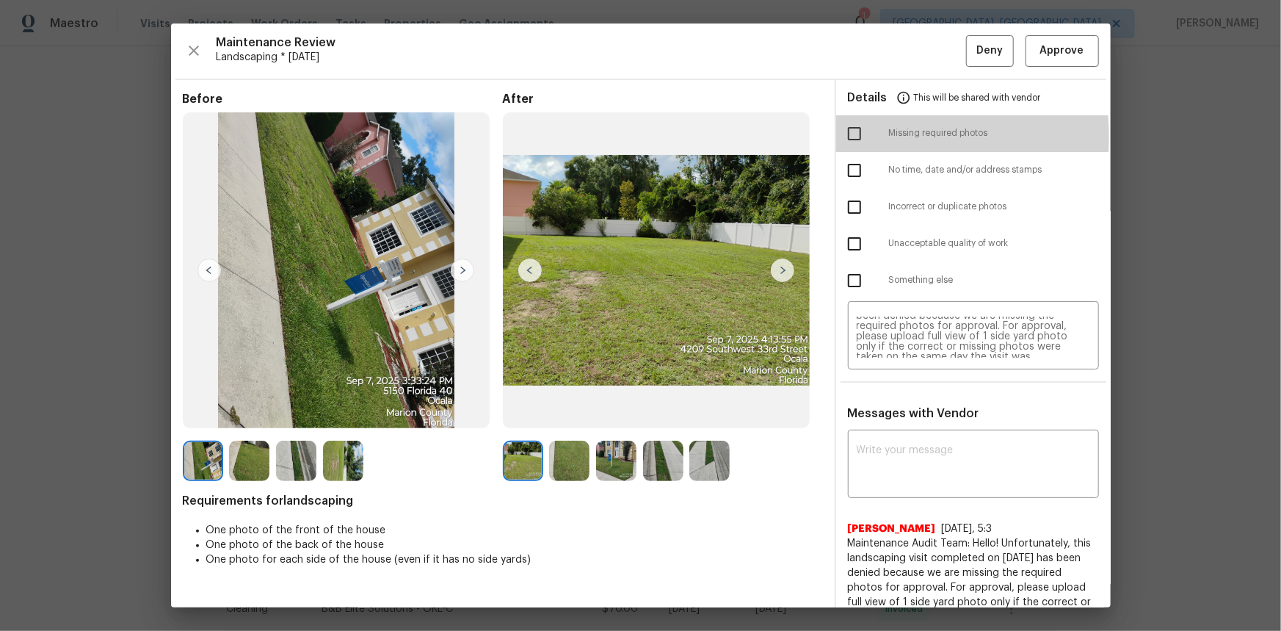
click at [843, 137] on input "checkbox" at bounding box center [854, 133] width 31 height 31
checkbox input "true"
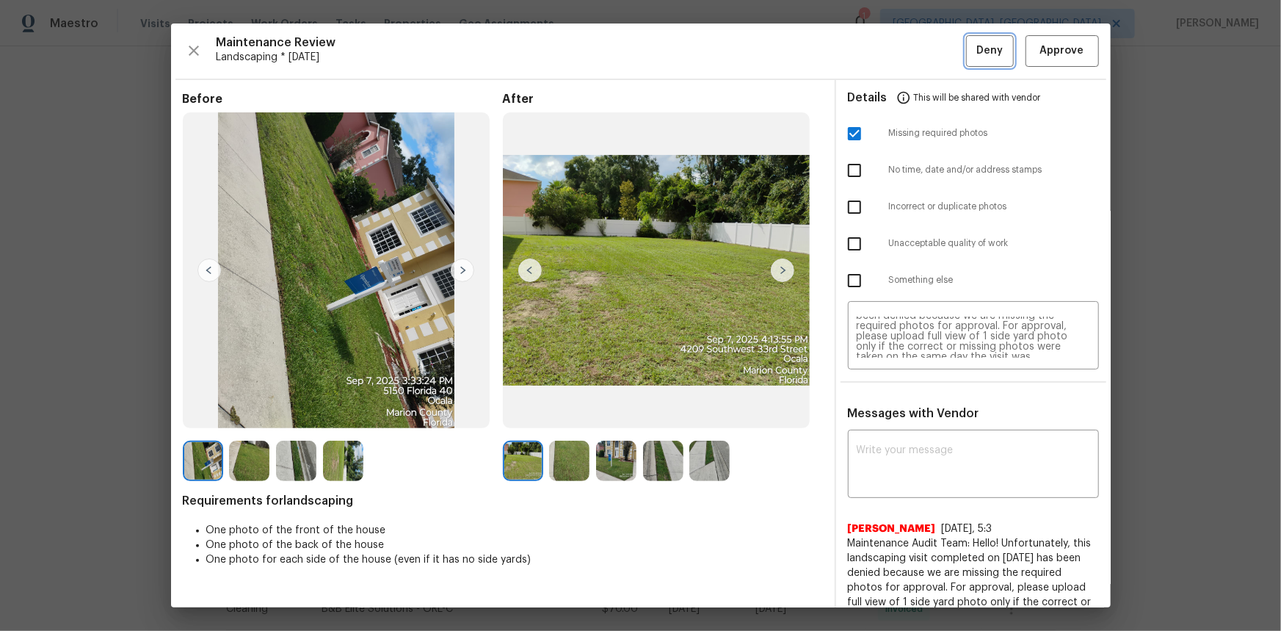
click at [966, 58] on button "Deny" at bounding box center [990, 51] width 48 height 32
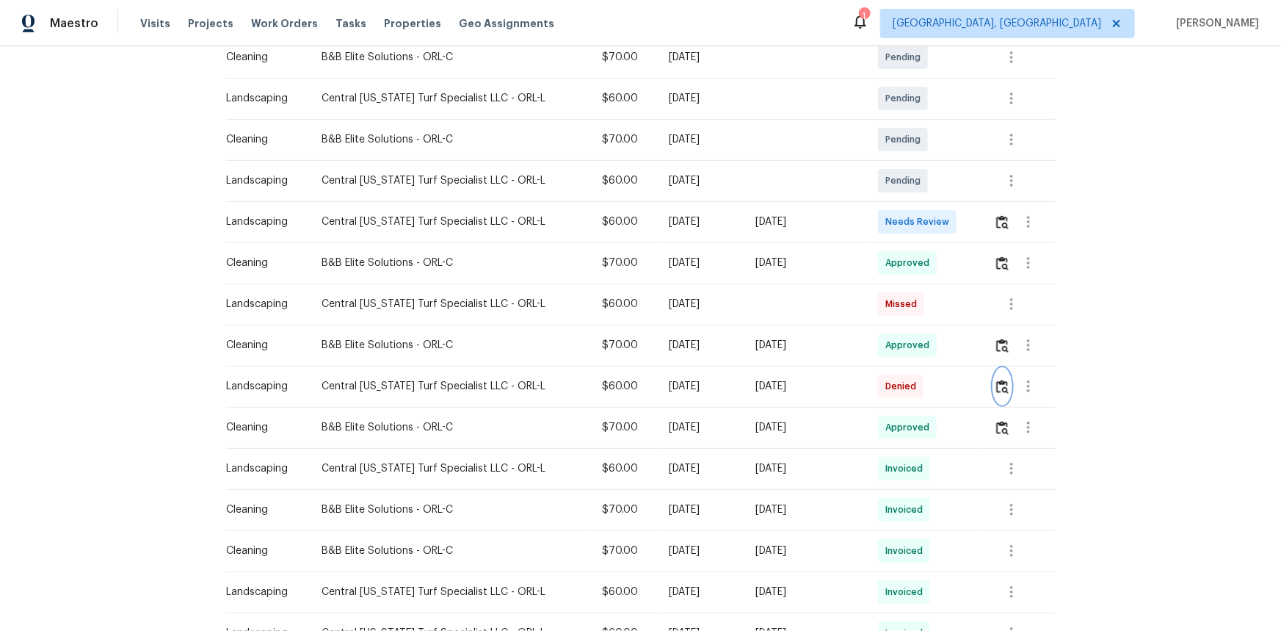
scroll to position [400, 0]
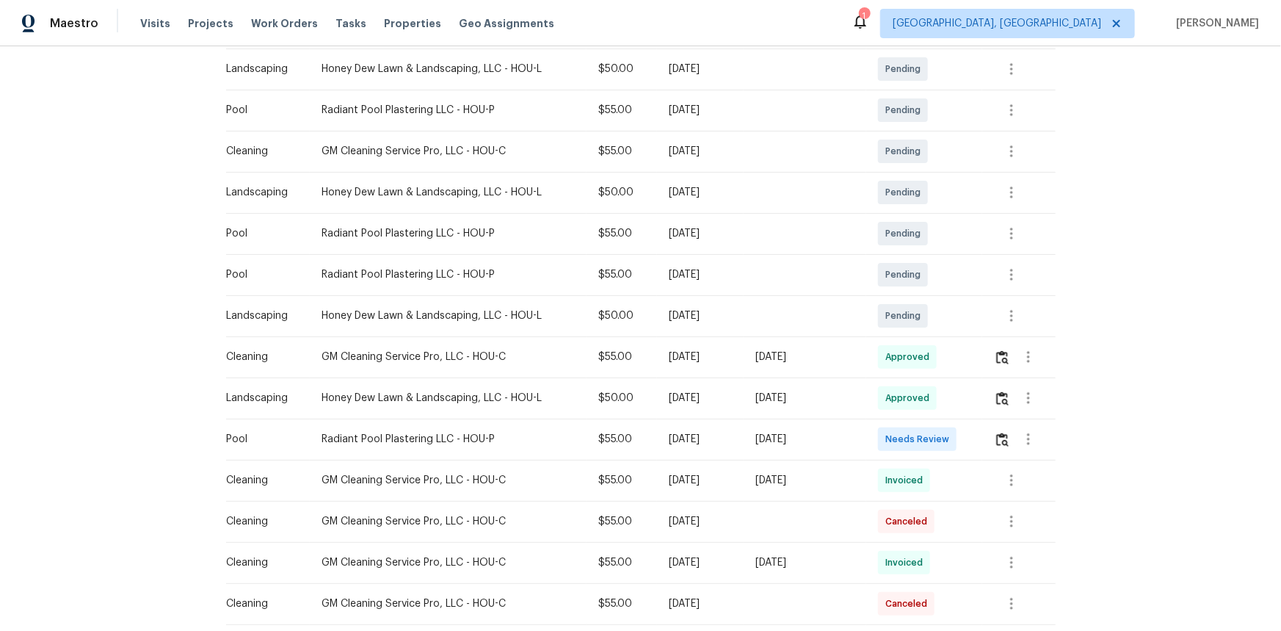
scroll to position [267, 0]
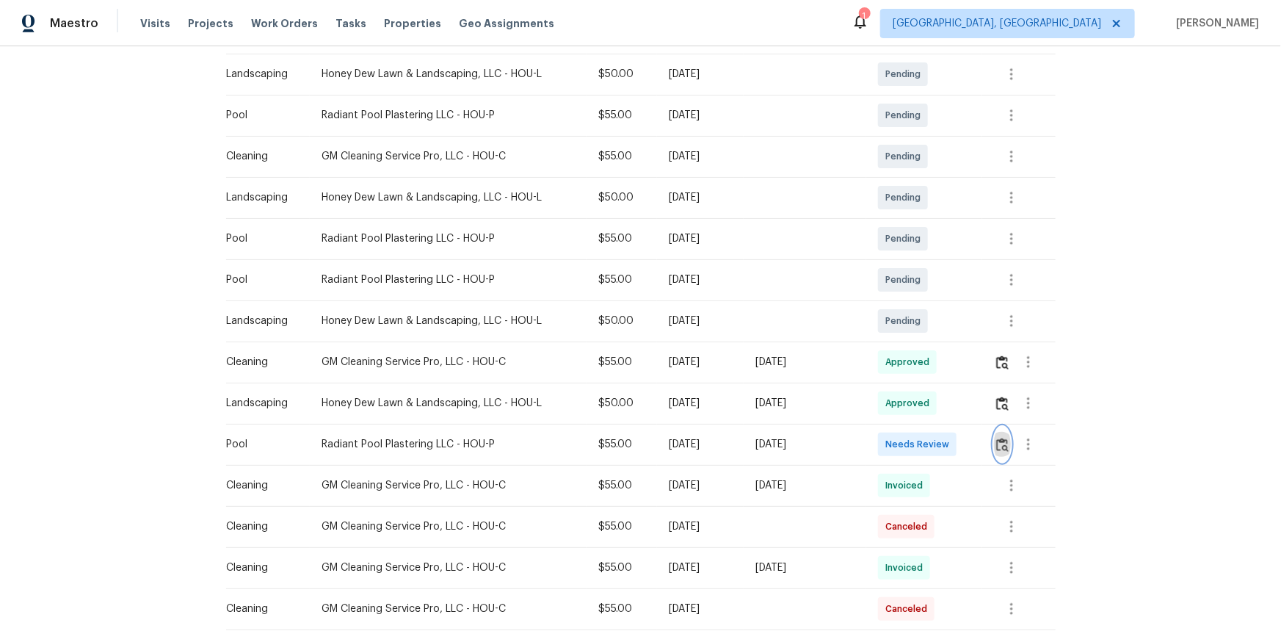
click at [911, 421] on button "button" at bounding box center [1002, 444] width 17 height 35
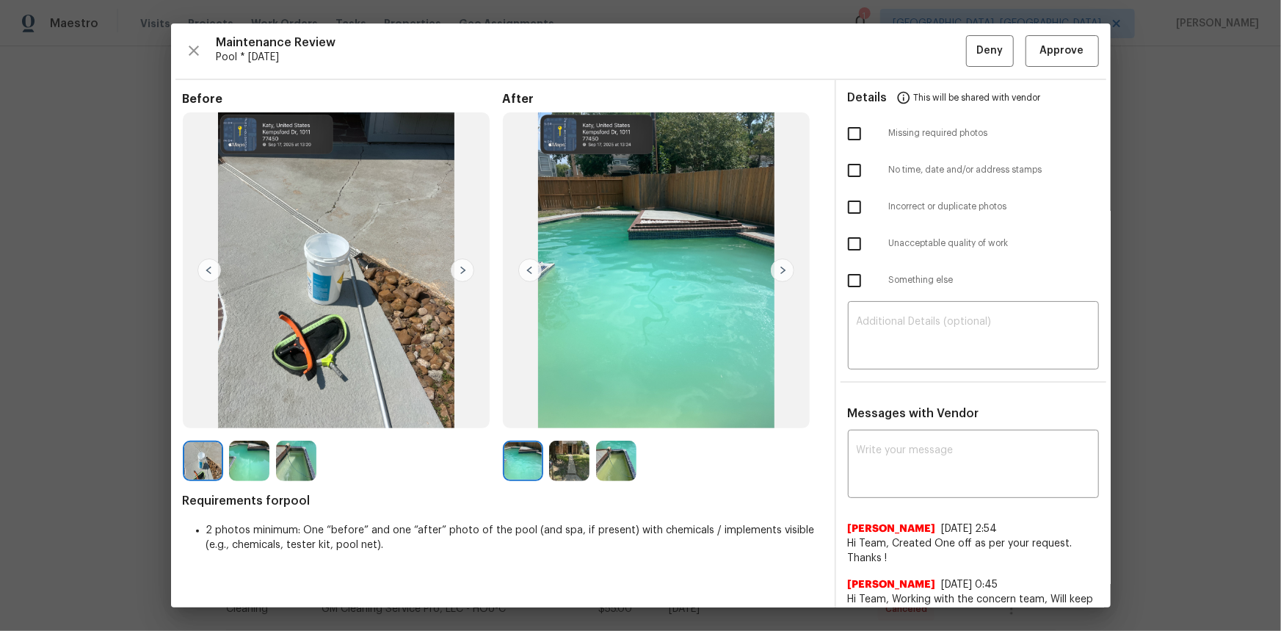
click at [617, 421] on img at bounding box center [616, 461] width 40 height 40
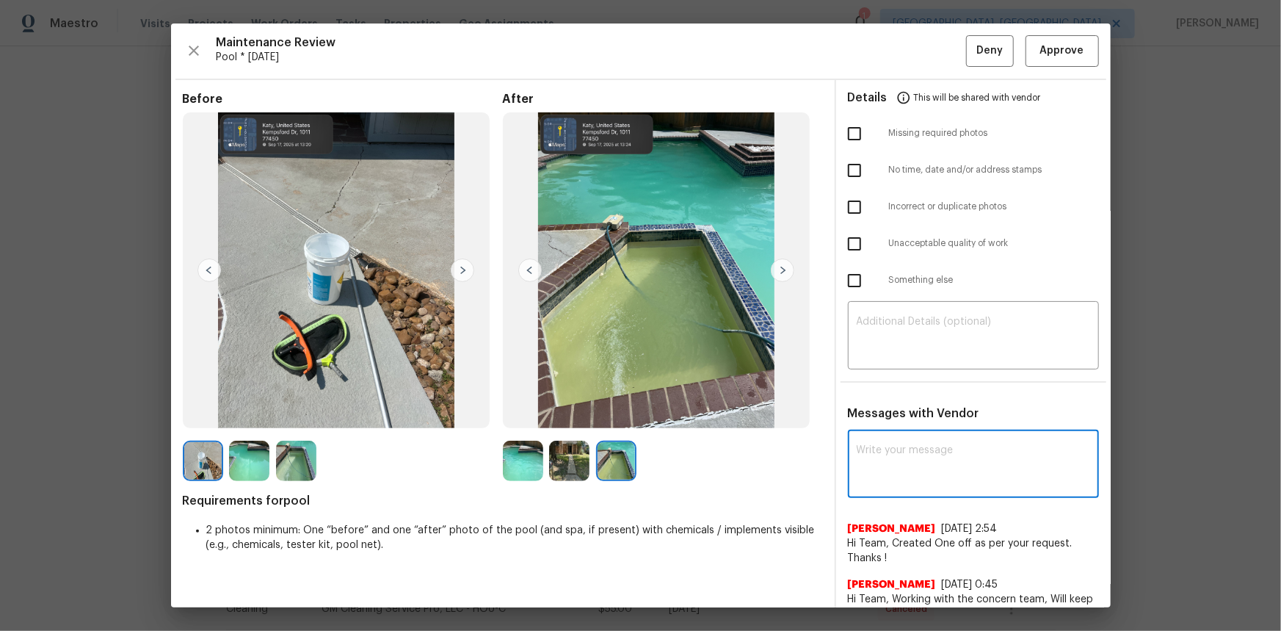
click at [857, 421] on textarea at bounding box center [974, 465] width 234 height 41
paste textarea "Maintenance Audit Team: Hello! Unfortunately, this pool visit completed on [DAT…"
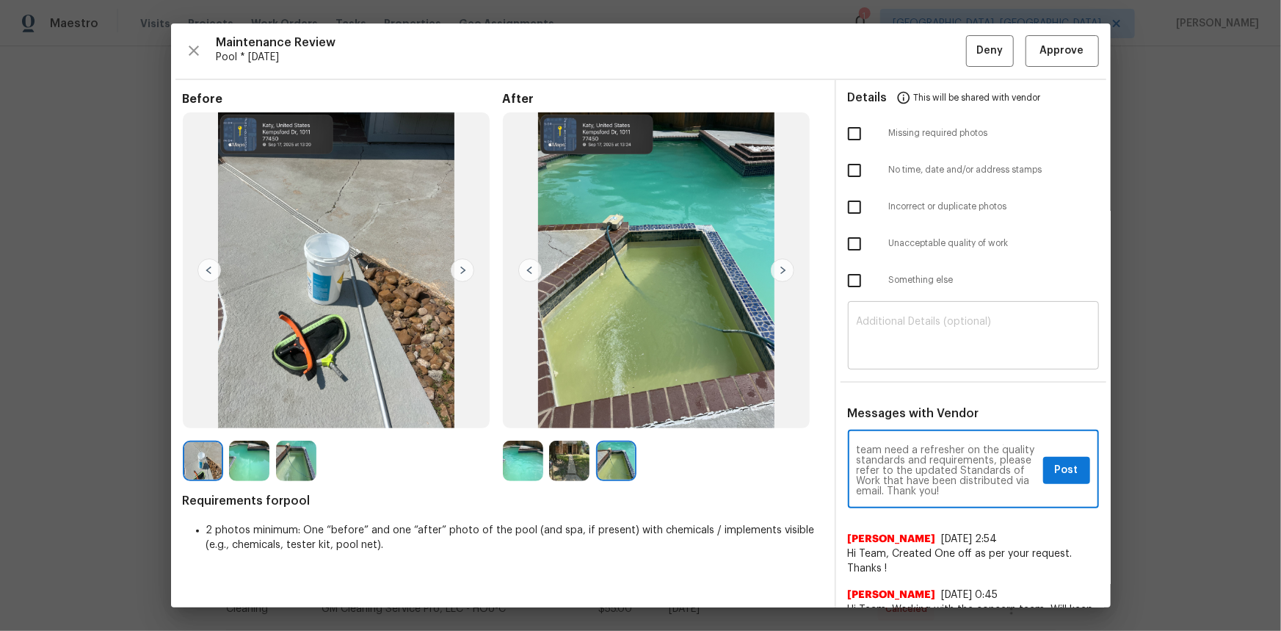
type textarea "Maintenance Audit Team: Hello! Unfortunately, this pool visit completed on [DAT…"
click at [876, 346] on textarea at bounding box center [974, 336] width 234 height 41
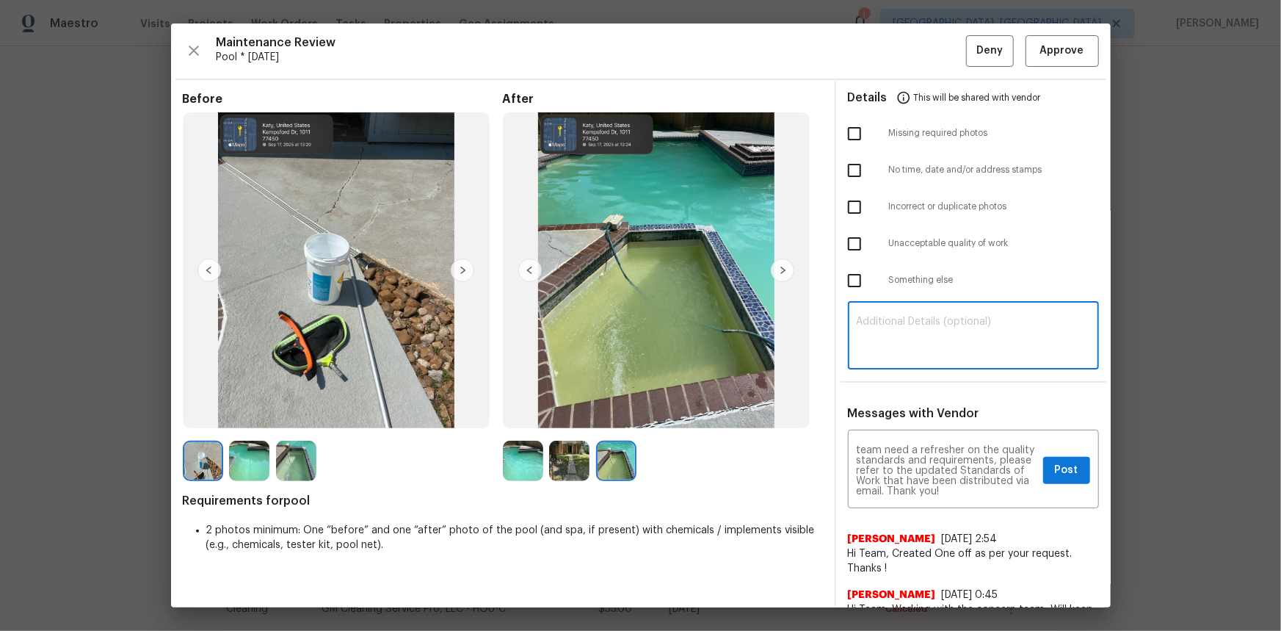
paste textarea "Maintenance Audit Team: Hello! Unfortunately, this pool visit completed on [DAT…"
type textarea "Maintenance Audit Team: Hello! Unfortunately, this pool visit completed on [DAT…"
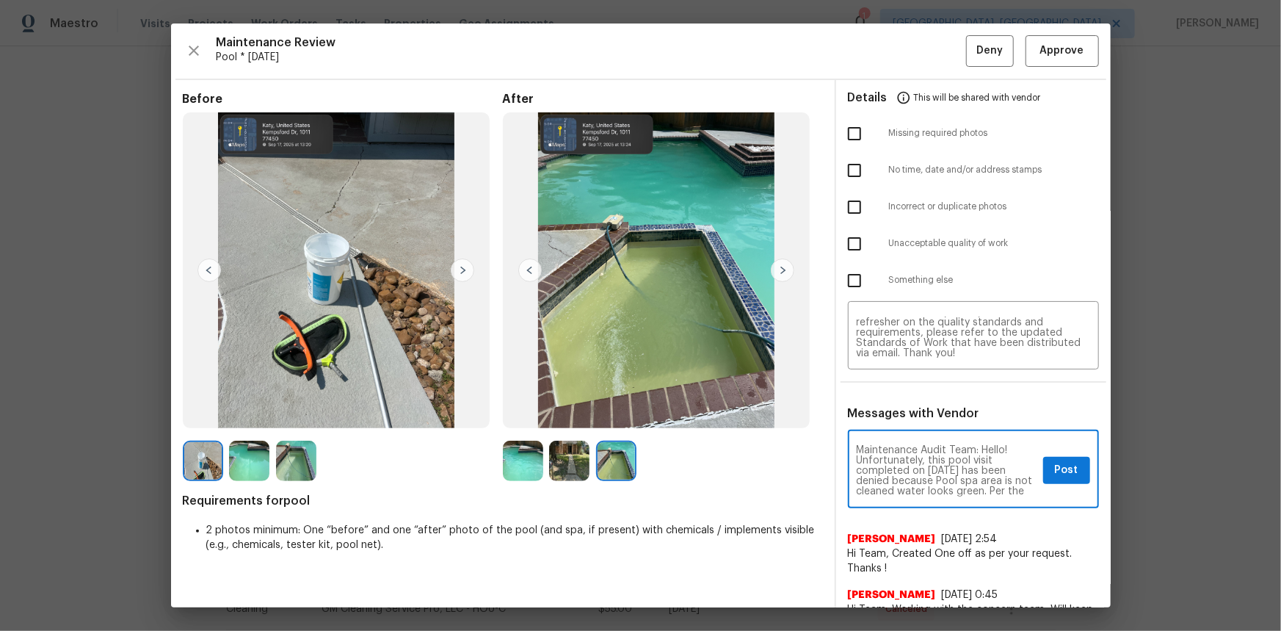
scroll to position [26, 0]
click at [911, 421] on span "Post" at bounding box center [1066, 470] width 23 height 18
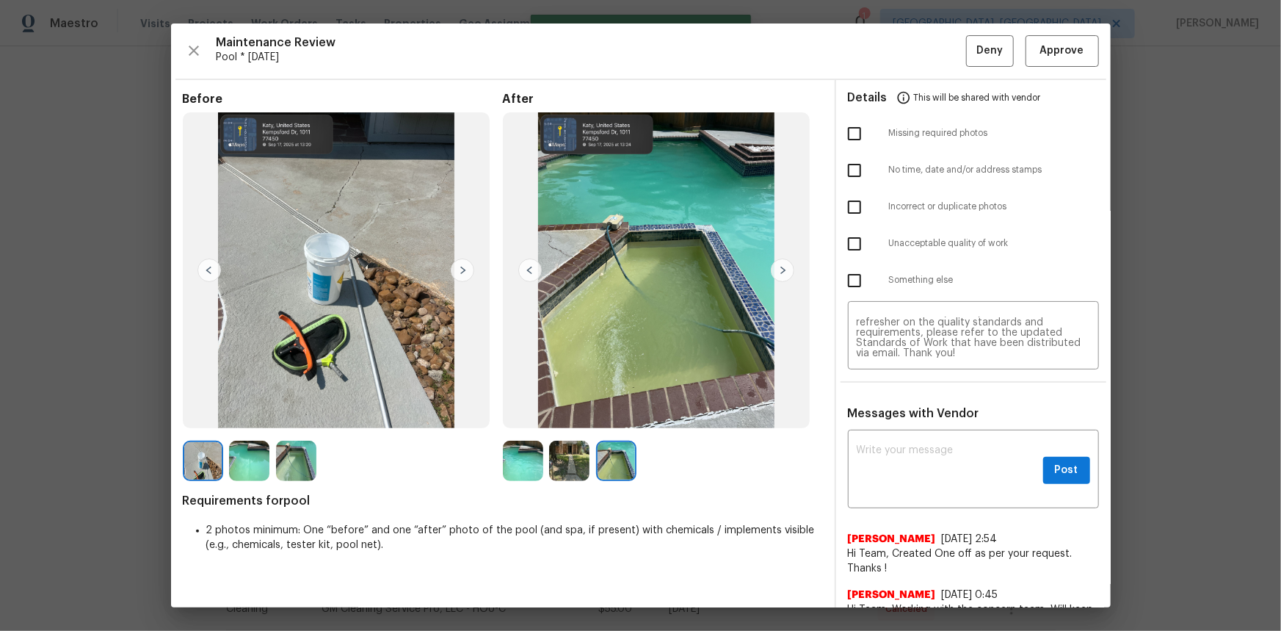
scroll to position [0, 0]
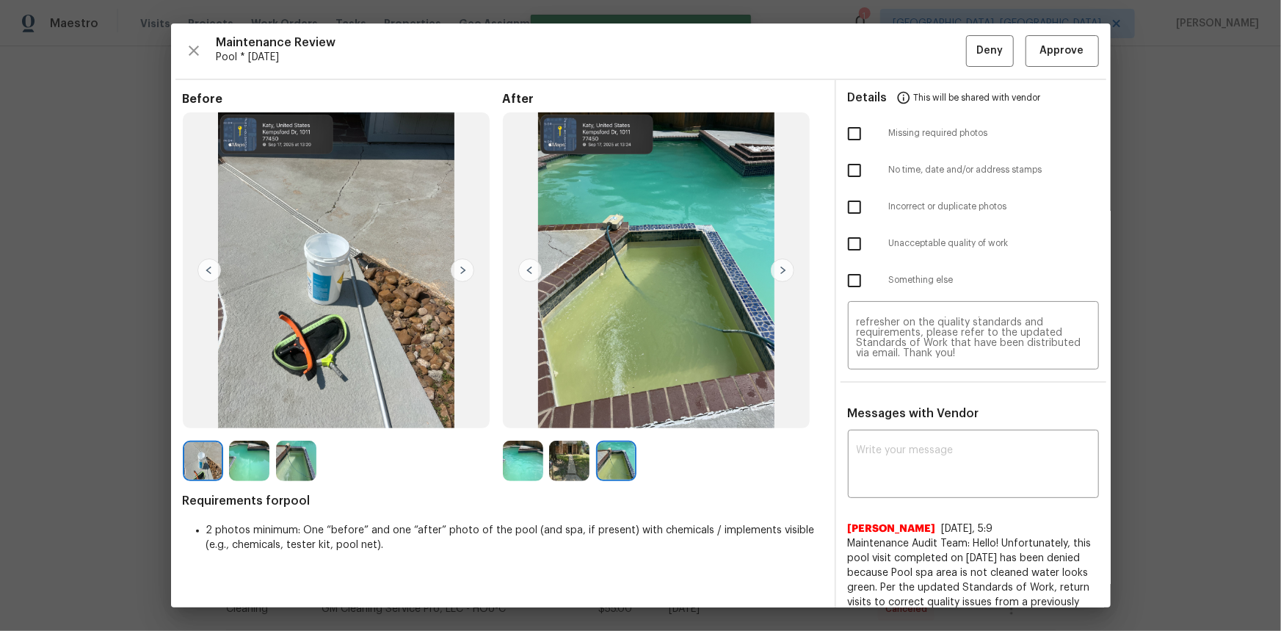
click at [846, 245] on input "checkbox" at bounding box center [854, 243] width 31 height 31
checkbox input "true"
click at [911, 57] on span "Deny" at bounding box center [990, 51] width 26 height 18
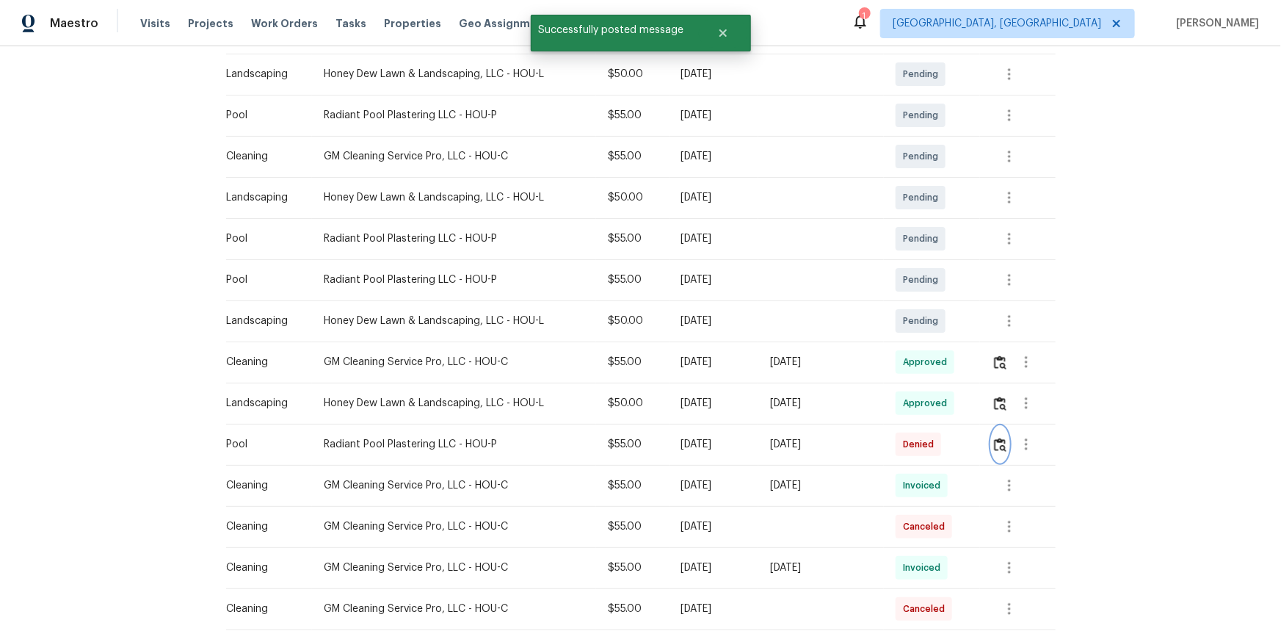
click at [911, 421] on img "button" at bounding box center [1000, 445] width 12 height 14
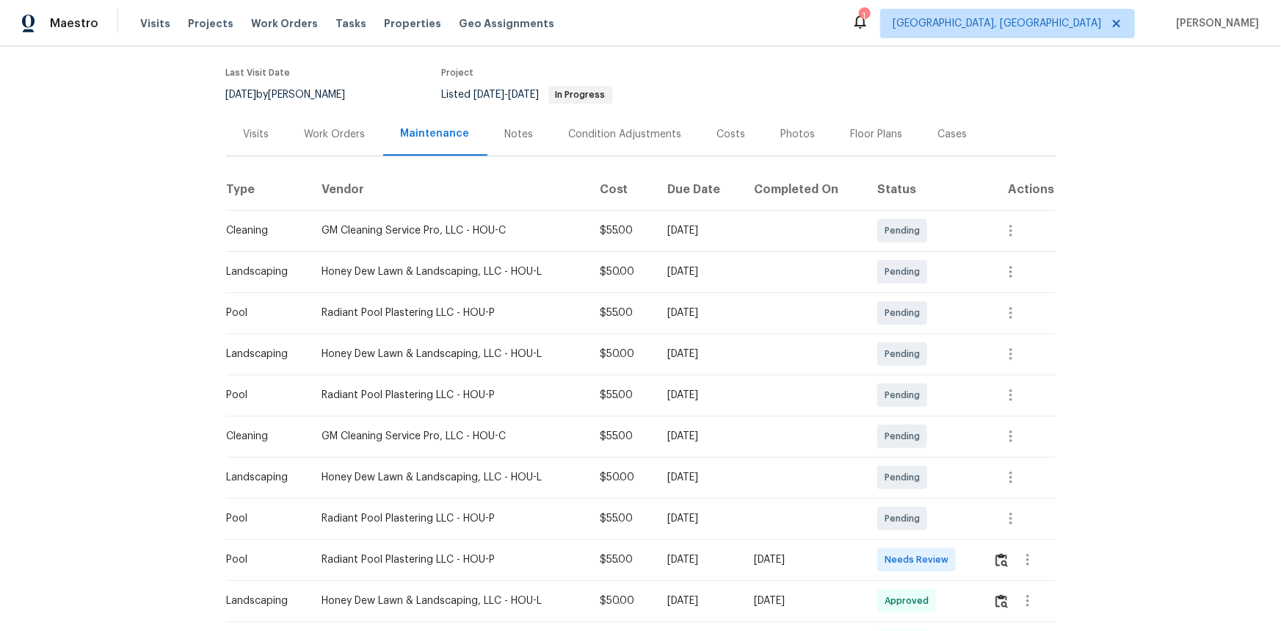
scroll to position [109, 0]
click at [911, 421] on img "button" at bounding box center [1002, 561] width 12 height 14
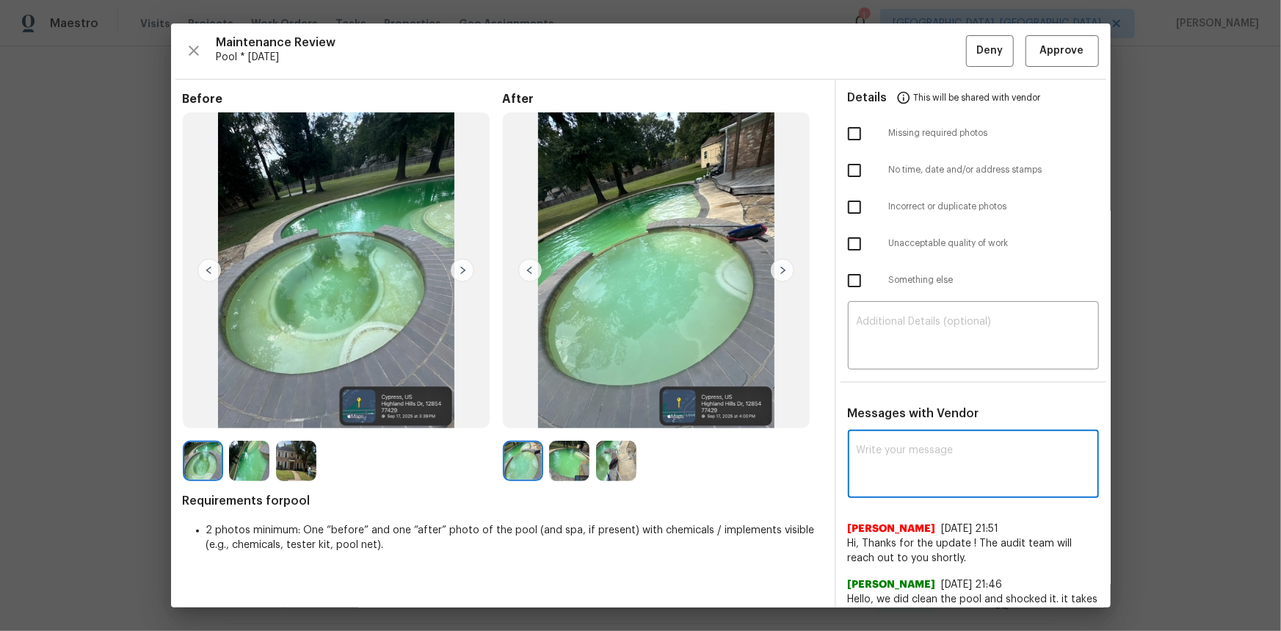
click at [884, 421] on textarea at bounding box center [974, 465] width 234 height 41
paste textarea "Maintenance Audit Team: Hello! Unfortunately, this pool visit completed on [DAT…"
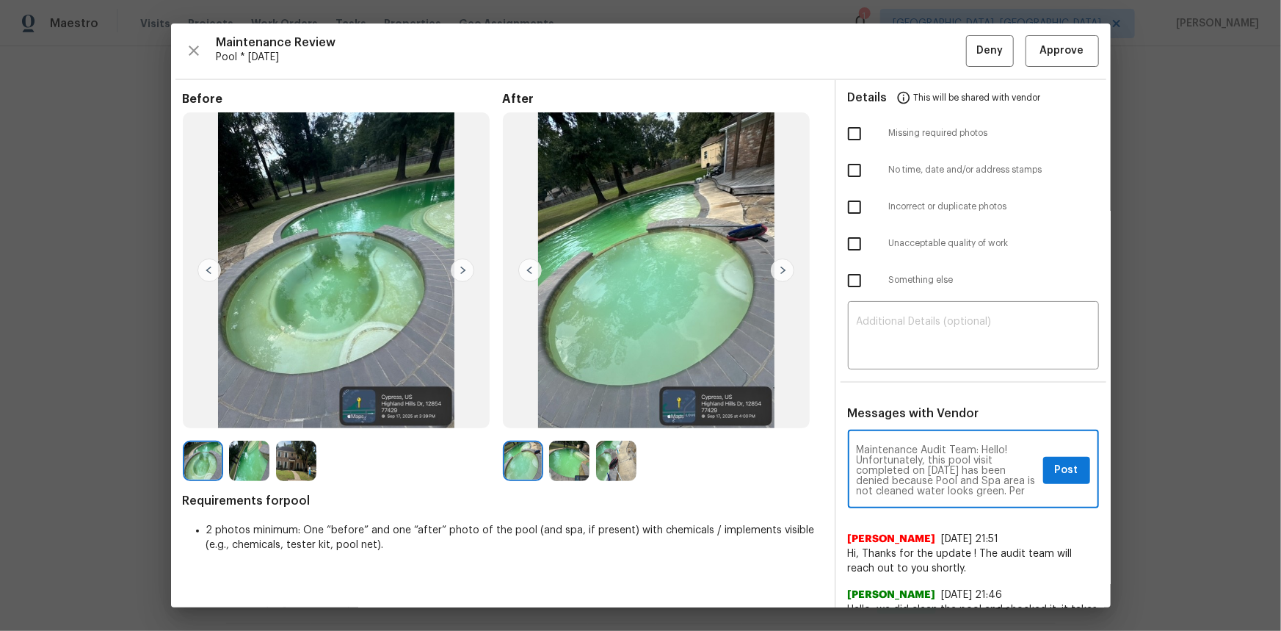
scroll to position [164, 0]
type textarea "Maintenance Audit Team: Hello! Unfortunately, this pool visit completed on [DAT…"
click at [877, 305] on div "​" at bounding box center [973, 337] width 251 height 65
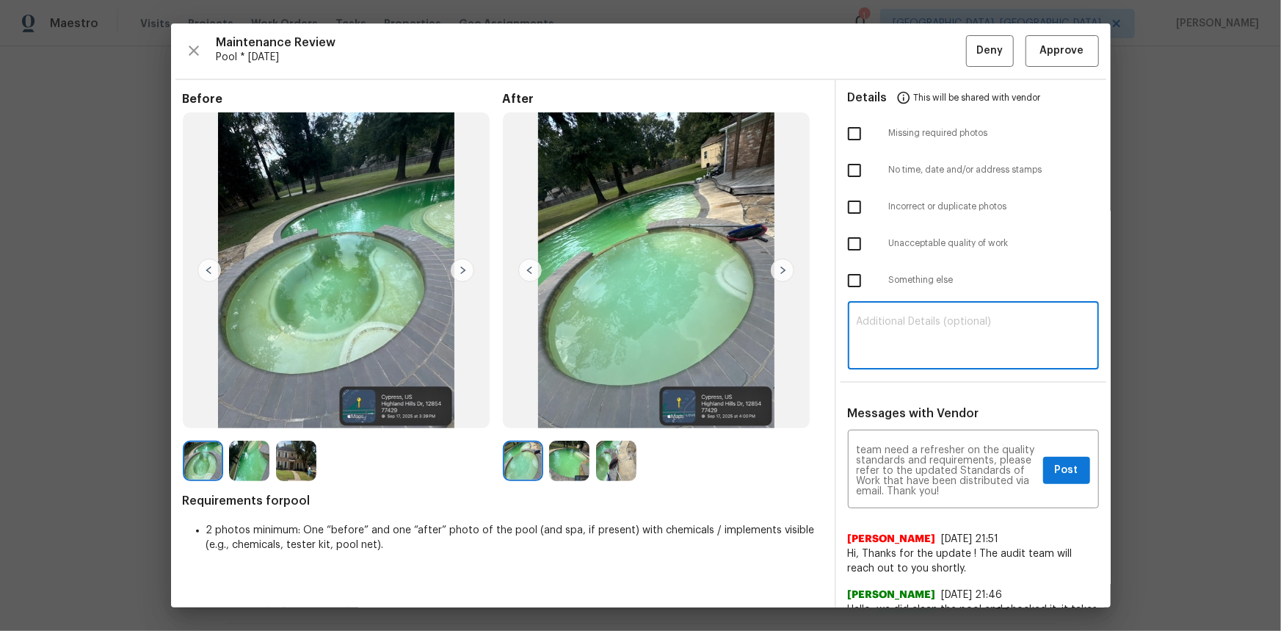
paste textarea "Maintenance Audit Team: Hello! Unfortunately, this pool visit completed on [DAT…"
type textarea "Maintenance Audit Team: Hello! Unfortunately, this pool visit completed on [DAT…"
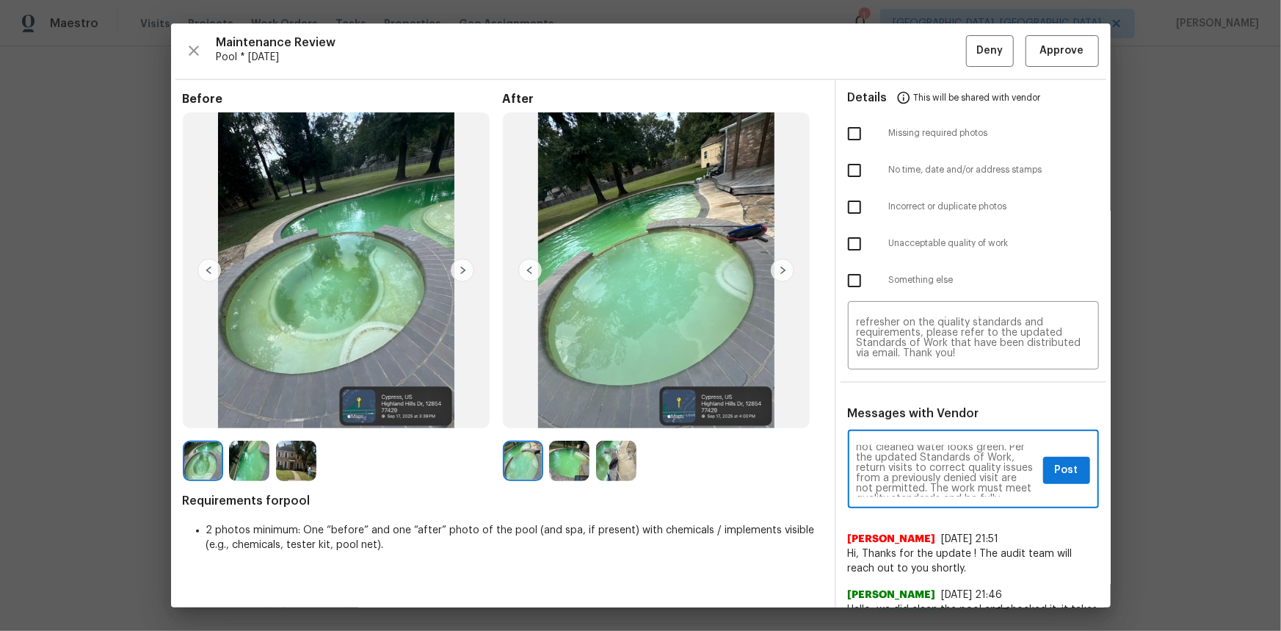
scroll to position [53, 0]
click at [911, 421] on span "Post" at bounding box center [1066, 470] width 23 height 18
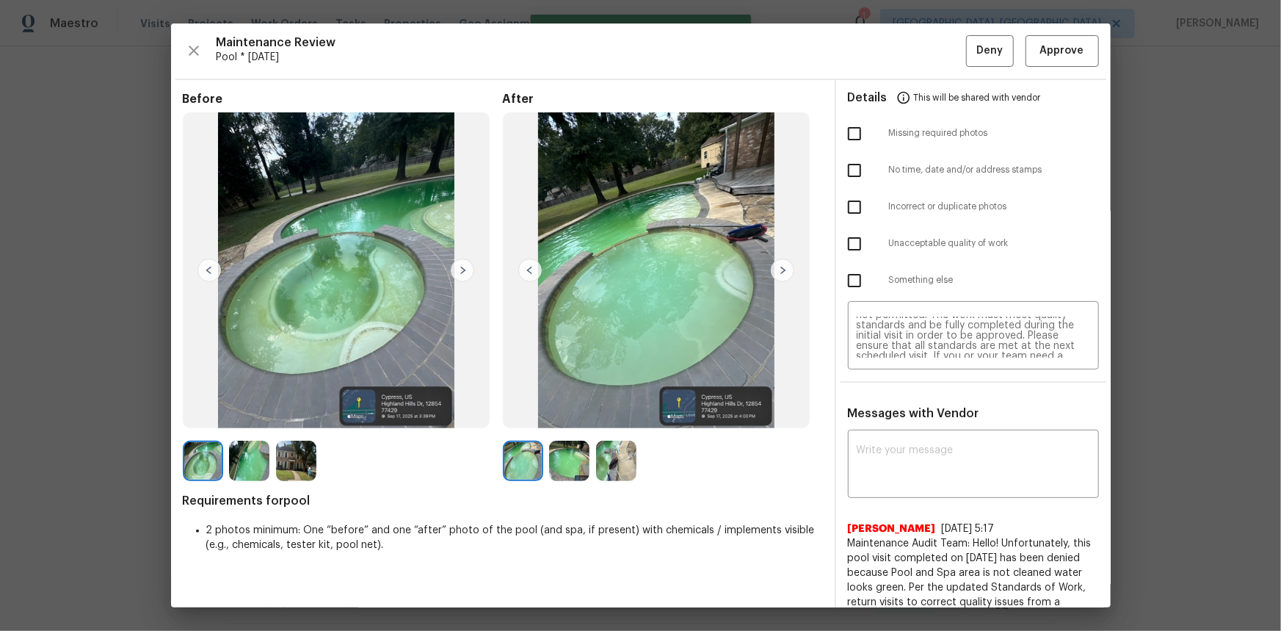
scroll to position [46, 0]
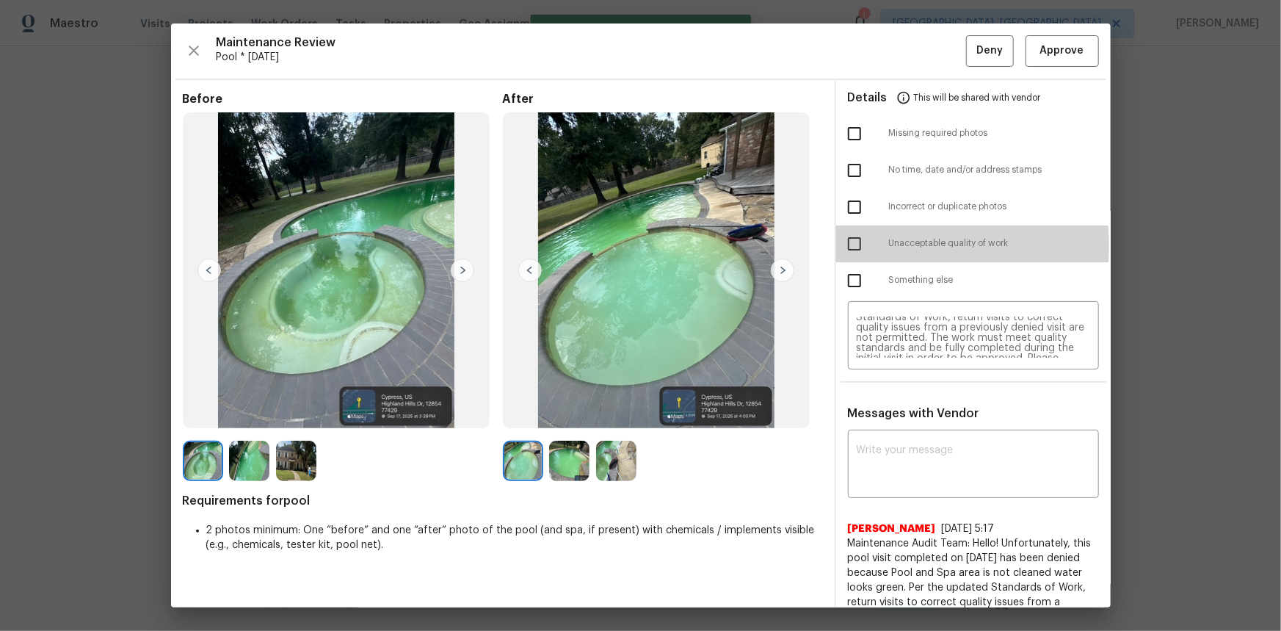
click at [844, 245] on input "checkbox" at bounding box center [854, 243] width 31 height 31
checkbox input "true"
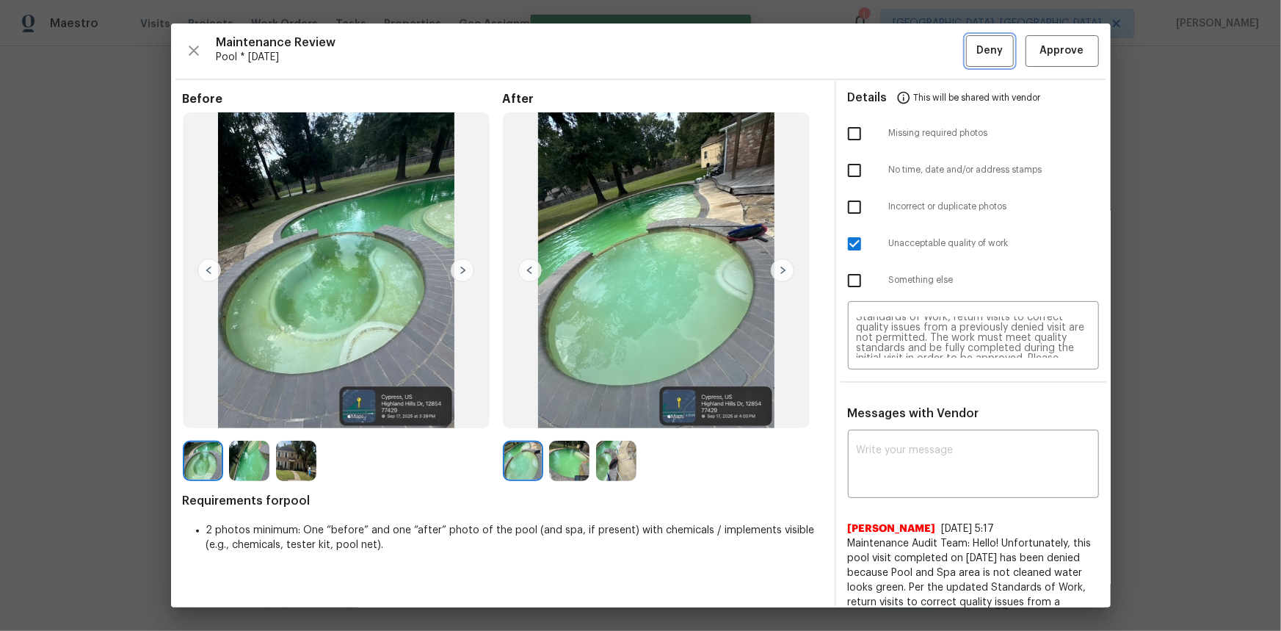
click at [911, 47] on span "Deny" at bounding box center [990, 51] width 26 height 18
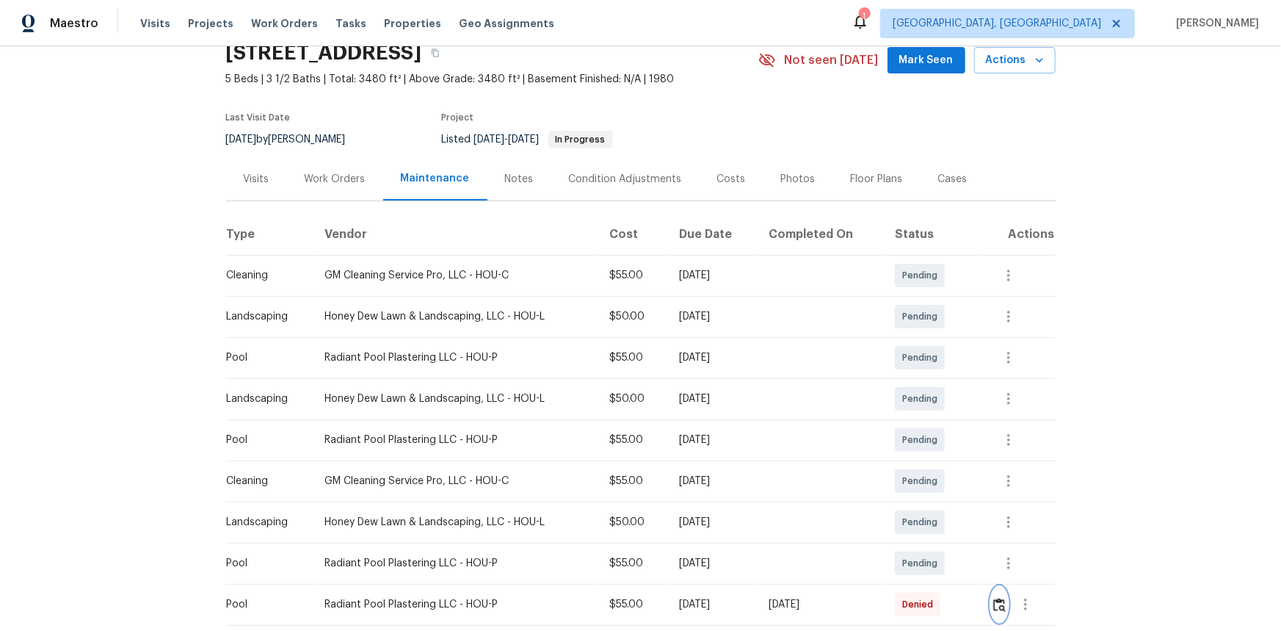
scroll to position [0, 0]
